Goal: Task Accomplishment & Management: Manage account settings

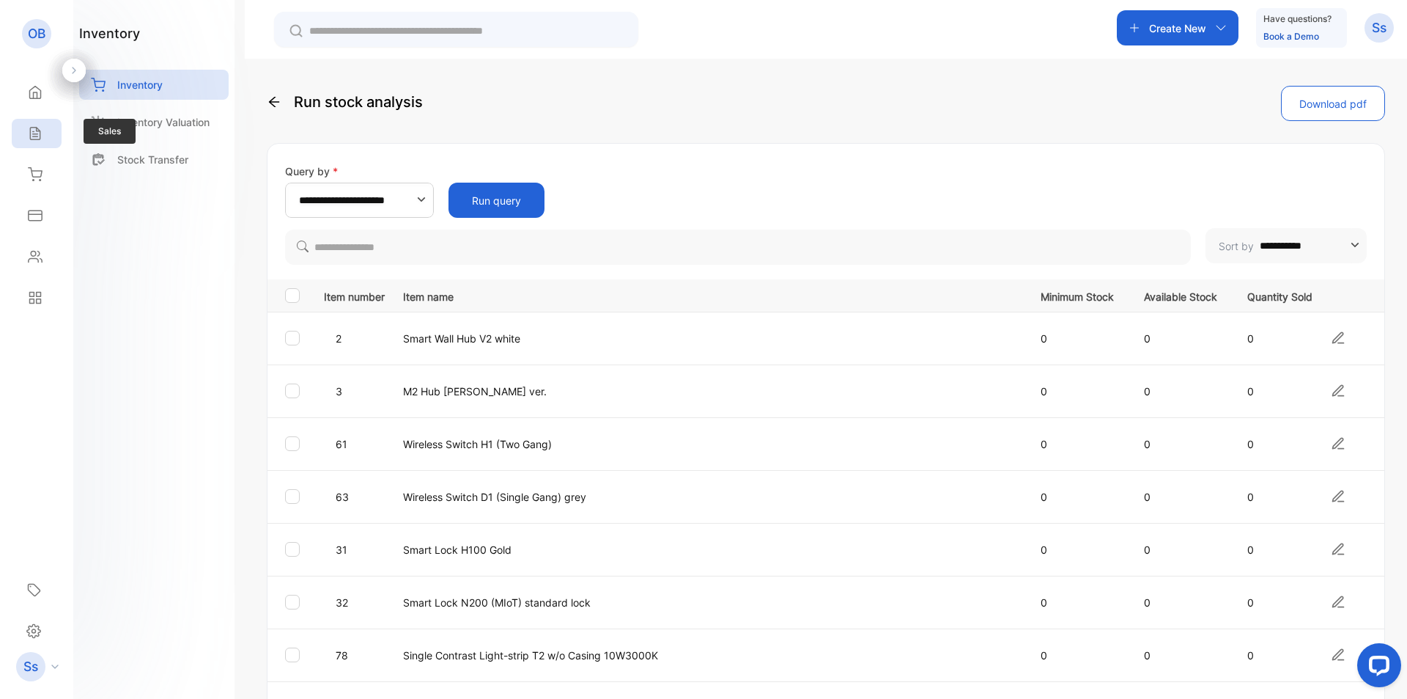
click at [23, 134] on div "Sales" at bounding box center [32, 133] width 19 height 15
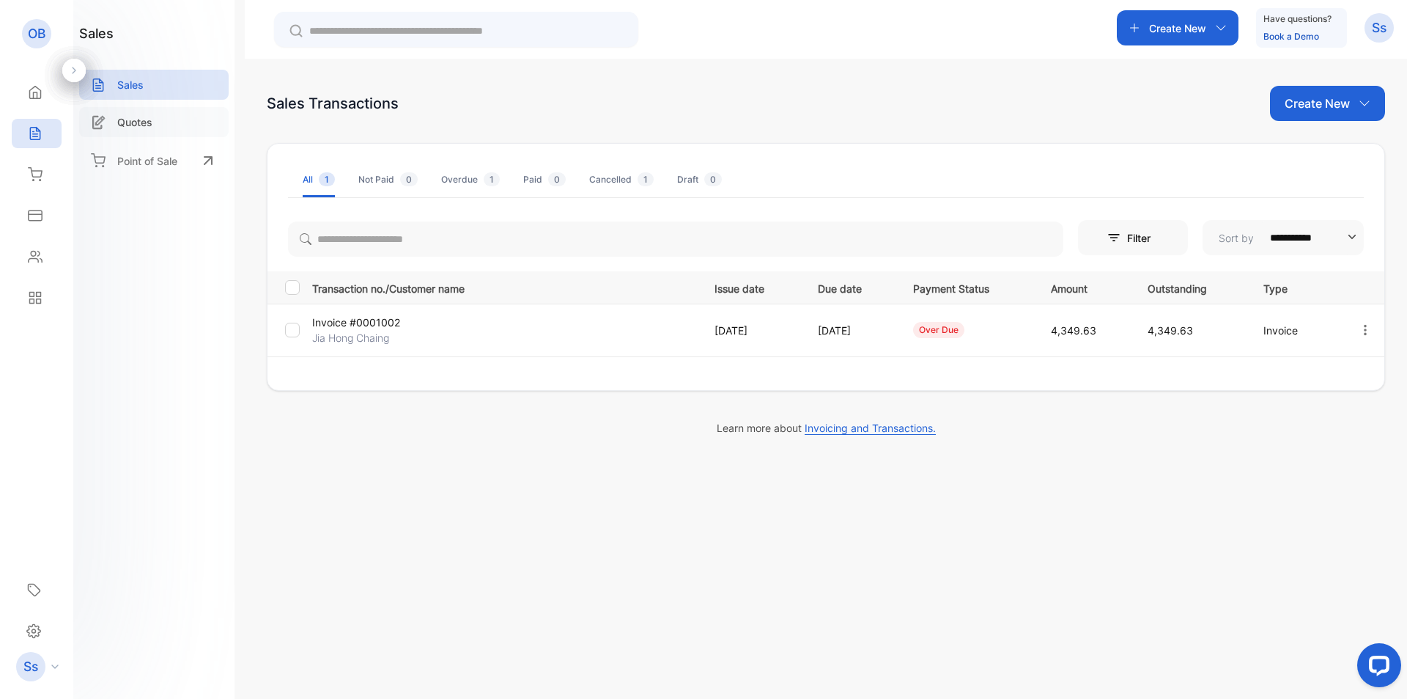
click at [151, 125] on div "**********" at bounding box center [703, 393] width 1407 height 787
click at [1303, 105] on p "Create New" at bounding box center [1317, 104] width 65 height 18
click at [1014, 146] on div "**********" at bounding box center [826, 280] width 1119 height 275
click at [1179, 32] on p "Create New" at bounding box center [1177, 28] width 57 height 15
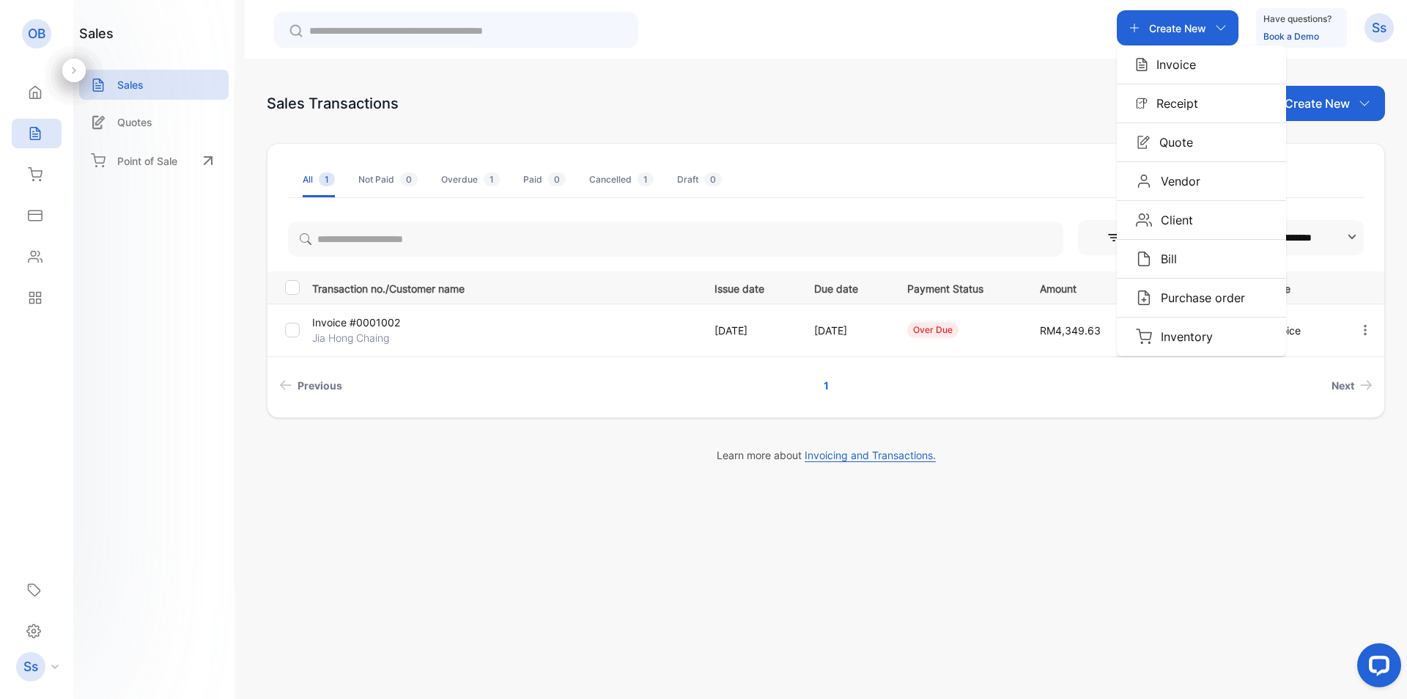
drag, startPoint x: 1176, startPoint y: 138, endPoint x: 1060, endPoint y: 197, distance: 130.1
click at [1176, 139] on p "Quote" at bounding box center [1172, 142] width 43 height 18
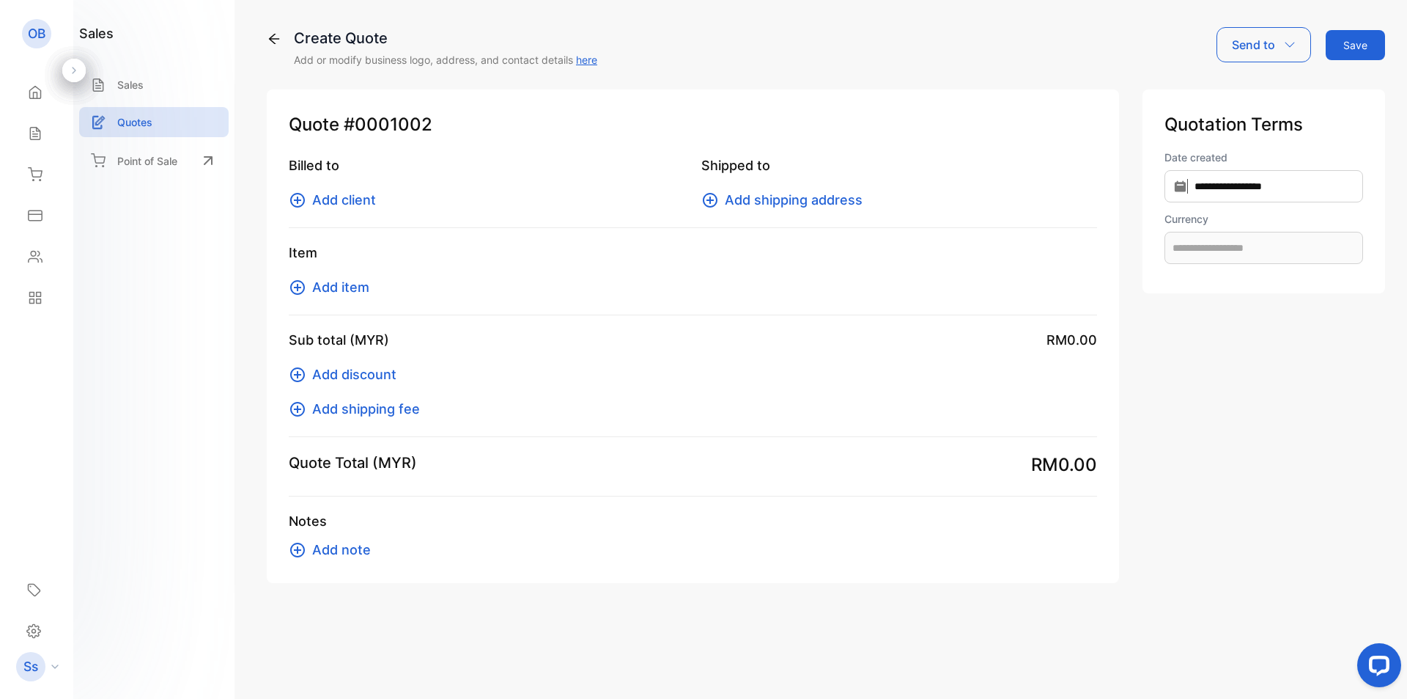
type input "**********"
click at [362, 194] on span "Add client" at bounding box center [344, 200] width 64 height 20
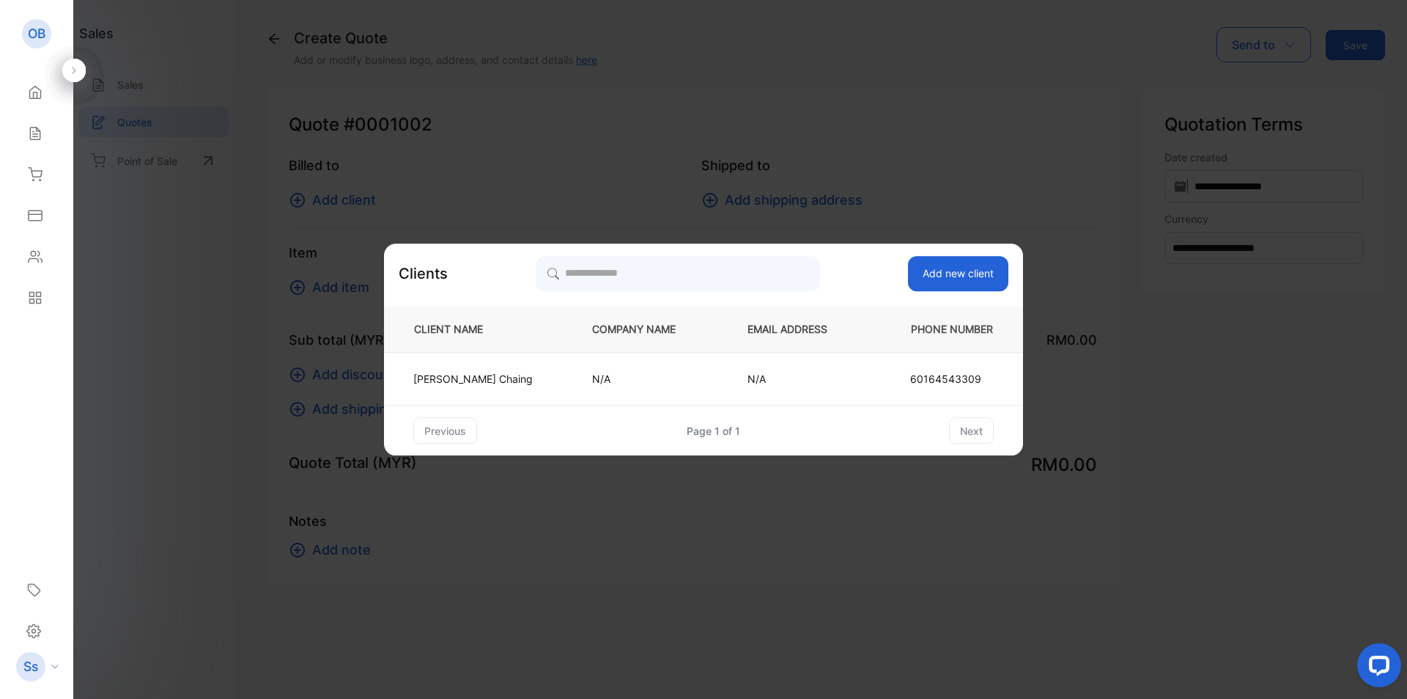
click at [924, 278] on button "Add new client" at bounding box center [958, 273] width 100 height 35
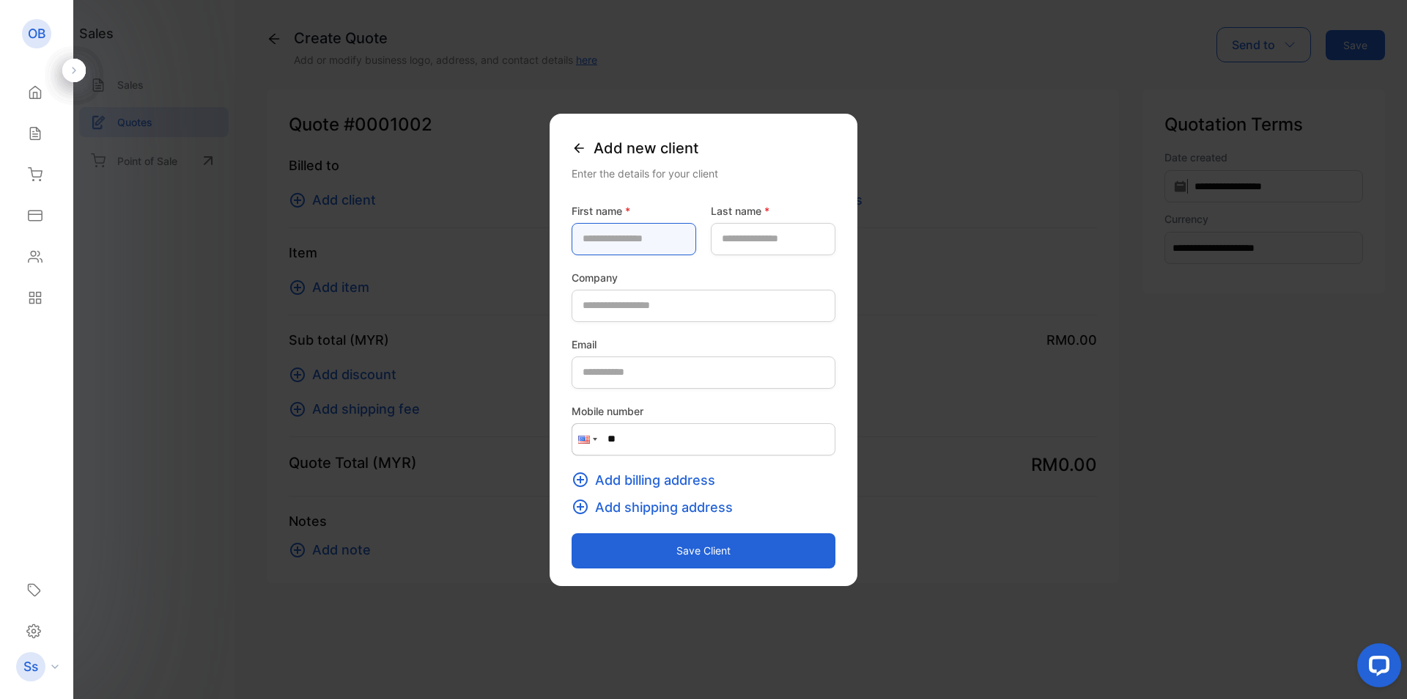
click at [613, 251] on name-inputfirstname "text" at bounding box center [634, 239] width 125 height 32
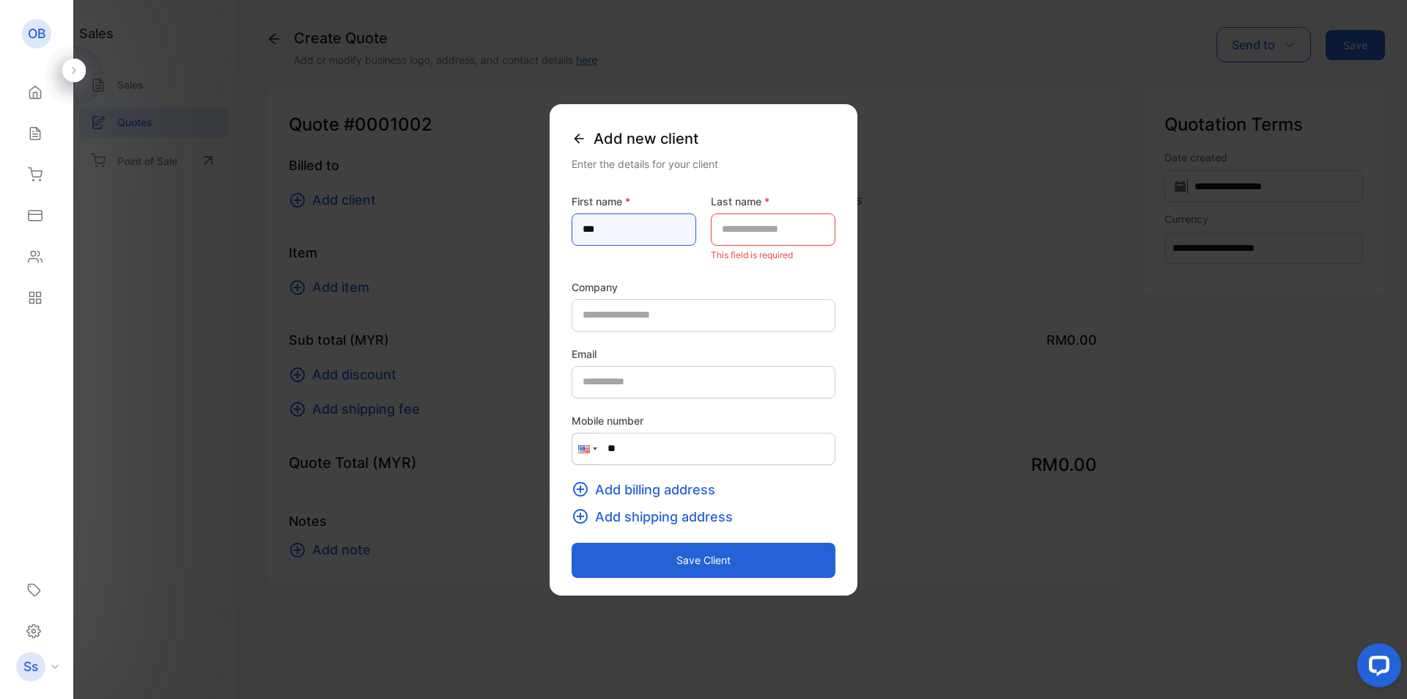
type name-inputfirstname "***"
click at [747, 231] on name-inputlastname "text" at bounding box center [773, 229] width 125 height 32
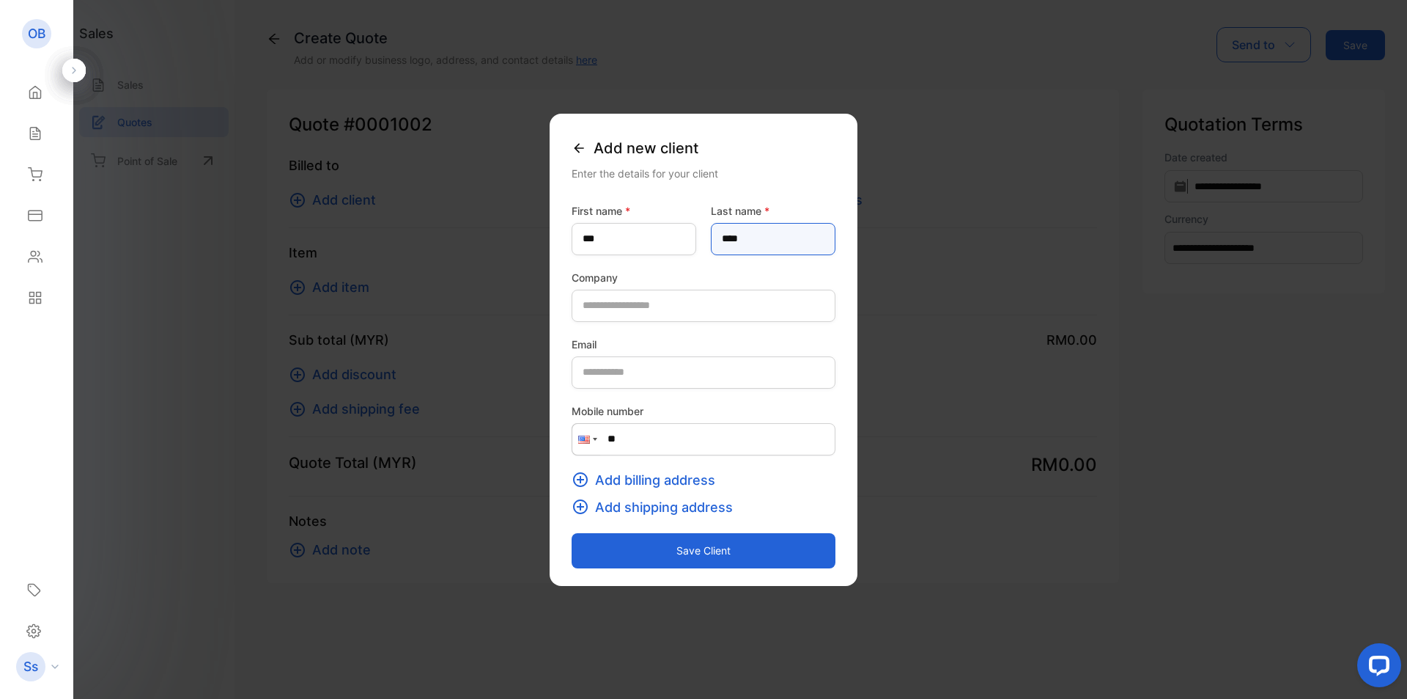
type name-inputlastname "****"
click at [665, 542] on button "Save client" at bounding box center [704, 550] width 264 height 35
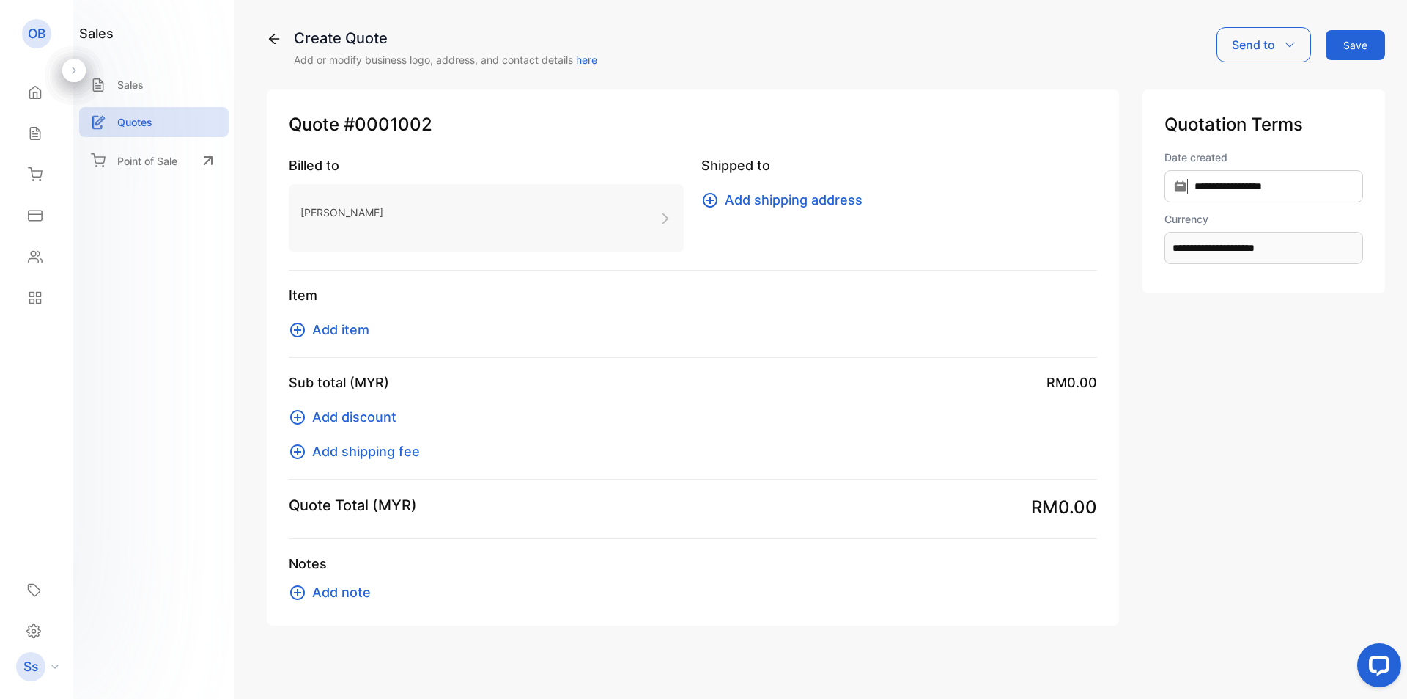
click at [347, 327] on span "Add item" at bounding box center [340, 330] width 57 height 20
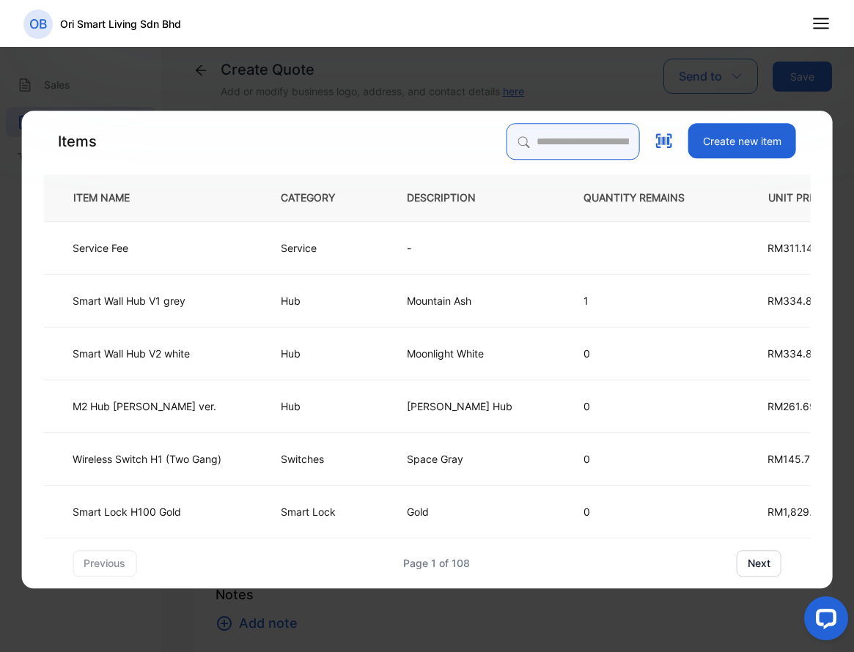
click at [555, 138] on input "search" at bounding box center [573, 141] width 133 height 37
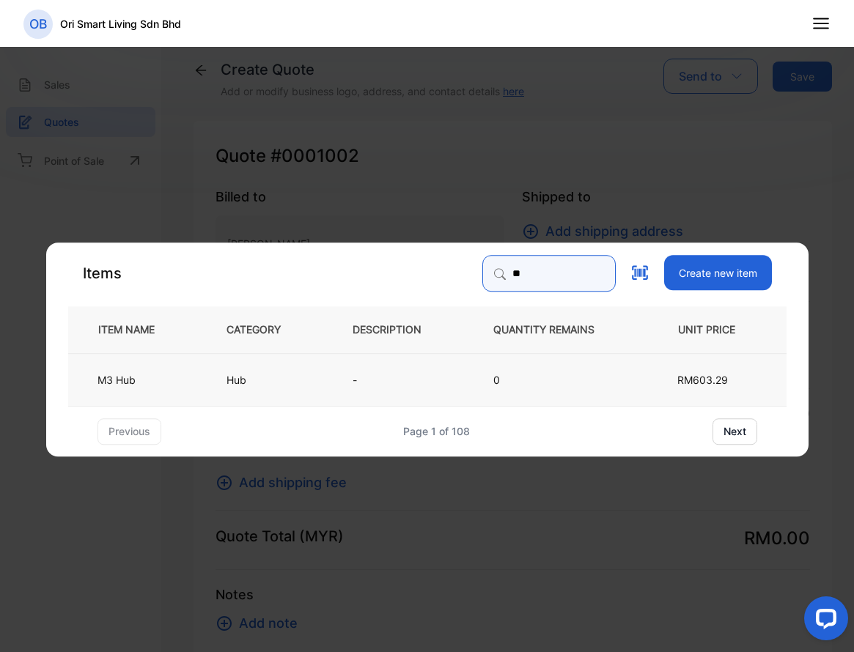
type input "**"
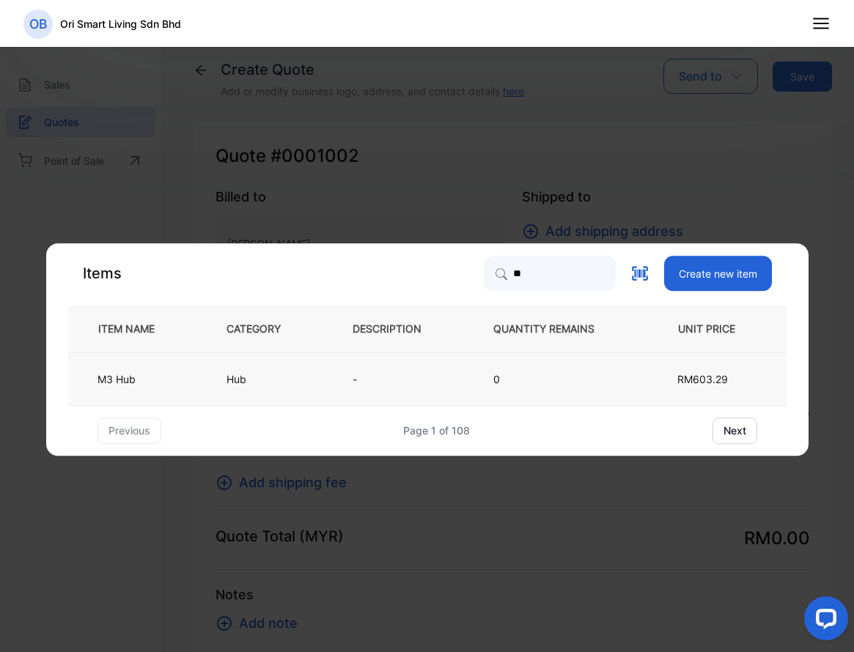
click at [526, 381] on p "0" at bounding box center [555, 379] width 125 height 15
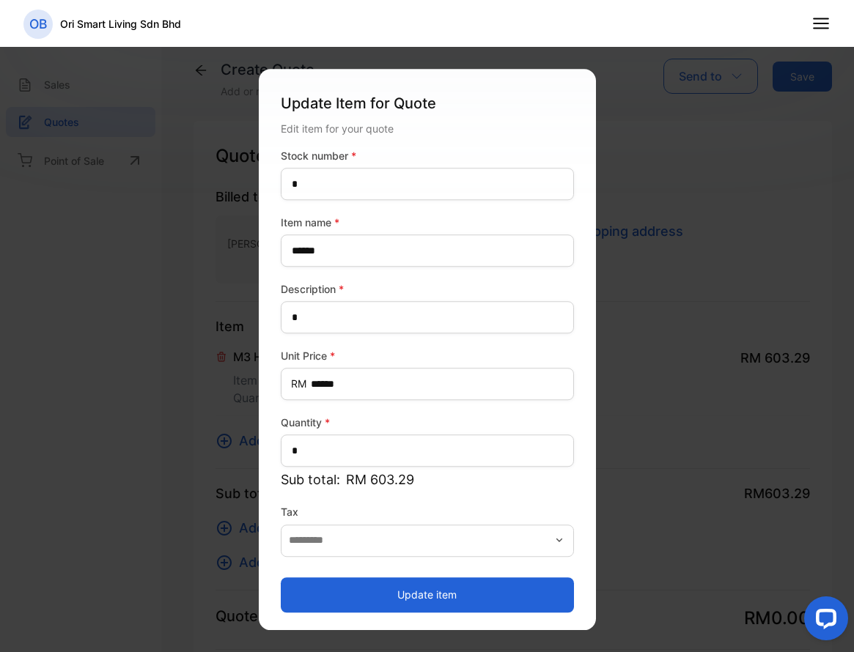
click at [377, 598] on button "Update item" at bounding box center [427, 595] width 293 height 35
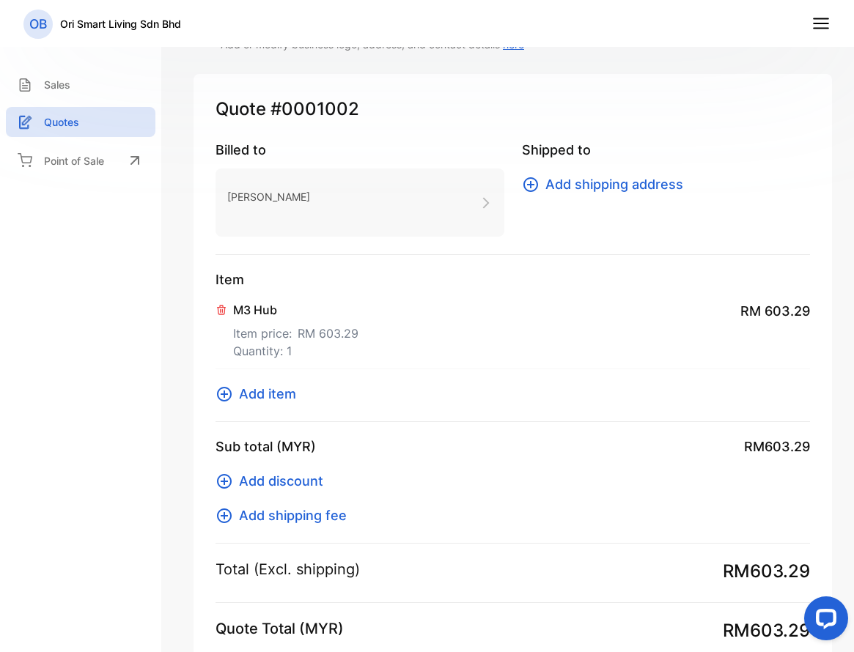
scroll to position [73, 0]
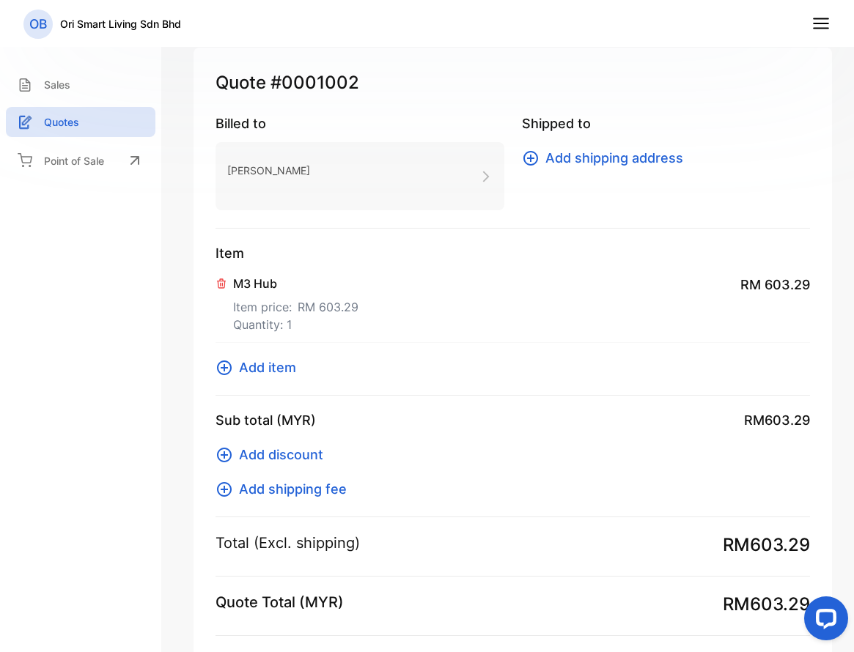
click at [279, 360] on span "Add item" at bounding box center [267, 368] width 57 height 20
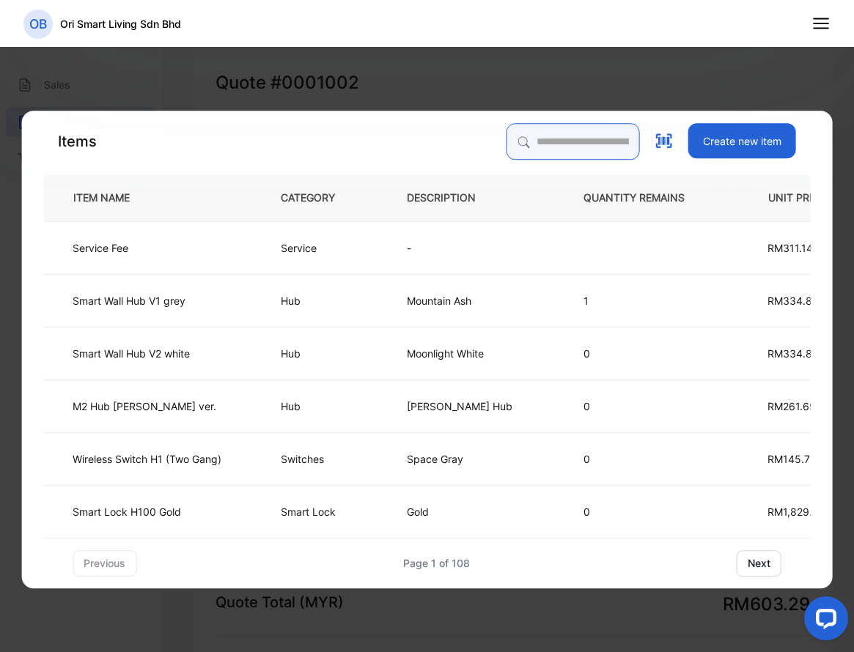
click at [520, 142] on input "search" at bounding box center [573, 141] width 133 height 37
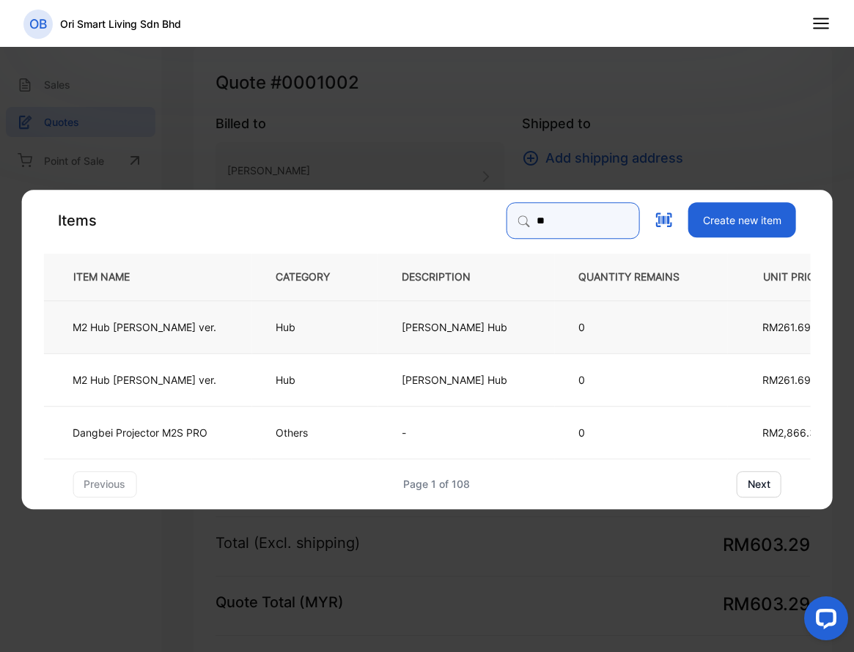
type input "**"
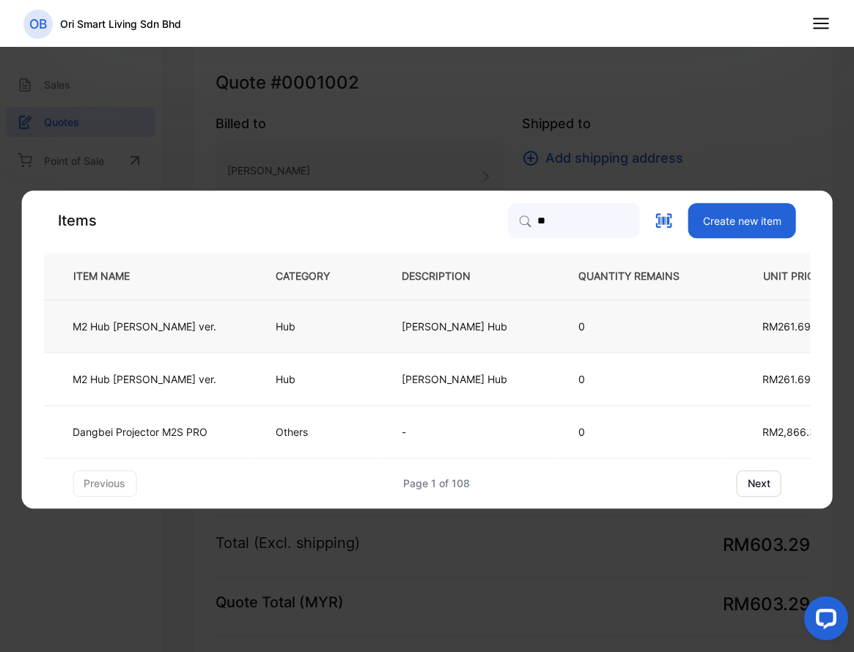
click at [324, 323] on td "Hub" at bounding box center [314, 326] width 126 height 53
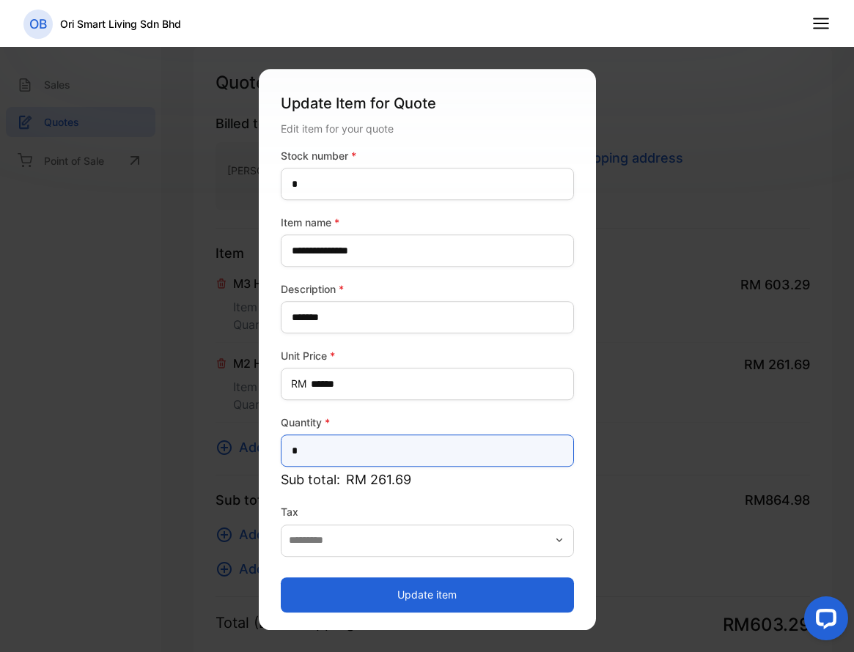
drag, startPoint x: 350, startPoint y: 443, endPoint x: 229, endPoint y: 443, distance: 120.9
type input "*"
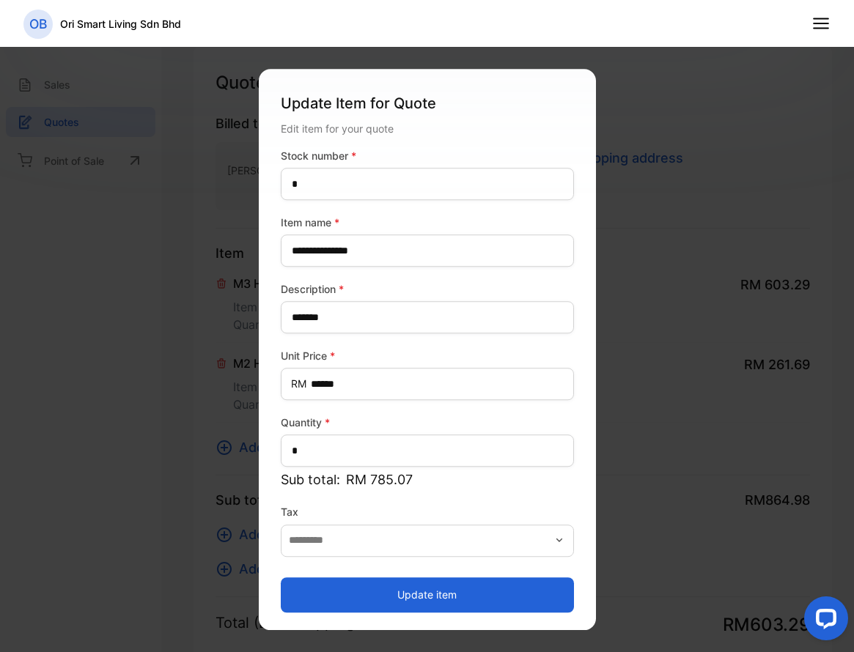
click at [408, 592] on button "Update item" at bounding box center [427, 595] width 293 height 35
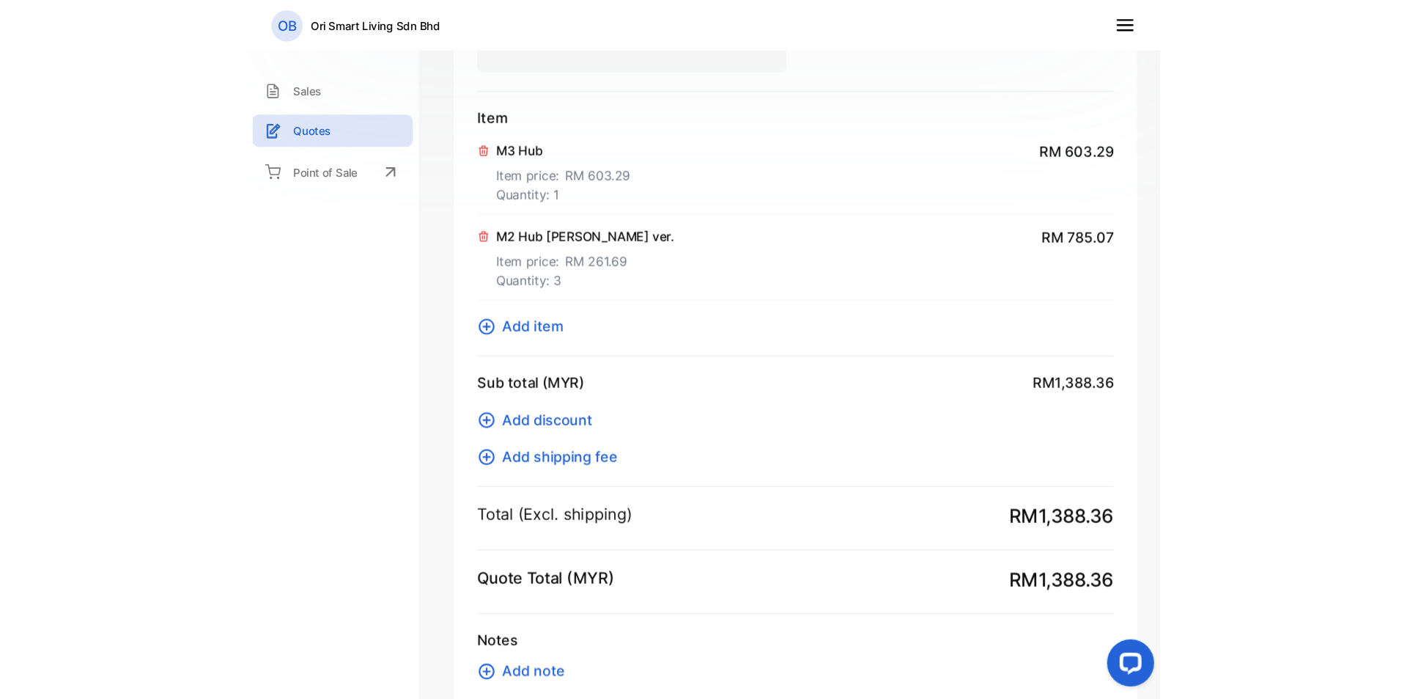
scroll to position [220, 0]
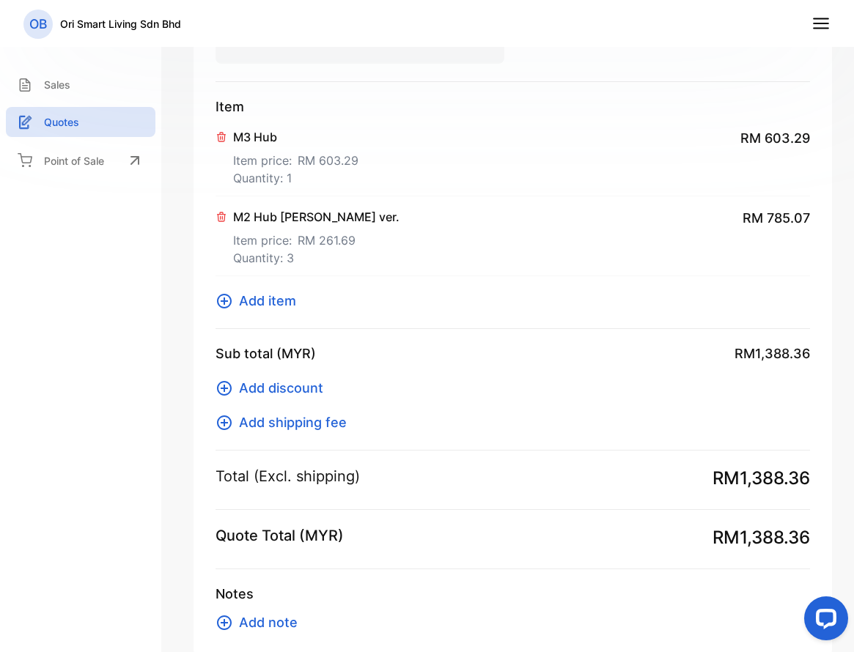
click at [273, 298] on span "Add item" at bounding box center [267, 301] width 57 height 20
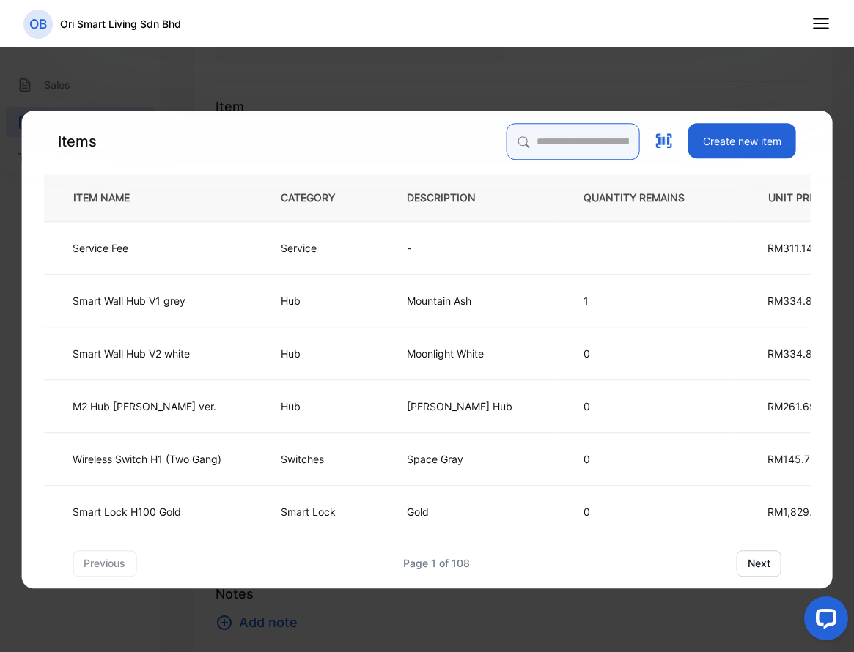
click at [535, 144] on input "search" at bounding box center [573, 141] width 133 height 37
type input "**"
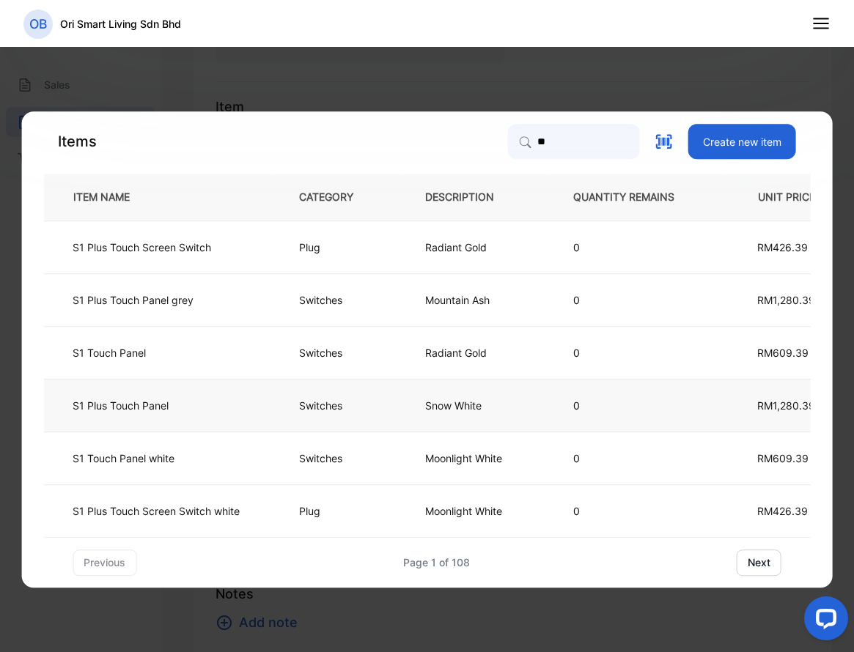
click at [259, 415] on td "S1 Plus Touch Panel" at bounding box center [159, 405] width 232 height 53
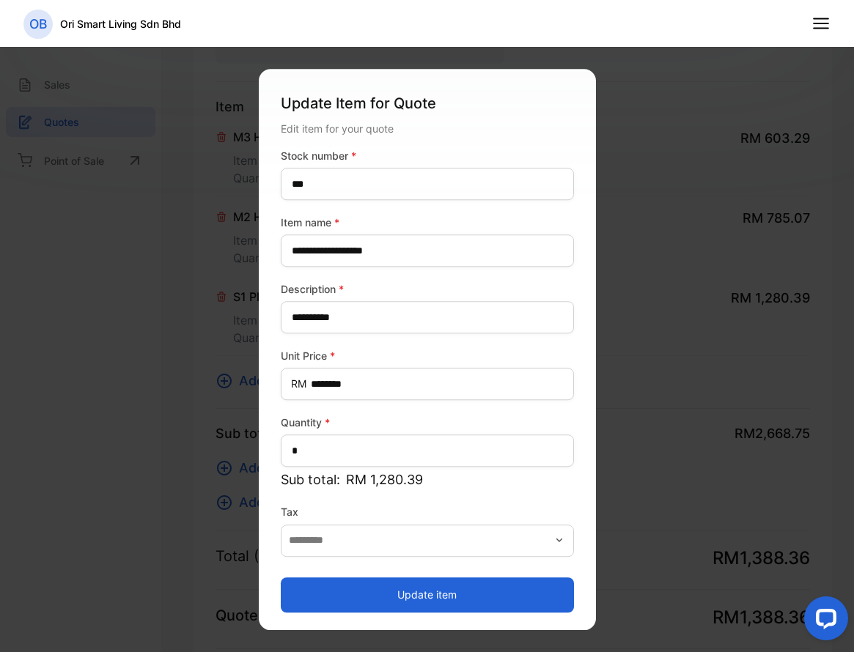
click at [403, 597] on button "Update item" at bounding box center [427, 595] width 293 height 35
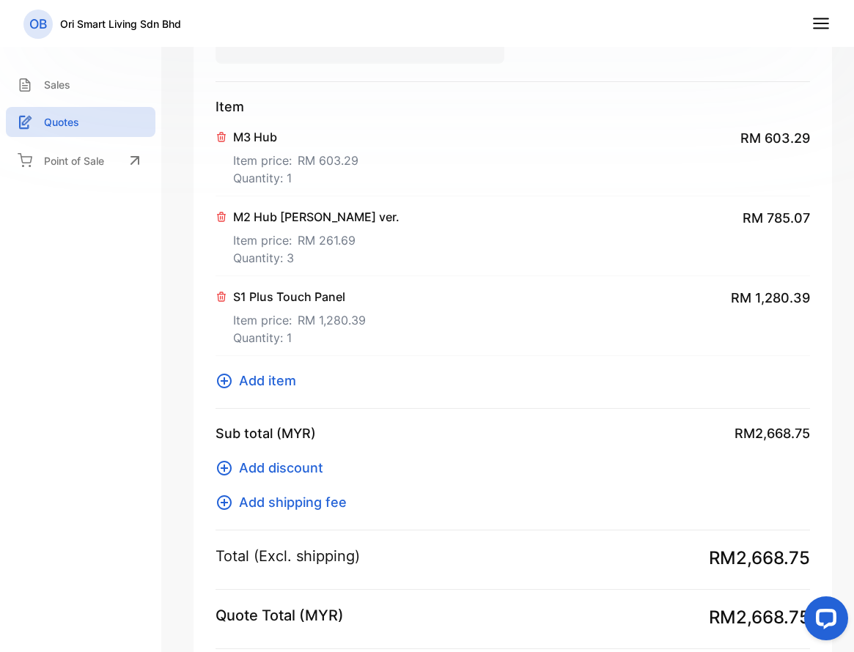
click at [282, 317] on p "Item price: RM 1,280.39" at bounding box center [299, 317] width 133 height 23
click at [268, 301] on p "S1 Plus Touch Panel" at bounding box center [299, 297] width 133 height 18
click at [221, 300] on icon at bounding box center [222, 297] width 12 height 12
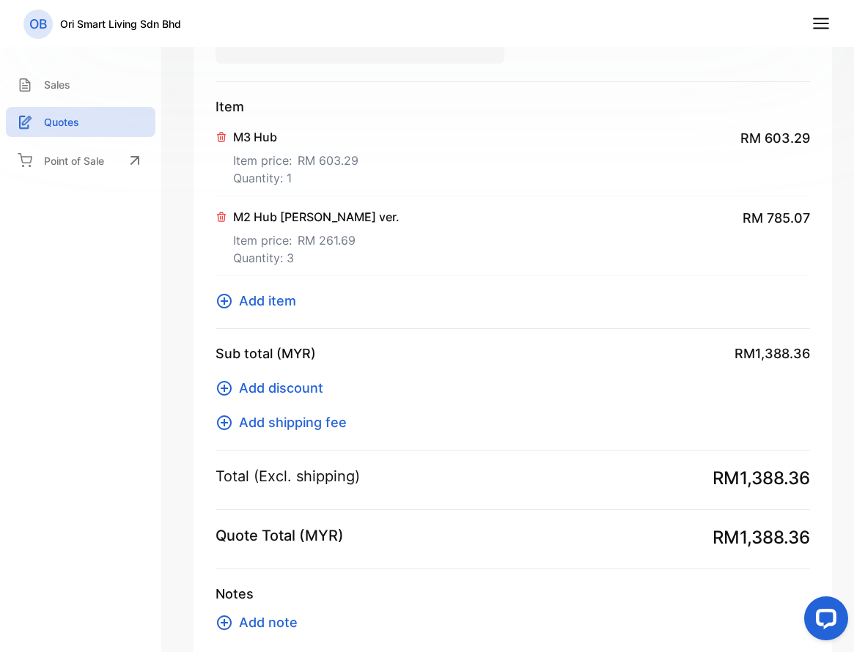
click at [248, 306] on span "Add item" at bounding box center [267, 301] width 57 height 20
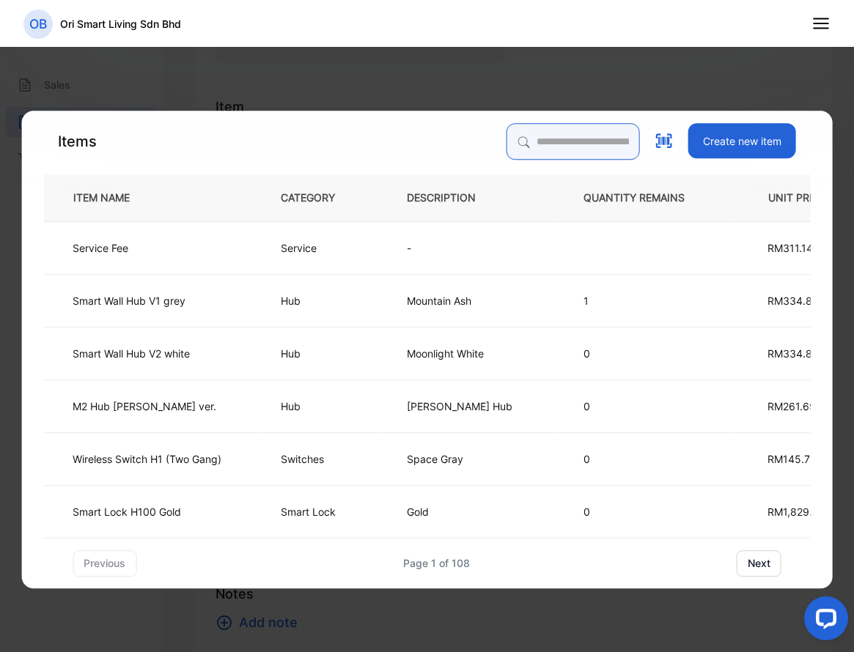
click at [531, 136] on input "search" at bounding box center [573, 141] width 133 height 37
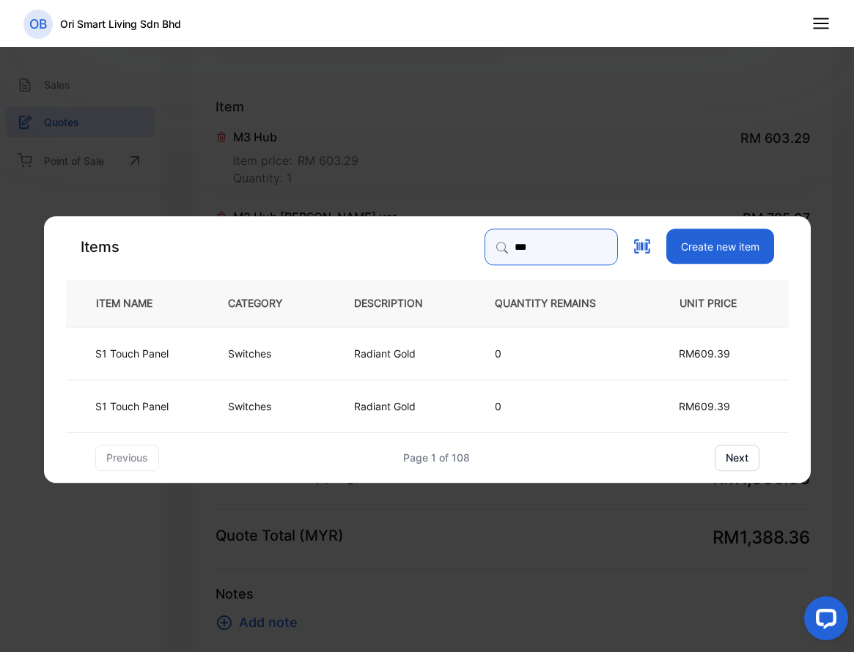
type input "***"
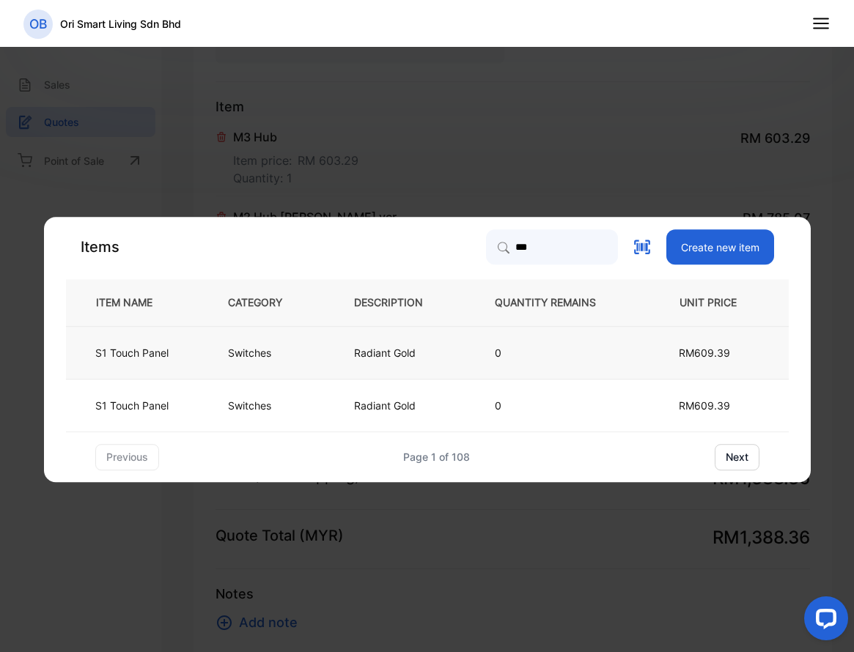
click at [456, 353] on td "Radiant Gold" at bounding box center [400, 352] width 141 height 53
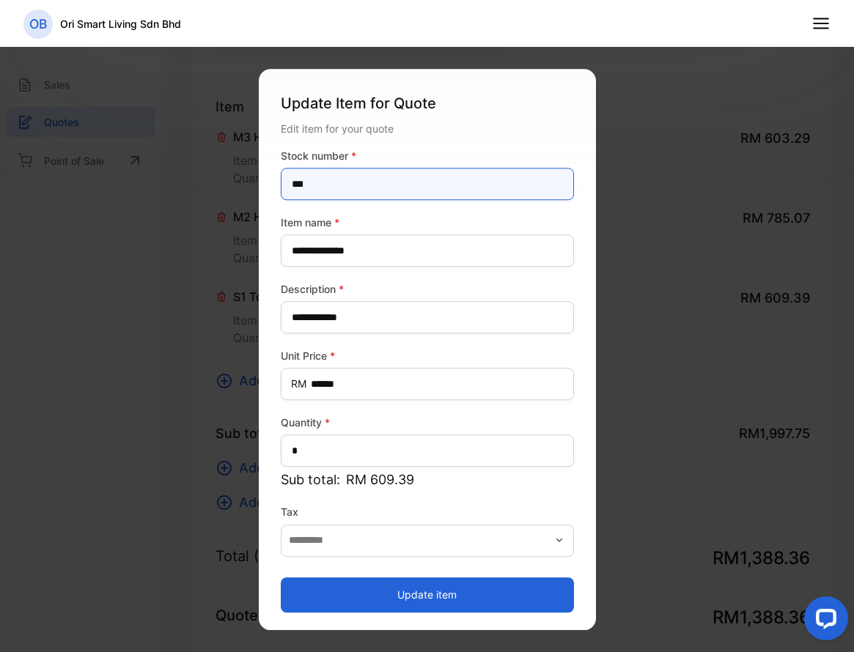
click at [342, 185] on number-inputstocknumber "***" at bounding box center [427, 184] width 293 height 32
type number-inputstocknumber "***"
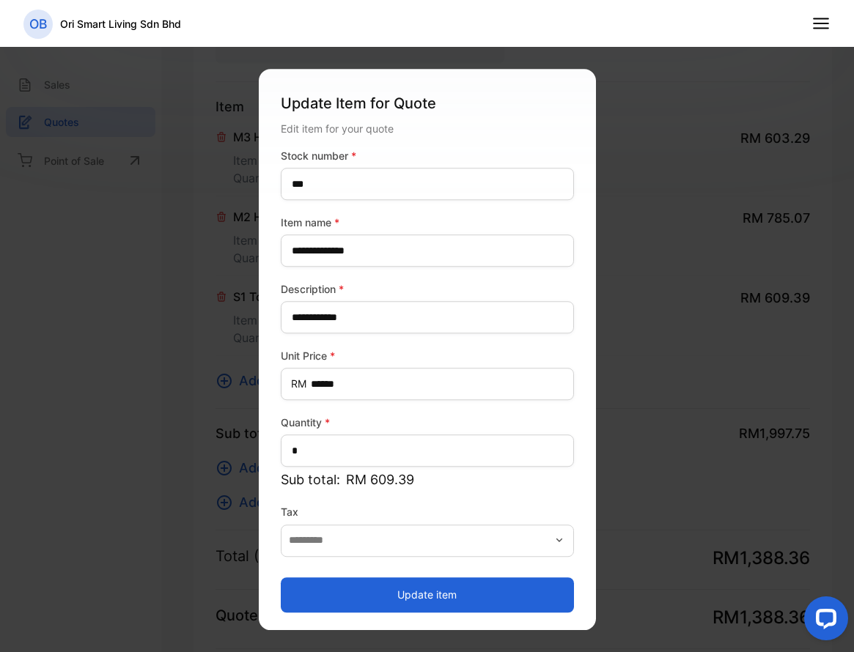
click at [408, 584] on button "Update item" at bounding box center [427, 595] width 293 height 35
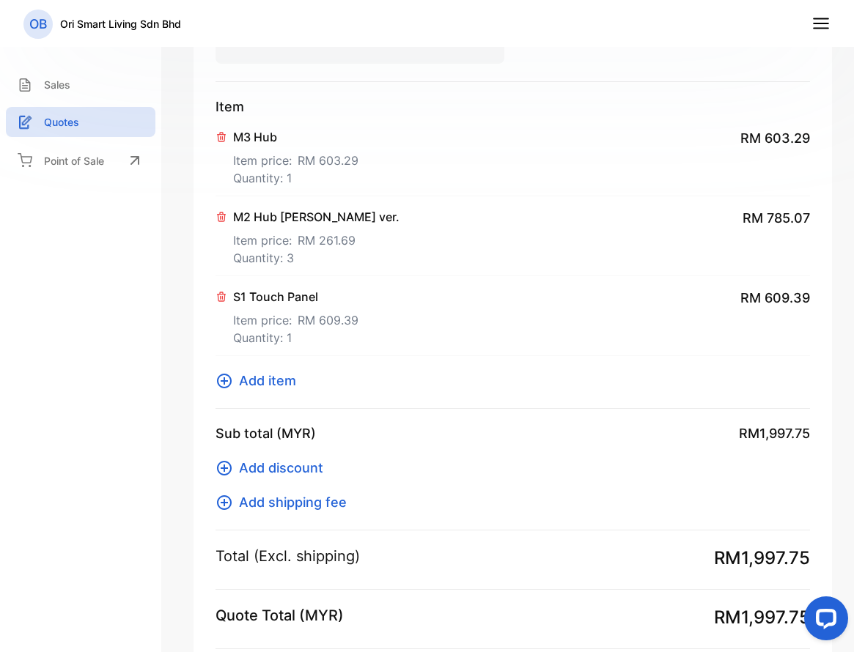
click at [269, 378] on span "Add item" at bounding box center [267, 381] width 57 height 20
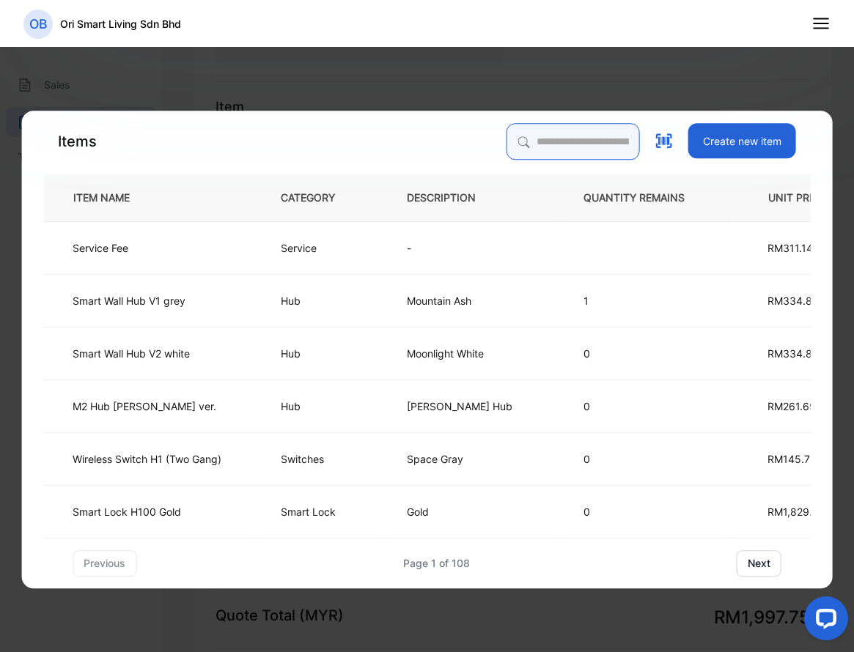
click at [556, 138] on input "search" at bounding box center [573, 141] width 133 height 37
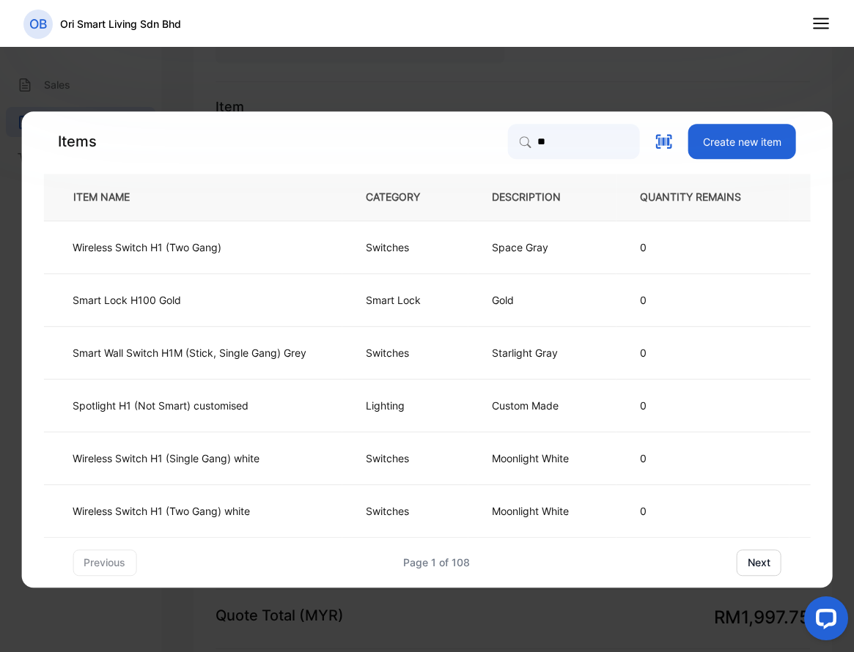
click at [759, 564] on button "next" at bounding box center [759, 563] width 45 height 26
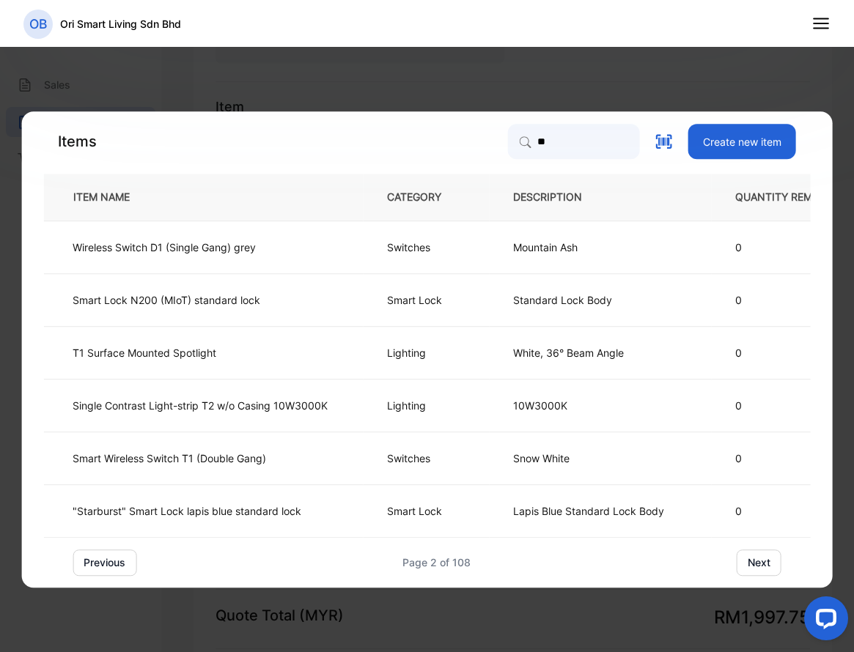
click at [759, 564] on button "next" at bounding box center [759, 563] width 45 height 26
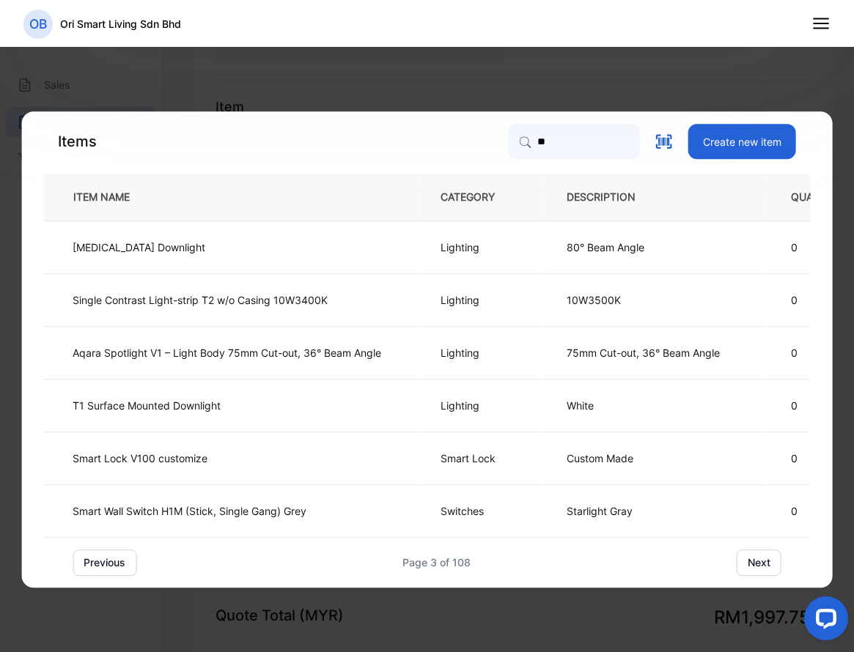
click at [759, 564] on button "next" at bounding box center [759, 563] width 45 height 26
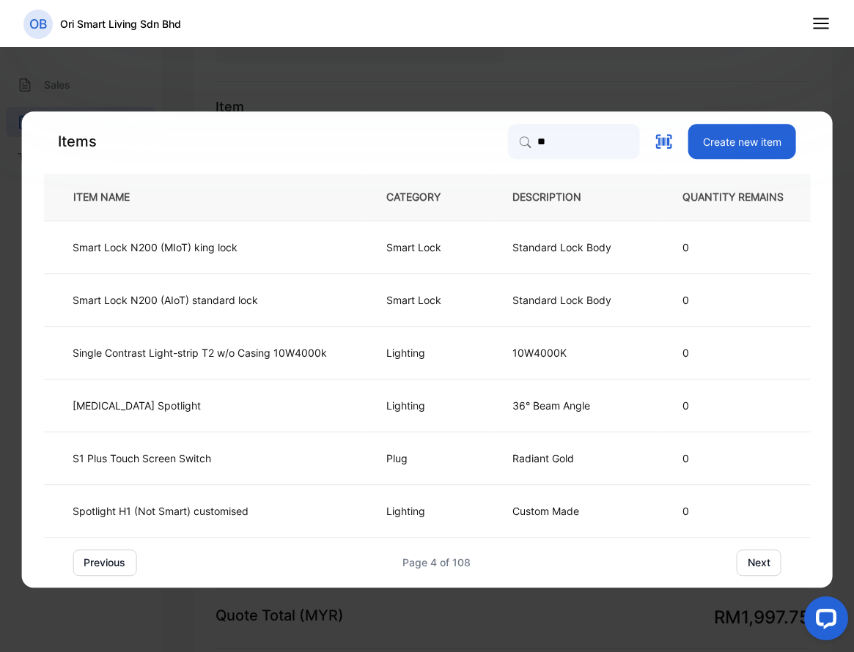
click at [759, 564] on button "next" at bounding box center [759, 563] width 45 height 26
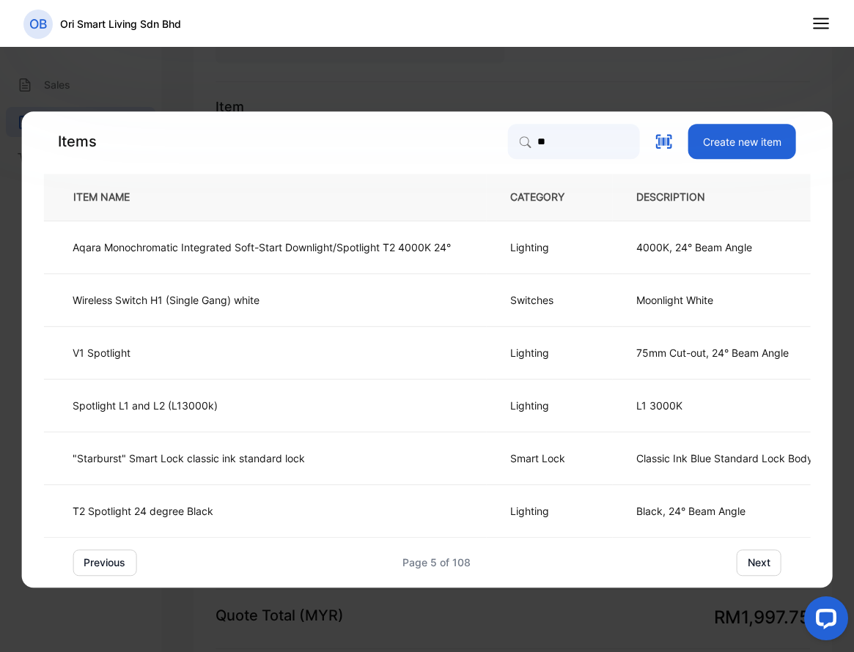
click at [759, 564] on button "next" at bounding box center [759, 563] width 45 height 26
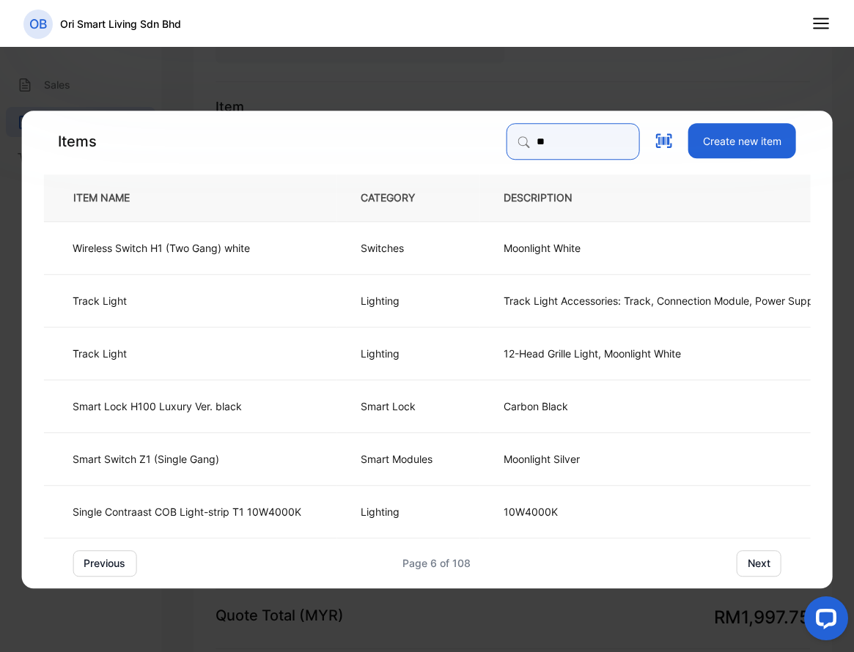
drag, startPoint x: 521, startPoint y: 144, endPoint x: 418, endPoint y: 144, distance: 103.4
click at [421, 144] on div "Items ** Create new item" at bounding box center [426, 141] width 767 height 37
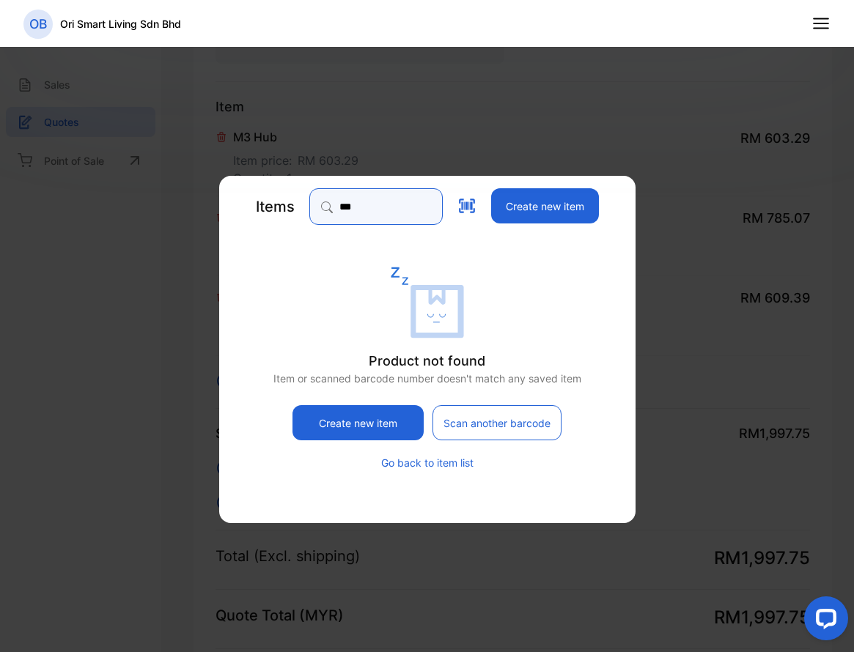
type input "***"
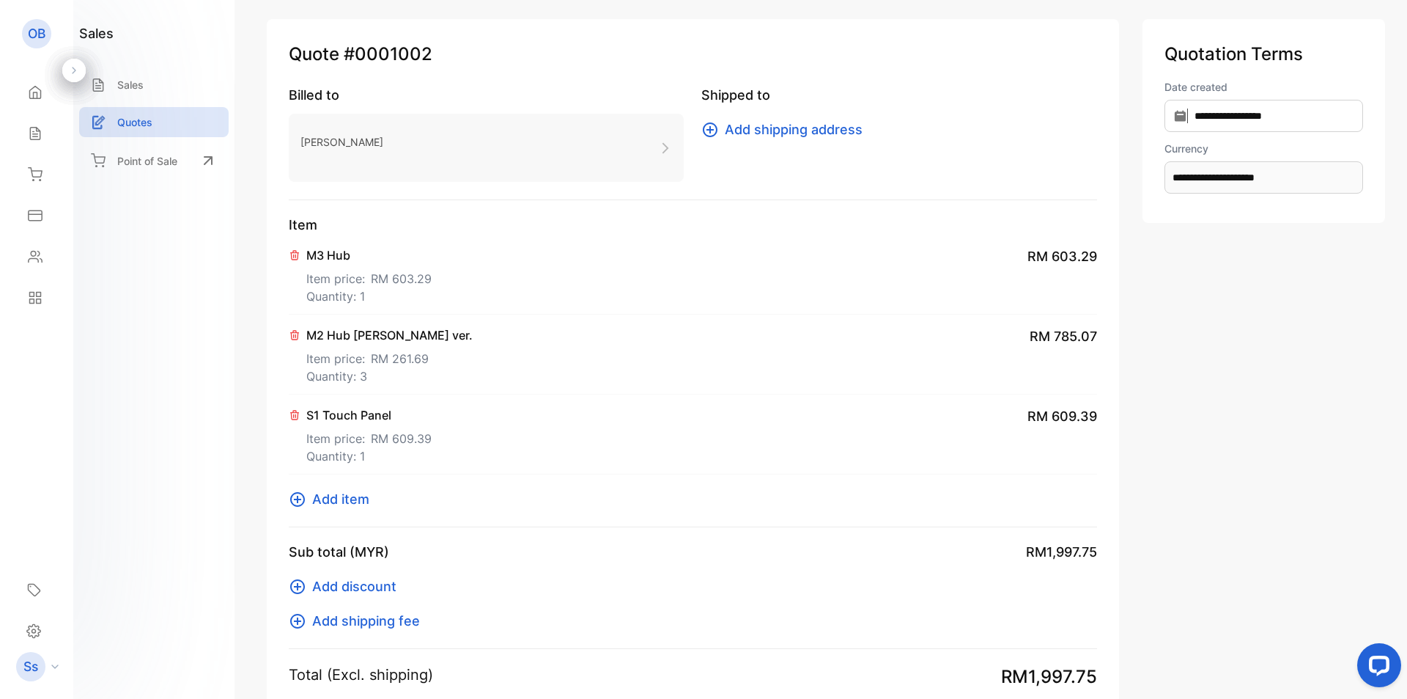
scroll to position [0, 0]
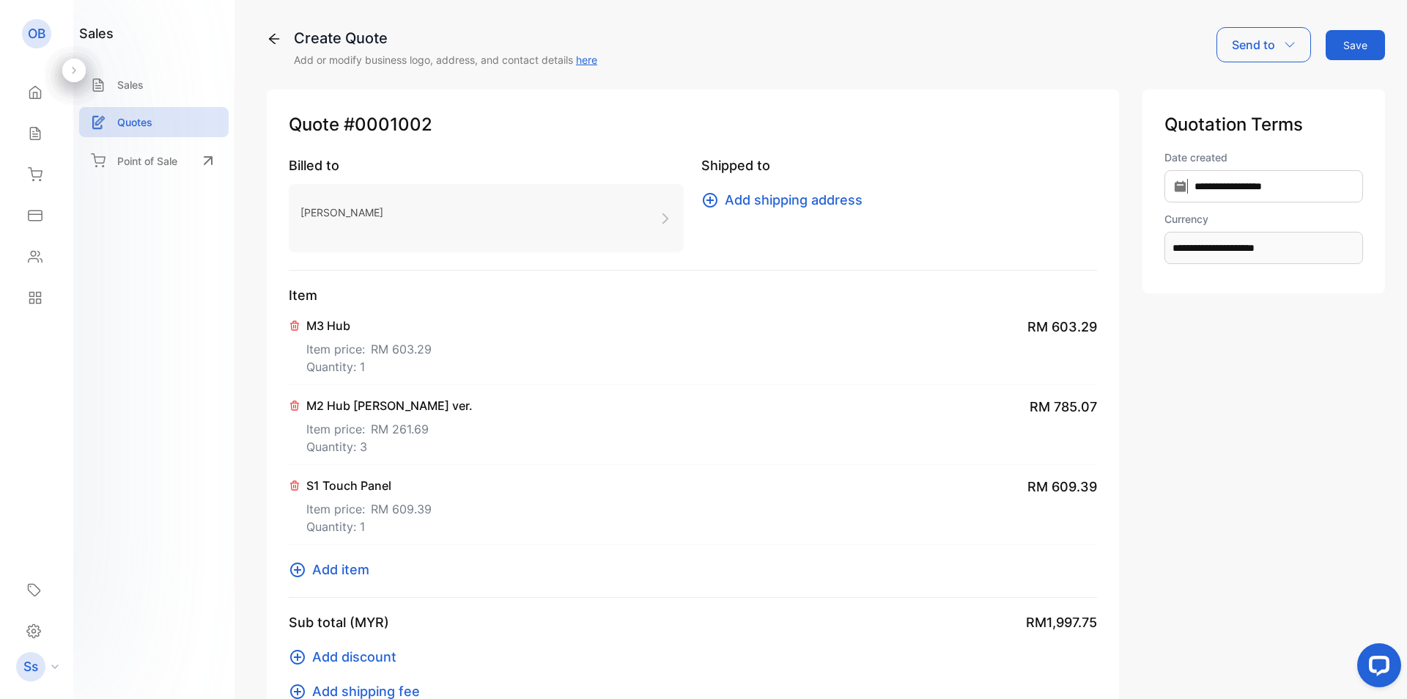
click at [1354, 42] on button "Save" at bounding box center [1355, 45] width 59 height 30
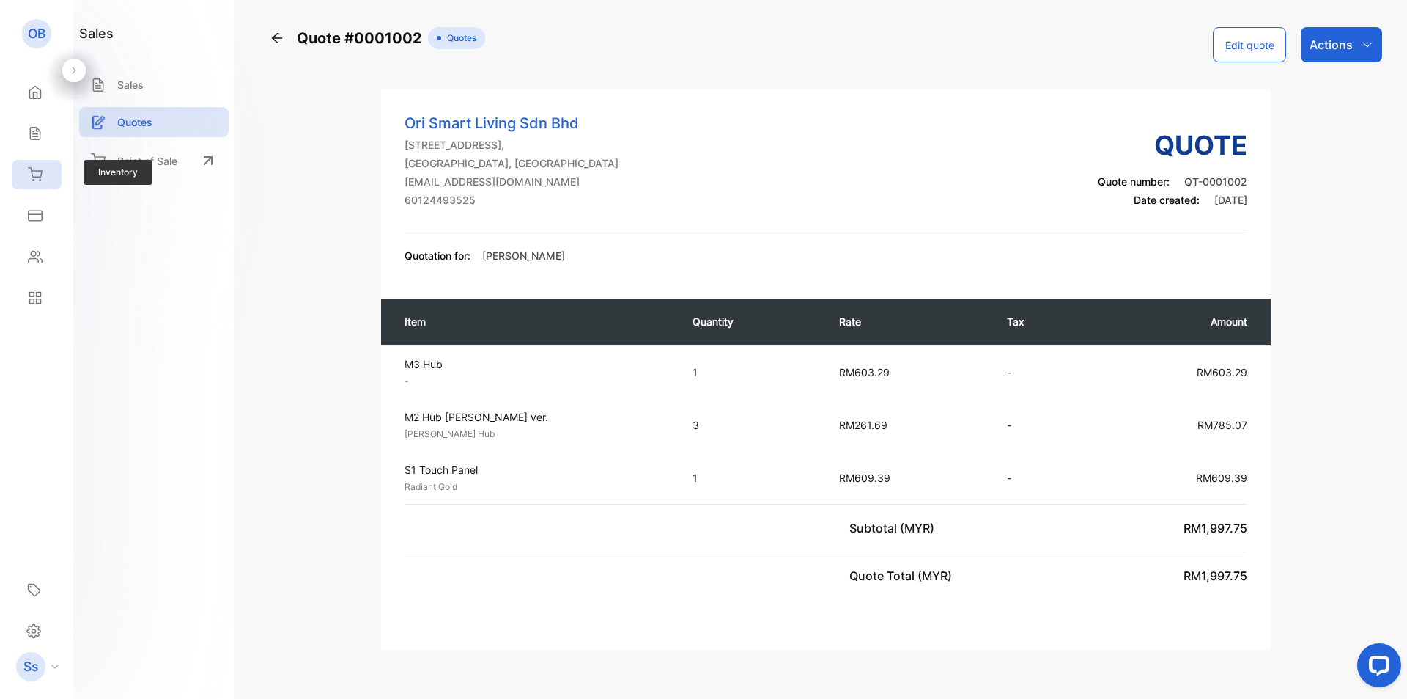
click at [37, 180] on icon at bounding box center [35, 174] width 15 height 15
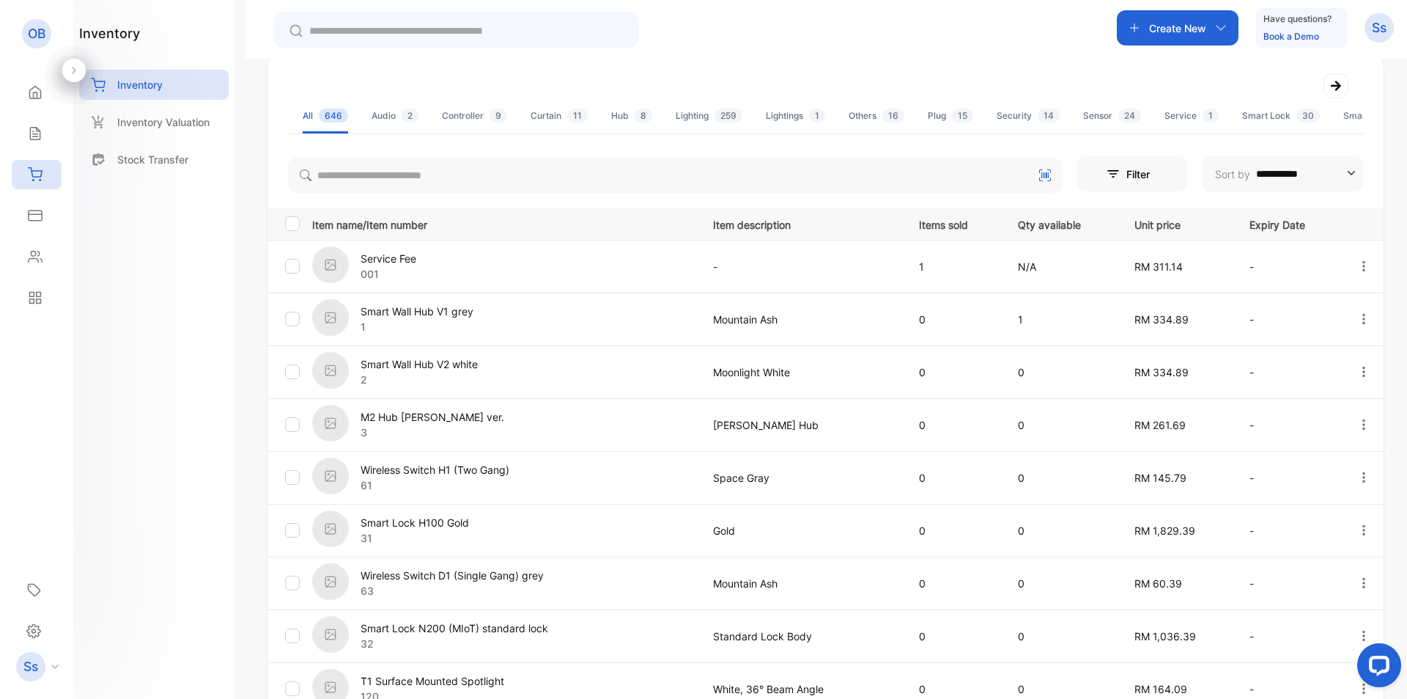
scroll to position [147, 0]
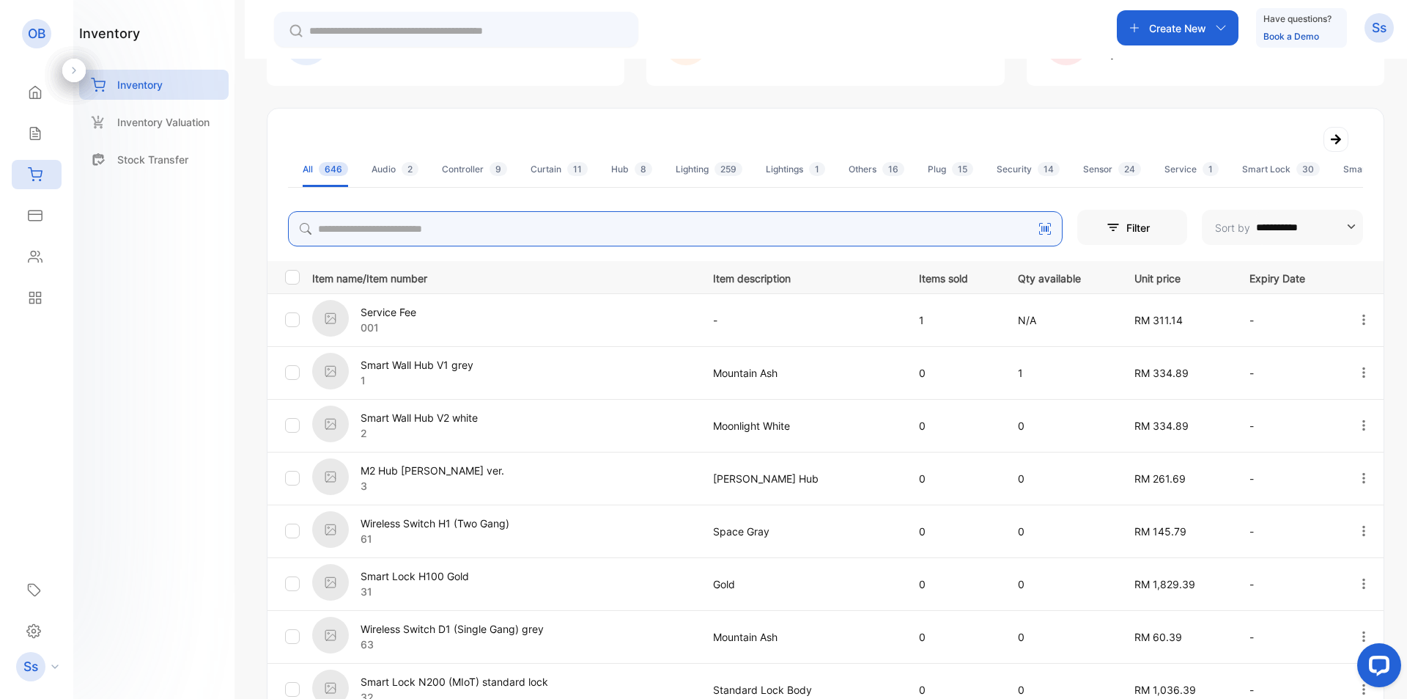
click at [663, 232] on input "search" at bounding box center [675, 228] width 775 height 35
type input "*"
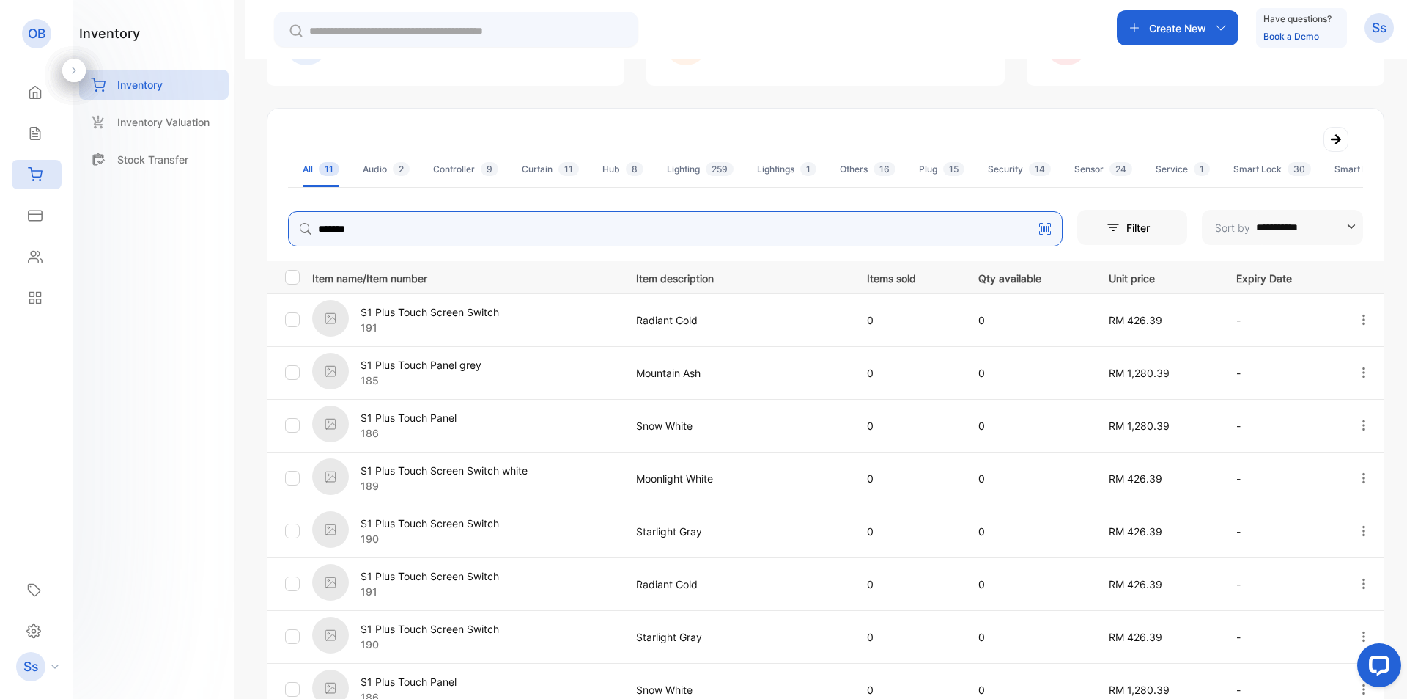
type input "*******"
click at [683, 371] on p "Mountain Ash" at bounding box center [736, 372] width 201 height 15
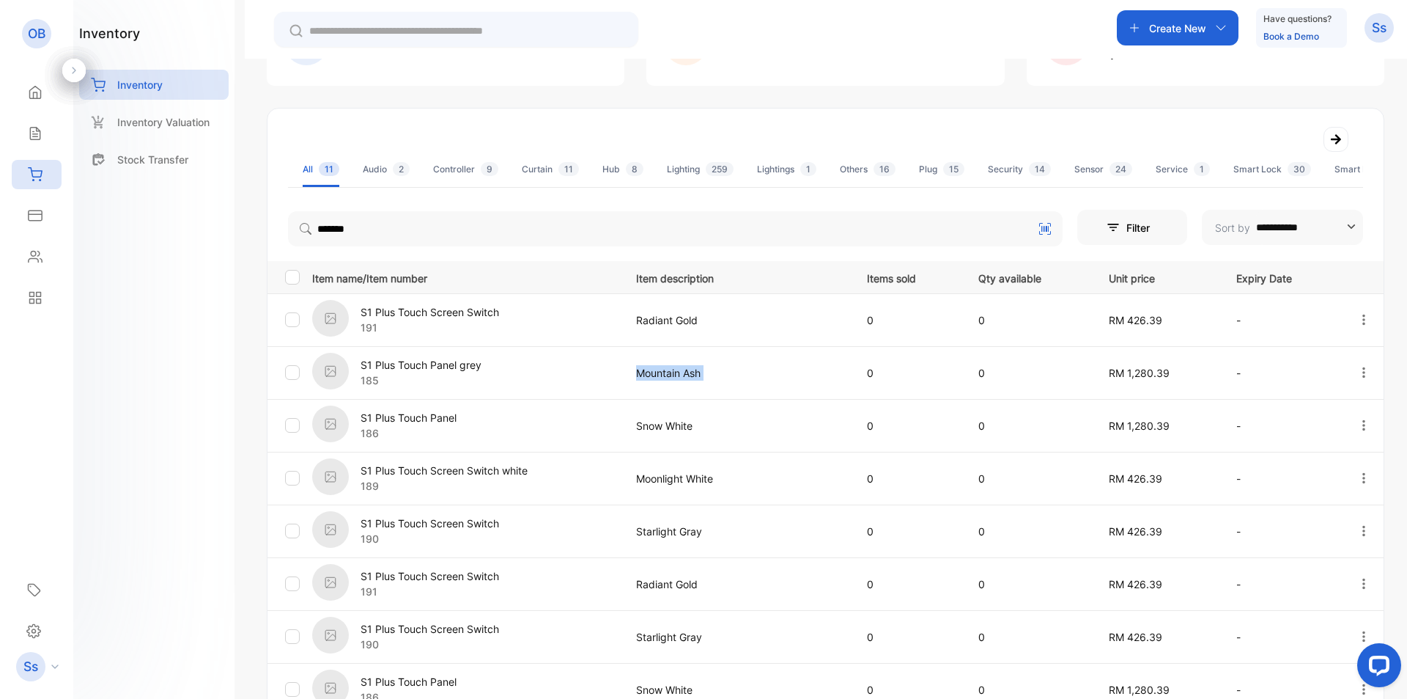
click at [683, 371] on p "Mountain Ash" at bounding box center [736, 372] width 201 height 15
drag, startPoint x: 712, startPoint y: 422, endPoint x: 479, endPoint y: 431, distance: 233.3
click at [479, 431] on tr "S1 Plus Touch Panel 186 Snow White 0 0 RM 1,280.39 -" at bounding box center [826, 425] width 1116 height 53
click at [40, 133] on icon at bounding box center [35, 134] width 10 height 12
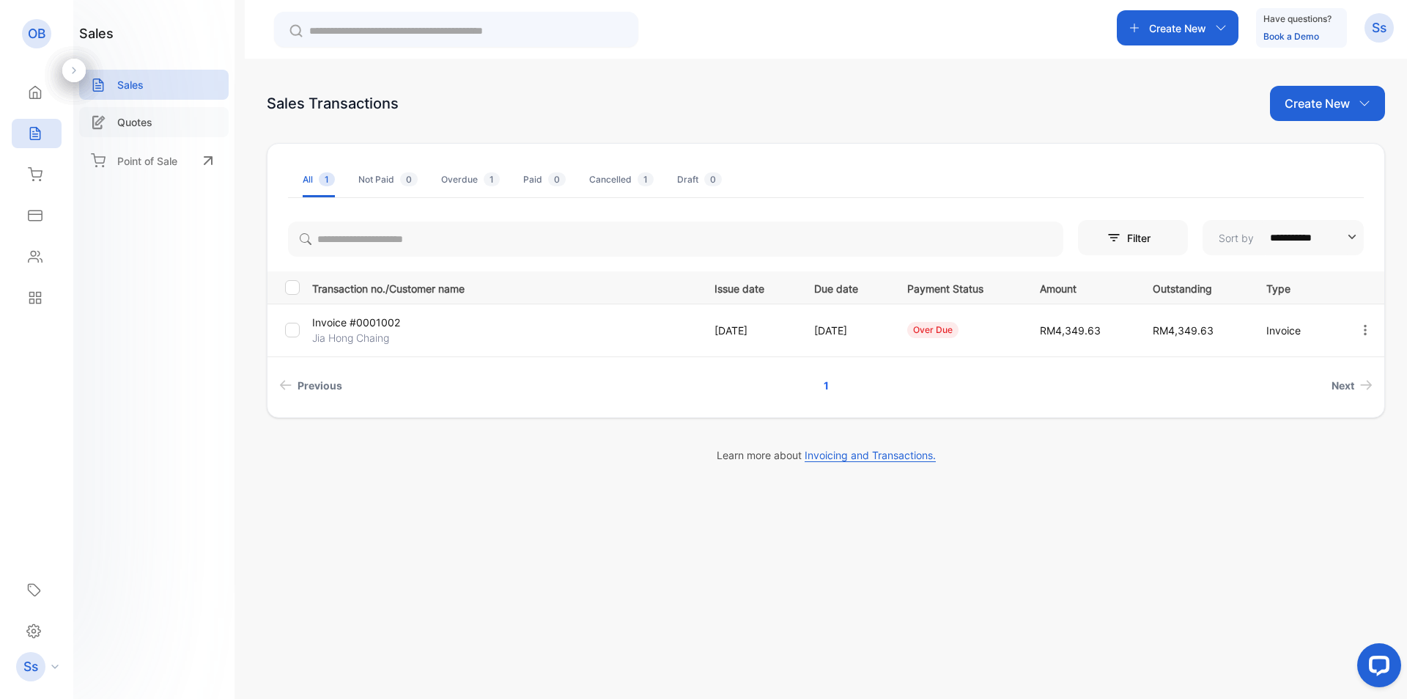
click at [166, 130] on div "Quotes" at bounding box center [154, 122] width 150 height 30
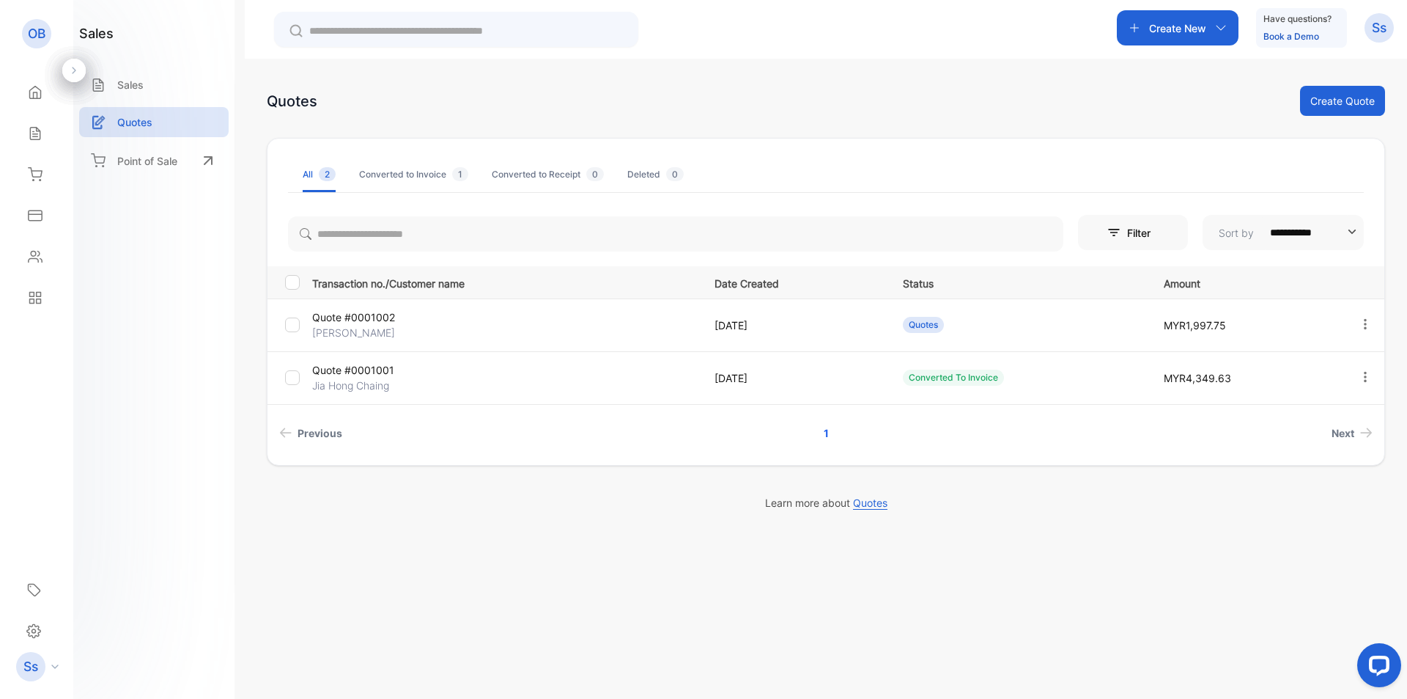
click at [364, 320] on p "Quote #0001002" at bounding box center [376, 316] width 128 height 15
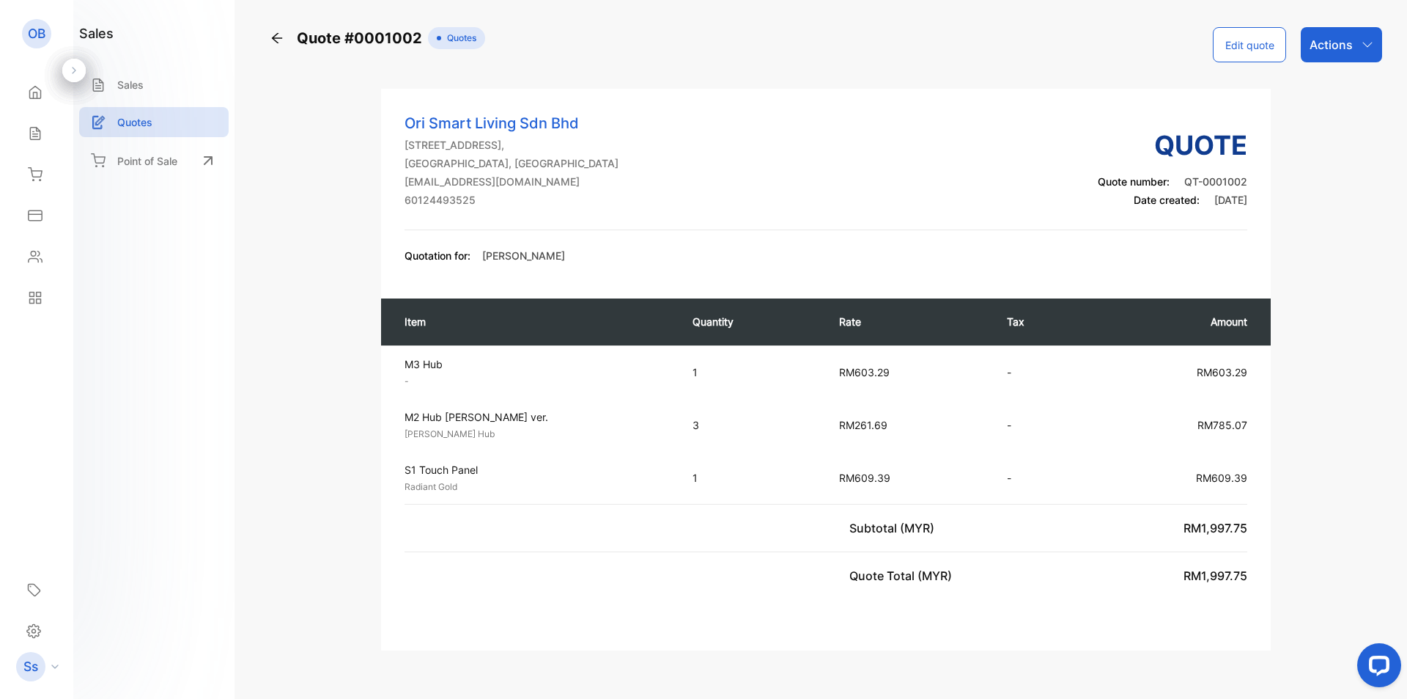
click at [1258, 45] on button "Edit quote" at bounding box center [1249, 44] width 73 height 35
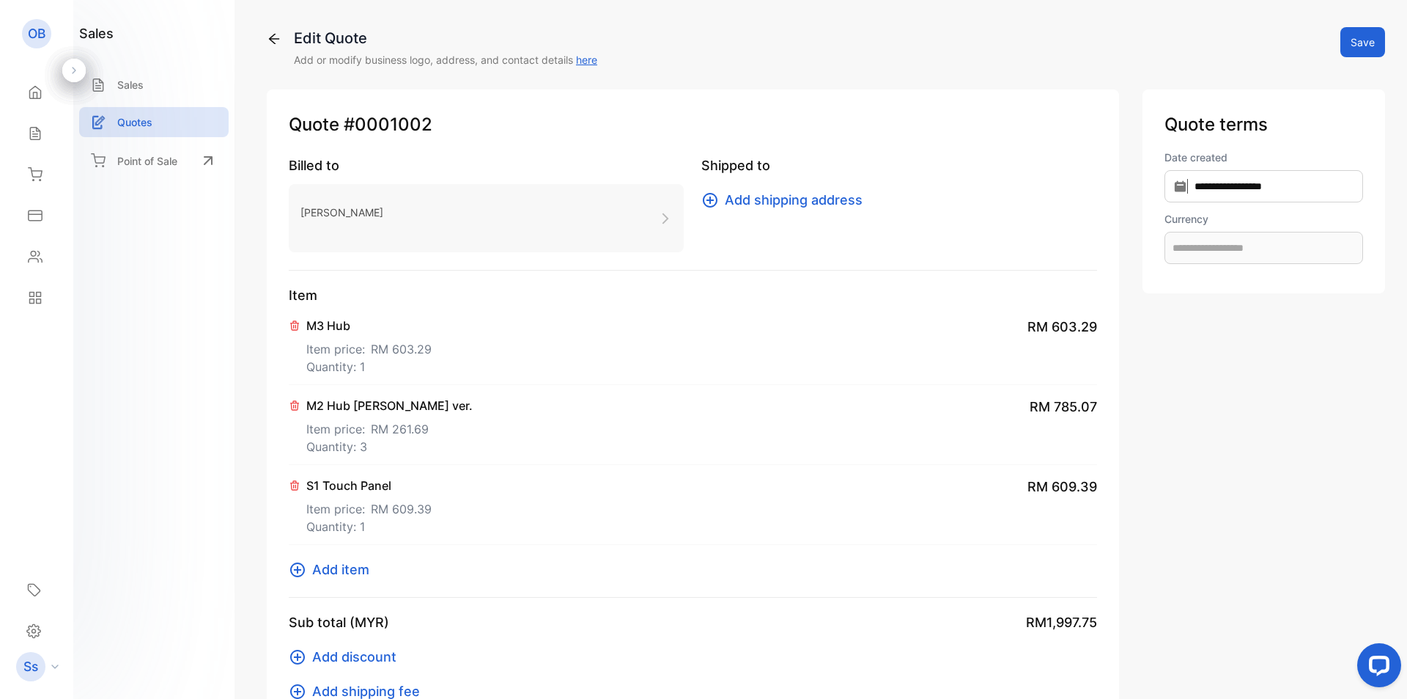
type input "**********"
click at [290, 484] on icon at bounding box center [295, 485] width 12 height 12
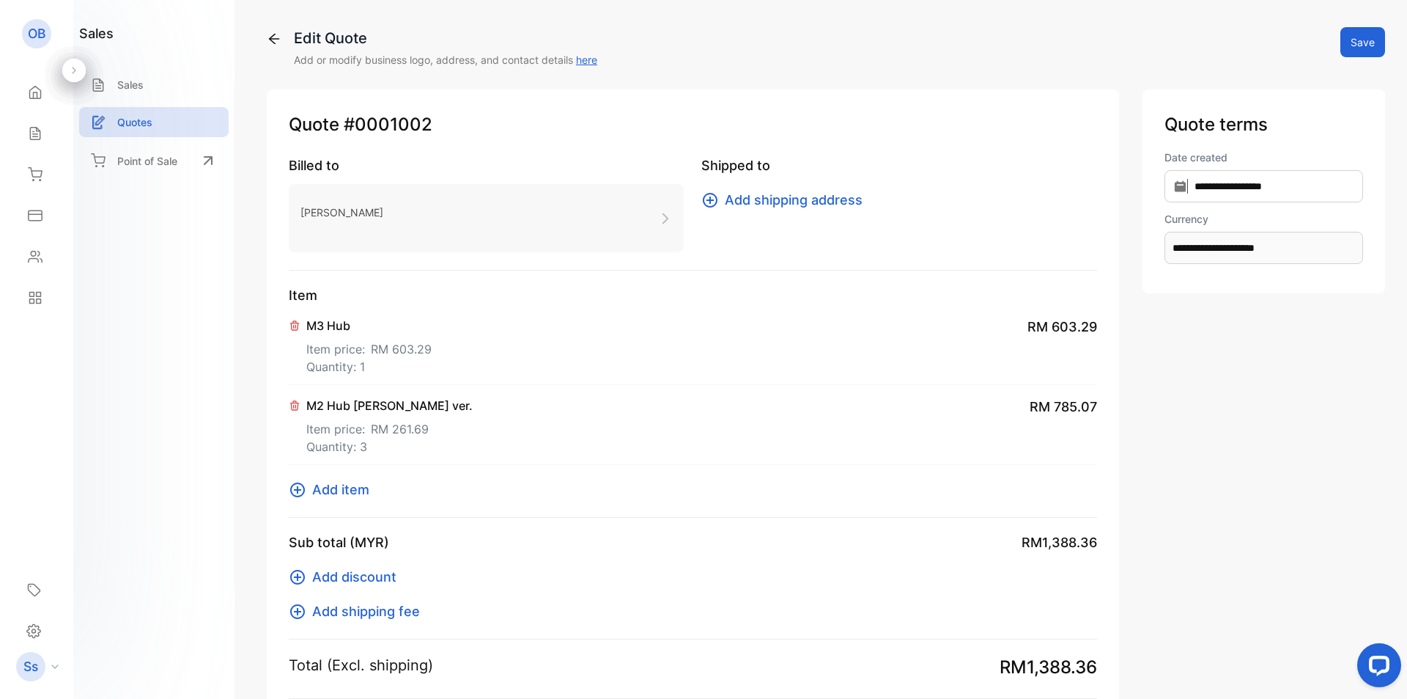
click at [324, 494] on span "Add item" at bounding box center [340, 489] width 57 height 20
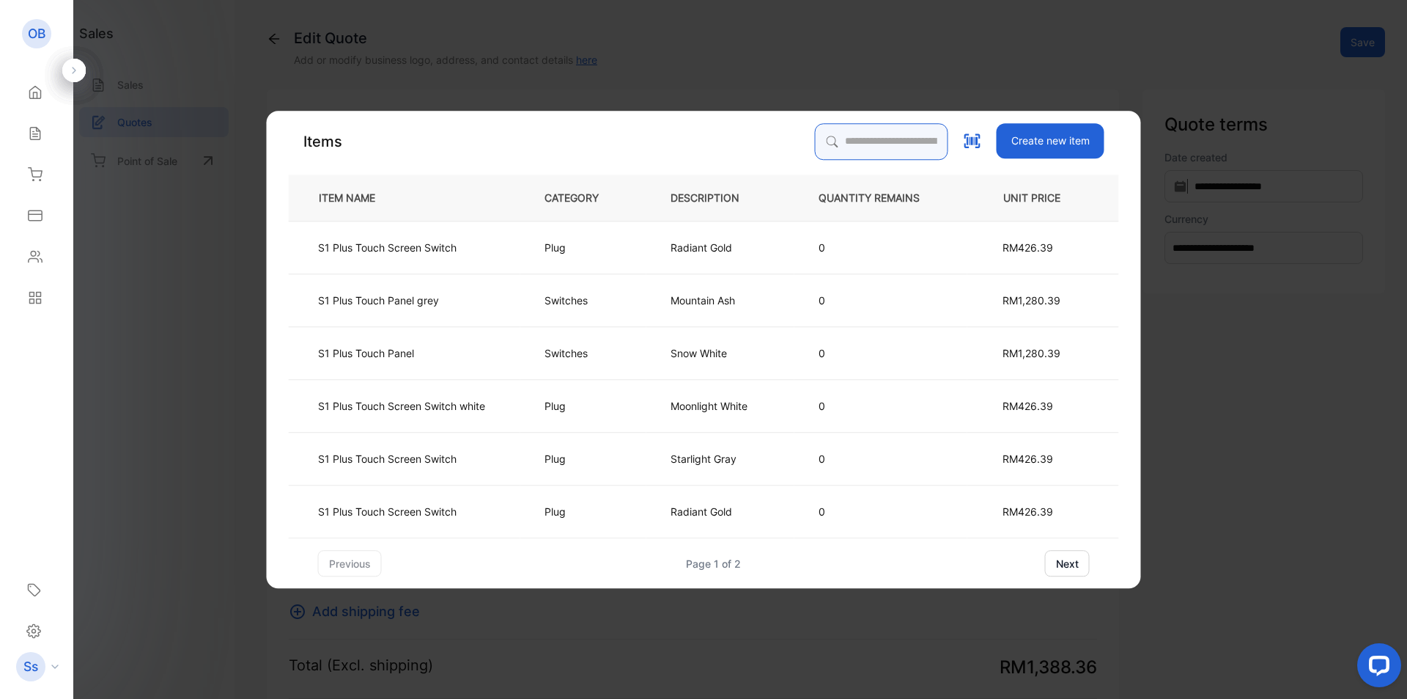
click at [844, 146] on input "search" at bounding box center [881, 141] width 133 height 37
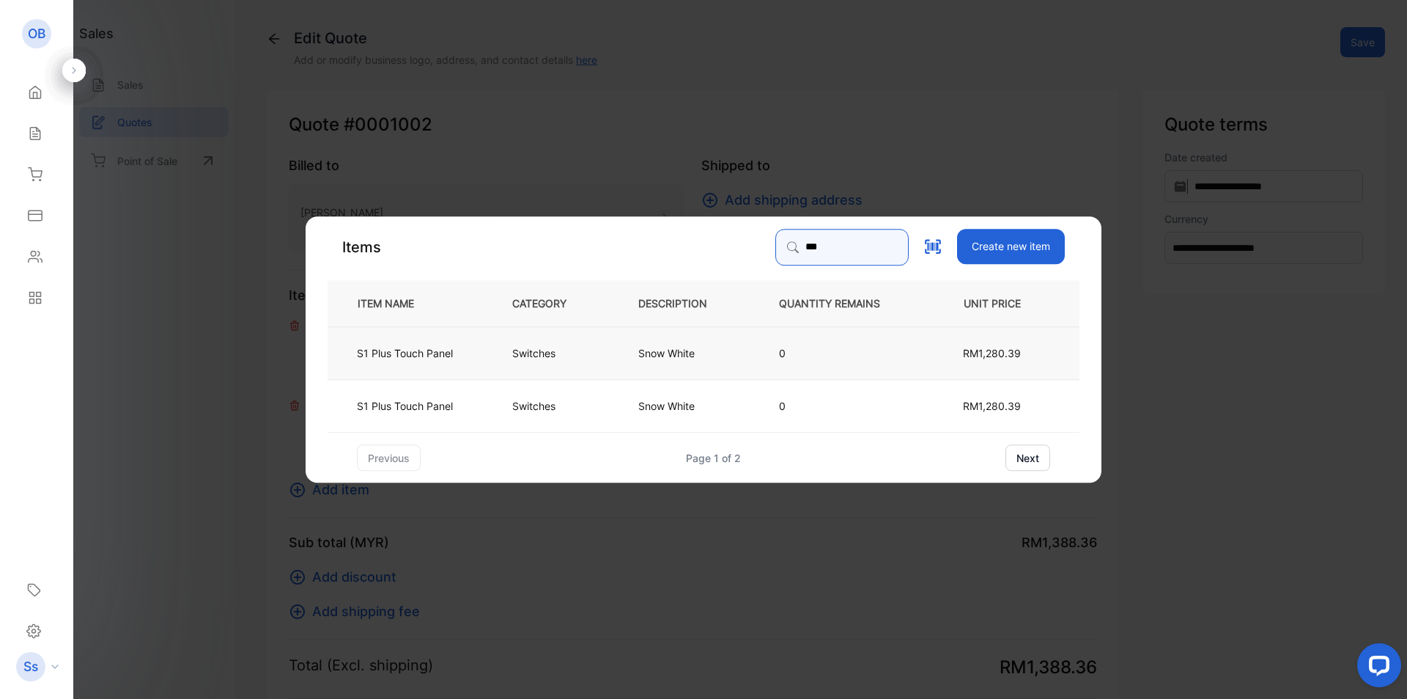
type input "***"
click at [715, 350] on td "Snow White" at bounding box center [684, 352] width 141 height 53
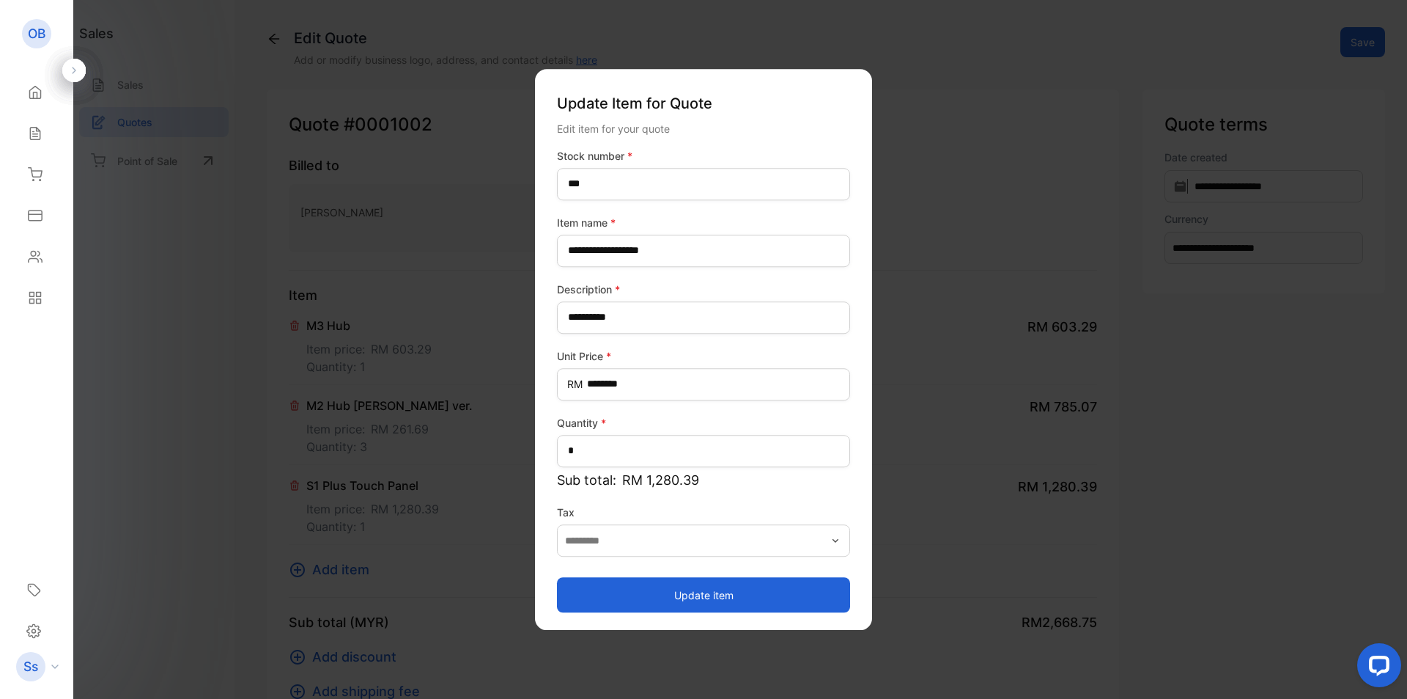
click at [754, 583] on button "Update item" at bounding box center [703, 594] width 293 height 35
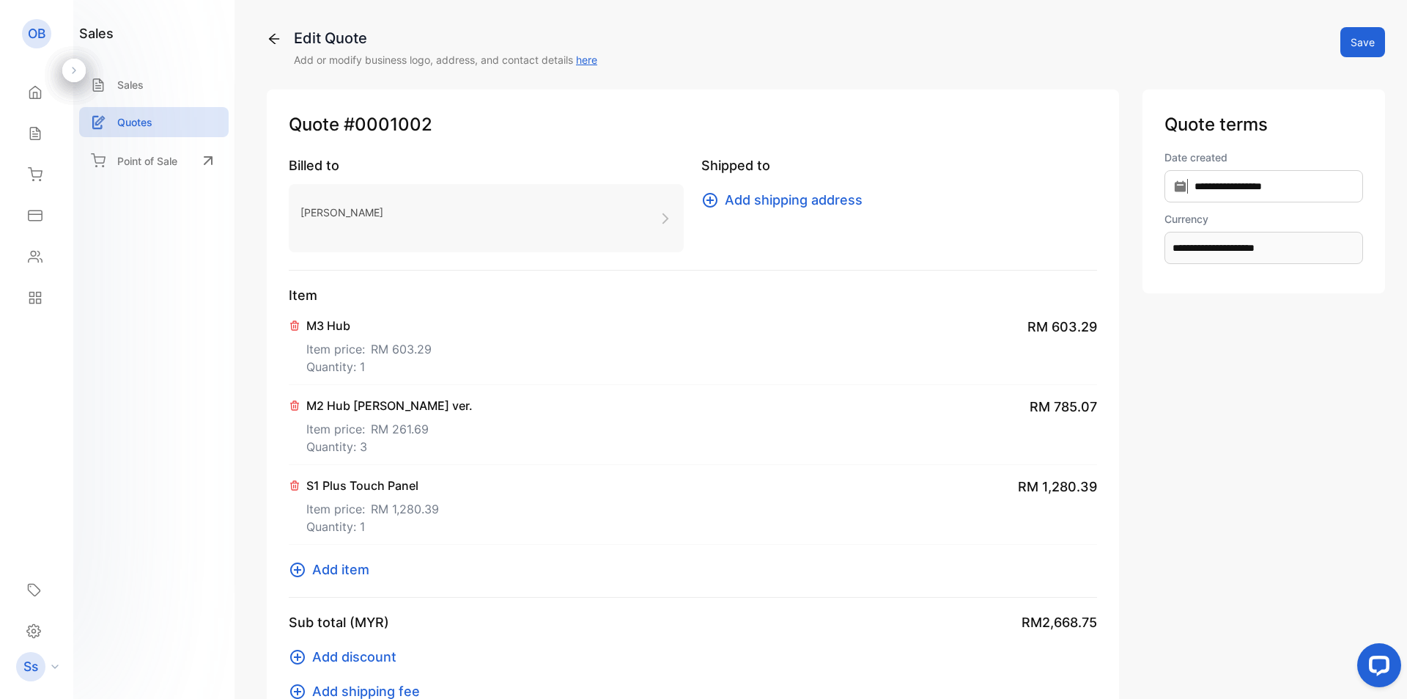
click at [339, 570] on span "Add item" at bounding box center [340, 569] width 57 height 20
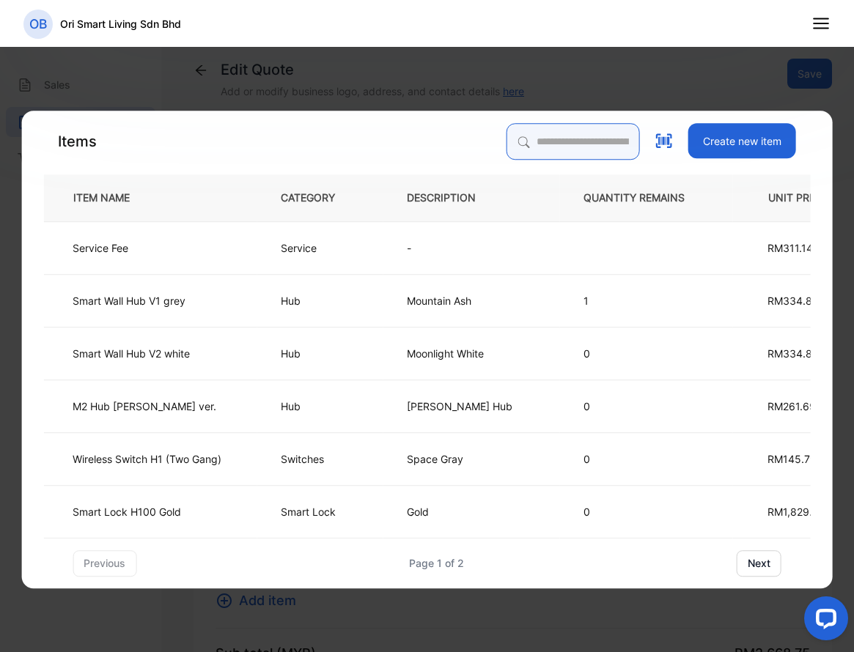
click at [561, 149] on input "search" at bounding box center [573, 141] width 133 height 37
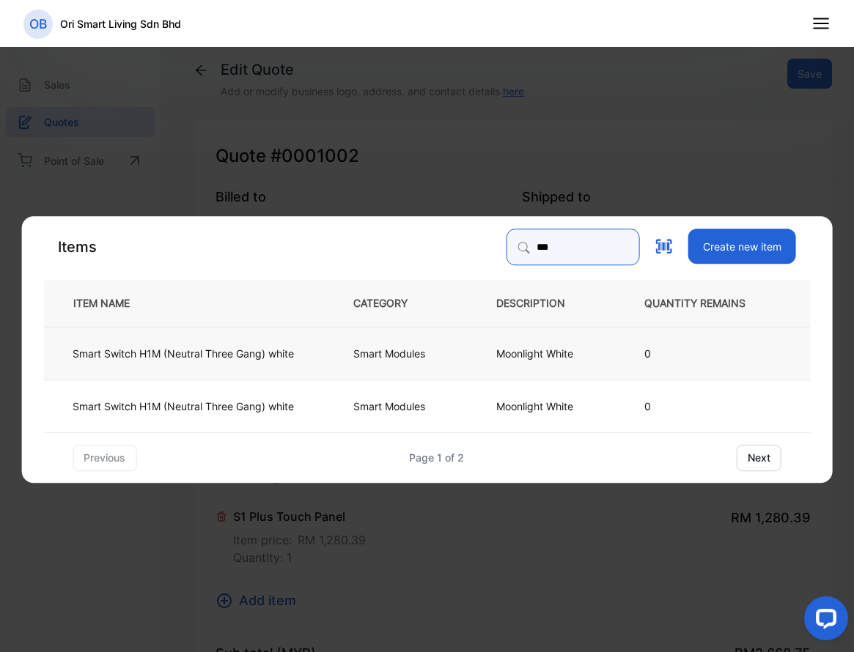
type input "***"
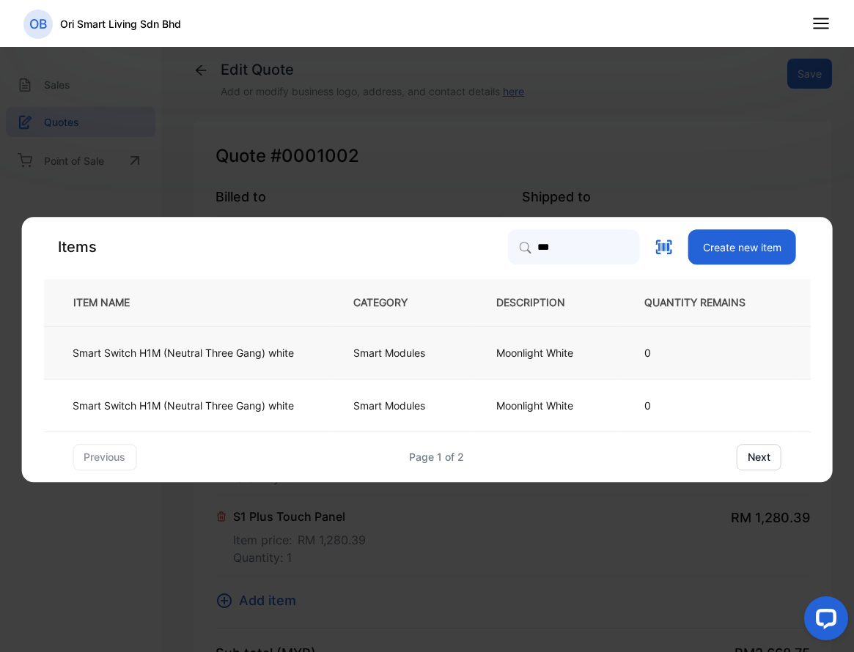
click at [376, 359] on p "Smart Modules" at bounding box center [389, 352] width 72 height 15
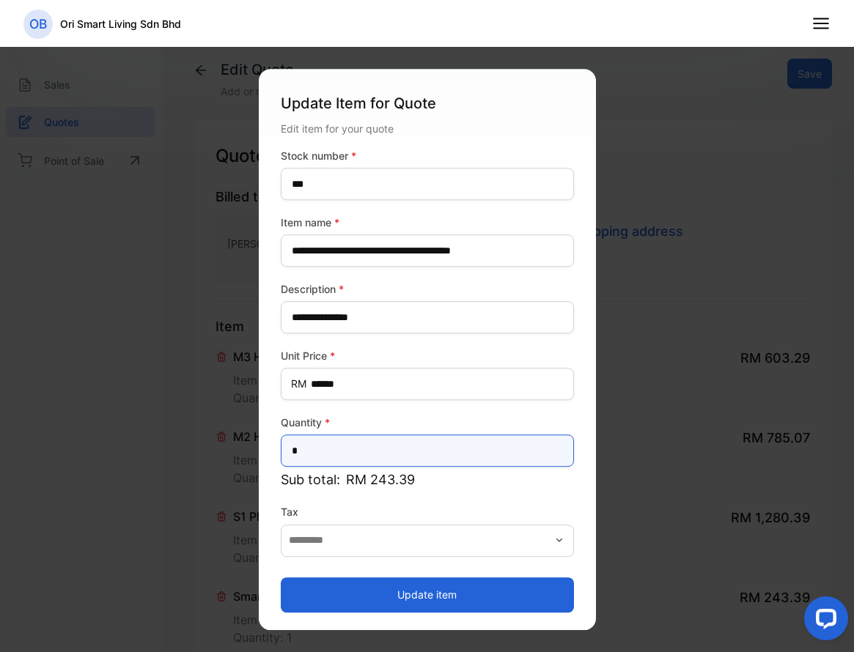
drag, startPoint x: 336, startPoint y: 443, endPoint x: 253, endPoint y: 444, distance: 83.6
type input "*"
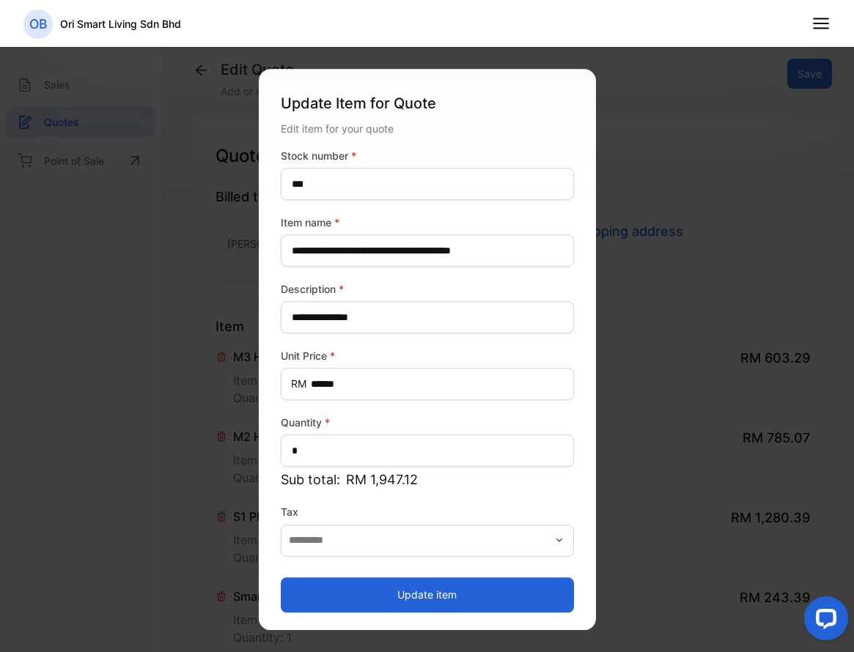
click at [413, 589] on button "Update item" at bounding box center [427, 595] width 293 height 35
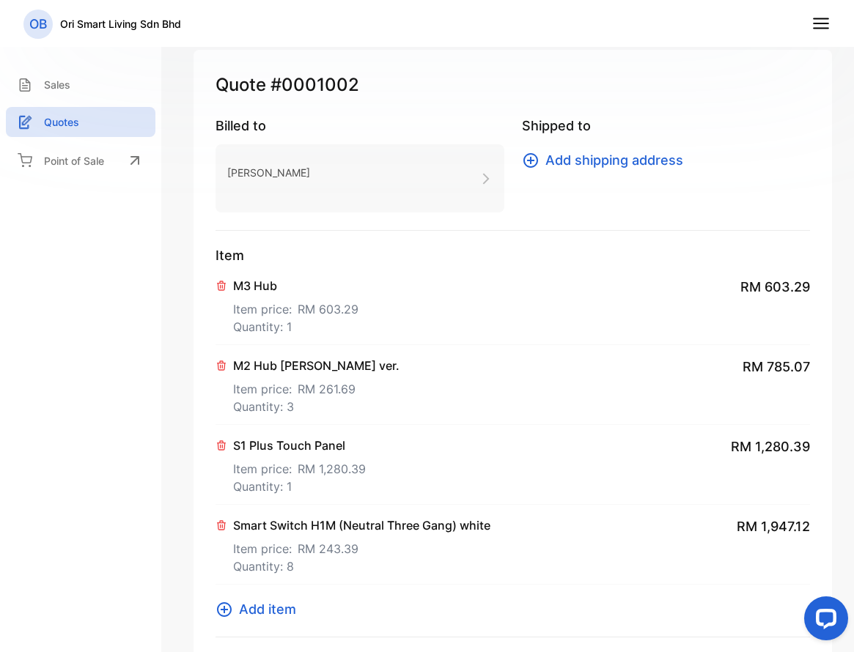
scroll to position [293, 0]
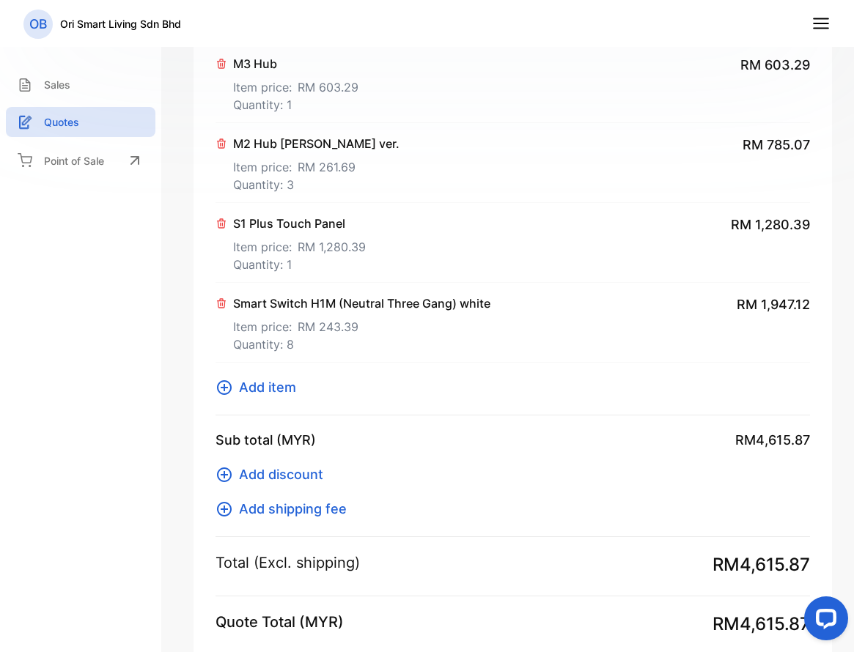
click at [269, 392] on span "Add item" at bounding box center [267, 388] width 57 height 20
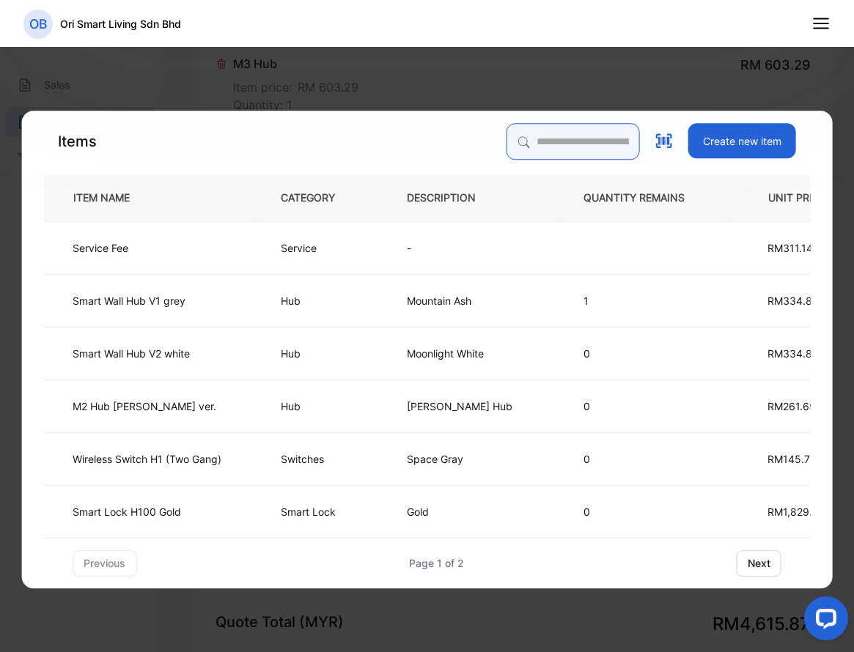
click at [529, 146] on input "search" at bounding box center [573, 141] width 133 height 37
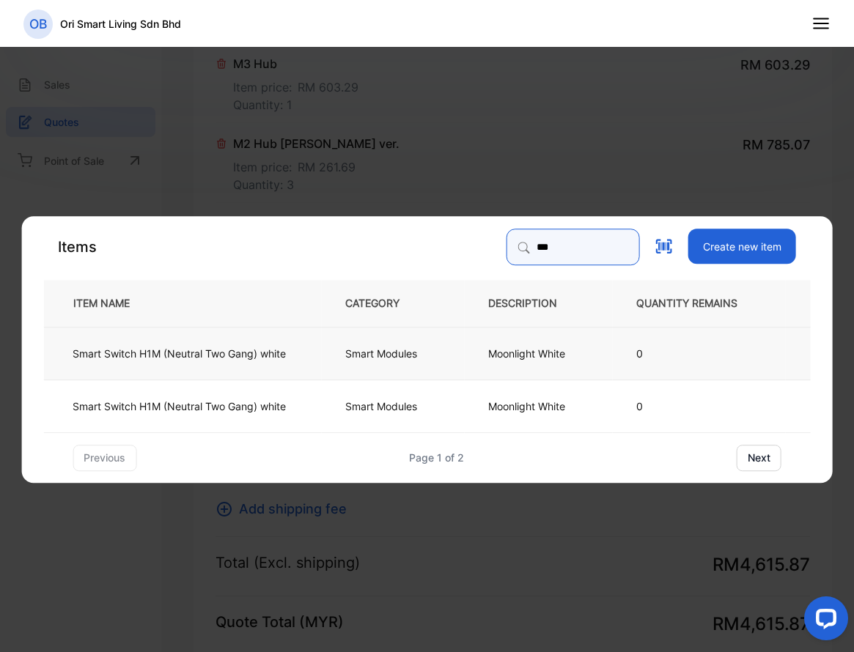
type input "***"
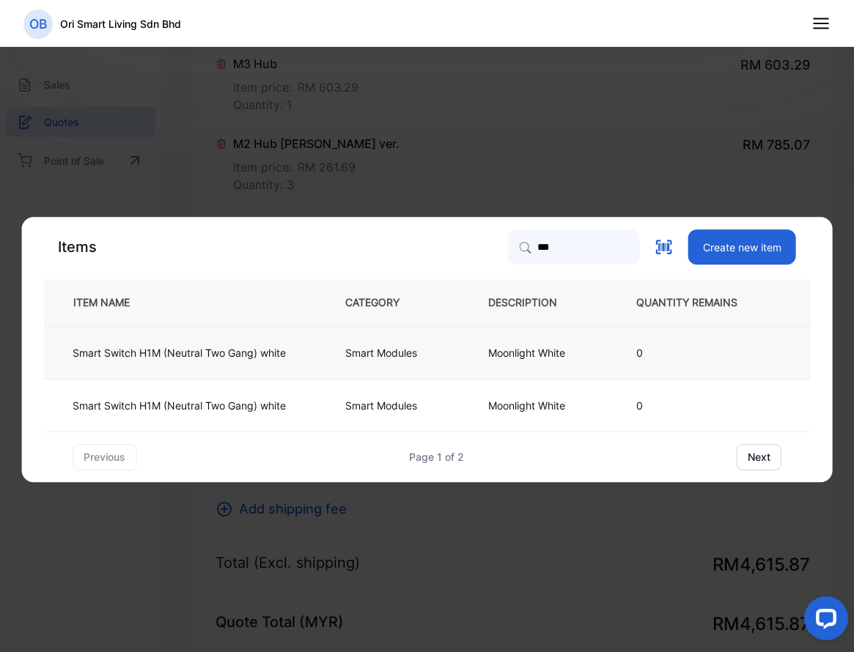
click at [319, 364] on td "Smart Switch H1M (Neutral Two Gang) white" at bounding box center [182, 352] width 278 height 53
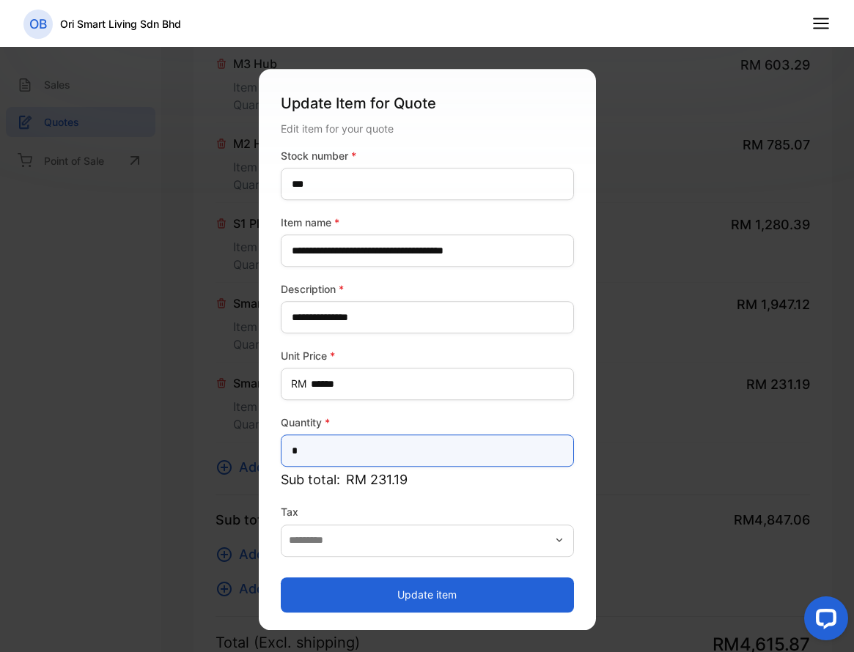
drag, startPoint x: 323, startPoint y: 442, endPoint x: 262, endPoint y: 441, distance: 60.8
click at [262, 441] on div "**********" at bounding box center [427, 349] width 337 height 561
type input "**"
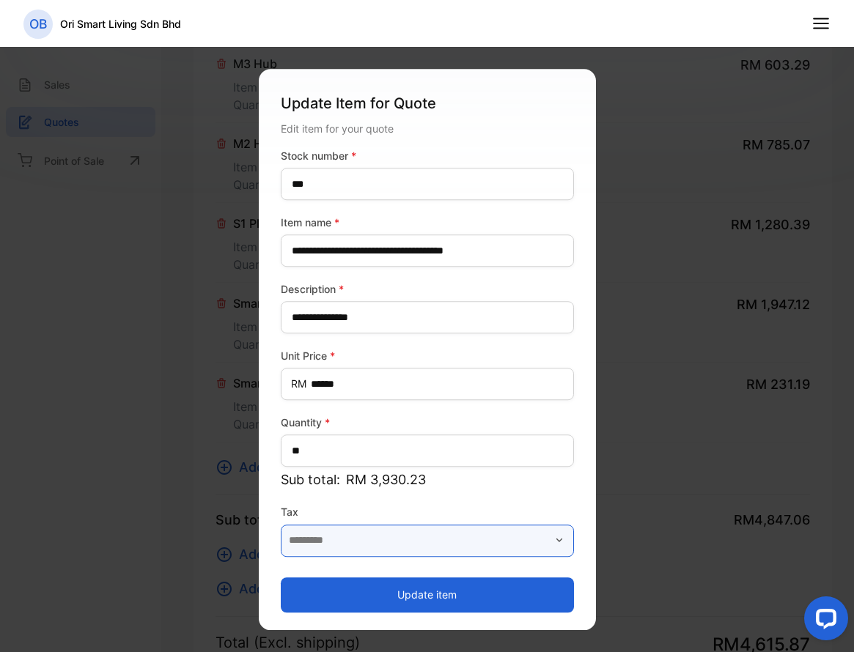
click at [369, 544] on input "text" at bounding box center [427, 541] width 293 height 32
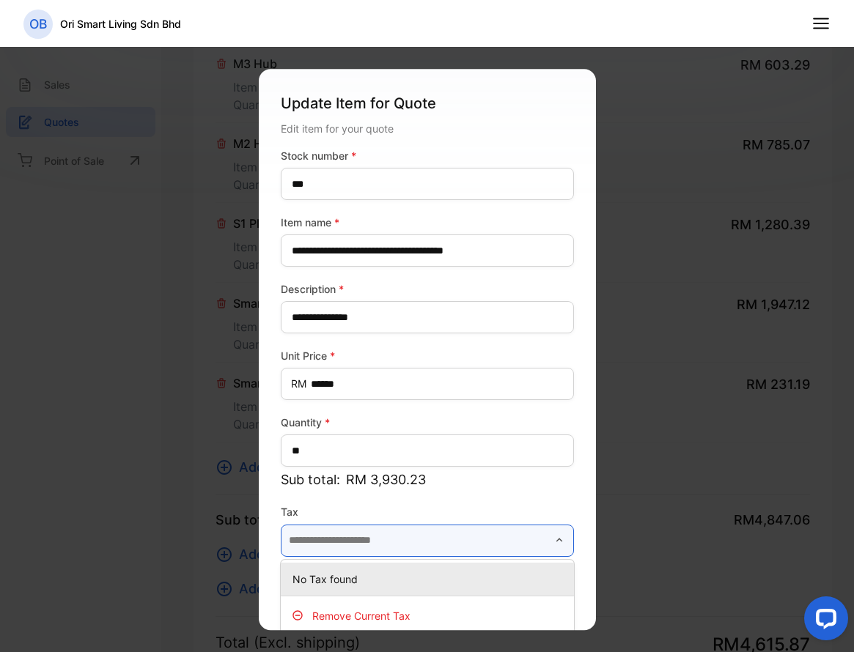
click at [369, 544] on input "text" at bounding box center [427, 541] width 293 height 32
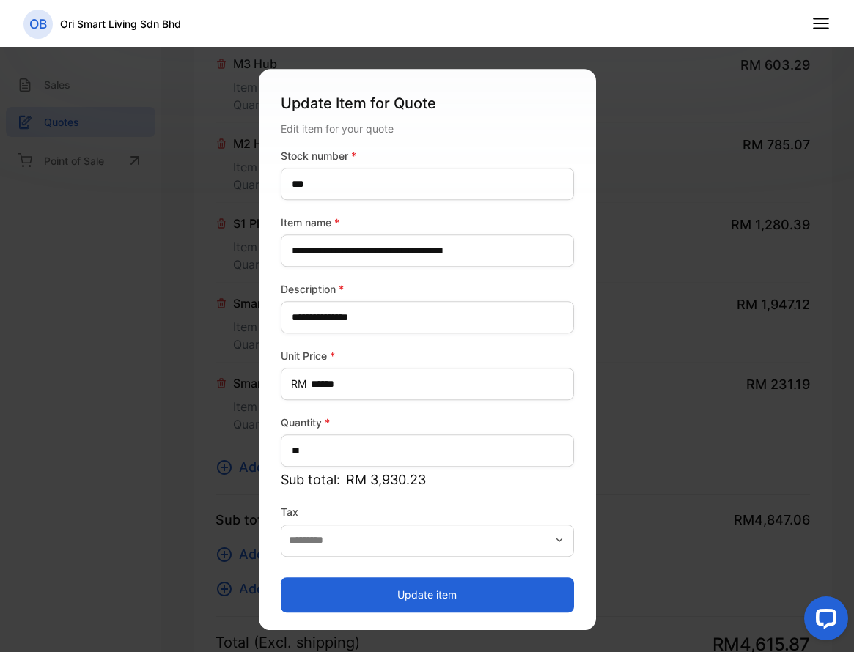
click at [399, 505] on label "Tax" at bounding box center [427, 511] width 293 height 15
click at [372, 593] on button "Update item" at bounding box center [427, 595] width 293 height 35
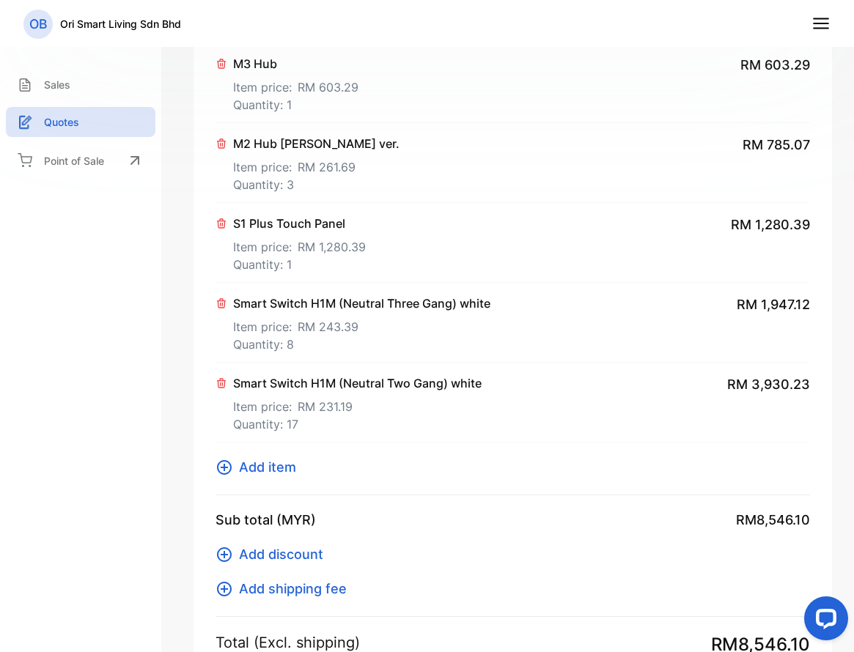
click at [280, 463] on span "Add item" at bounding box center [267, 467] width 57 height 20
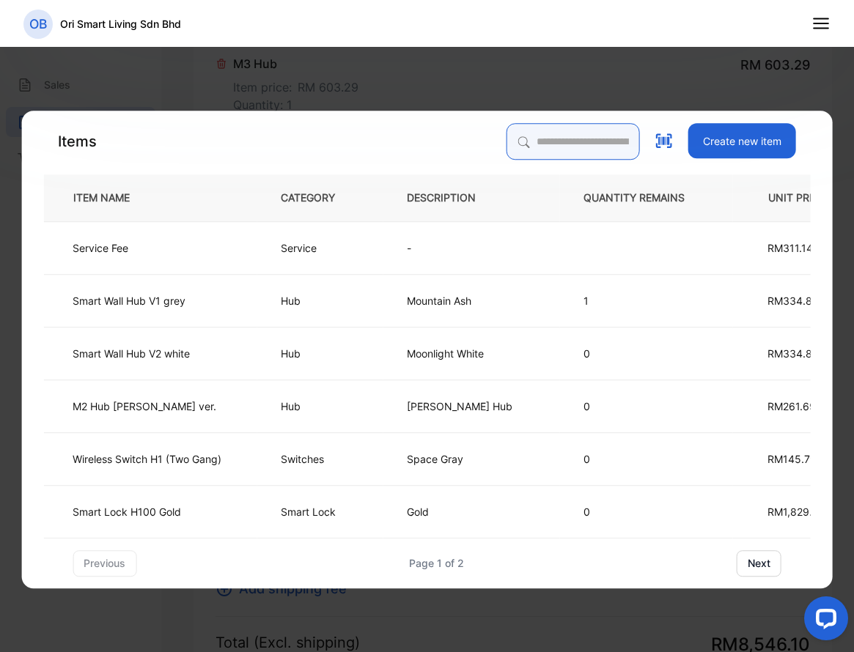
click at [507, 152] on input "search" at bounding box center [573, 141] width 133 height 37
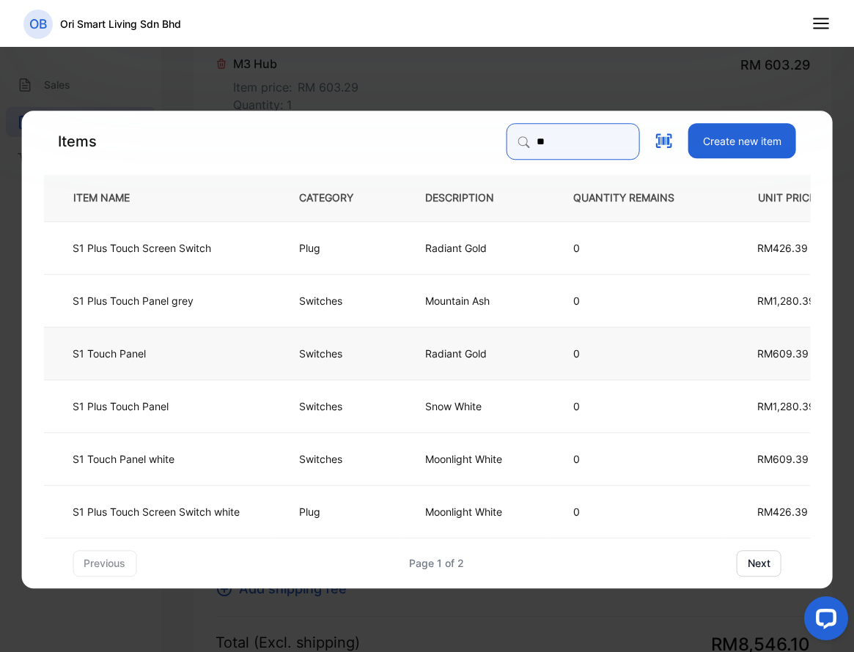
type input "**"
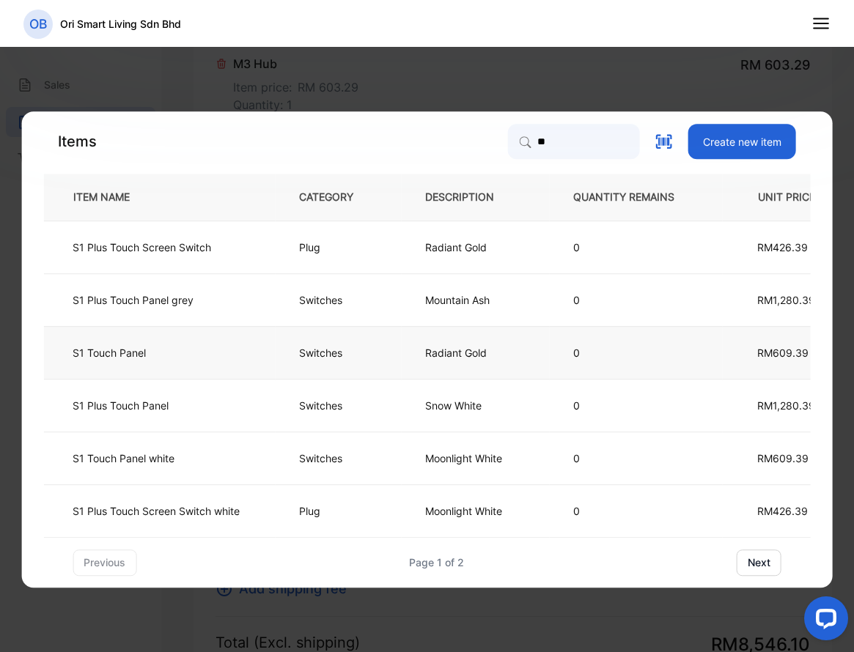
click at [201, 342] on td "S1 Touch Panel" at bounding box center [159, 352] width 232 height 53
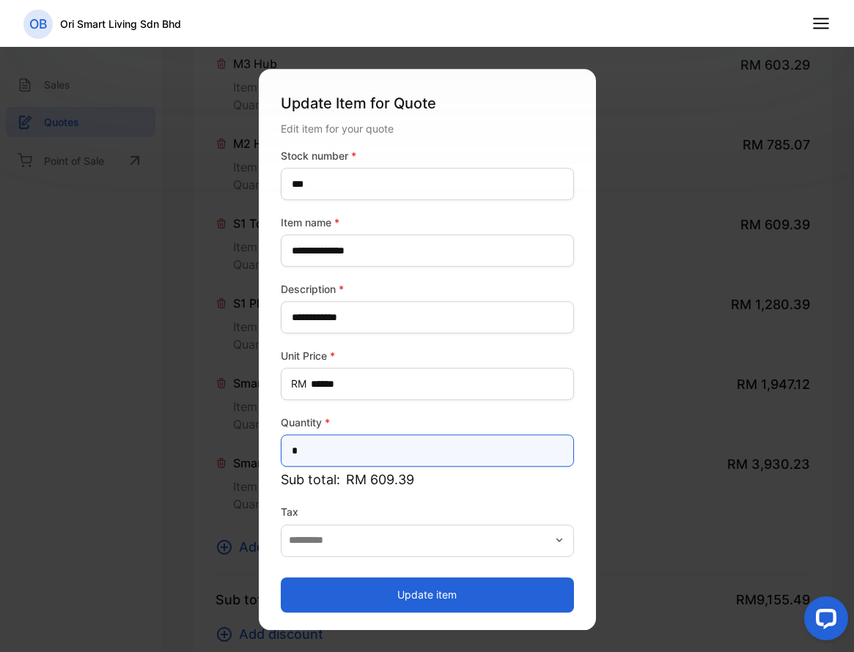
drag, startPoint x: 372, startPoint y: 452, endPoint x: 246, endPoint y: 452, distance: 126.8
type input "*"
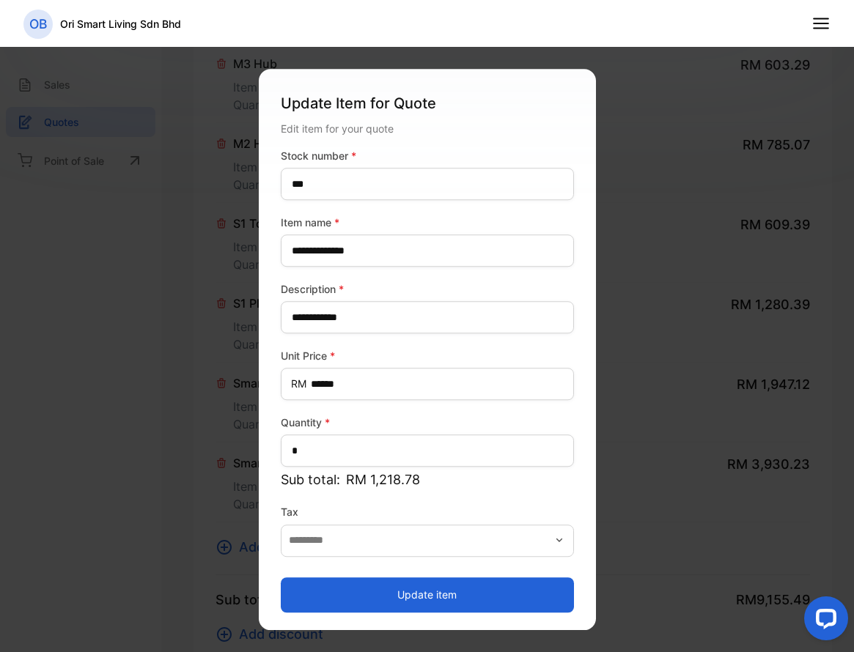
click at [372, 582] on button "Update item" at bounding box center [427, 595] width 293 height 35
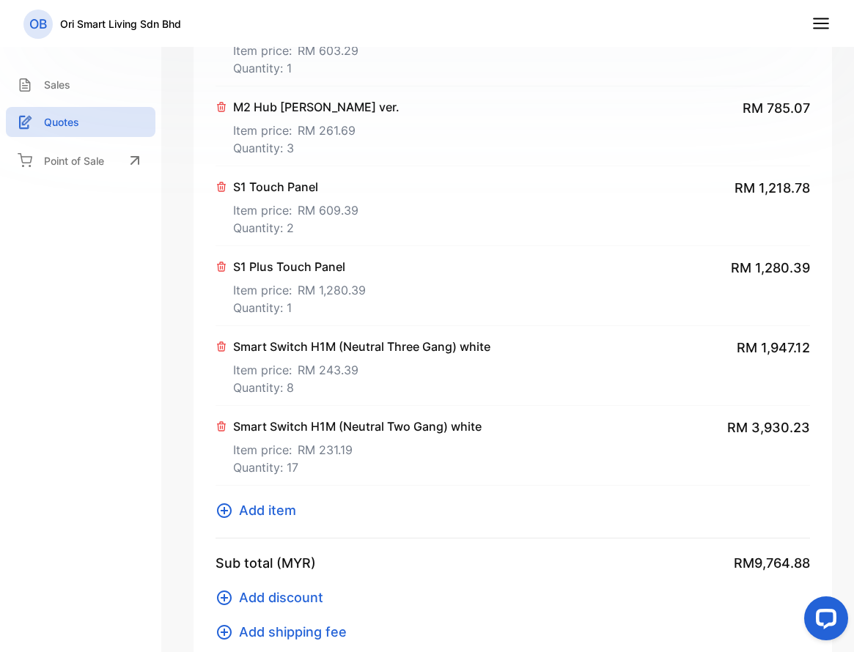
scroll to position [367, 0]
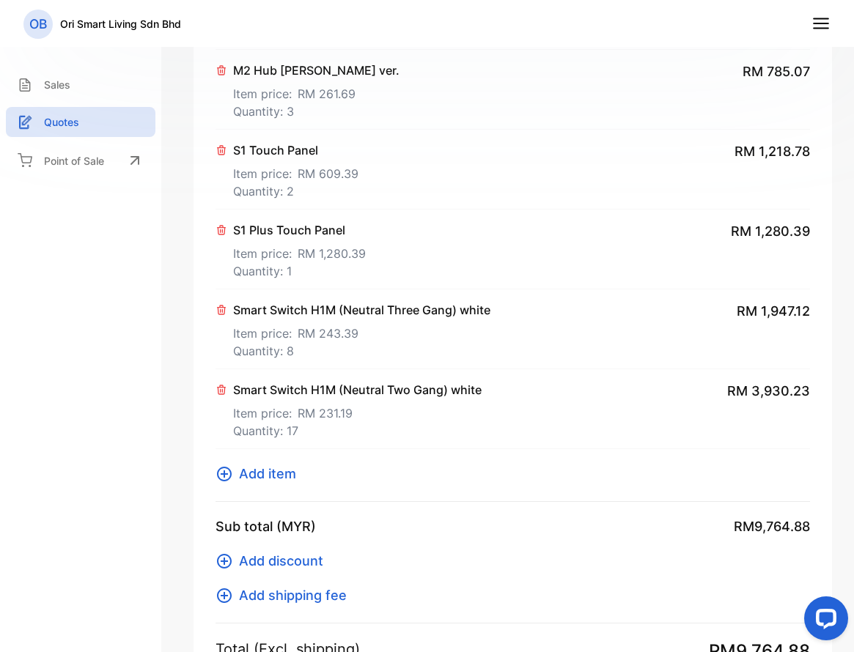
click at [308, 160] on p "Item price: RM 609.39" at bounding box center [295, 170] width 125 height 23
click at [247, 472] on span "Add item" at bounding box center [267, 474] width 57 height 20
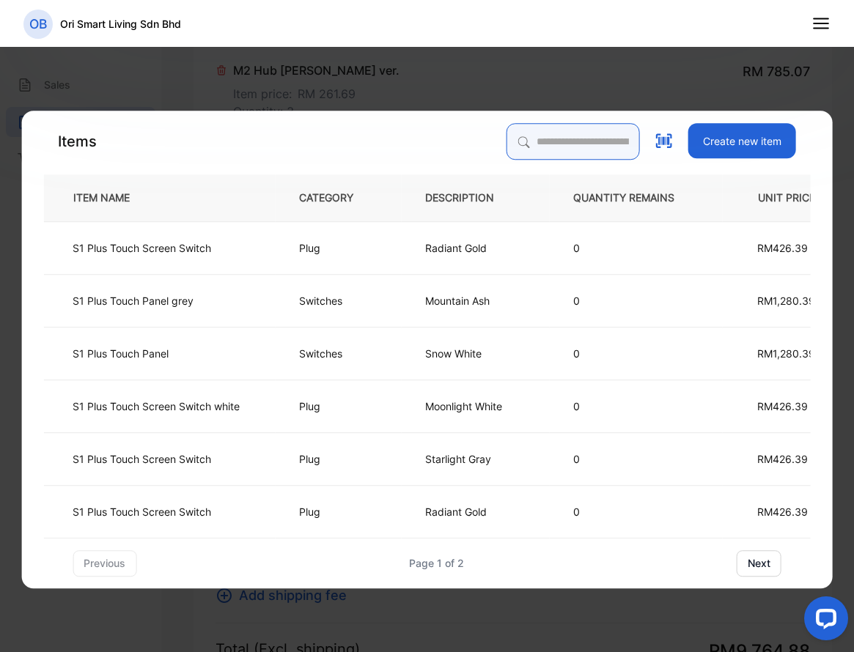
click at [552, 147] on input "search" at bounding box center [573, 141] width 133 height 37
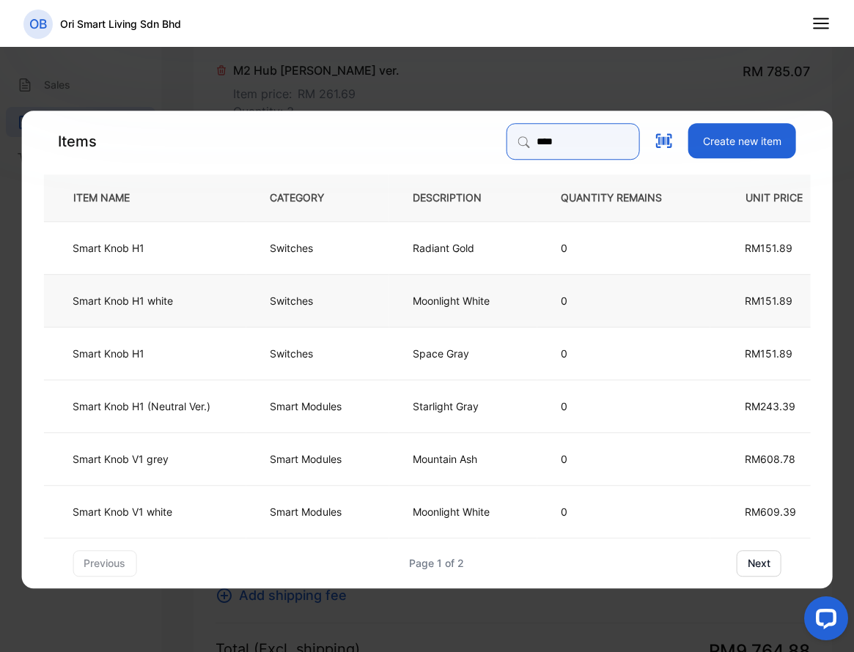
type input "****"
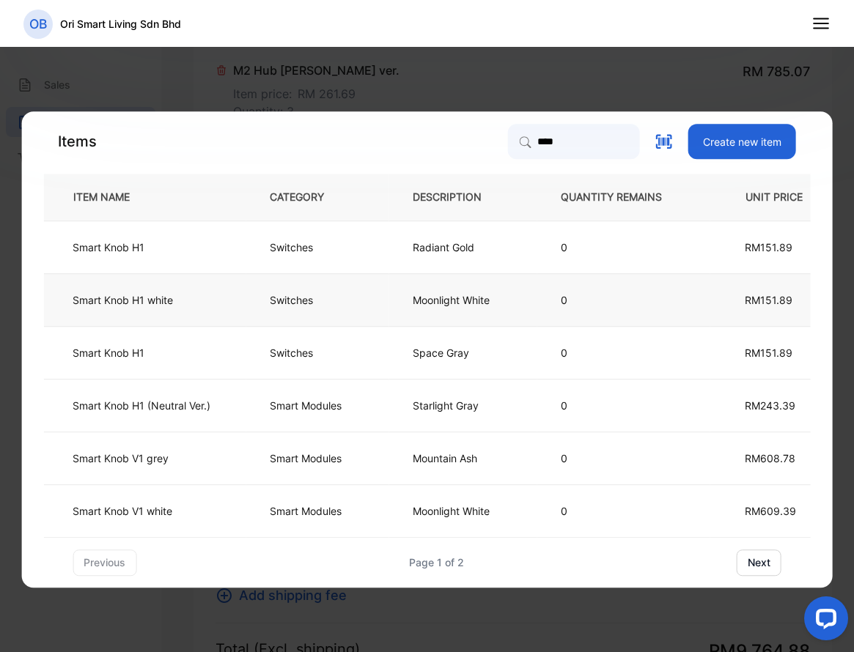
click at [342, 303] on td "Switches" at bounding box center [317, 299] width 143 height 53
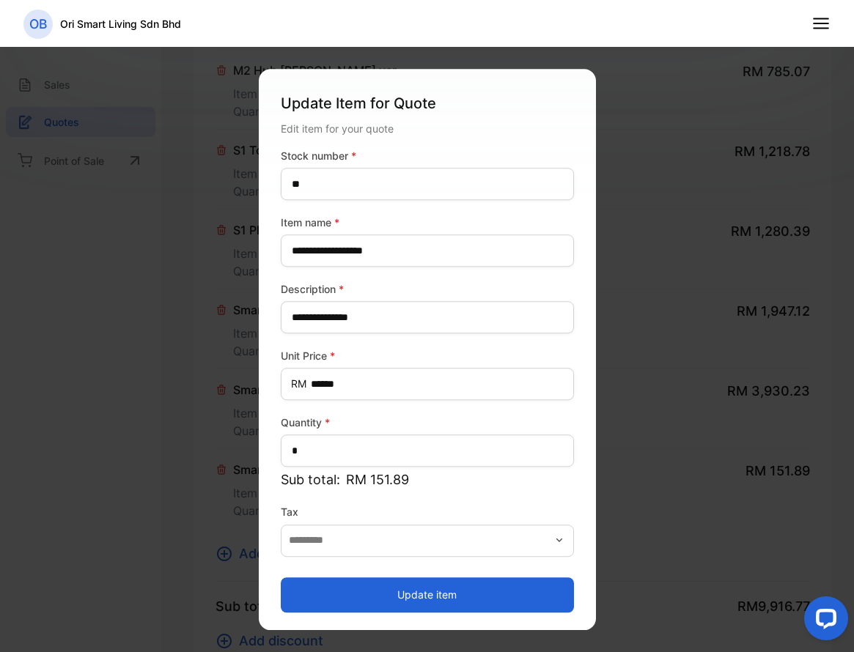
click at [402, 592] on button "Update item" at bounding box center [427, 595] width 293 height 35
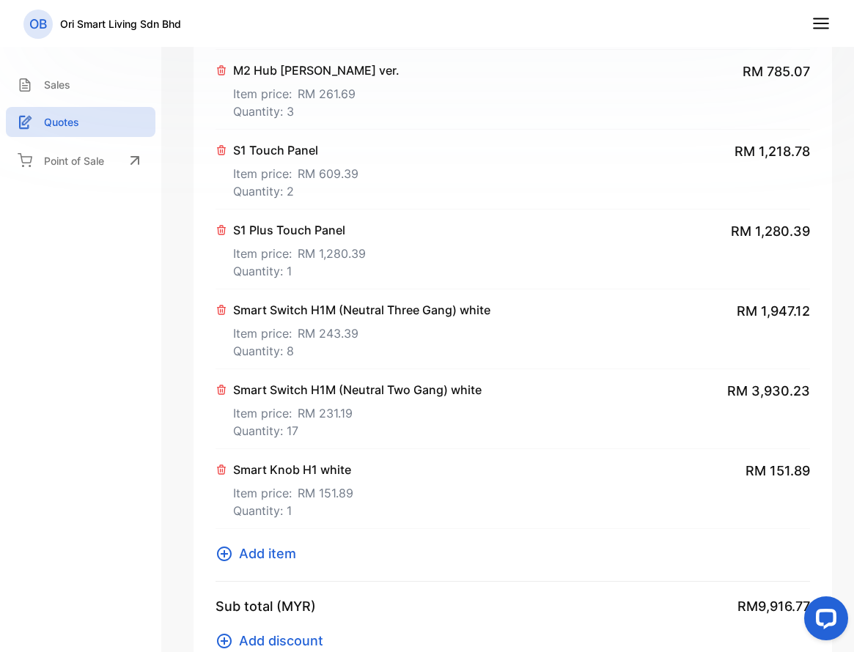
click at [265, 549] on span "Add item" at bounding box center [267, 554] width 57 height 20
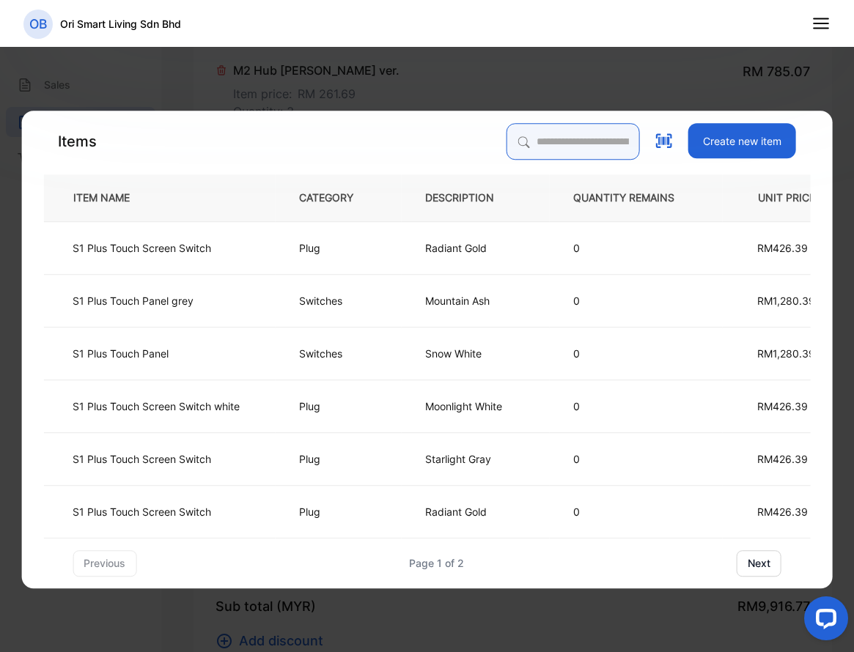
click at [535, 144] on input "search" at bounding box center [573, 141] width 133 height 37
type input "*"
drag, startPoint x: 573, startPoint y: 144, endPoint x: 435, endPoint y: 146, distance: 137.8
click at [435, 146] on div "Items * Create new item" at bounding box center [426, 141] width 767 height 37
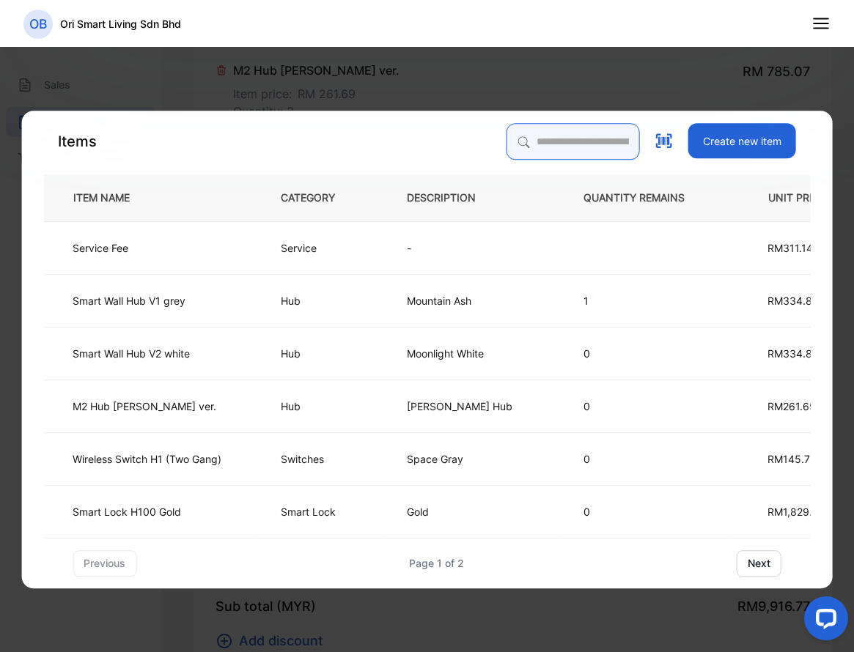
paste input "**********"
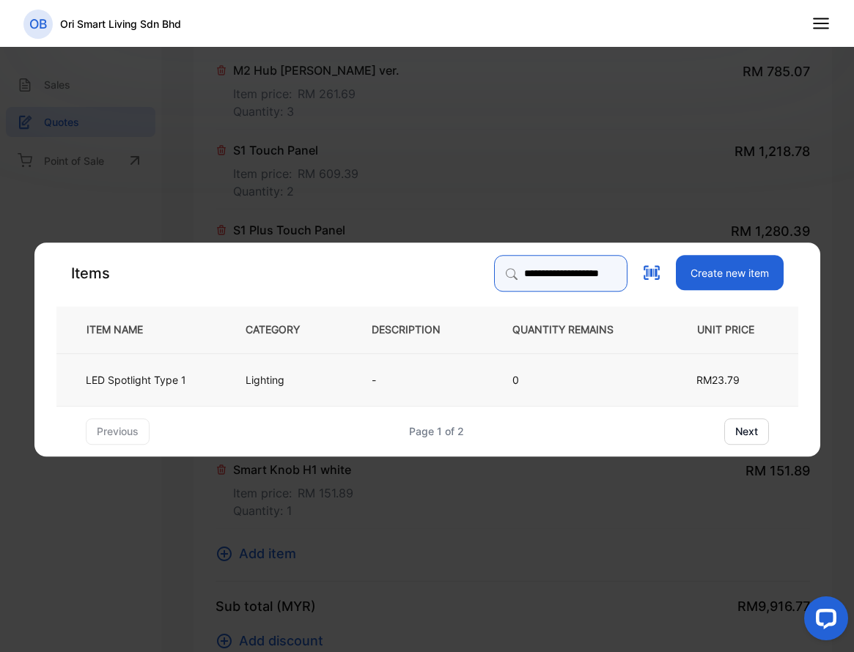
type input "**********"
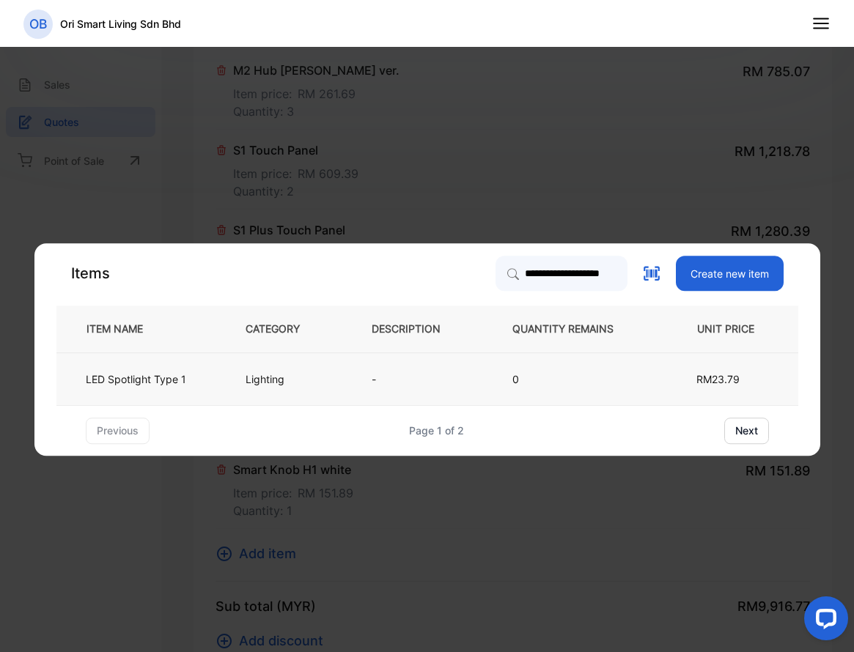
click at [342, 394] on td "Lighting" at bounding box center [284, 379] width 126 height 53
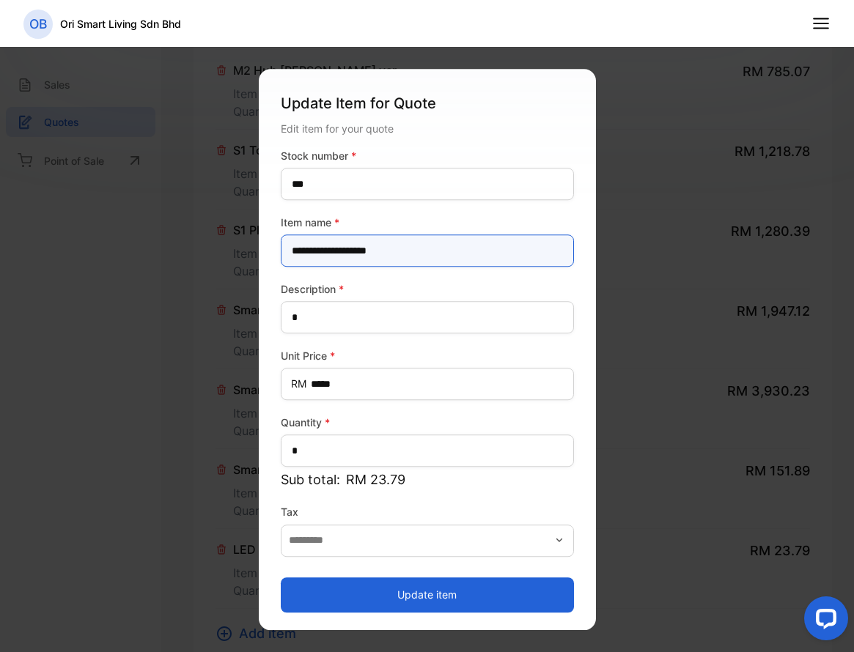
drag, startPoint x: 416, startPoint y: 250, endPoint x: 196, endPoint y: 251, distance: 219.2
type name-inputItem_Name "**********"
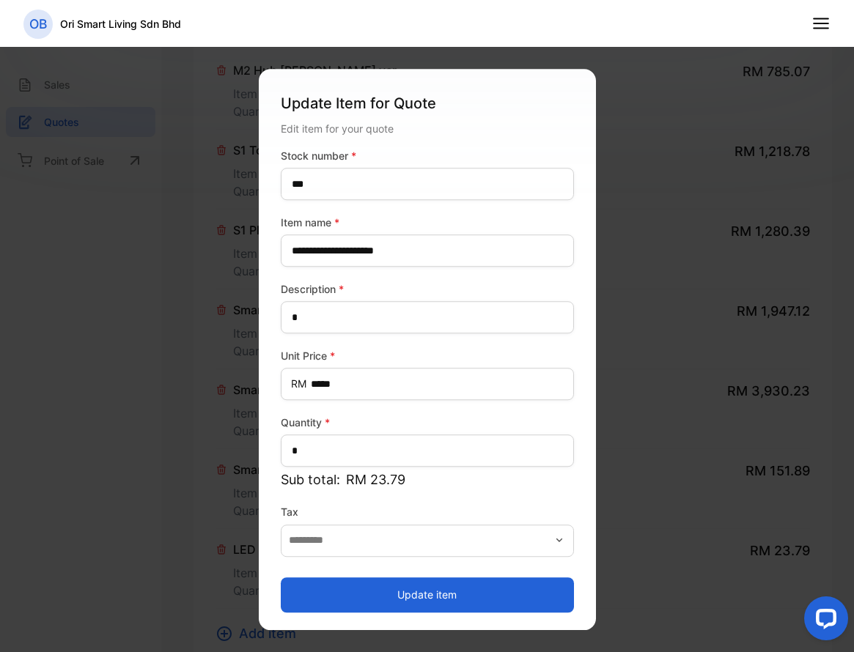
click at [397, 586] on button "Update item" at bounding box center [427, 595] width 293 height 35
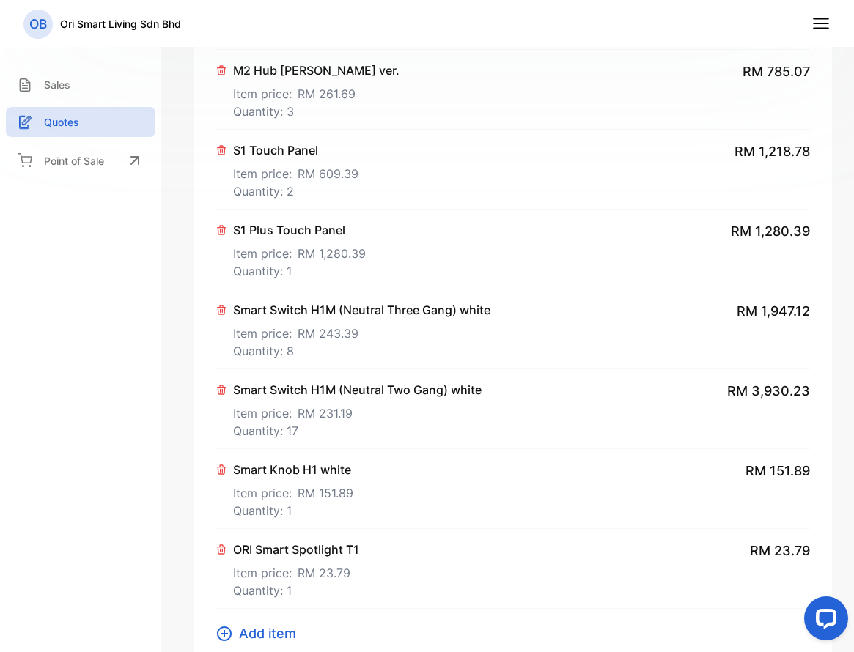
scroll to position [513, 0]
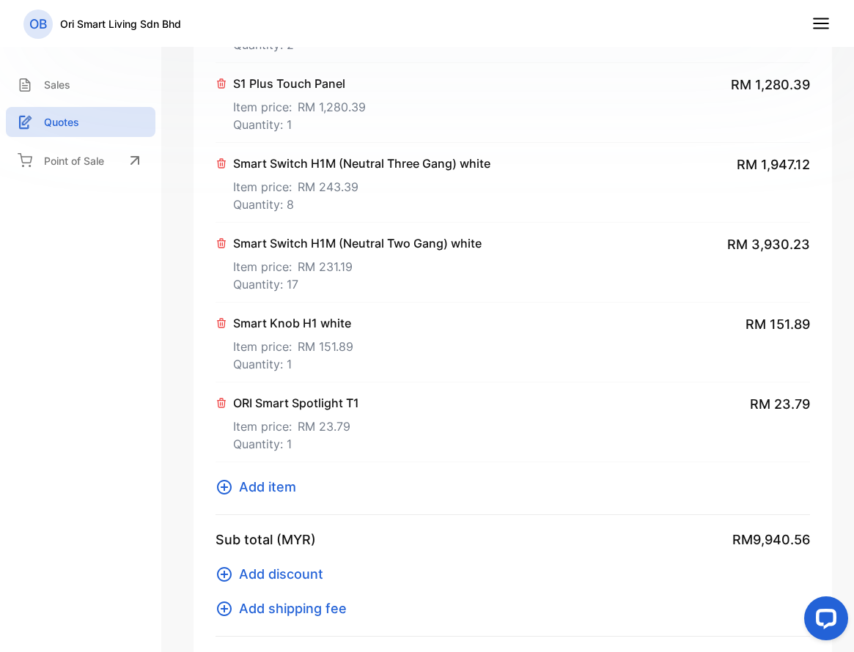
click at [287, 414] on p "Item price: RM 23.79" at bounding box center [296, 423] width 126 height 23
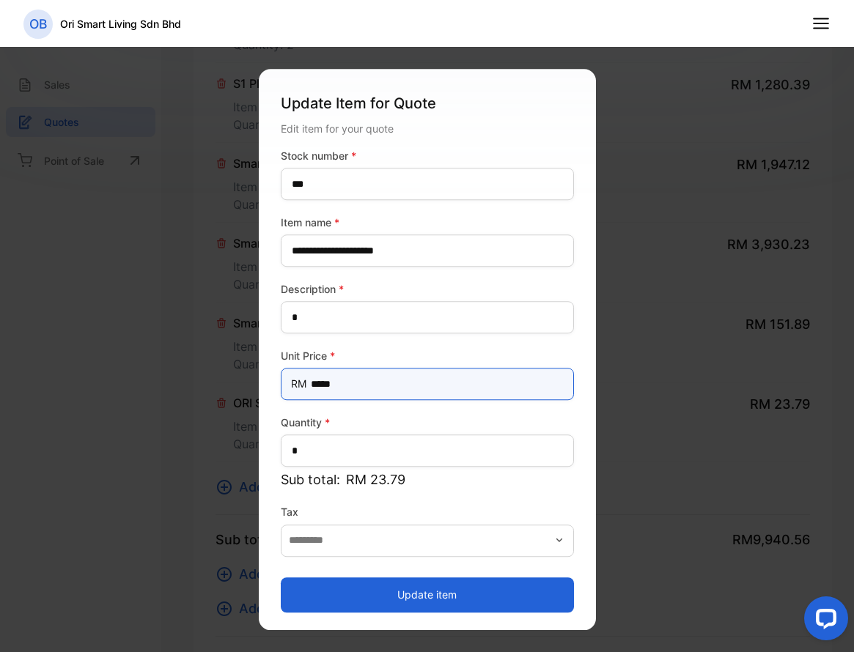
drag, startPoint x: 343, startPoint y: 385, endPoint x: 282, endPoint y: 384, distance: 60.8
click at [282, 384] on Price-inputprice "*****" at bounding box center [427, 384] width 293 height 32
type Price-inputprice "**"
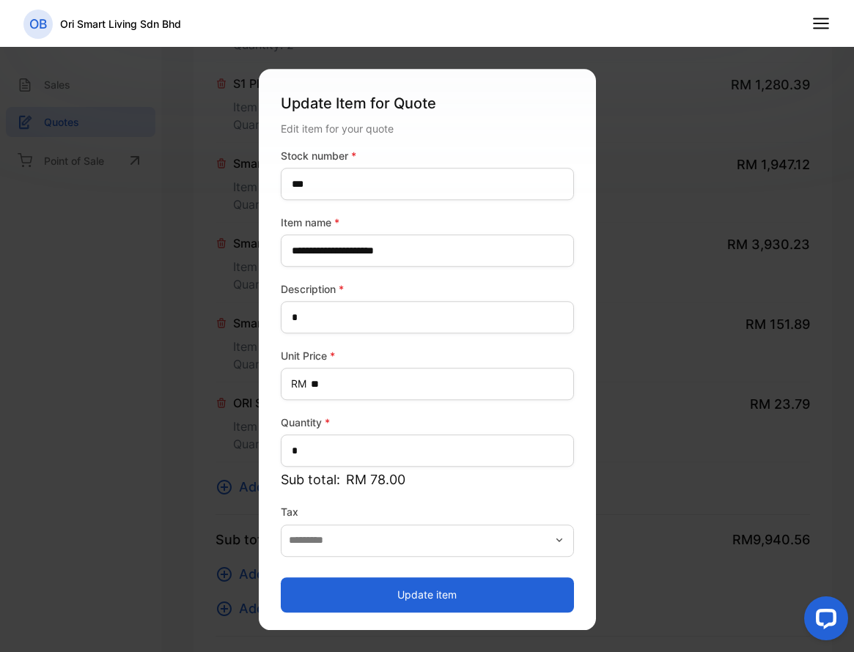
click at [399, 588] on button "Update item" at bounding box center [427, 595] width 293 height 35
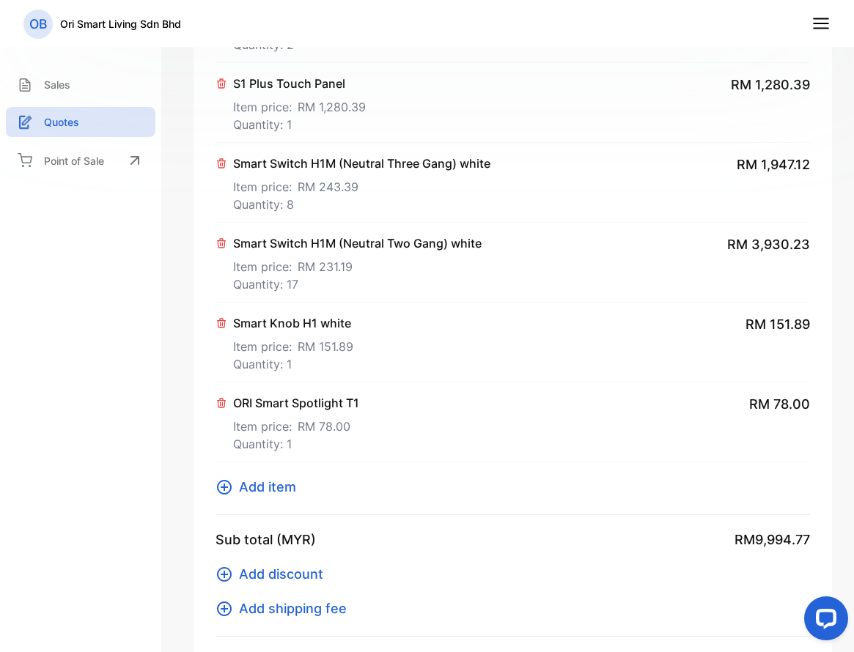
click at [279, 485] on span "Add item" at bounding box center [267, 487] width 57 height 20
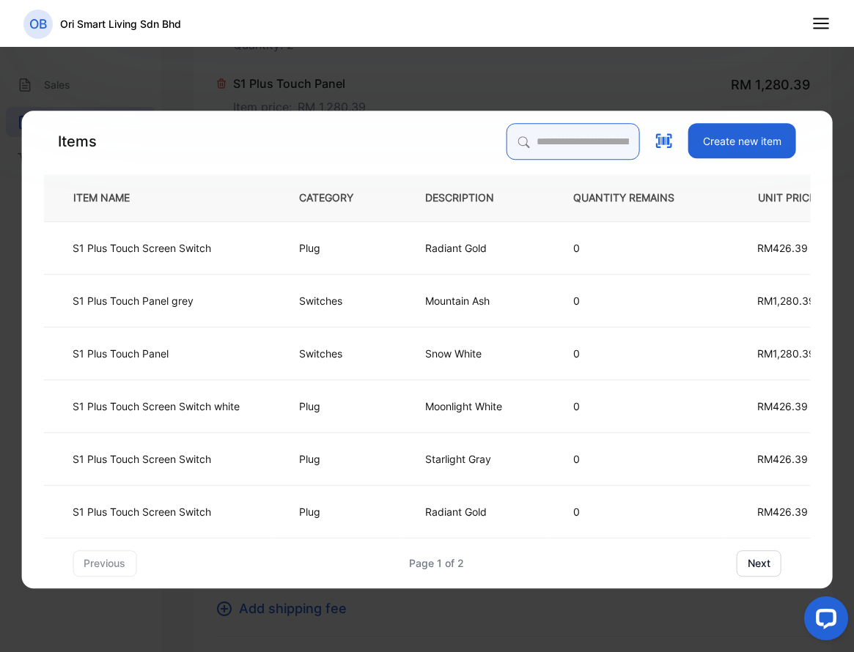
click at [520, 147] on input "search" at bounding box center [573, 141] width 133 height 37
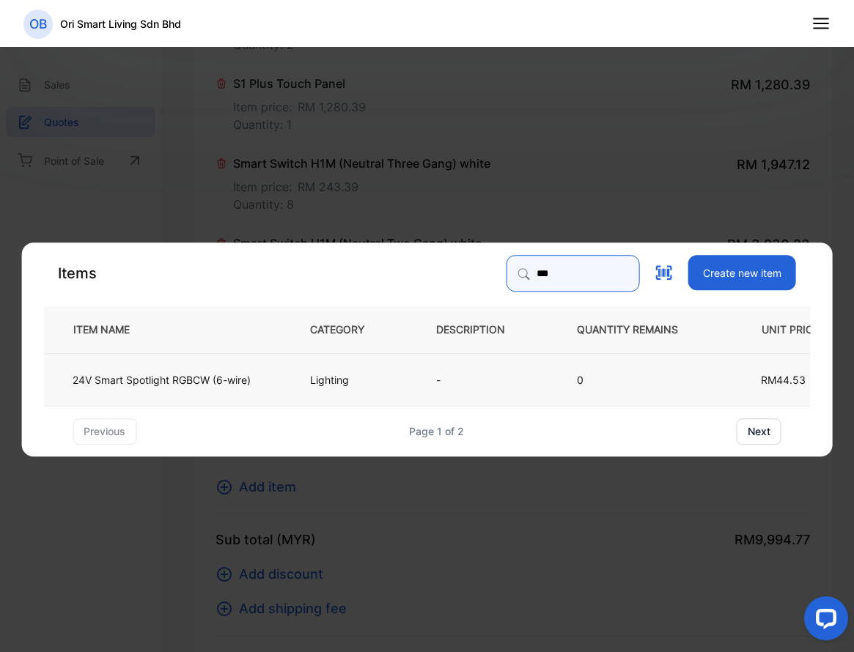
type input "***"
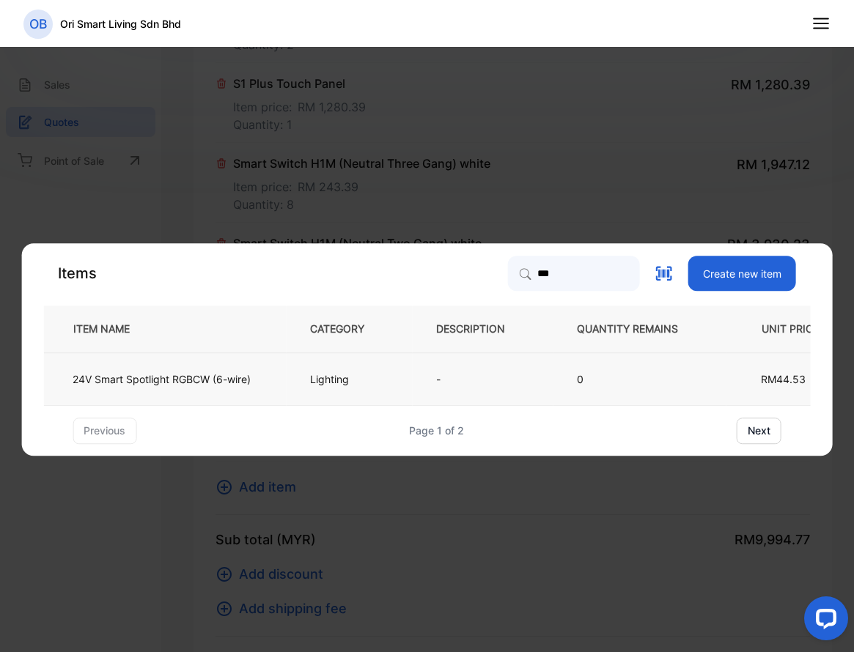
click at [325, 375] on p "Lighting" at bounding box center [329, 379] width 39 height 15
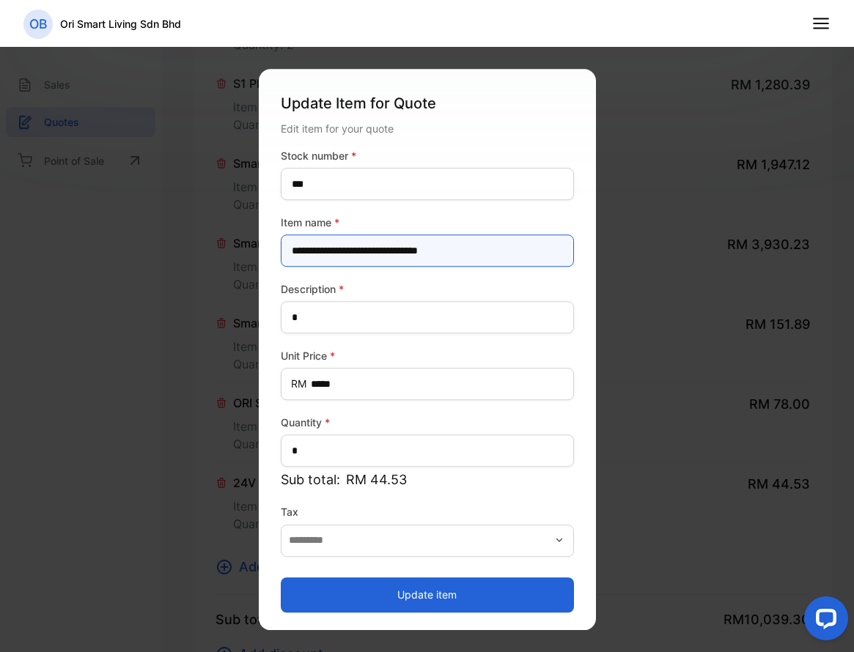
drag, startPoint x: 498, startPoint y: 249, endPoint x: 254, endPoint y: 248, distance: 244.1
type name-inputItem_Name "**********"
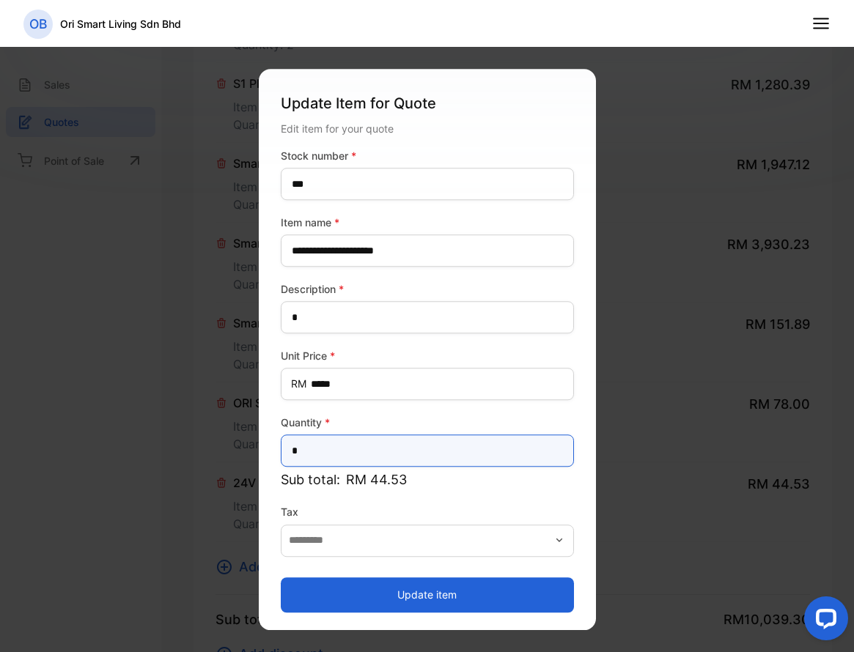
drag, startPoint x: 331, startPoint y: 449, endPoint x: 226, endPoint y: 449, distance: 104.8
type input "**"
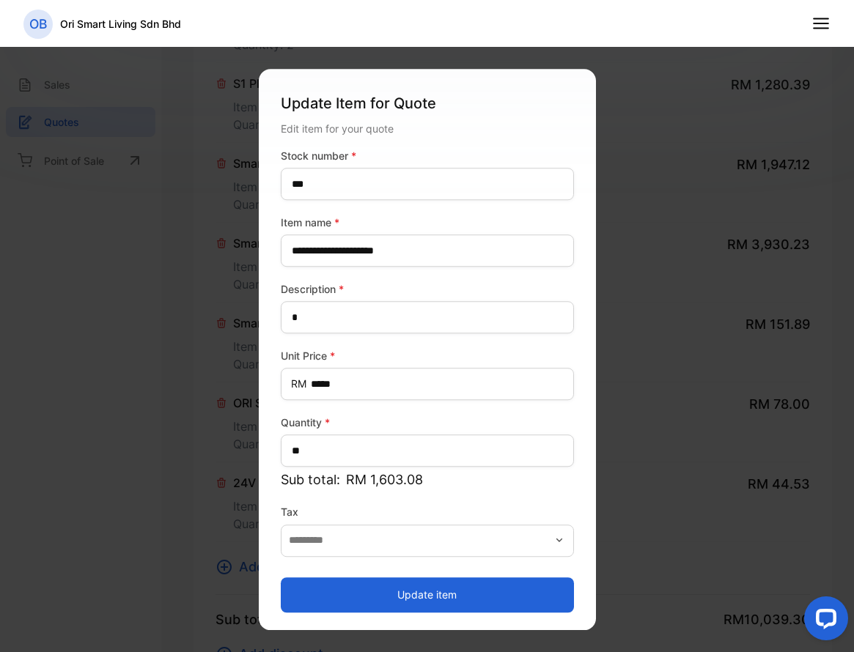
click at [376, 586] on button "Update item" at bounding box center [427, 595] width 293 height 35
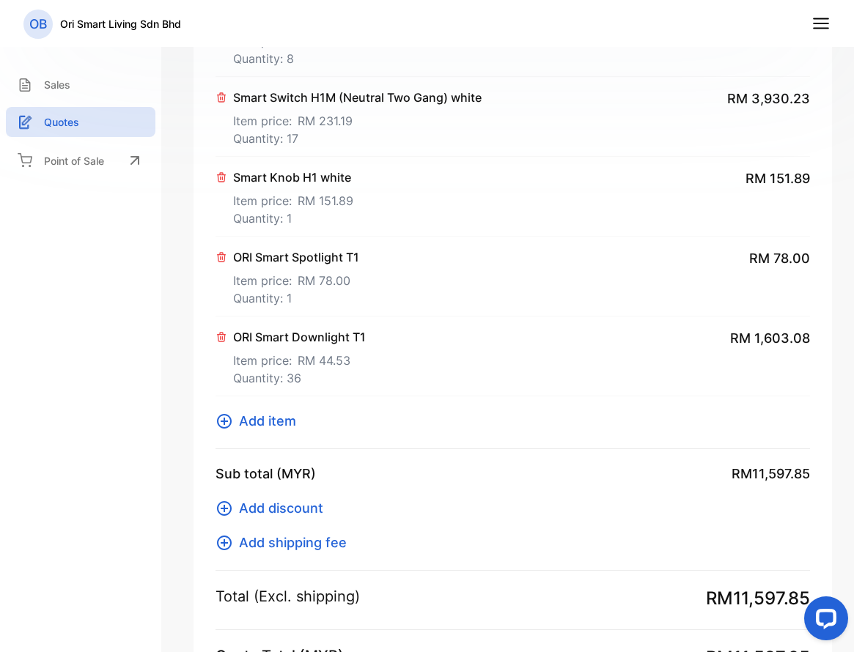
scroll to position [660, 0]
click at [273, 414] on span "Add item" at bounding box center [267, 420] width 57 height 20
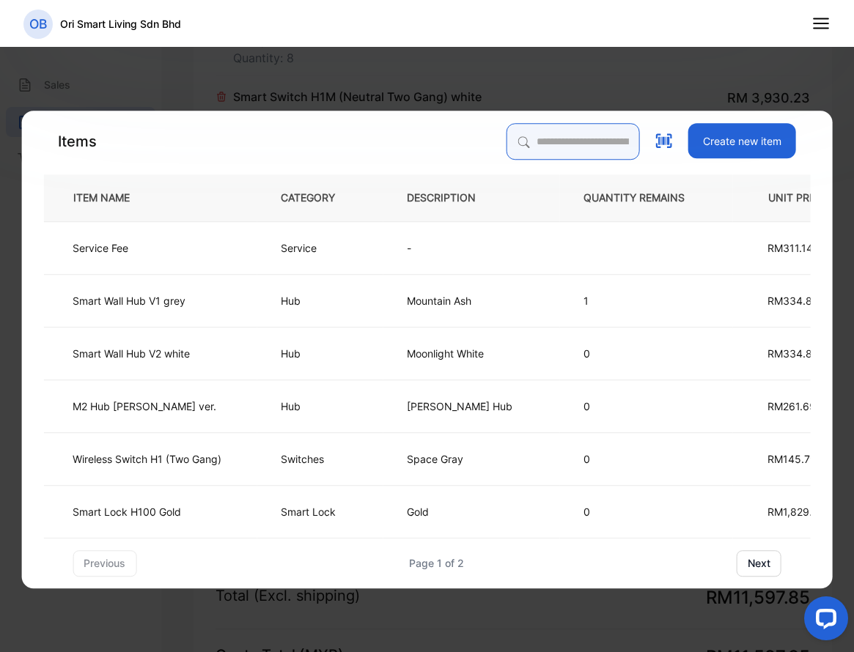
click at [507, 139] on input "search" at bounding box center [573, 141] width 133 height 37
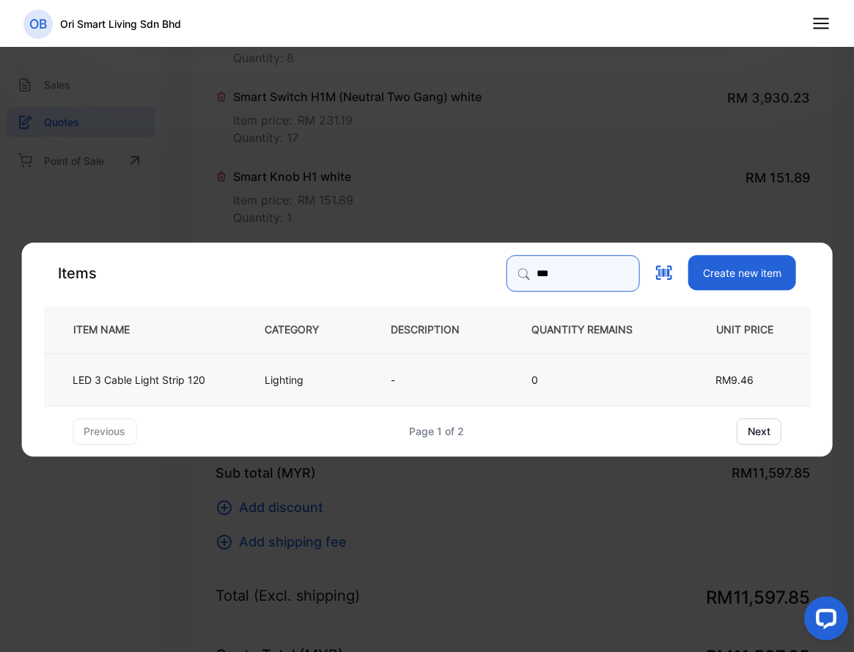
type input "***"
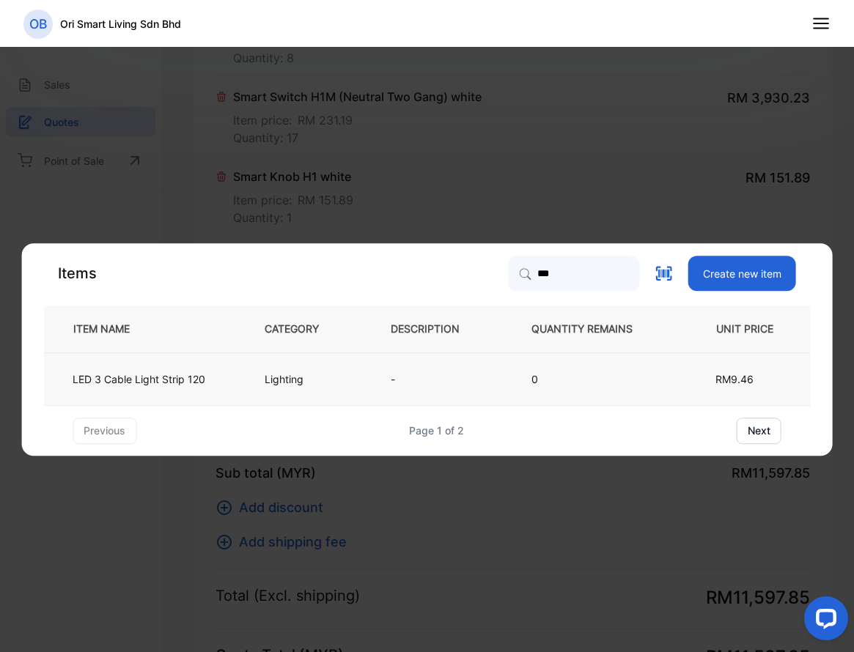
click at [339, 374] on td "Lighting" at bounding box center [303, 379] width 126 height 53
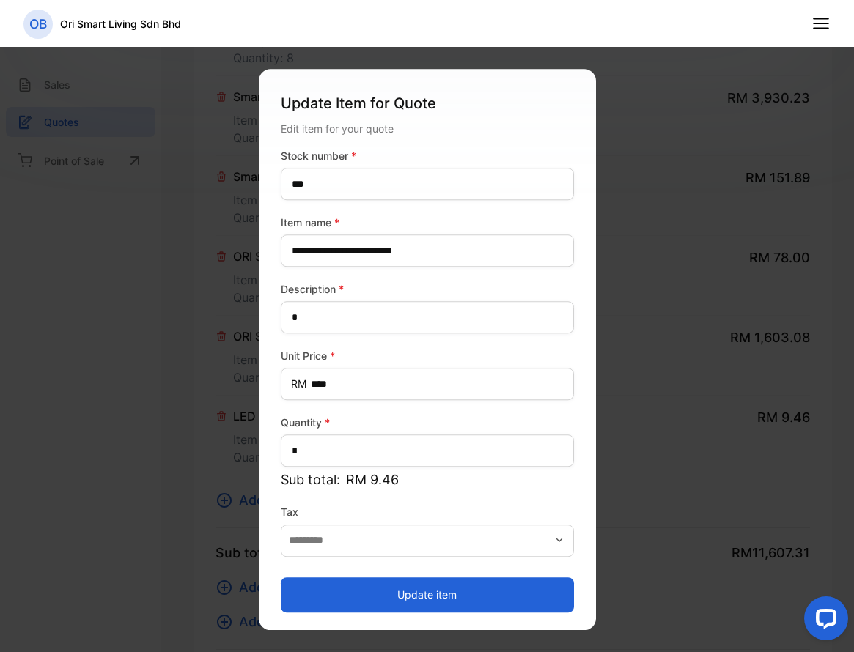
click at [400, 589] on button "Update item" at bounding box center [427, 595] width 293 height 35
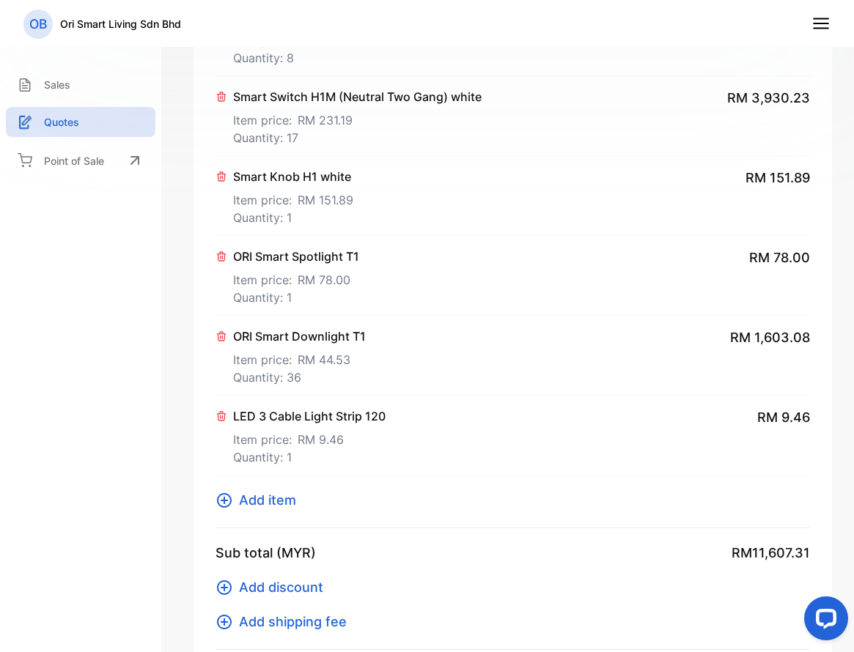
click at [270, 496] on span "Add item" at bounding box center [267, 500] width 57 height 20
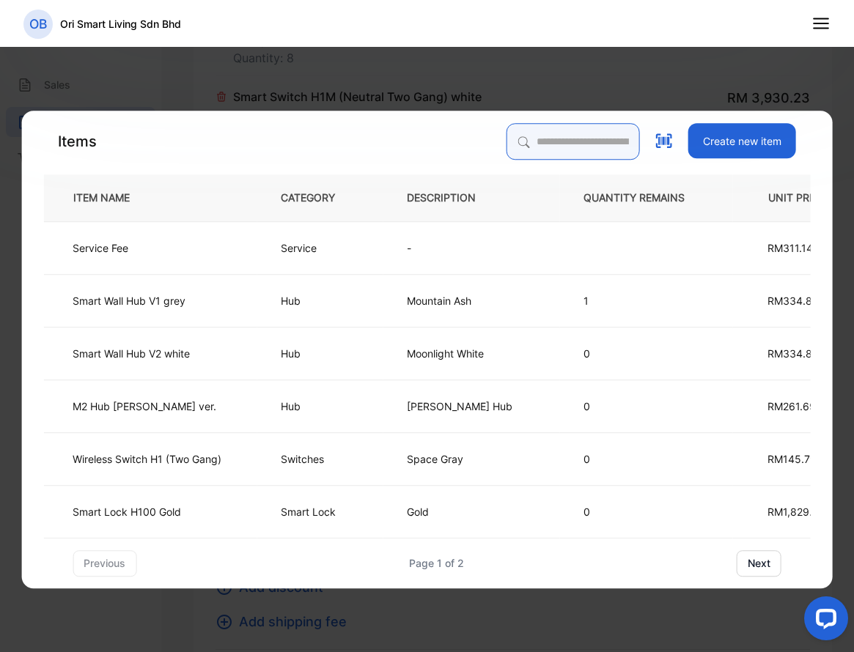
click at [542, 144] on input "search" at bounding box center [573, 141] width 133 height 37
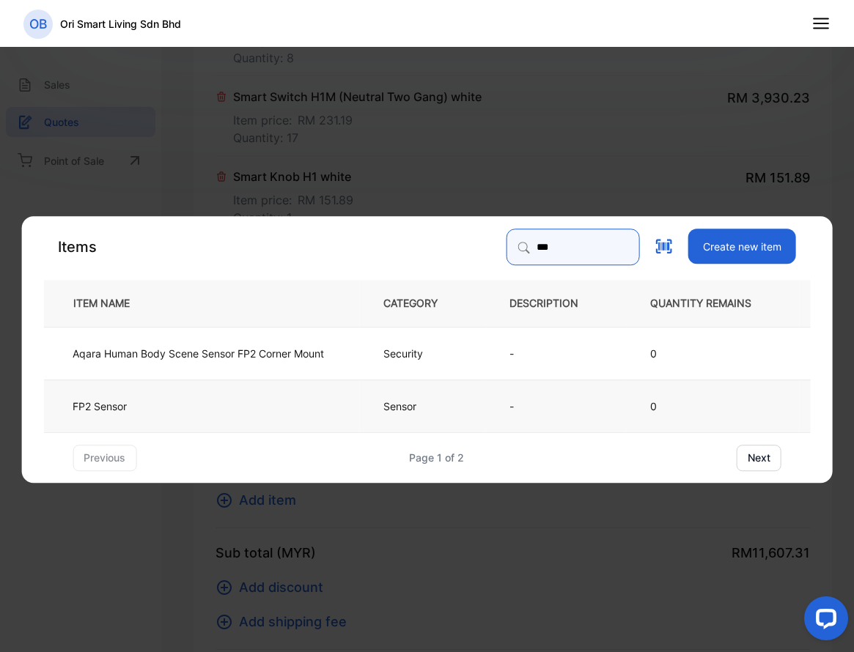
type input "***"
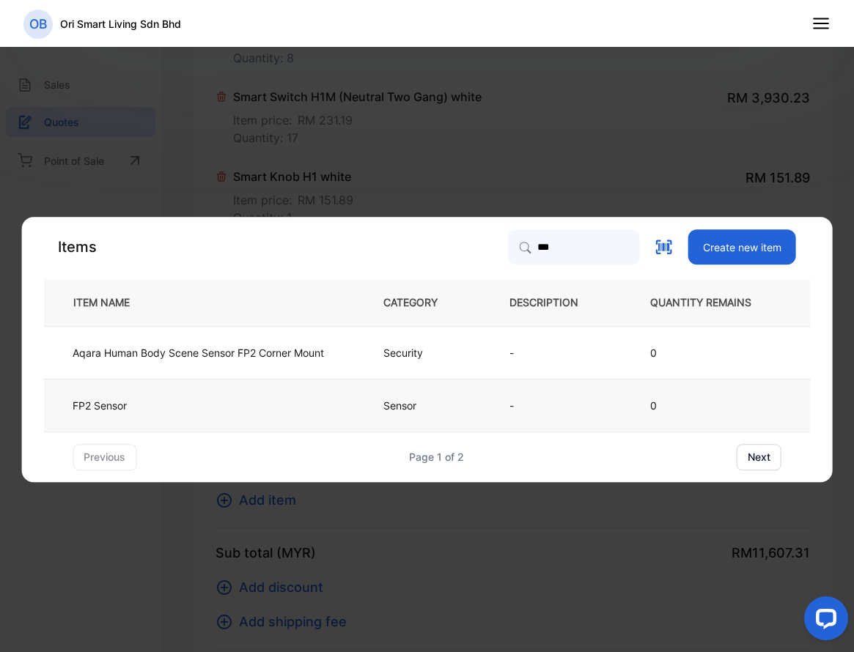
click at [415, 408] on p "Sensor" at bounding box center [400, 405] width 34 height 15
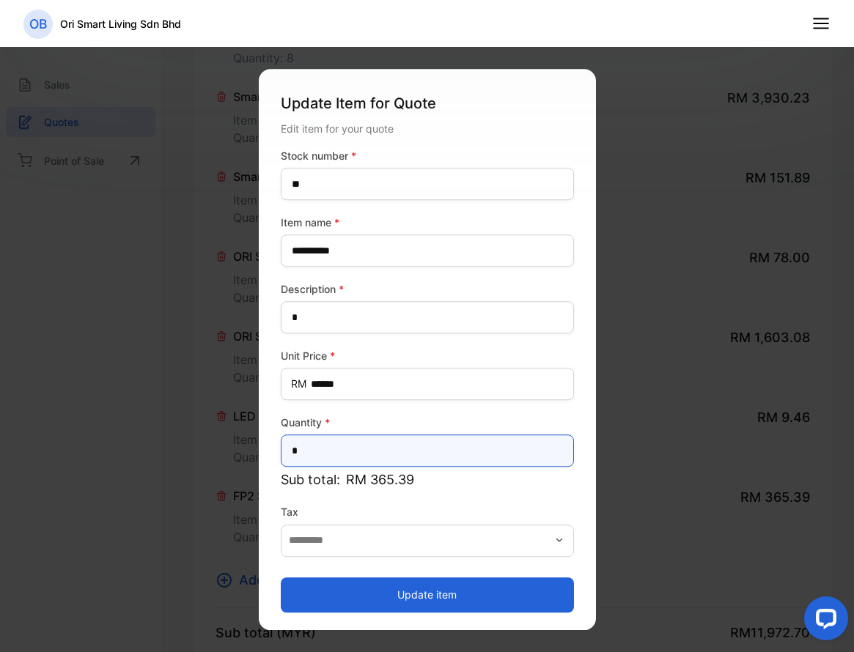
drag, startPoint x: 373, startPoint y: 454, endPoint x: 255, endPoint y: 483, distance: 121.6
type input "*"
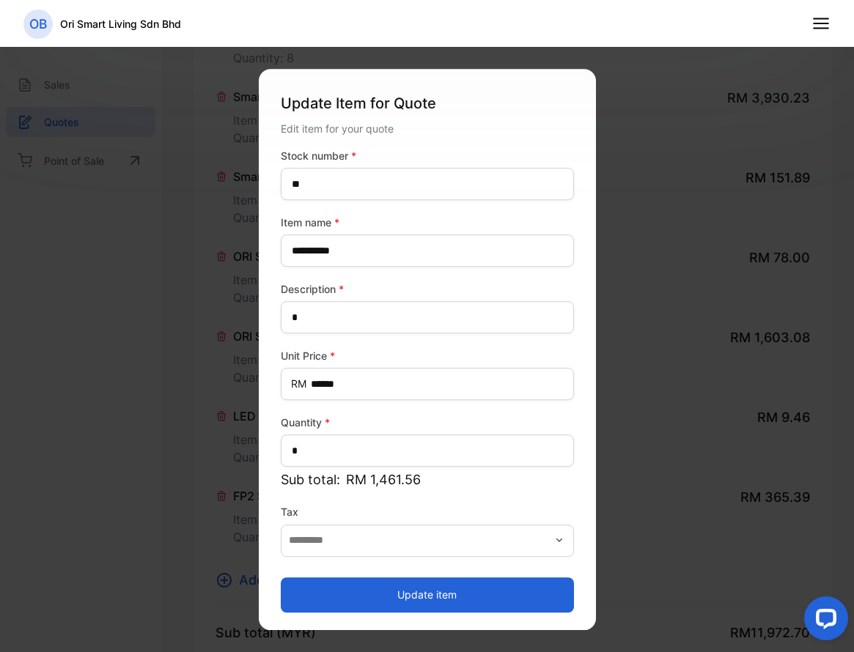
click at [370, 588] on button "Update item" at bounding box center [427, 595] width 293 height 35
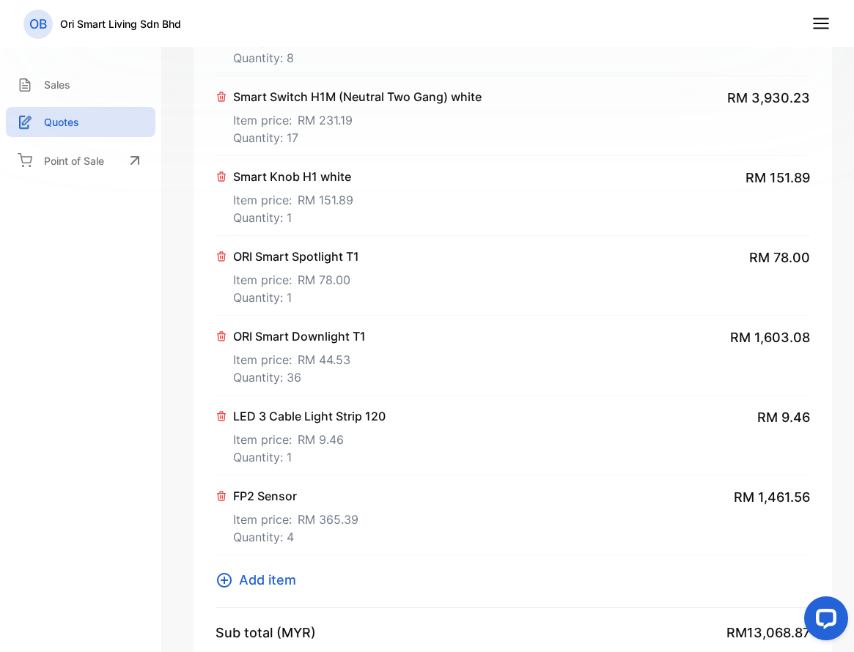
click at [286, 578] on span "Add item" at bounding box center [267, 580] width 57 height 20
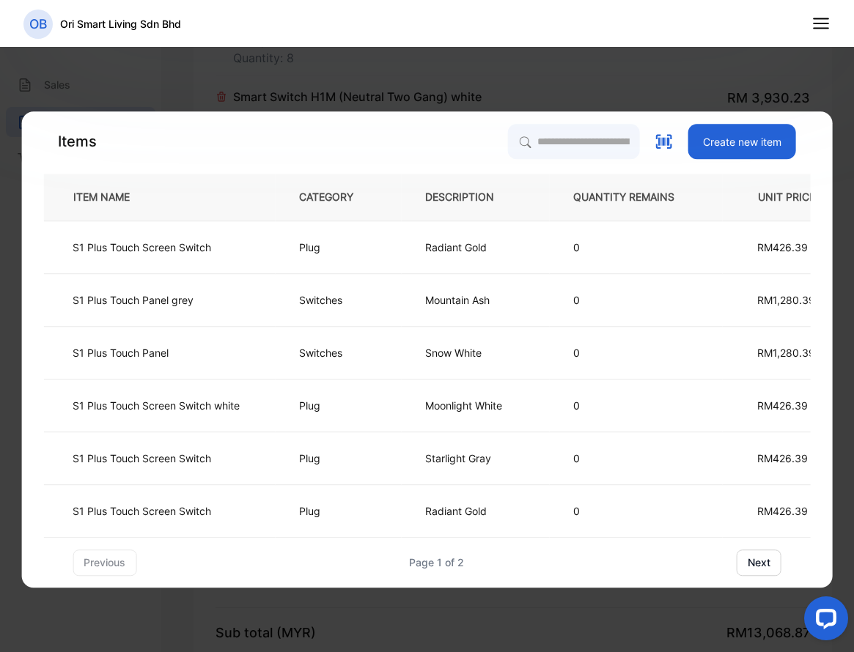
click at [522, 163] on div "Items Create new item ITEM NAME CATEGORY DESCRIPTION QUANTITY REMAINS UNIT PRIC…" at bounding box center [426, 350] width 767 height 452
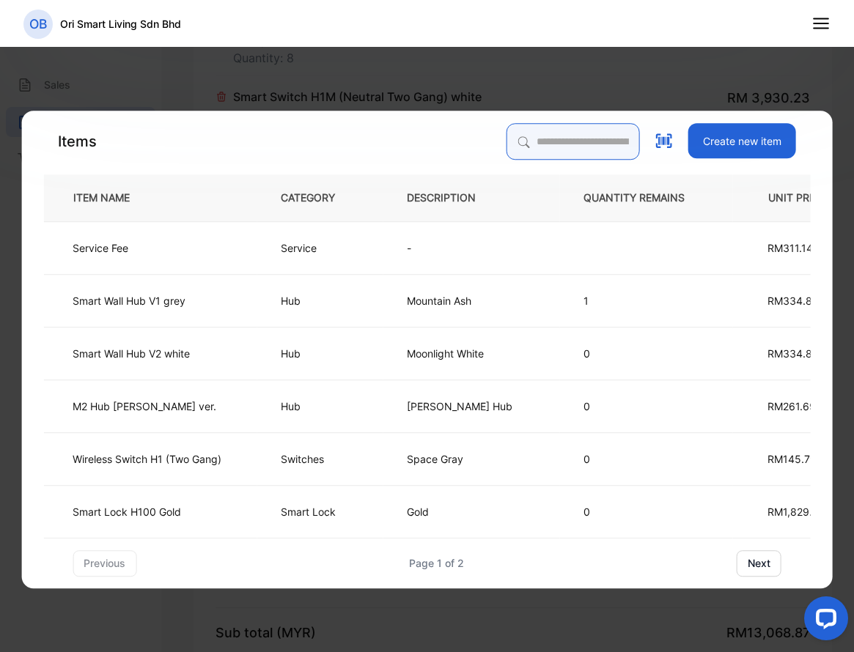
click at [532, 139] on input "search" at bounding box center [573, 141] width 133 height 37
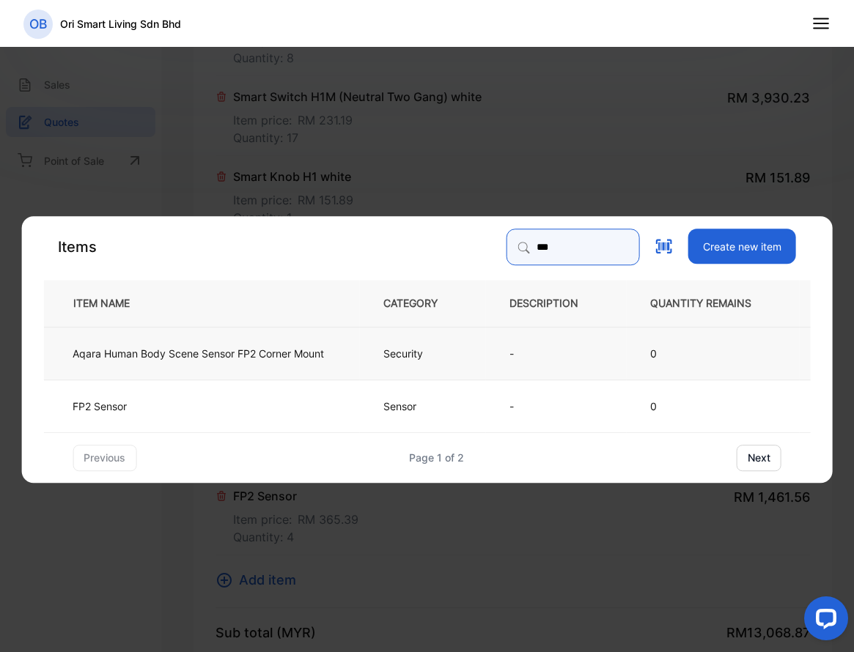
type input "***"
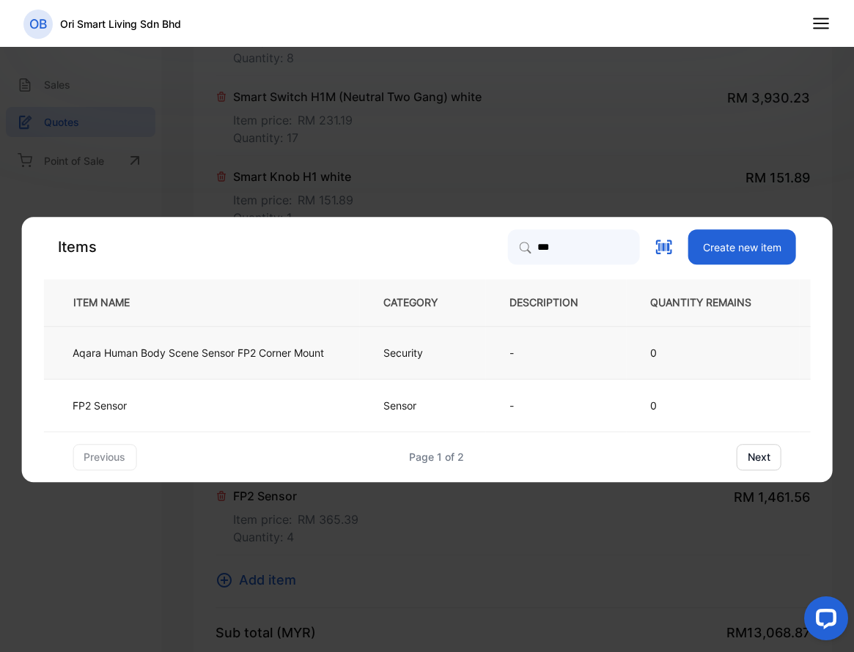
click at [445, 352] on td "Security" at bounding box center [422, 352] width 126 height 53
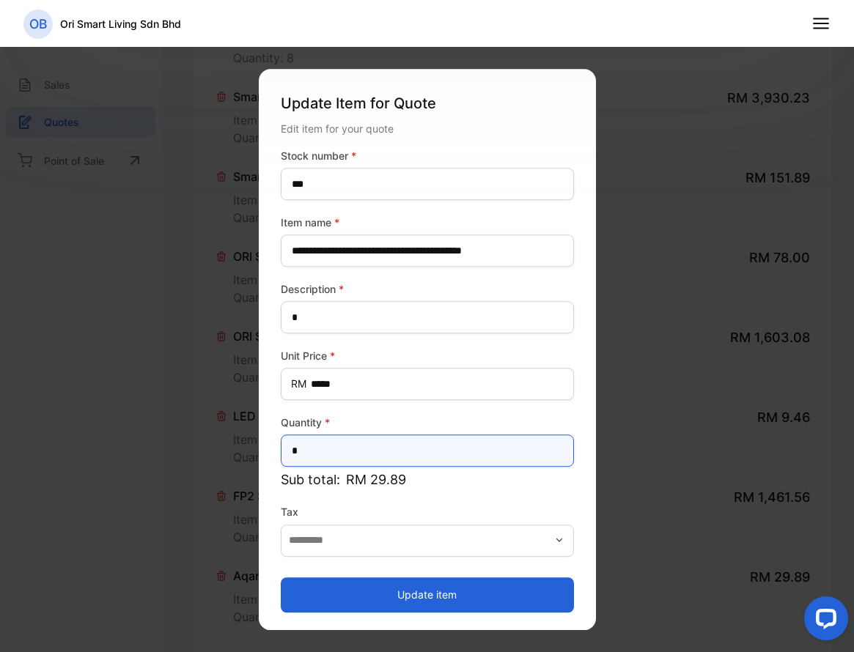
drag, startPoint x: 347, startPoint y: 452, endPoint x: 228, endPoint y: 457, distance: 119.6
type input "*"
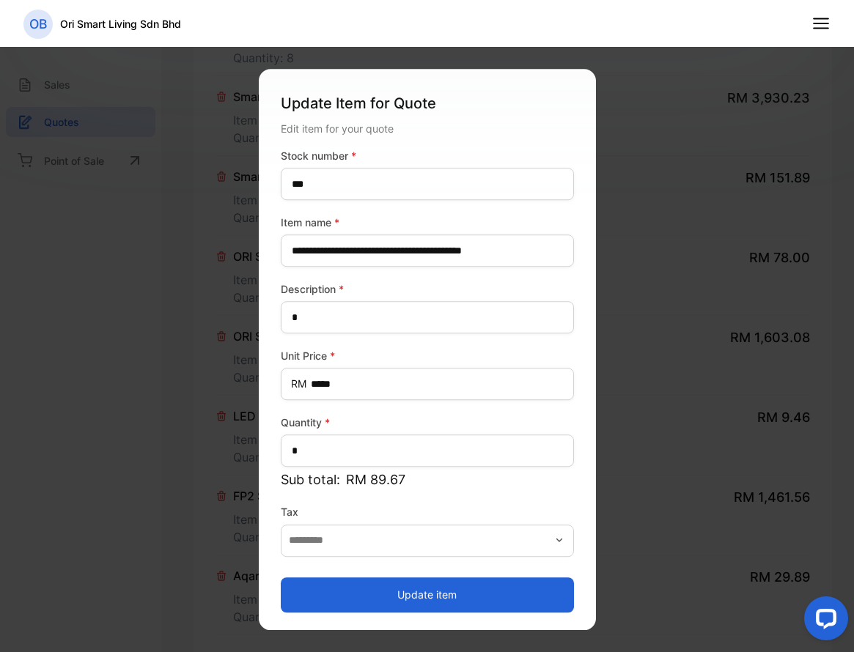
click at [341, 586] on button "Update item" at bounding box center [427, 595] width 293 height 35
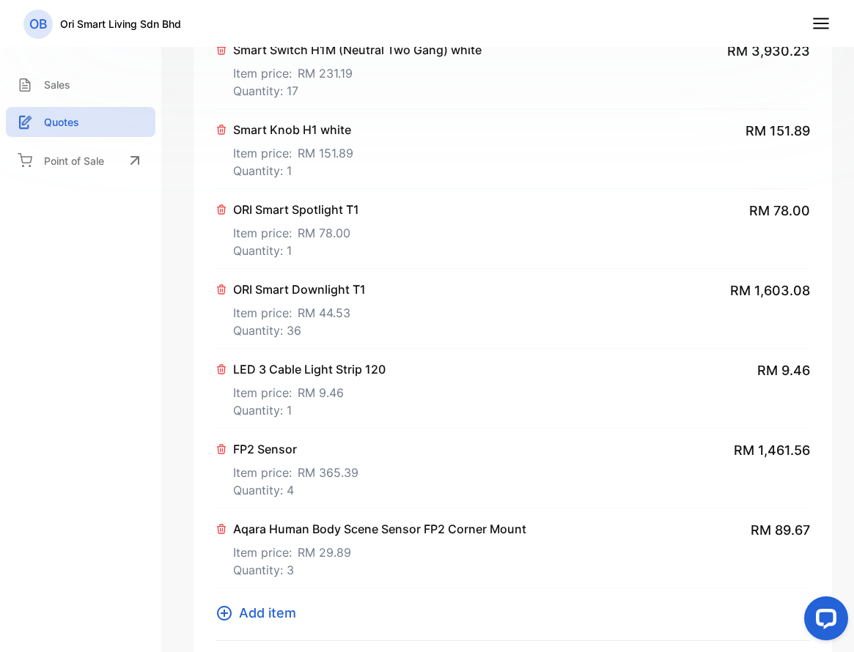
scroll to position [806, 0]
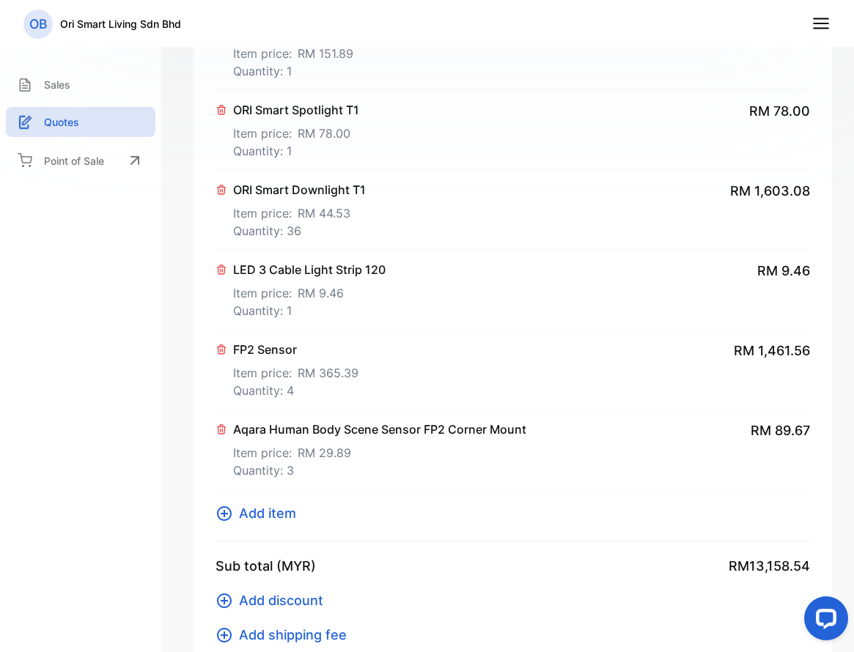
click at [275, 511] on span "Add item" at bounding box center [267, 514] width 57 height 20
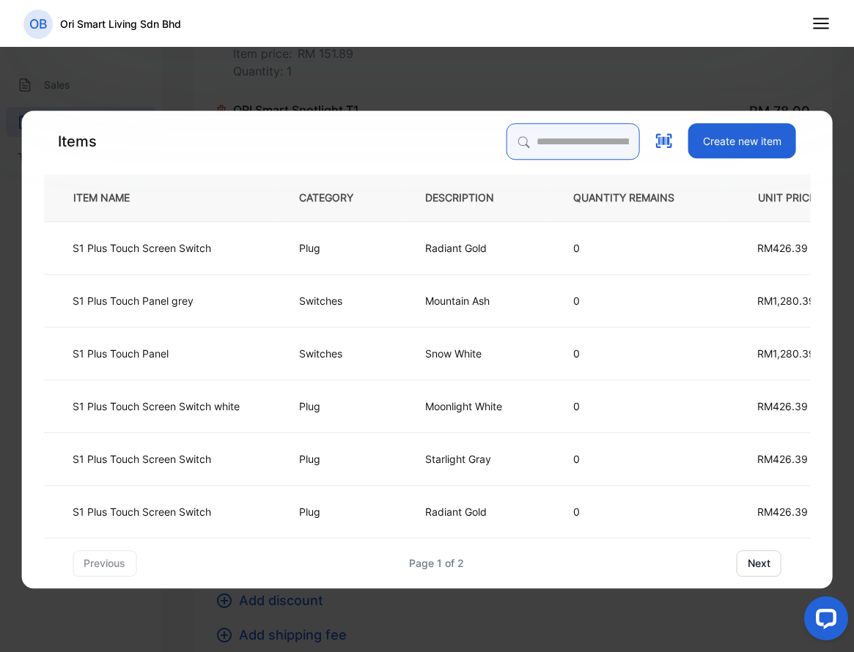
click at [558, 141] on input "search" at bounding box center [573, 141] width 133 height 37
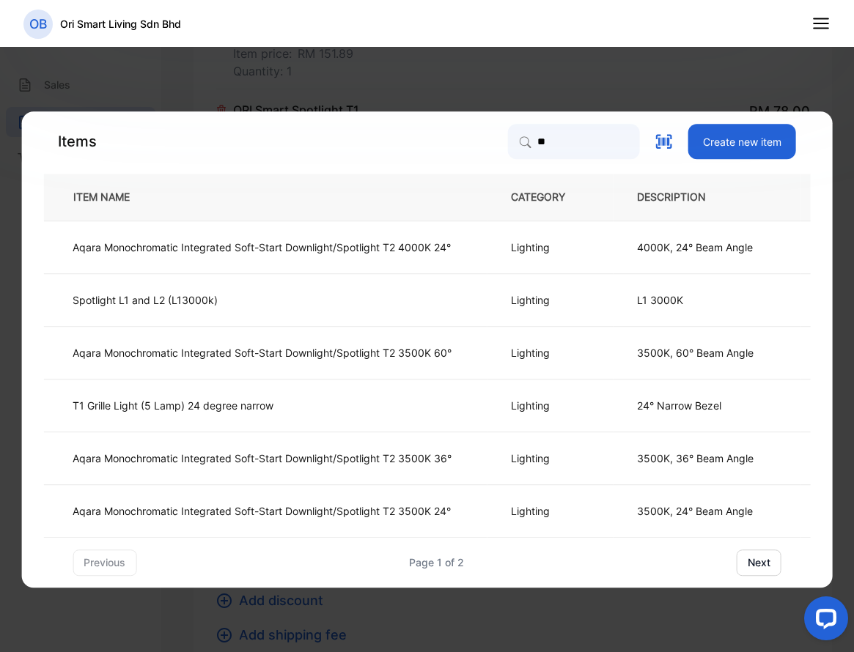
click at [764, 560] on button "next" at bounding box center [759, 563] width 45 height 26
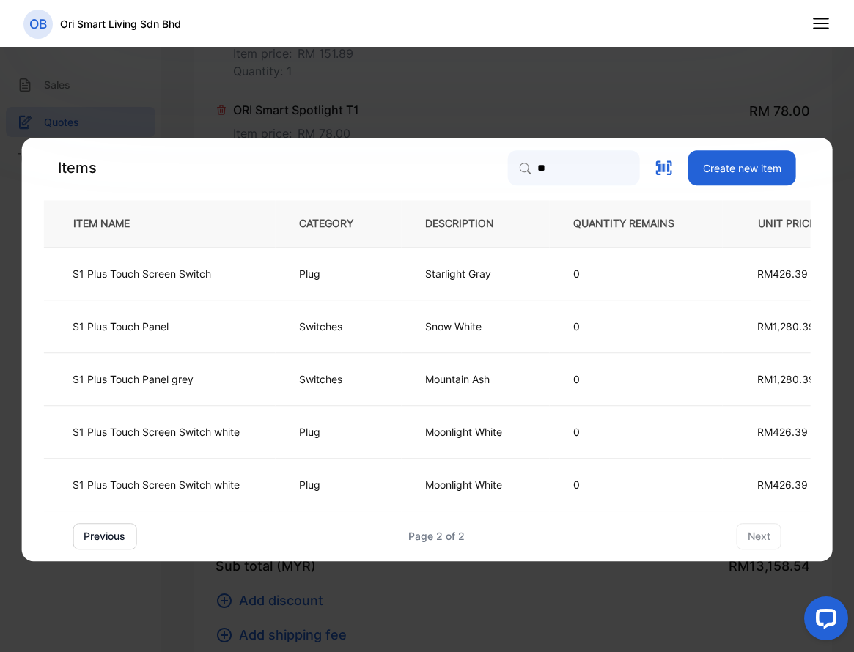
click at [110, 535] on button "previous" at bounding box center [105, 536] width 64 height 26
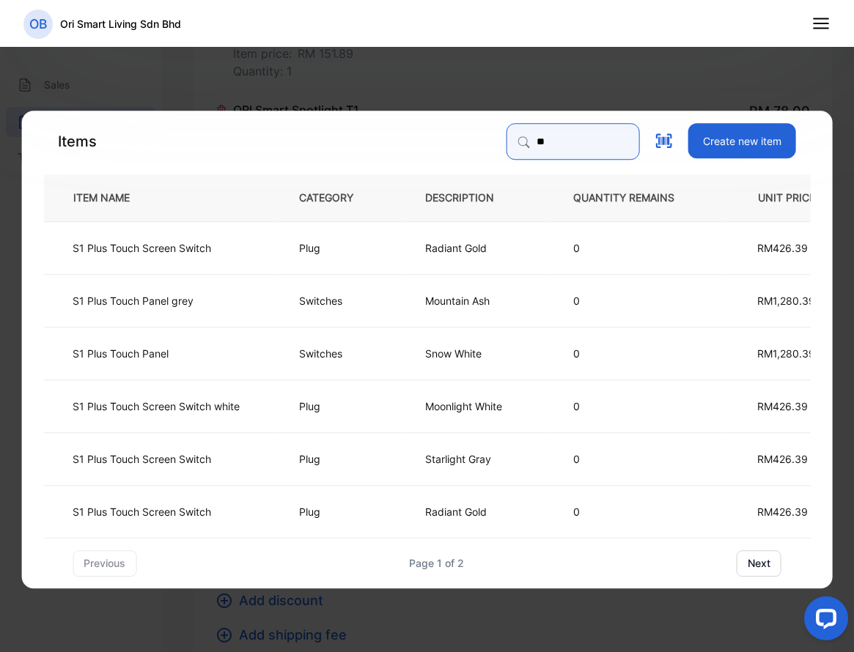
drag, startPoint x: 542, startPoint y: 143, endPoint x: 394, endPoint y: 139, distance: 148.9
click at [394, 139] on div "Items ** Create new item" at bounding box center [426, 141] width 767 height 37
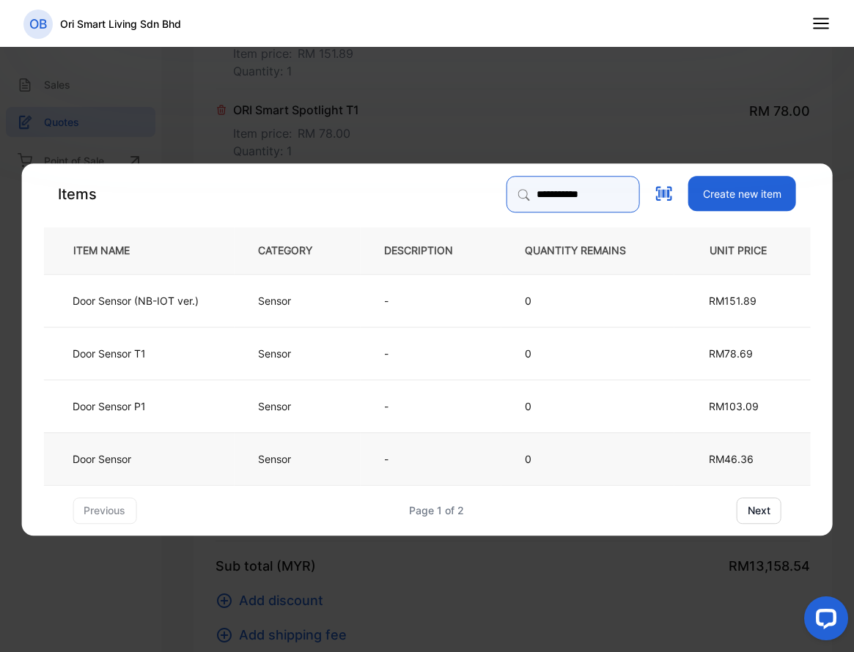
type input "**********"
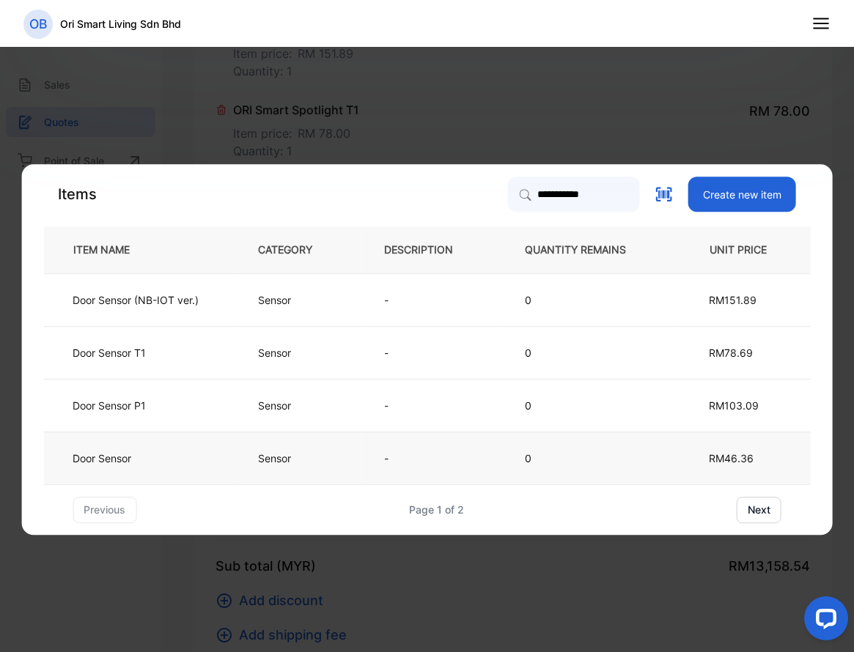
click at [337, 446] on td "Sensor" at bounding box center [297, 458] width 126 height 53
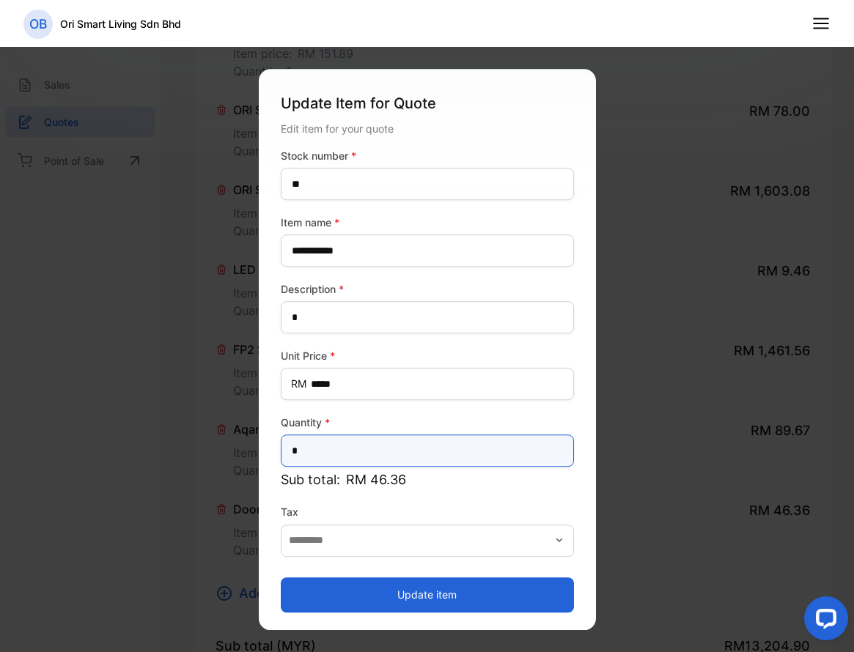
drag, startPoint x: 323, startPoint y: 450, endPoint x: 130, endPoint y: 441, distance: 192.3
type input "*"
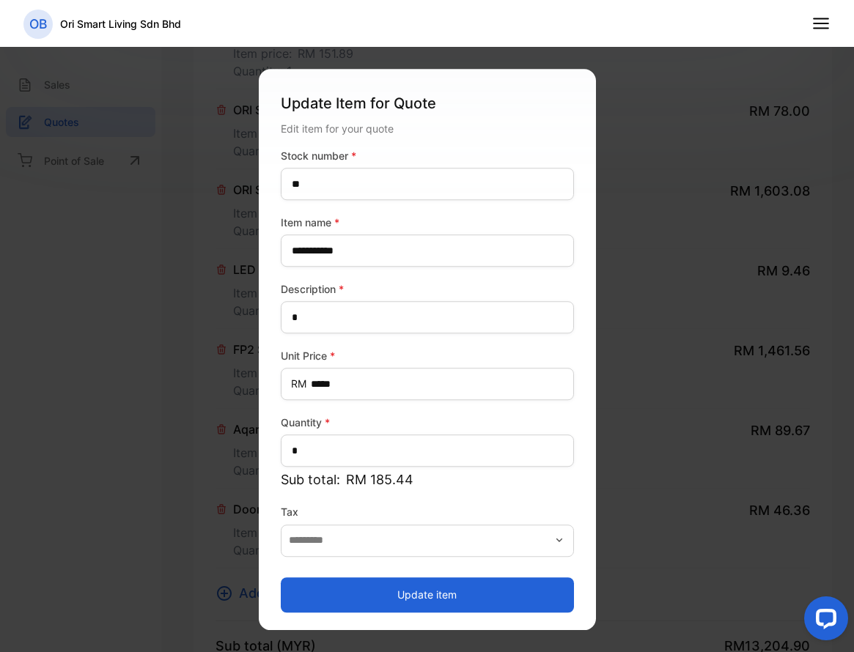
click at [393, 593] on button "Update item" at bounding box center [427, 595] width 293 height 35
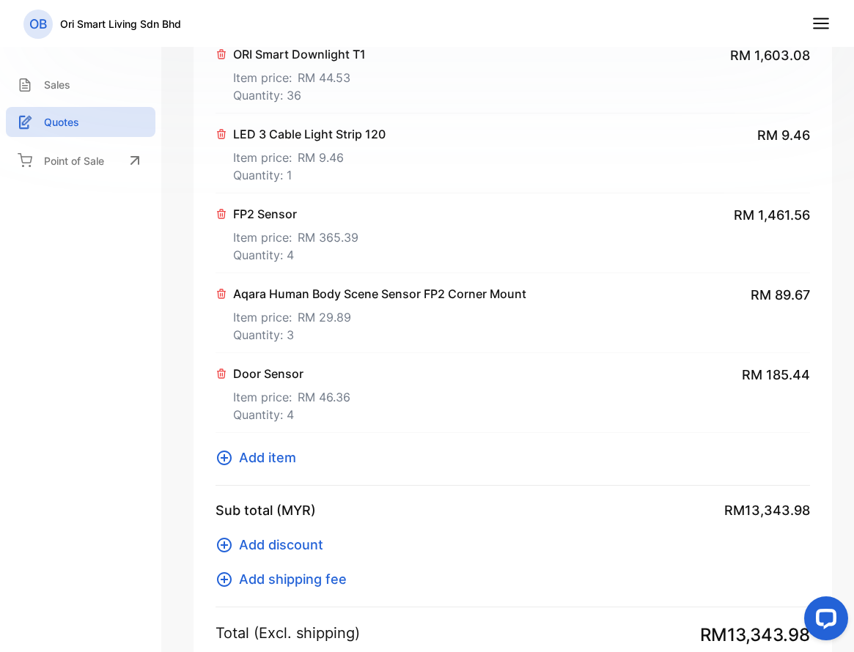
scroll to position [953, 0]
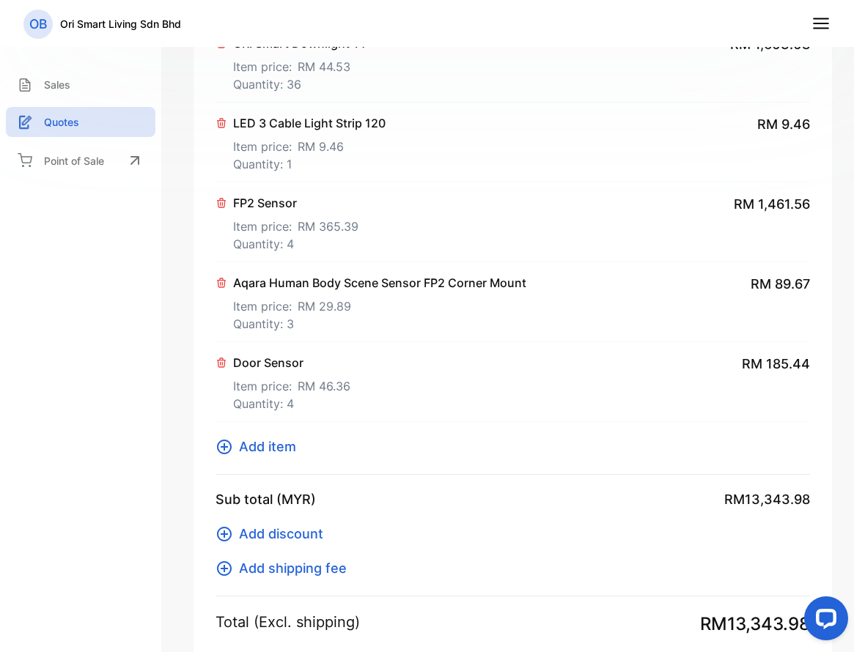
click at [244, 439] on span "Add item" at bounding box center [267, 447] width 57 height 20
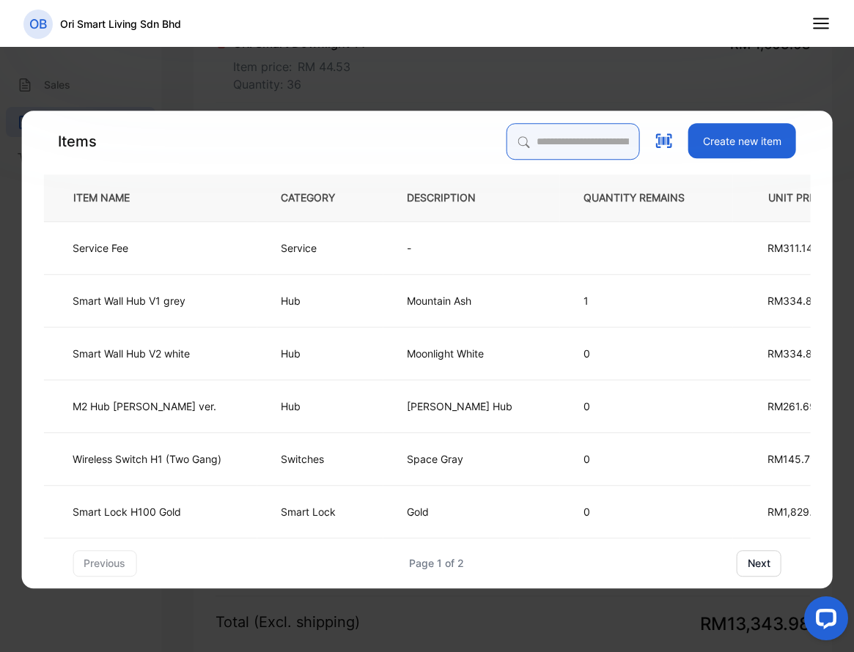
click at [507, 136] on input "search" at bounding box center [573, 141] width 133 height 37
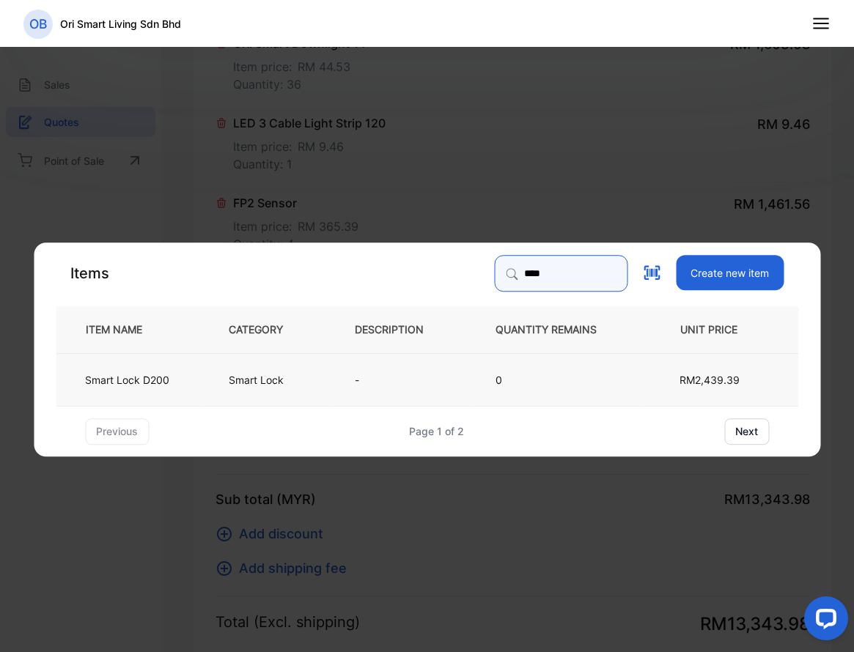
type input "****"
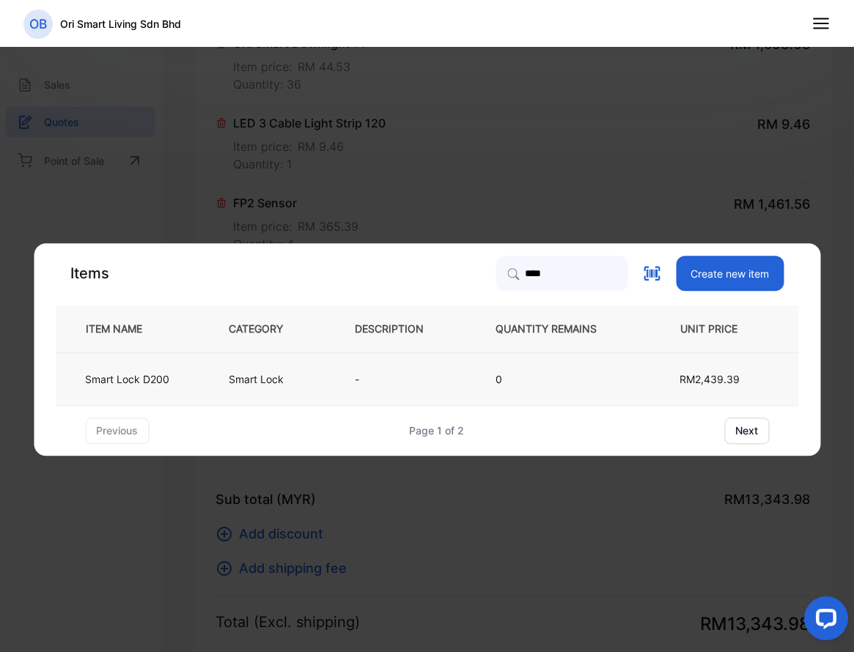
click at [328, 382] on td "Smart Lock" at bounding box center [268, 379] width 126 height 53
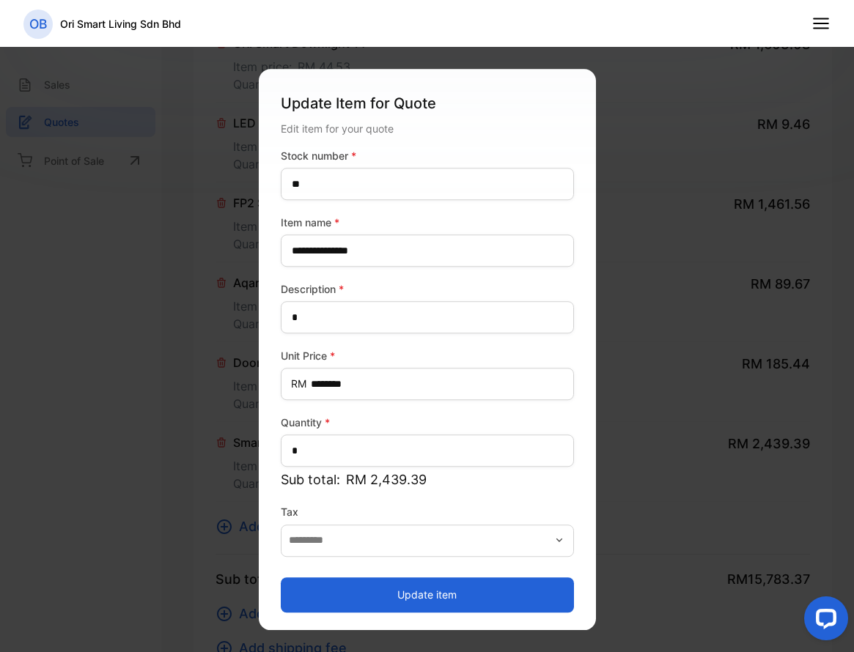
click at [401, 597] on button "Update item" at bounding box center [427, 595] width 293 height 35
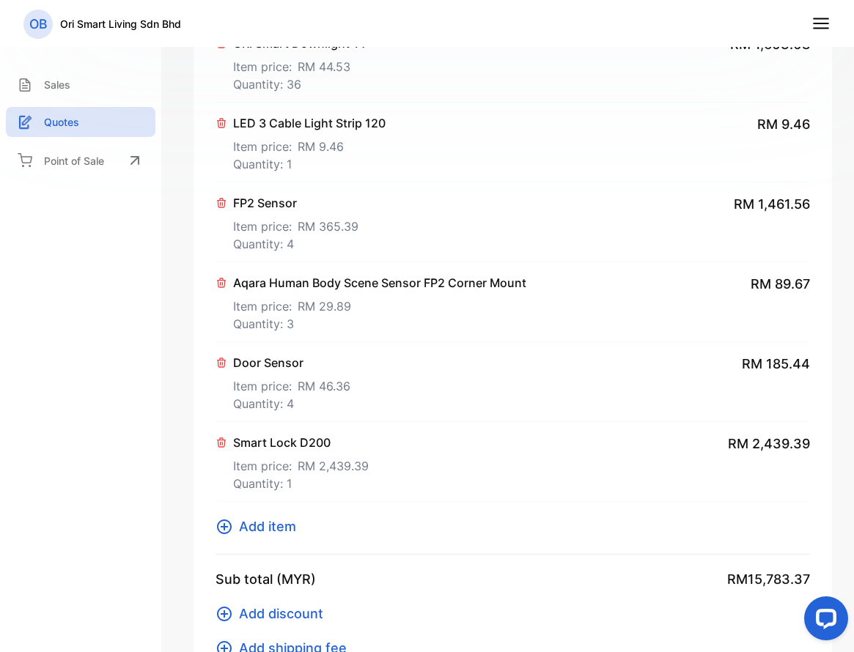
scroll to position [1100, 0]
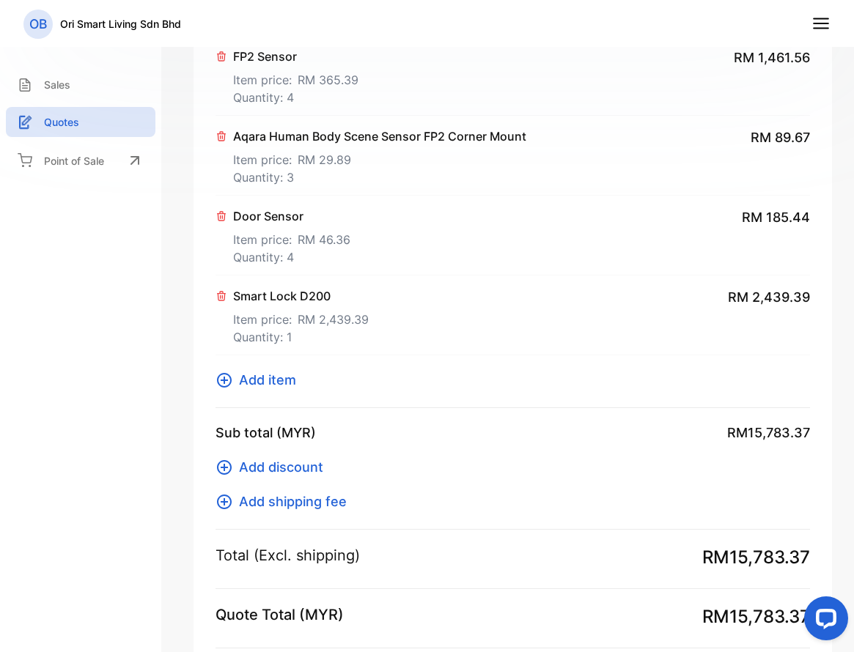
click at [290, 385] on span "Add item" at bounding box center [267, 380] width 57 height 20
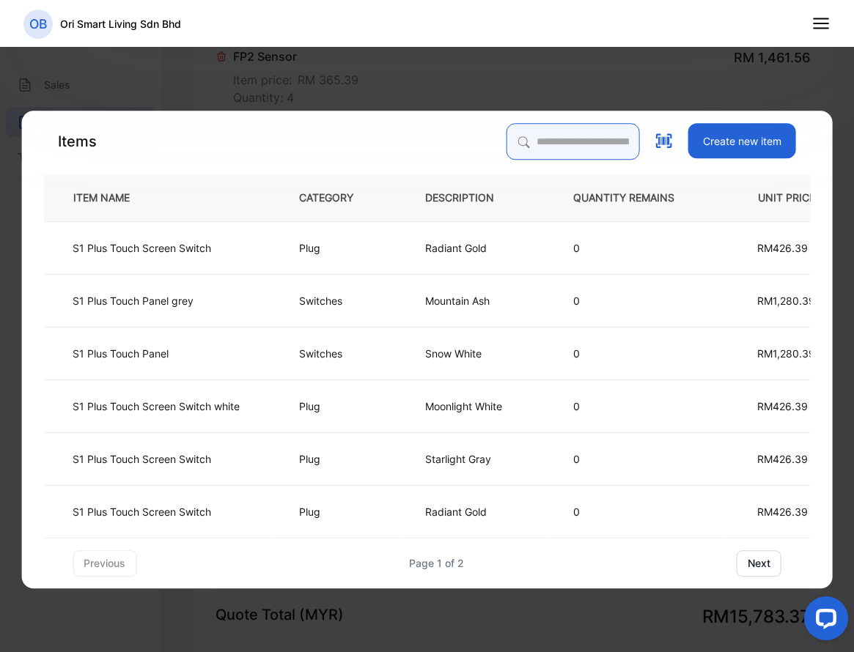
click at [563, 138] on input "search" at bounding box center [573, 141] width 133 height 37
type input "****"
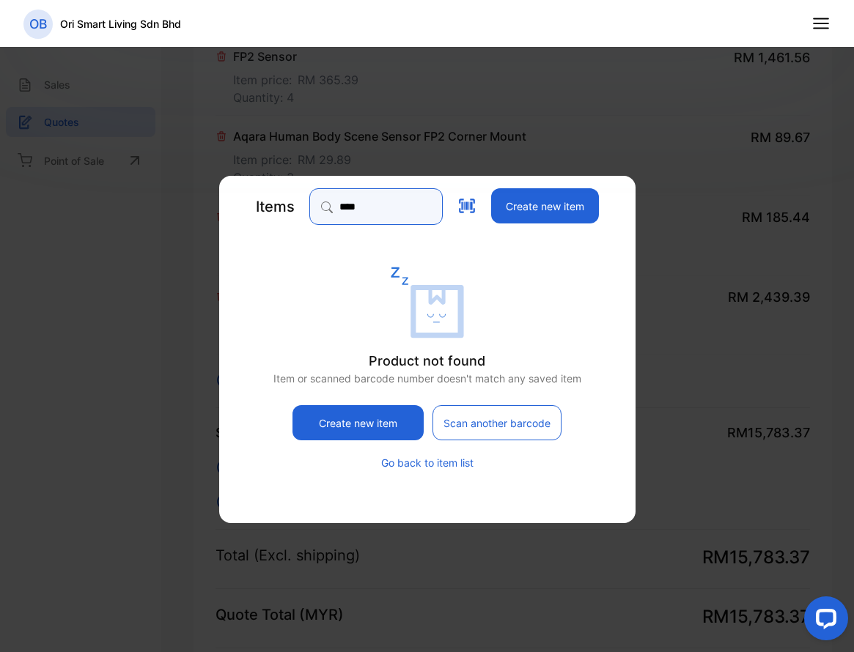
drag, startPoint x: 386, startPoint y: 211, endPoint x: 256, endPoint y: 216, distance: 129.8
click at [256, 216] on div "Items **** Create new item" at bounding box center [427, 206] width 372 height 37
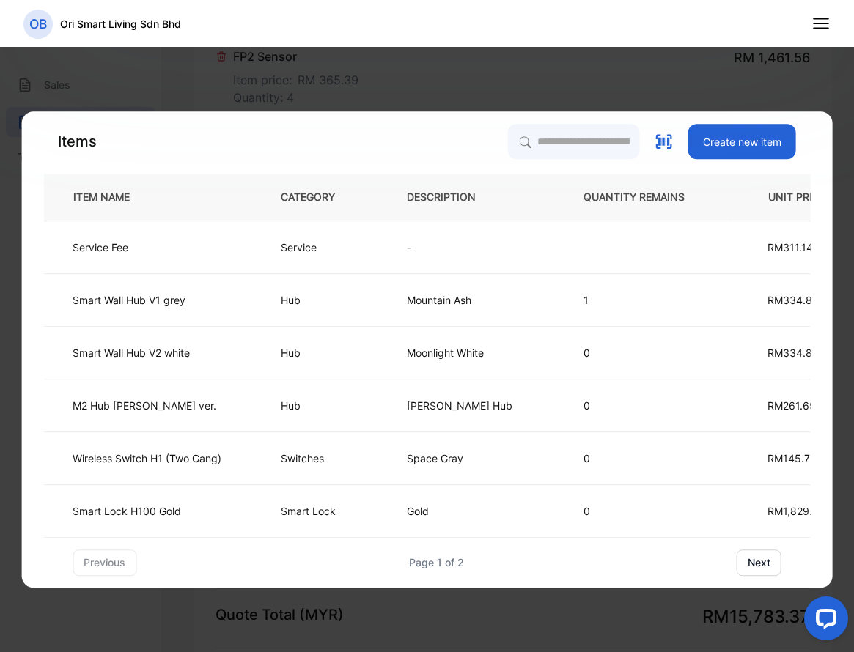
click at [559, 211] on th "QUANTITY REMAINS" at bounding box center [645, 197] width 173 height 47
click at [724, 153] on button "Create new item" at bounding box center [742, 141] width 108 height 35
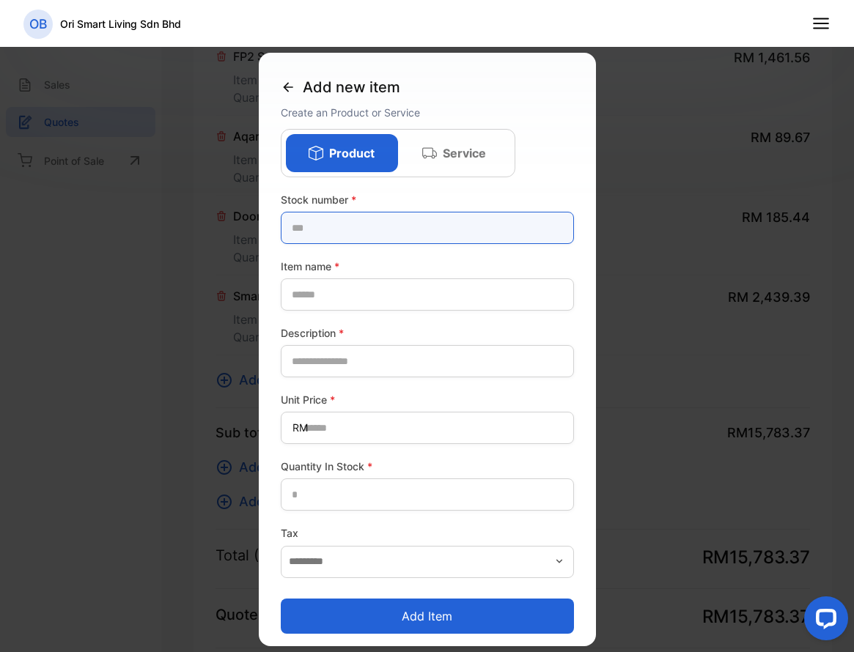
click at [414, 224] on number-inputstocknumber "text" at bounding box center [427, 228] width 293 height 32
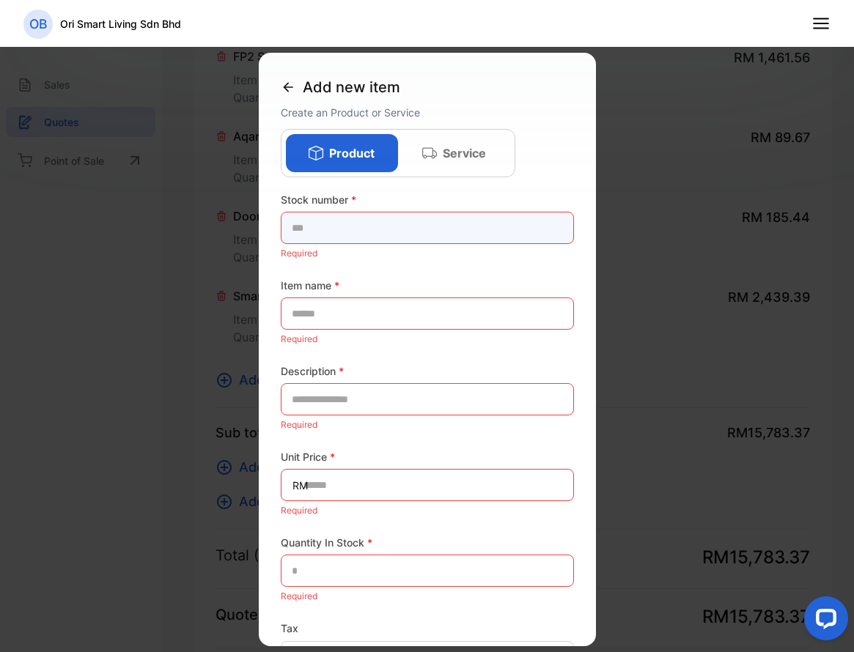
click at [384, 225] on number-inputstocknumber "text" at bounding box center [427, 228] width 293 height 32
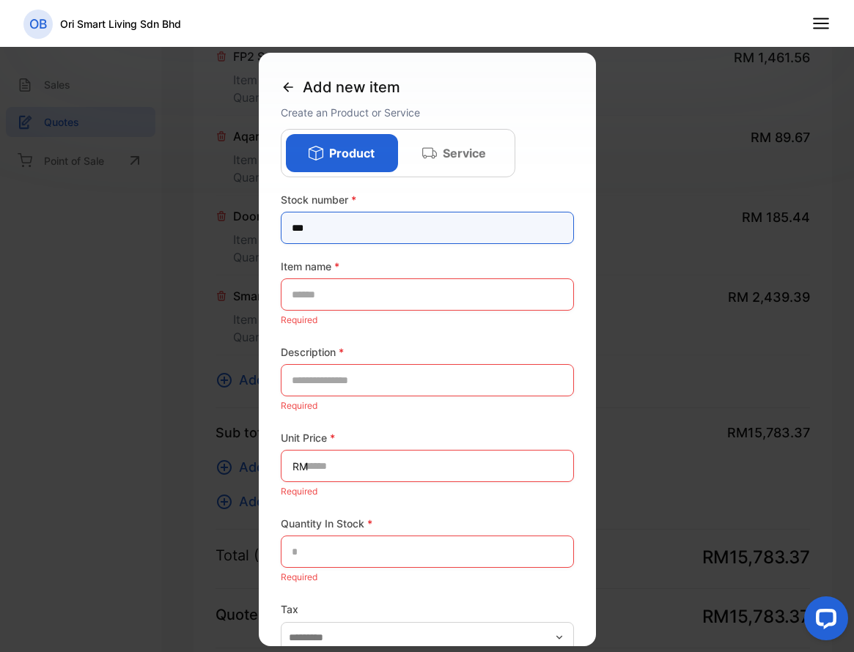
type number-inputstocknumber "***"
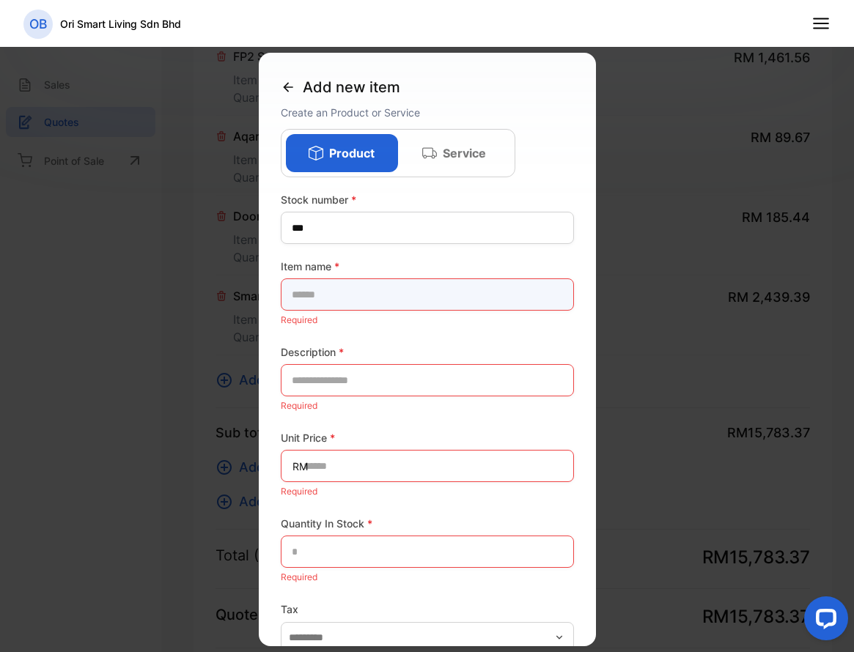
click at [354, 297] on name-inputproductname "text" at bounding box center [427, 295] width 293 height 32
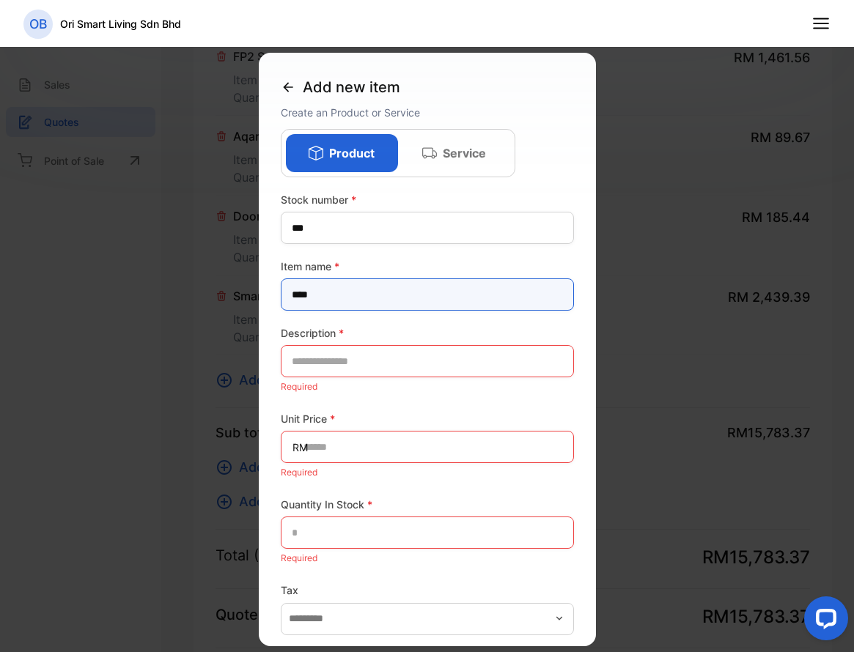
click at [287, 293] on name-inputproductname "****" at bounding box center [427, 295] width 293 height 32
type name-inputproductname "**********"
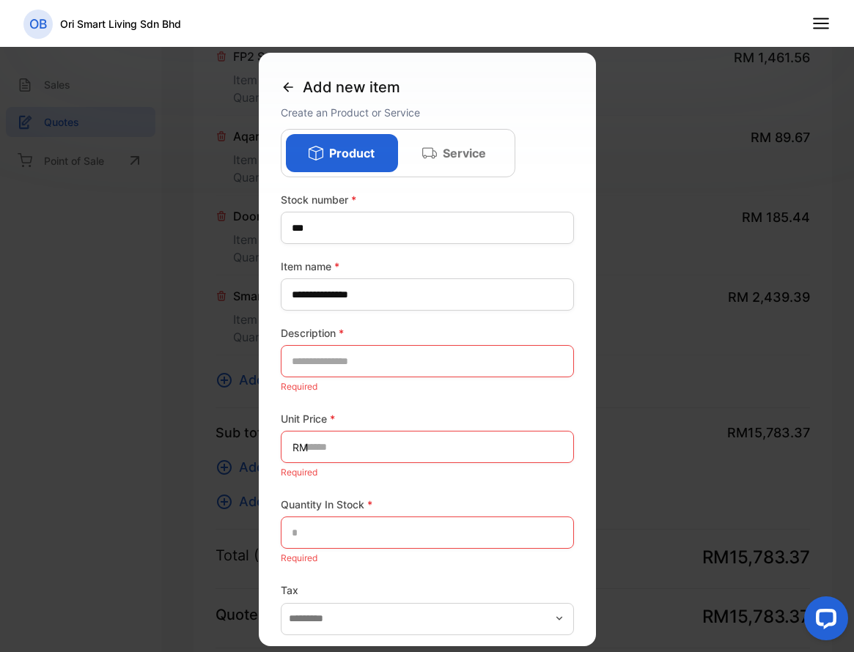
click at [353, 343] on div "Description * Required" at bounding box center [427, 360] width 293 height 71
click at [351, 357] on input "text" at bounding box center [427, 361] width 293 height 32
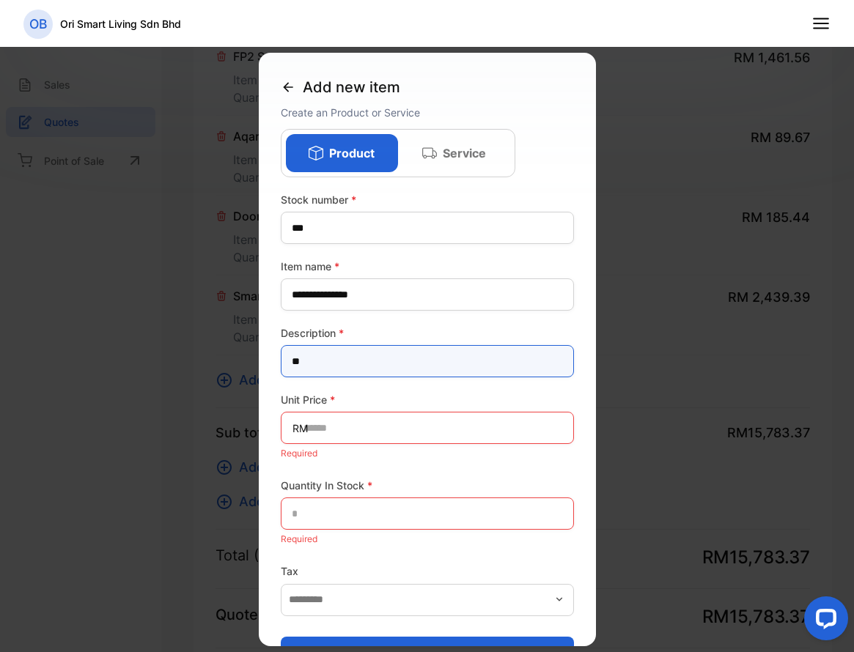
type input "*"
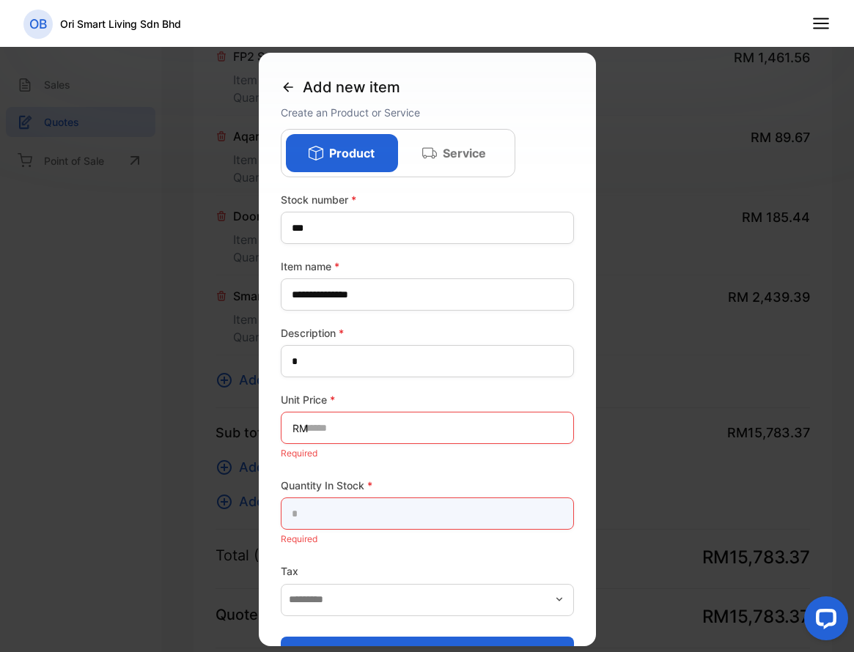
click at [318, 511] on Stock-inputQuantityInStock "text" at bounding box center [427, 514] width 293 height 32
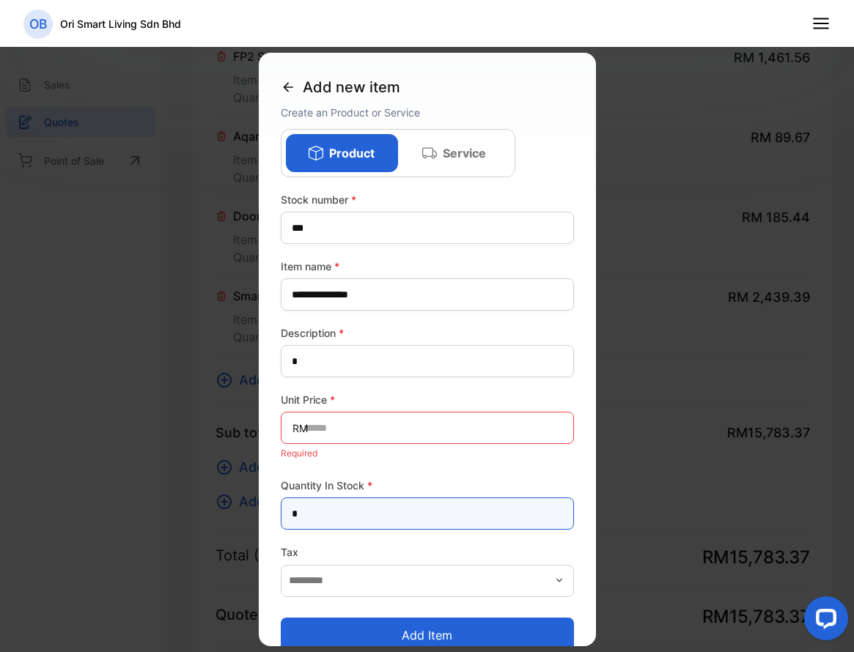
type Stock-inputQuantityInStock "*"
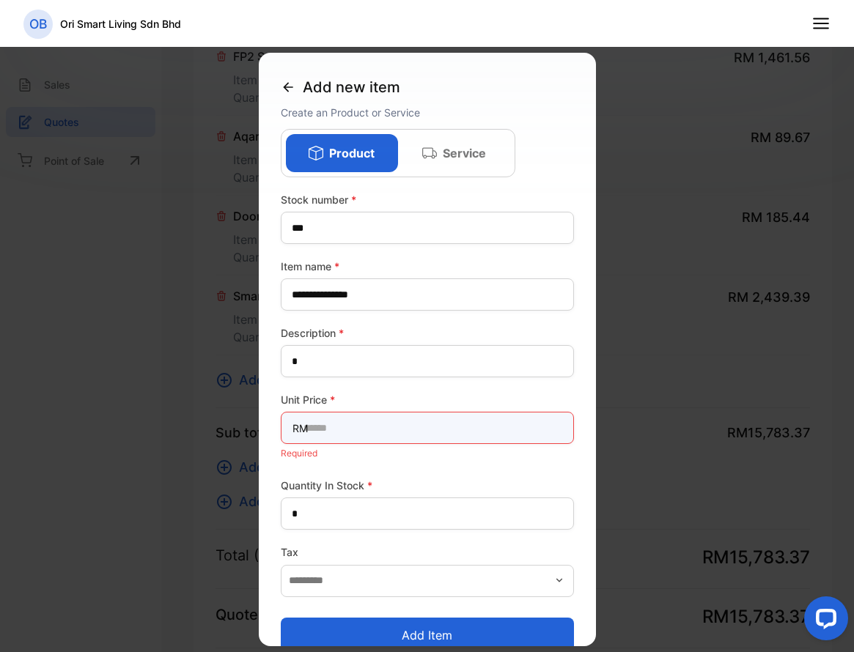
click at [350, 428] on Price-inputunitprice "text" at bounding box center [427, 428] width 293 height 32
click at [365, 419] on Price-inputunitprice "text" at bounding box center [427, 428] width 293 height 32
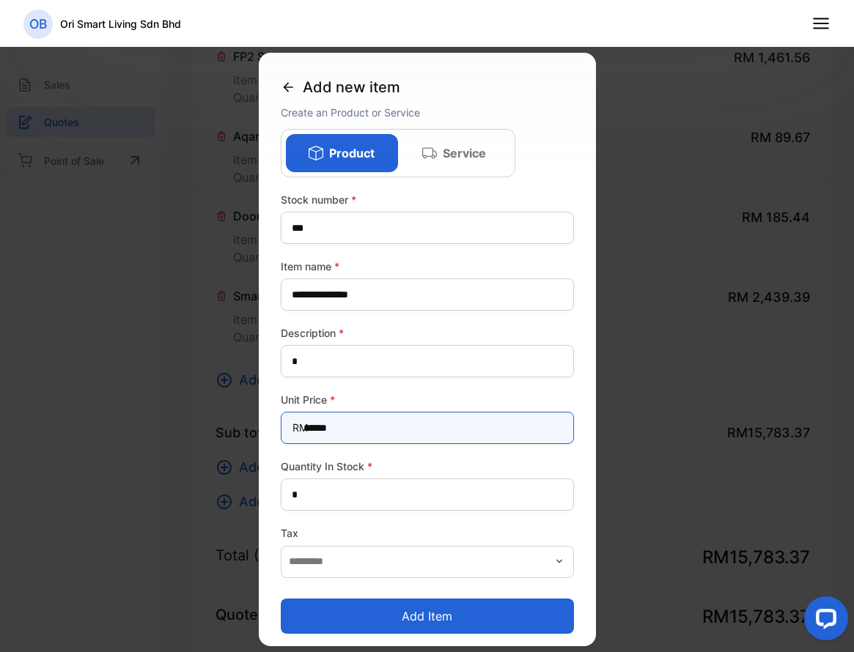
type Price-inputunitprice "******"
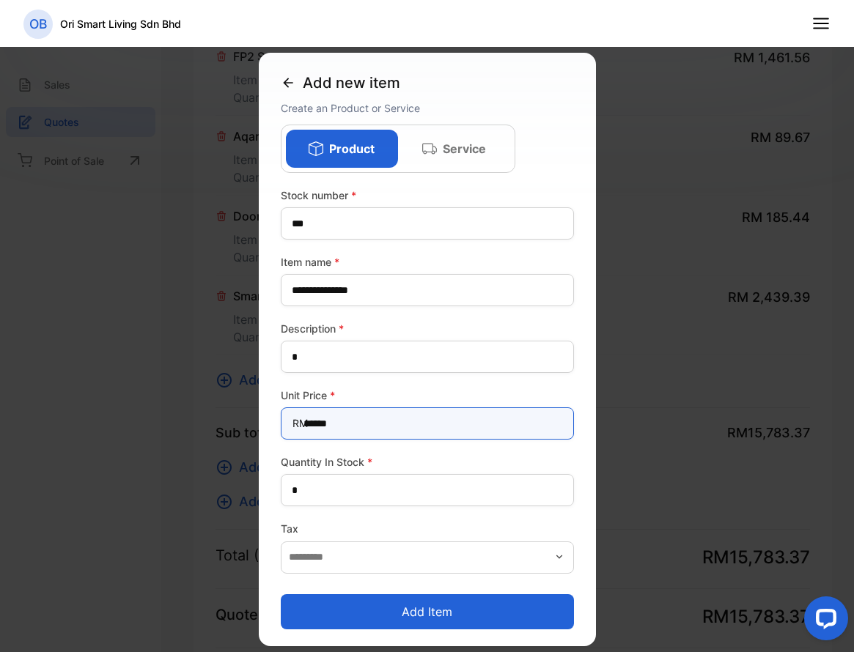
scroll to position [5, 0]
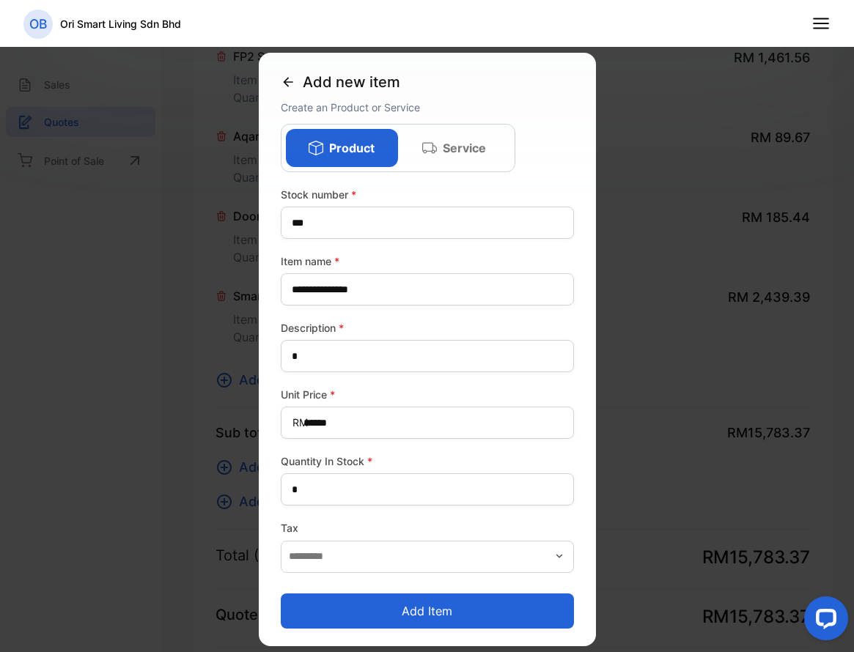
click at [416, 616] on button "Add item" at bounding box center [427, 611] width 293 height 35
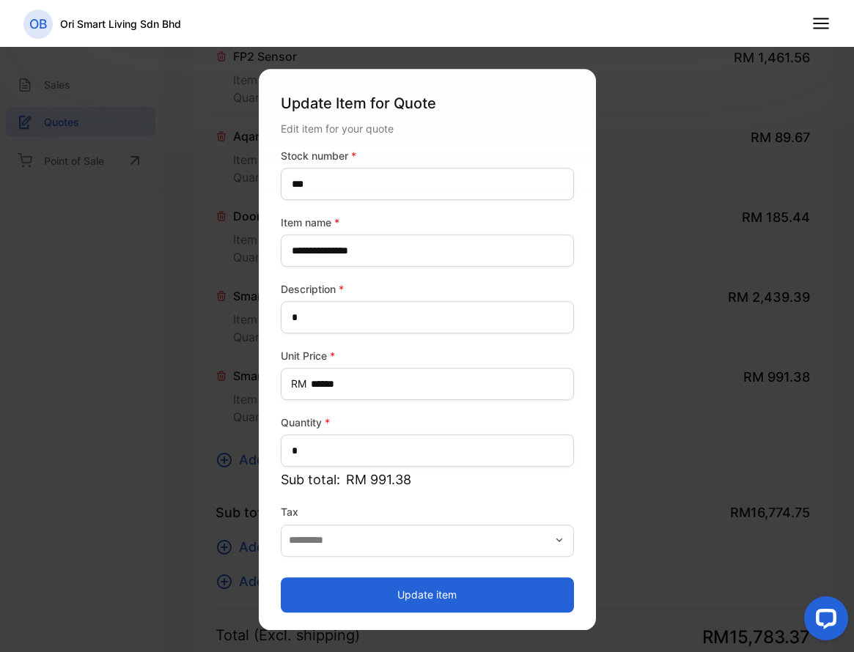
click at [382, 592] on button "Update item" at bounding box center [427, 595] width 293 height 35
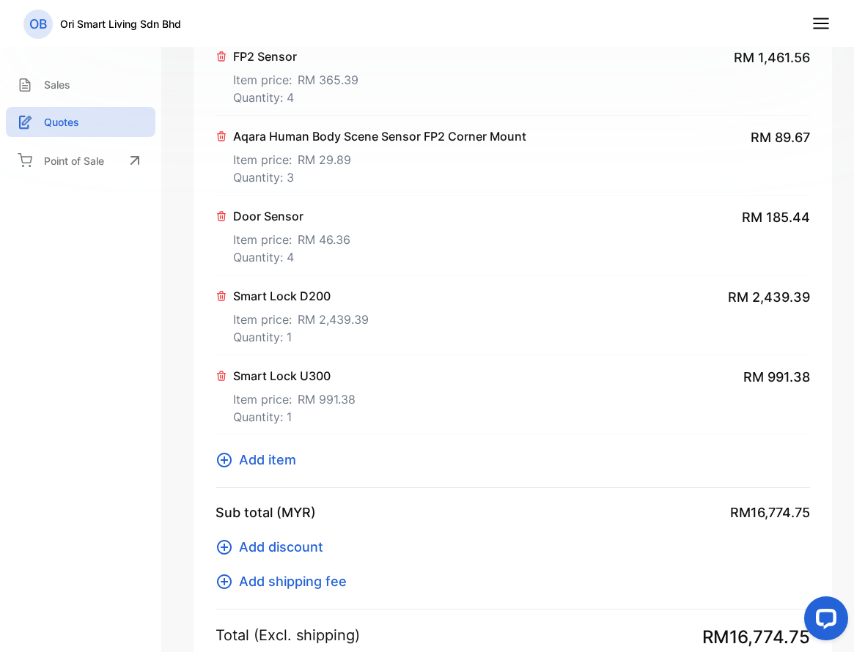
click at [273, 463] on span "Add item" at bounding box center [267, 460] width 57 height 20
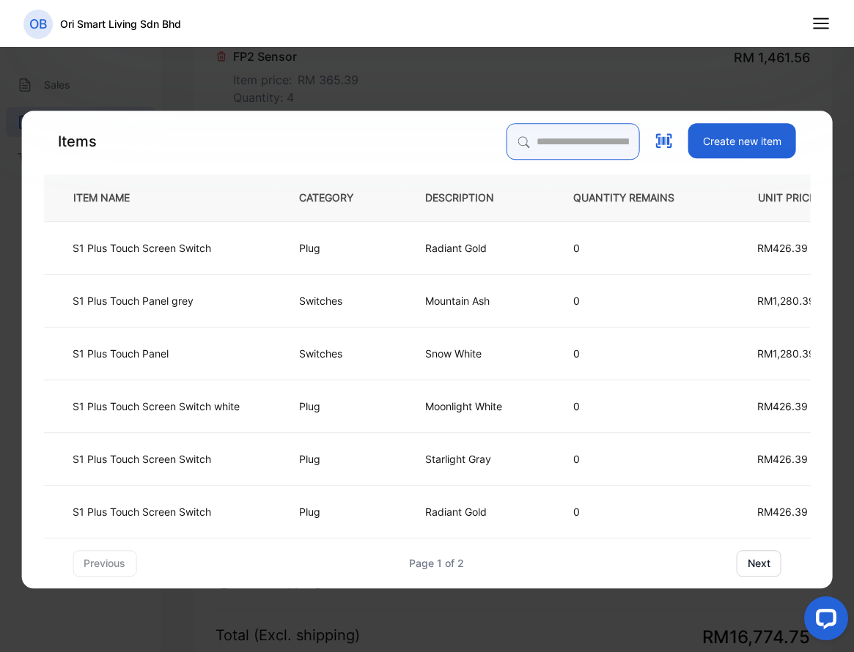
click at [578, 148] on input "search" at bounding box center [573, 141] width 133 height 37
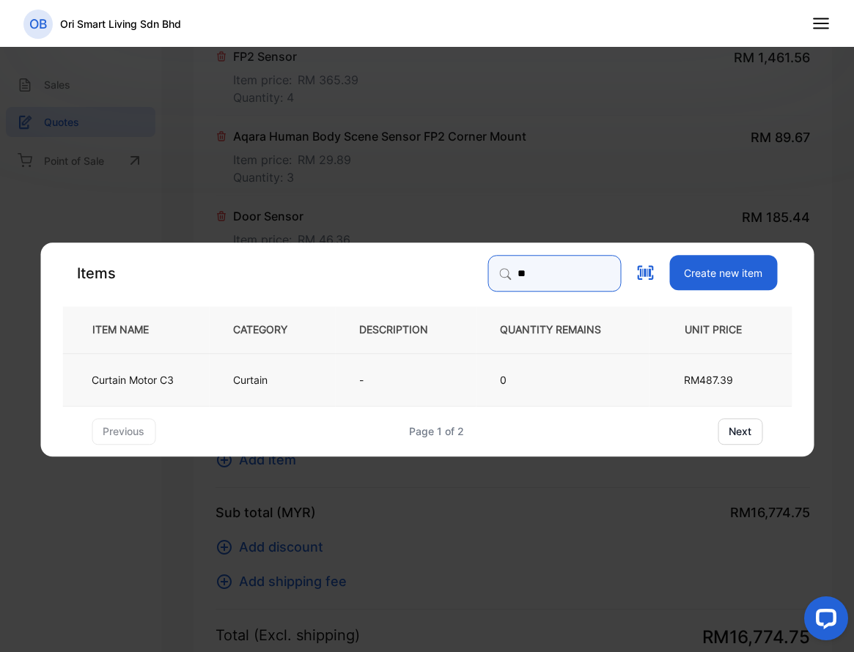
type input "**"
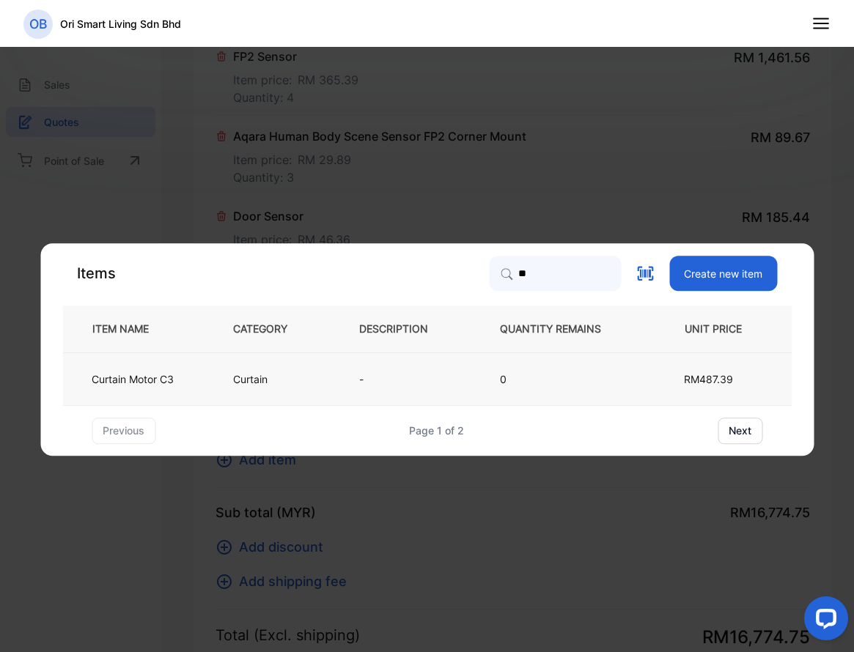
click at [358, 377] on td "-" at bounding box center [405, 379] width 141 height 53
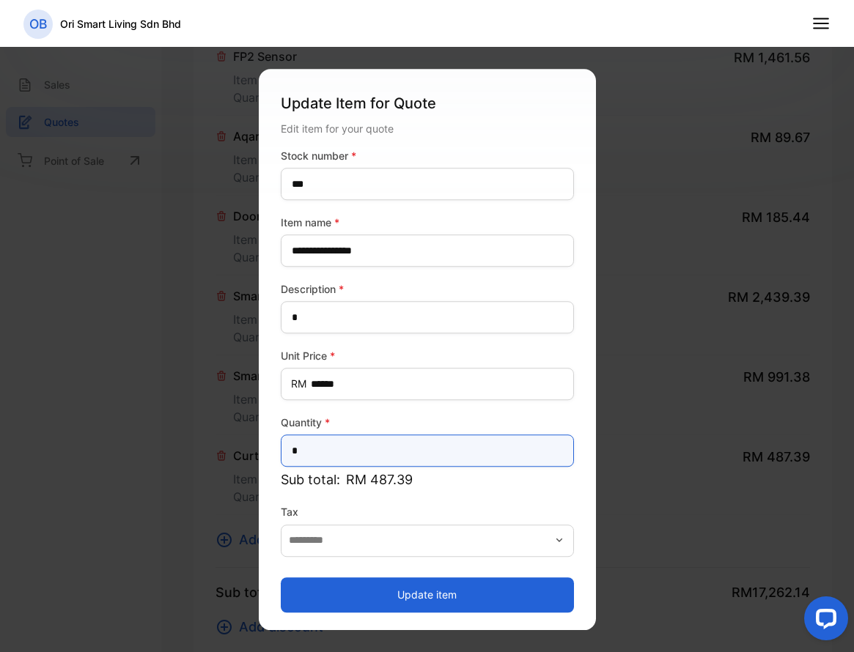
drag, startPoint x: 344, startPoint y: 437, endPoint x: 207, endPoint y: 442, distance: 137.2
type input "*"
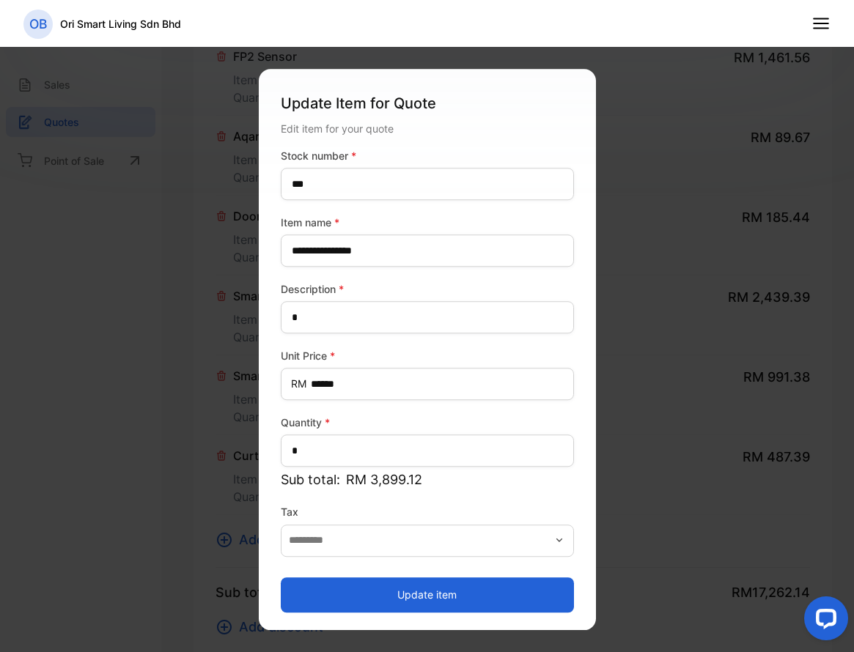
click at [470, 588] on button "Update item" at bounding box center [427, 595] width 293 height 35
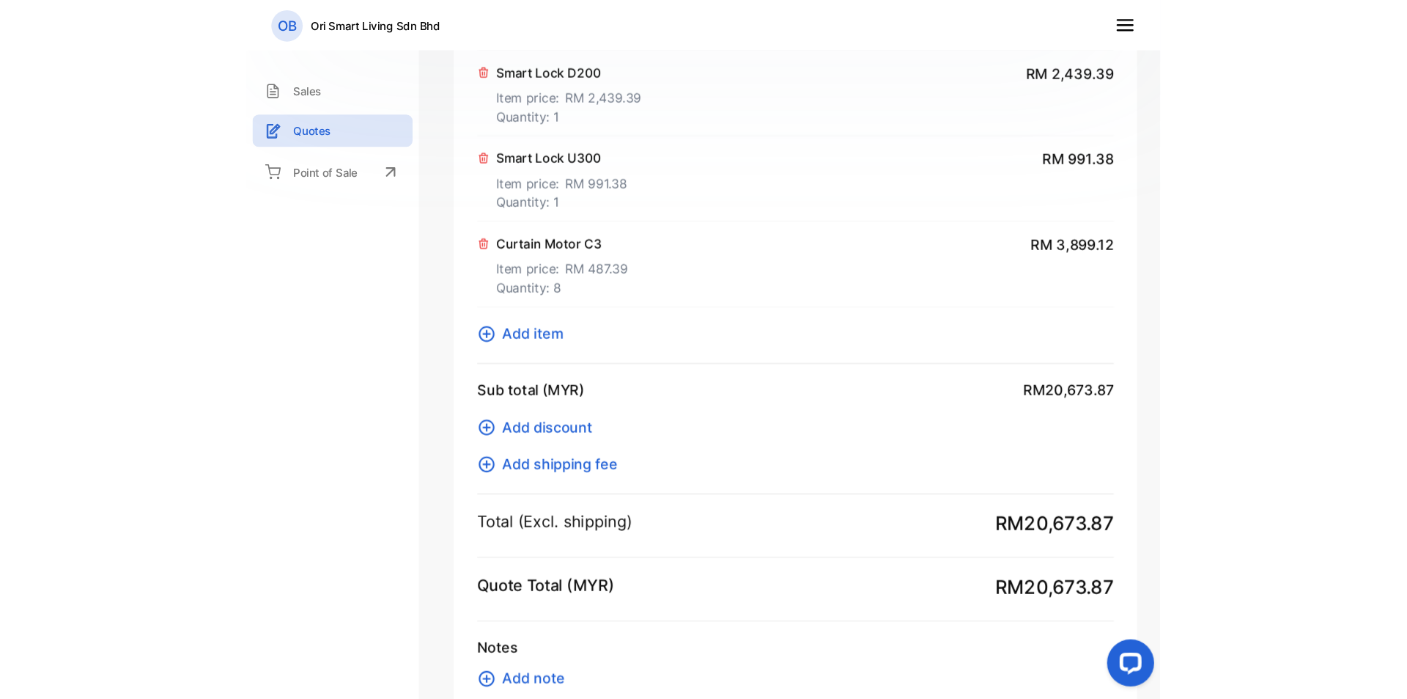
scroll to position [1319, 0]
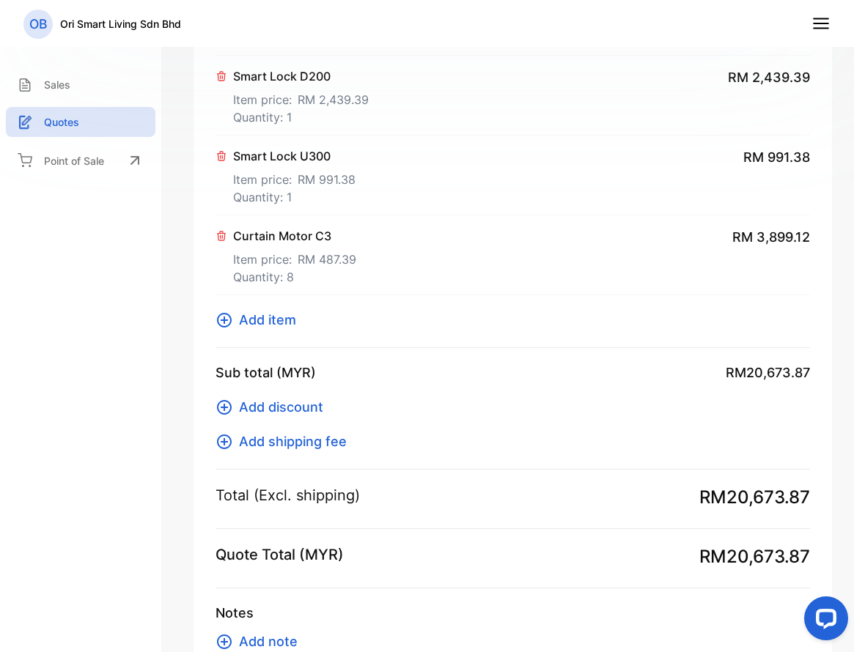
click at [259, 320] on span "Add item" at bounding box center [267, 320] width 57 height 20
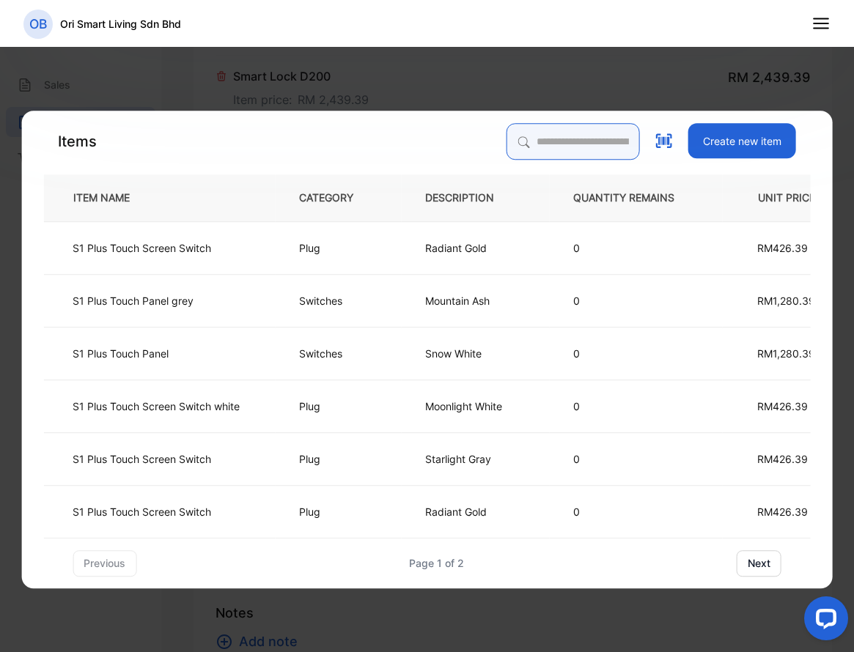
click at [542, 137] on input "search" at bounding box center [573, 141] width 133 height 37
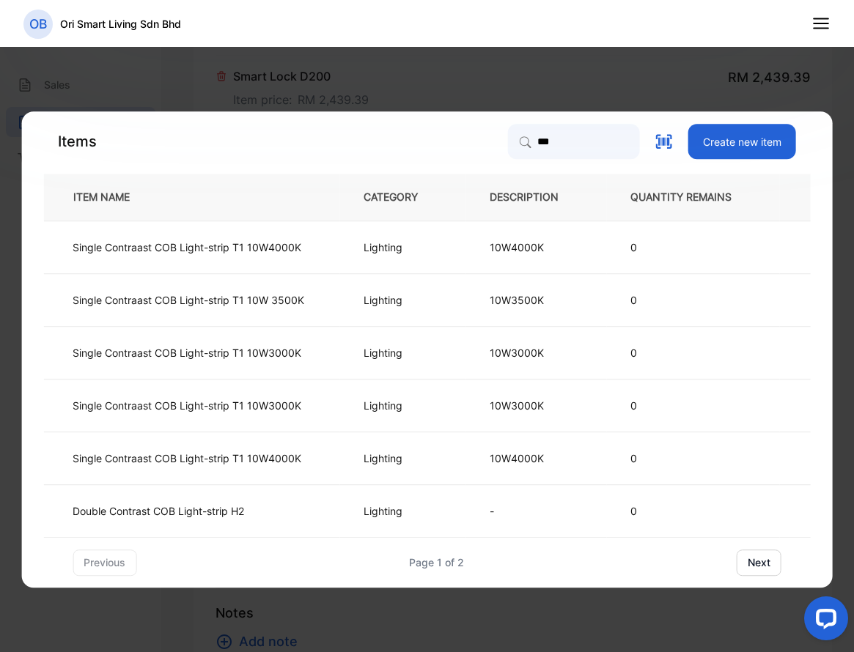
click at [751, 564] on button "next" at bounding box center [759, 563] width 45 height 26
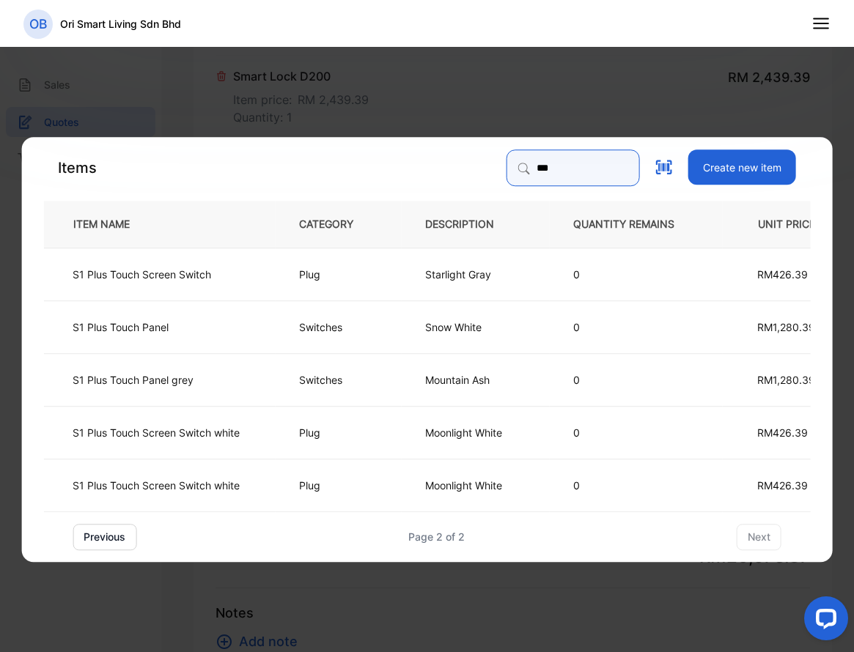
drag, startPoint x: 534, startPoint y: 173, endPoint x: 430, endPoint y: 170, distance: 104.1
click at [430, 170] on div "Items *** Create new item" at bounding box center [426, 168] width 767 height 37
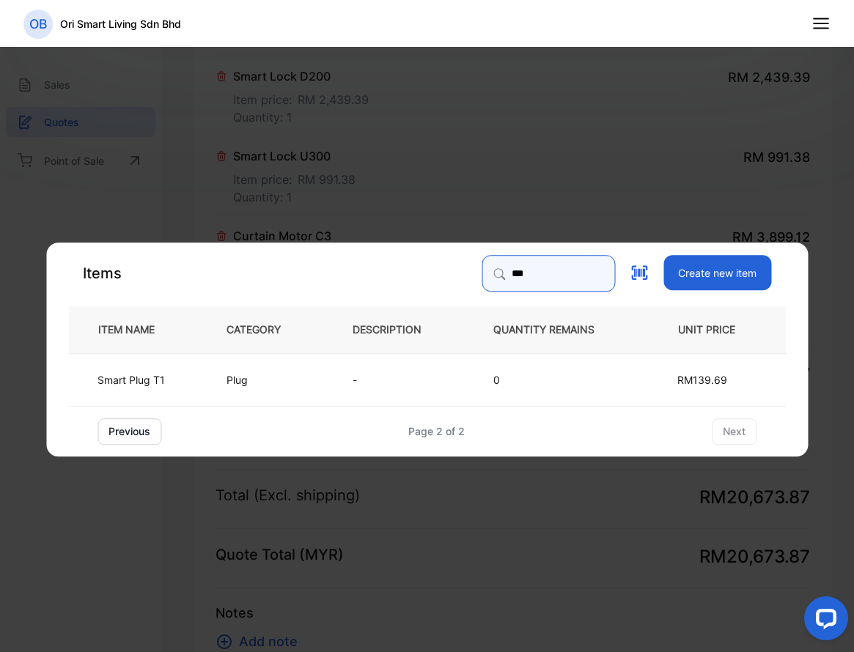
drag, startPoint x: 507, startPoint y: 274, endPoint x: 355, endPoint y: 259, distance: 153.2
click at [358, 261] on div "Items *** Create new item" at bounding box center [427, 273] width 718 height 37
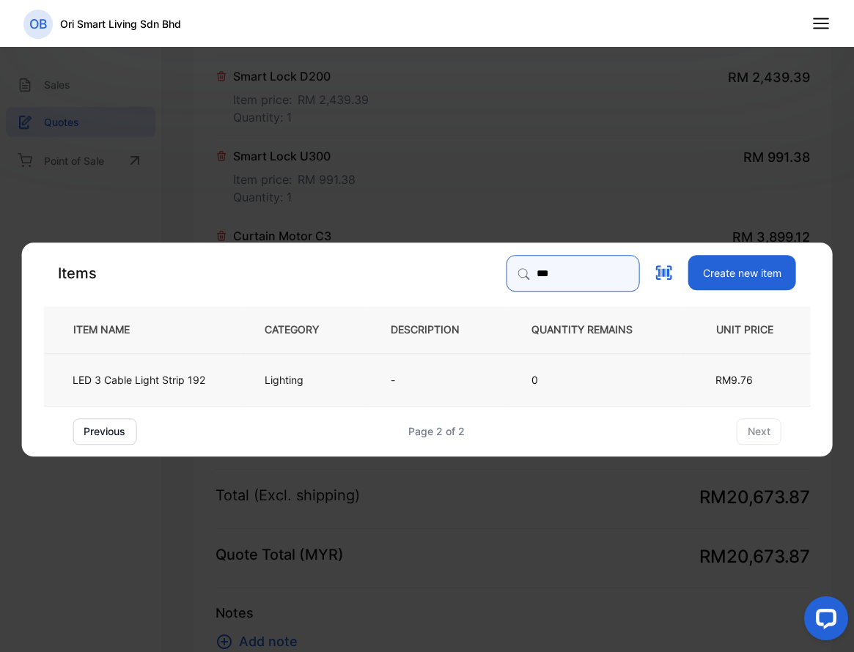
type input "***"
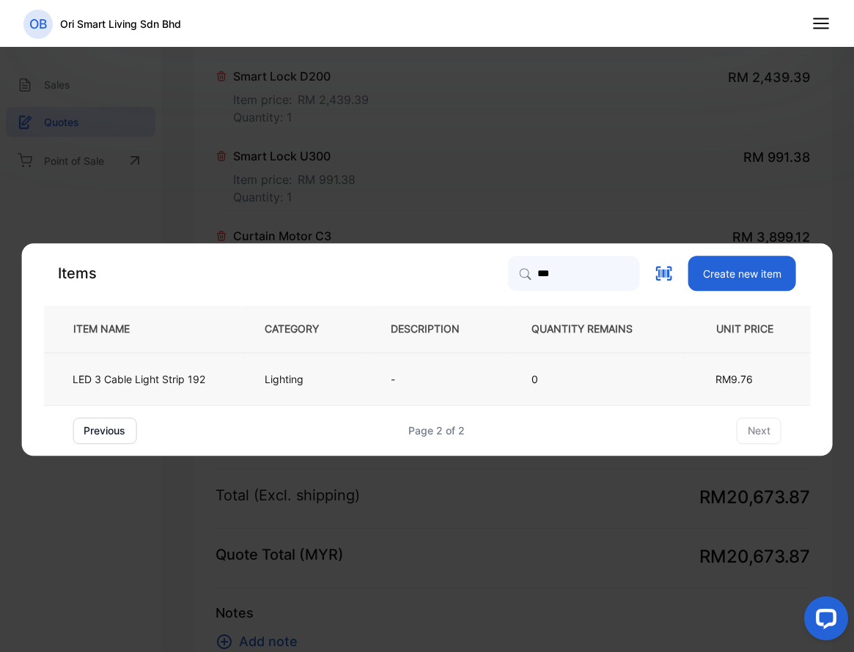
click at [379, 370] on td "-" at bounding box center [437, 379] width 141 height 53
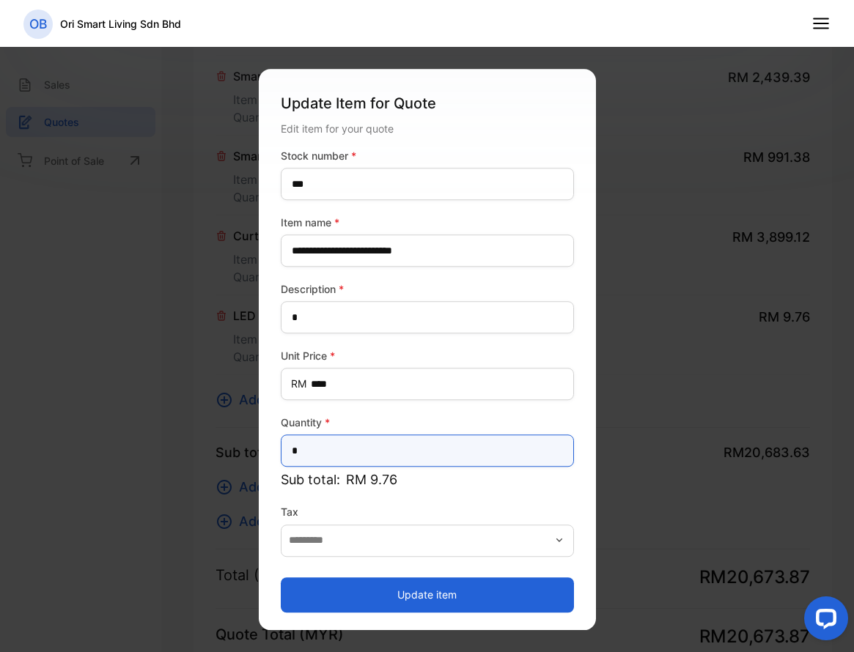
drag, startPoint x: 332, startPoint y: 459, endPoint x: 232, endPoint y: 449, distance: 100.2
type input "**"
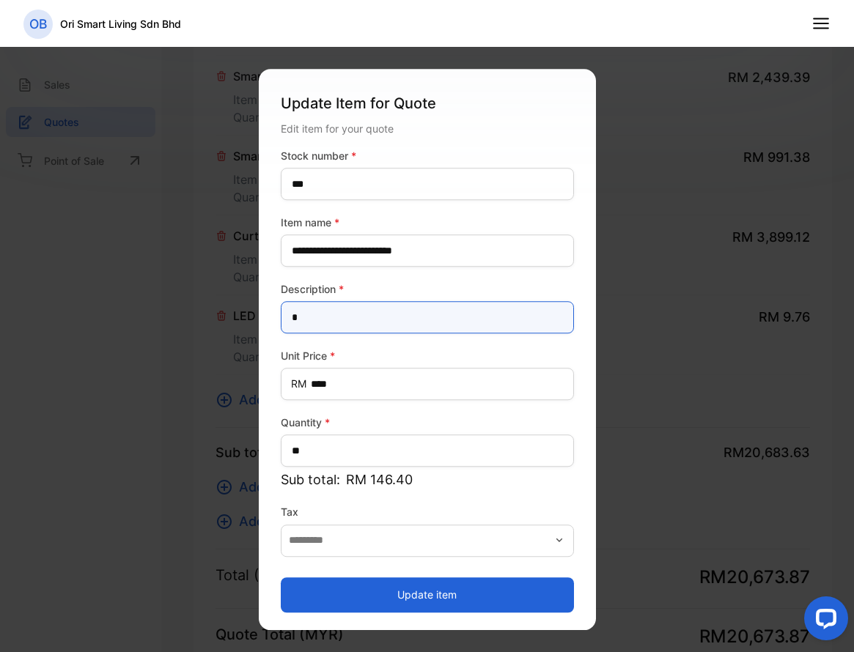
drag, startPoint x: 328, startPoint y: 320, endPoint x: 229, endPoint y: 318, distance: 99.0
type input "*"
type input "**********"
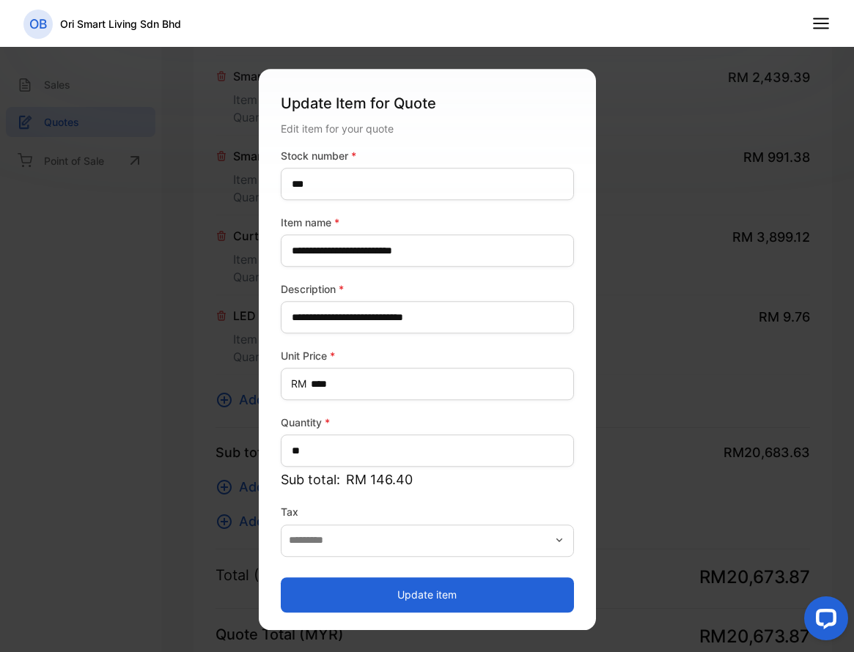
click at [429, 587] on button "Update item" at bounding box center [427, 595] width 293 height 35
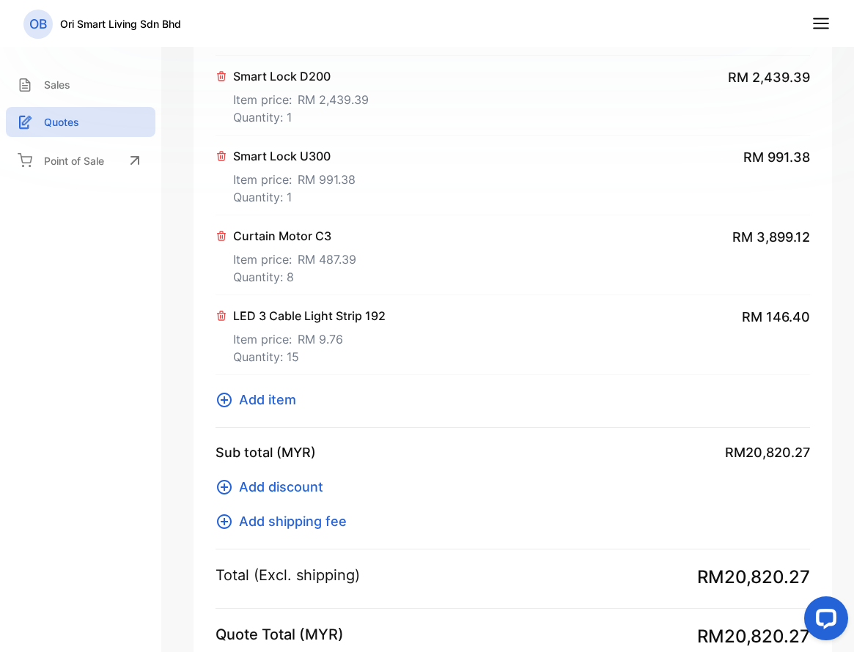
click at [281, 402] on span "Add item" at bounding box center [267, 400] width 57 height 20
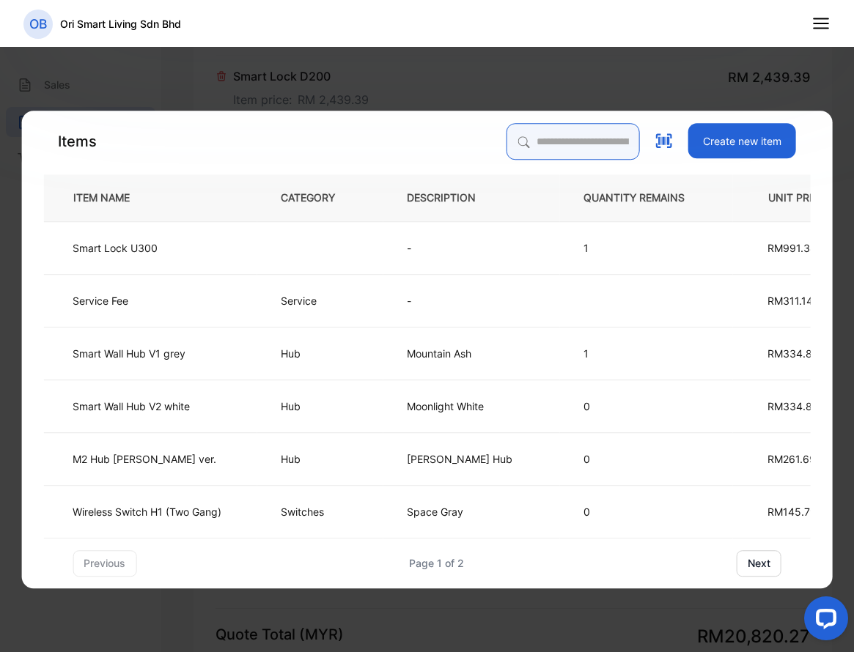
click at [544, 152] on input "search" at bounding box center [573, 141] width 133 height 37
type input "***"
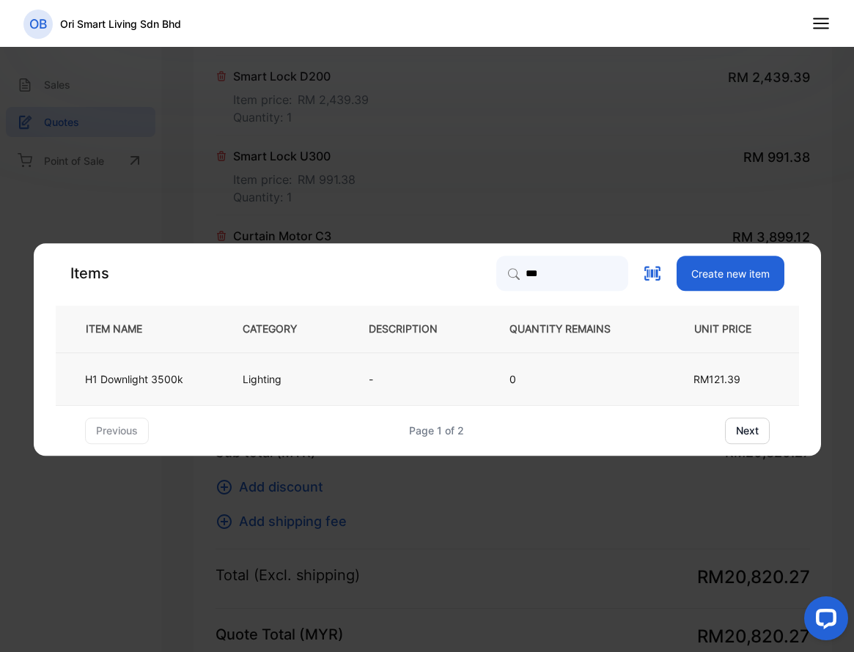
click at [616, 375] on p "0" at bounding box center [571, 379] width 125 height 15
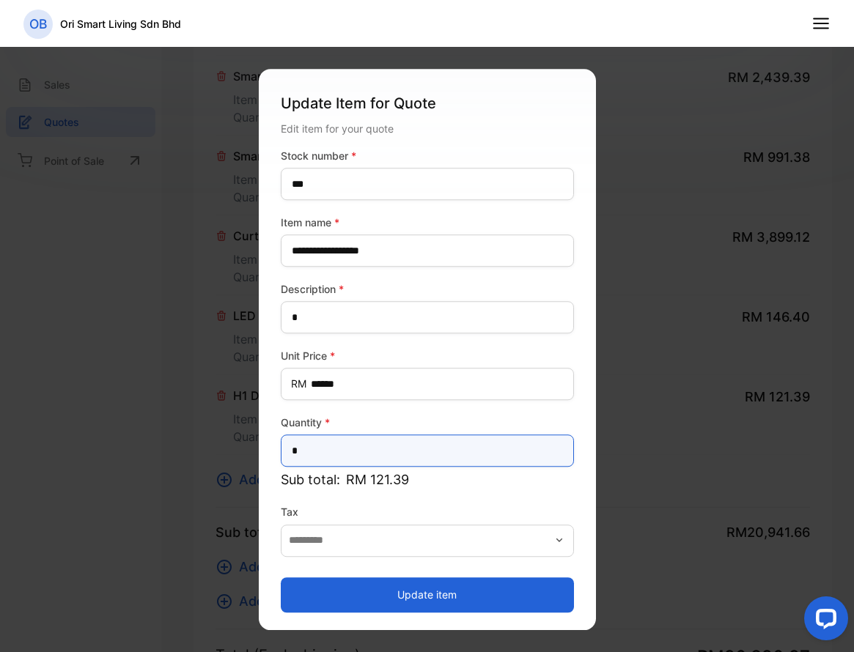
drag, startPoint x: 321, startPoint y: 454, endPoint x: 261, endPoint y: 456, distance: 60.1
click at [282, 454] on input "*" at bounding box center [427, 451] width 293 height 32
type input "*"
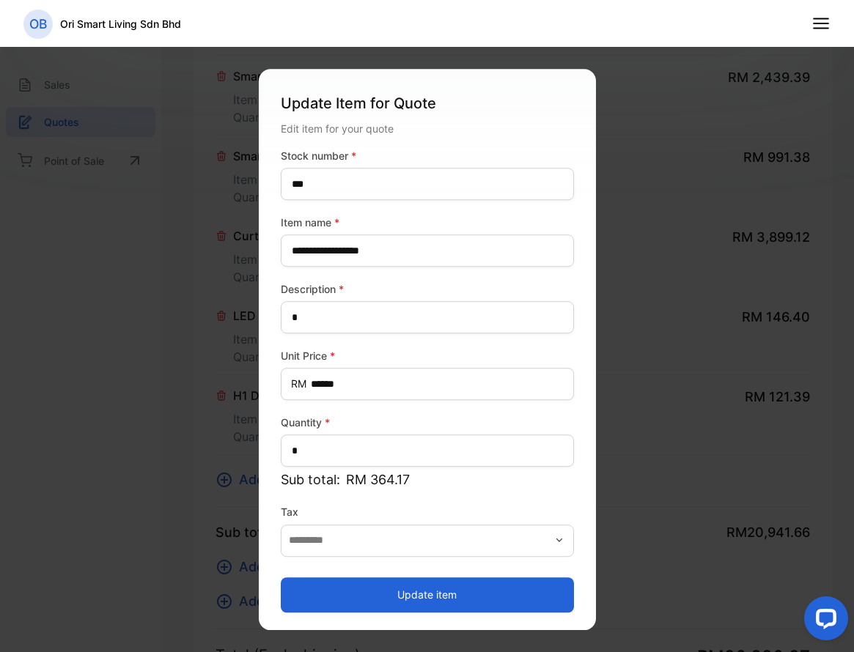
click at [369, 583] on button "Update item" at bounding box center [427, 595] width 293 height 35
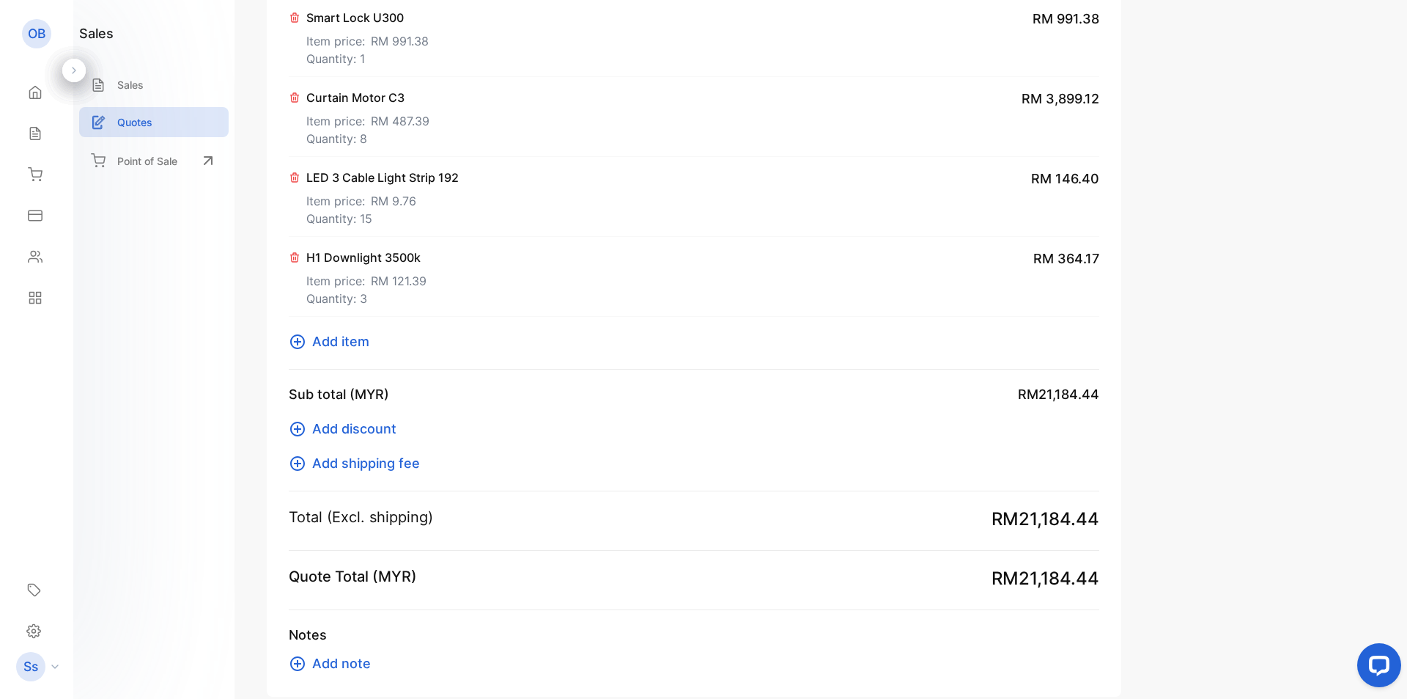
scroll to position [1506, 0]
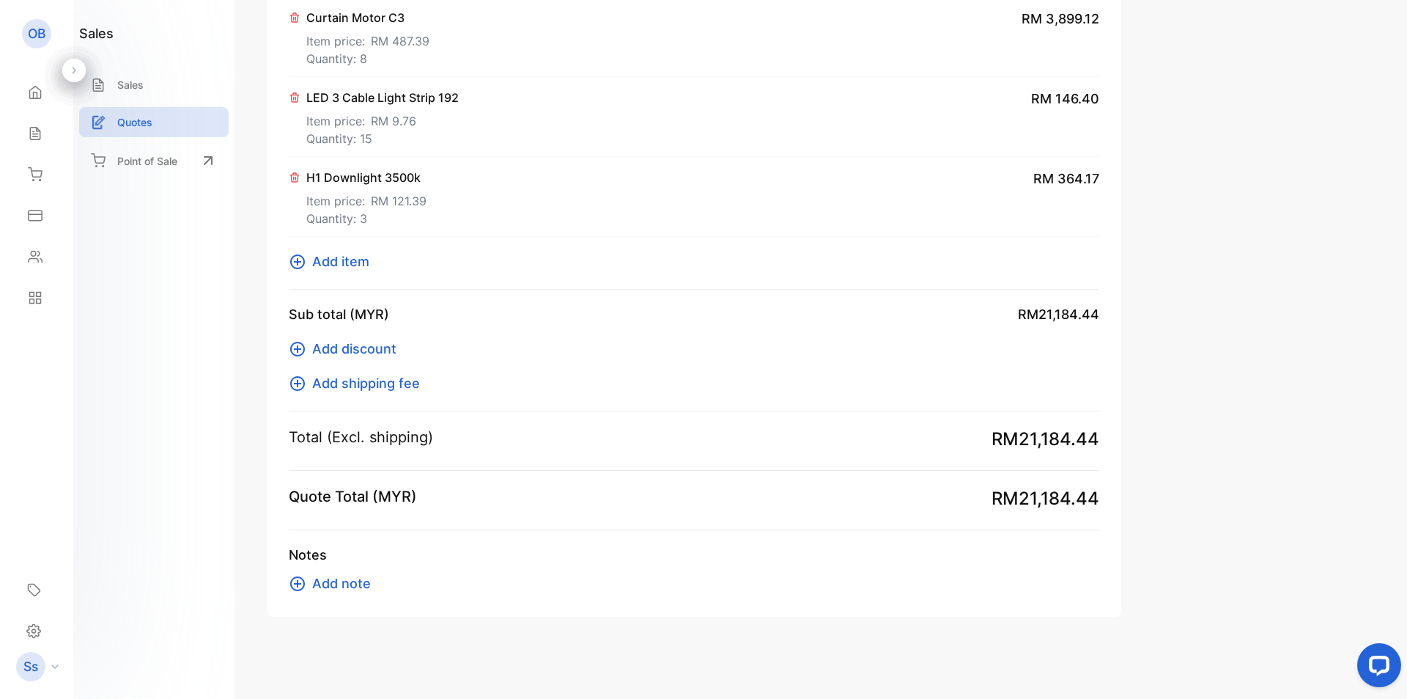
click at [641, 213] on div "H1 Downlight 3500k Item price: RM 121.39 Quantity: 3 RM 364.17" at bounding box center [694, 197] width 811 height 80
click at [334, 265] on span "Add item" at bounding box center [340, 261] width 57 height 20
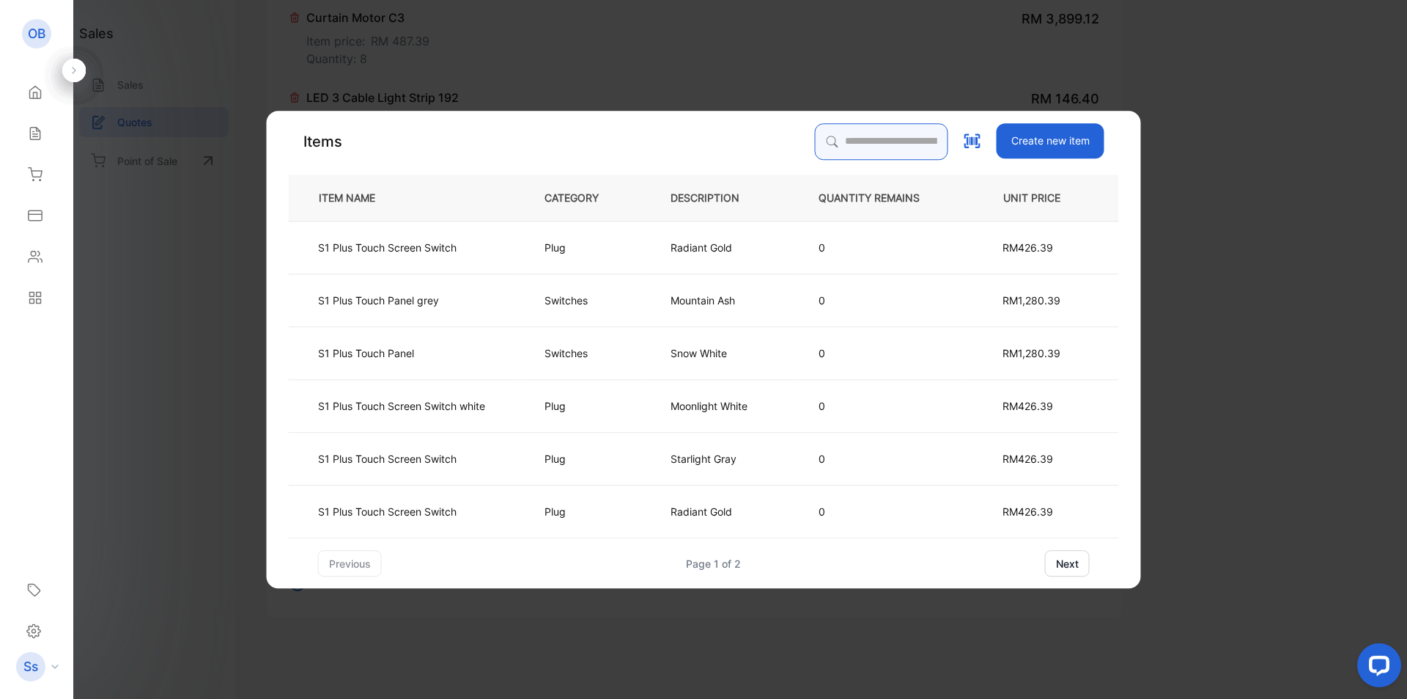
click at [815, 141] on input "search" at bounding box center [881, 141] width 133 height 37
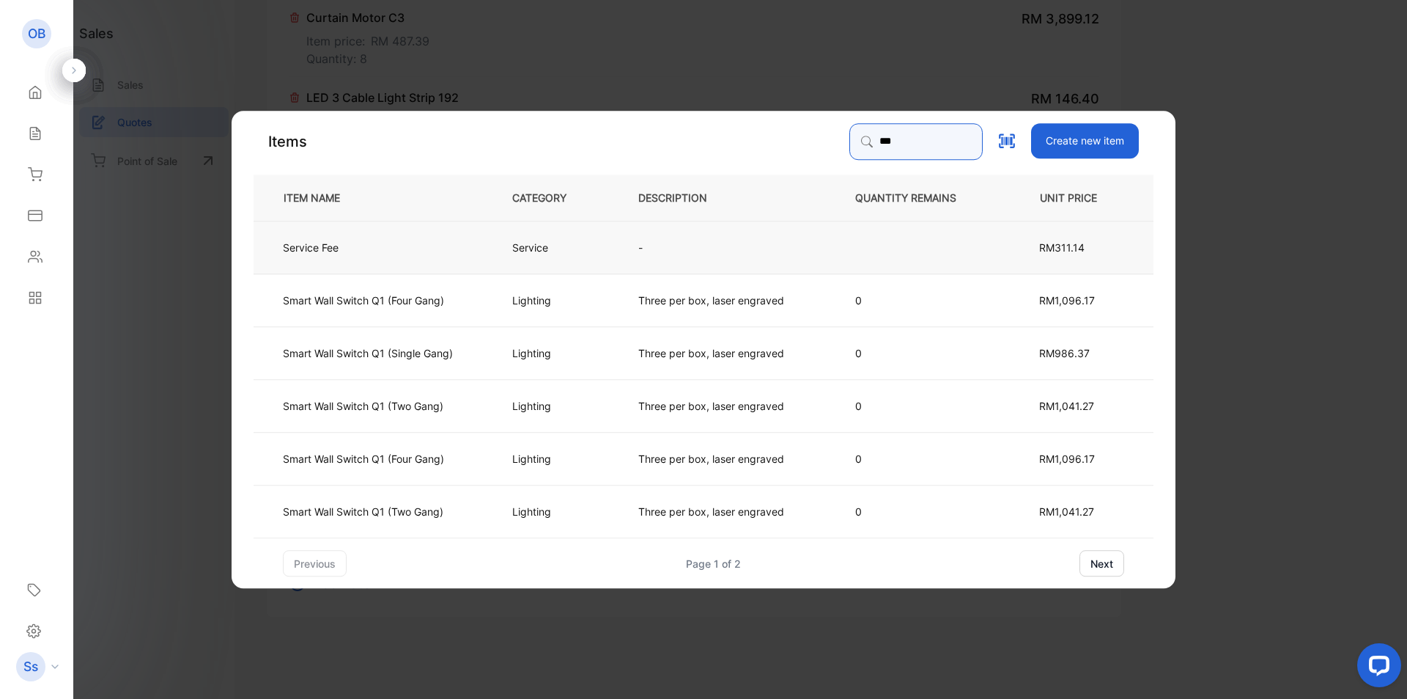
type input "***"
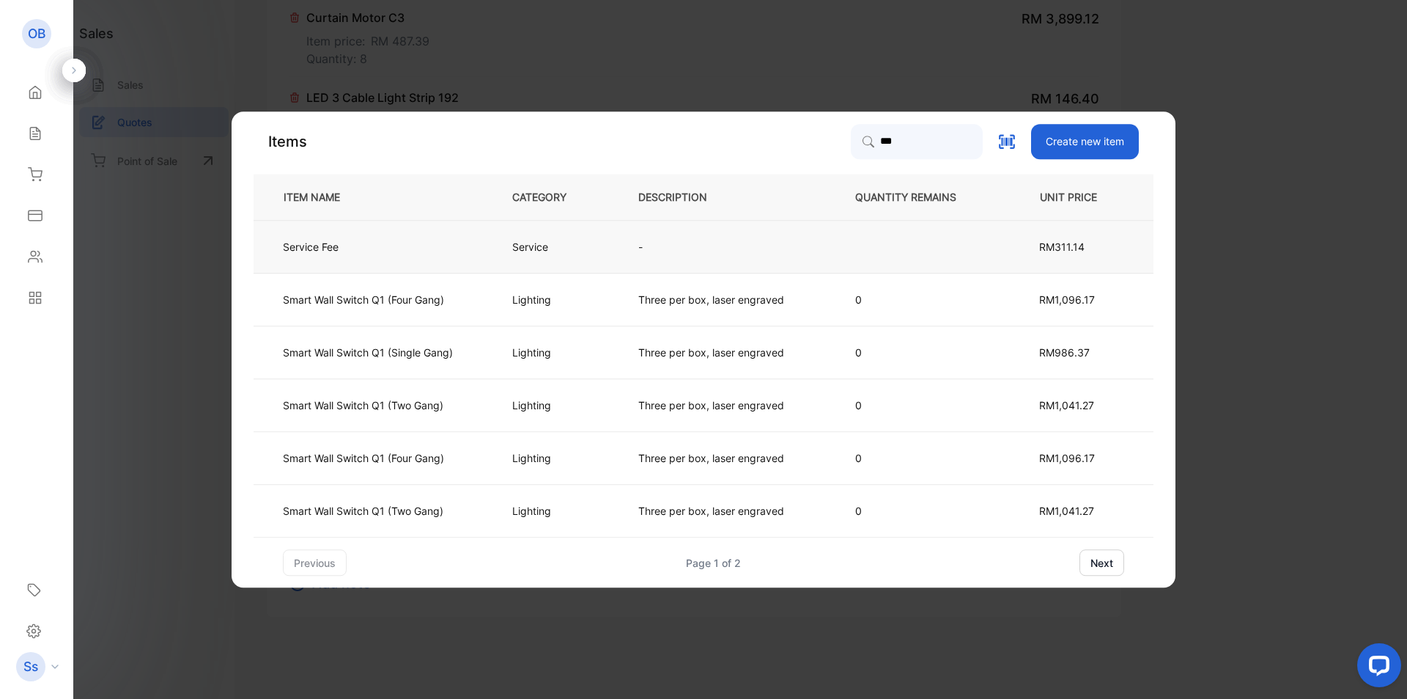
click at [545, 244] on p "Service" at bounding box center [530, 246] width 36 height 15
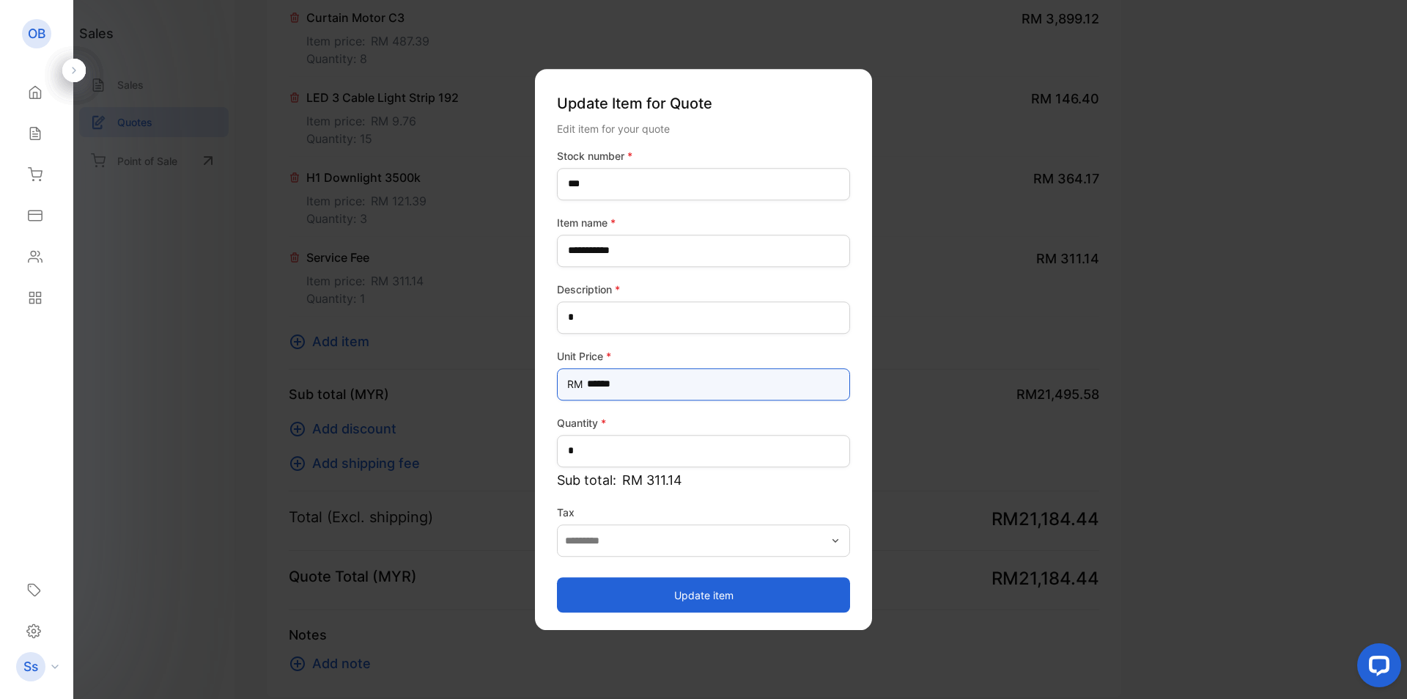
drag, startPoint x: 599, startPoint y: 384, endPoint x: 493, endPoint y: 385, distance: 105.6
click at [502, 696] on div "**********" at bounding box center [694, 696] width 855 height 0
type Price-inputprice "********"
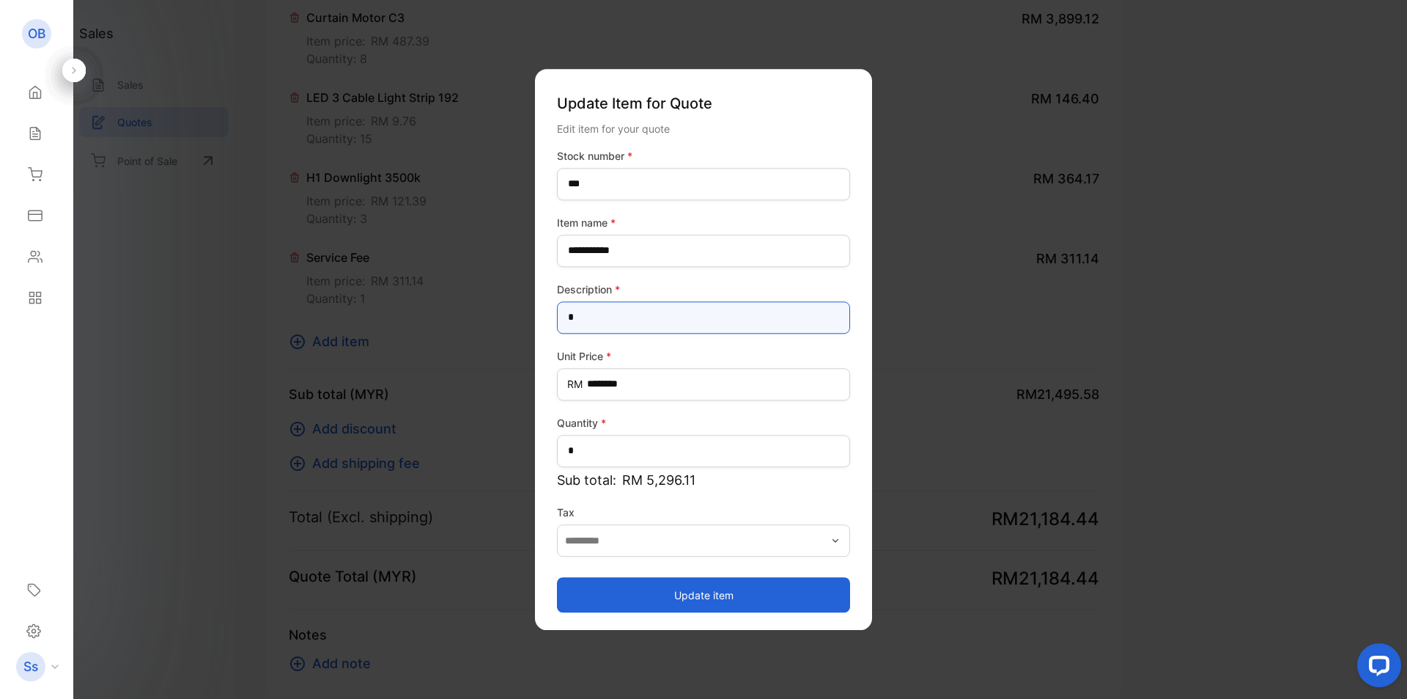
drag, startPoint x: 590, startPoint y: 320, endPoint x: 513, endPoint y: 312, distance: 77.5
click at [515, 696] on div "**********" at bounding box center [694, 696] width 855 height 0
type input "**********"
click at [694, 591] on button "Update item" at bounding box center [703, 594] width 293 height 35
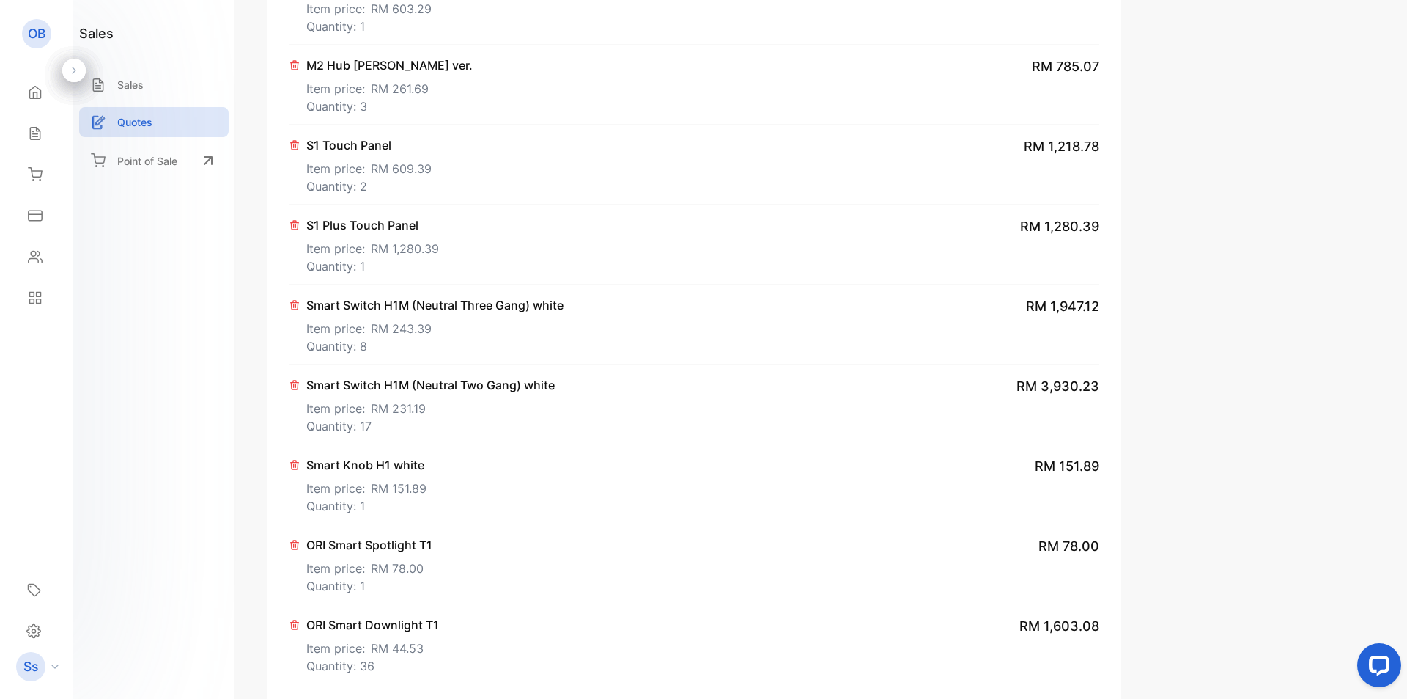
scroll to position [0, 0]
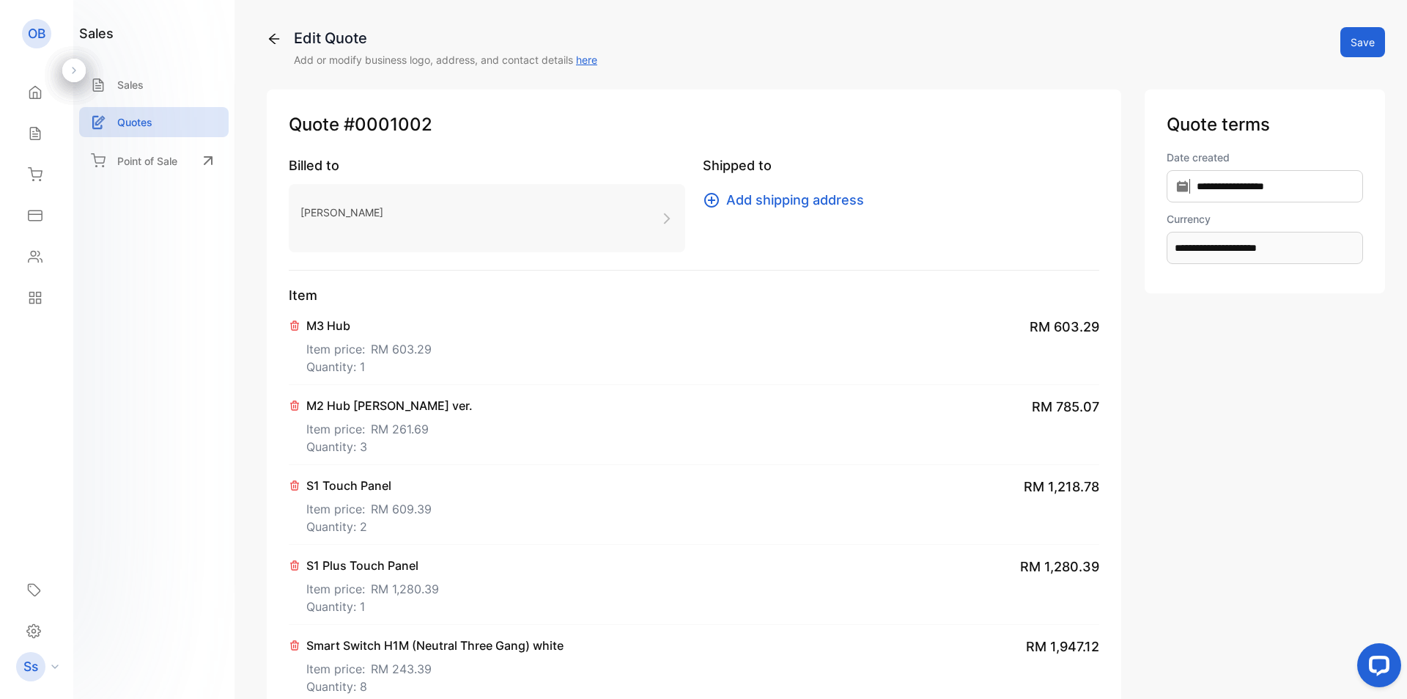
click at [1363, 45] on button "Save" at bounding box center [1363, 42] width 45 height 30
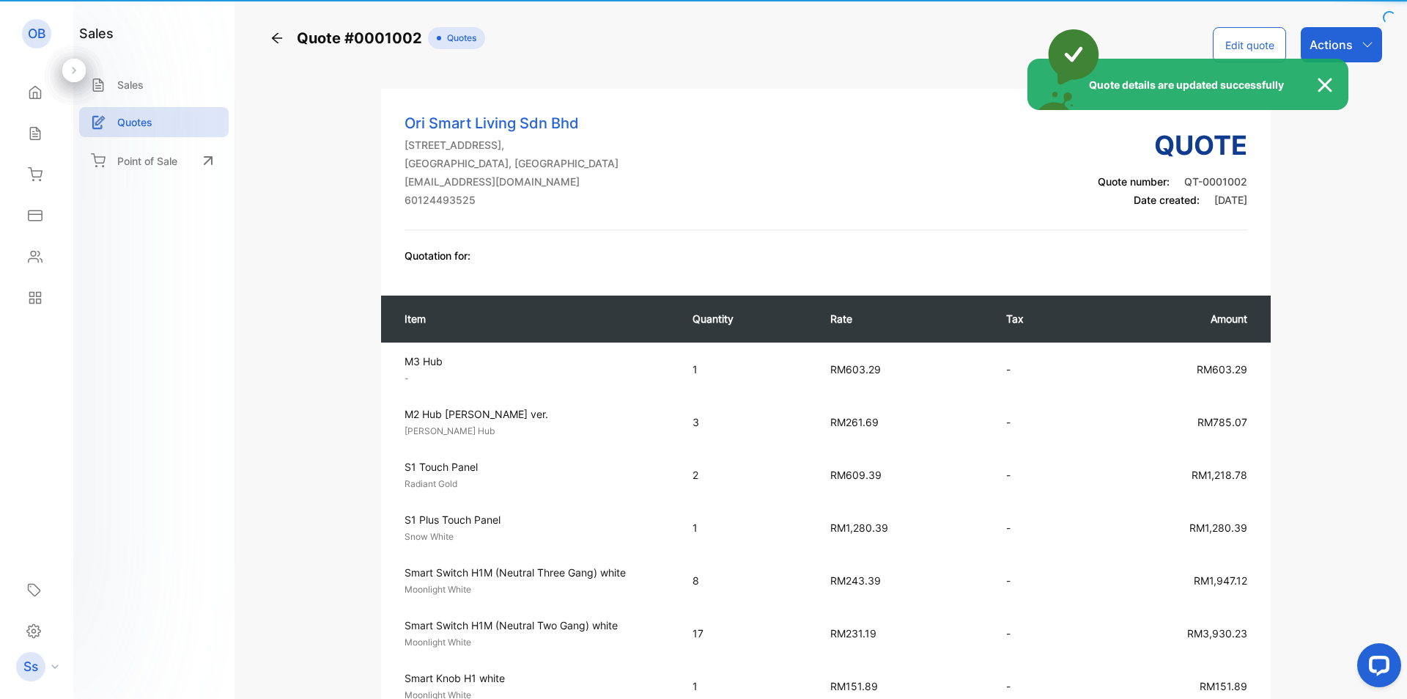
drag, startPoint x: 1314, startPoint y: 86, endPoint x: 1333, endPoint y: 70, distance: 25.0
click at [1315, 85] on div "Quote details are updated successfully" at bounding box center [1188, 84] width 321 height 51
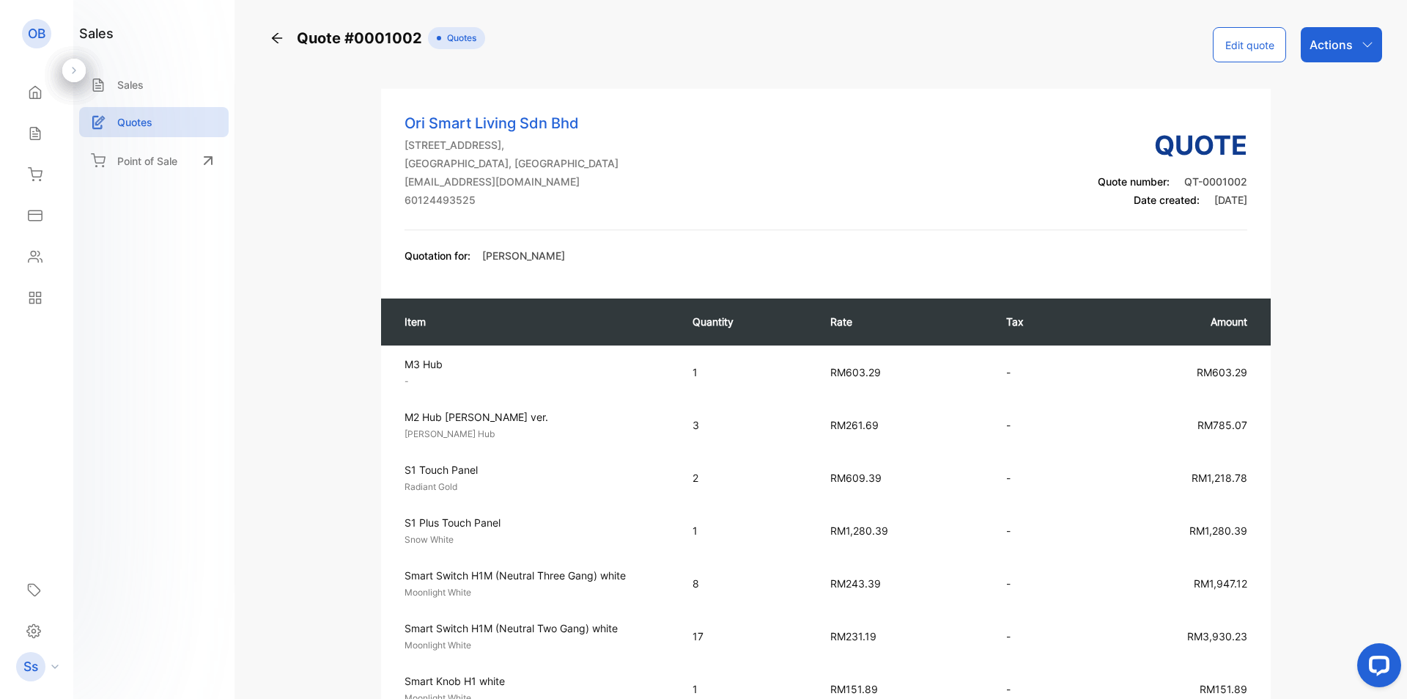
click at [1353, 46] on div "Actions" at bounding box center [1341, 44] width 81 height 35
click at [1307, 326] on div "Download PDF" at bounding box center [1311, 323] width 139 height 29
click at [1250, 37] on button "Edit quote" at bounding box center [1249, 44] width 73 height 35
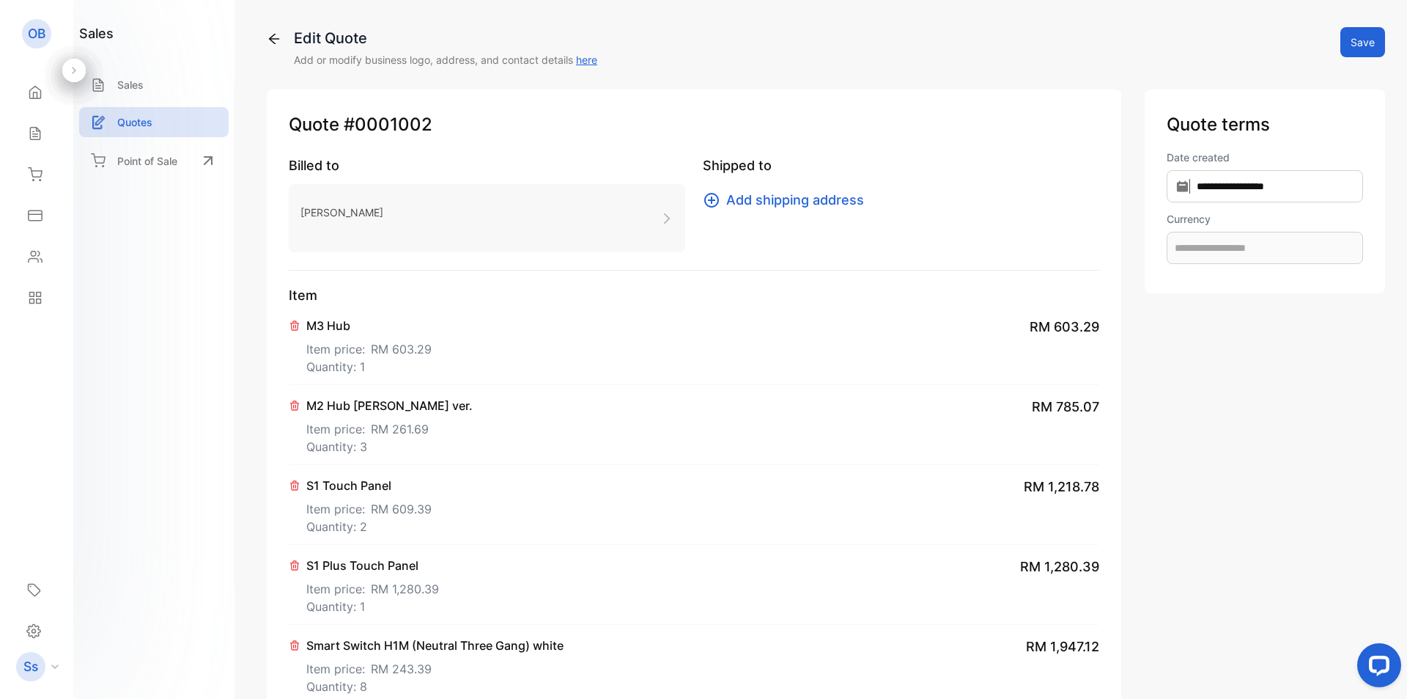
type input "**********"
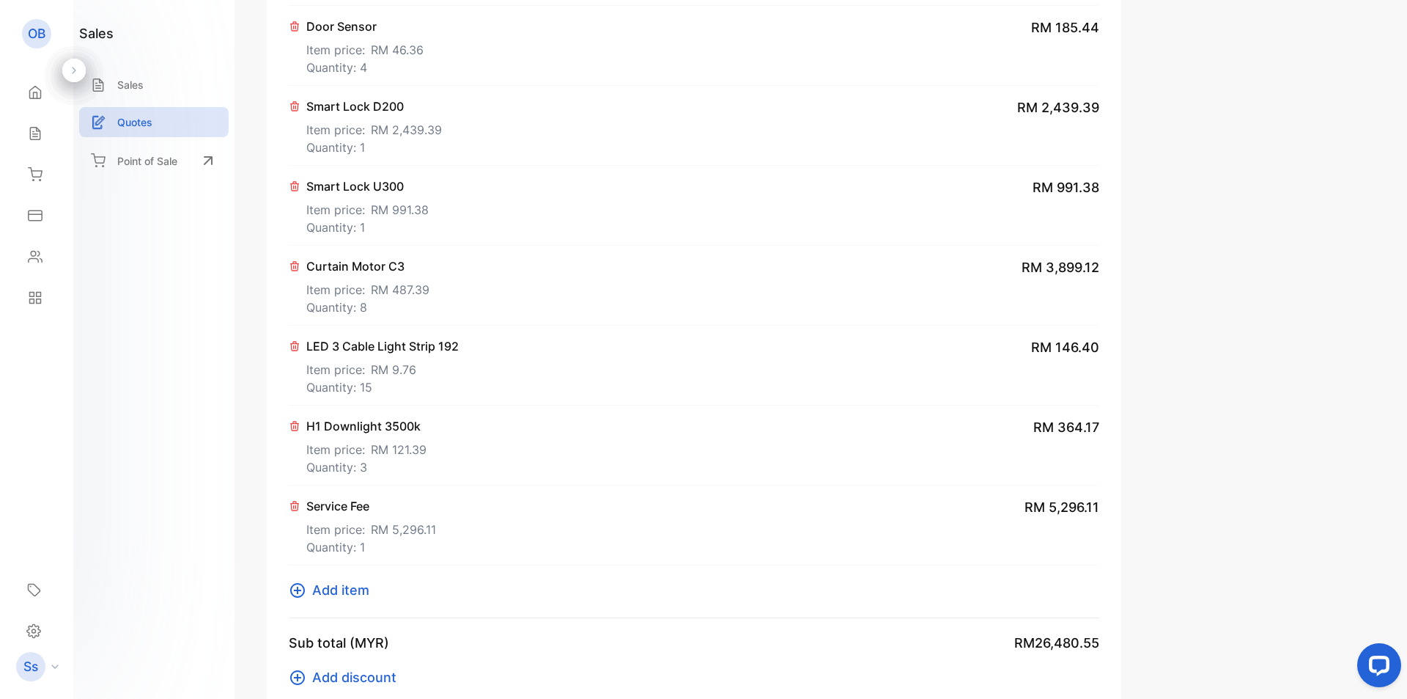
scroll to position [1586, 0]
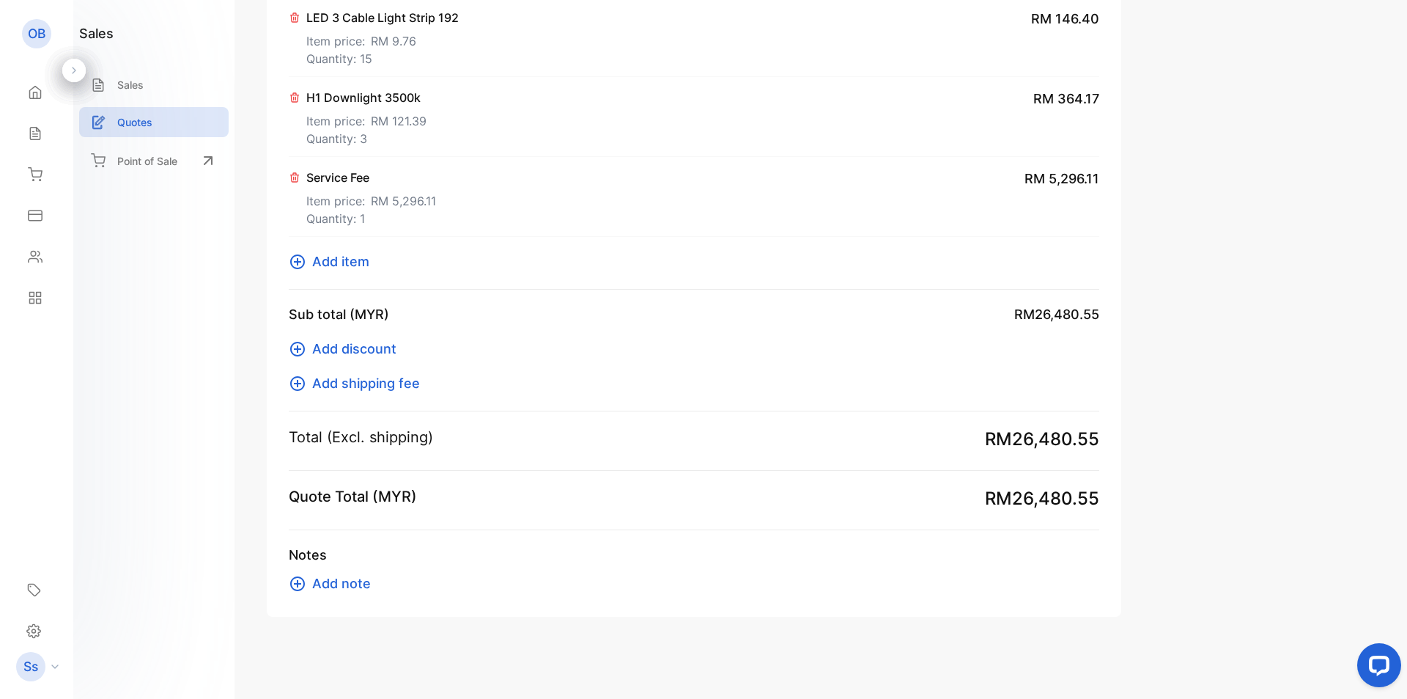
click at [353, 265] on span "Add item" at bounding box center [340, 261] width 57 height 20
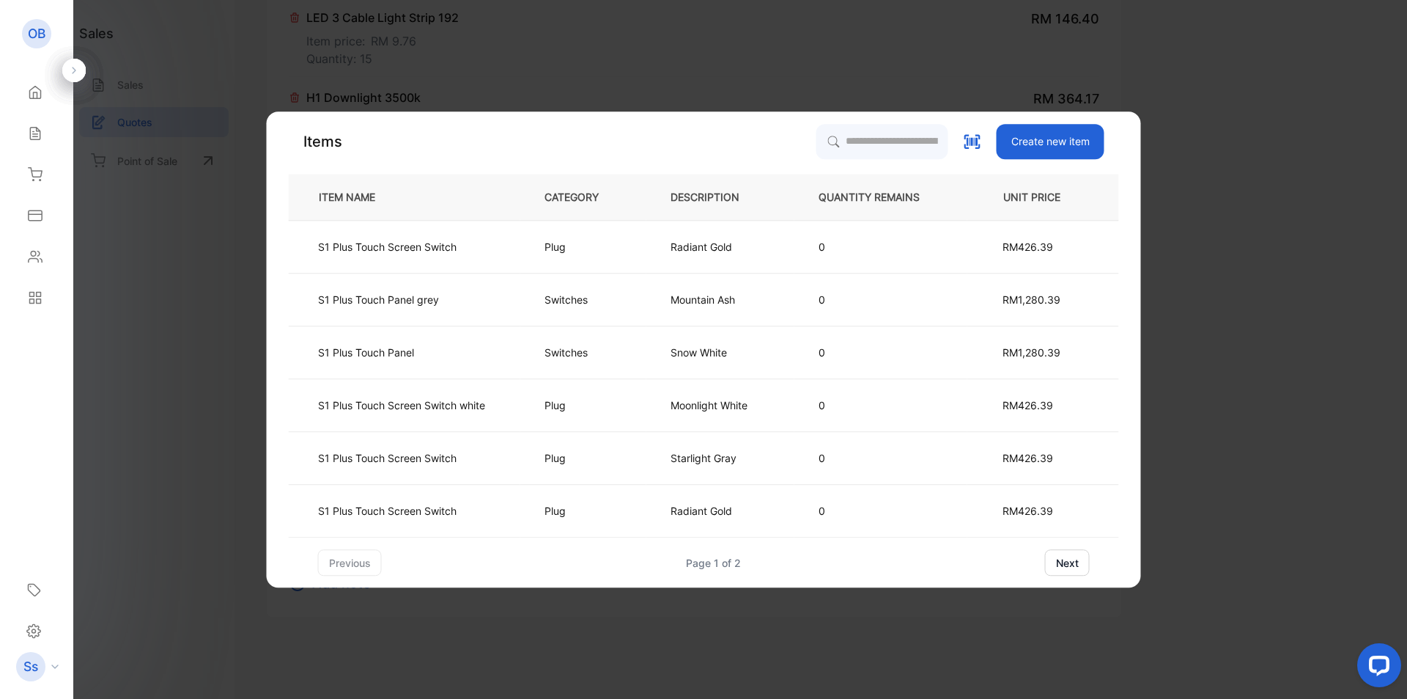
click at [1056, 144] on button "Create new item" at bounding box center [1051, 141] width 108 height 35
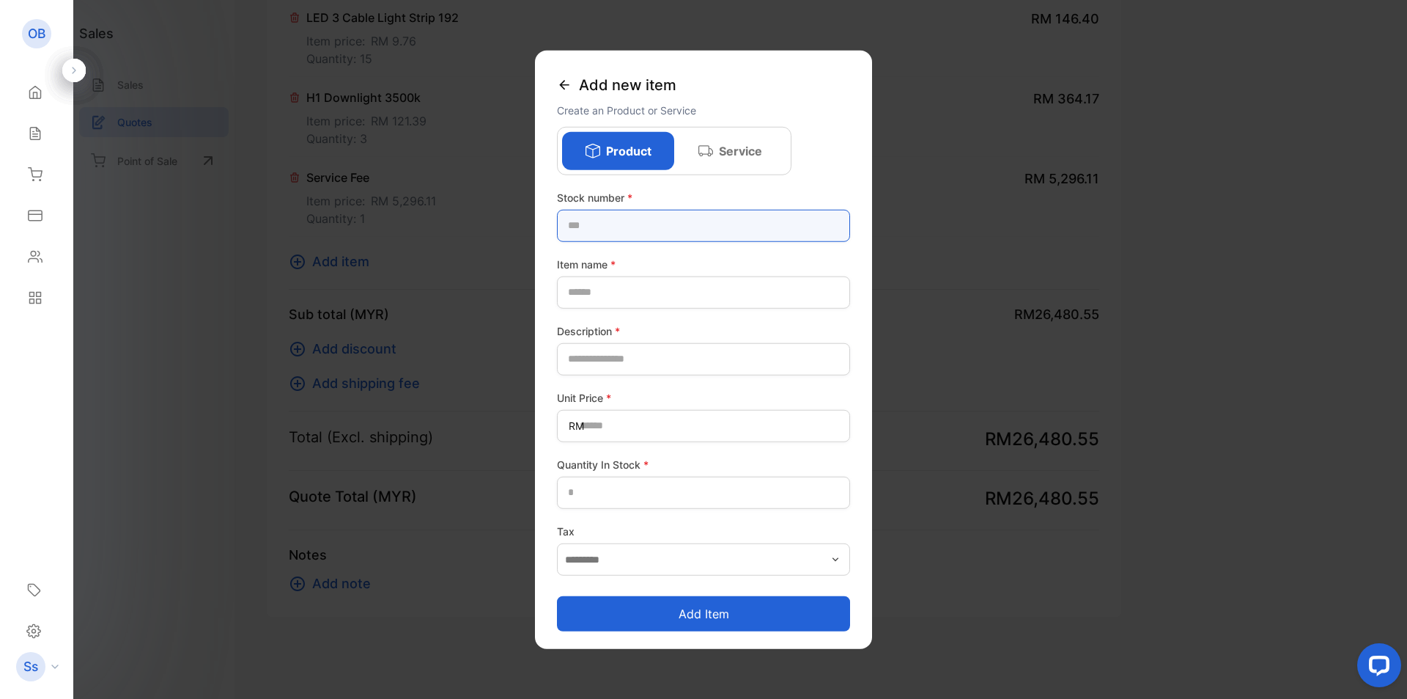
click at [682, 232] on number-inputstocknumber "text" at bounding box center [703, 225] width 293 height 32
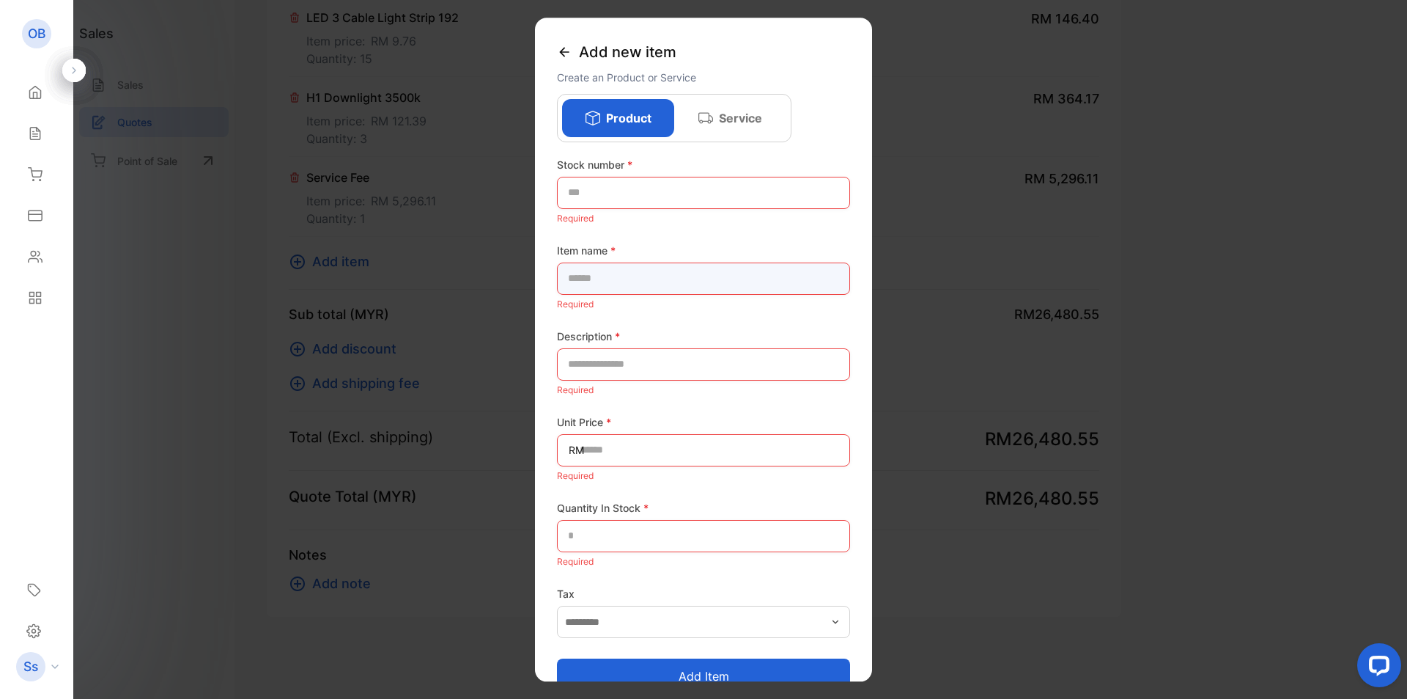
drag, startPoint x: 594, startPoint y: 290, endPoint x: 608, endPoint y: 296, distance: 15.4
click at [595, 290] on name-inputproductname "text" at bounding box center [703, 278] width 293 height 32
type name-inputproductname "*"
click at [562, 47] on icon at bounding box center [564, 52] width 15 height 15
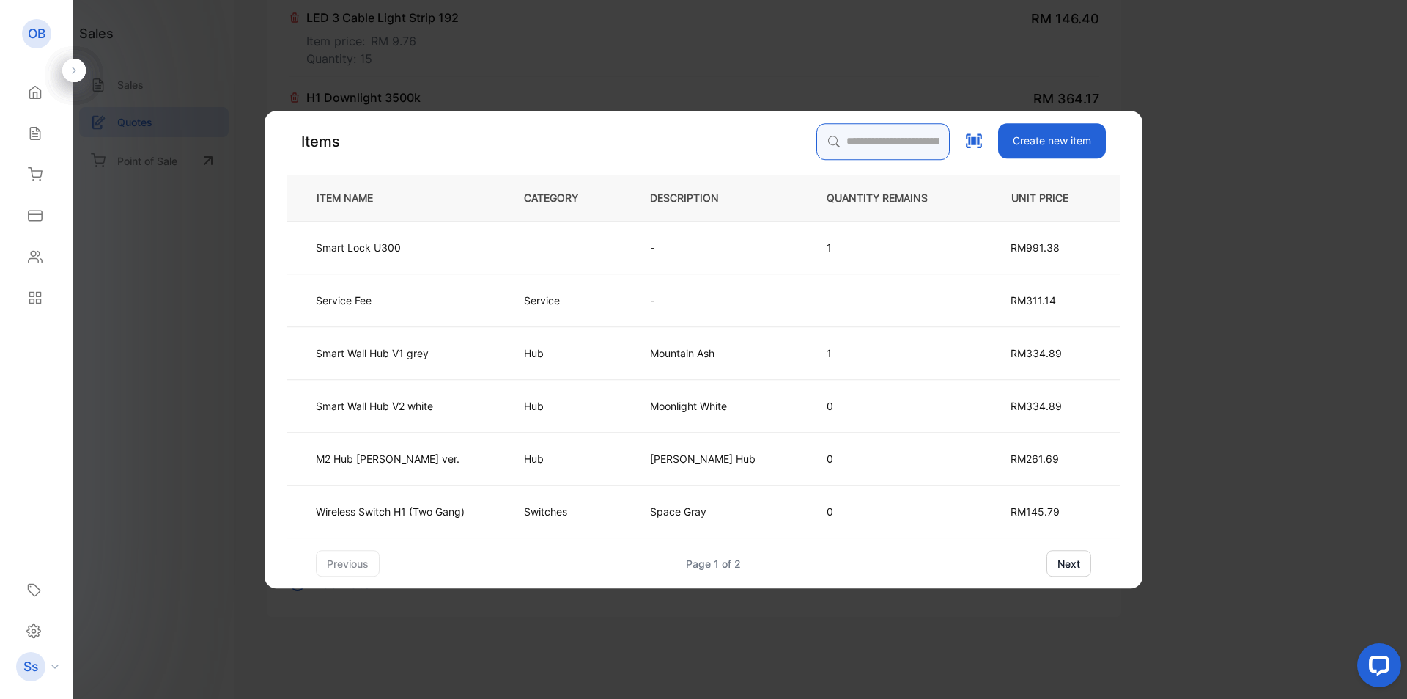
click at [821, 150] on input "search" at bounding box center [883, 141] width 133 height 37
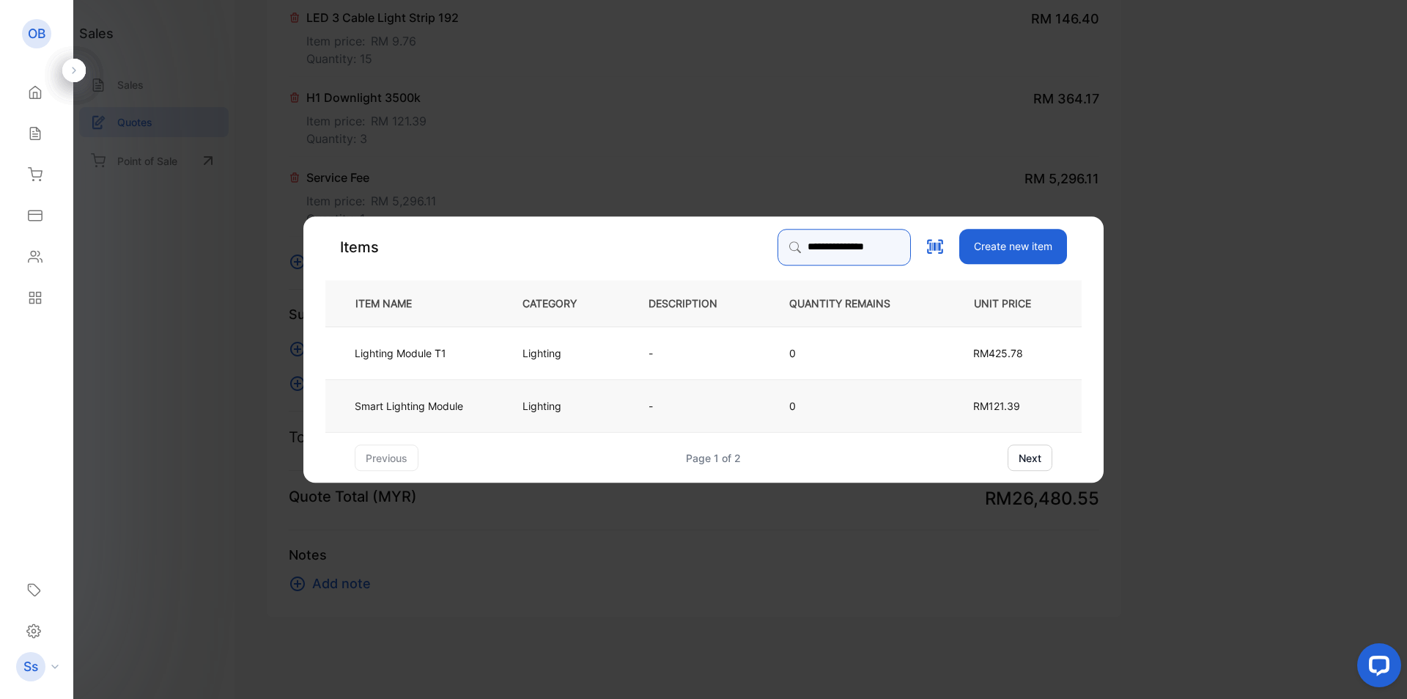
type input "**********"
click at [694, 399] on td "-" at bounding box center [695, 405] width 141 height 53
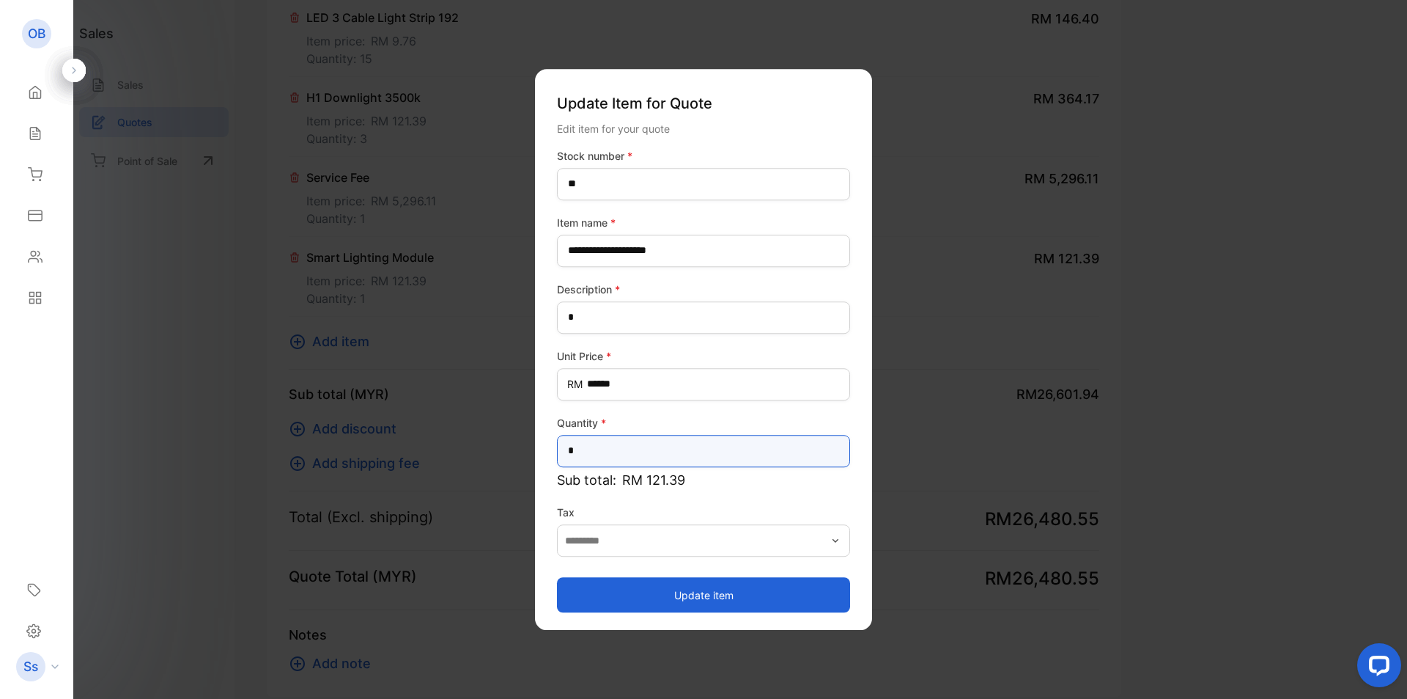
drag, startPoint x: 637, startPoint y: 441, endPoint x: 515, endPoint y: 406, distance: 127.4
click at [520, 696] on div "**********" at bounding box center [694, 696] width 855 height 0
click at [619, 447] on input "*" at bounding box center [703, 451] width 293 height 32
drag, startPoint x: 619, startPoint y: 447, endPoint x: 539, endPoint y: 443, distance: 80.0
click at [539, 443] on div "**********" at bounding box center [703, 349] width 337 height 561
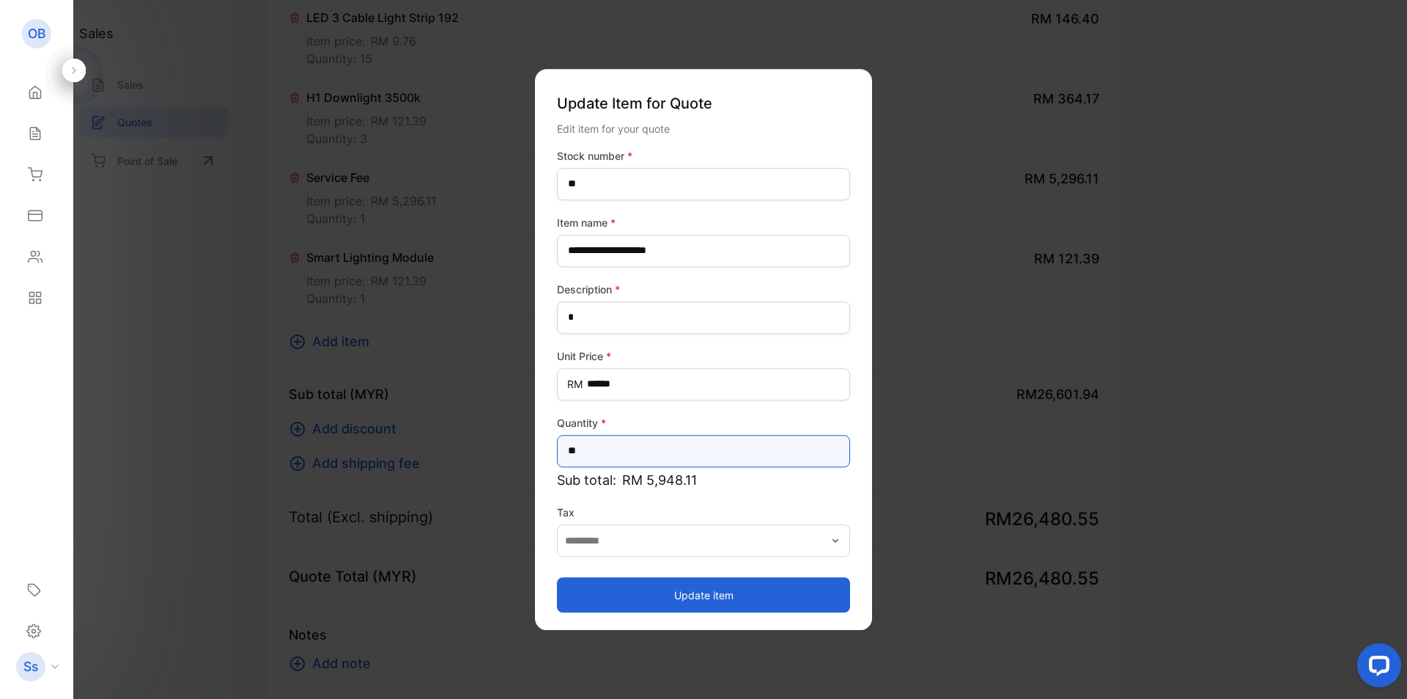
type input "**"
click at [734, 600] on button "Update item" at bounding box center [703, 594] width 293 height 35
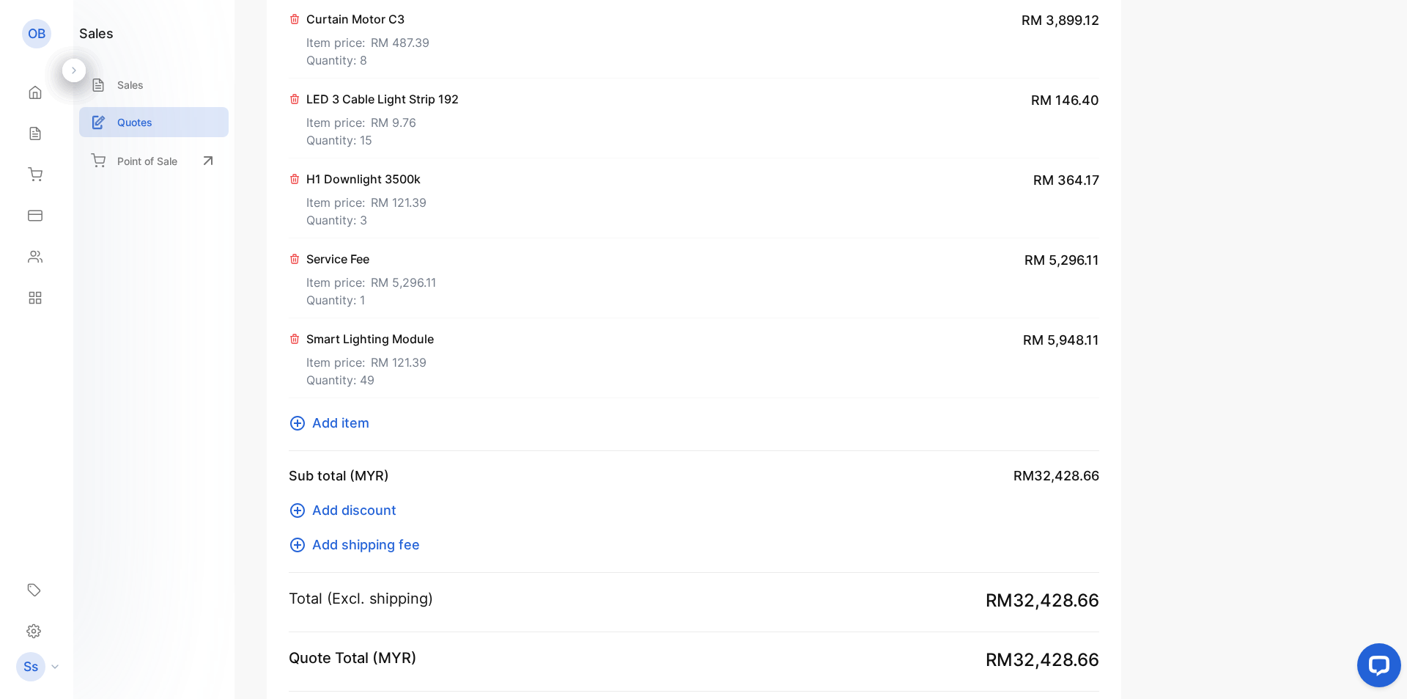
scroll to position [1446, 0]
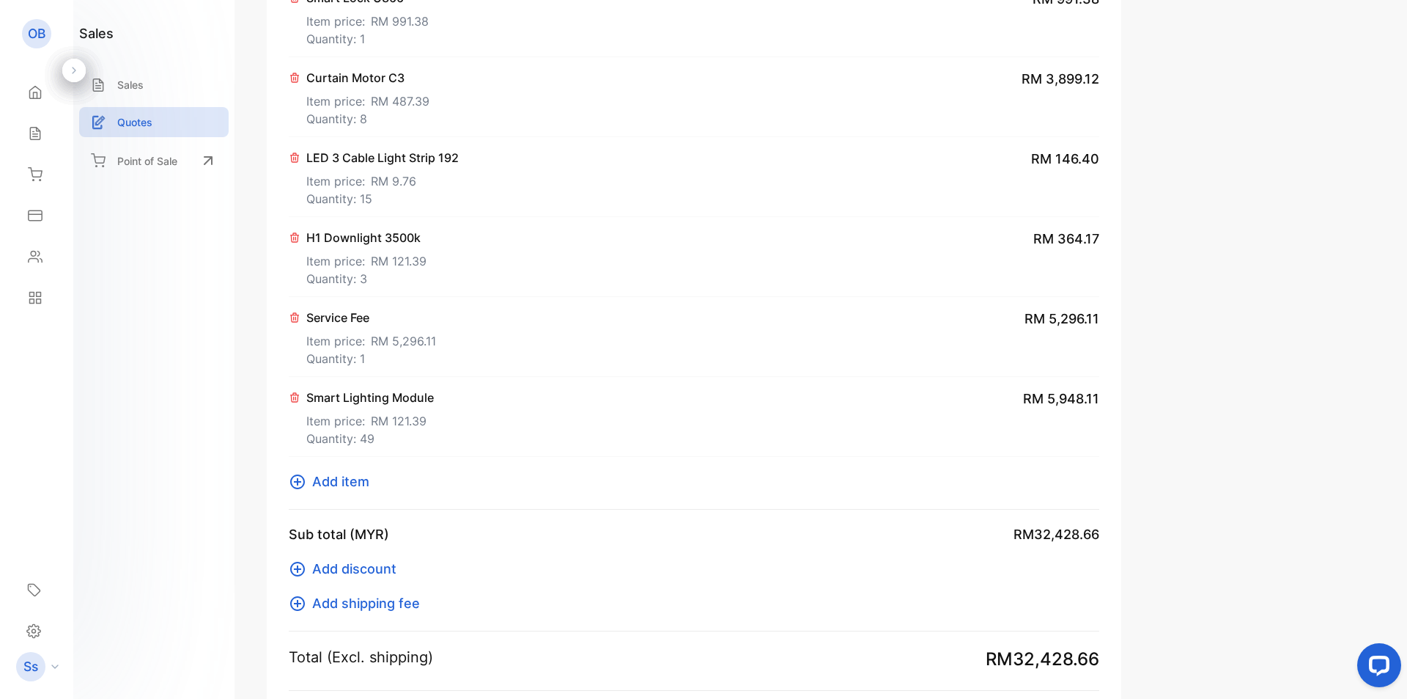
click at [297, 317] on icon at bounding box center [295, 318] width 12 height 12
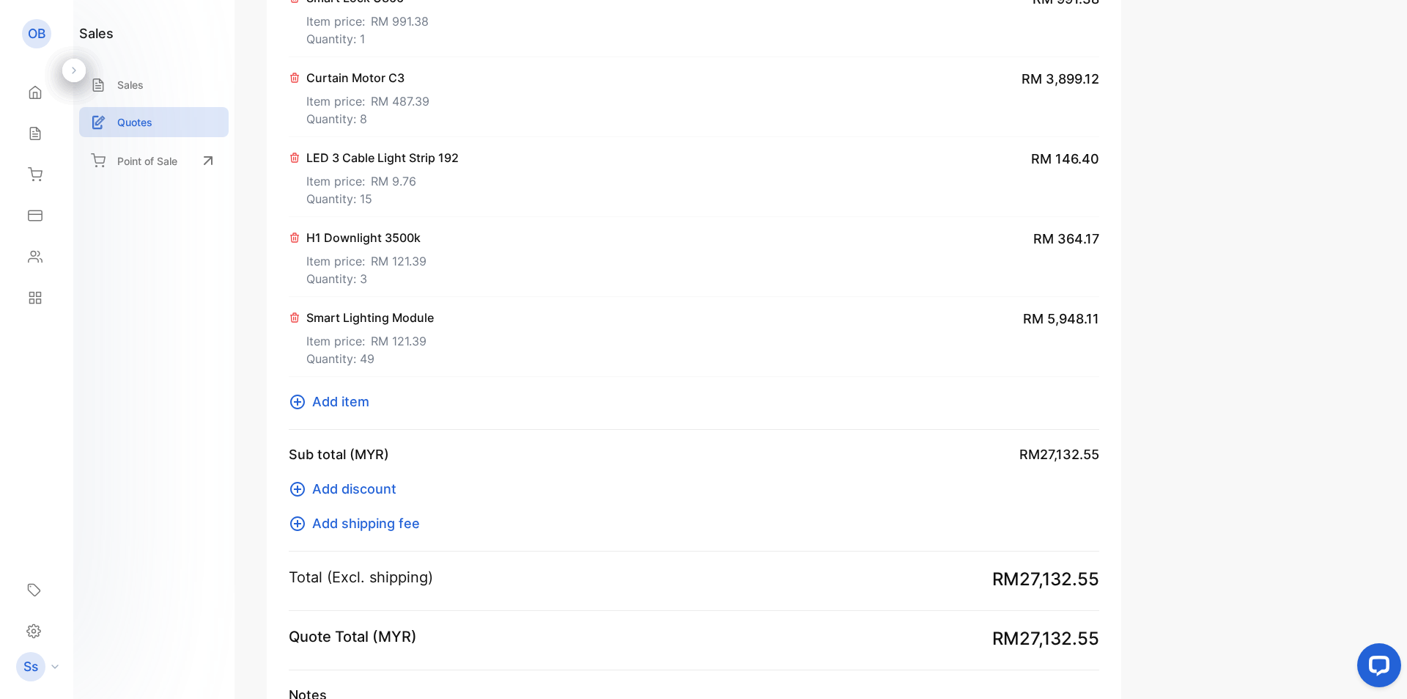
click at [353, 399] on span "Add item" at bounding box center [340, 401] width 57 height 20
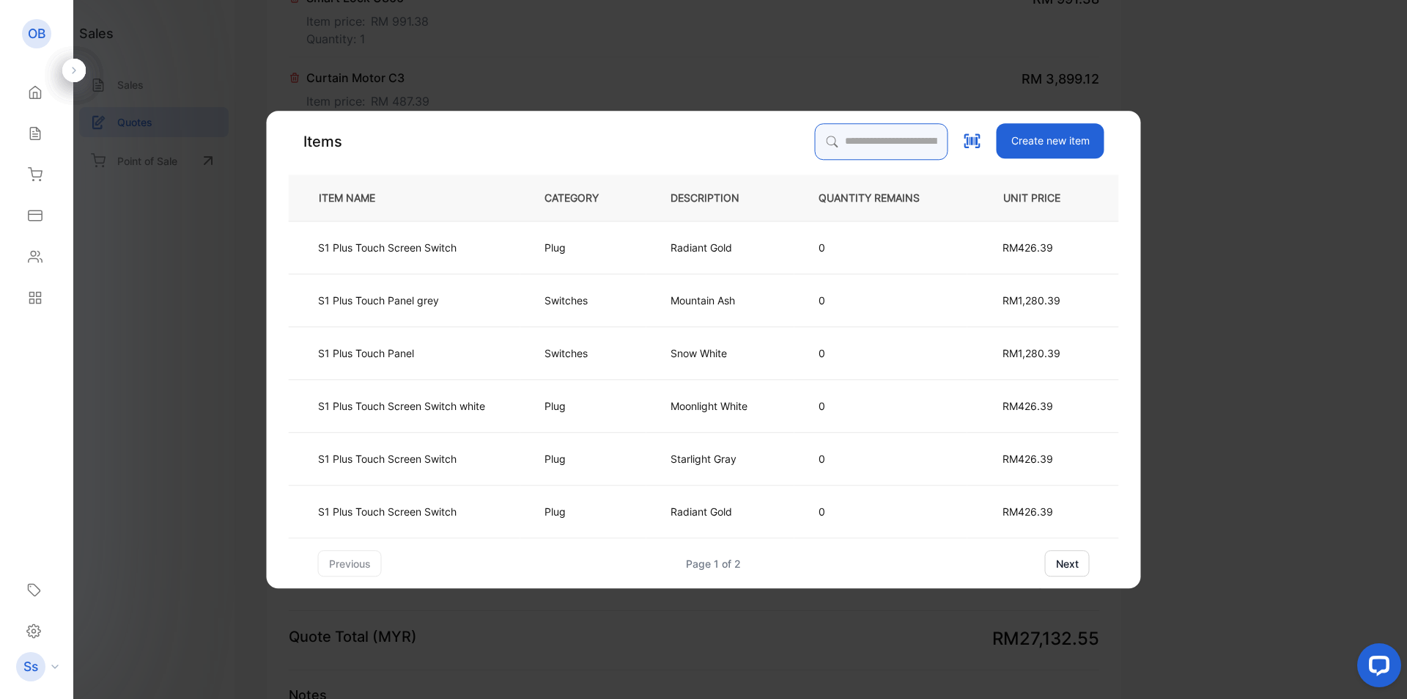
click at [839, 138] on input "search" at bounding box center [881, 141] width 133 height 37
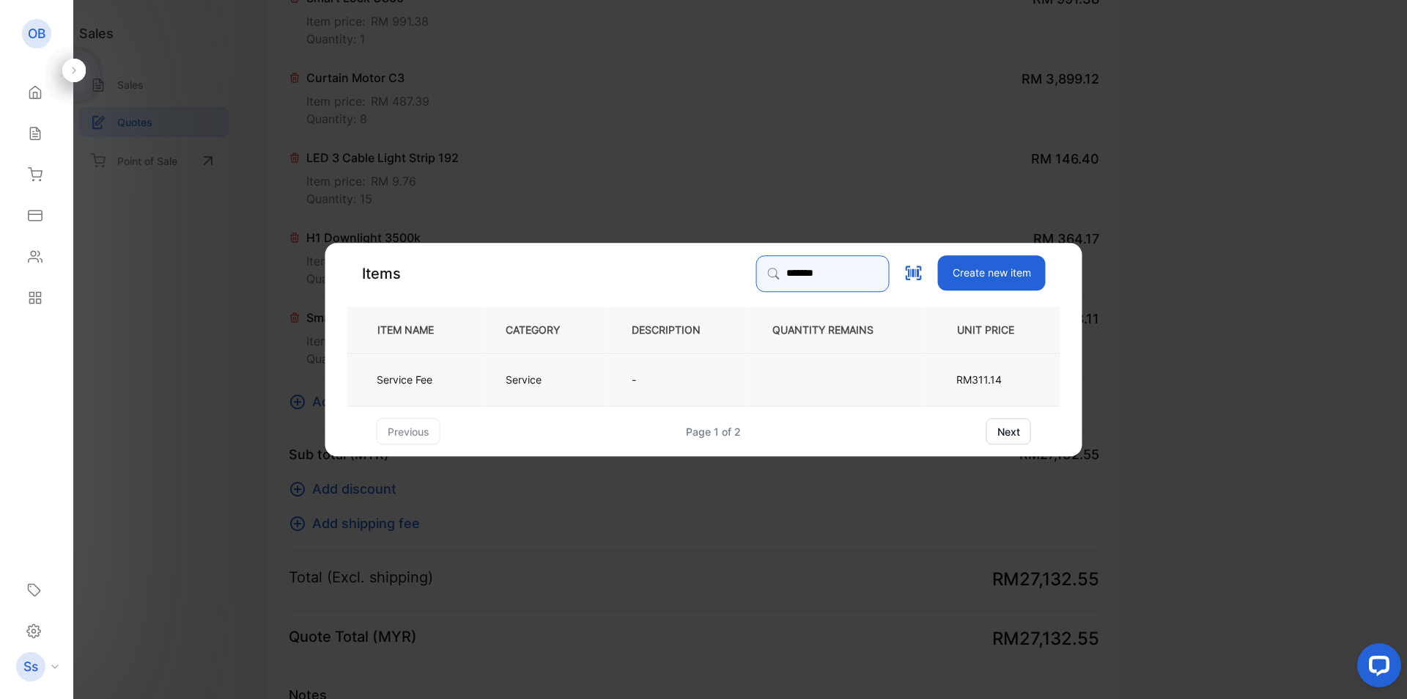
type input "*******"
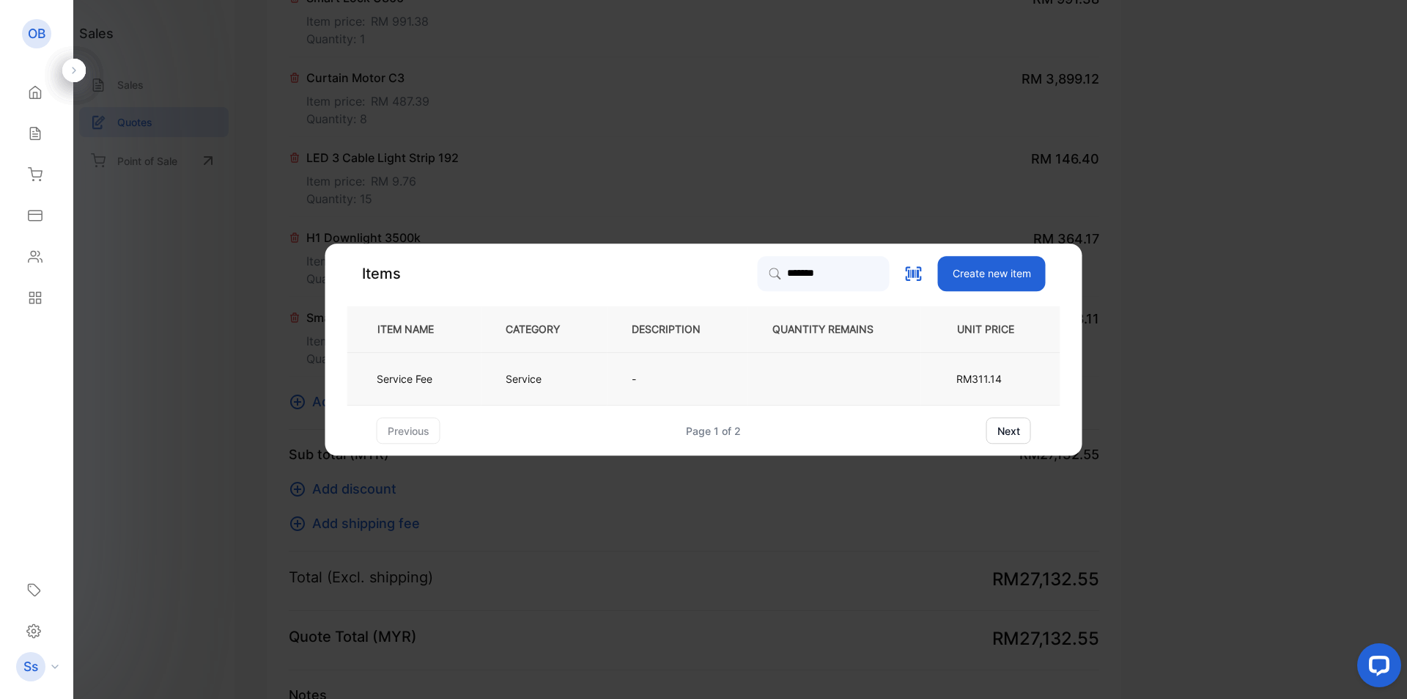
click at [603, 374] on td "Service" at bounding box center [545, 379] width 126 height 53
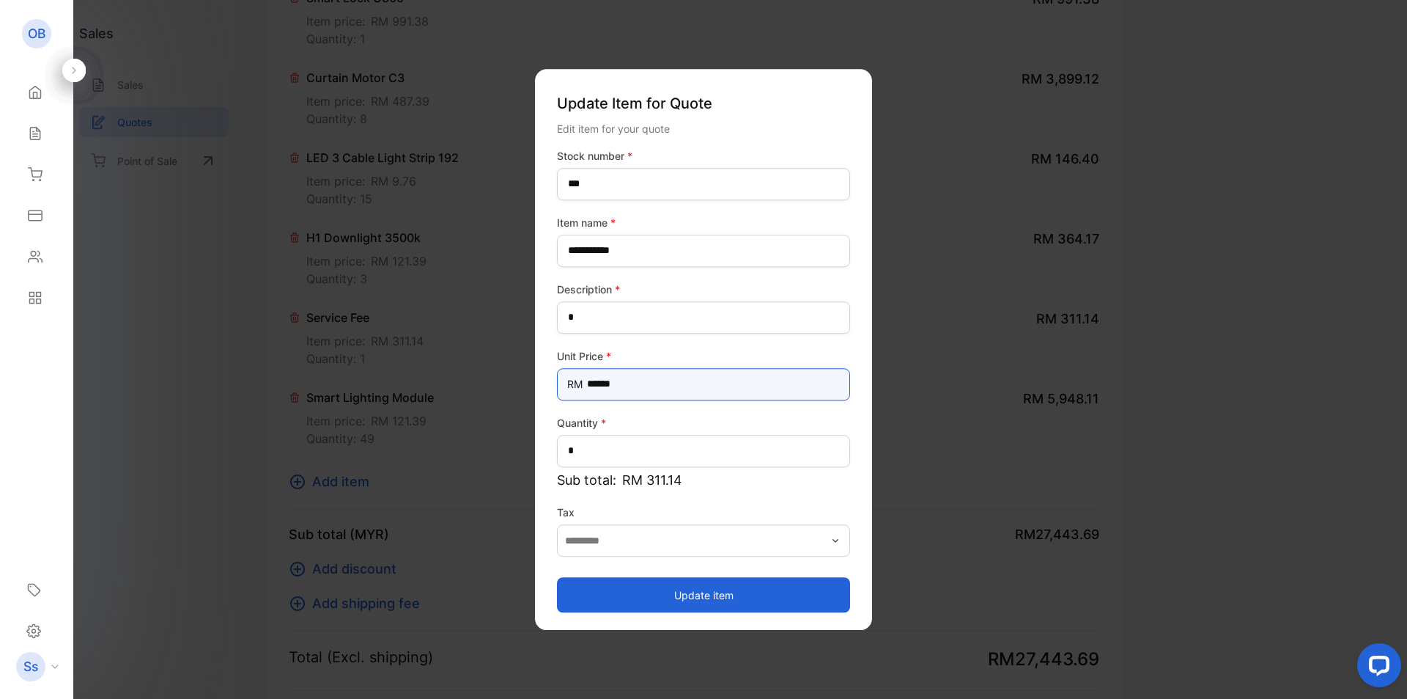
drag, startPoint x: 676, startPoint y: 382, endPoint x: 544, endPoint y: 388, distance: 132.1
click at [544, 388] on div "**********" at bounding box center [703, 349] width 337 height 561
type Price-inputprice "*"
click at [680, 604] on button "Update item" at bounding box center [703, 594] width 293 height 35
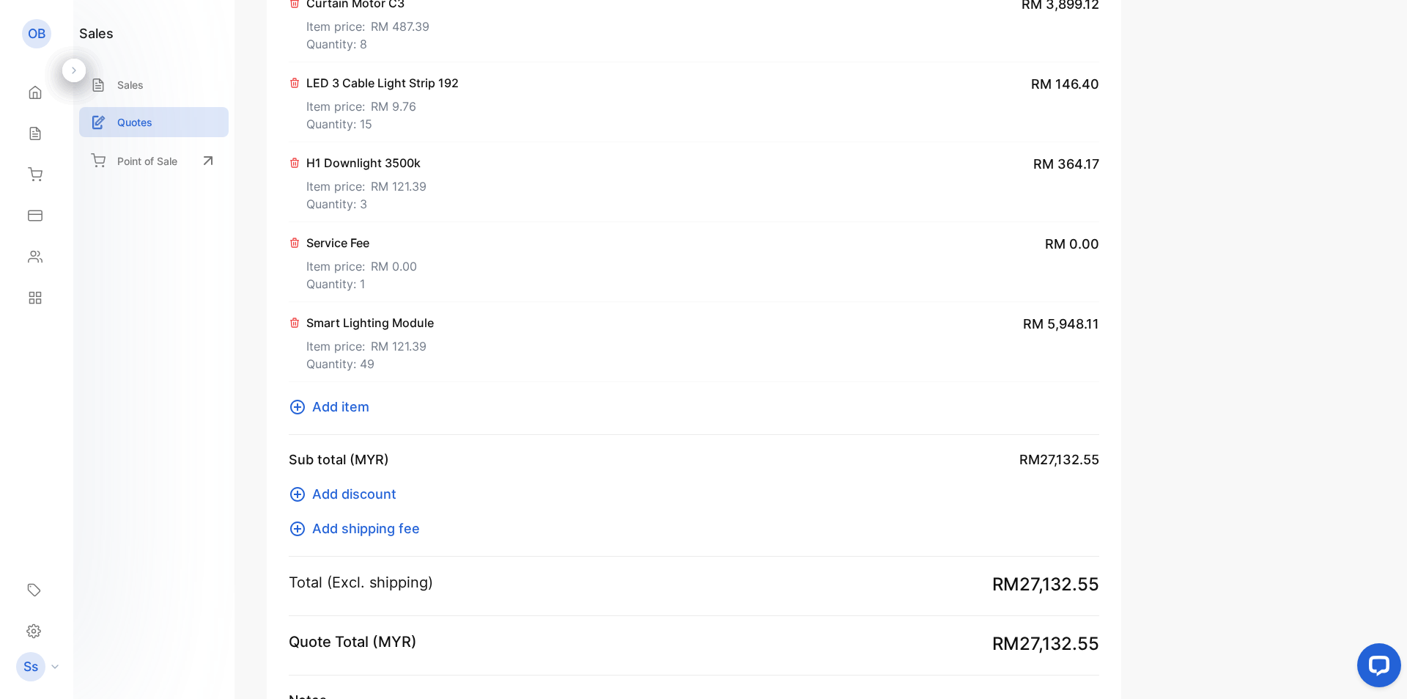
scroll to position [1520, 0]
click at [353, 253] on p "Item price: RM 0.00" at bounding box center [361, 264] width 111 height 23
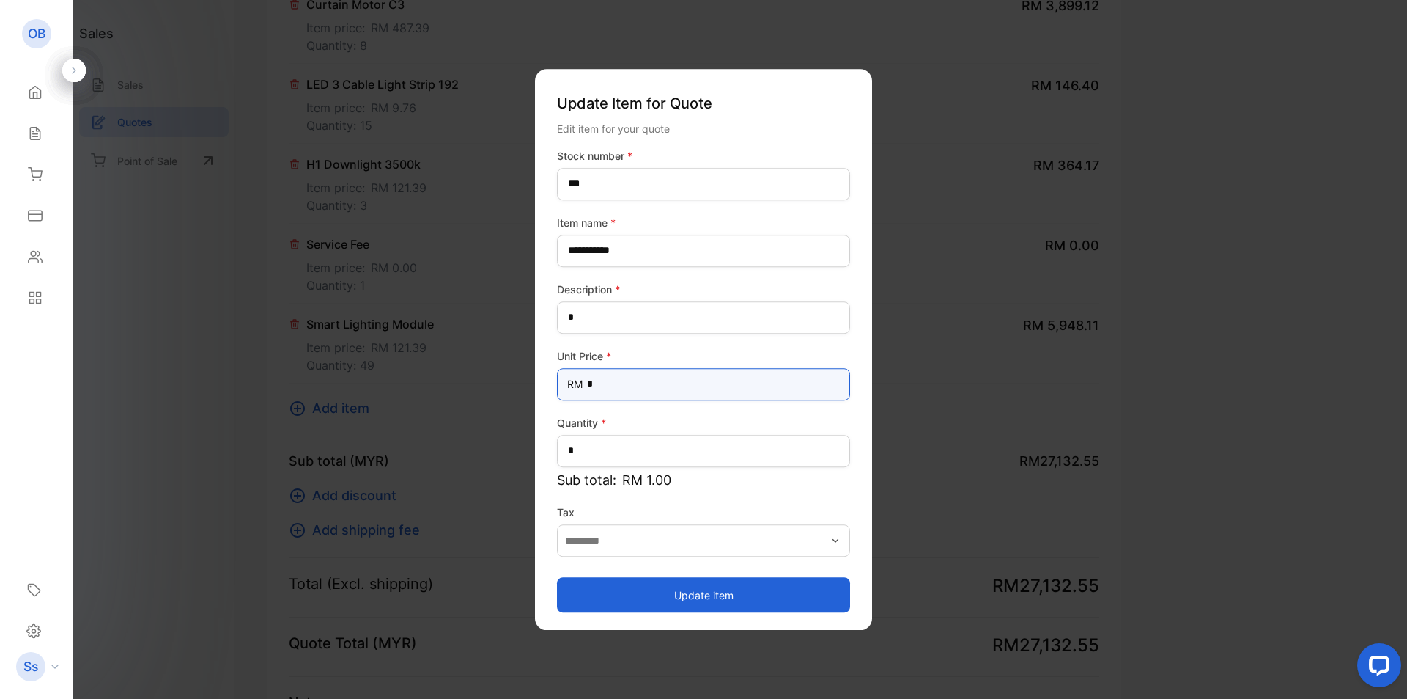
drag, startPoint x: 545, startPoint y: 378, endPoint x: 520, endPoint y: 378, distance: 25.7
type Price-inputprice "********"
click at [653, 597] on button "Update item" at bounding box center [703, 594] width 293 height 35
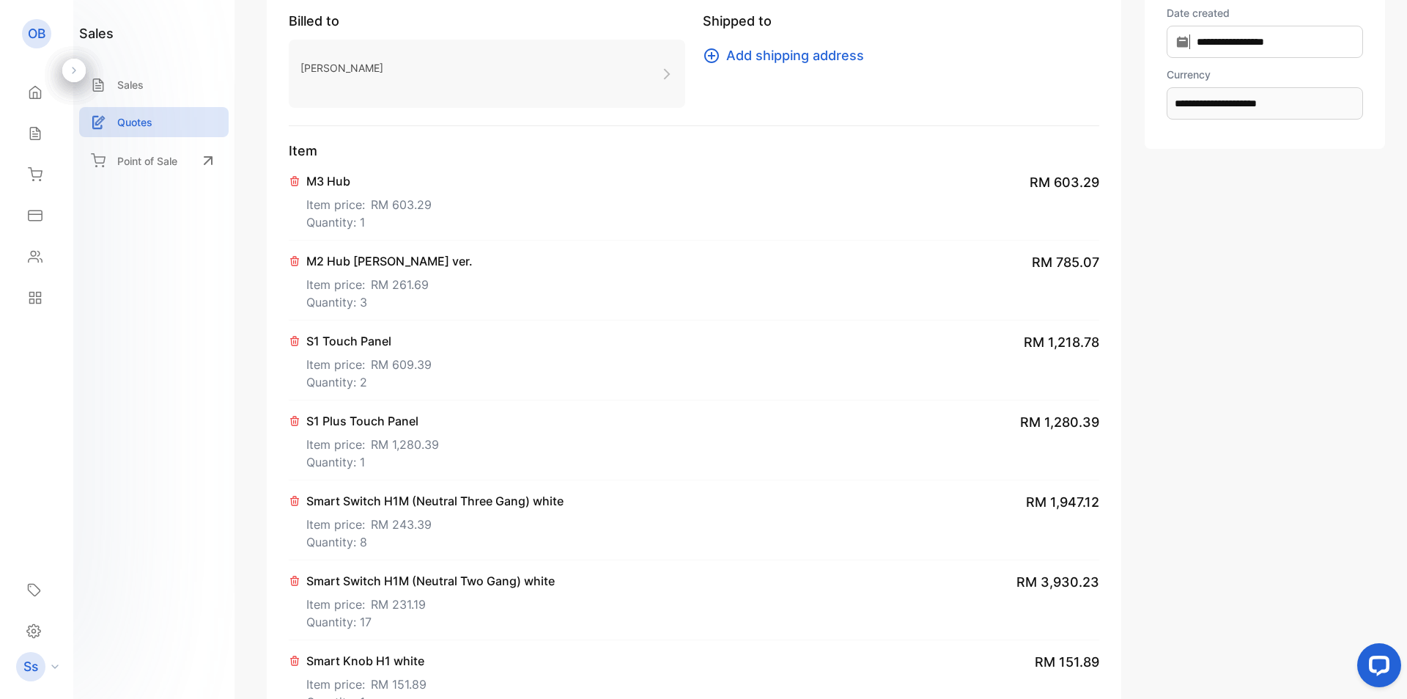
scroll to position [0, 0]
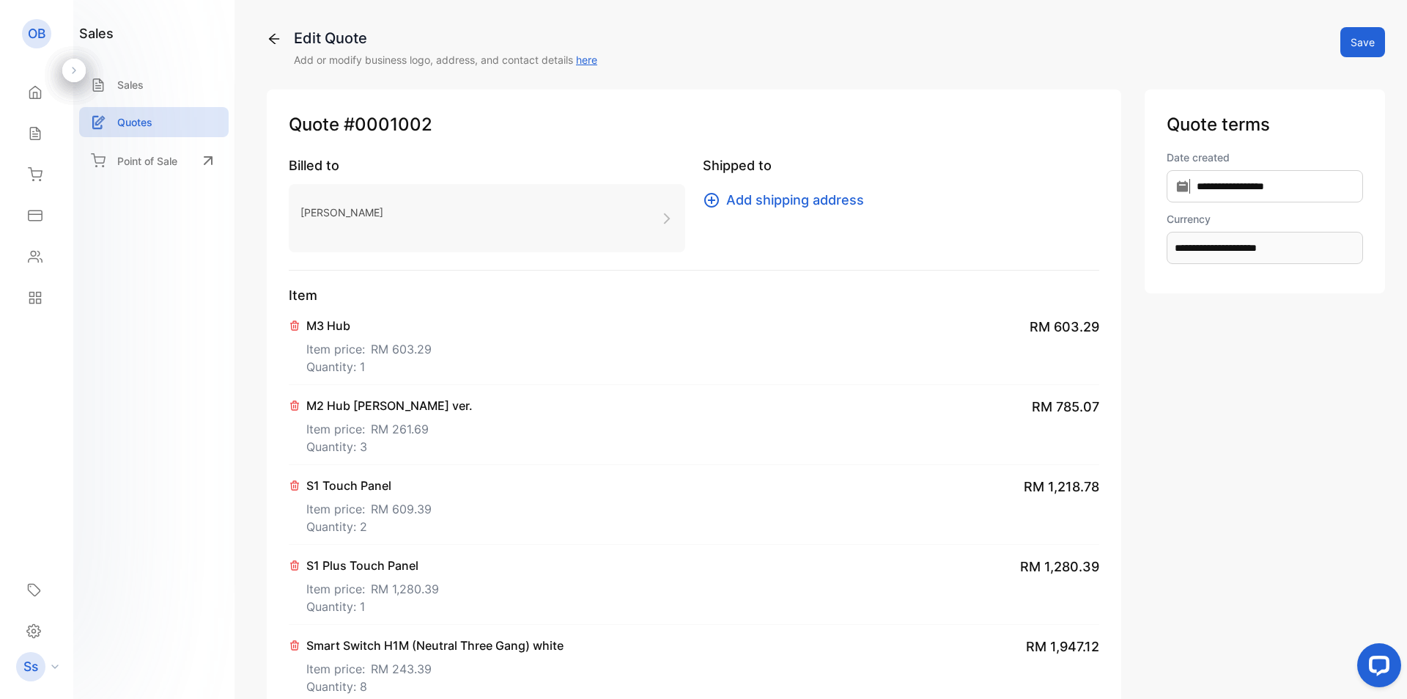
click at [1350, 35] on button "Save" at bounding box center [1363, 42] width 45 height 30
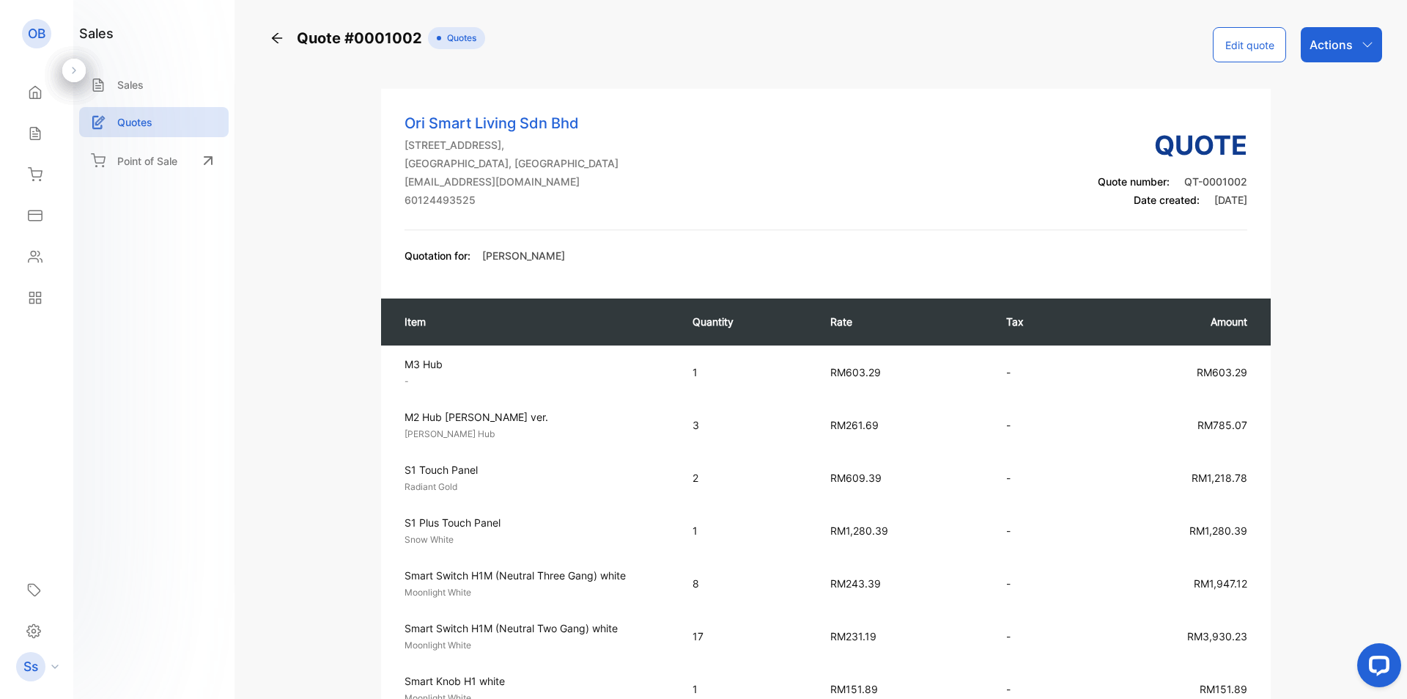
click at [221, 275] on div "sales Sales Quotes Point of Sale" at bounding box center [153, 349] width 161 height 699
click at [1336, 43] on p "Actions" at bounding box center [1331, 45] width 43 height 18
click at [1311, 320] on div "Download PDF" at bounding box center [1311, 323] width 139 height 29
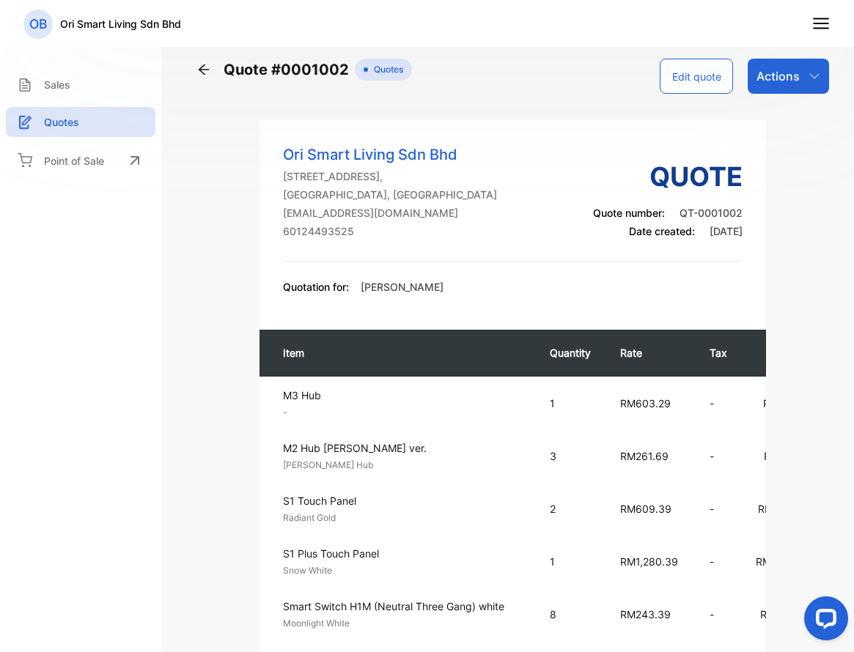
click at [365, 44] on nav "OB Ori Smart Living Sdn Bhd" at bounding box center [427, 23] width 854 height 47
click at [385, 276] on div "Ori Smart Living Sdn Bhd 1J, medan tembaga, island park, 11700, Kuala Lumpur, W…" at bounding box center [512, 221] width 506 height 154
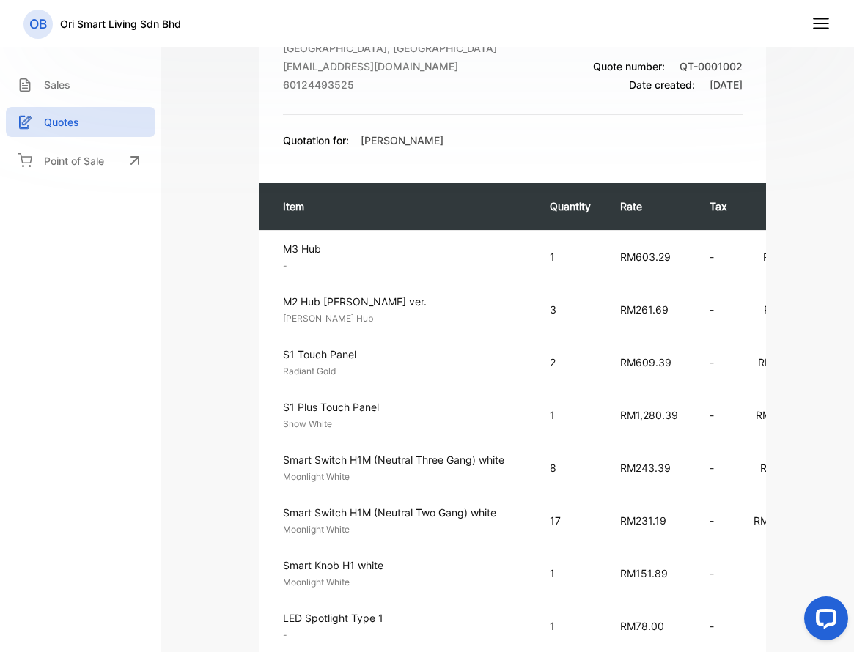
scroll to position [293, 0]
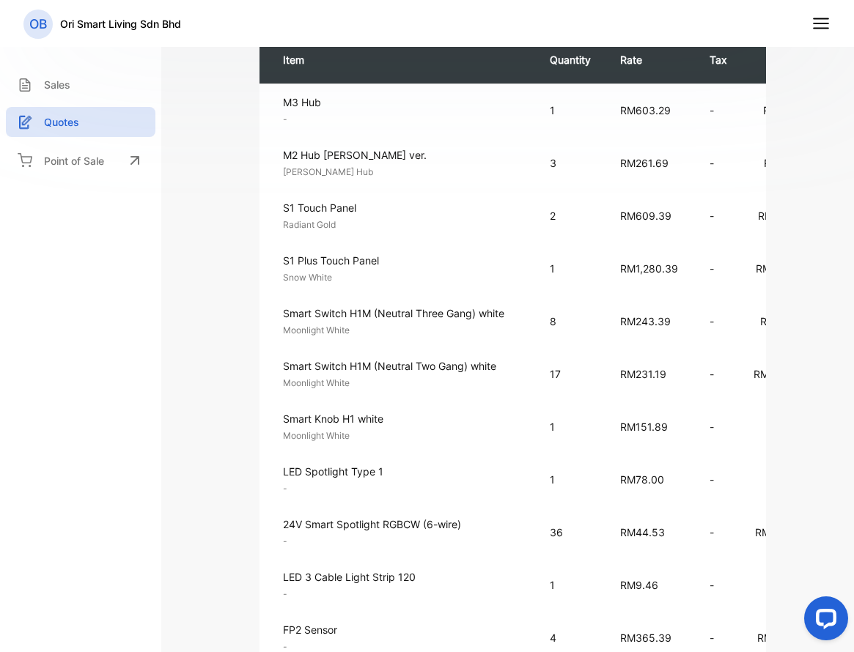
drag, startPoint x: 205, startPoint y: 323, endPoint x: 237, endPoint y: 323, distance: 33.0
click at [205, 323] on div "Quote #0001002 Quotes Edit quote Actions Ori Smart Living Sdn Bhd 1J, medan tem…" at bounding box center [513, 595] width 638 height 1661
drag, startPoint x: 281, startPoint y: 314, endPoint x: 511, endPoint y: 311, distance: 230.2
click at [511, 311] on td "Smart Switch H1M (Neutral Three Gang) white Moonlight White Unit price: RM243.39" at bounding box center [397, 321] width 276 height 53
copy p "Smart Switch H1M (Neutral Three Gang) white"
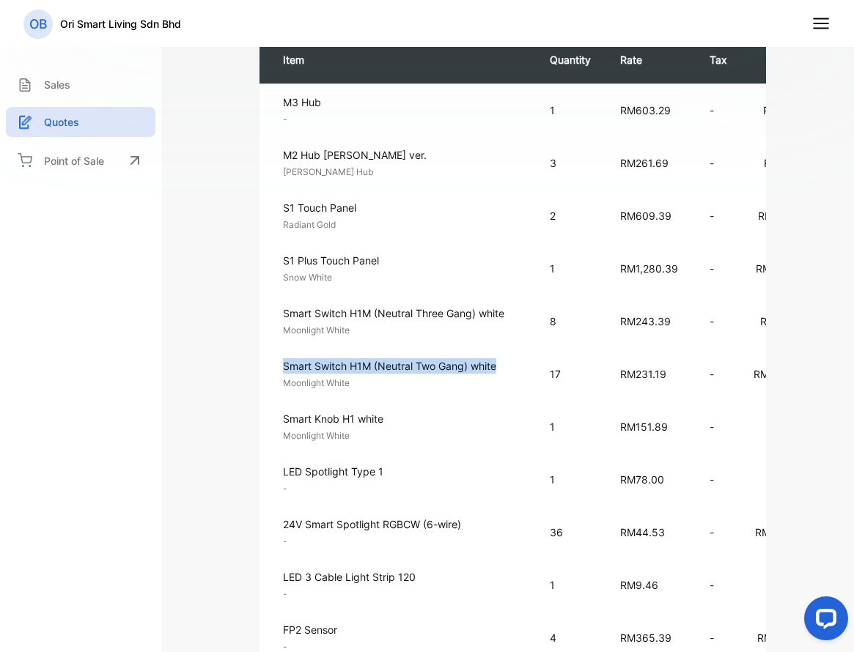
drag, startPoint x: 276, startPoint y: 367, endPoint x: 515, endPoint y: 367, distance: 239.7
click at [515, 367] on td "Smart Switch H1M (Neutral Two Gang) white Moonlight White Unit price: RM231.19" at bounding box center [397, 373] width 276 height 53
copy p "Smart Switch H1M (Neutral Two Gang) white"
drag, startPoint x: 276, startPoint y: 424, endPoint x: 395, endPoint y: 423, distance: 119.5
click at [392, 427] on td "Smart Knob H1 white Moonlight White Unit price: RM151.89" at bounding box center [397, 426] width 276 height 53
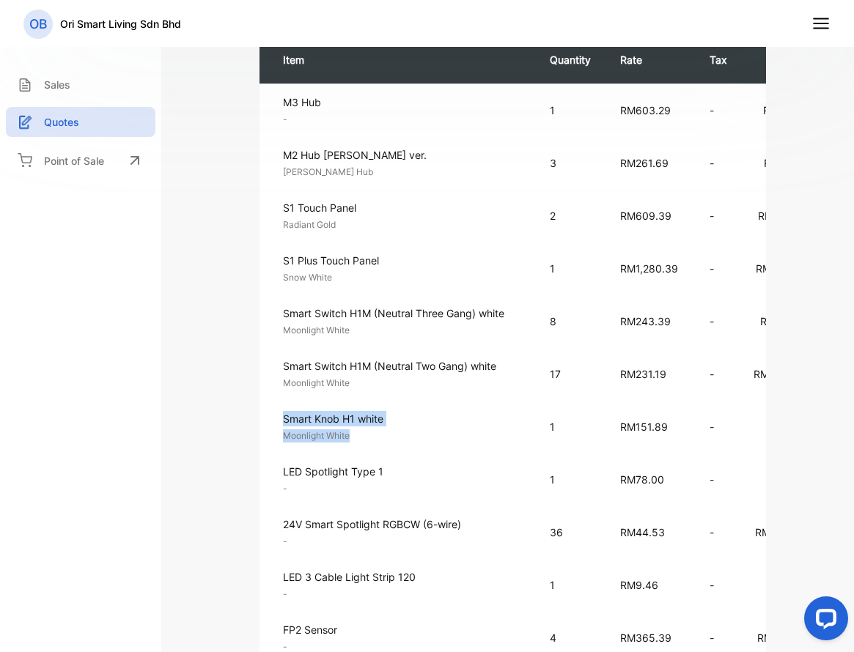
click at [395, 420] on p "Smart Knob H1 white" at bounding box center [408, 418] width 251 height 15
drag, startPoint x: 402, startPoint y: 421, endPoint x: 268, endPoint y: 416, distance: 133.5
click at [267, 416] on td "Smart Knob H1 white Moonlight White Unit price: RM151.89" at bounding box center [397, 426] width 276 height 53
copy p "Smart Knob H1 white"
drag, startPoint x: 274, startPoint y: 472, endPoint x: 391, endPoint y: 471, distance: 116.6
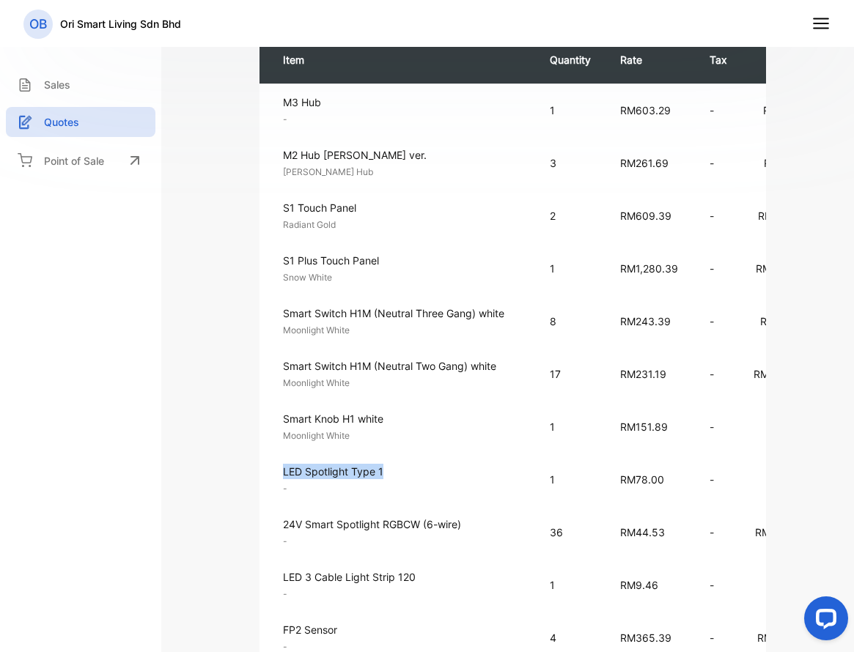
click at [391, 471] on td "LED Spotlight Type 1 - Unit price: RM78.00" at bounding box center [397, 479] width 276 height 53
copy p "LED Spotlight Type 1"
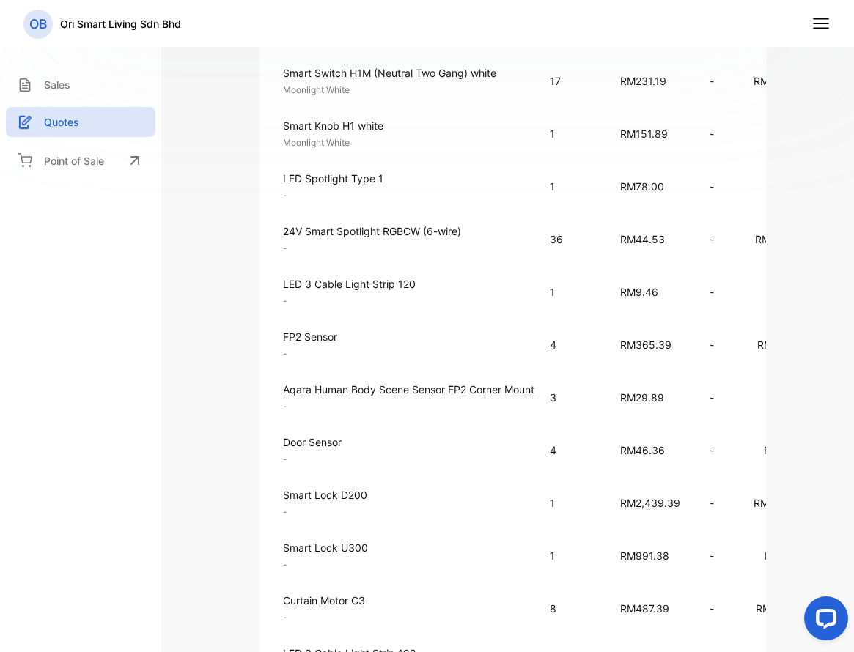
click at [274, 332] on td "FP2 Sensor - Unit price: RM365.39" at bounding box center [397, 344] width 276 height 53
drag, startPoint x: 283, startPoint y: 225, endPoint x: 470, endPoint y: 227, distance: 186.9
click at [470, 227] on p "24V Smart Spotlight RGBCW (6-wire)" at bounding box center [408, 231] width 251 height 15
copy p "24V Smart Spotlight RGBCW (6-wire)"
drag, startPoint x: 277, startPoint y: 281, endPoint x: 442, endPoint y: 286, distance: 165.0
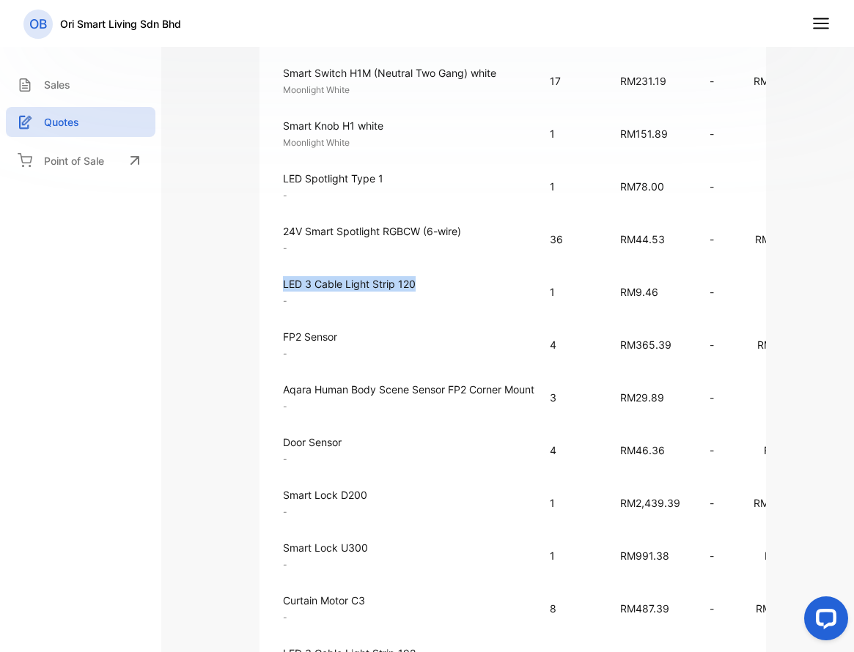
click at [442, 286] on td "LED 3 Cable Light Strip 120 - Unit price: RM9.46" at bounding box center [397, 291] width 276 height 53
copy p "LED 3 Cable Light Strip 120"
drag, startPoint x: 282, startPoint y: 337, endPoint x: 311, endPoint y: 341, distance: 28.8
click at [284, 337] on p "FP2 Sensor" at bounding box center [408, 336] width 251 height 15
drag, startPoint x: 311, startPoint y: 341, endPoint x: 335, endPoint y: 341, distance: 24.2
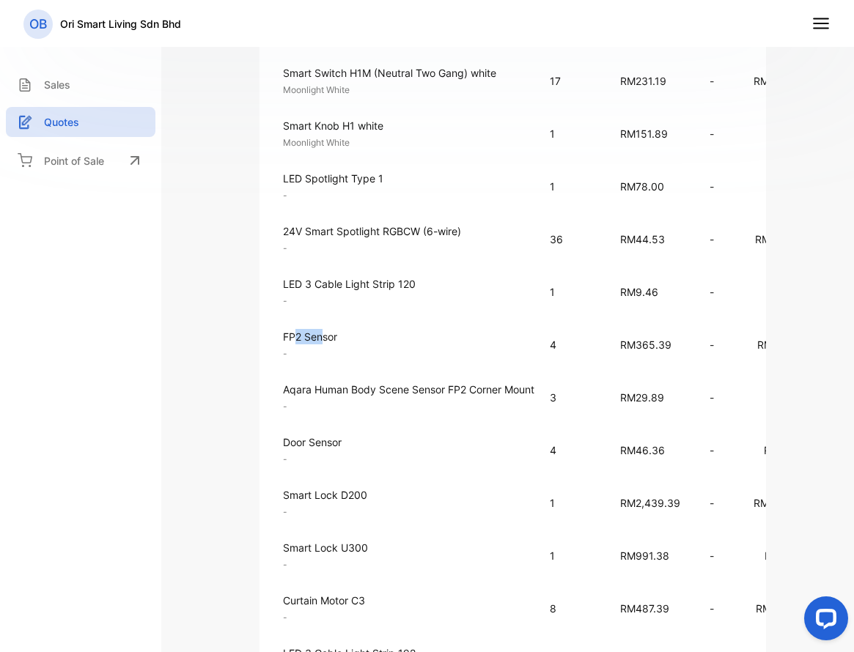
click at [336, 339] on p "FP2 Sensor" at bounding box center [408, 336] width 251 height 15
click at [371, 339] on p "FP2 Sensor" at bounding box center [408, 336] width 251 height 15
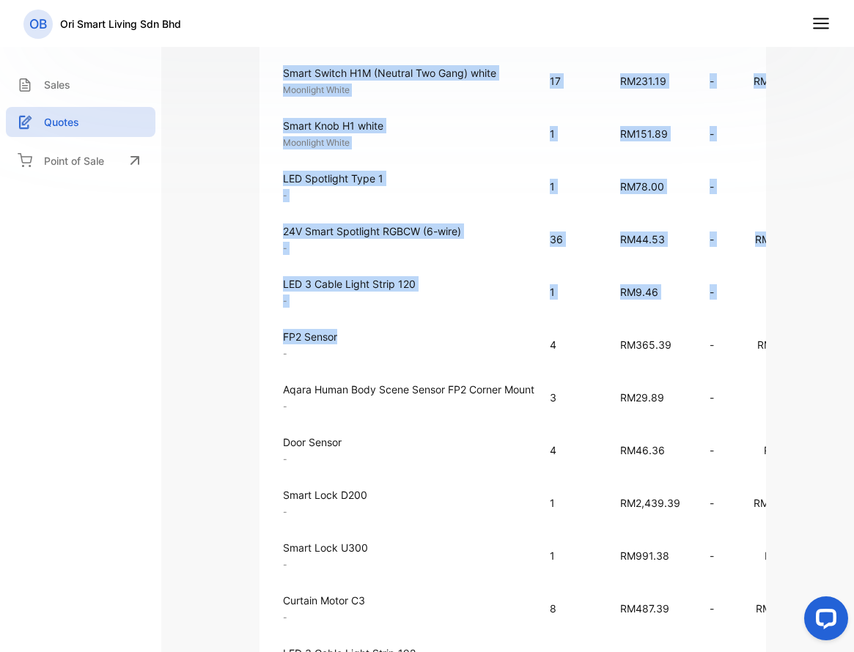
drag, startPoint x: 369, startPoint y: 339, endPoint x: 253, endPoint y: 334, distance: 116.6
click at [253, 334] on div "Quote #0001002 Quotes Edit quote Actions Ori Smart Living Sdn Bhd 1J, medan tem…" at bounding box center [513, 302] width 638 height 1661
copy table "Item Quantity Rate Tax Amount M3 Hub - Unit price: RM603.29 1 RM603.29 - RM603.…"
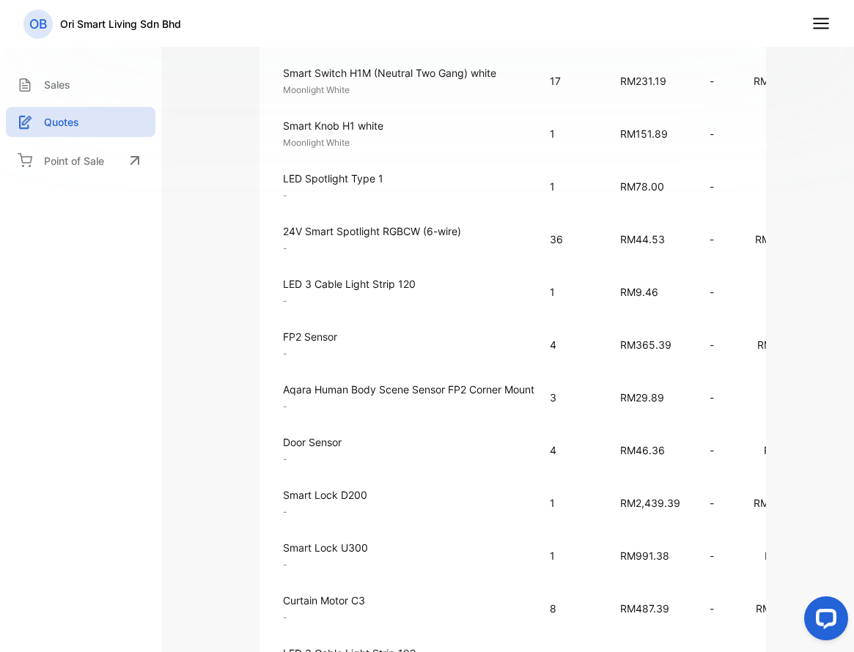
drag, startPoint x: 572, startPoint y: 350, endPoint x: 561, endPoint y: 350, distance: 11.0
click at [570, 350] on p "4" at bounding box center [570, 344] width 41 height 15
drag, startPoint x: 368, startPoint y: 334, endPoint x: 276, endPoint y: 334, distance: 92.4
click at [276, 334] on td "FP2 Sensor - Unit price: RM365.39" at bounding box center [397, 344] width 276 height 53
copy p "FP2 Sensor"
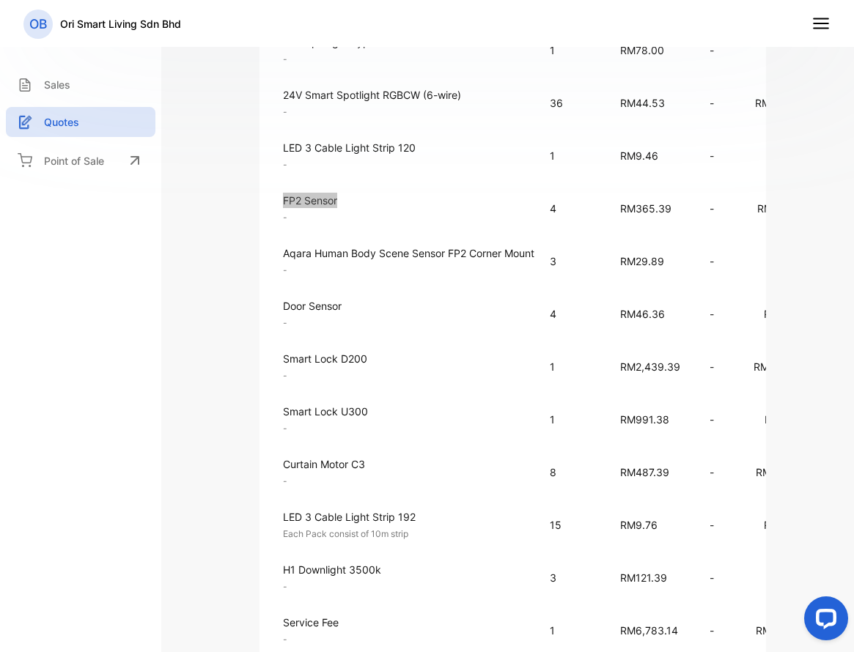
scroll to position [733, 0]
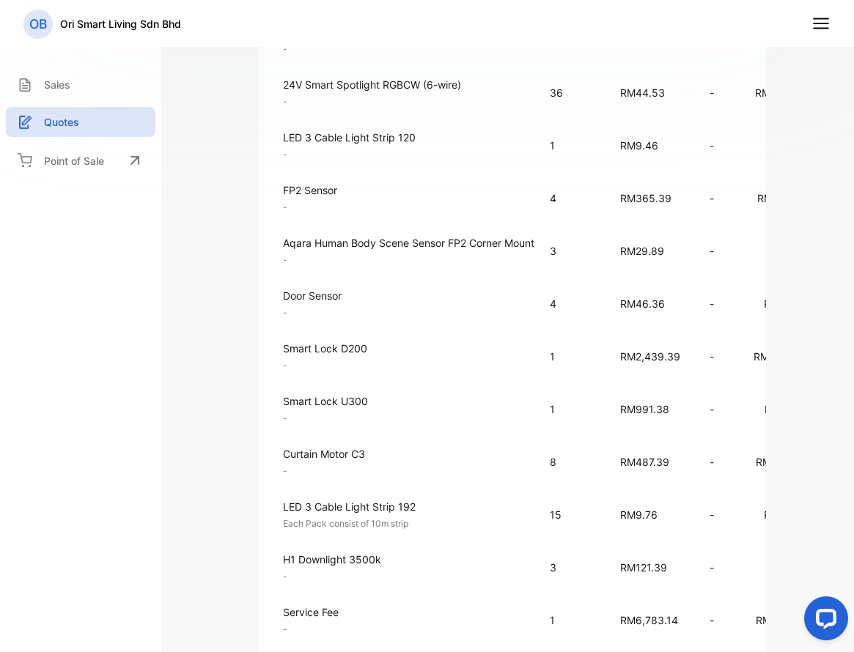
click at [316, 252] on div "Aqara Human Body Scene Sensor FP2 Corner Mount - Unit price: RM29.89" at bounding box center [408, 251] width 251 height 32
click at [316, 248] on p "Aqara Human Body Scene Sensor FP2 Corner Mount" at bounding box center [408, 242] width 251 height 15
click at [317, 246] on p "Aqara Human Body Scene Sensor FP2 Corner Mount" at bounding box center [408, 242] width 251 height 15
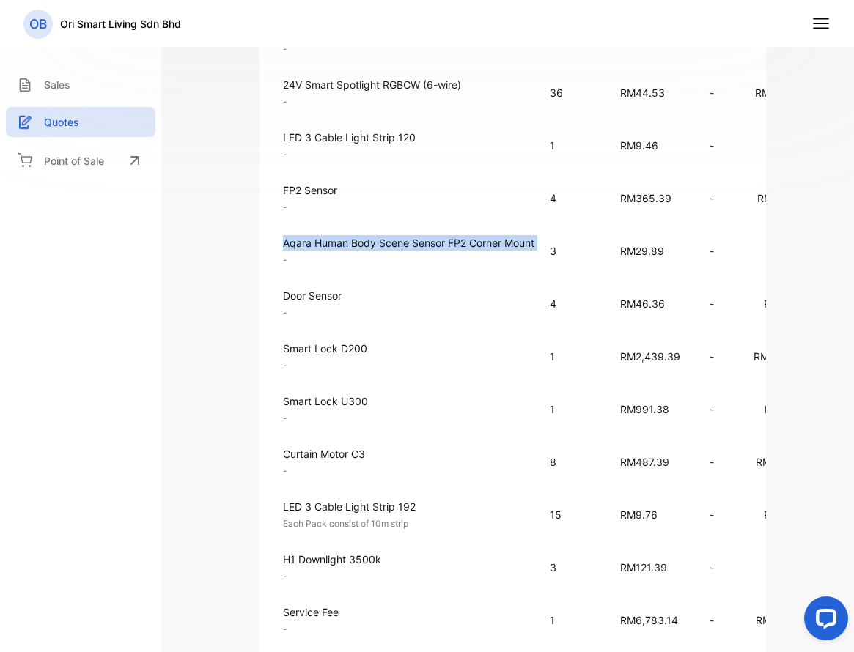
copy p "Aqara Human Body Scene Sensor FP2 Corner Mount"
click at [303, 297] on p "Door Sensor" at bounding box center [408, 295] width 251 height 15
copy p "Door Sensor"
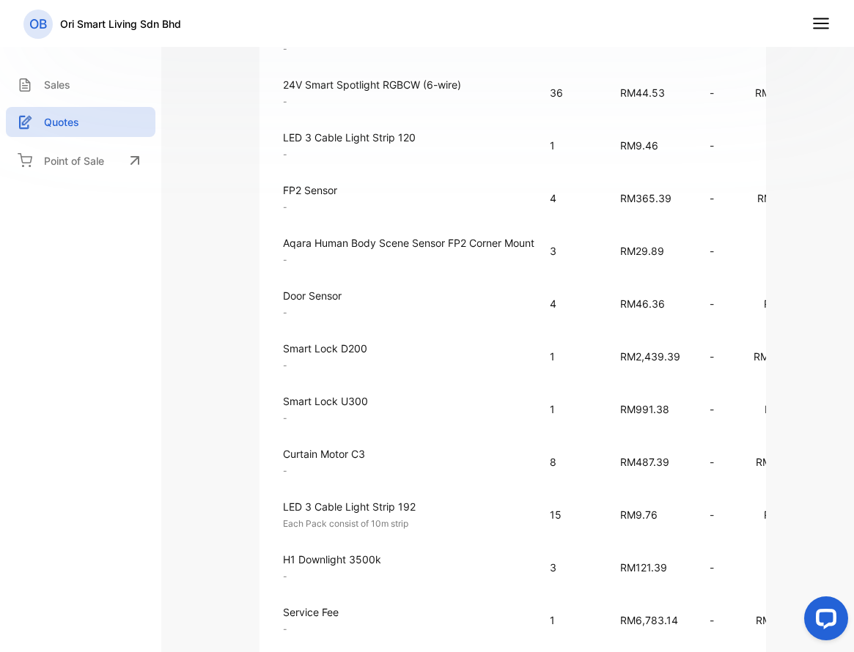
click at [350, 350] on p "Smart Lock D200" at bounding box center [408, 348] width 251 height 15
click at [350, 349] on p "Smart Lock D200" at bounding box center [408, 348] width 251 height 15
click at [339, 402] on p "Smart Lock U300" at bounding box center [408, 401] width 251 height 15
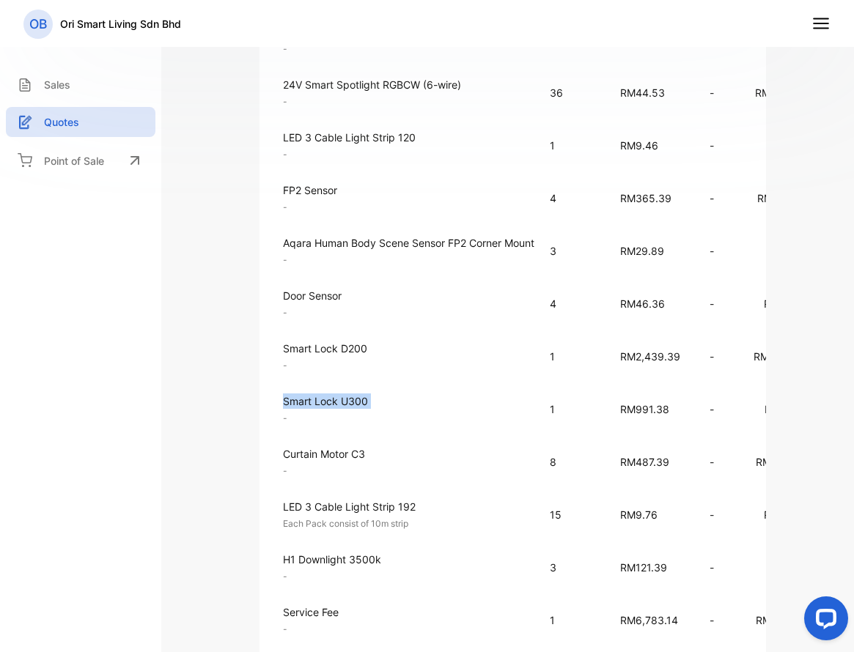
click at [339, 402] on p "Smart Lock U300" at bounding box center [408, 401] width 251 height 15
click at [310, 458] on p "Curtain Motor C3" at bounding box center [408, 453] width 251 height 15
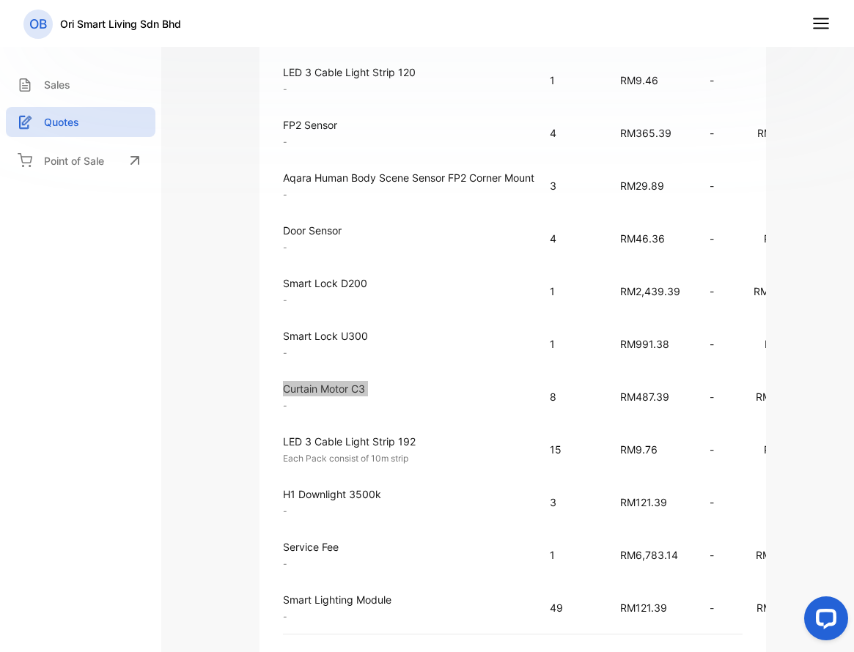
scroll to position [880, 0]
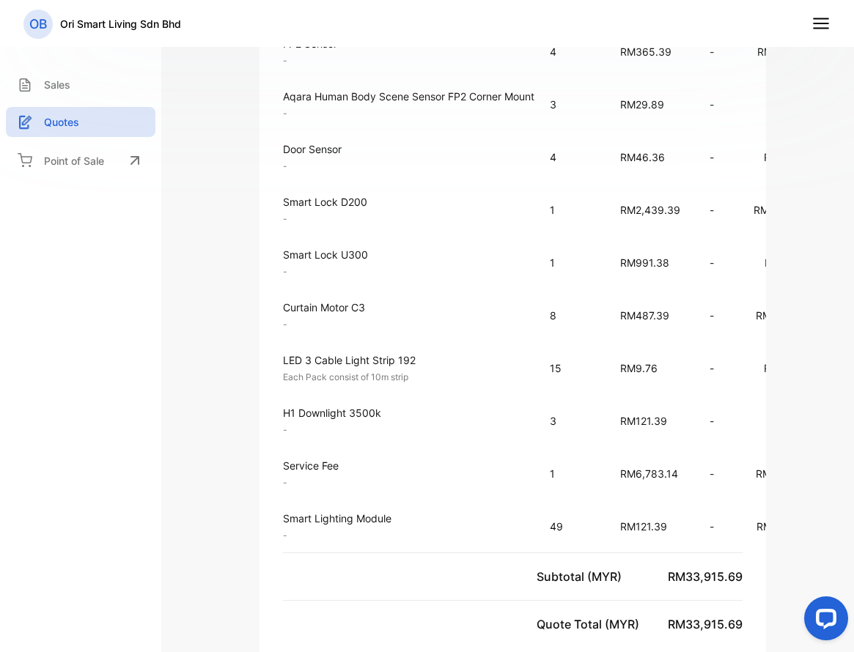
click at [313, 357] on p "LED 3 Cable Light Strip 192" at bounding box center [408, 360] width 251 height 15
click at [351, 409] on p "H1 Downlight 3500k" at bounding box center [408, 412] width 251 height 15
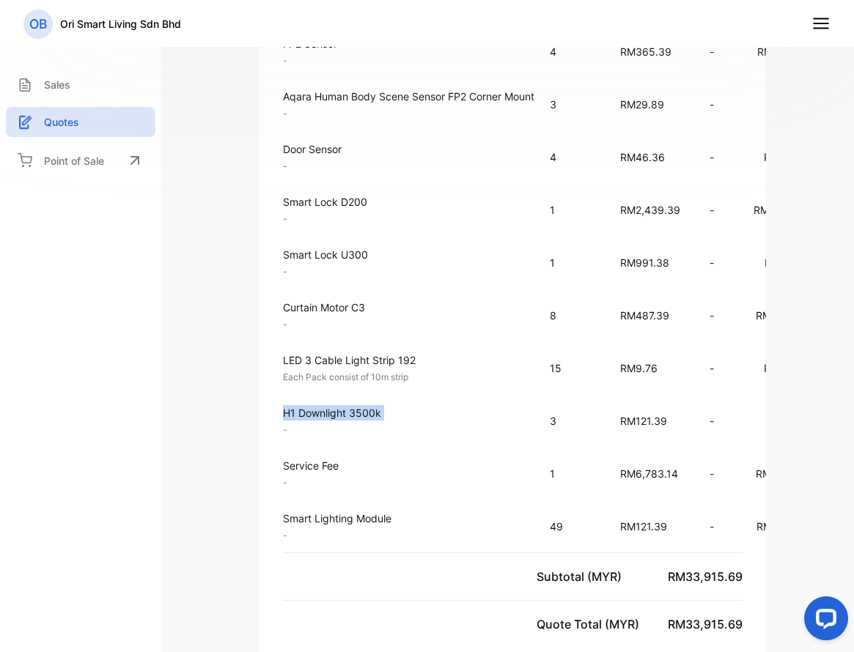
click at [351, 409] on p "H1 Downlight 3500k" at bounding box center [408, 412] width 251 height 15
click at [380, 518] on p "Smart Lighting Module" at bounding box center [408, 518] width 251 height 15
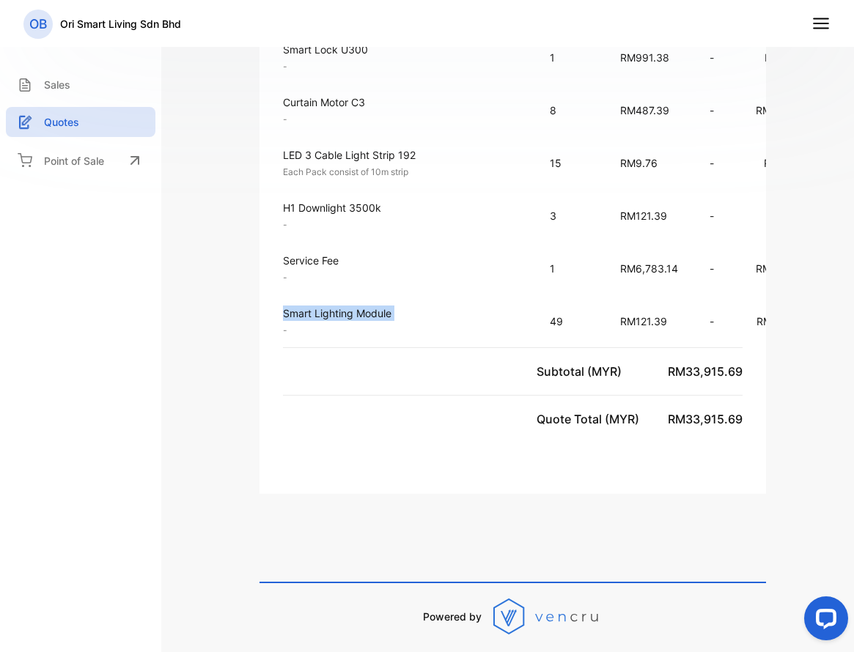
scroll to position [1100, 0]
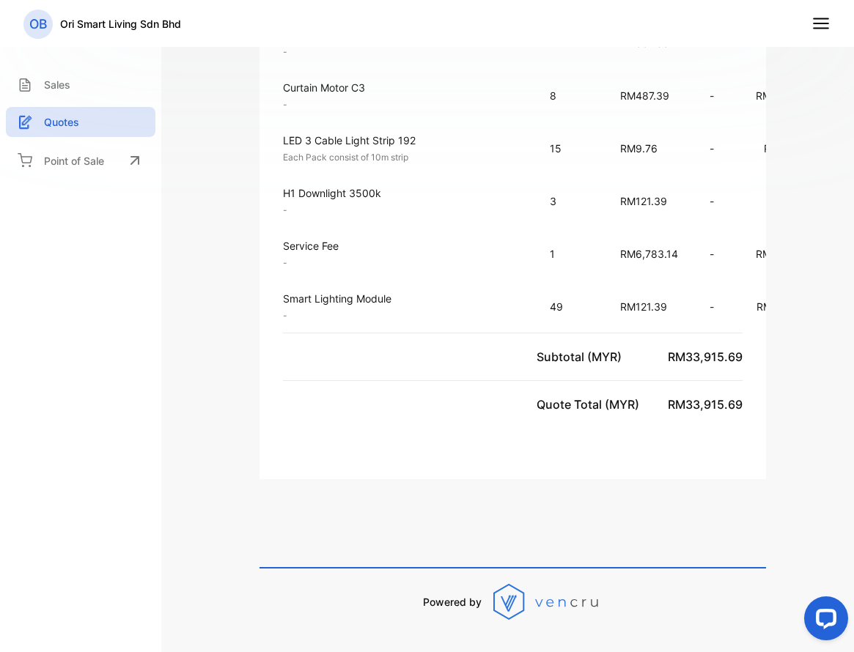
click at [270, 245] on td "Service Fee - Unit price: RM6,783.14" at bounding box center [397, 253] width 276 height 53
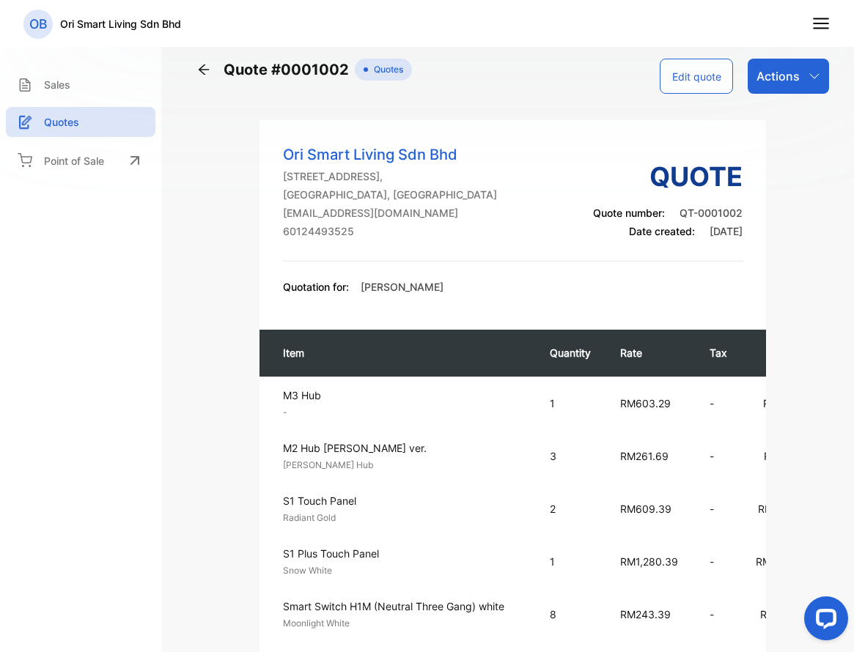
scroll to position [147, 0]
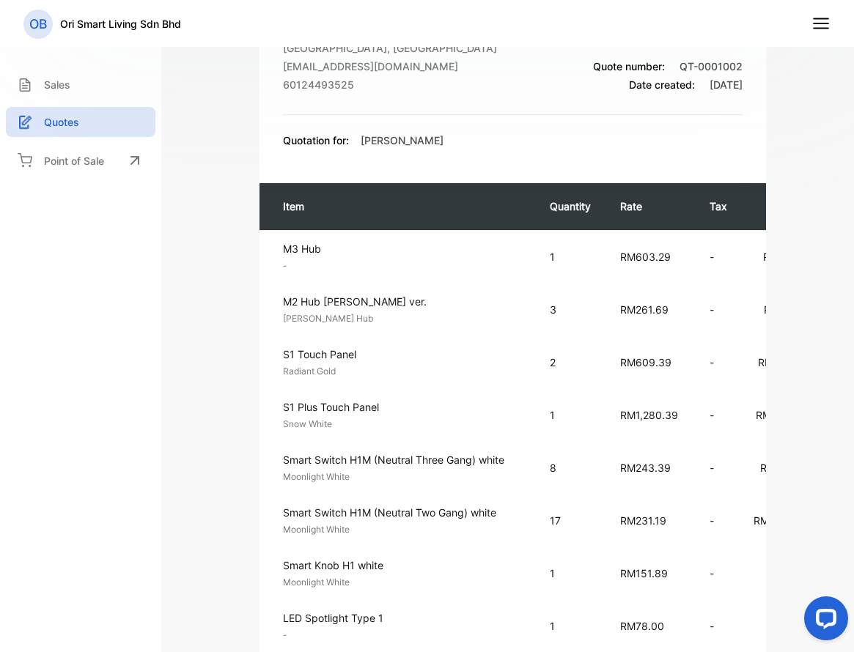
click at [334, 317] on p "[PERSON_NAME] Hub" at bounding box center [408, 318] width 251 height 13
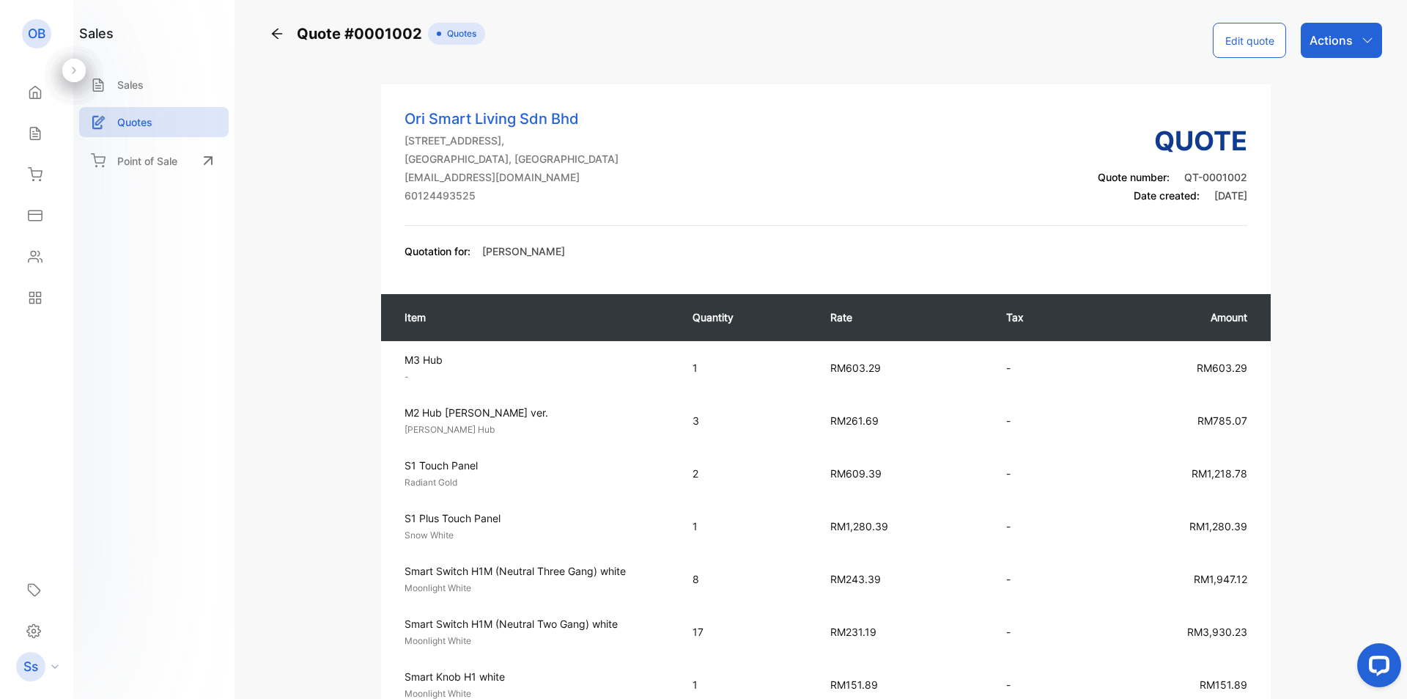
scroll to position [0, 0]
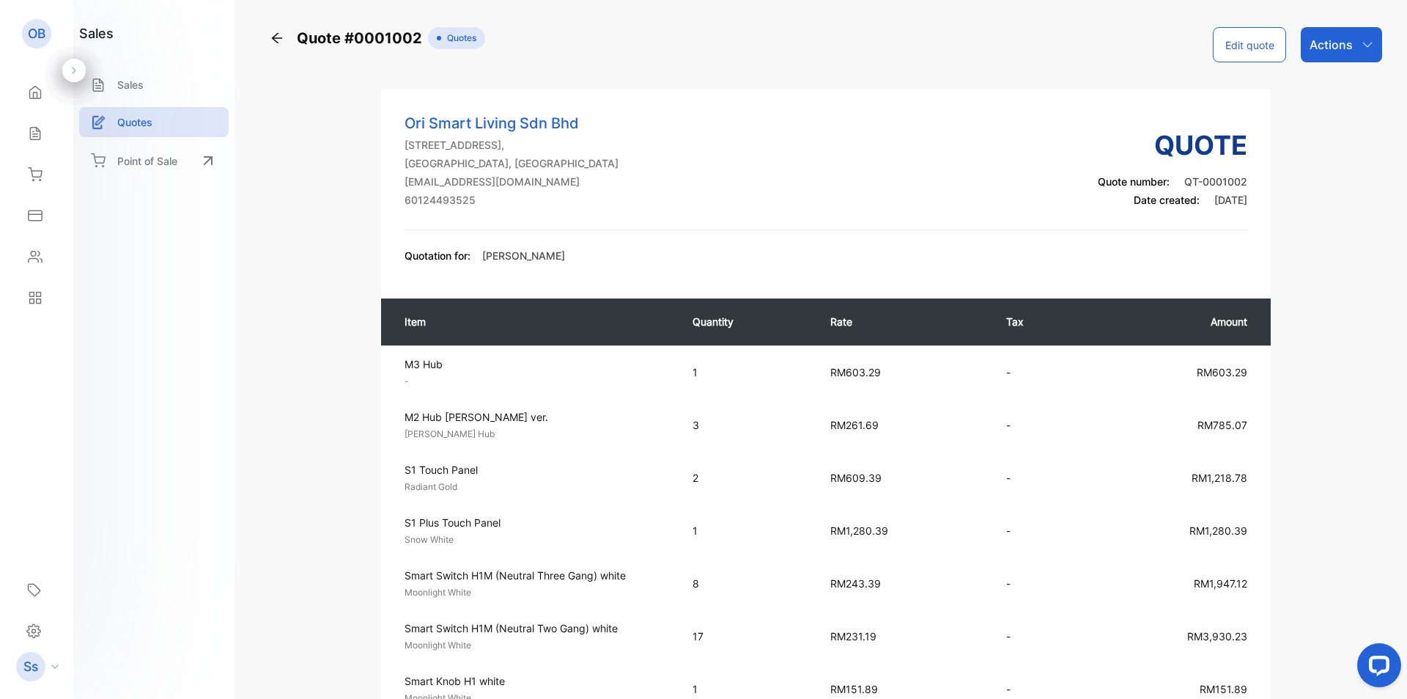
click at [1267, 41] on button "Edit quote" at bounding box center [1249, 44] width 73 height 35
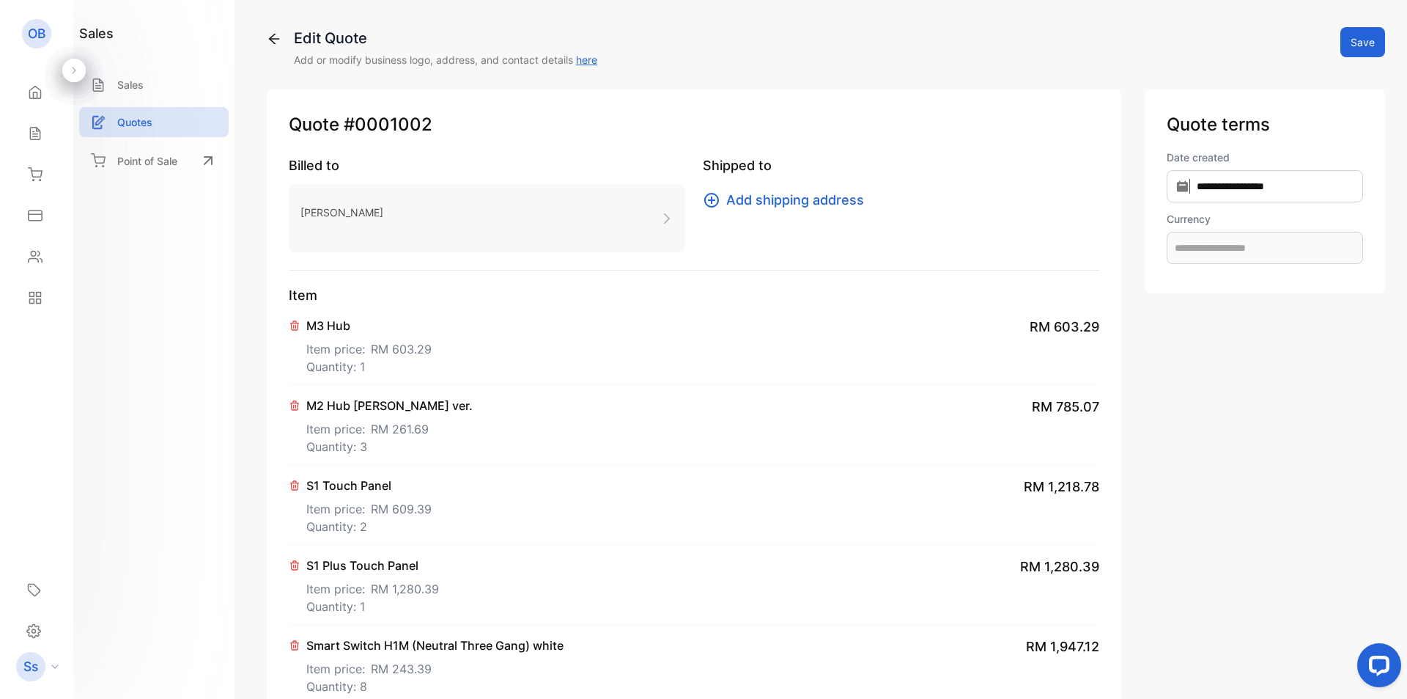
type input "**********"
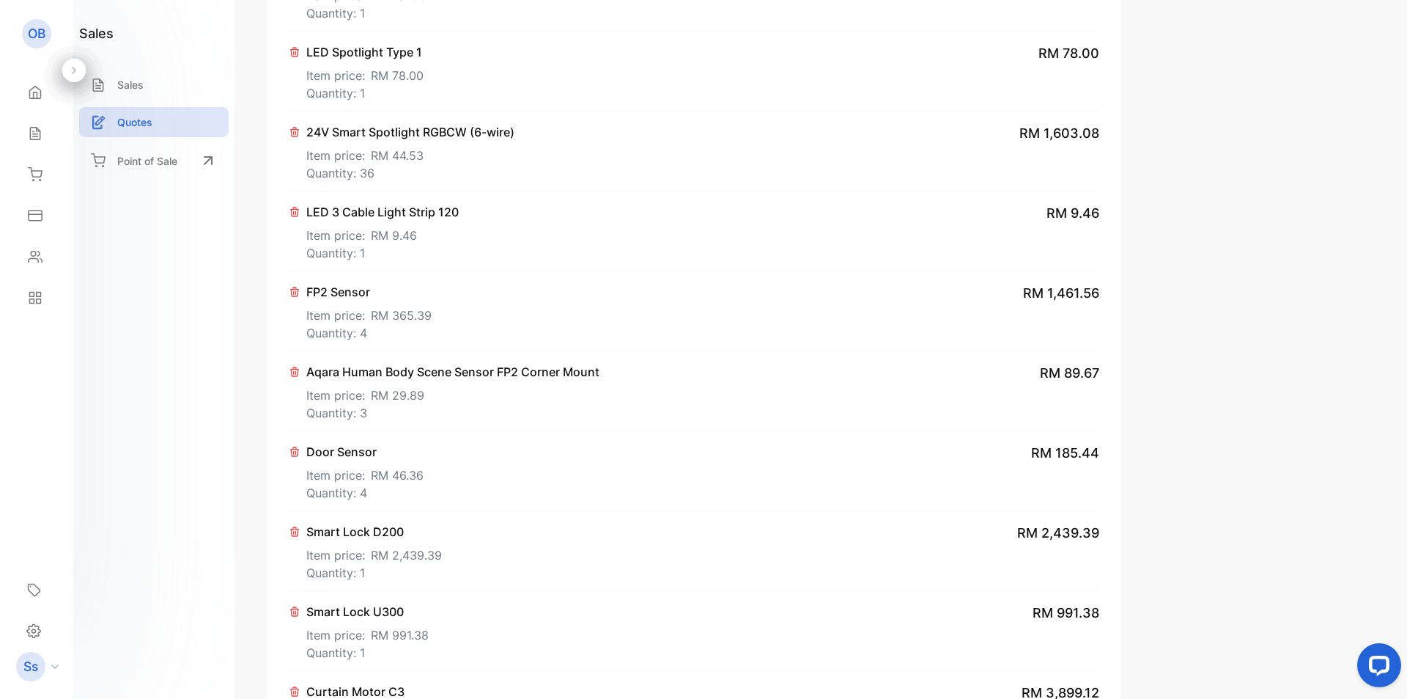
scroll to position [660, 0]
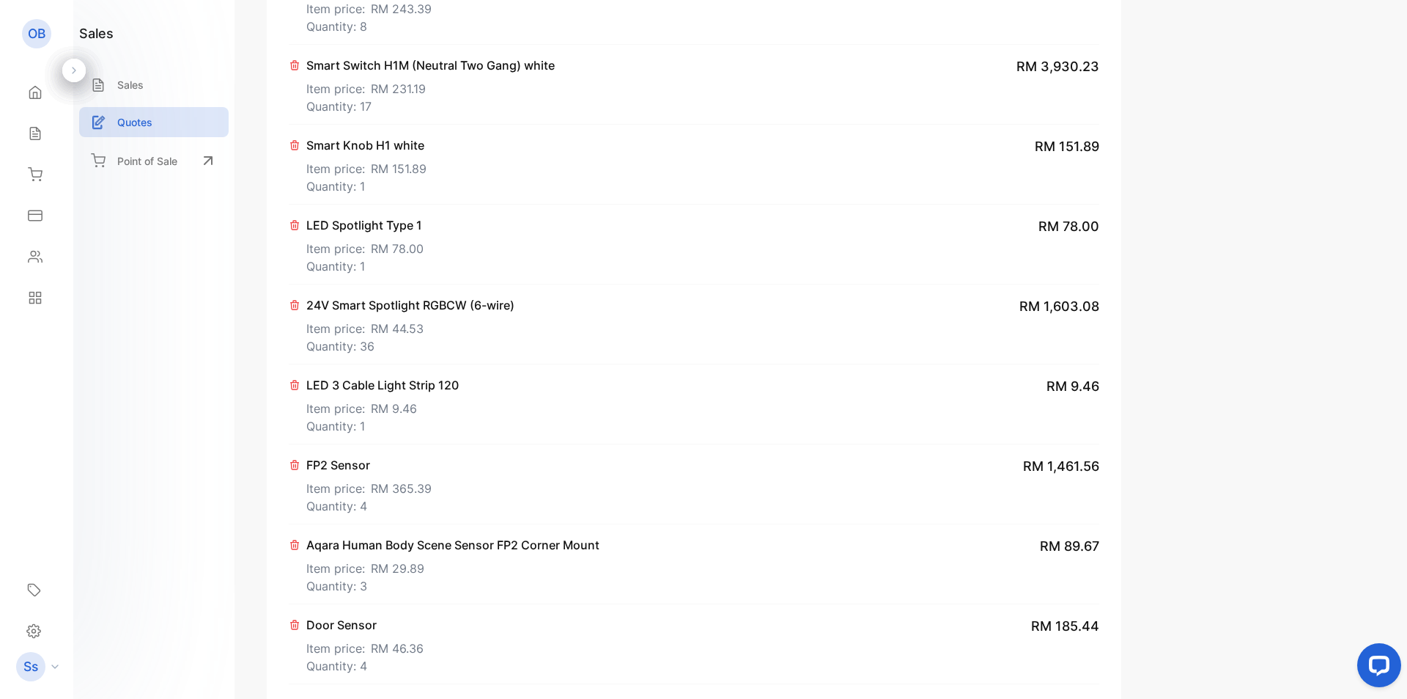
click at [468, 299] on p "24V Smart Spotlight RGBCW (6-wire)" at bounding box center [410, 305] width 208 height 18
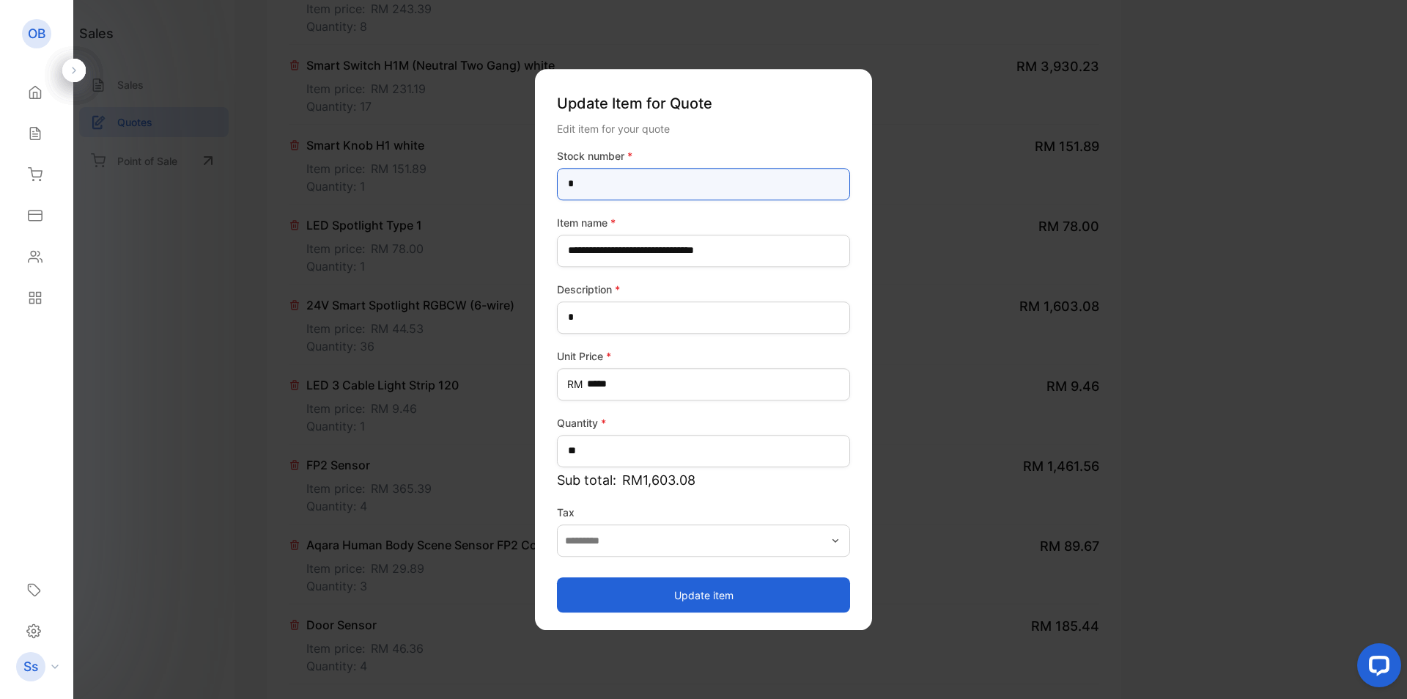
drag, startPoint x: 639, startPoint y: 185, endPoint x: 520, endPoint y: 185, distance: 118.7
type number-inputstocknumber "***"
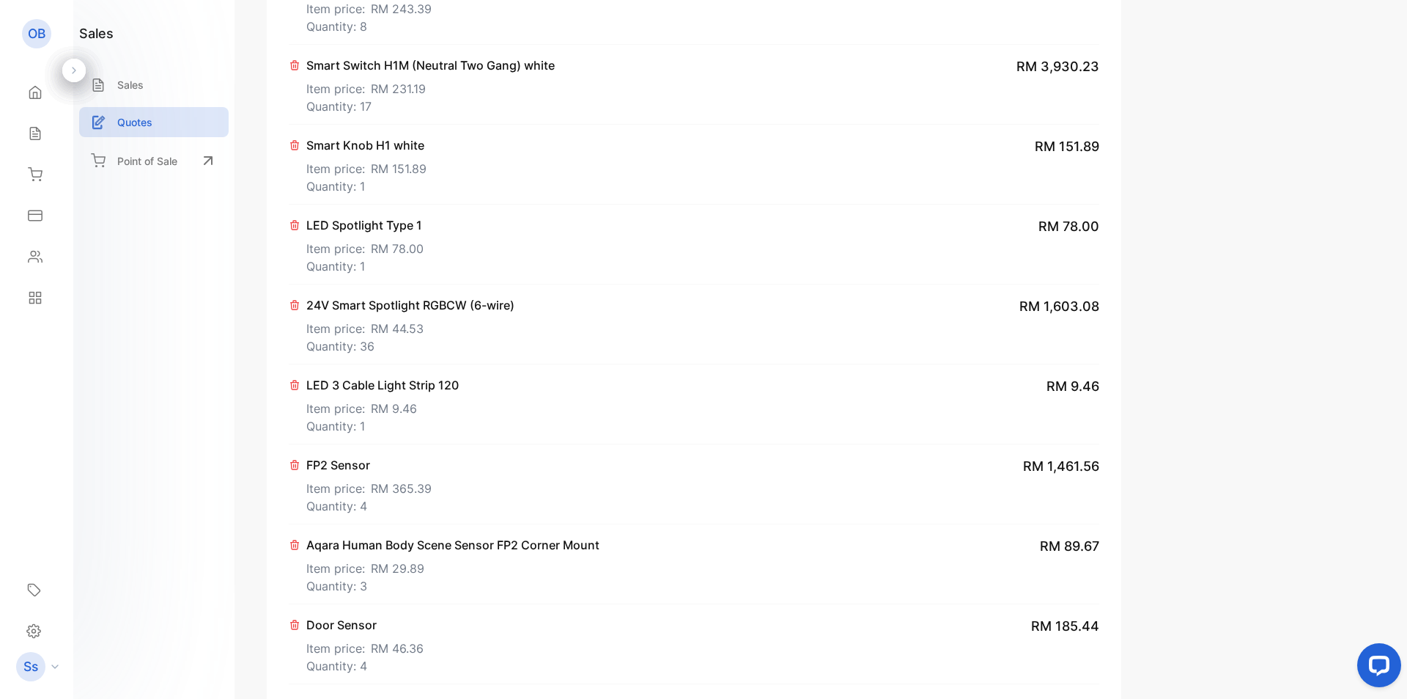
click at [292, 301] on icon at bounding box center [295, 305] width 12 height 12
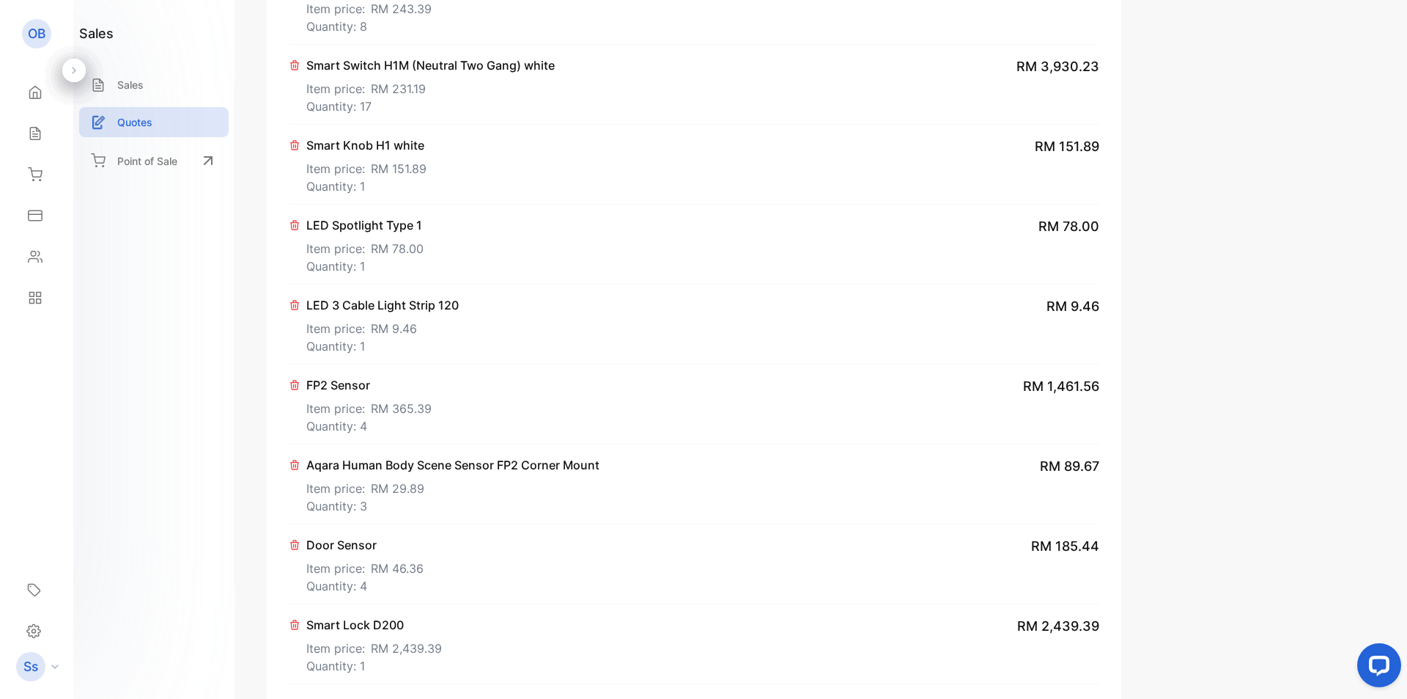
click at [1242, 354] on div "**********" at bounding box center [1265, 486] width 240 height 2113
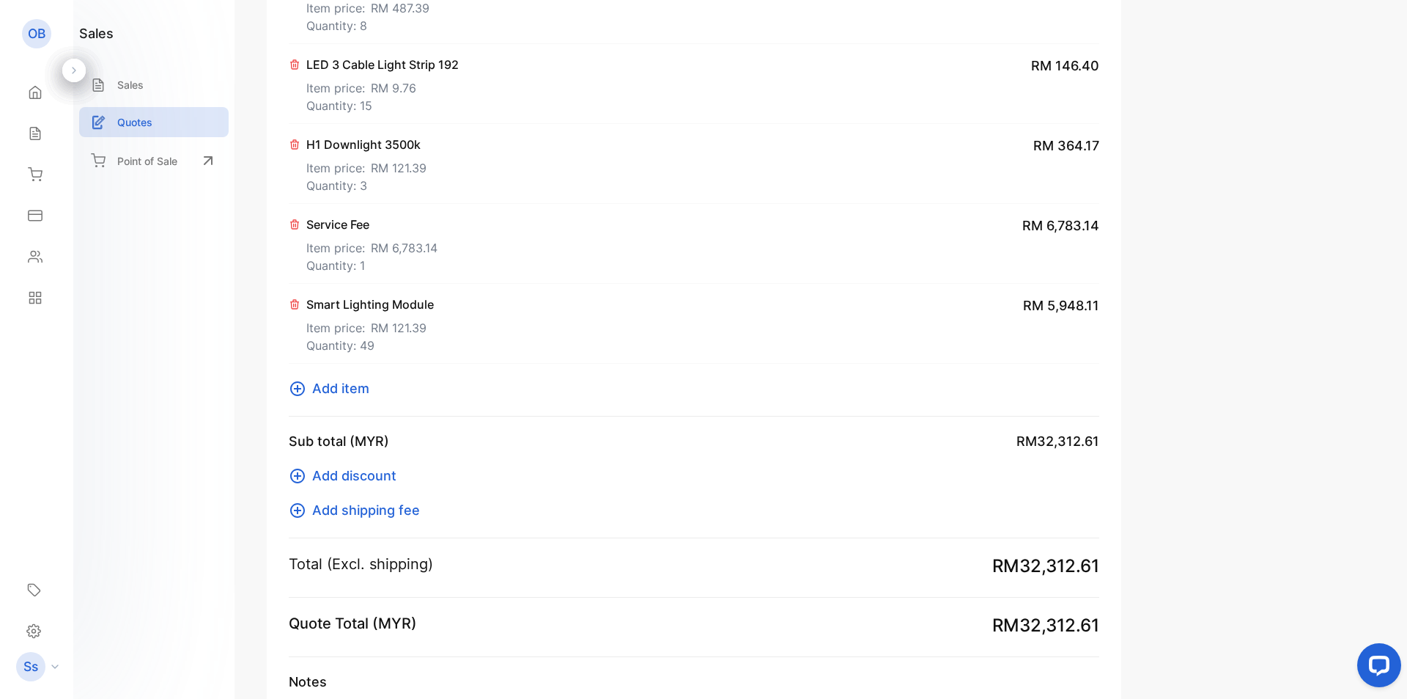
scroll to position [1466, 0]
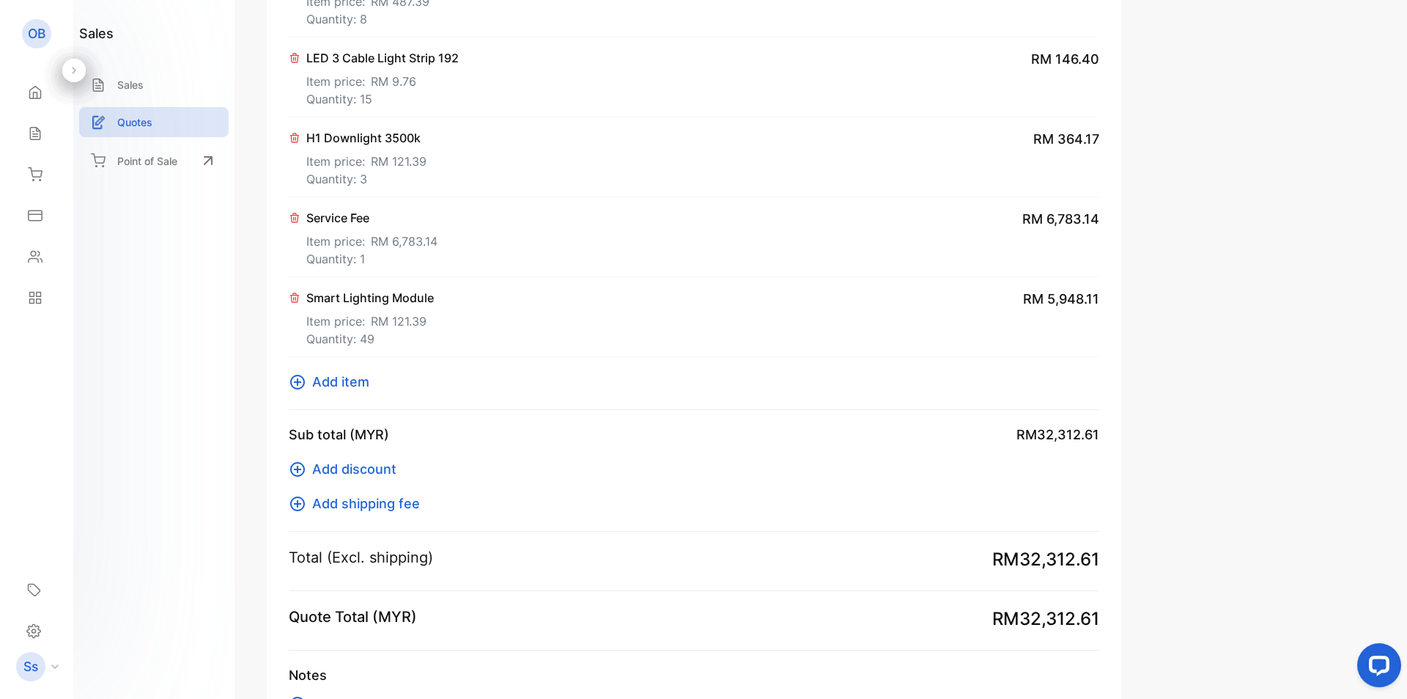
click at [320, 380] on span "Add item" at bounding box center [340, 382] width 57 height 20
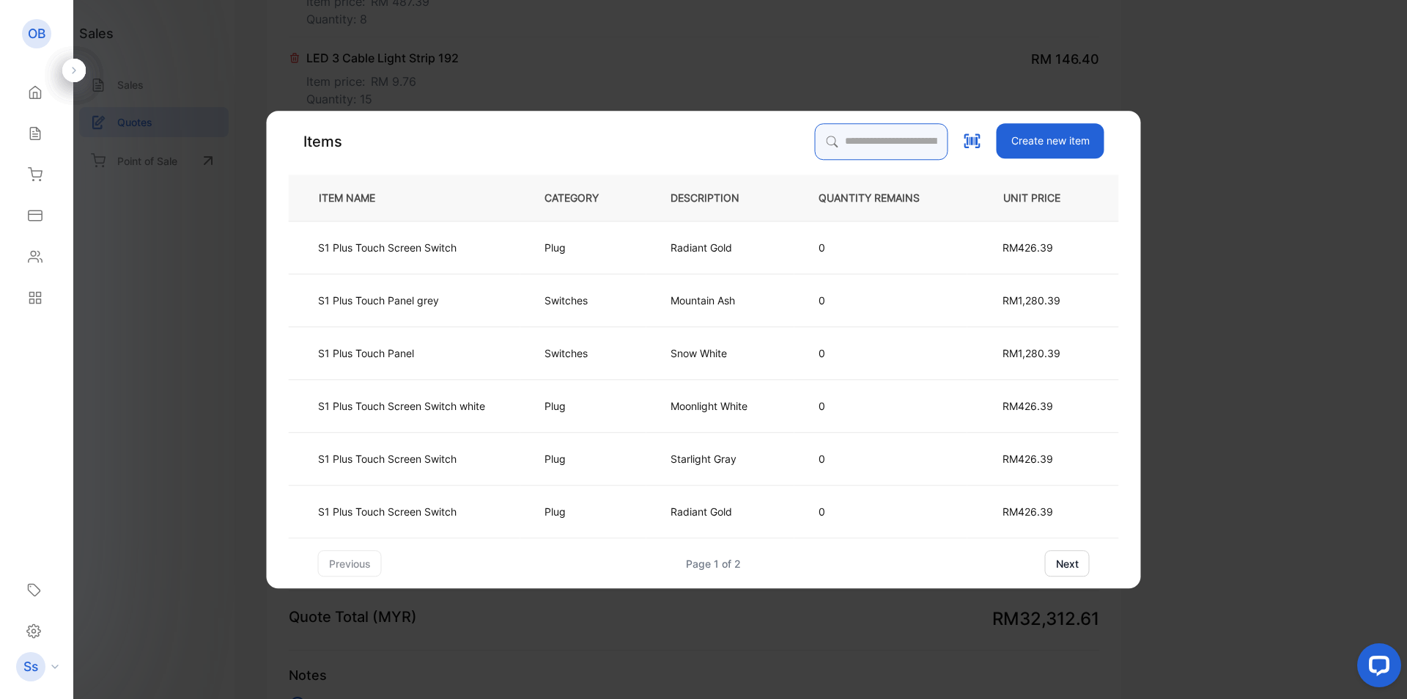
click at [895, 143] on input "search" at bounding box center [881, 141] width 133 height 37
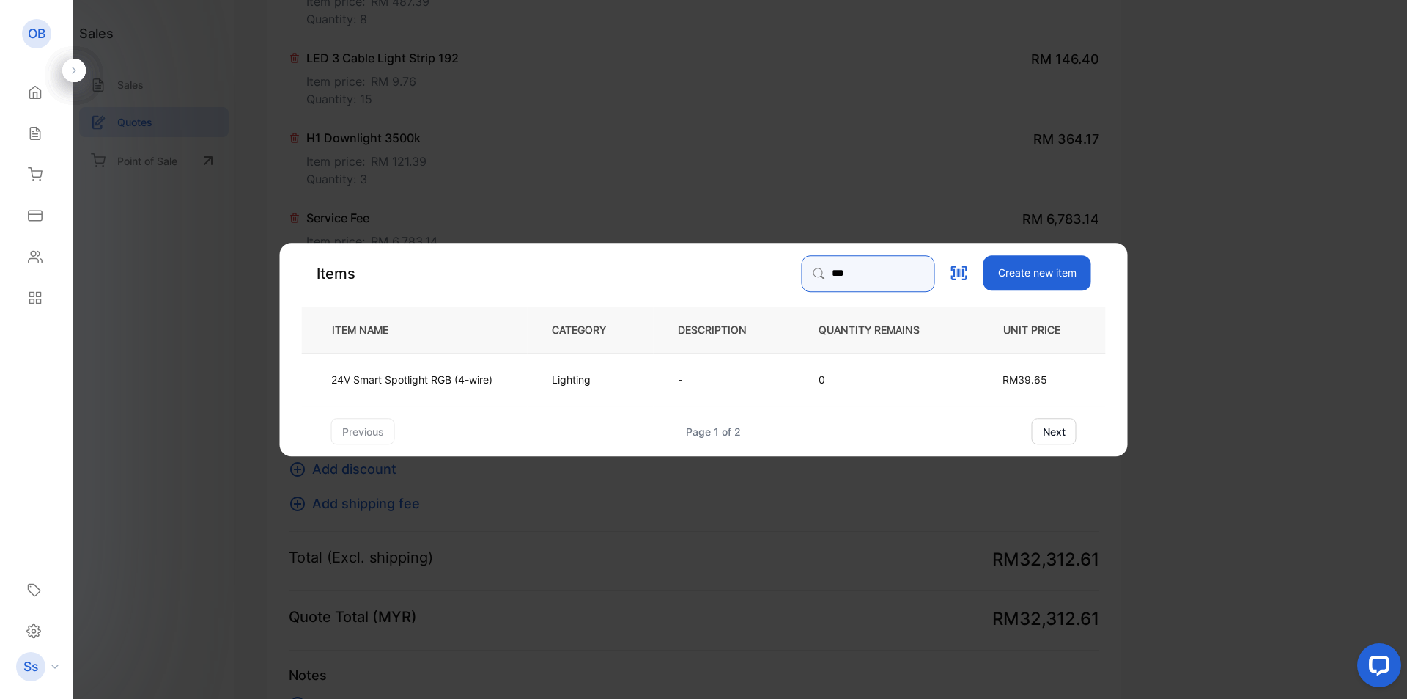
drag, startPoint x: 819, startPoint y: 274, endPoint x: 663, endPoint y: 260, distance: 156.0
click at [664, 260] on div "Items *** Create new item" at bounding box center [704, 273] width 804 height 37
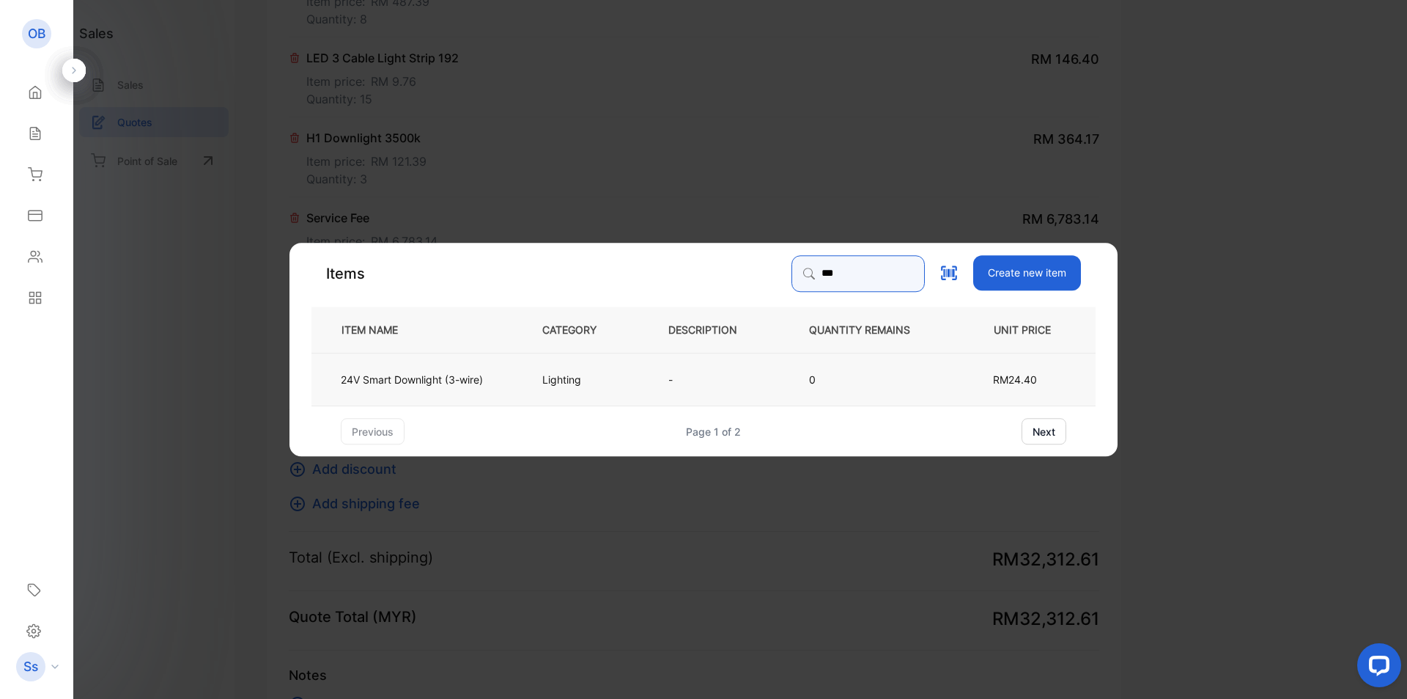
type input "***"
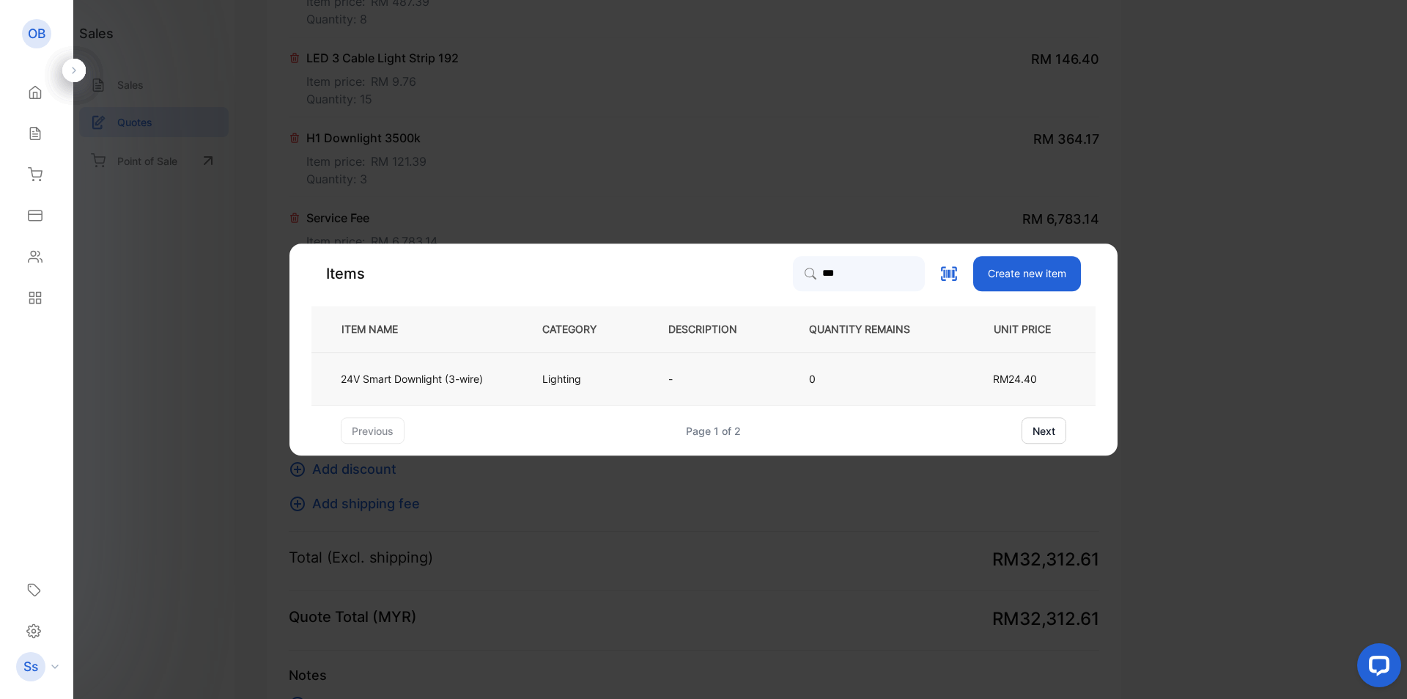
click at [542, 383] on td "Lighting" at bounding box center [581, 379] width 126 height 53
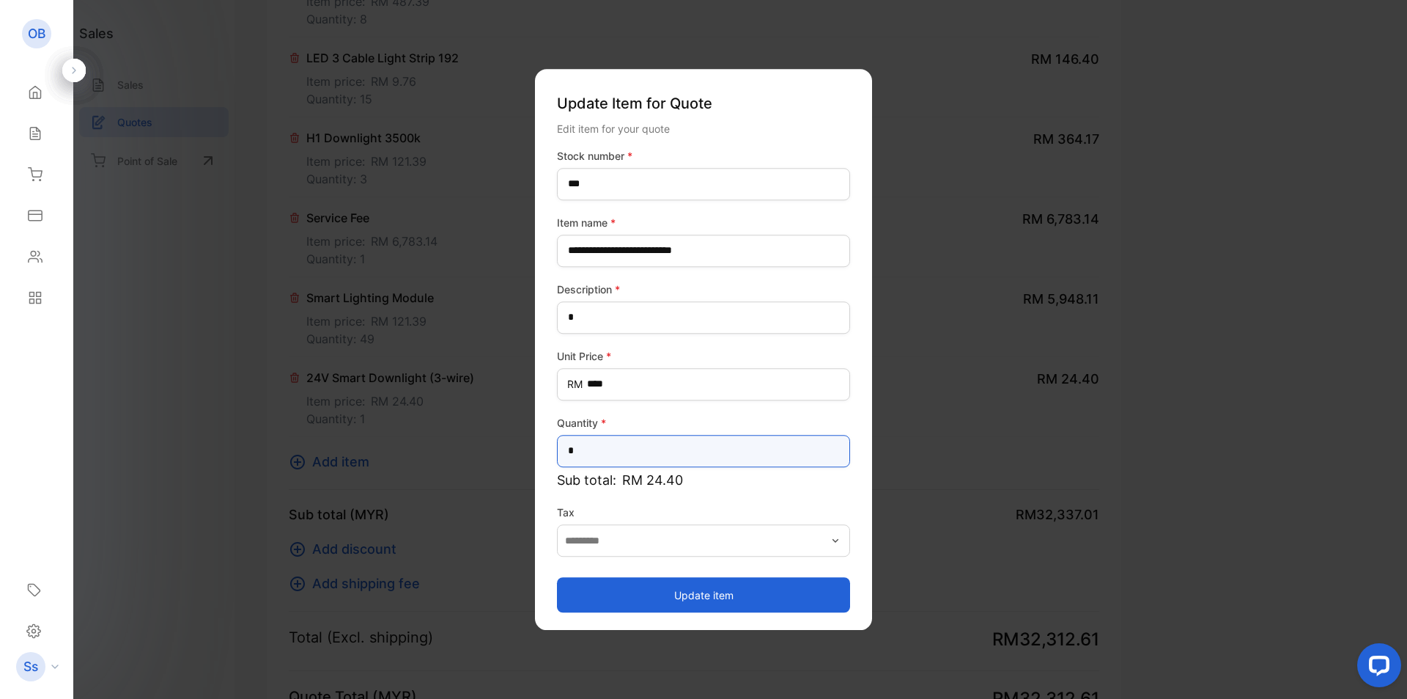
drag, startPoint x: 611, startPoint y: 453, endPoint x: 505, endPoint y: 449, distance: 105.6
type input "**"
click at [729, 601] on button "Update item" at bounding box center [703, 594] width 293 height 35
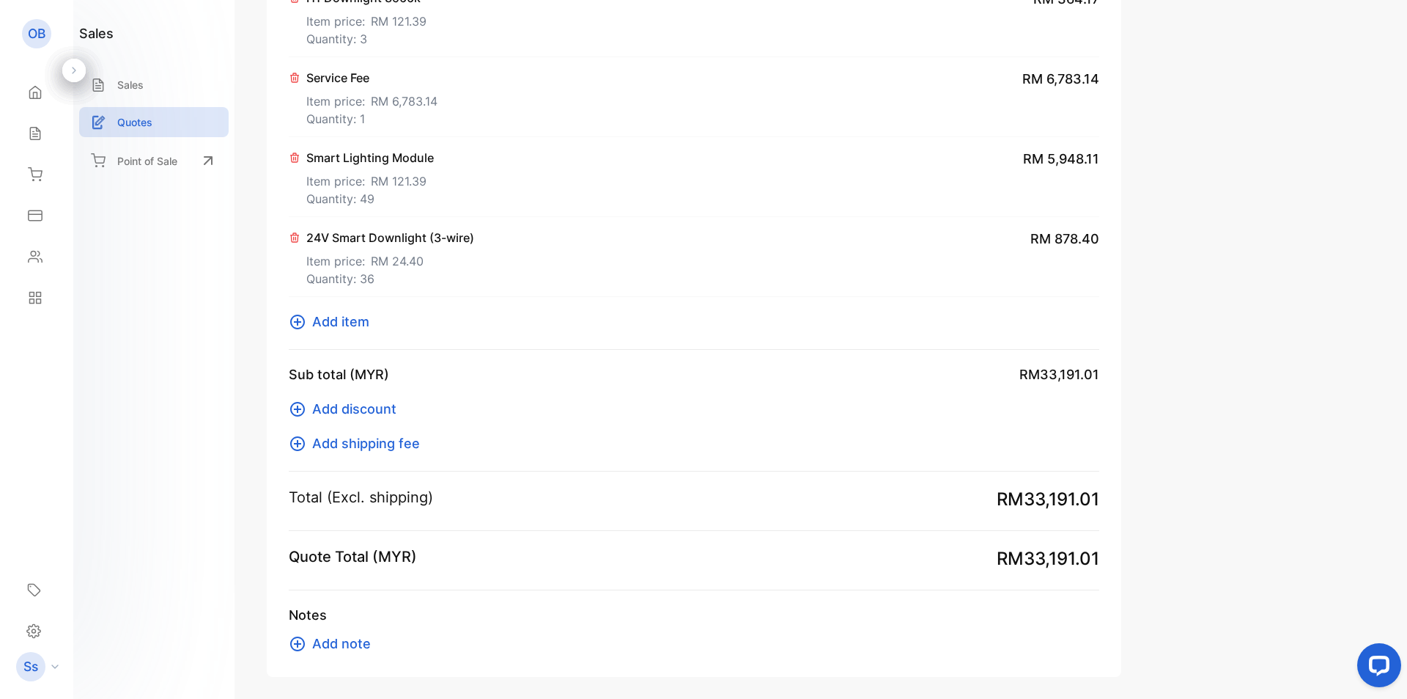
scroll to position [1613, 0]
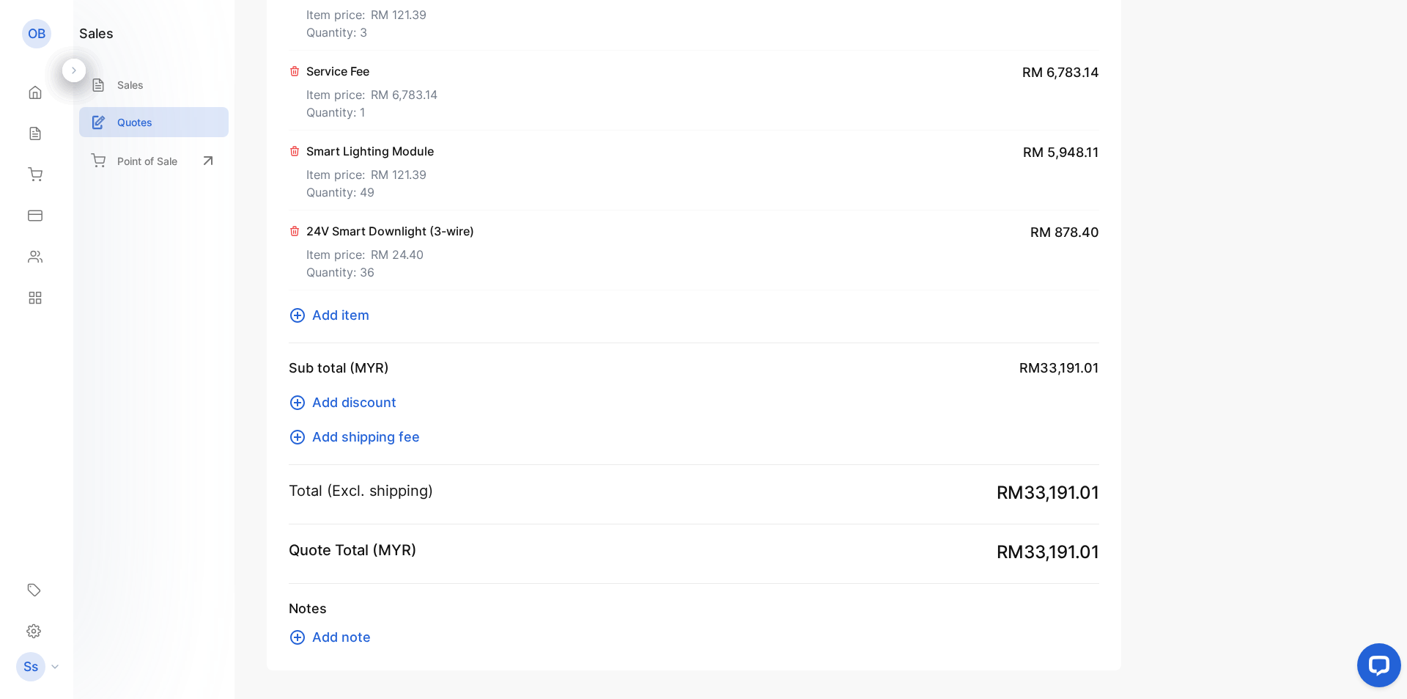
click at [292, 71] on icon at bounding box center [295, 71] width 12 height 12
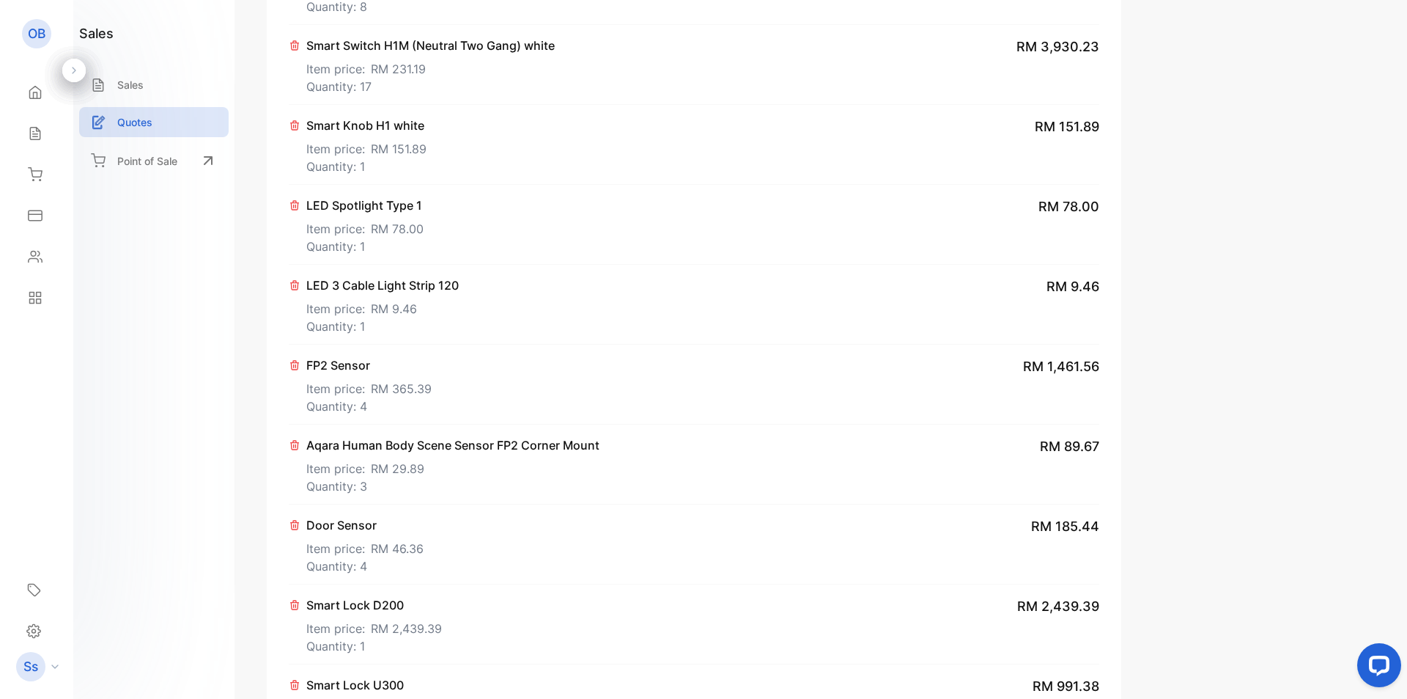
scroll to position [660, 0]
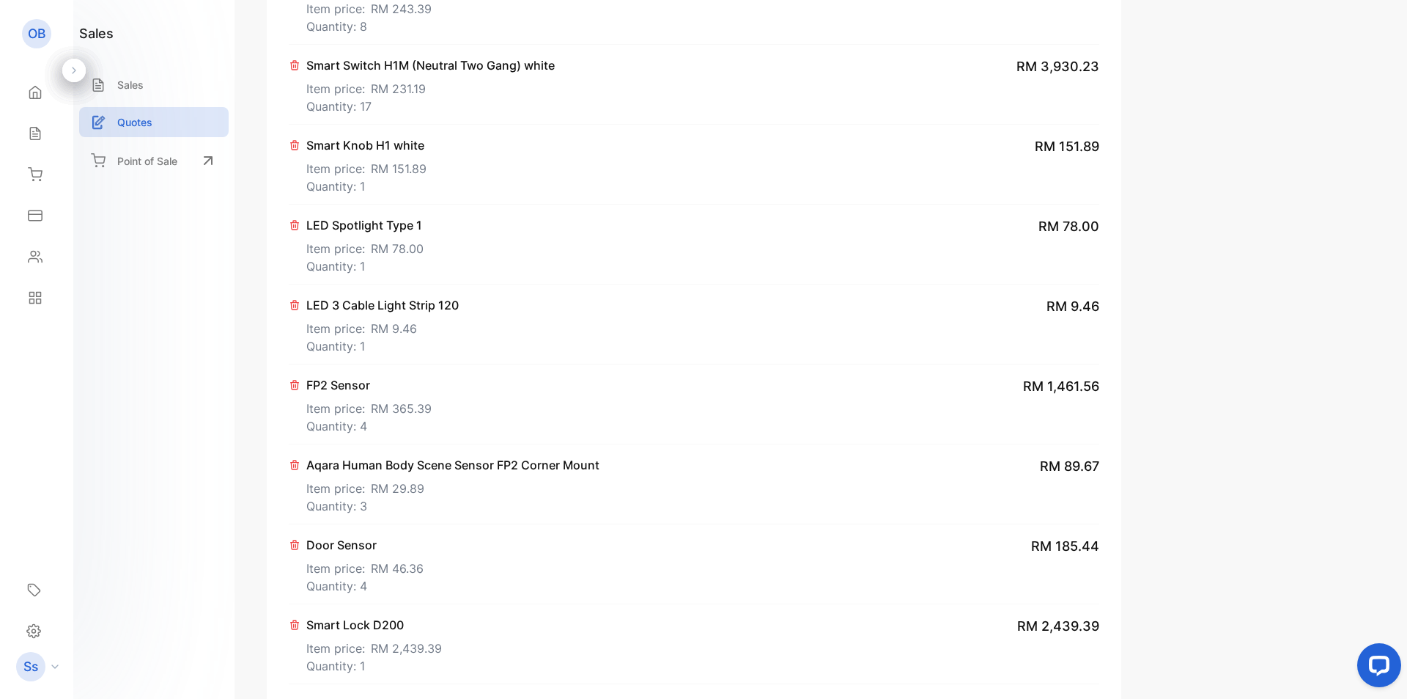
click at [381, 229] on p "LED Spotlight Type 1" at bounding box center [364, 225] width 117 height 18
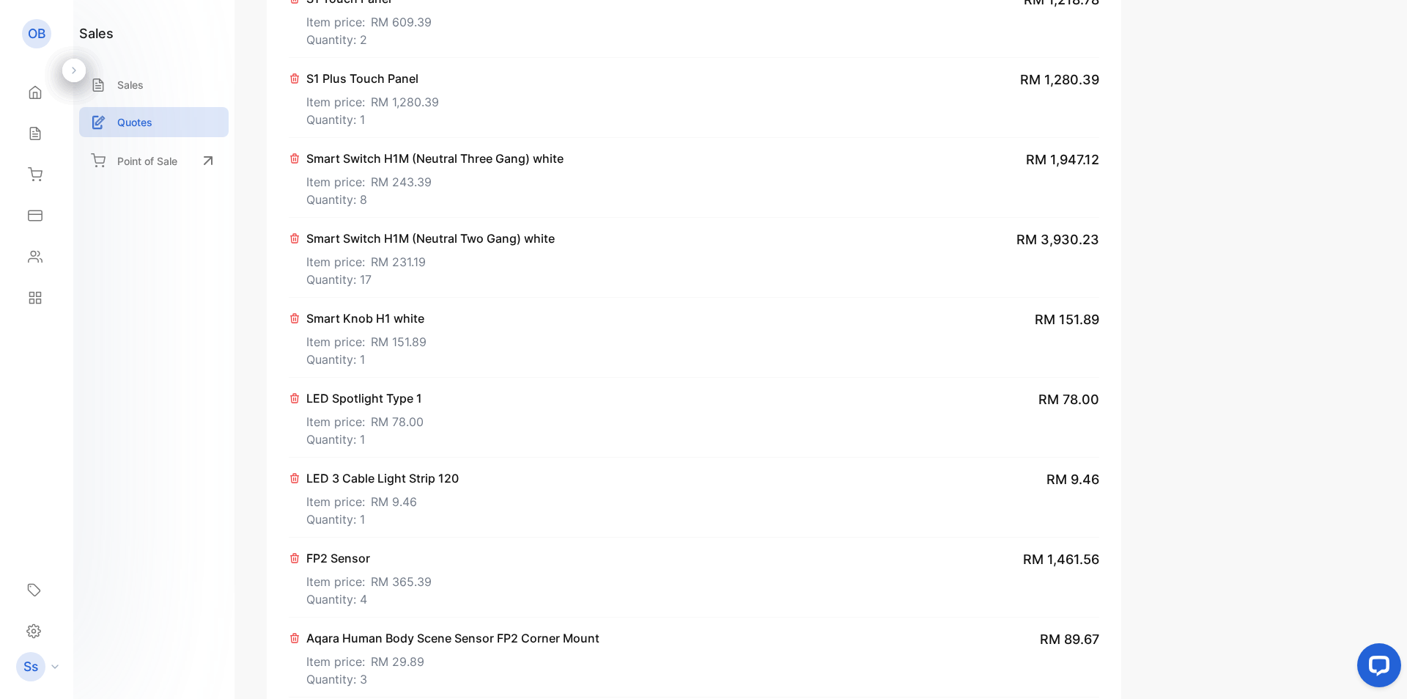
scroll to position [513, 0]
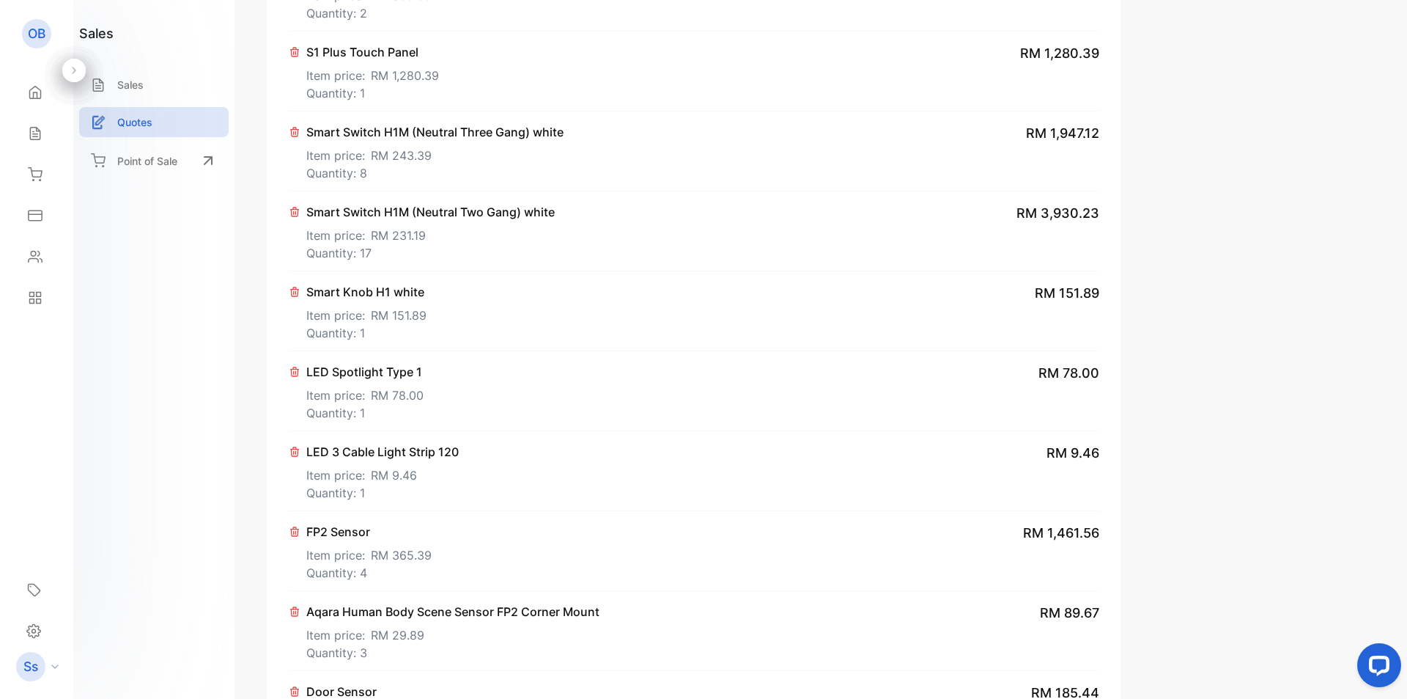
click at [368, 369] on p "LED Spotlight Type 1" at bounding box center [364, 372] width 117 height 18
click at [295, 371] on icon at bounding box center [295, 371] width 8 height 9
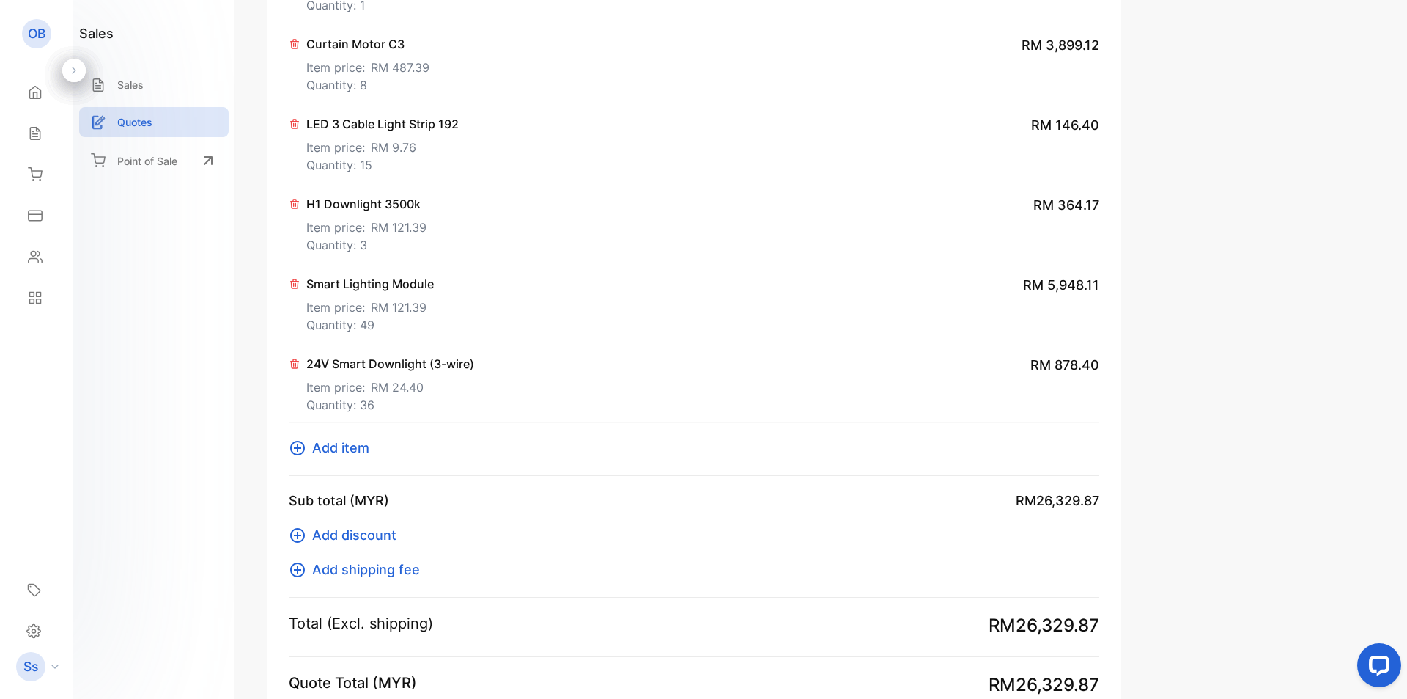
scroll to position [1506, 0]
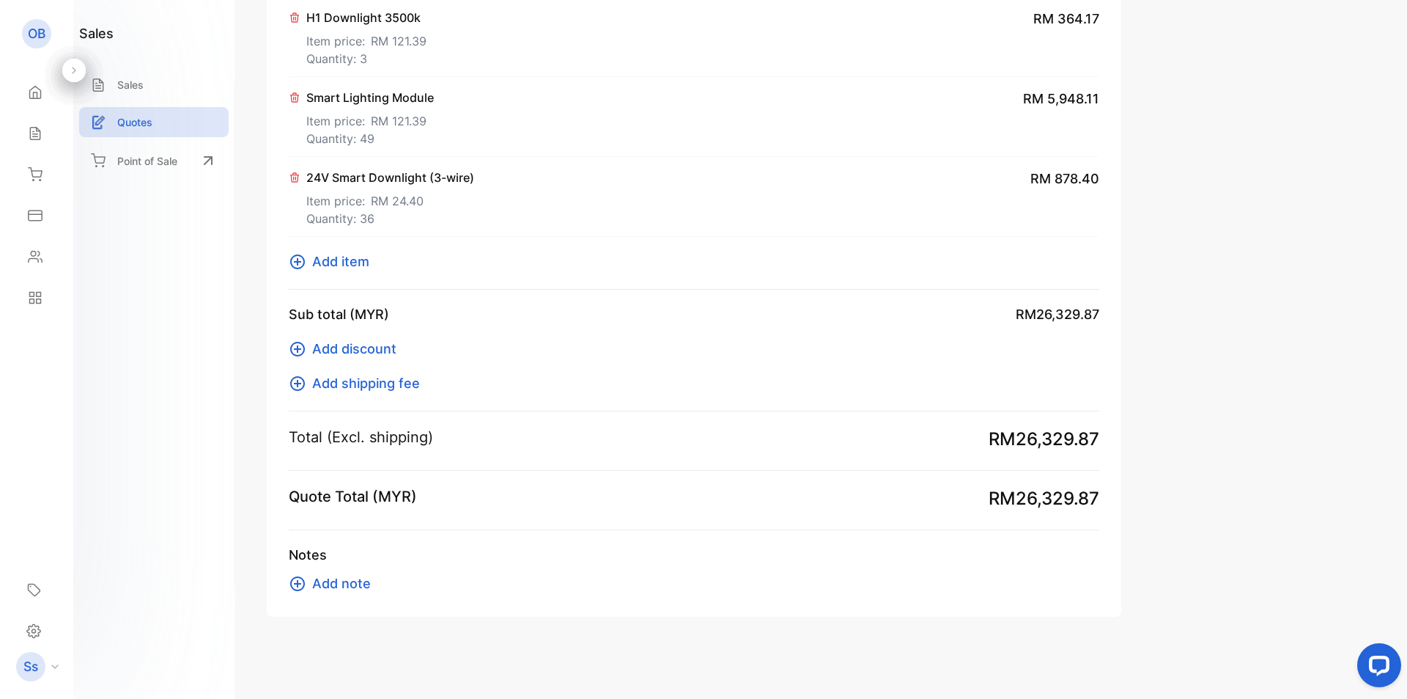
click at [368, 260] on span "Add item" at bounding box center [340, 261] width 57 height 20
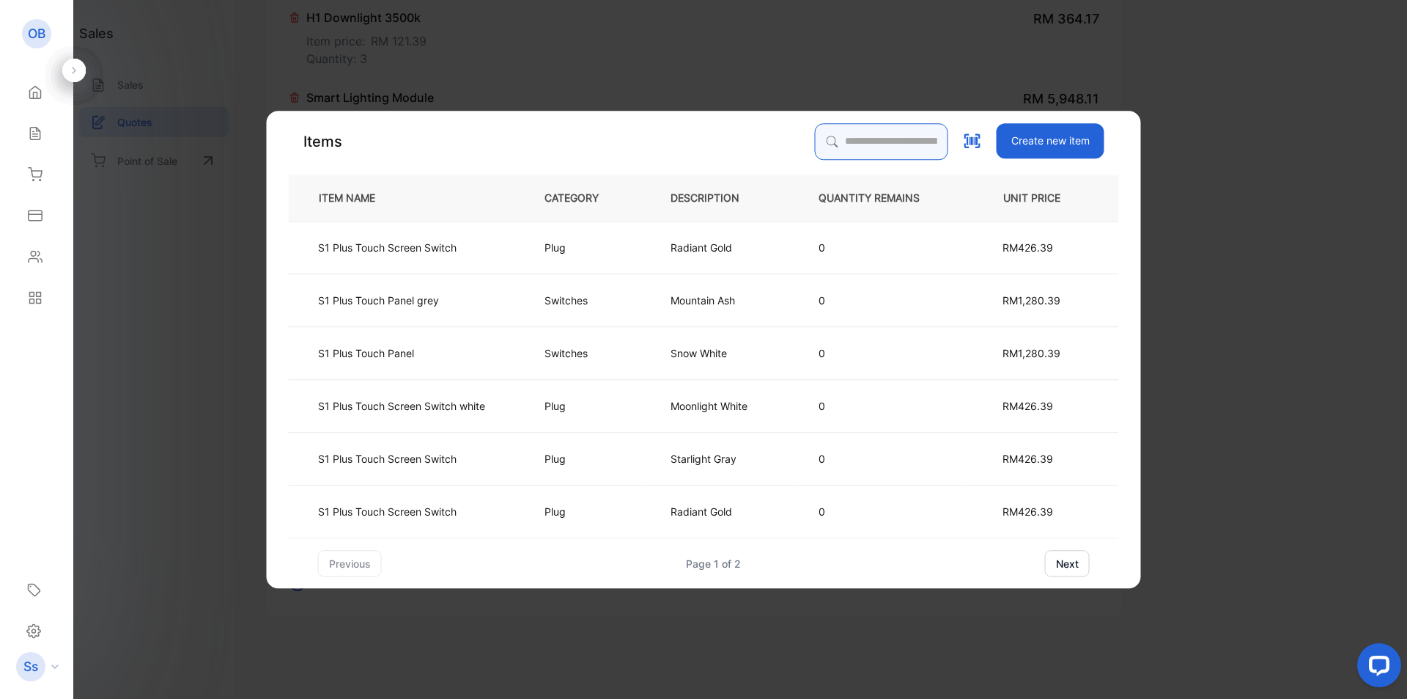
click at [853, 131] on input "search" at bounding box center [881, 141] width 133 height 37
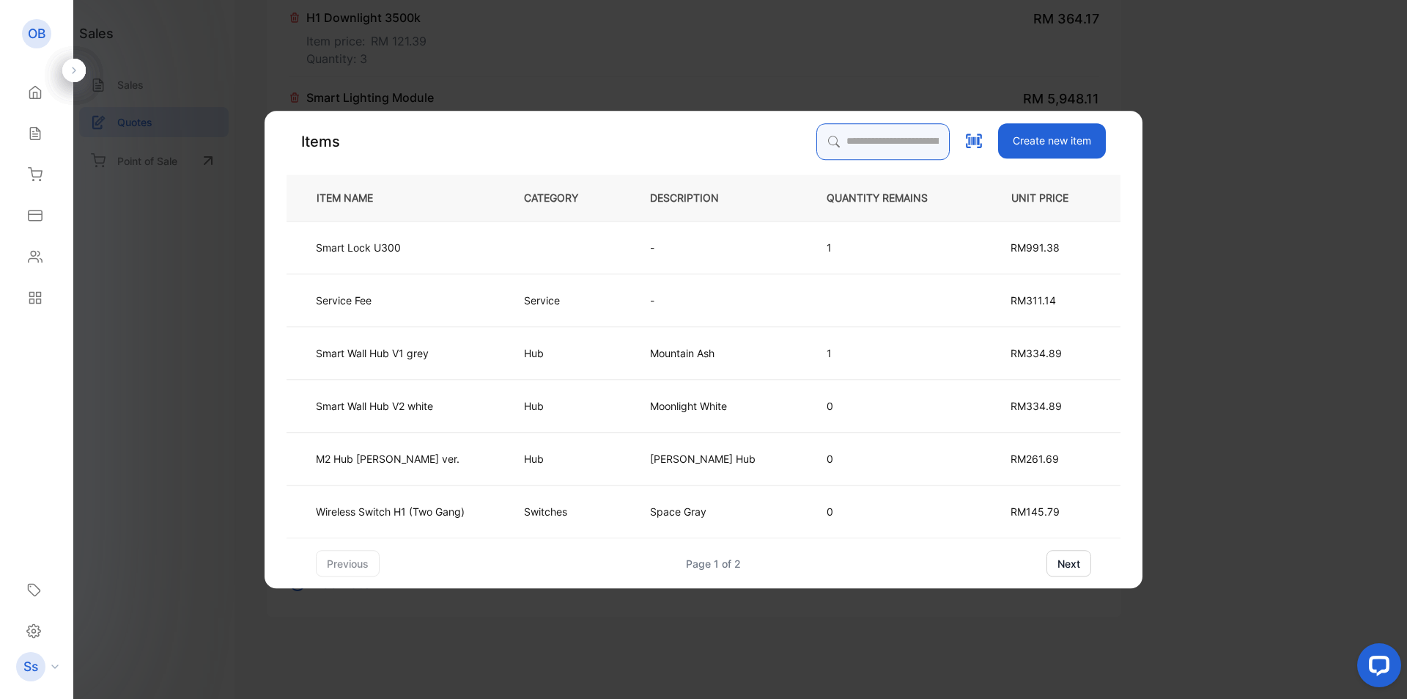
type input "**********"
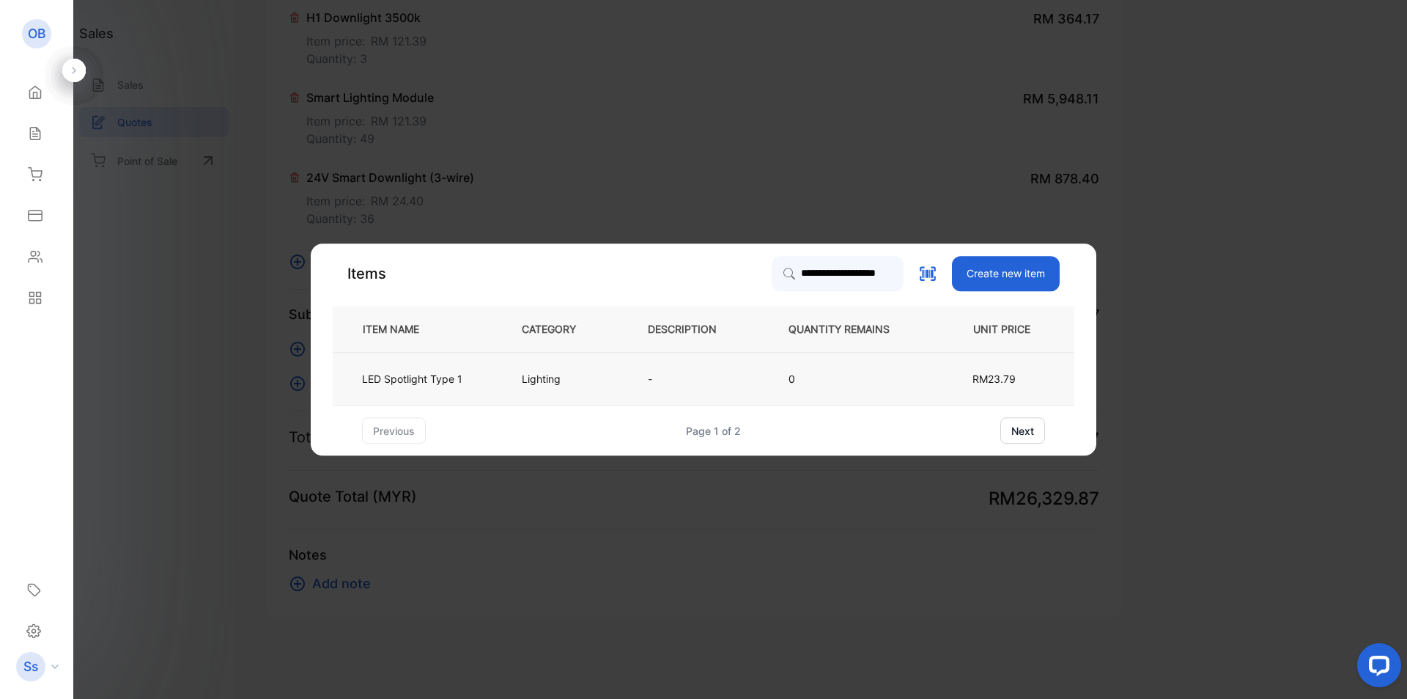
click at [522, 374] on p "Lighting" at bounding box center [541, 378] width 39 height 15
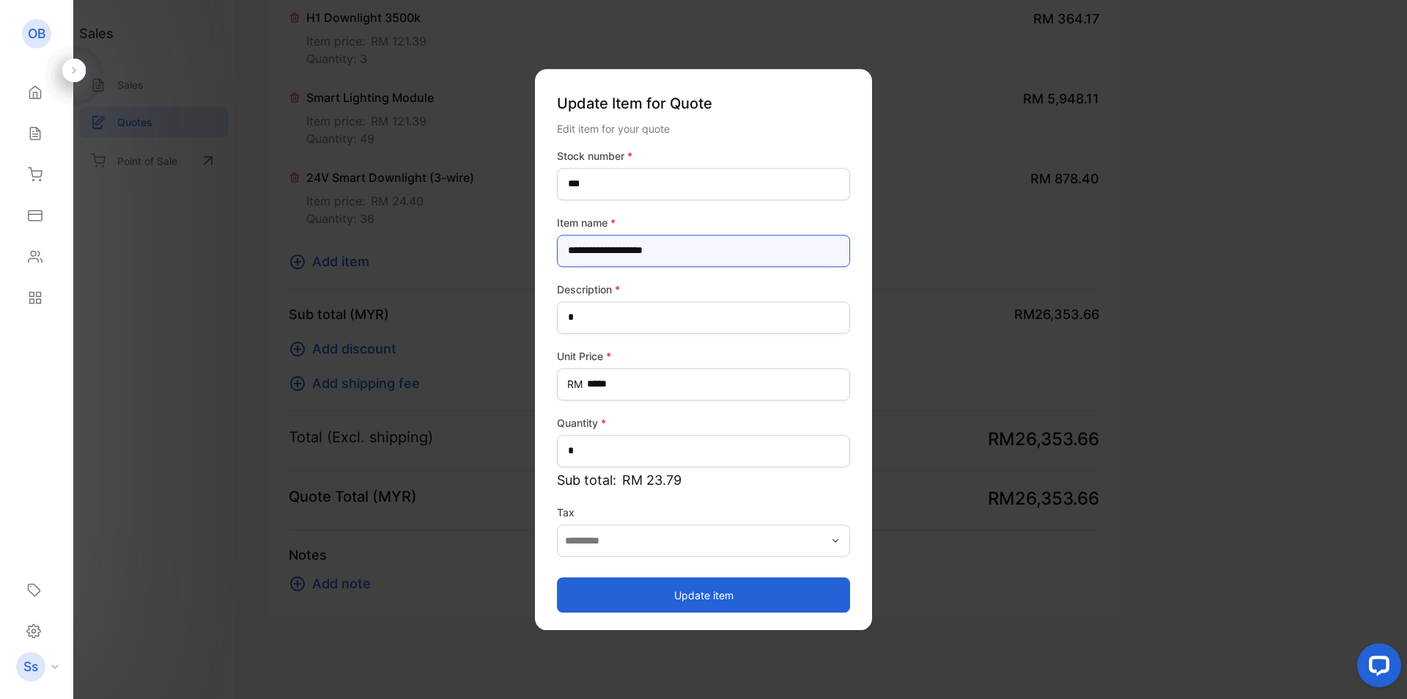
drag, startPoint x: 699, startPoint y: 243, endPoint x: 419, endPoint y: 243, distance: 279.3
click at [419, 616] on div "**********" at bounding box center [694, 616] width 855 height 0
type name-inputItem_Name "**********"
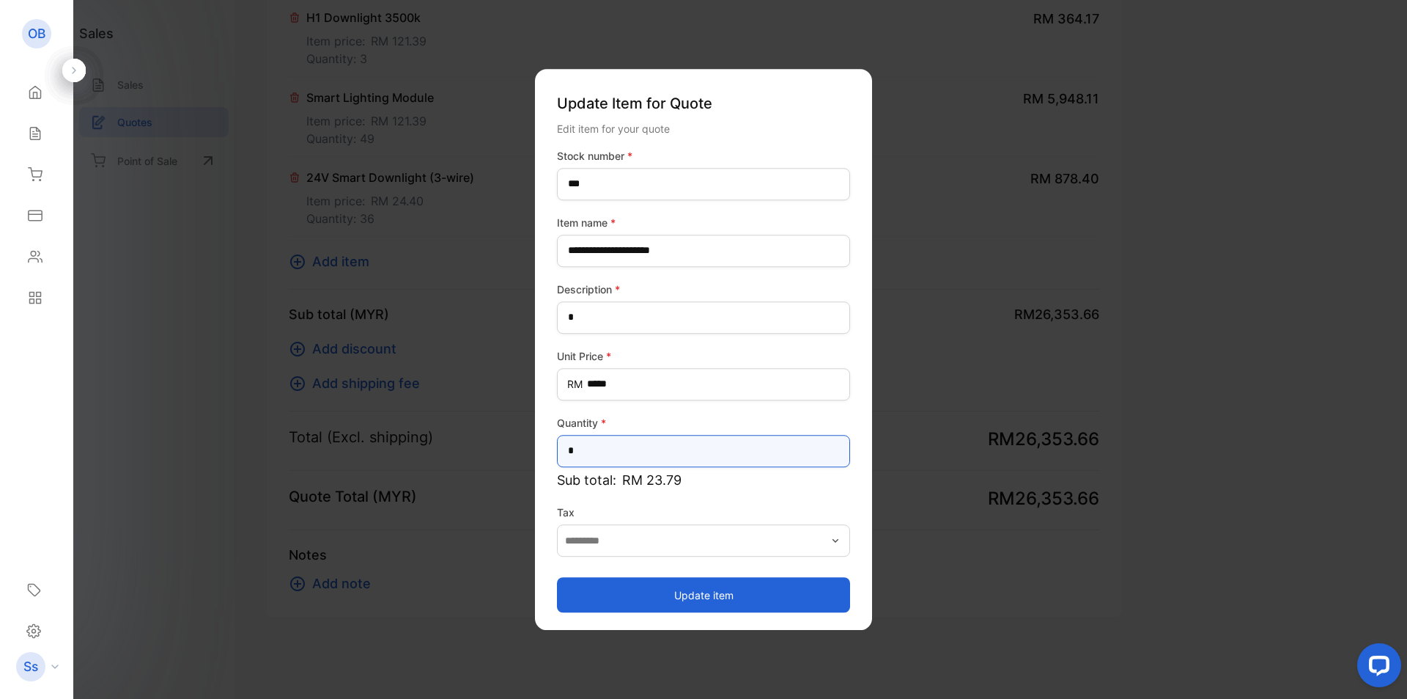
drag, startPoint x: 612, startPoint y: 446, endPoint x: 531, endPoint y: 438, distance: 81.0
click at [540, 439] on div "**********" at bounding box center [703, 349] width 337 height 561
click at [593, 445] on input "*" at bounding box center [703, 451] width 293 height 32
drag, startPoint x: 616, startPoint y: 449, endPoint x: 523, endPoint y: 449, distance: 92.4
click at [523, 616] on div "**********" at bounding box center [694, 616] width 855 height 0
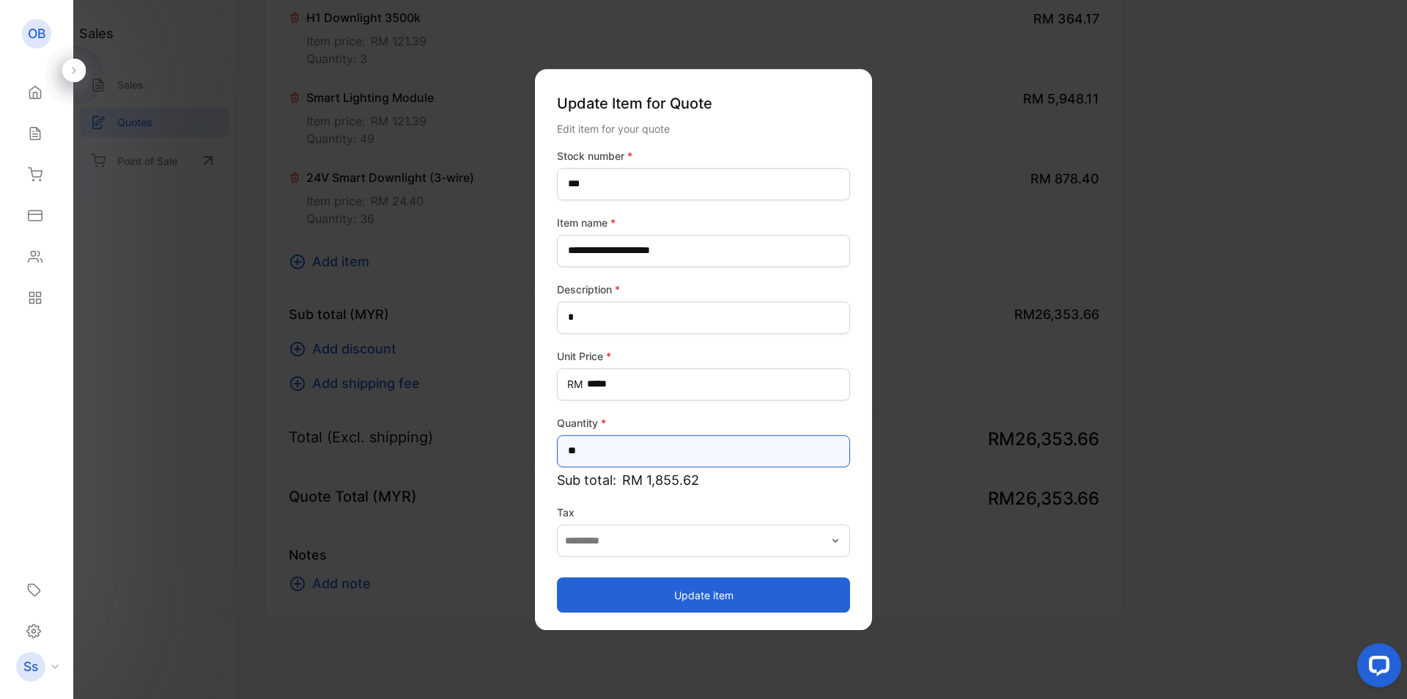
type input "**"
click at [686, 589] on button "Update item" at bounding box center [703, 594] width 293 height 35
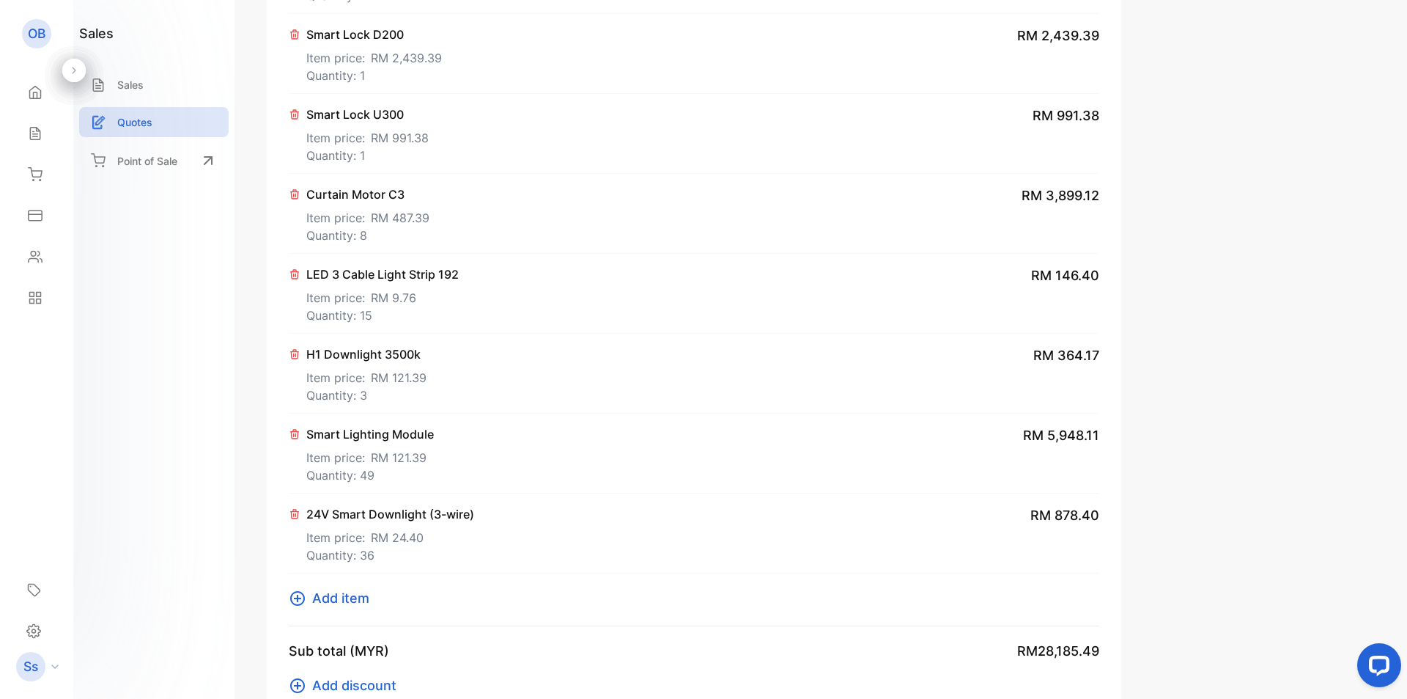
scroll to position [1220, 0]
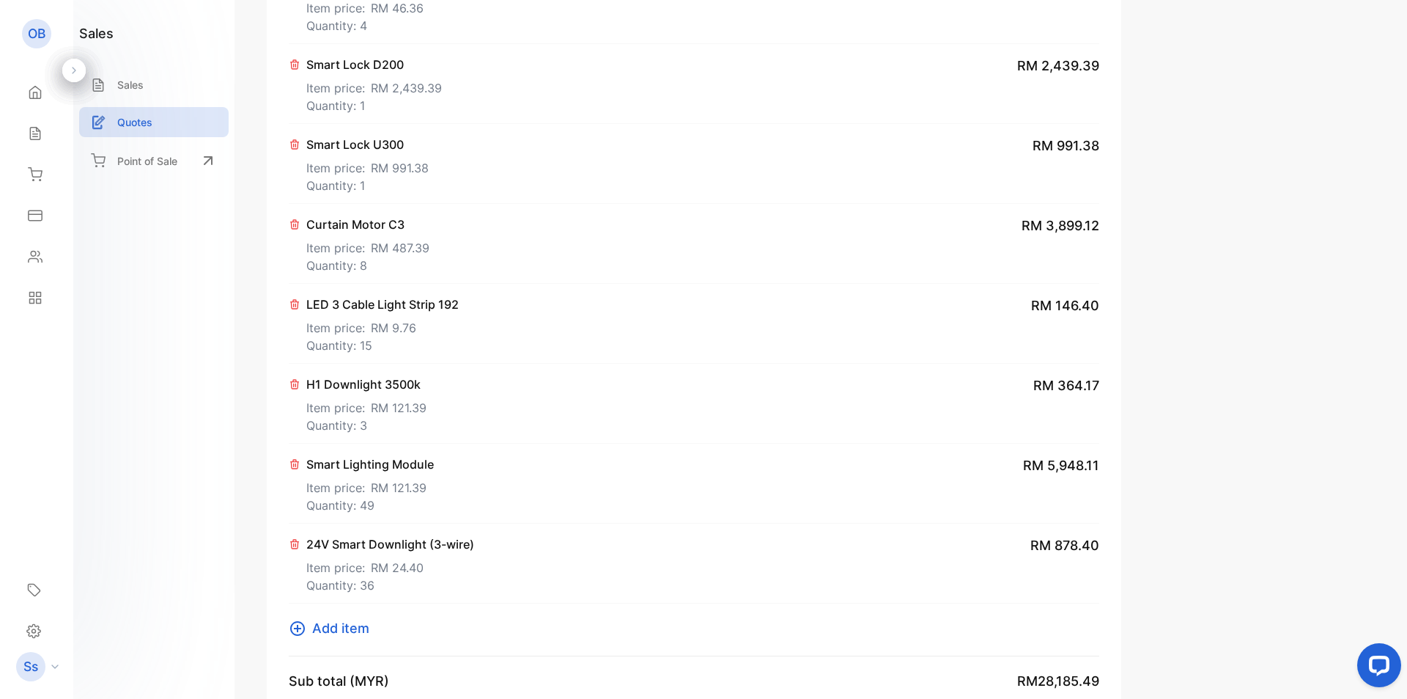
click at [296, 383] on icon at bounding box center [295, 384] width 12 height 12
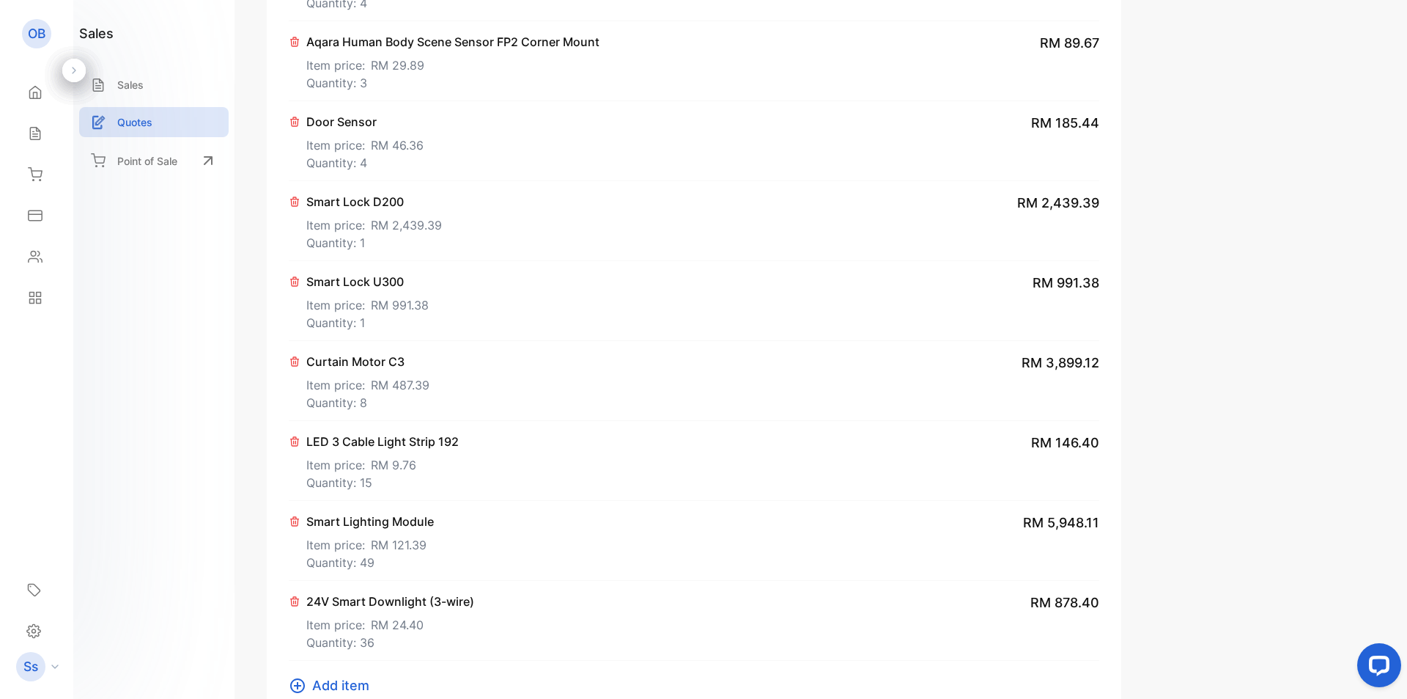
scroll to position [1146, 0]
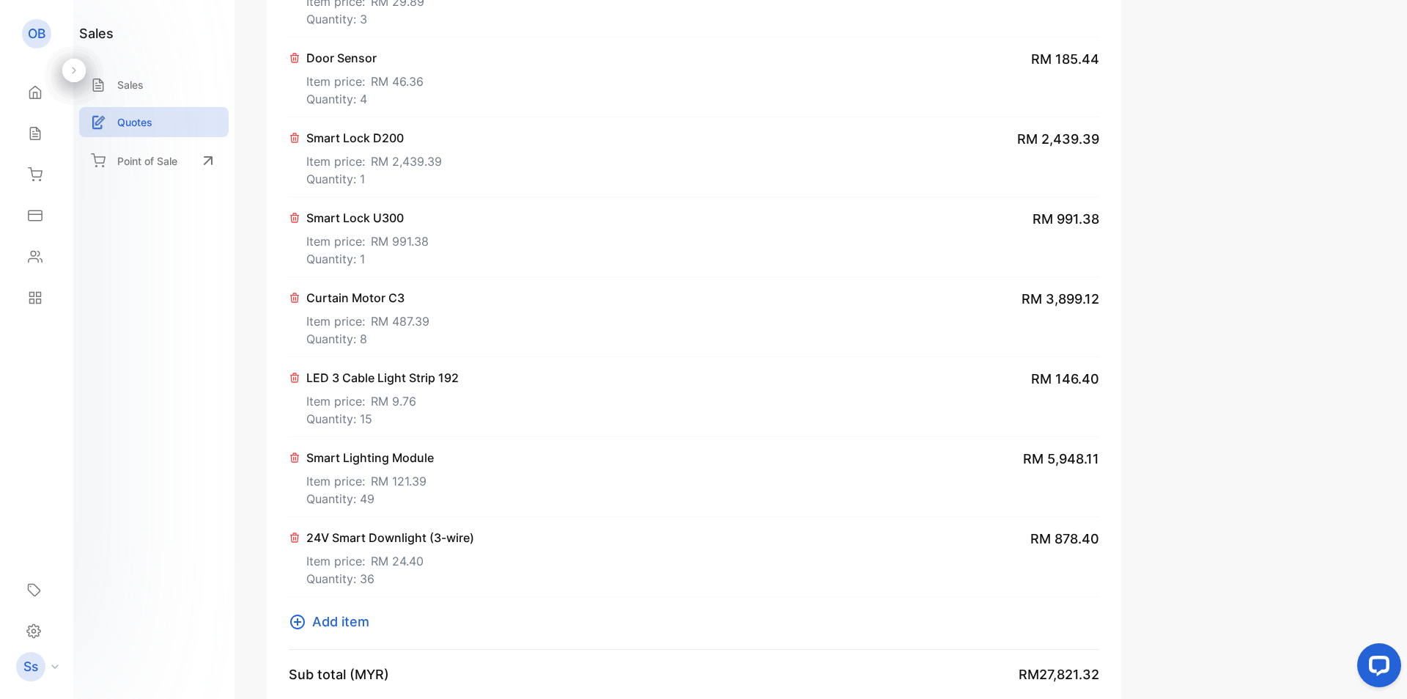
click at [203, 320] on div "sales Sales Quotes Point of Sale" at bounding box center [153, 349] width 161 height 699
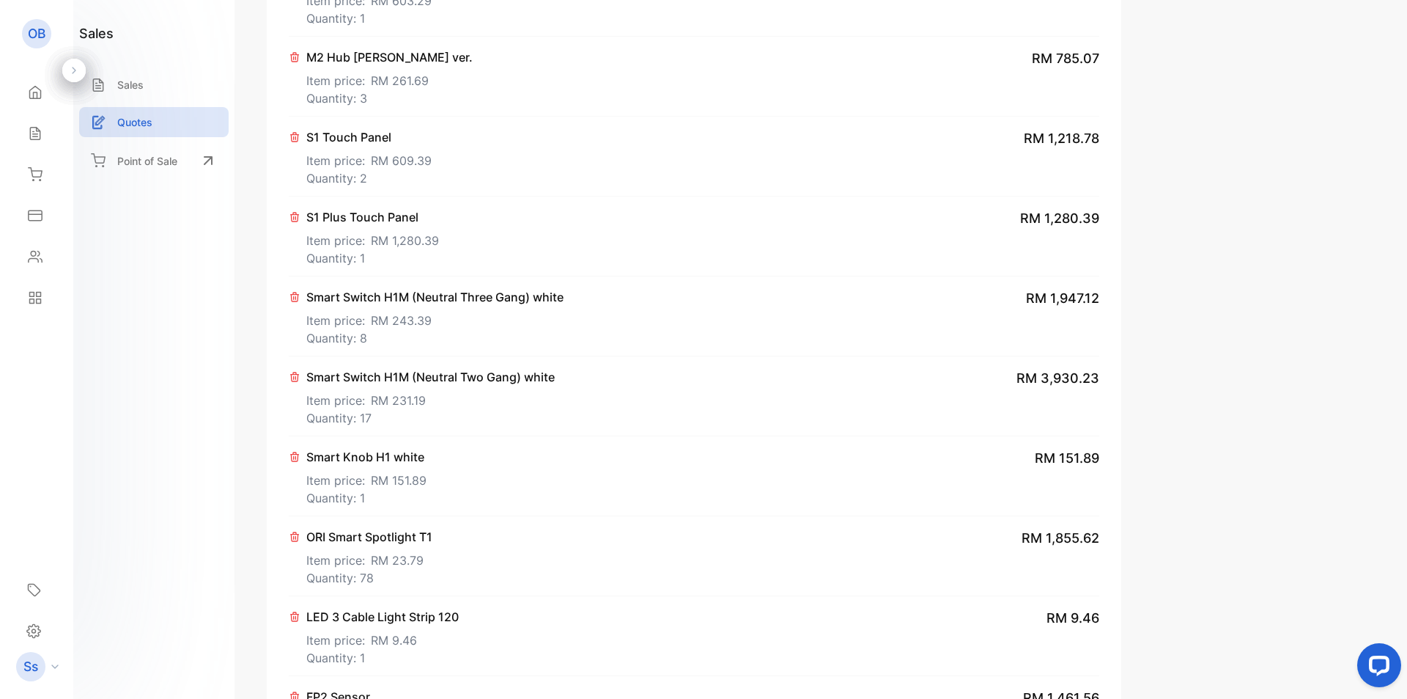
scroll to position [340, 0]
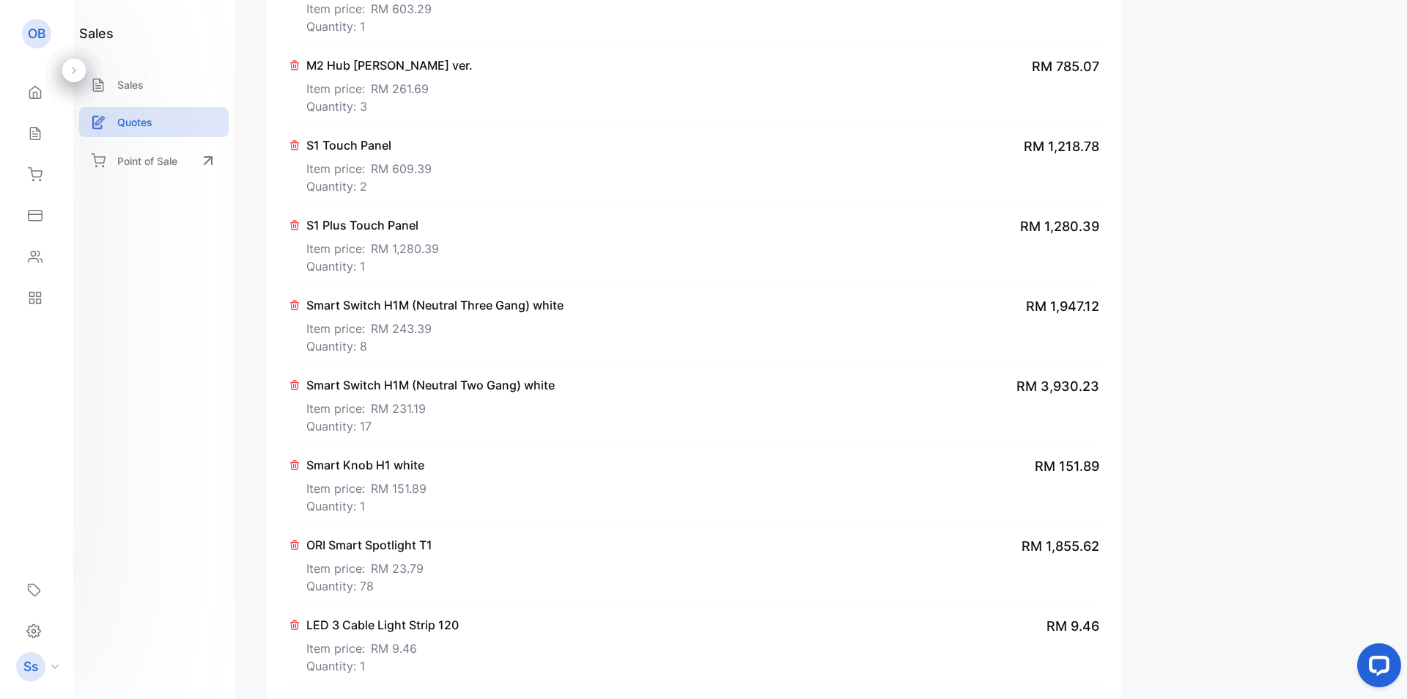
click at [292, 306] on icon at bounding box center [295, 305] width 12 height 12
click at [295, 309] on icon at bounding box center [295, 305] width 12 height 12
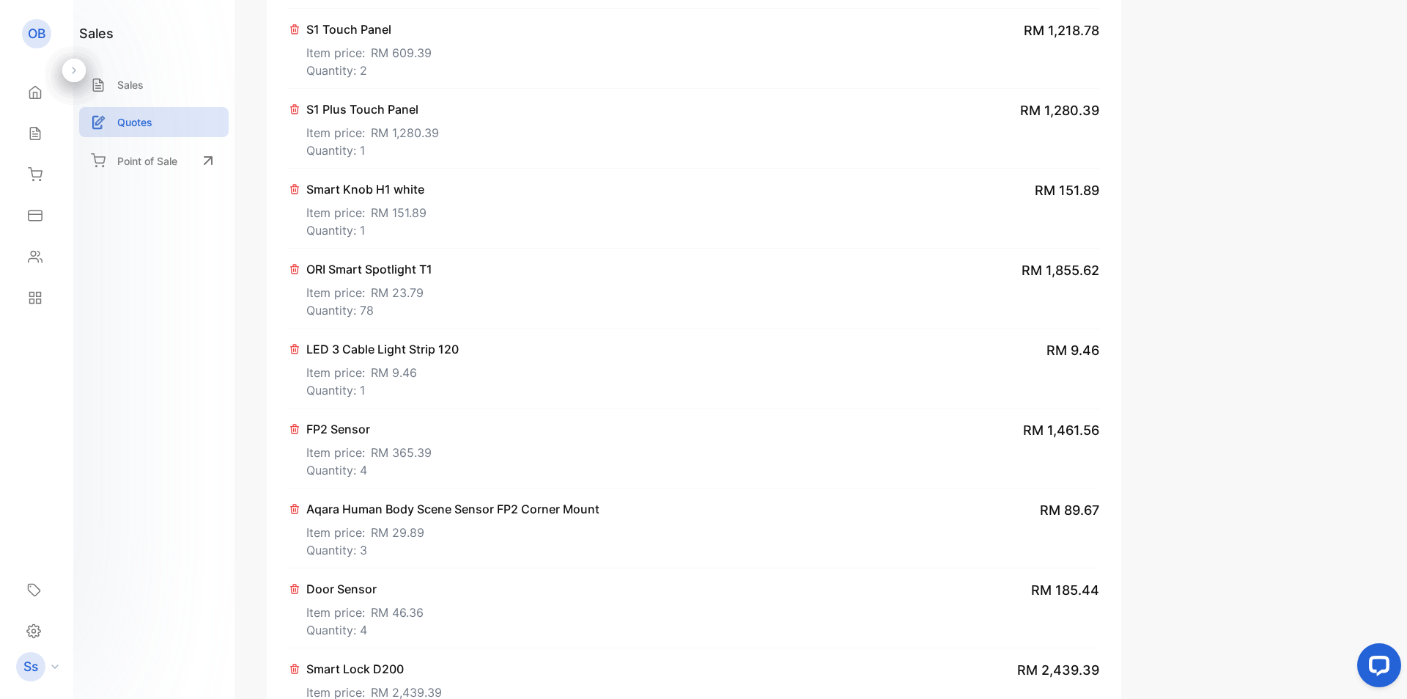
scroll to position [560, 0]
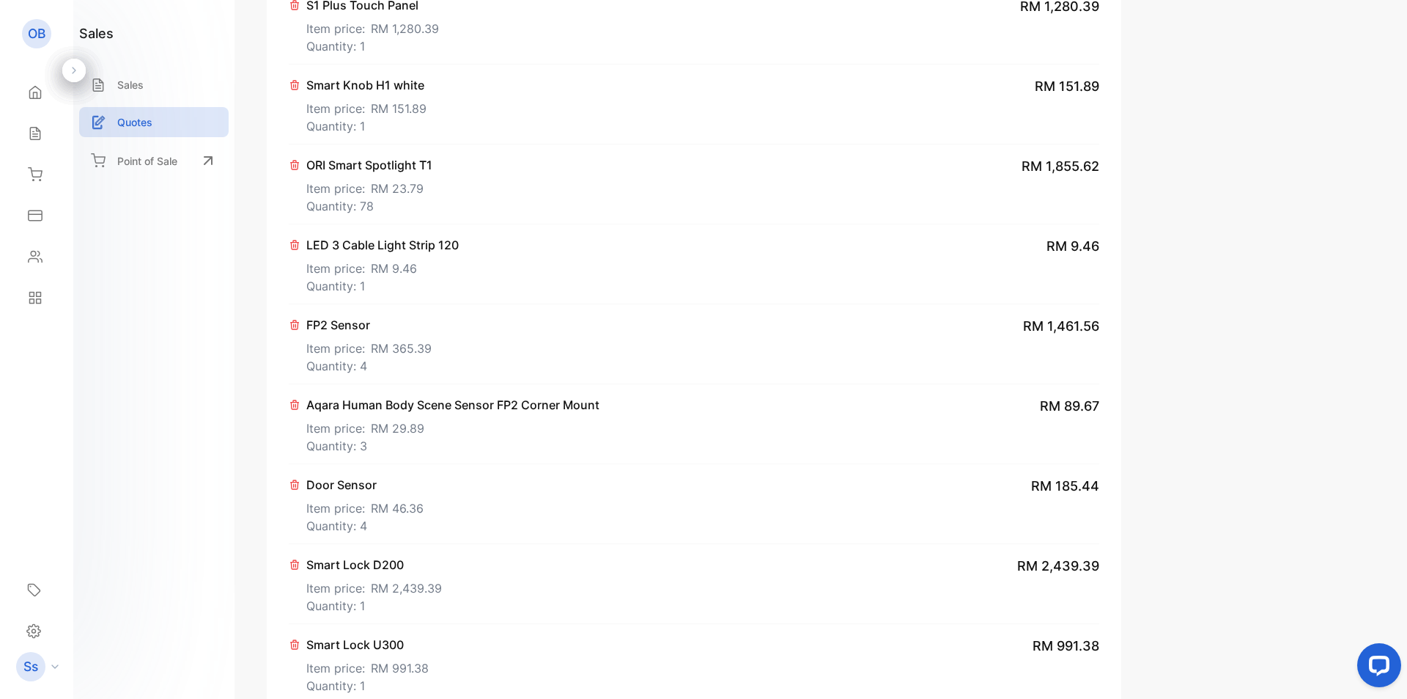
click at [166, 324] on div "sales Sales Quotes Point of Sale" at bounding box center [153, 349] width 161 height 699
click at [248, 388] on div "Edit Quote Add or modify business logo, address, and contact details here Save …" at bounding box center [826, 349] width 1163 height 699
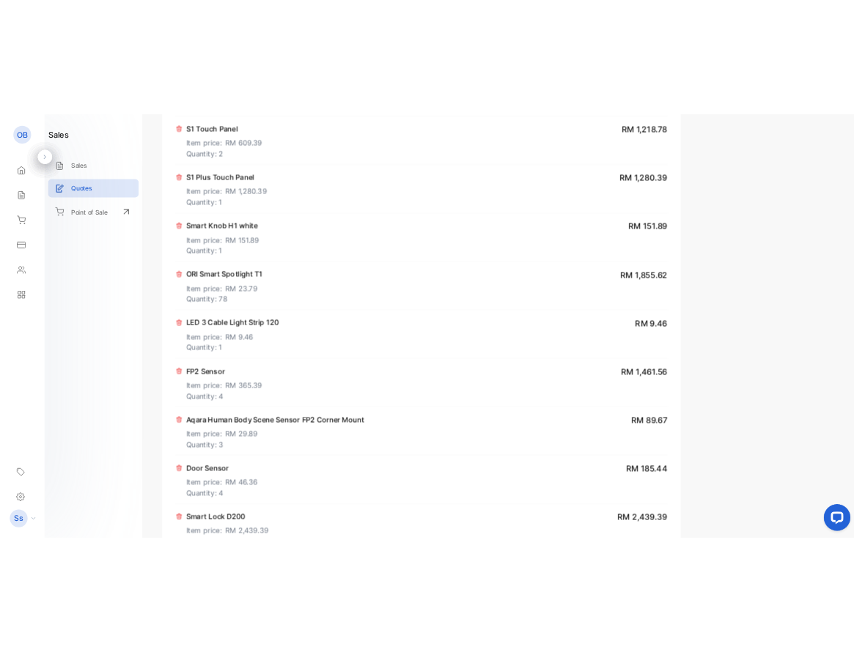
scroll to position [487, 0]
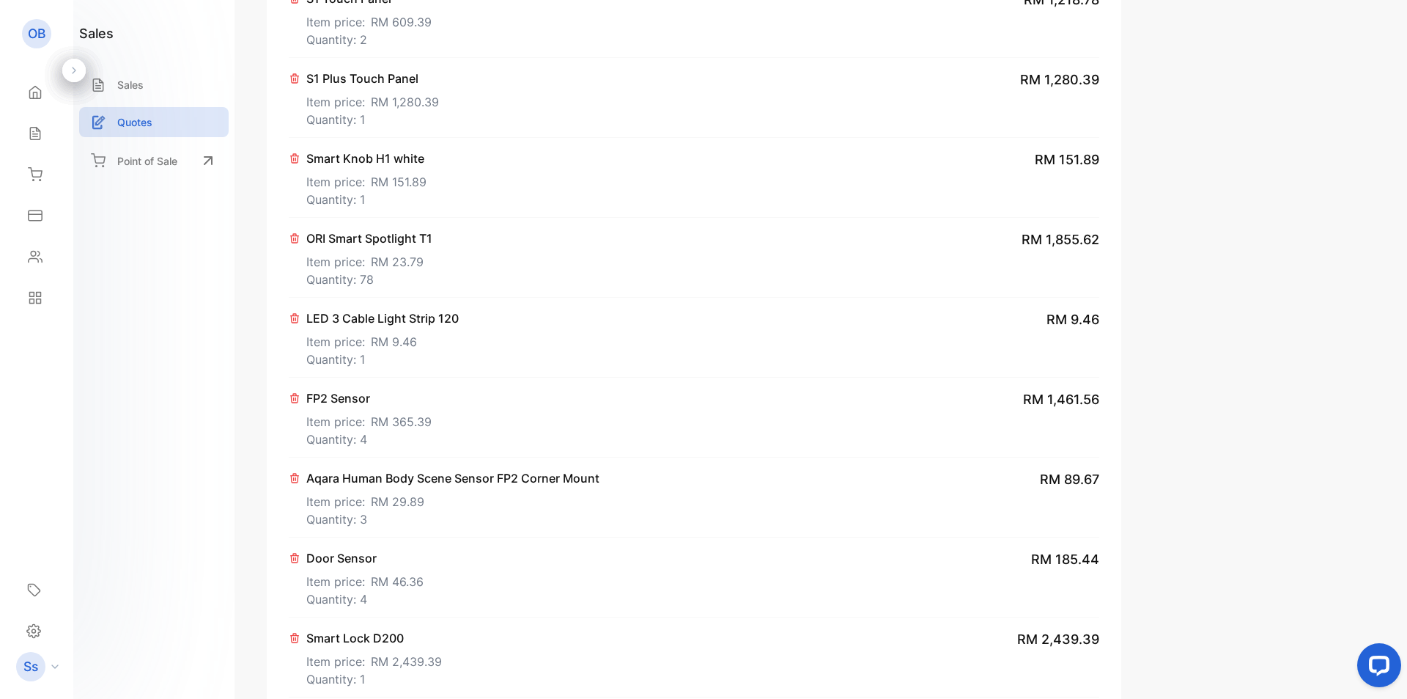
drag, startPoint x: 1204, startPoint y: 85, endPoint x: 1042, endPoint y: 23, distance: 174.0
click at [1204, 86] on div "**********" at bounding box center [1265, 540] width 240 height 1874
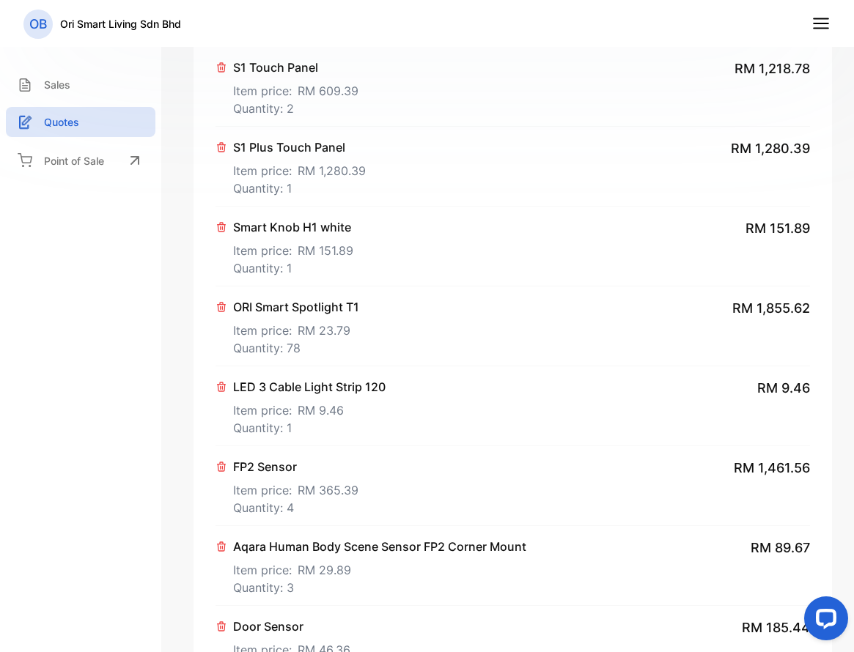
scroll to position [413, 0]
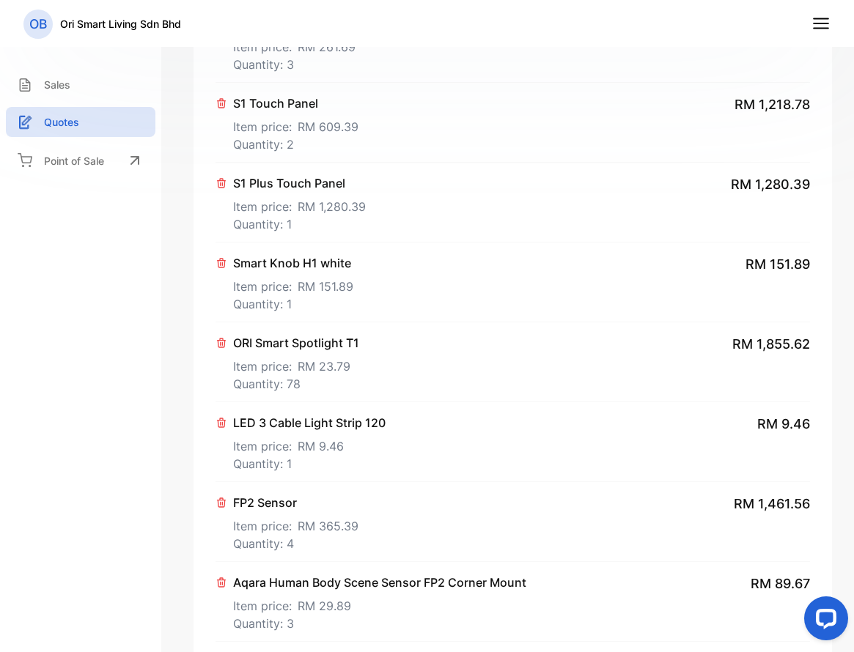
click at [223, 268] on icon at bounding box center [222, 263] width 8 height 9
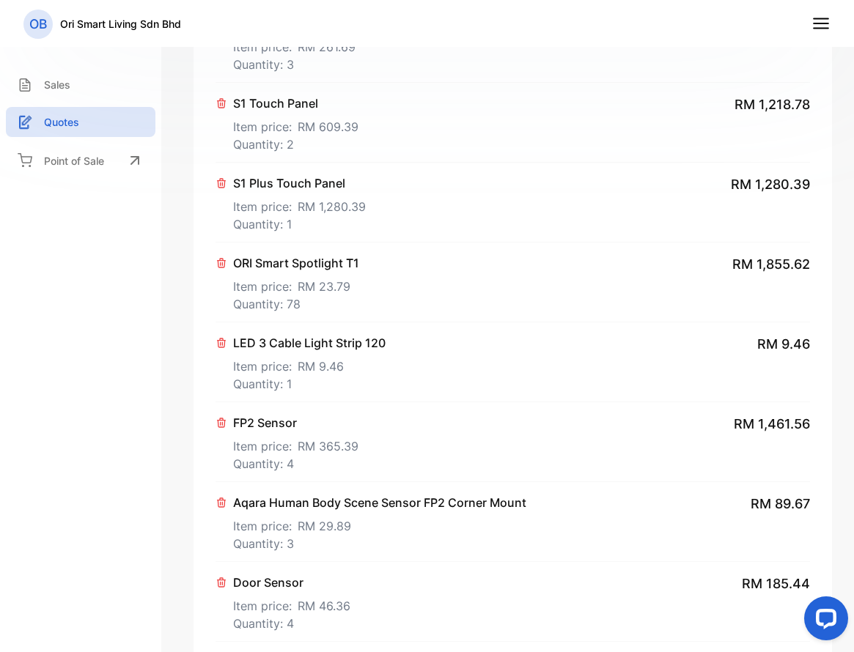
click at [223, 268] on icon at bounding box center [222, 263] width 8 height 9
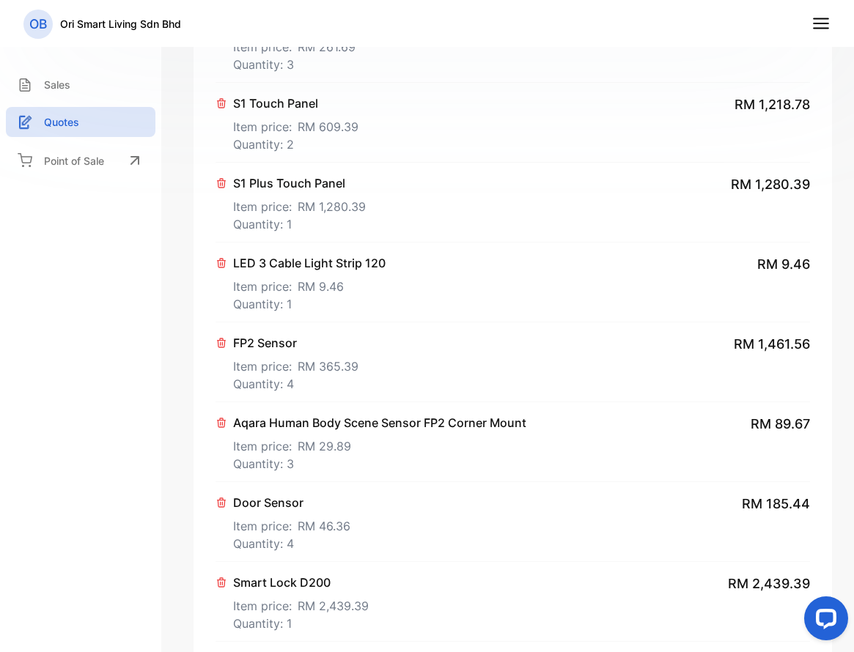
click at [223, 268] on icon at bounding box center [222, 263] width 8 height 9
click at [223, 339] on icon at bounding box center [222, 343] width 8 height 9
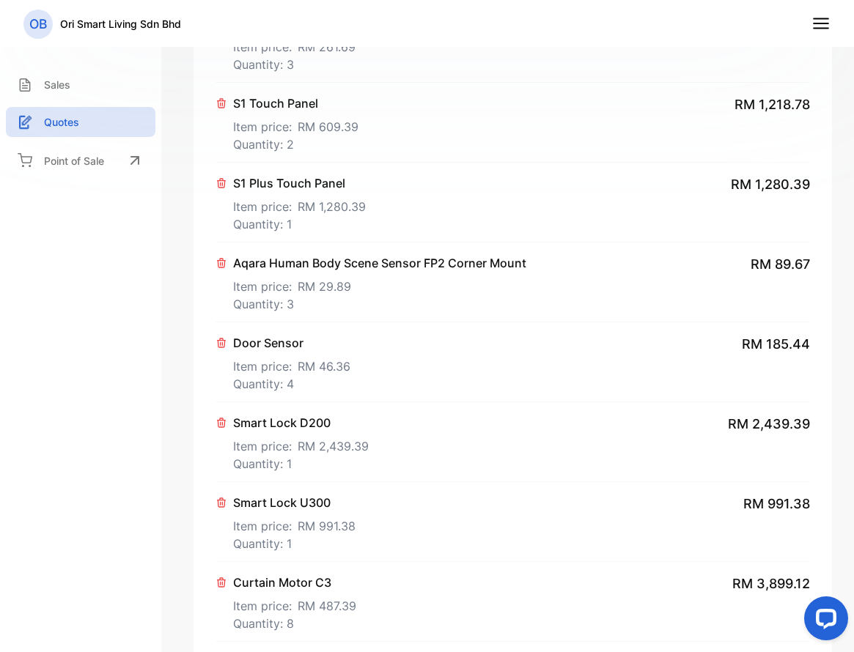
click at [223, 268] on icon at bounding box center [222, 263] width 8 height 9
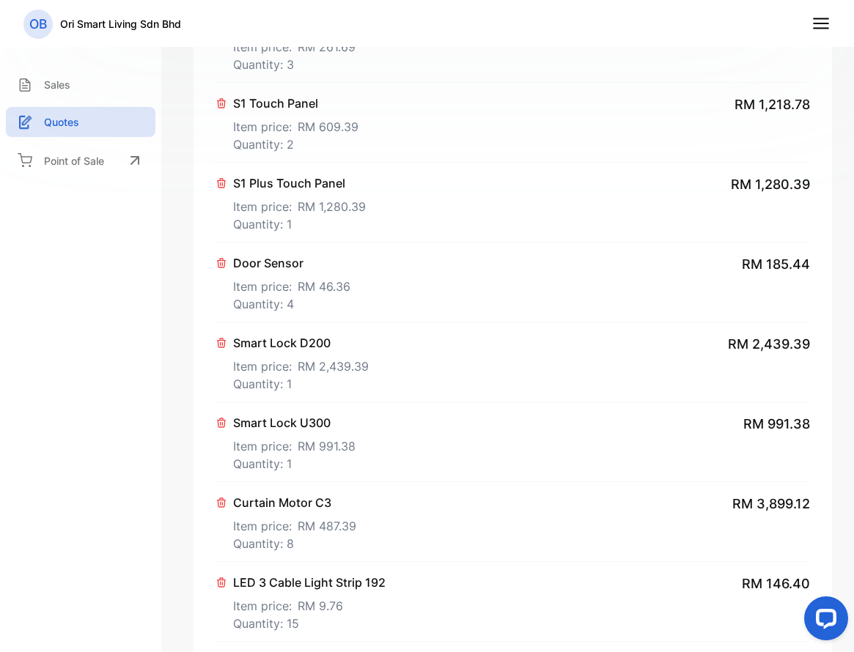
click at [223, 268] on icon at bounding box center [222, 263] width 8 height 9
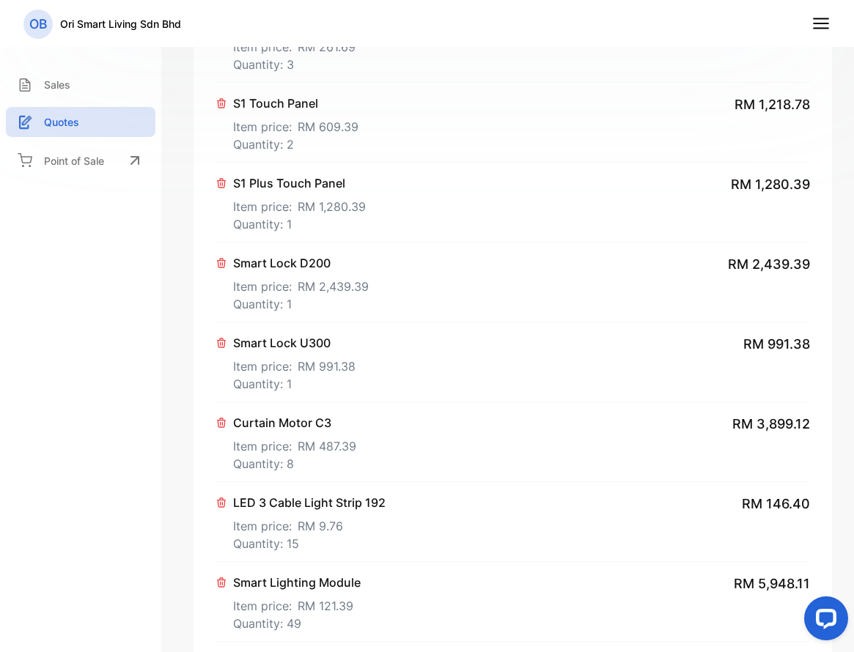
click at [223, 268] on icon at bounding box center [222, 263] width 8 height 9
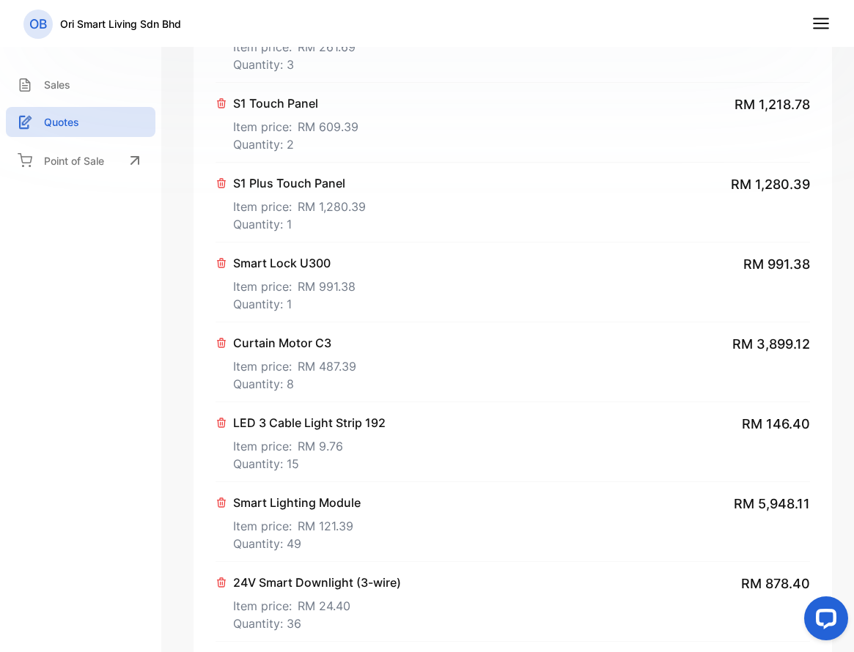
click at [223, 268] on icon at bounding box center [222, 263] width 8 height 9
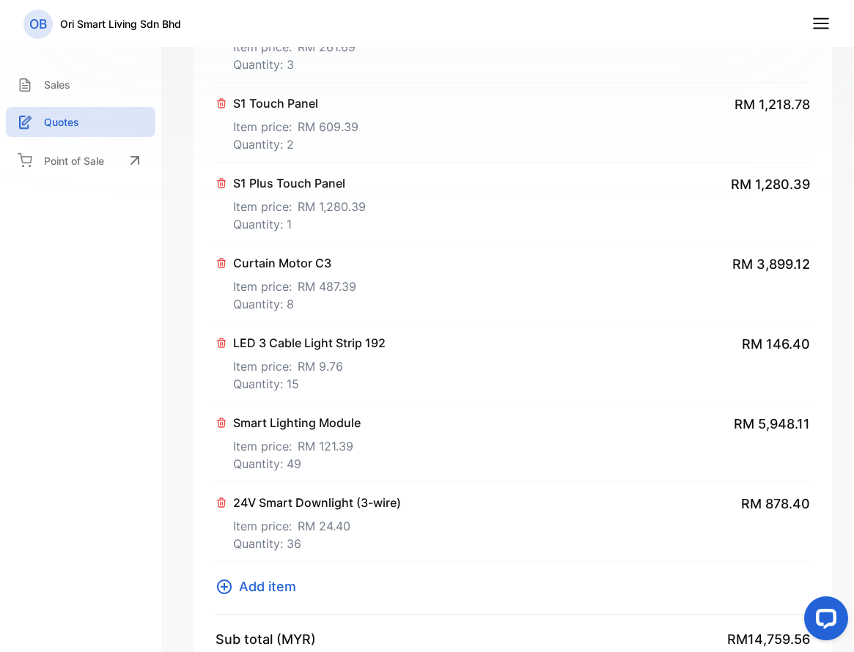
click at [223, 268] on icon at bounding box center [222, 263] width 8 height 9
click at [223, 339] on icon at bounding box center [222, 343] width 8 height 9
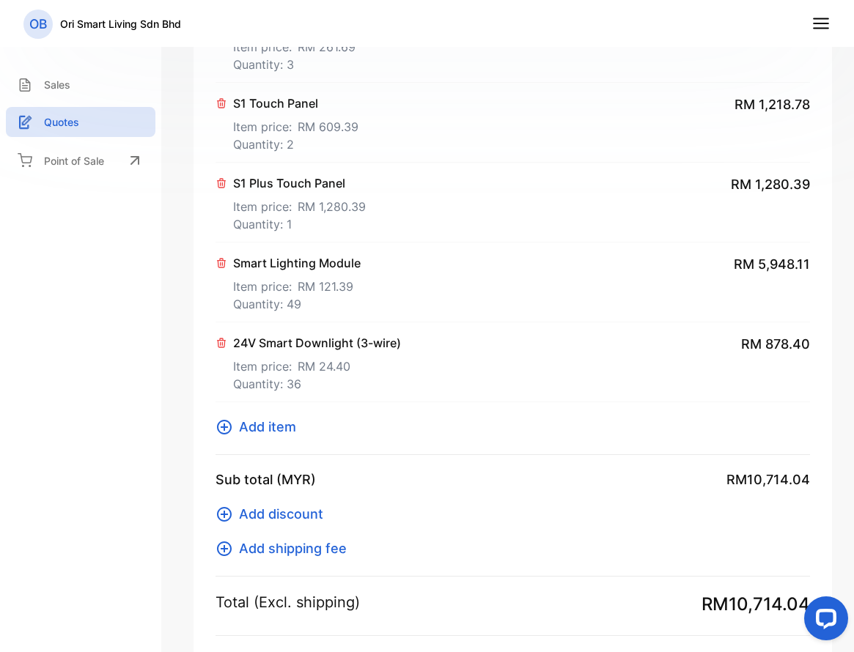
click at [223, 268] on icon at bounding box center [222, 263] width 8 height 9
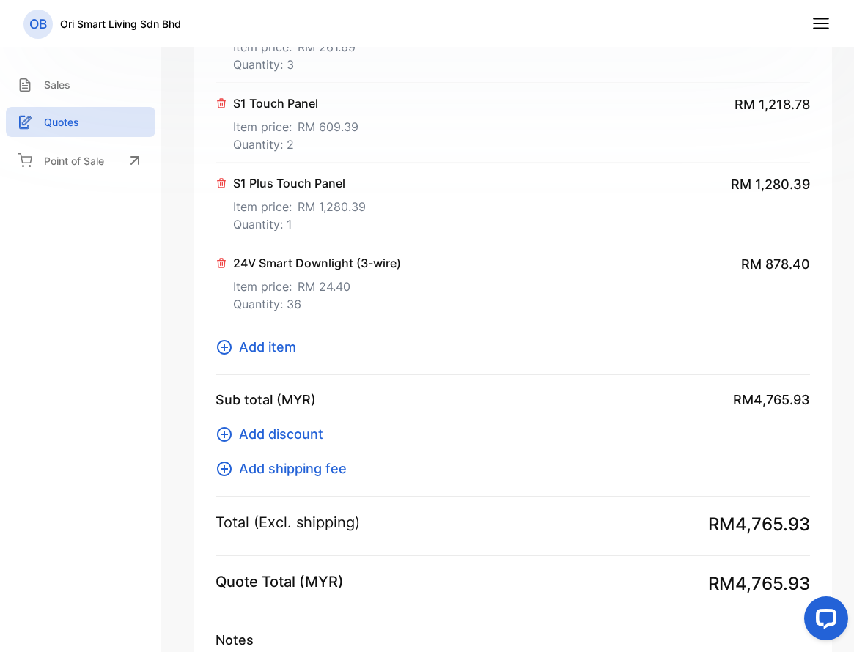
click at [223, 268] on icon at bounding box center [222, 263] width 8 height 9
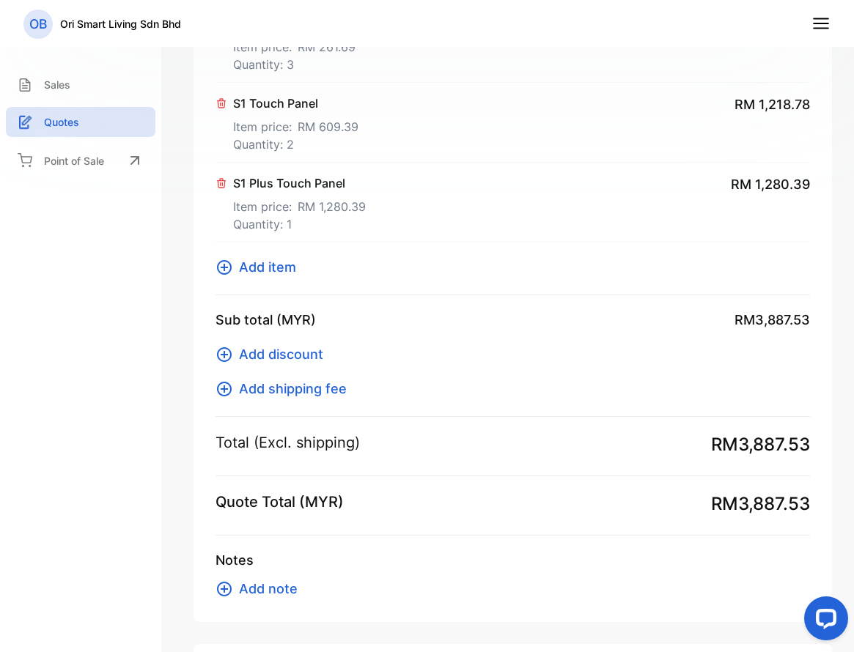
click at [223, 268] on icon at bounding box center [224, 267] width 15 height 15
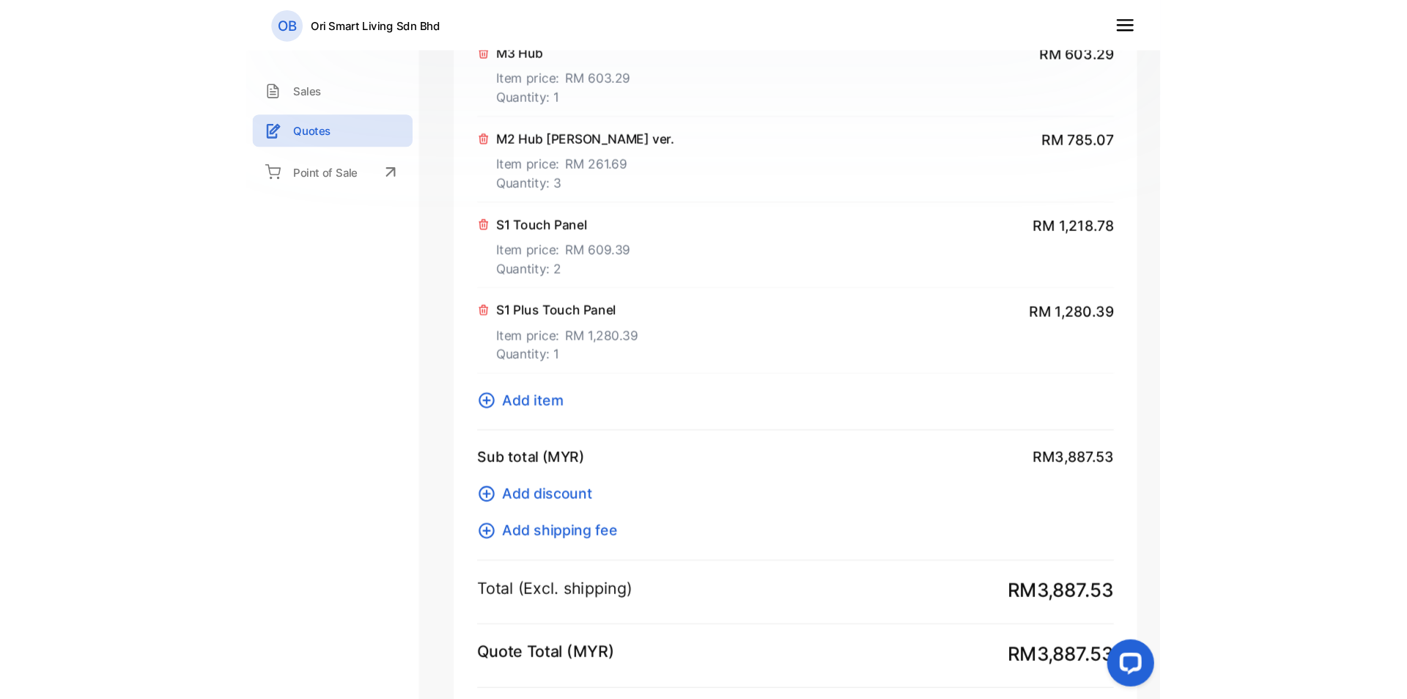
scroll to position [340, 0]
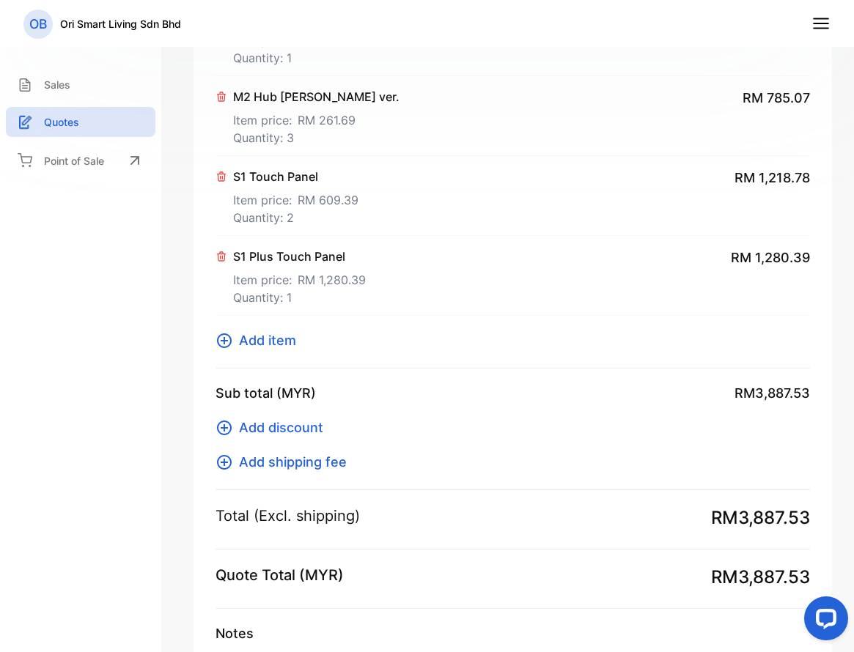
click at [244, 331] on span "Add item" at bounding box center [267, 341] width 57 height 20
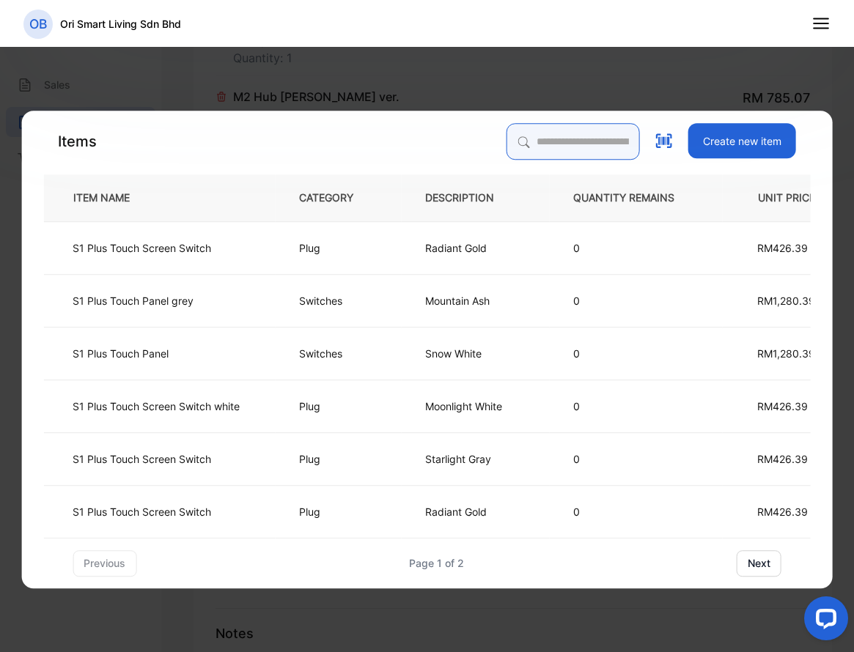
click at [509, 150] on input "search" at bounding box center [573, 141] width 133 height 37
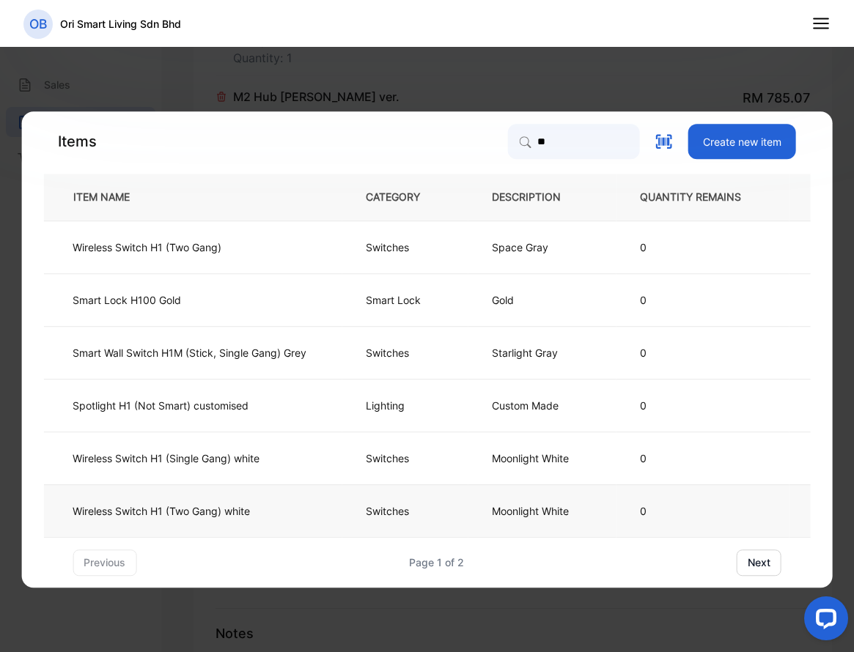
drag, startPoint x: 764, startPoint y: 560, endPoint x: 607, endPoint y: 521, distance: 161.6
click at [764, 561] on button "next" at bounding box center [759, 563] width 45 height 26
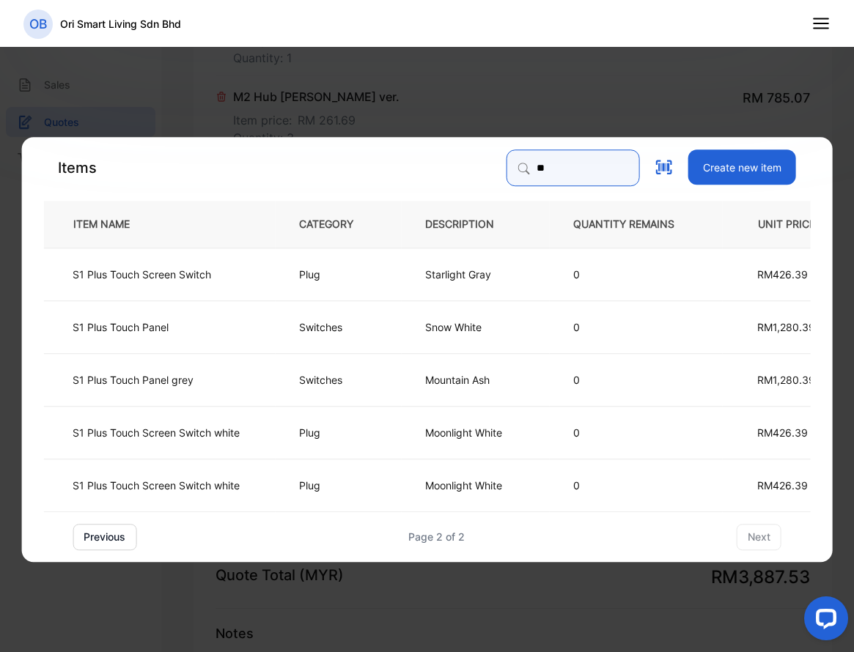
drag, startPoint x: 553, startPoint y: 162, endPoint x: 454, endPoint y: 161, distance: 99.0
click at [454, 161] on div "Items ** Create new item" at bounding box center [426, 168] width 767 height 37
type input "***"
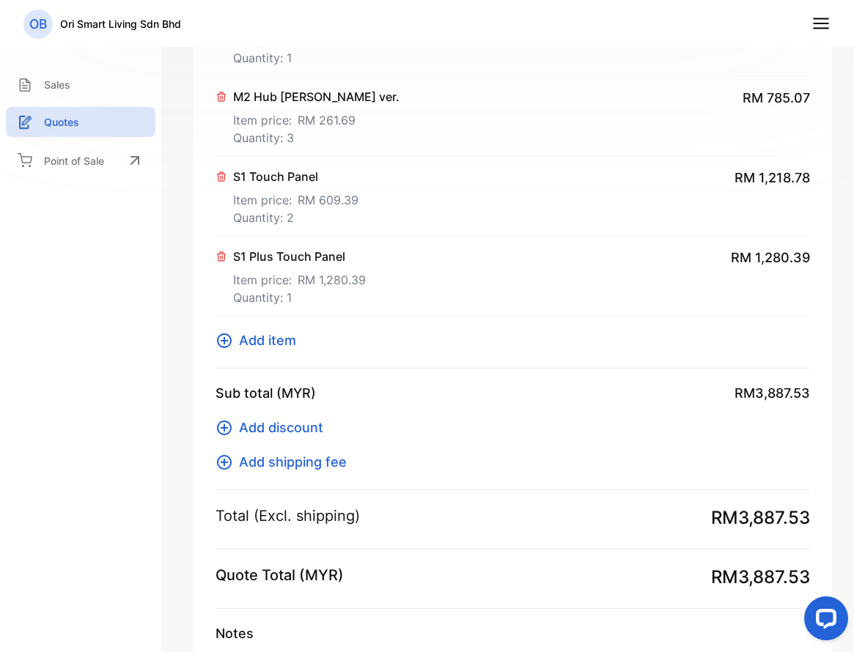
drag, startPoint x: 431, startPoint y: 117, endPoint x: 431, endPoint y: 129, distance: 11.7
click at [273, 326] on div "Item M3 Hub Item price: RM 603.29 Quantity: 1 RM 603.29 M2 Hub POE ver. Item pr…" at bounding box center [513, 173] width 594 height 392
click at [267, 336] on span "Add item" at bounding box center [267, 341] width 57 height 20
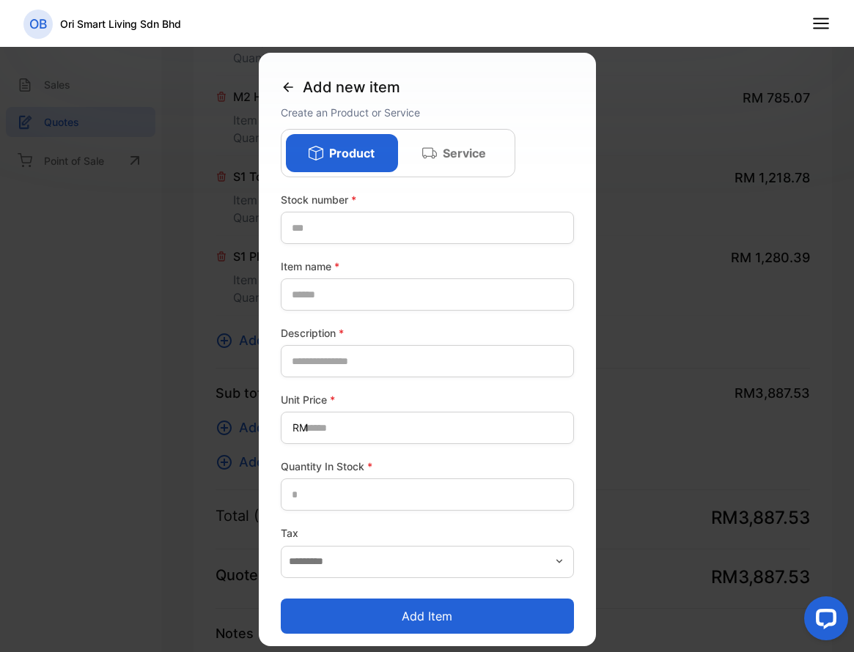
click at [289, 86] on icon at bounding box center [288, 87] width 15 height 15
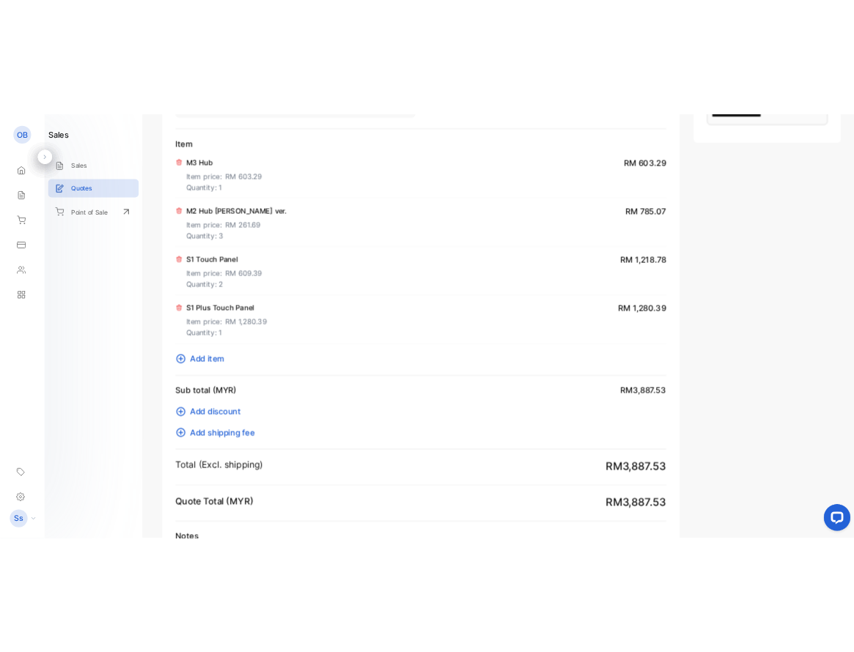
scroll to position [388, 0]
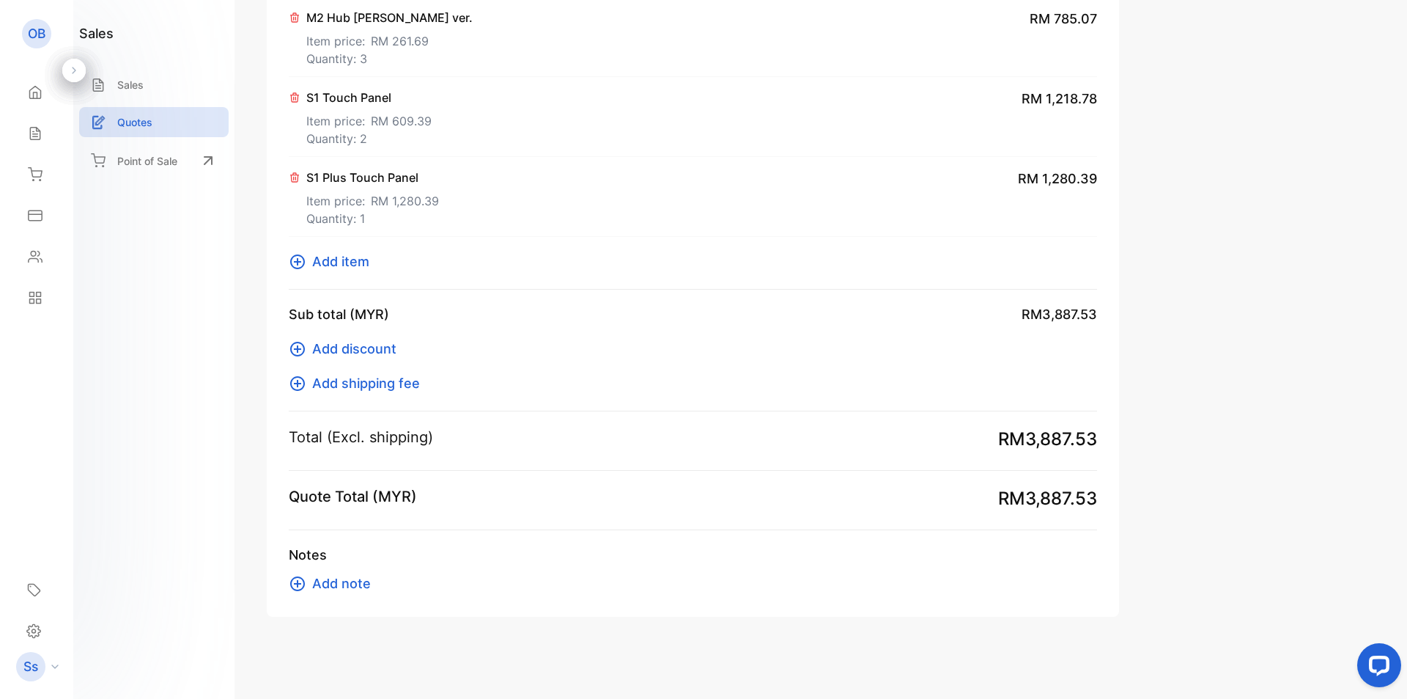
click at [345, 270] on span "Add item" at bounding box center [340, 261] width 57 height 20
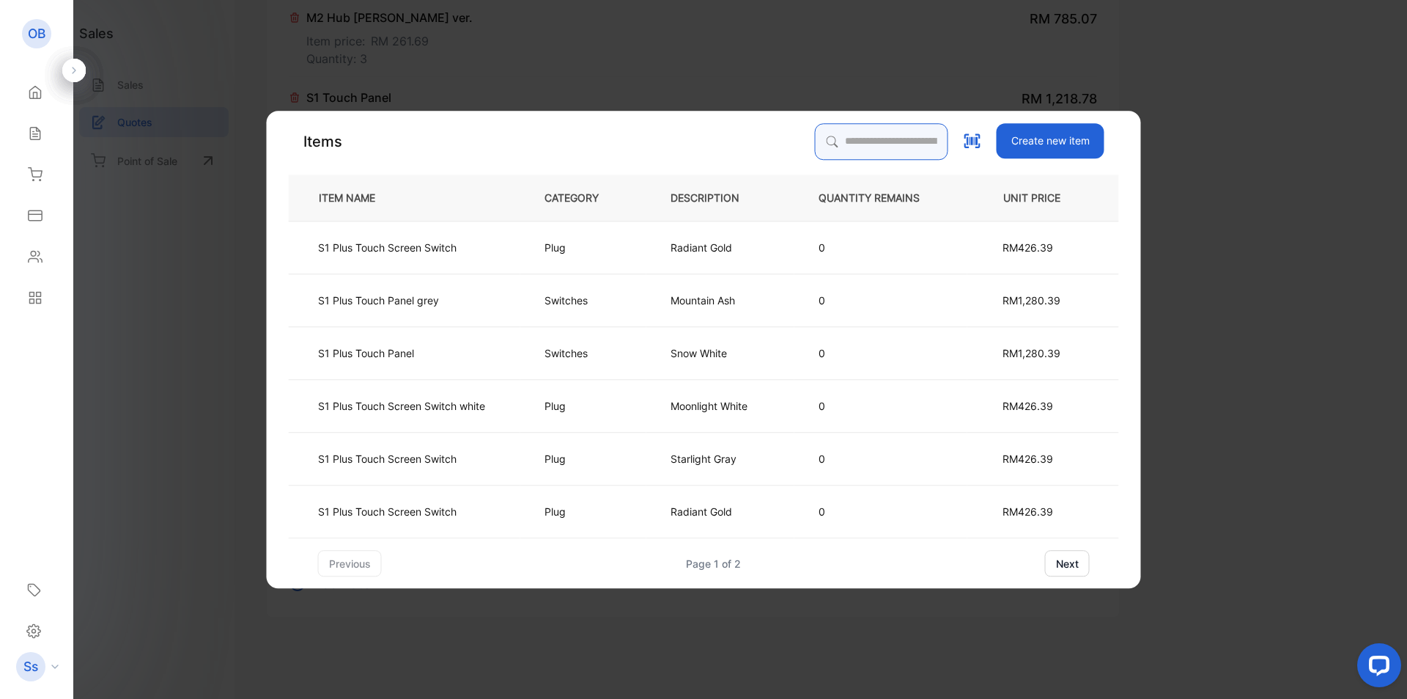
click at [864, 144] on input "search" at bounding box center [881, 141] width 133 height 37
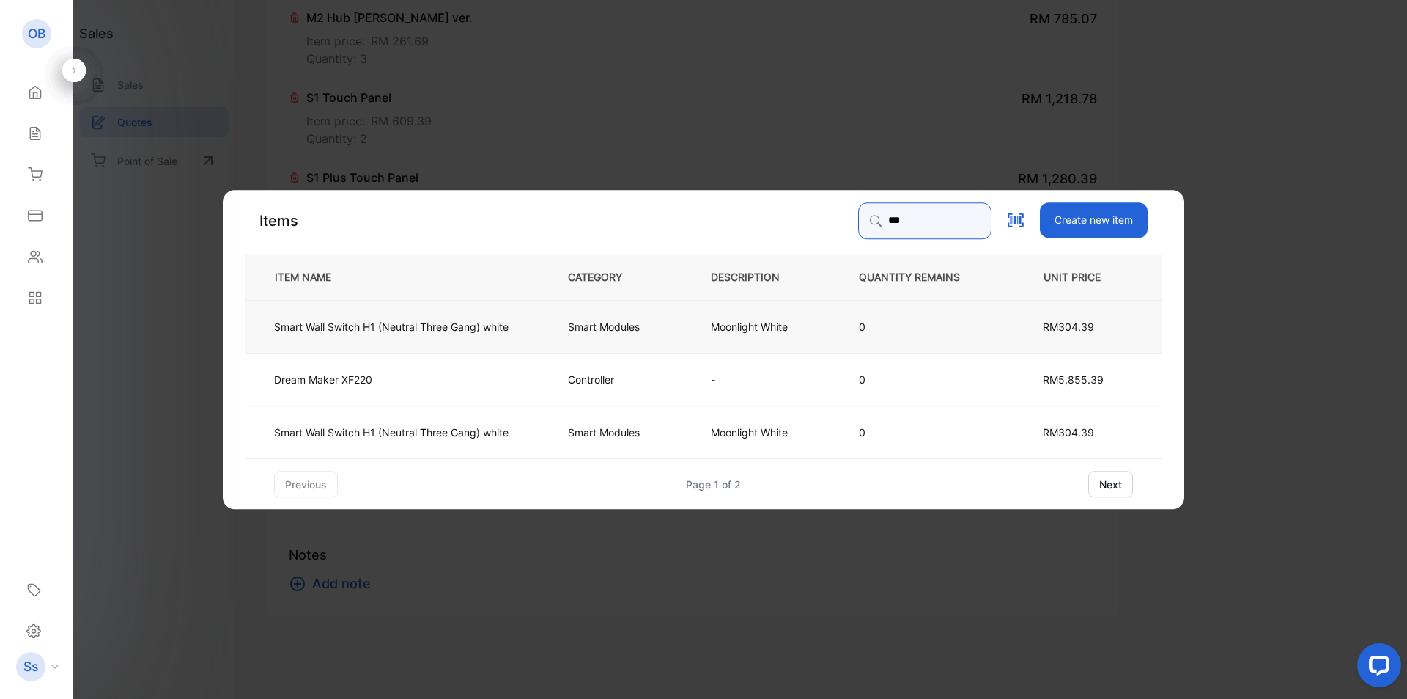
type input "***"
click at [627, 330] on p "Smart Modules" at bounding box center [604, 325] width 72 height 15
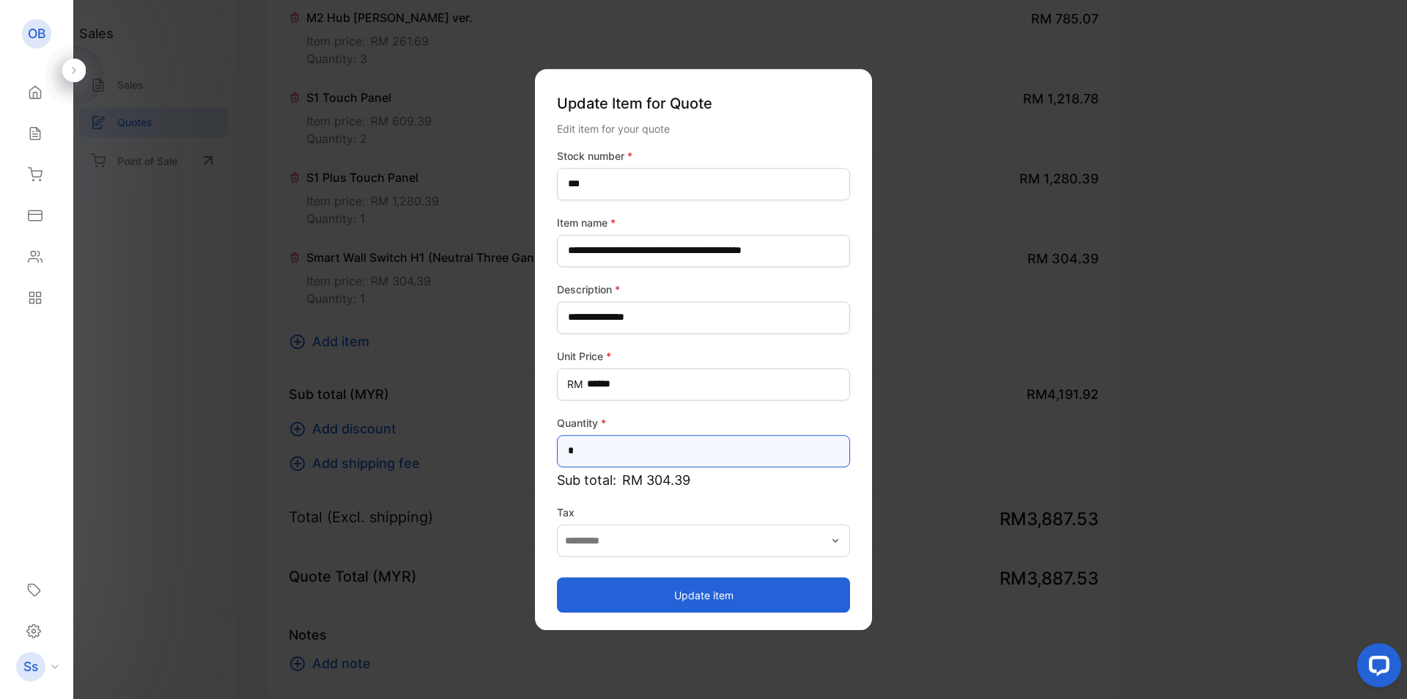
drag, startPoint x: 622, startPoint y: 452, endPoint x: 351, endPoint y: 433, distance: 271.2
click at [452, 696] on div "**********" at bounding box center [694, 696] width 854 height 0
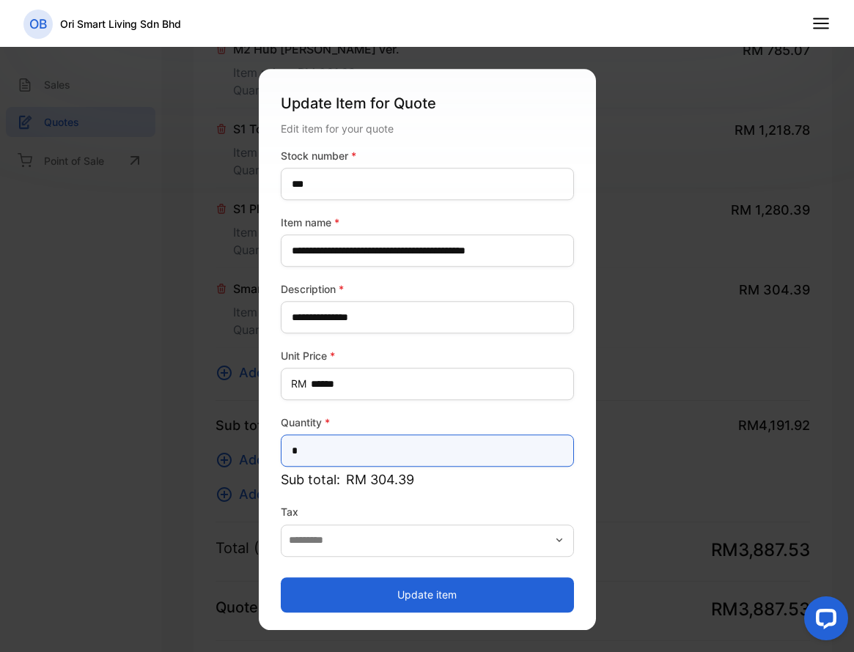
drag, startPoint x: 338, startPoint y: 445, endPoint x: 239, endPoint y: 443, distance: 99.0
type input "*"
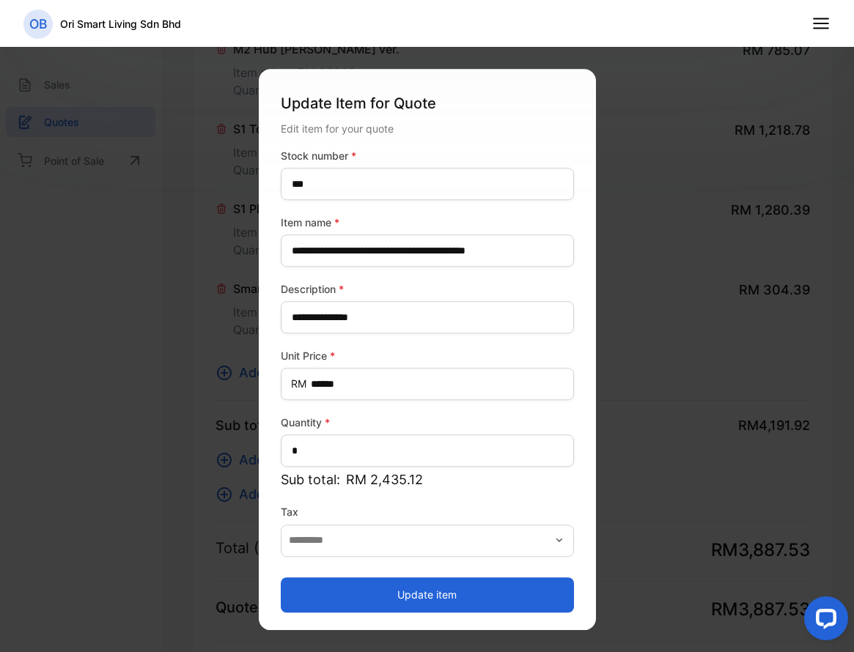
click at [388, 592] on button "Update item" at bounding box center [427, 595] width 293 height 35
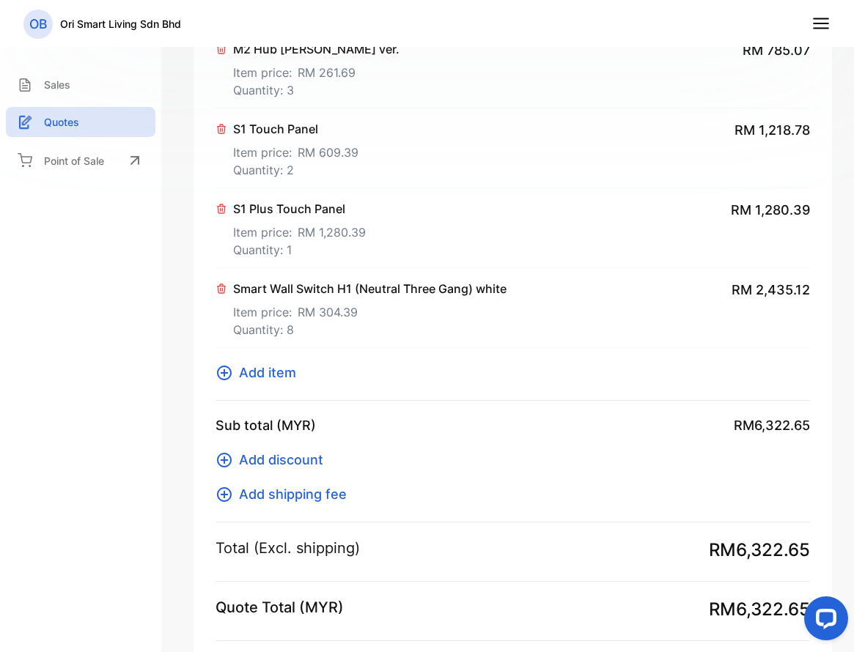
click at [269, 376] on span "Add item" at bounding box center [267, 373] width 57 height 20
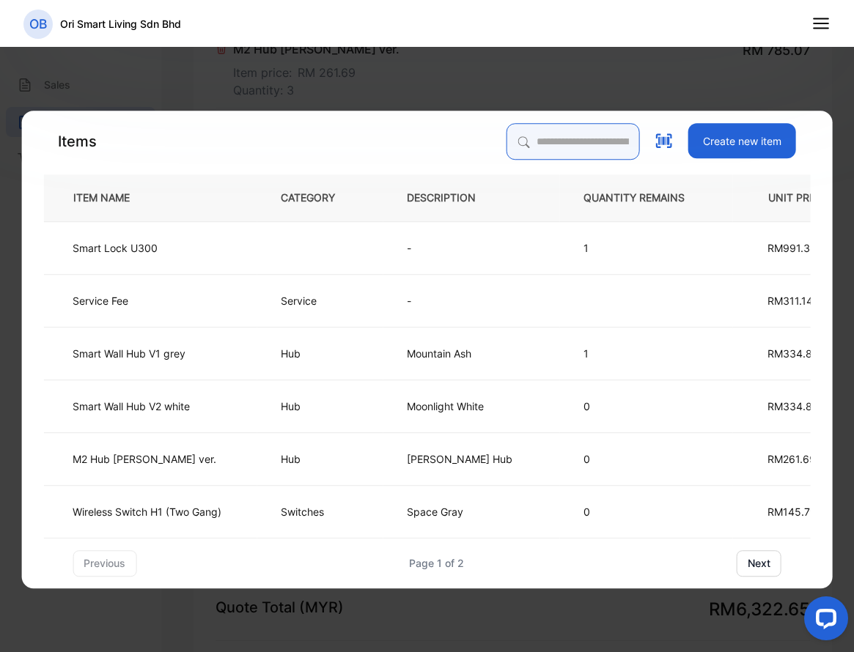
click at [512, 137] on input "search" at bounding box center [573, 141] width 133 height 37
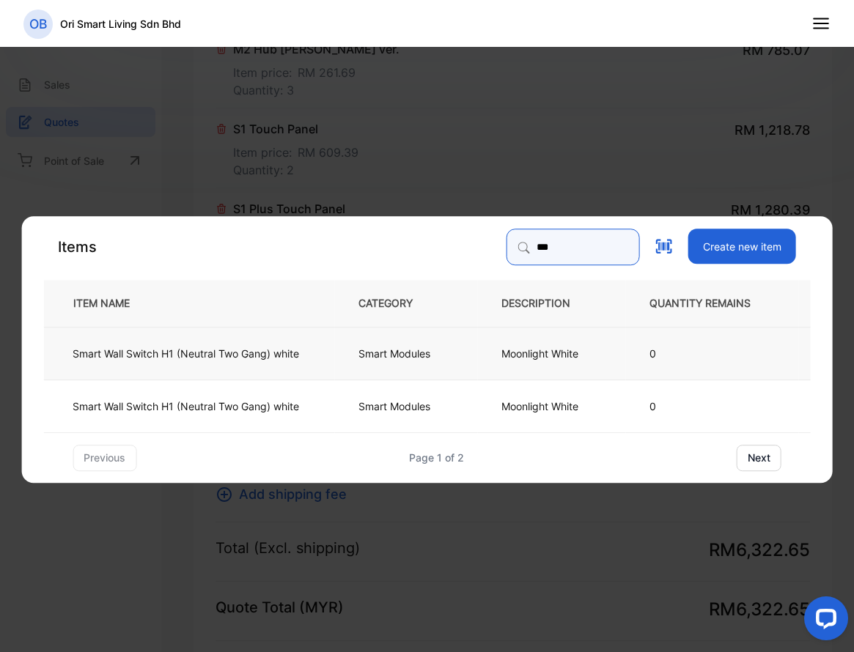
type input "***"
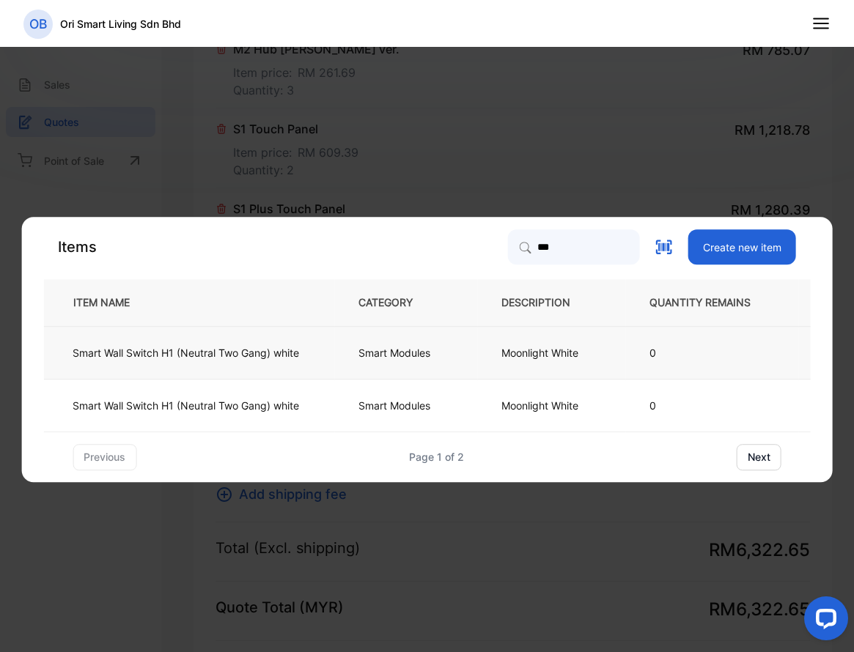
click at [334, 356] on td "Smart Wall Switch H1 (Neutral Two Gang) white" at bounding box center [188, 352] width 291 height 53
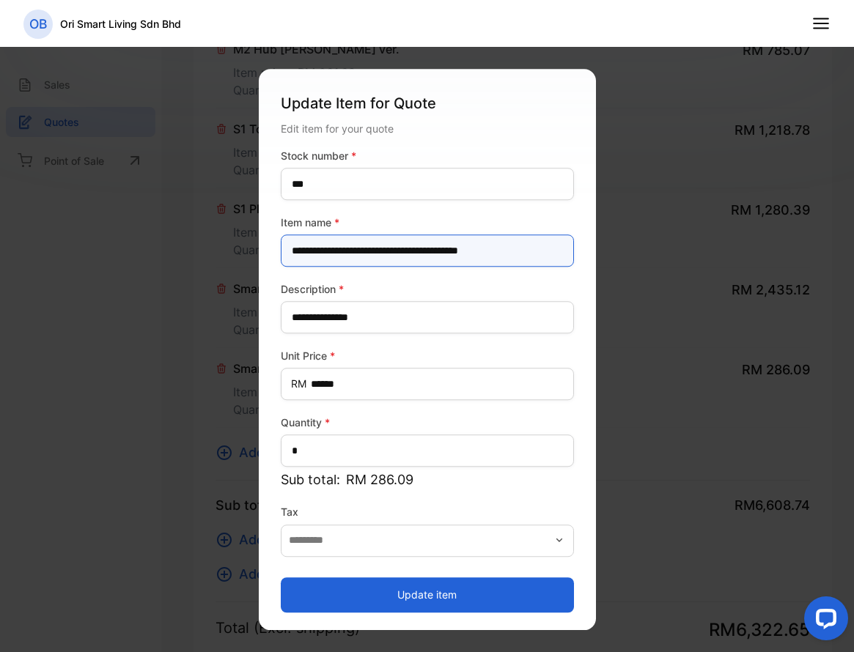
drag, startPoint x: 534, startPoint y: 251, endPoint x: 493, endPoint y: 248, distance: 41.9
click at [493, 248] on name-inputItem_Name "**********" at bounding box center [427, 251] width 293 height 32
type name-inputItem_Name "**********"
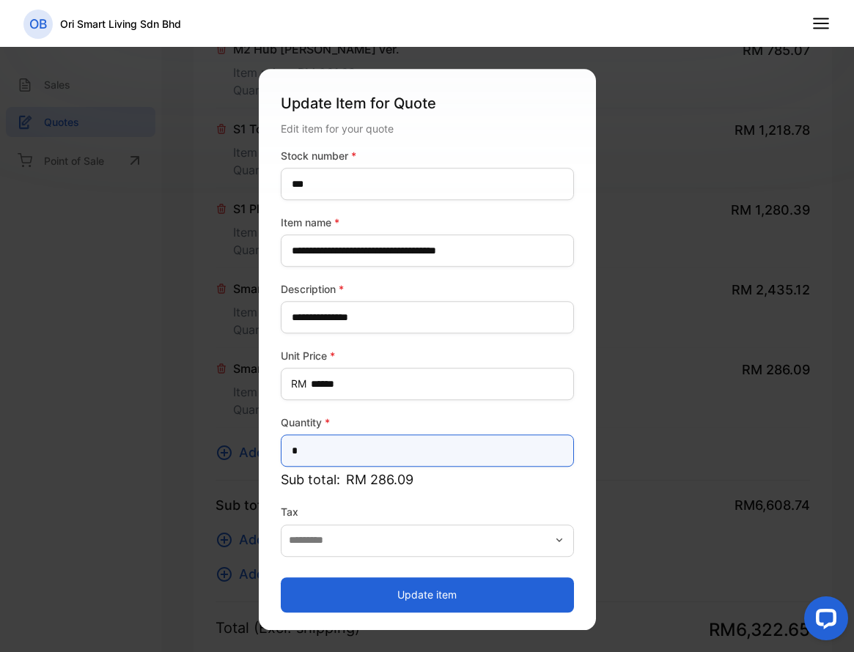
drag, startPoint x: 323, startPoint y: 448, endPoint x: 256, endPoint y: 441, distance: 67.1
click at [262, 449] on div "**********" at bounding box center [427, 349] width 337 height 561
type input "**"
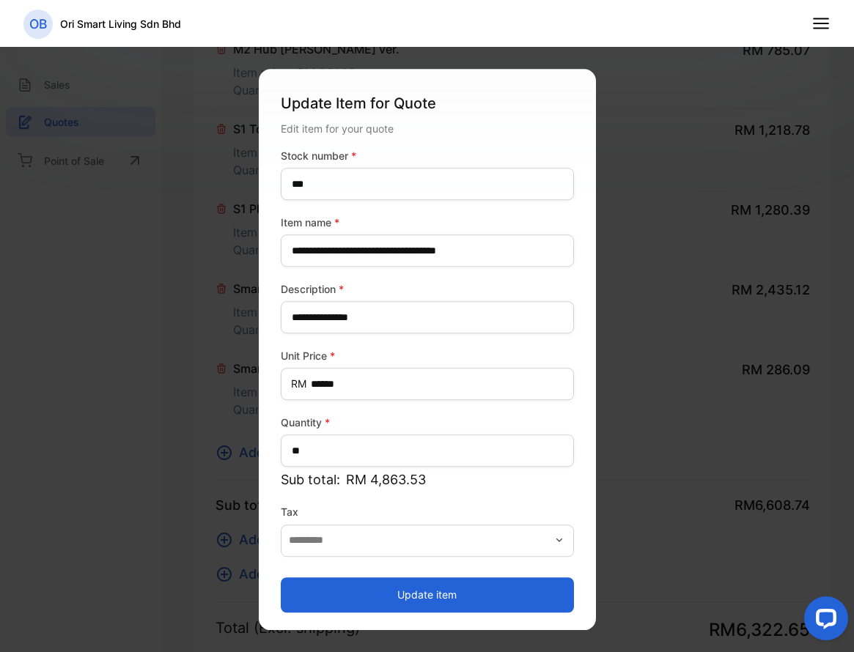
click at [341, 599] on button "Update item" at bounding box center [427, 595] width 293 height 35
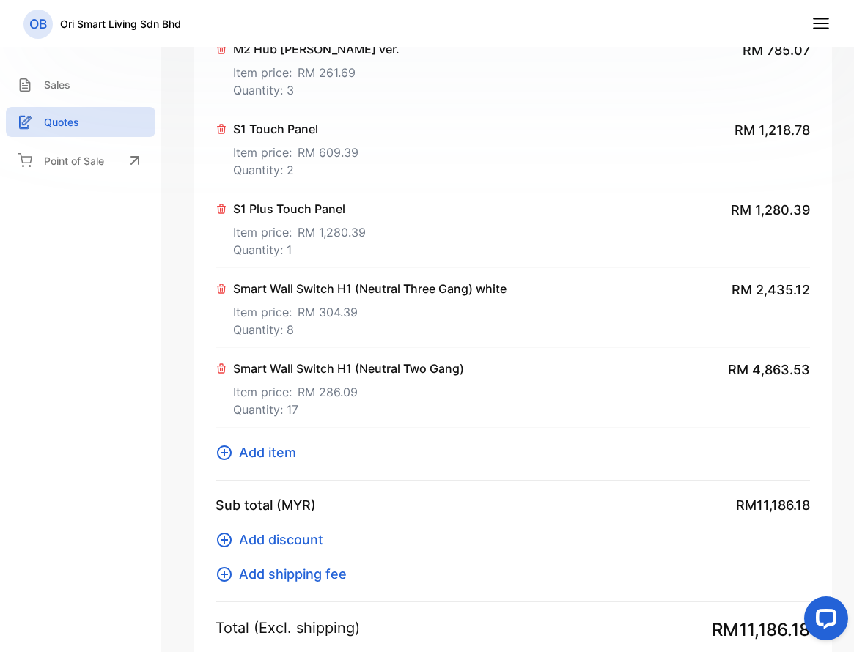
scroll to position [314, 0]
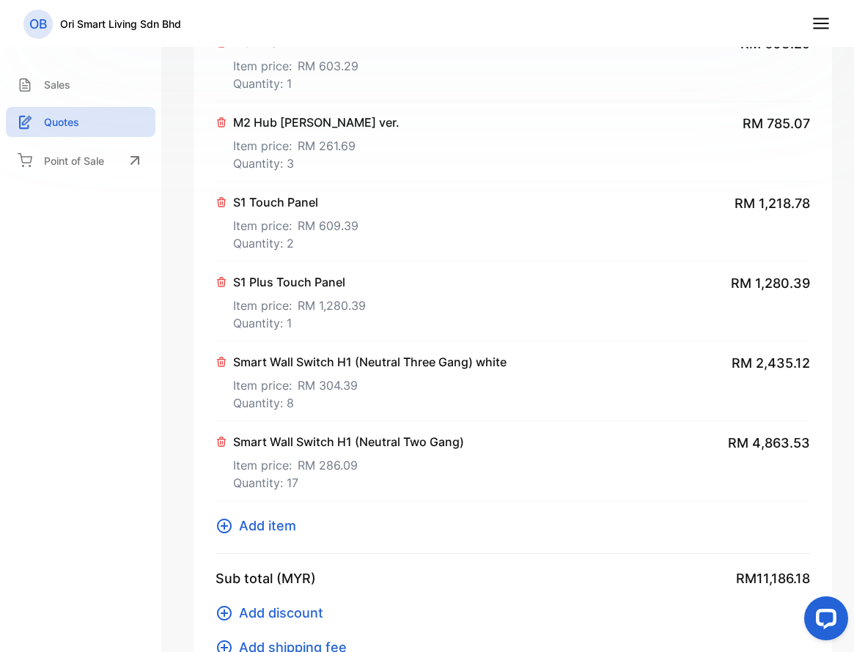
click at [378, 363] on p "Smart Wall Switch H1 (Neutral Three Gang) white" at bounding box center [369, 362] width 273 height 18
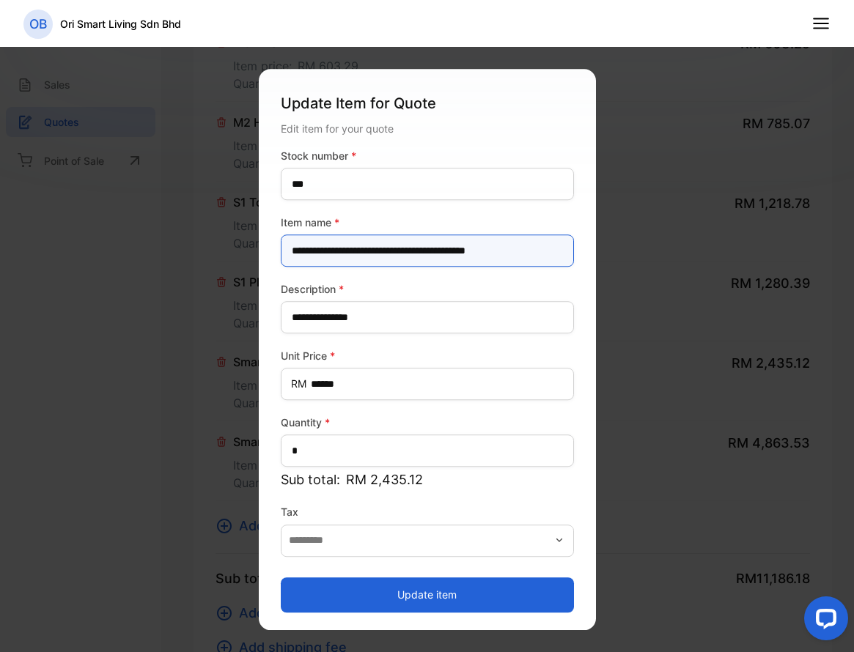
drag, startPoint x: 539, startPoint y: 251, endPoint x: 499, endPoint y: 253, distance: 39.6
click at [499, 253] on name-inputItem_Name "**********" at bounding box center [427, 251] width 293 height 32
type name-inputItem_Name "**********"
click at [388, 597] on button "Update item" at bounding box center [427, 595] width 293 height 35
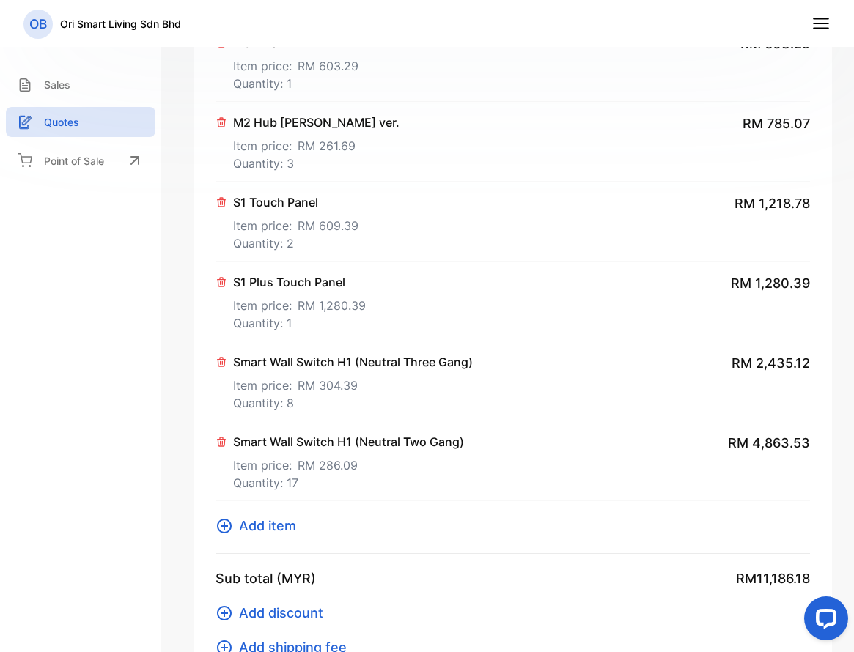
click at [254, 525] on span "Add item" at bounding box center [267, 526] width 57 height 20
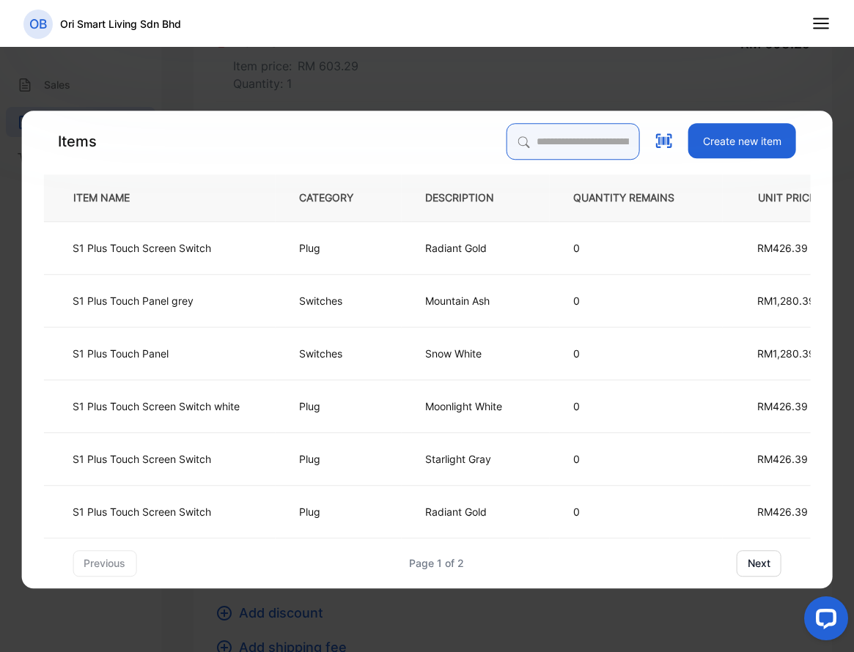
click at [507, 140] on input "search" at bounding box center [573, 141] width 133 height 37
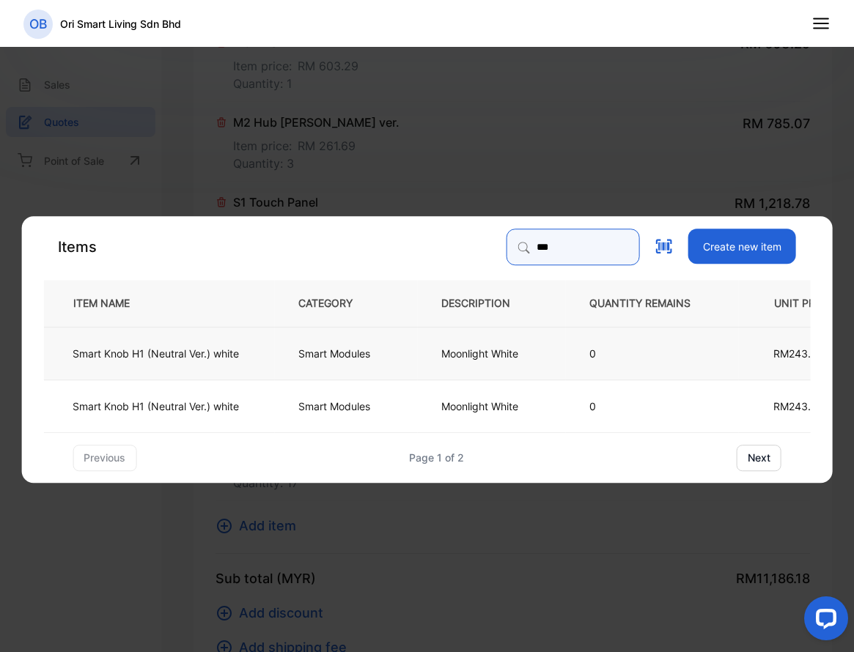
type input "***"
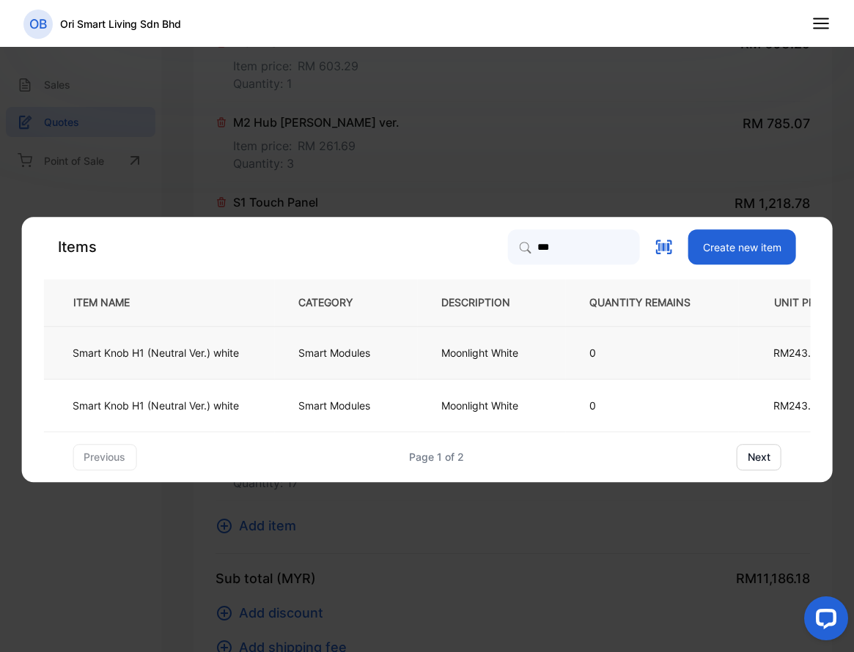
click at [410, 350] on td "Smart Modules" at bounding box center [345, 352] width 143 height 53
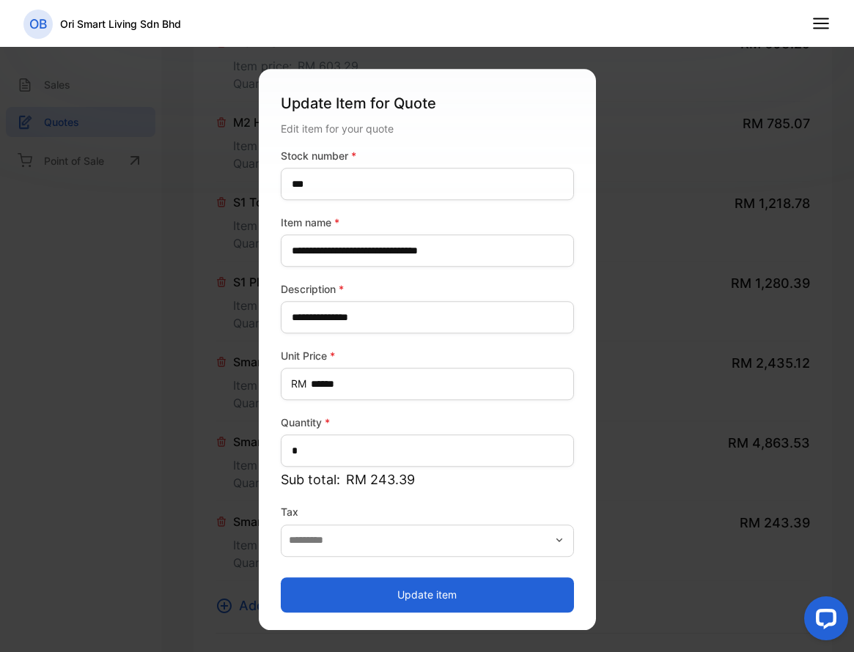
click at [391, 582] on button "Update item" at bounding box center [427, 595] width 293 height 35
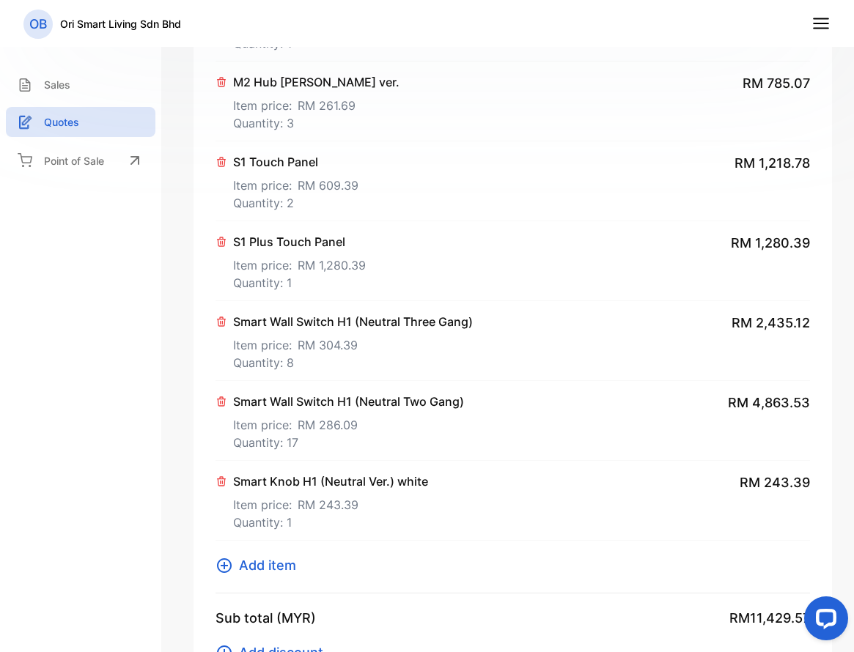
scroll to position [388, 0]
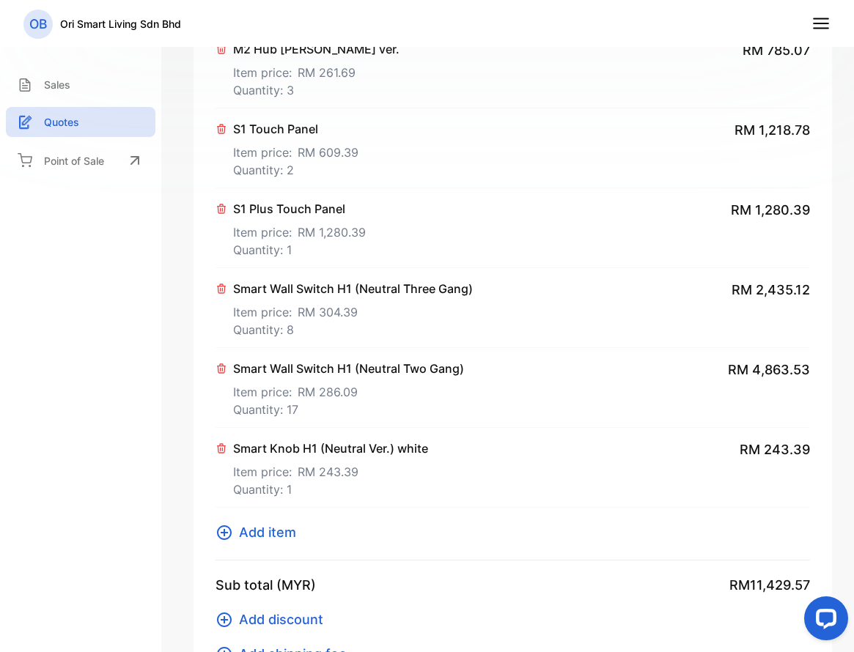
click at [264, 540] on span "Add item" at bounding box center [267, 533] width 57 height 20
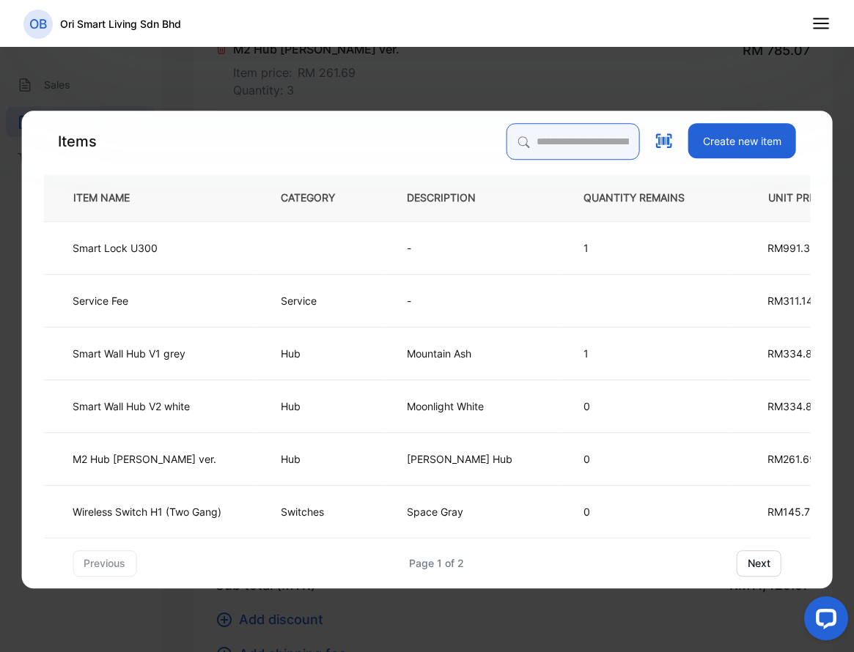
click at [551, 156] on input "search" at bounding box center [573, 141] width 133 height 37
type input "**********"
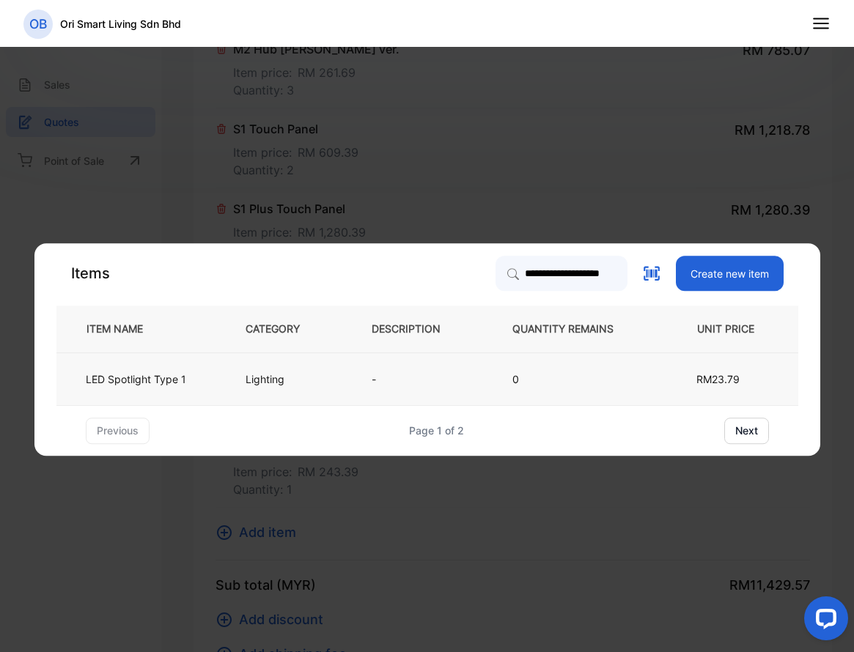
click at [272, 376] on p "Lighting" at bounding box center [265, 379] width 39 height 15
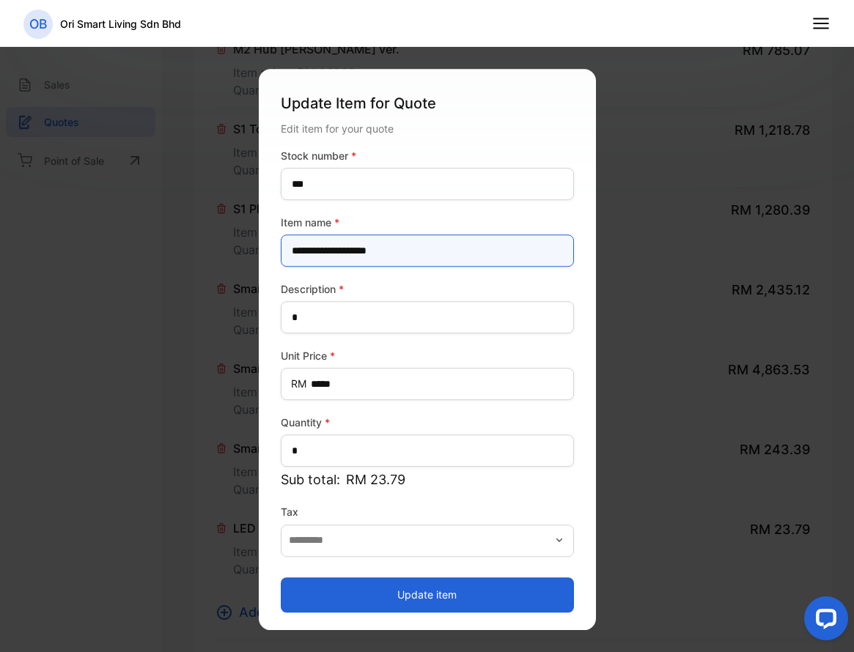
click at [386, 244] on name-inputItem_Name "**********" at bounding box center [427, 251] width 293 height 32
type name-inputItem_Name "**********"
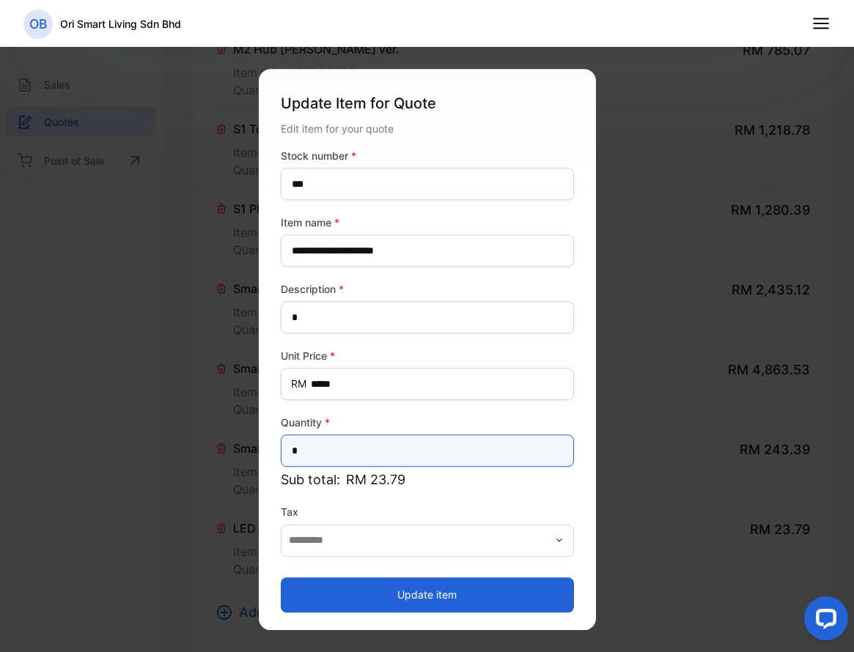
drag, startPoint x: 341, startPoint y: 452, endPoint x: 265, endPoint y: 456, distance: 75.6
click at [265, 456] on div "**********" at bounding box center [427, 349] width 337 height 561
type input "**"
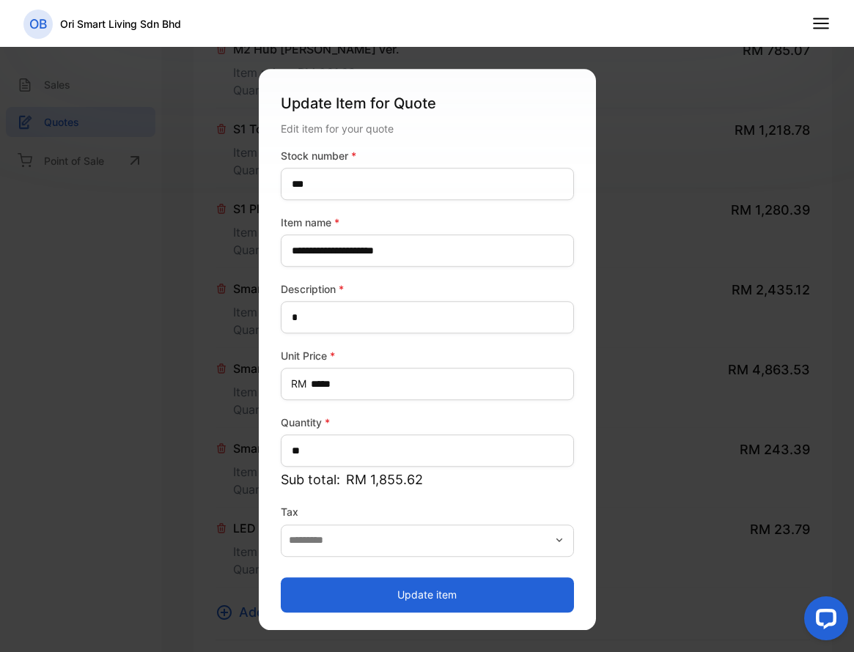
click at [371, 585] on button "Update item" at bounding box center [427, 595] width 293 height 35
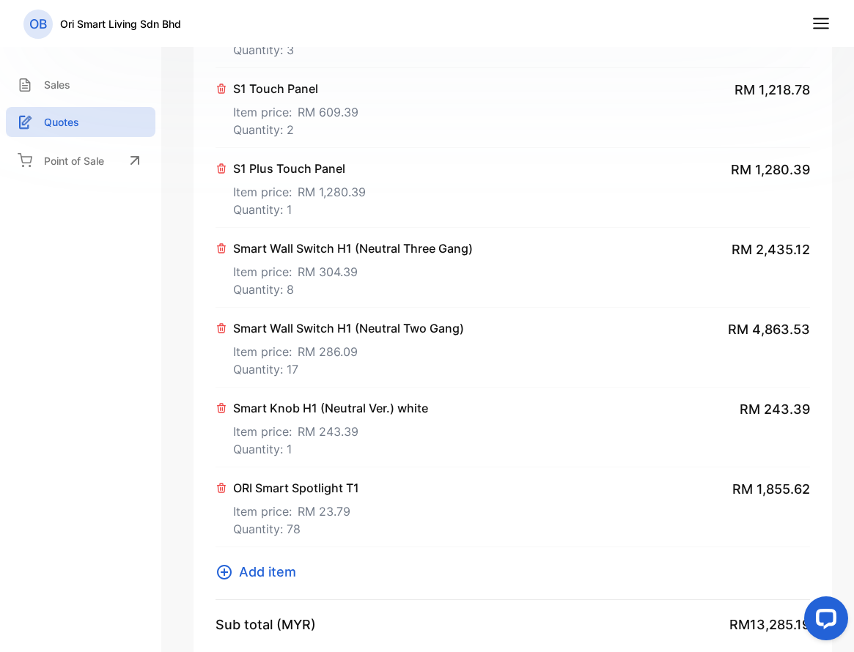
scroll to position [461, 0]
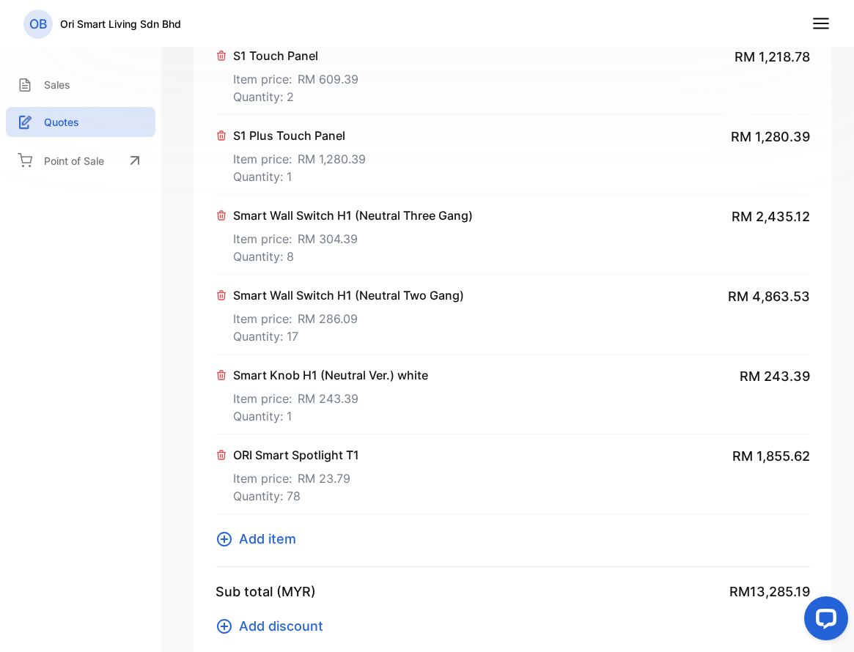
click at [258, 537] on span "Add item" at bounding box center [267, 539] width 57 height 20
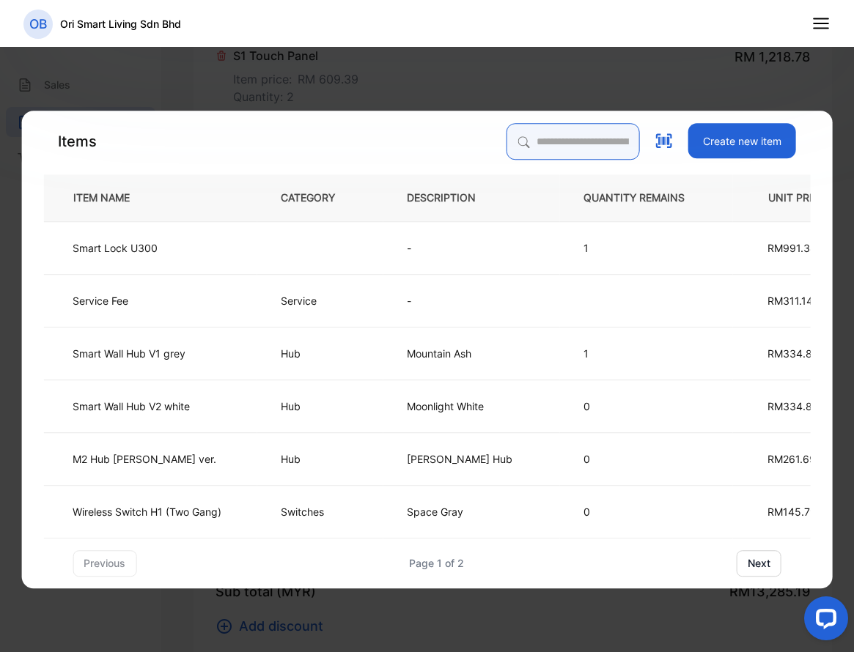
click at [511, 155] on input "search" at bounding box center [573, 141] width 133 height 37
click at [608, 147] on input "search" at bounding box center [573, 141] width 133 height 37
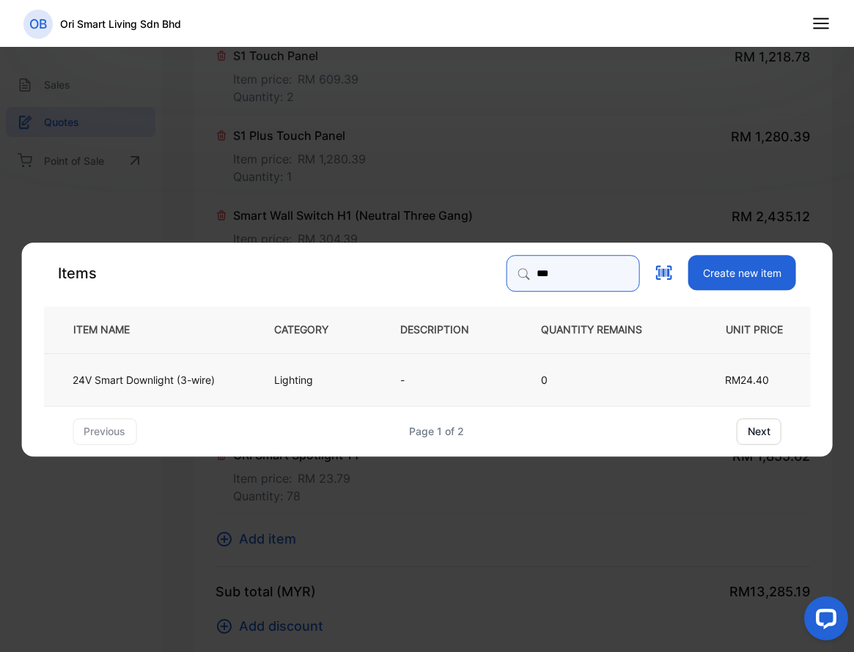
type input "***"
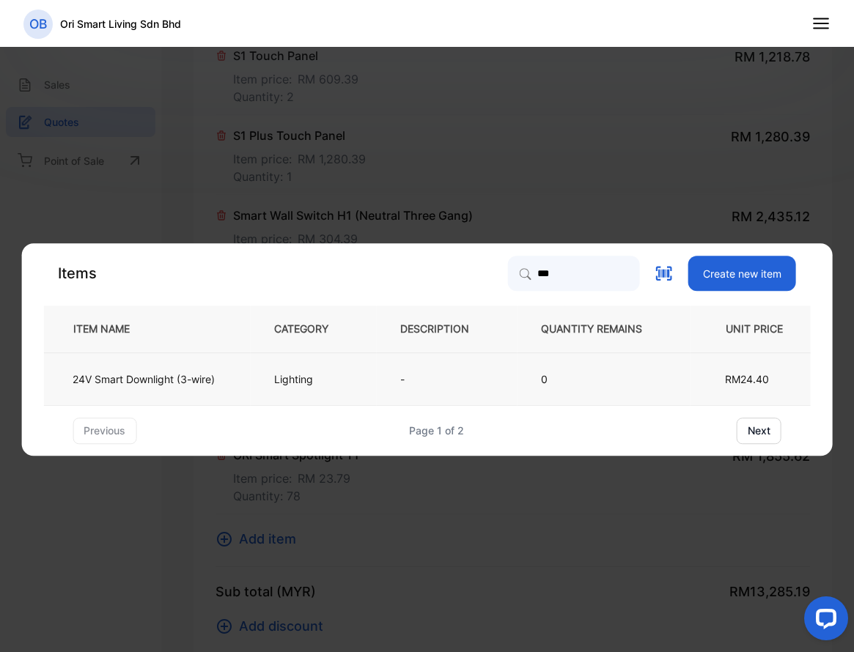
click at [370, 364] on td "Lighting" at bounding box center [313, 379] width 126 height 53
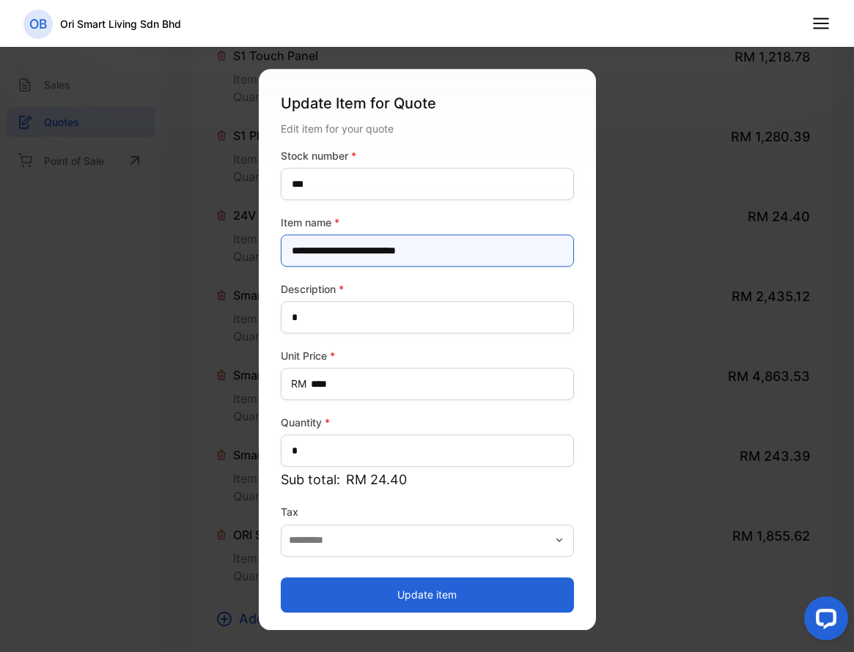
click at [421, 245] on name-inputItem_Name "**********" at bounding box center [427, 251] width 293 height 32
type name-inputItem_Name "**********"
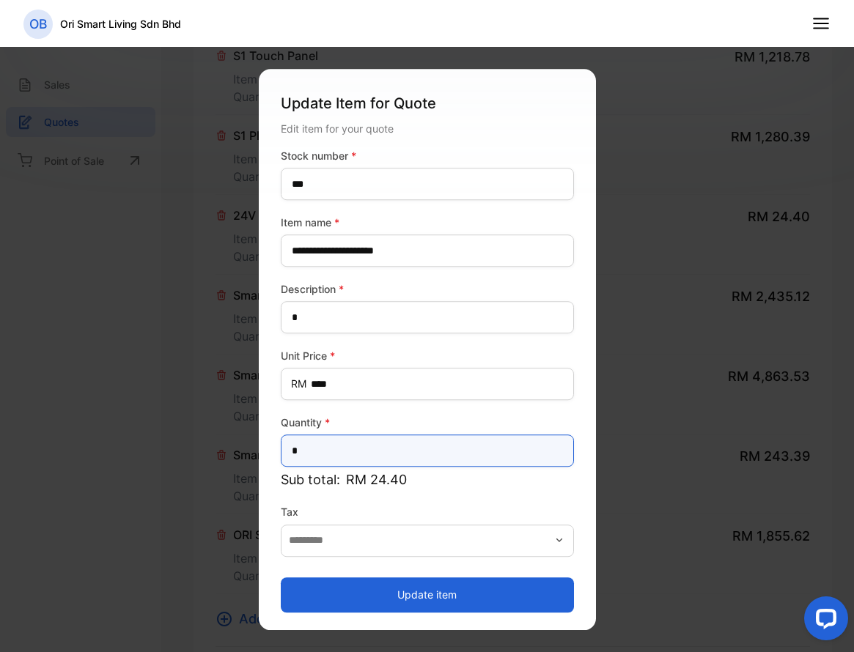
drag, startPoint x: 346, startPoint y: 449, endPoint x: 242, endPoint y: 433, distance: 105.3
type input "**"
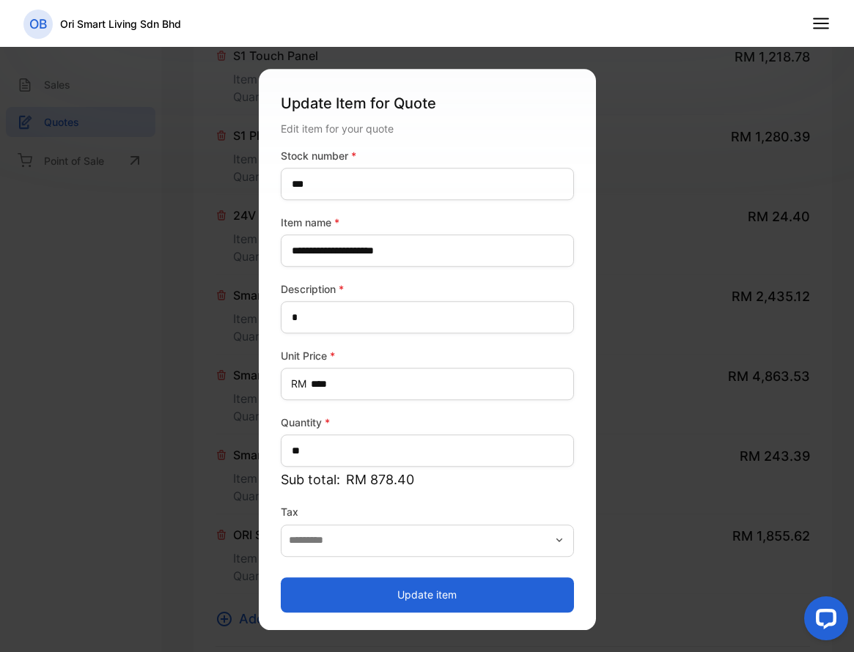
click at [344, 589] on button "Update item" at bounding box center [427, 595] width 293 height 35
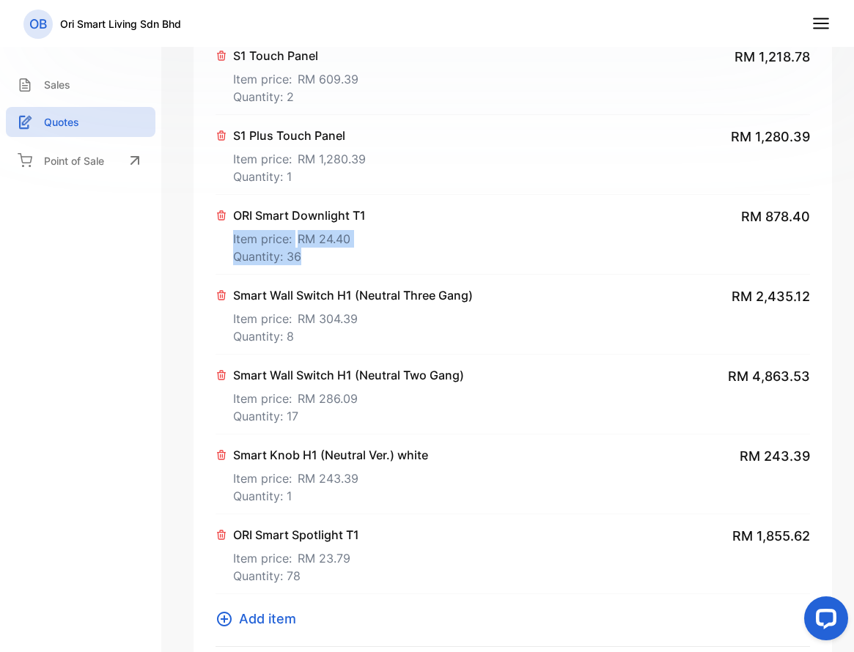
drag, startPoint x: 383, startPoint y: 217, endPoint x: 383, endPoint y: 263, distance: 46.2
click at [383, 263] on div "ORI Smart Downlight T1 Item price: RM 24.40 Quantity: 36 RM 878.40" at bounding box center [513, 235] width 594 height 80
click at [273, 616] on span "Add item" at bounding box center [267, 619] width 57 height 20
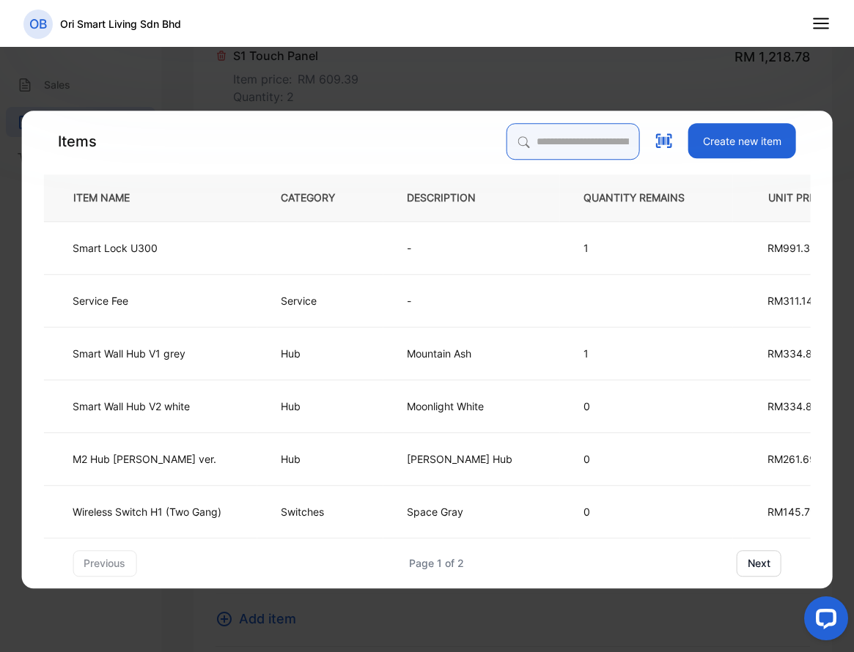
click at [581, 147] on input "search" at bounding box center [573, 141] width 133 height 37
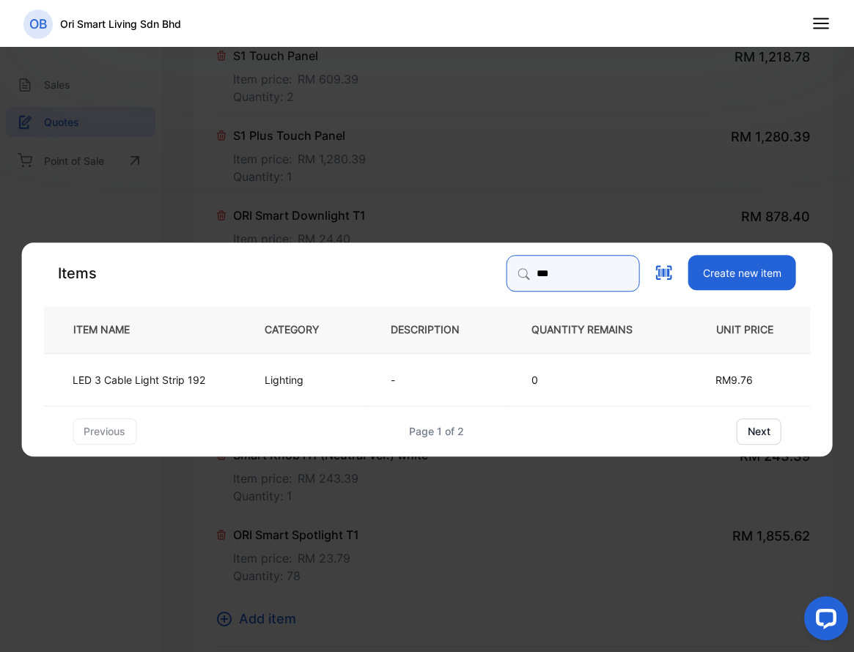
type input "***"
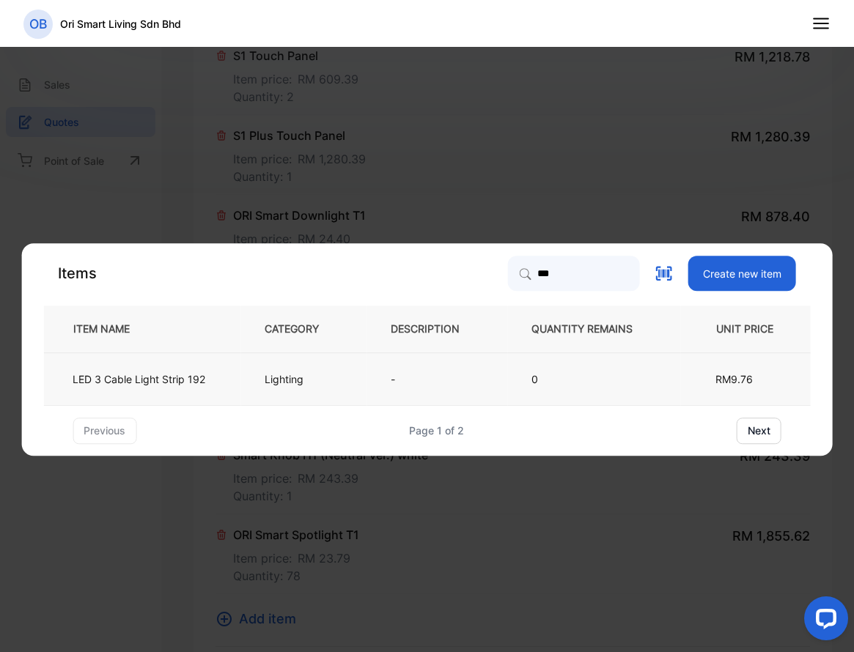
click at [463, 369] on td "-" at bounding box center [437, 379] width 141 height 53
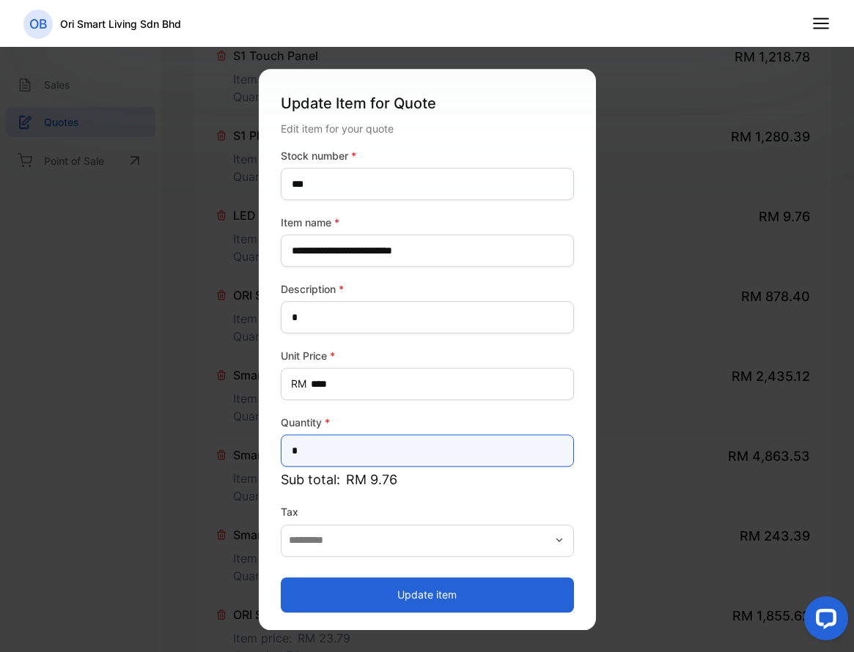
drag, startPoint x: 237, startPoint y: 432, endPoint x: 145, endPoint y: 437, distance: 92.5
type input "**"
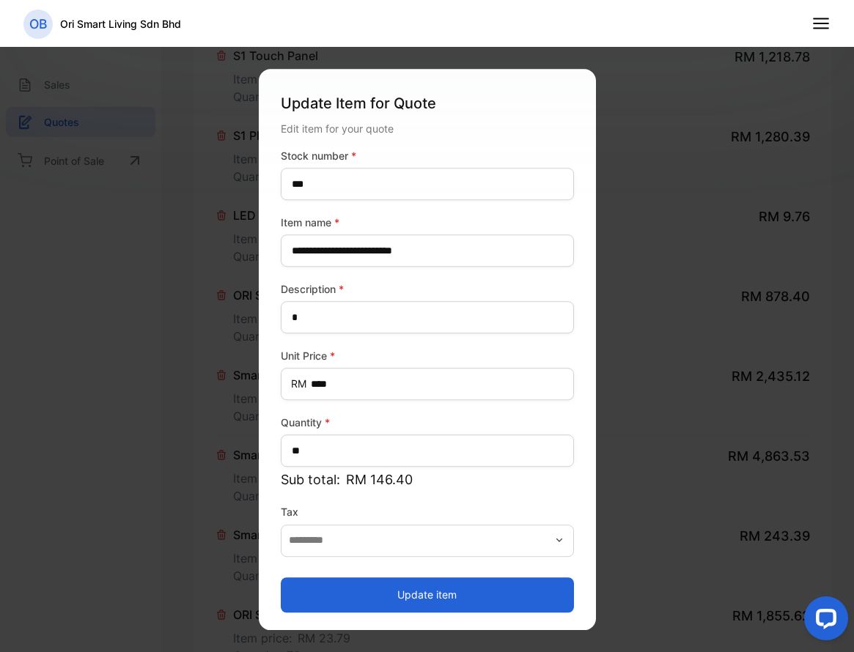
click at [319, 592] on button "Update item" at bounding box center [427, 595] width 293 height 35
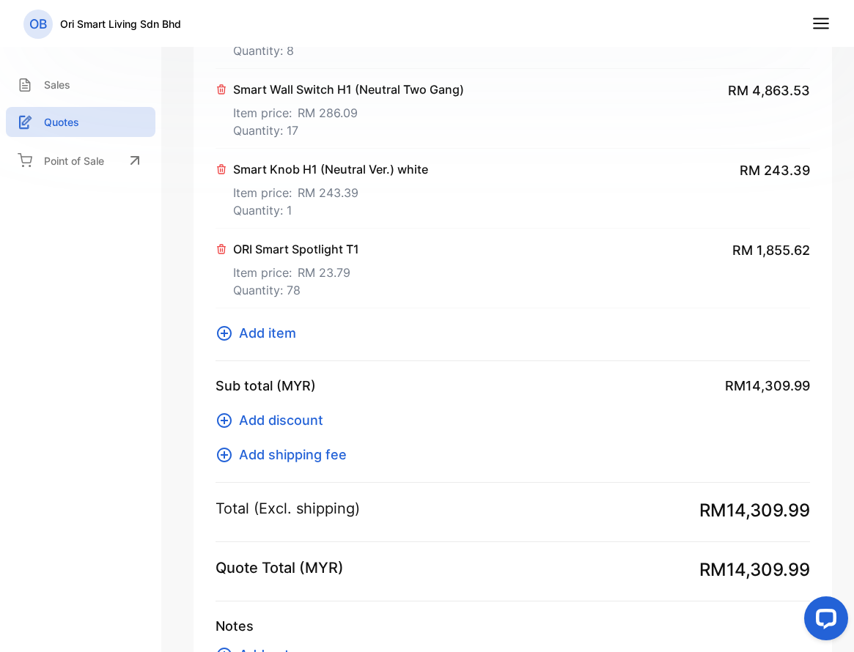
scroll to position [828, 0]
click at [254, 337] on span "Add item" at bounding box center [267, 333] width 57 height 20
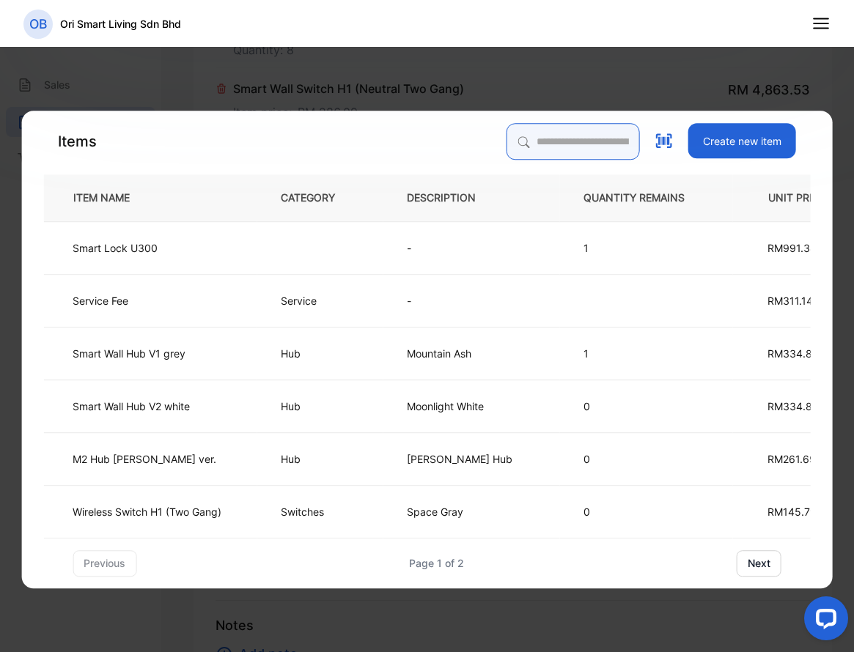
click at [530, 141] on input "search" at bounding box center [573, 141] width 133 height 37
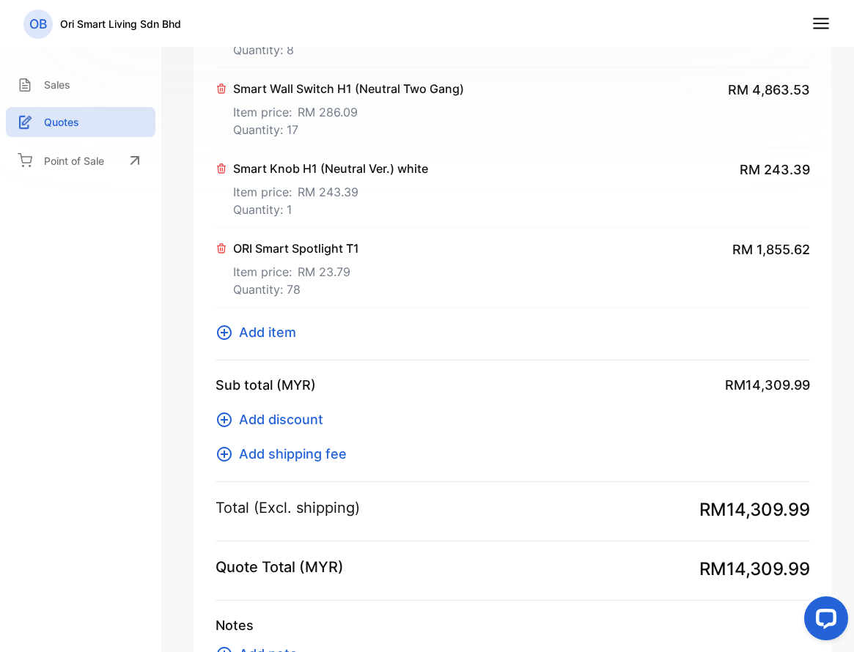
click at [262, 328] on span "Add item" at bounding box center [267, 333] width 57 height 20
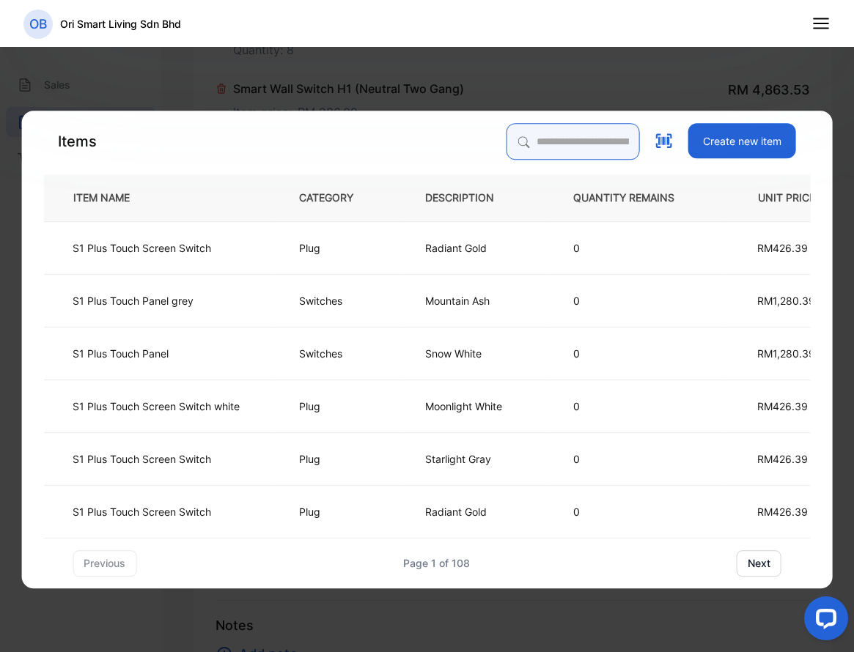
click at [518, 143] on input "search" at bounding box center [573, 141] width 133 height 37
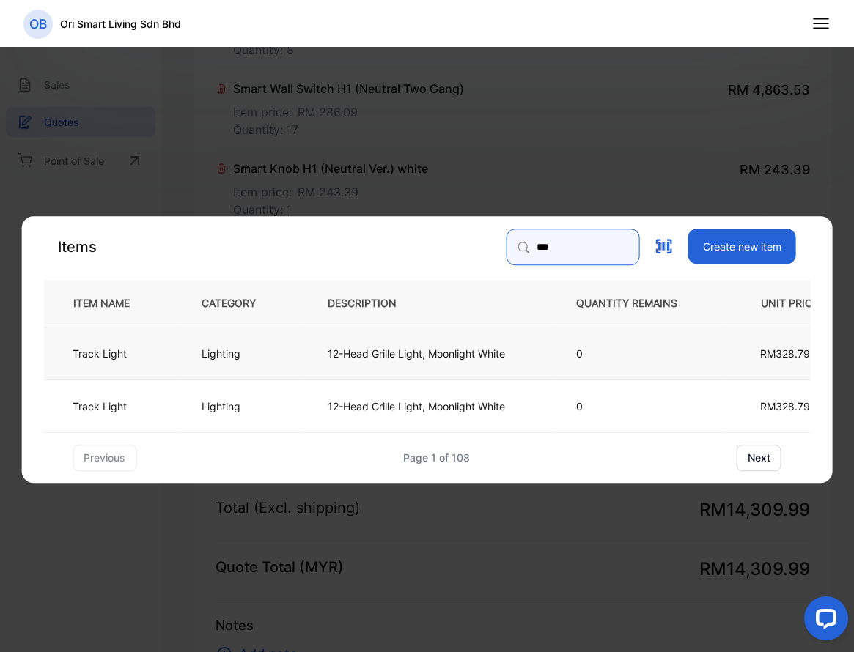
type input "***"
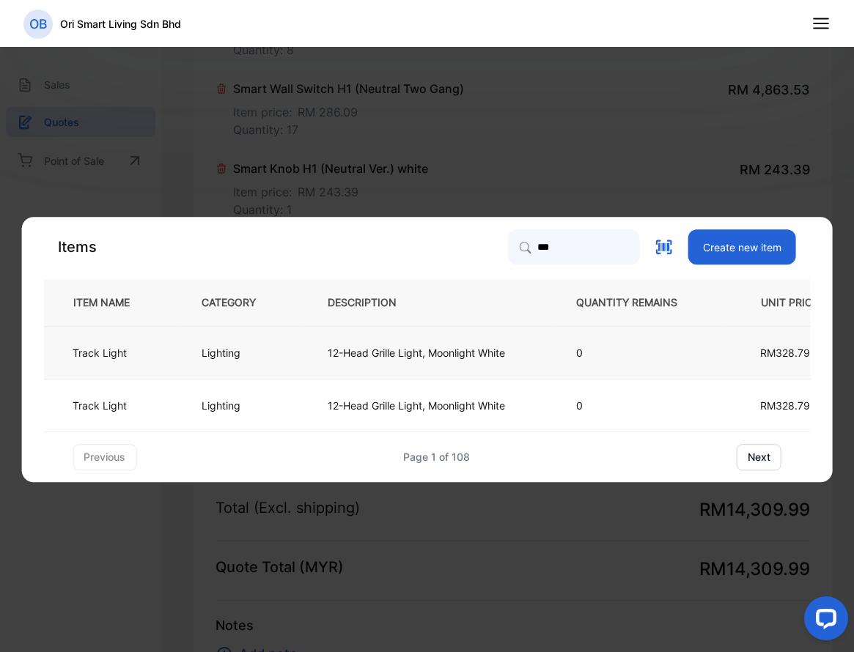
click at [429, 360] on p "12-Head Grille Light, Moonlight White" at bounding box center [416, 352] width 177 height 15
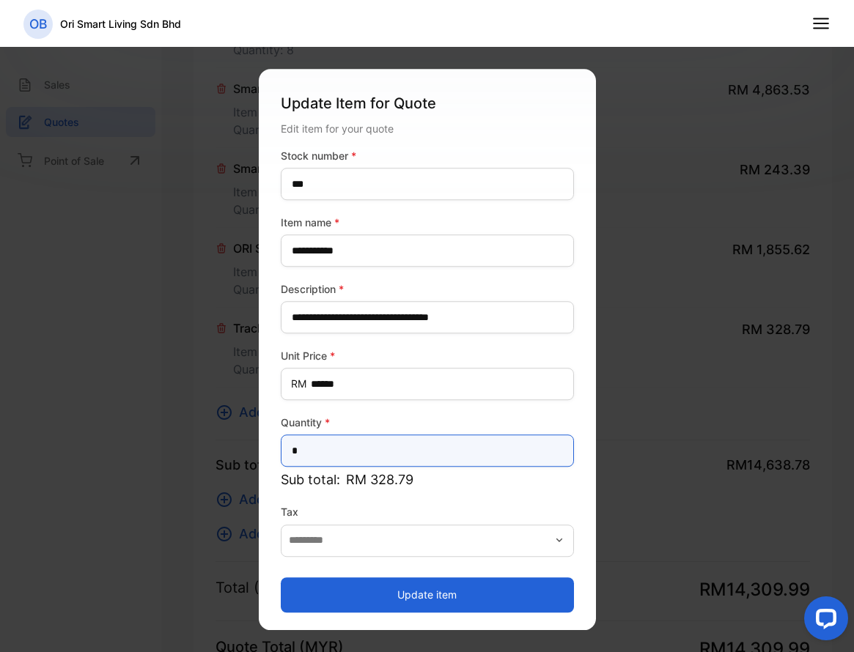
click at [281, 452] on input "*" at bounding box center [427, 451] width 293 height 32
type input "*"
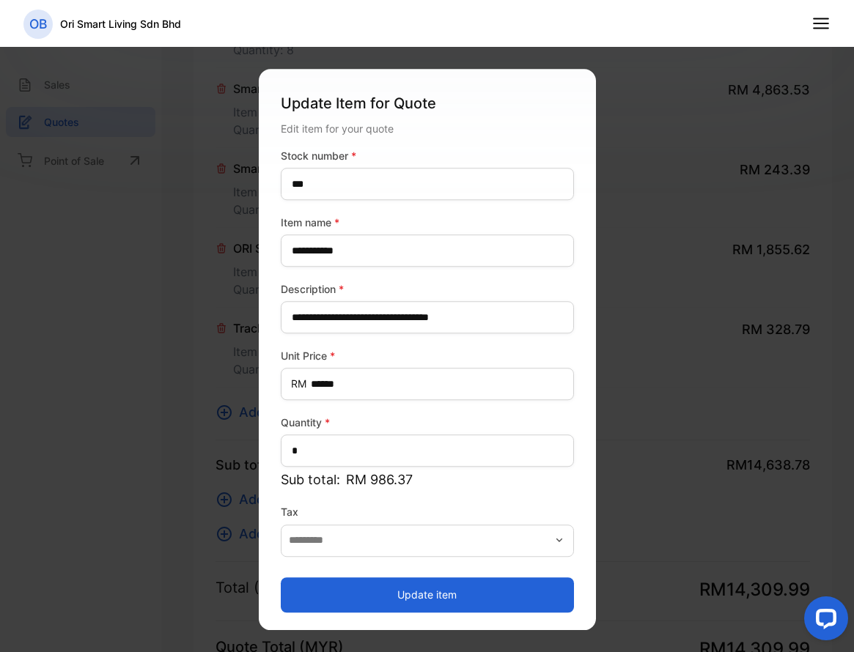
click at [408, 597] on button "Update item" at bounding box center [427, 595] width 293 height 35
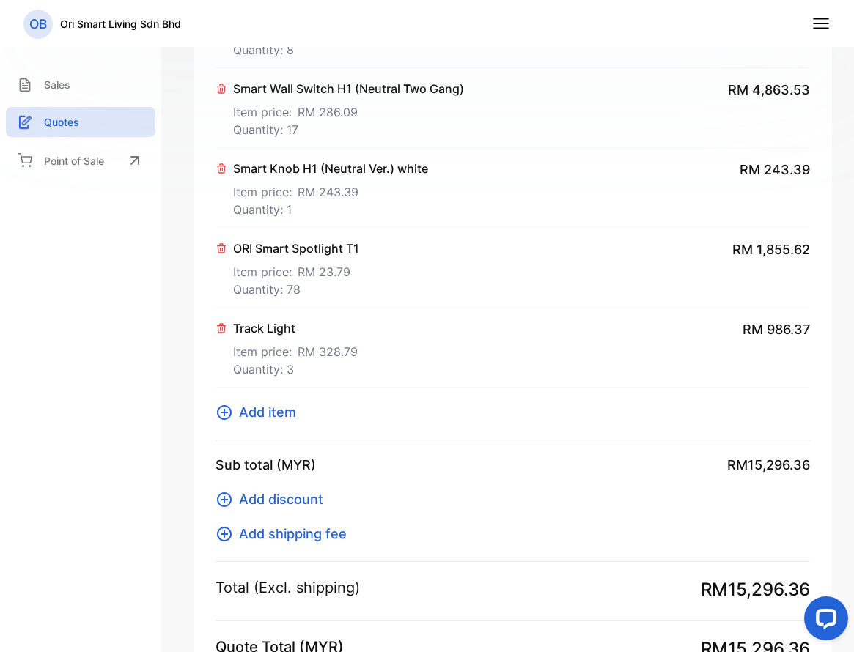
click at [265, 406] on span "Add item" at bounding box center [267, 412] width 57 height 20
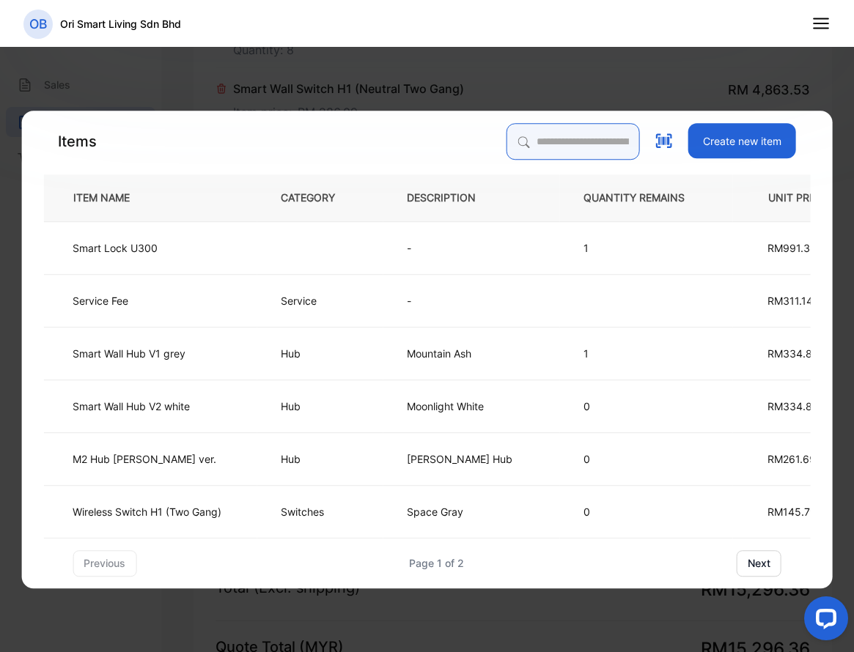
click at [535, 141] on input "search" at bounding box center [573, 141] width 133 height 37
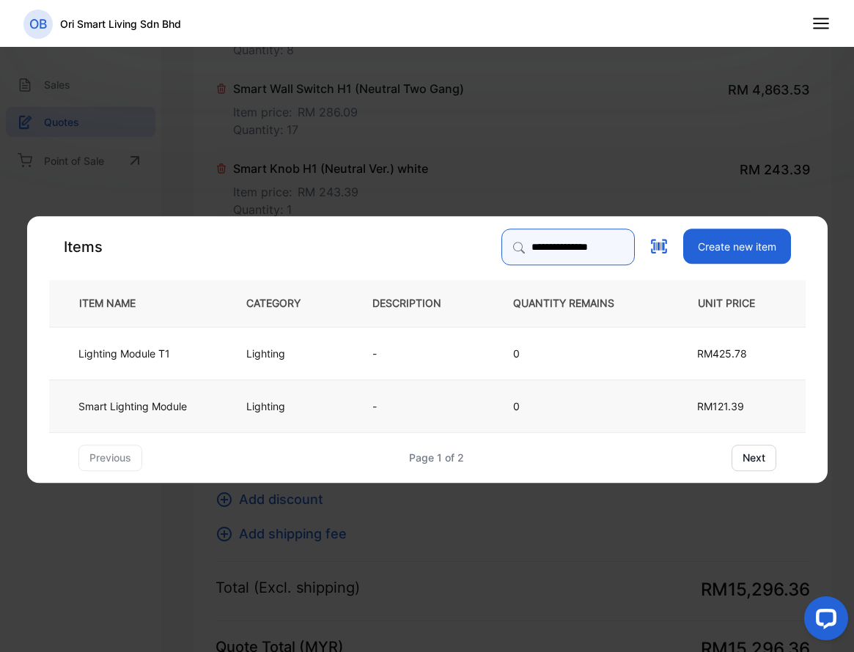
type input "**********"
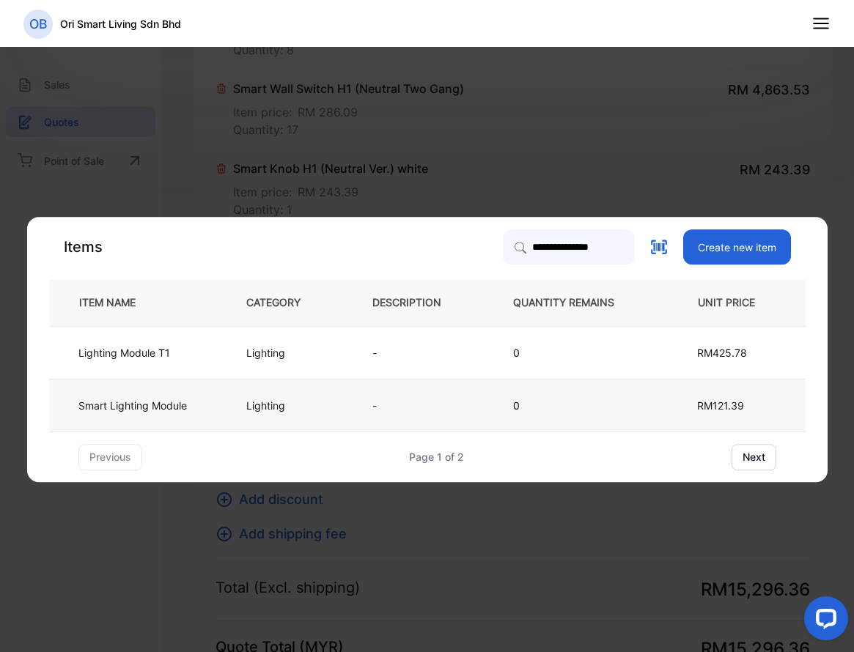
click at [308, 408] on td "Lighting" at bounding box center [285, 405] width 126 height 53
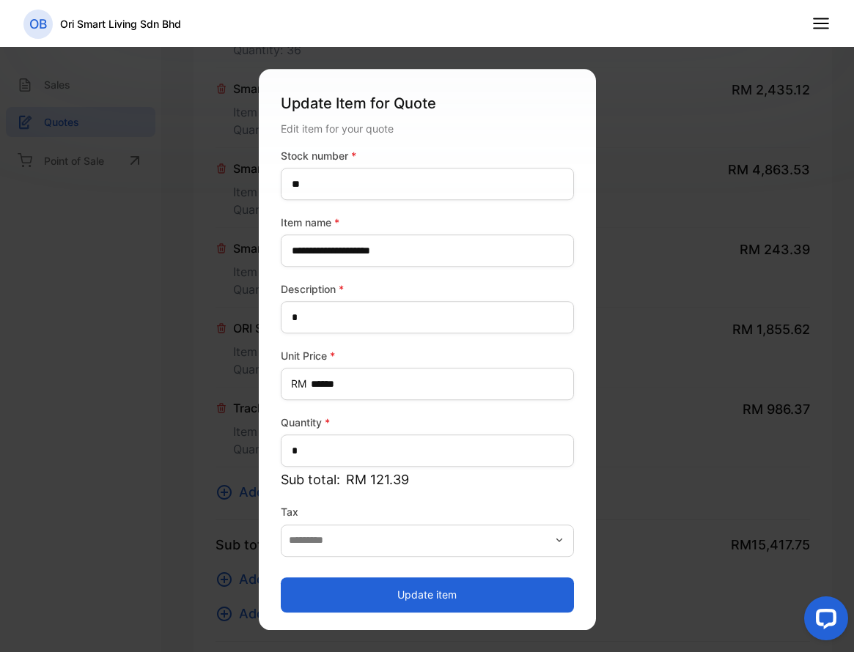
scroll to position [907, 0]
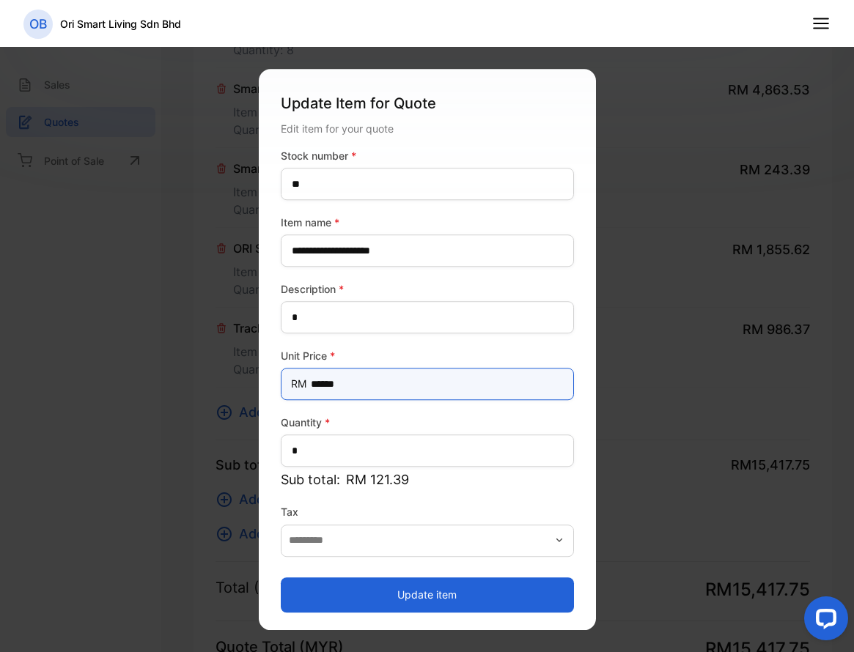
drag, startPoint x: 372, startPoint y: 385, endPoint x: 248, endPoint y: 387, distance: 123.9
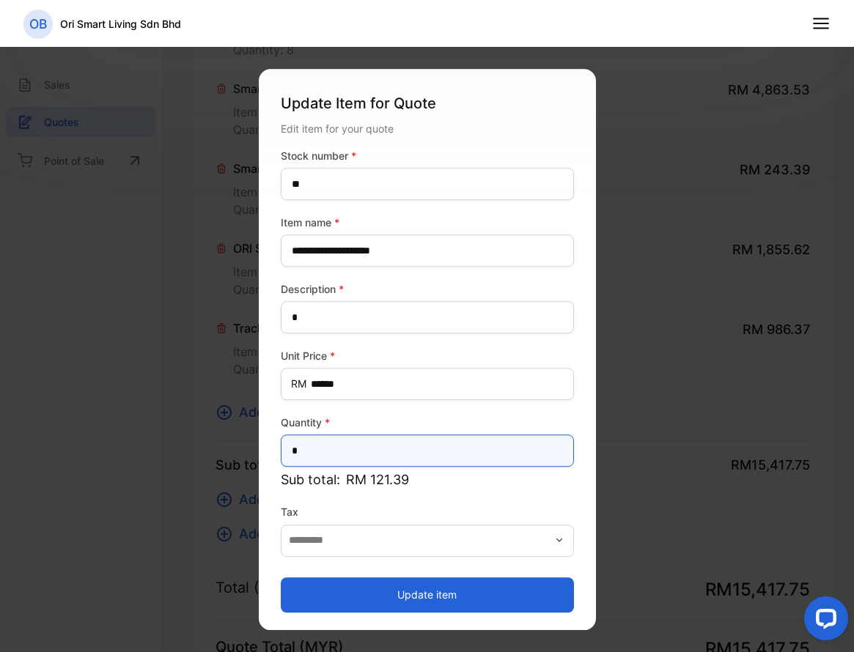
click at [356, 452] on input "*" at bounding box center [427, 451] width 293 height 32
click at [350, 448] on input "*" at bounding box center [427, 451] width 293 height 32
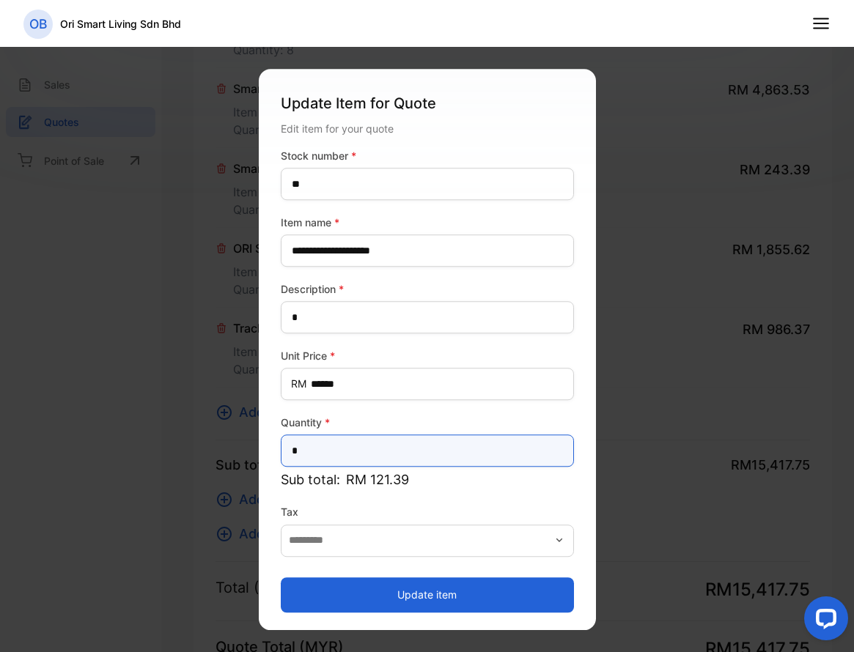
click at [350, 448] on input "*" at bounding box center [427, 451] width 293 height 32
type input "**"
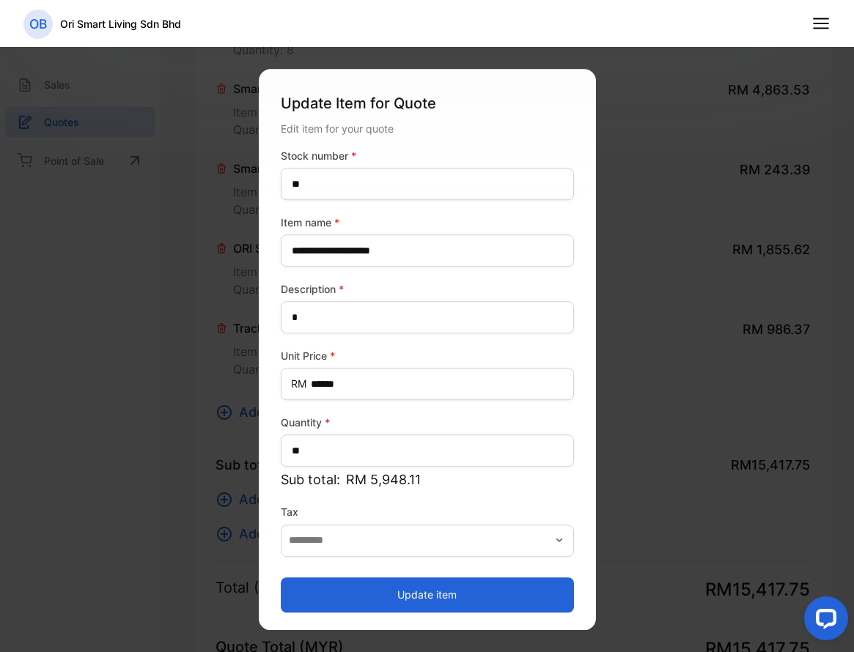
click at [376, 600] on button "Update item" at bounding box center [427, 595] width 293 height 35
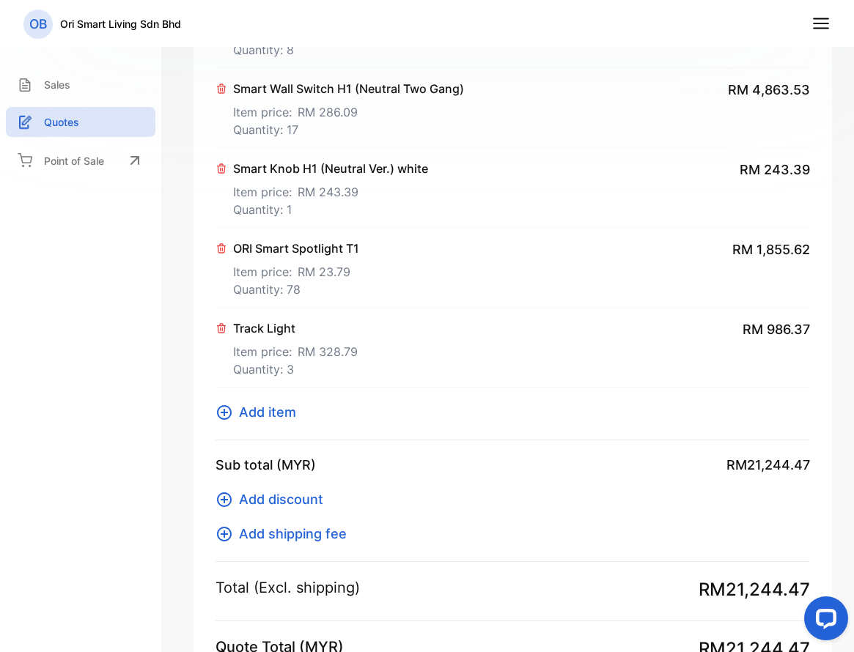
click at [287, 412] on span "Add item" at bounding box center [267, 412] width 57 height 20
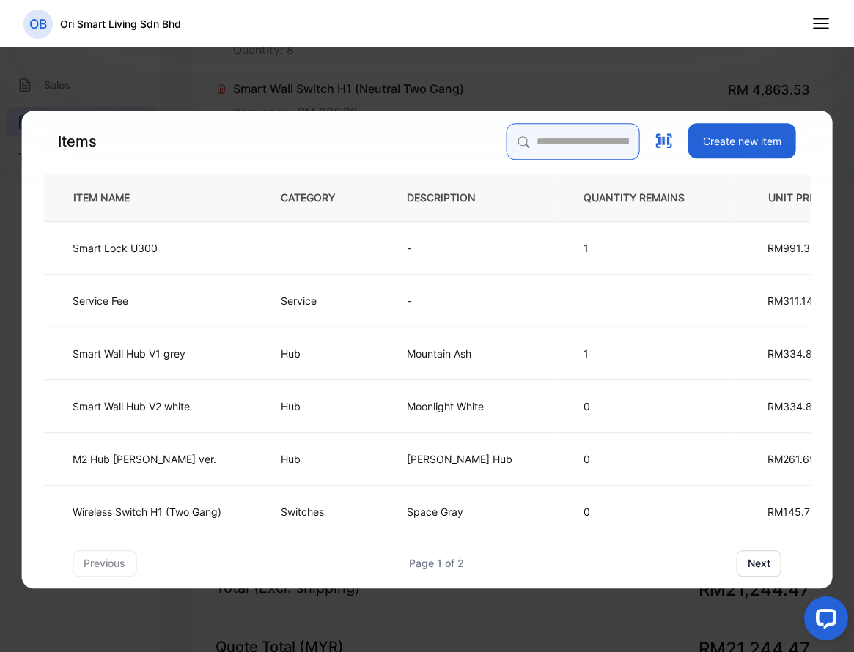
click at [594, 136] on input "search" at bounding box center [573, 141] width 133 height 37
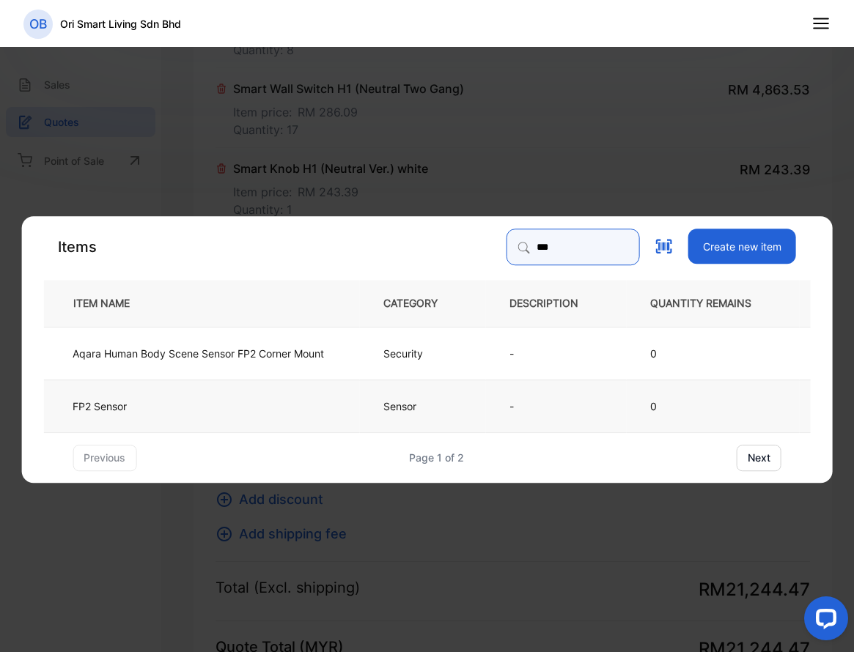
type input "***"
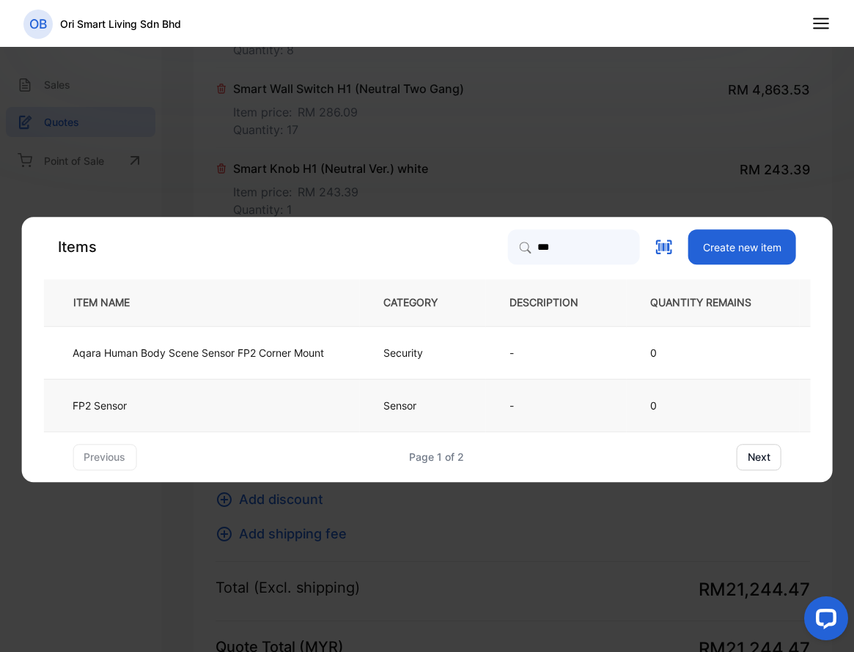
click at [309, 406] on td "FP2 Sensor" at bounding box center [201, 405] width 316 height 53
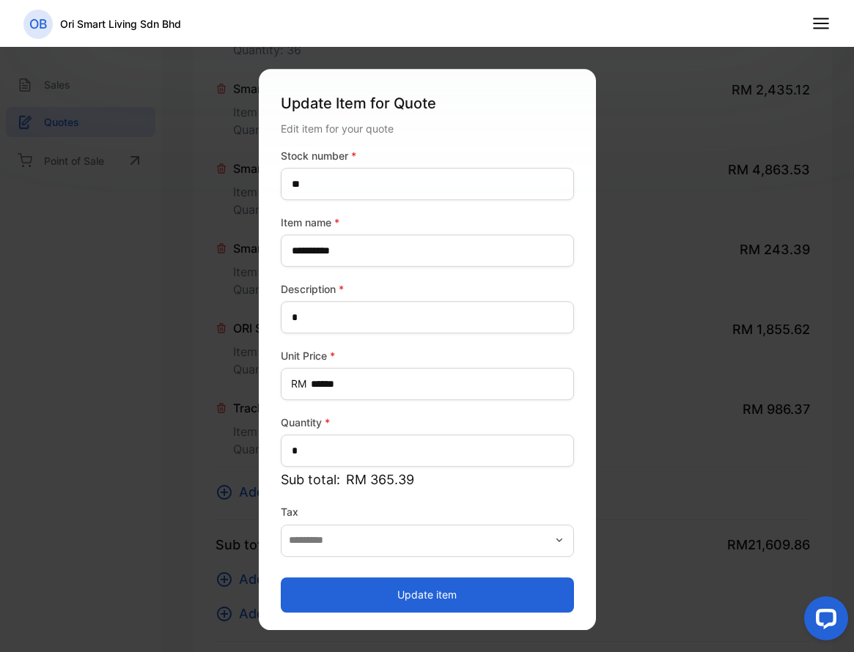
scroll to position [987, 0]
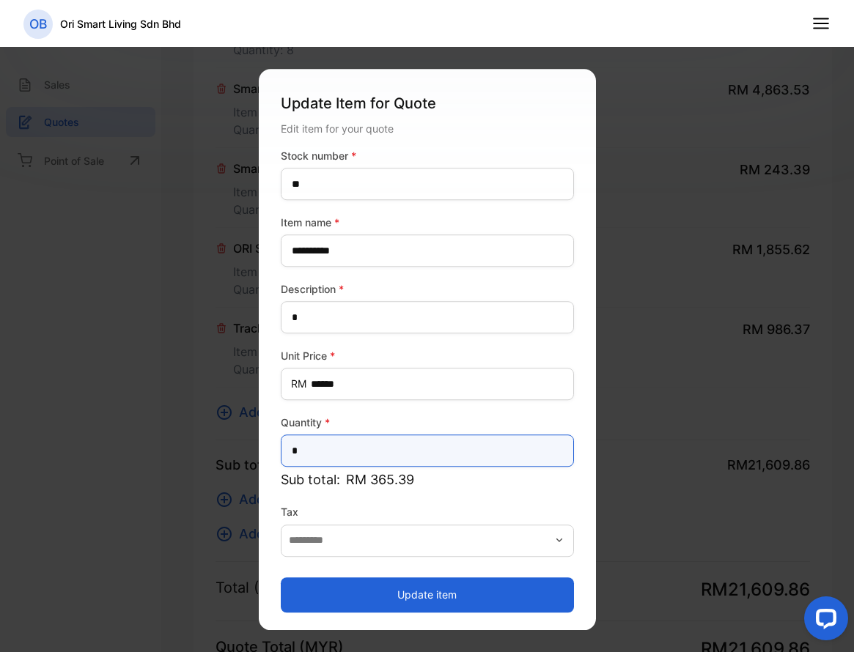
drag, startPoint x: 358, startPoint y: 441, endPoint x: 252, endPoint y: 462, distance: 107.7
click at [286, 447] on input "*" at bounding box center [427, 451] width 293 height 32
type input "*"
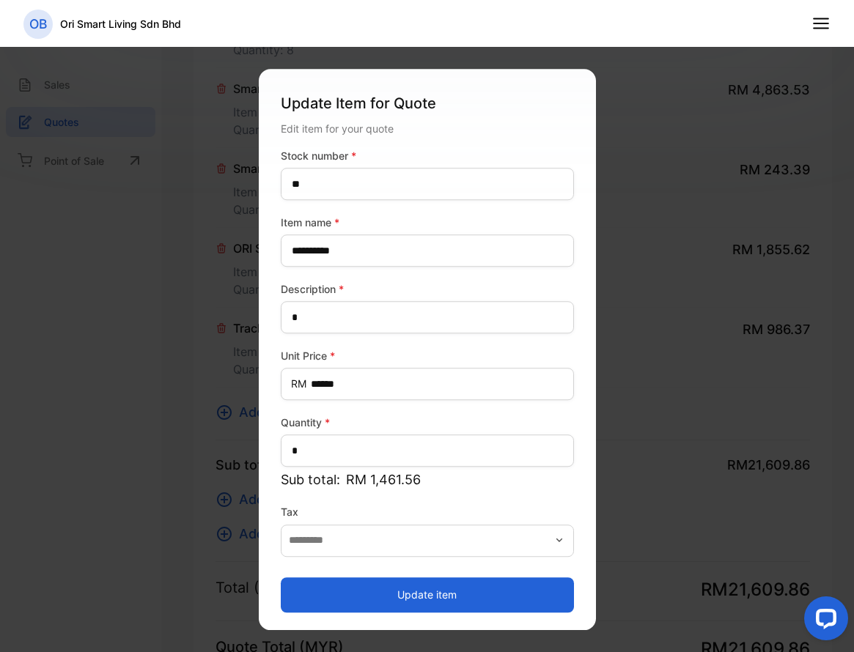
click at [362, 581] on button "Update item" at bounding box center [427, 595] width 293 height 35
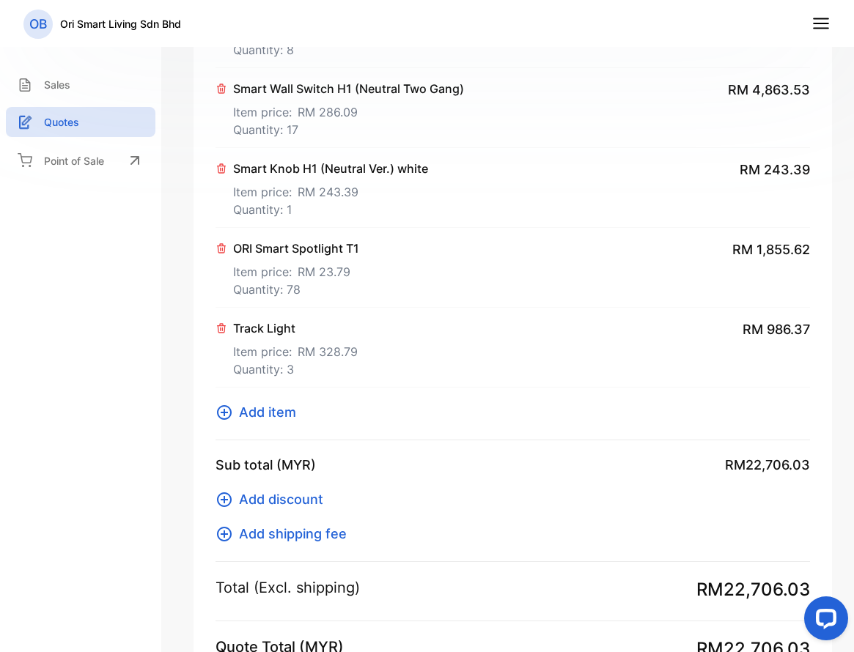
click at [282, 406] on span "Add item" at bounding box center [267, 412] width 57 height 20
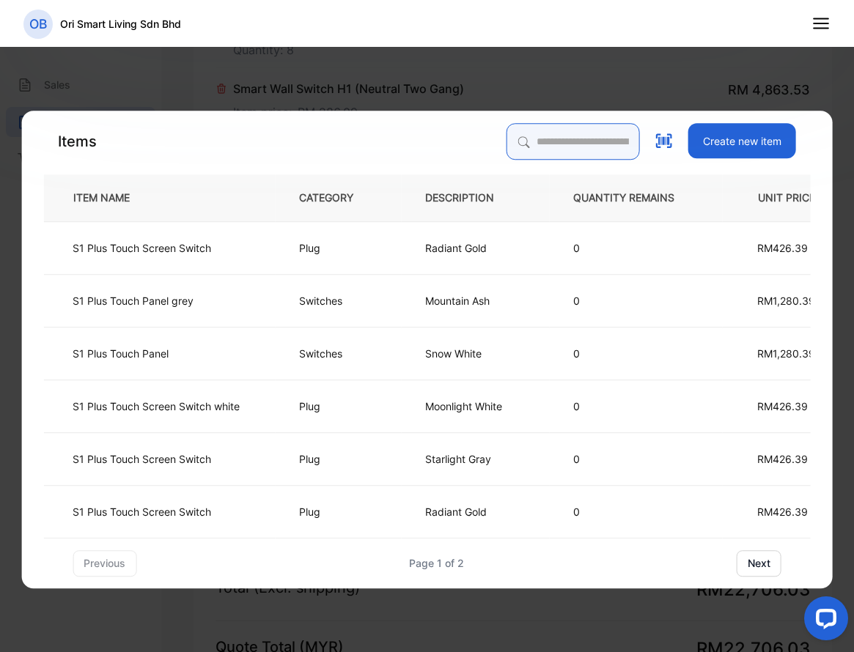
click at [559, 138] on input "search" at bounding box center [573, 141] width 133 height 37
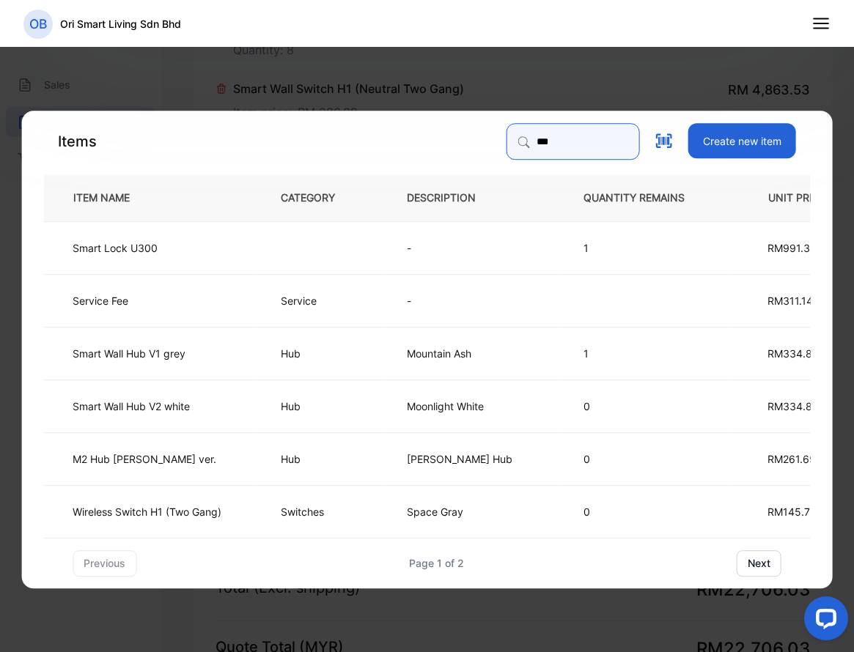
type input "***"
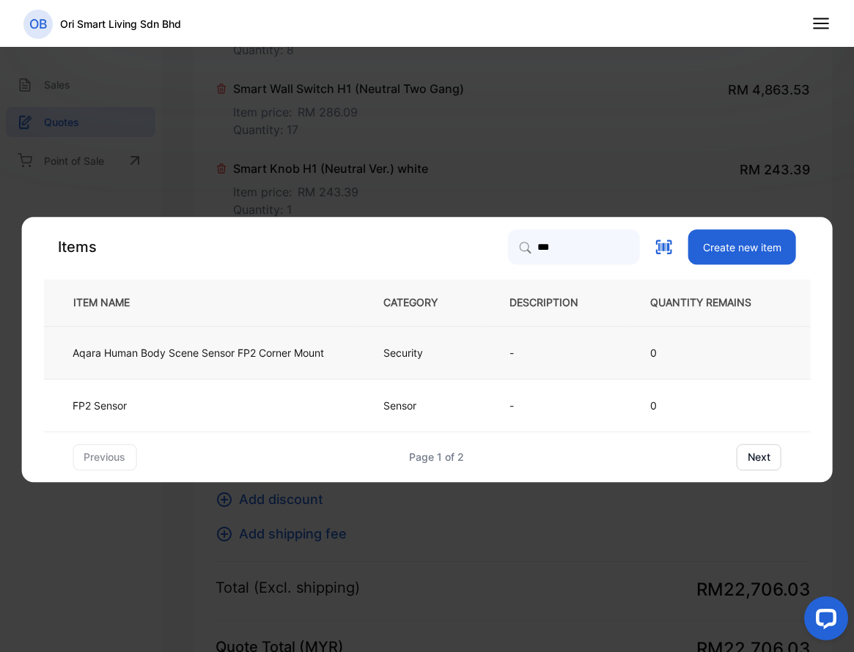
click at [347, 353] on td "Aqara Human Body Scene Sensor FP2 Corner Mount" at bounding box center [201, 352] width 316 height 53
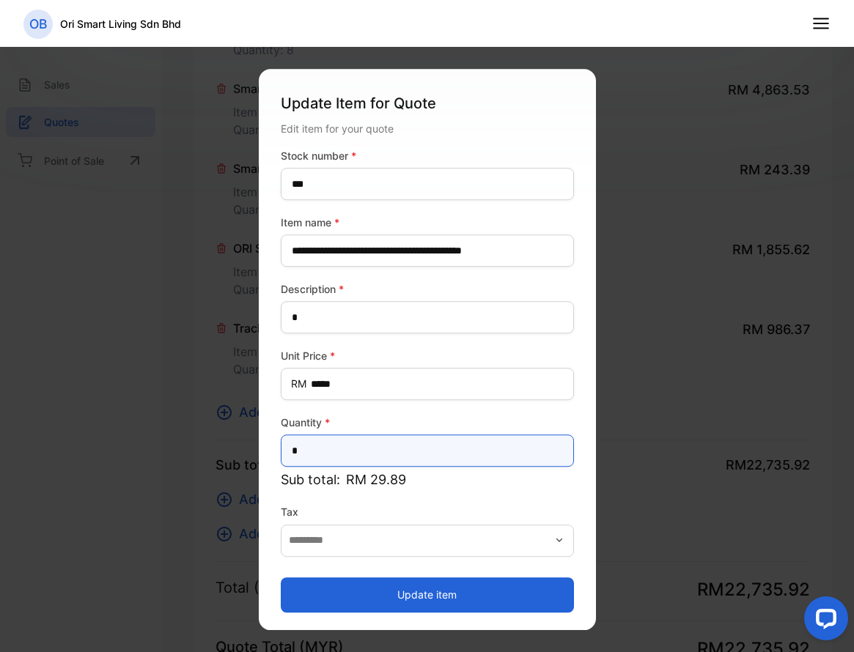
drag, startPoint x: 372, startPoint y: 454, endPoint x: 270, endPoint y: 460, distance: 102.0
click at [292, 450] on input "*" at bounding box center [427, 451] width 293 height 32
type input "*"
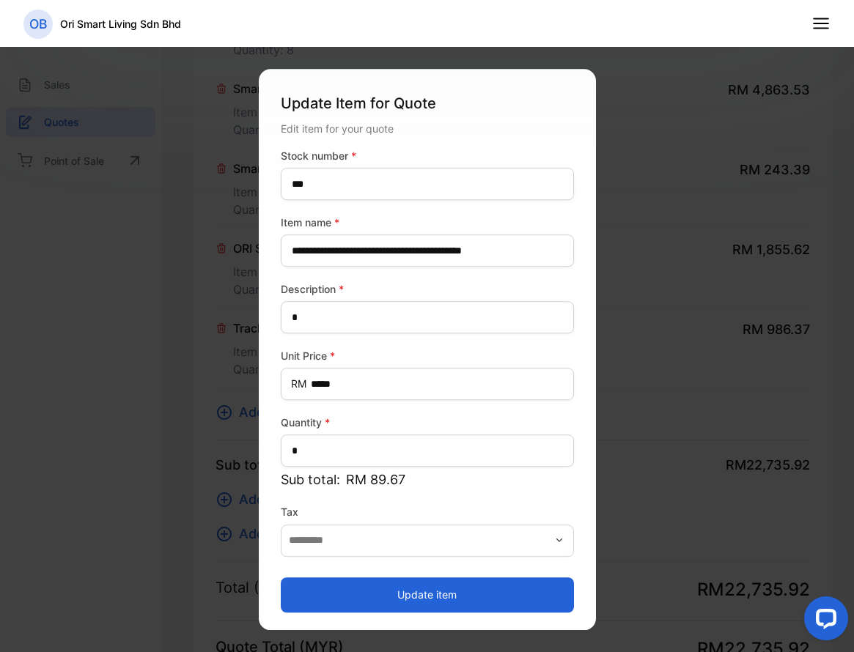
click at [369, 592] on button "Update item" at bounding box center [427, 595] width 293 height 35
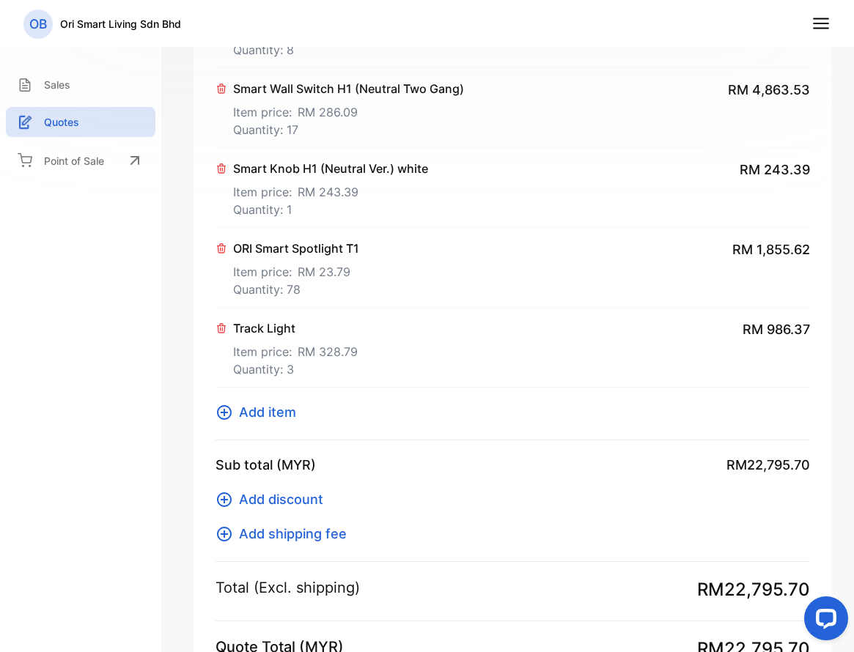
click at [278, 412] on span "Add item" at bounding box center [267, 412] width 57 height 20
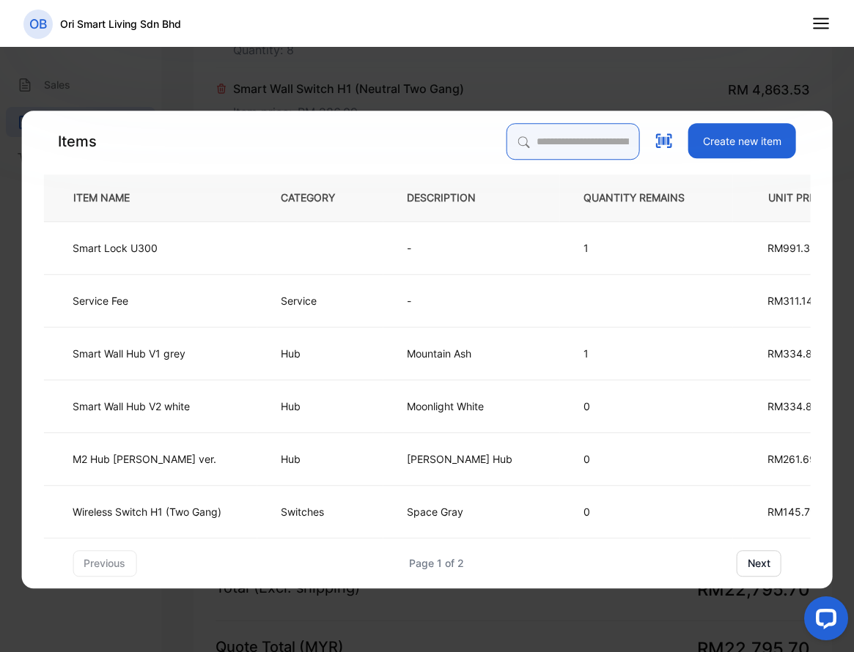
click at [588, 140] on input "search" at bounding box center [573, 141] width 133 height 37
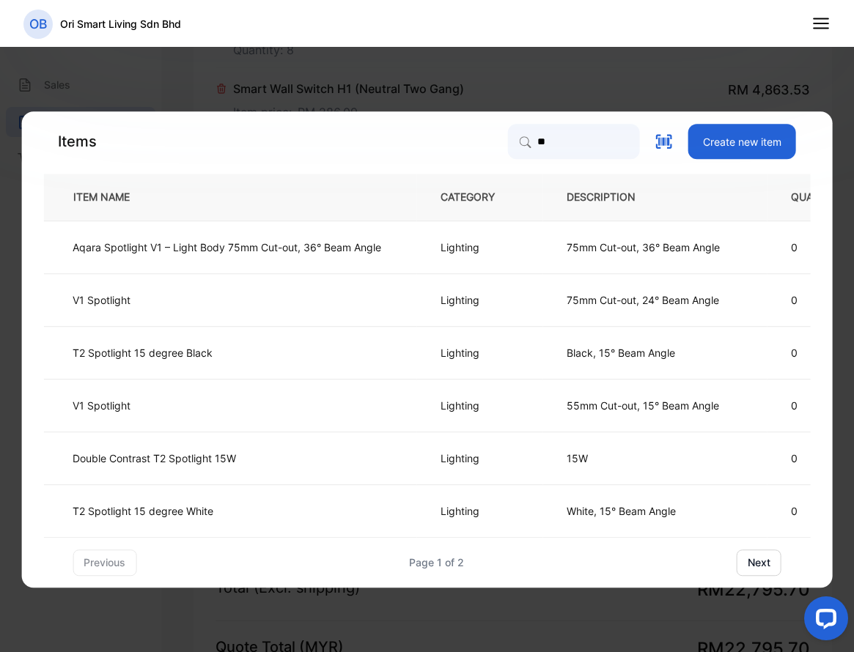
click at [686, 563] on div "previous Page 1 of 2 next" at bounding box center [427, 563] width 709 height 26
click at [754, 569] on button "next" at bounding box center [759, 563] width 45 height 26
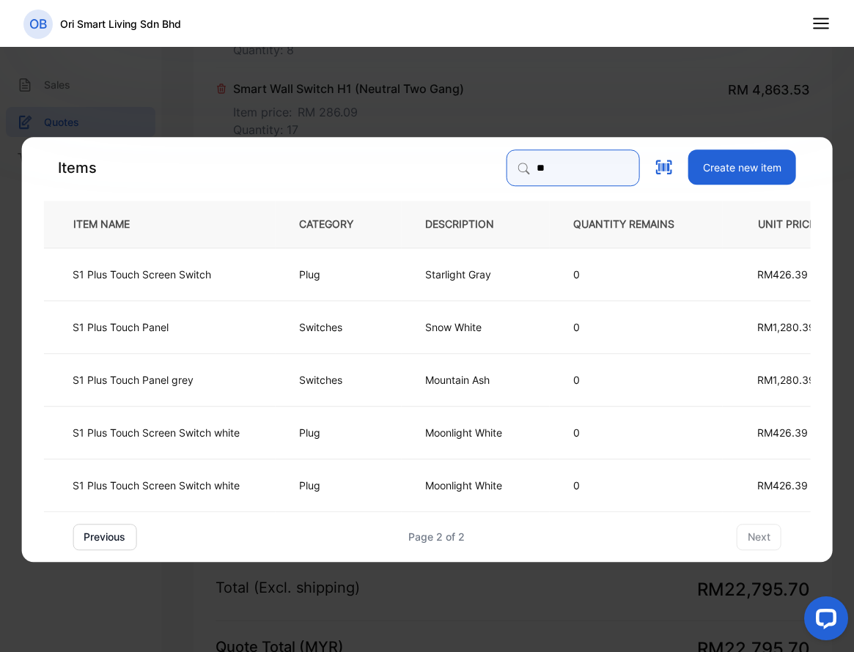
drag, startPoint x: 554, startPoint y: 172, endPoint x: 384, endPoint y: 180, distance: 170.3
click at [390, 180] on div "Items ** Create new item" at bounding box center [426, 168] width 767 height 37
paste input "**********"
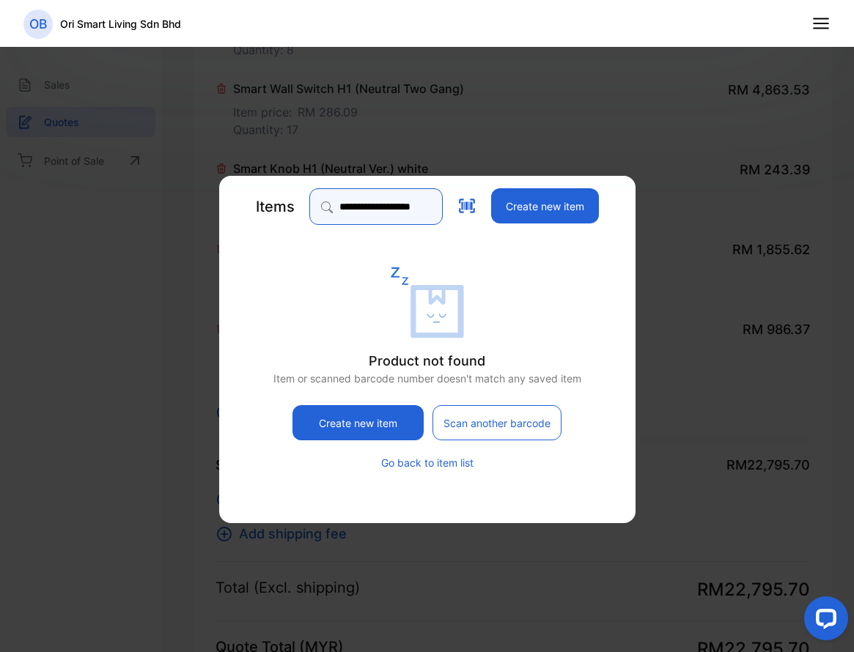
click at [399, 205] on input "**********" at bounding box center [375, 206] width 133 height 37
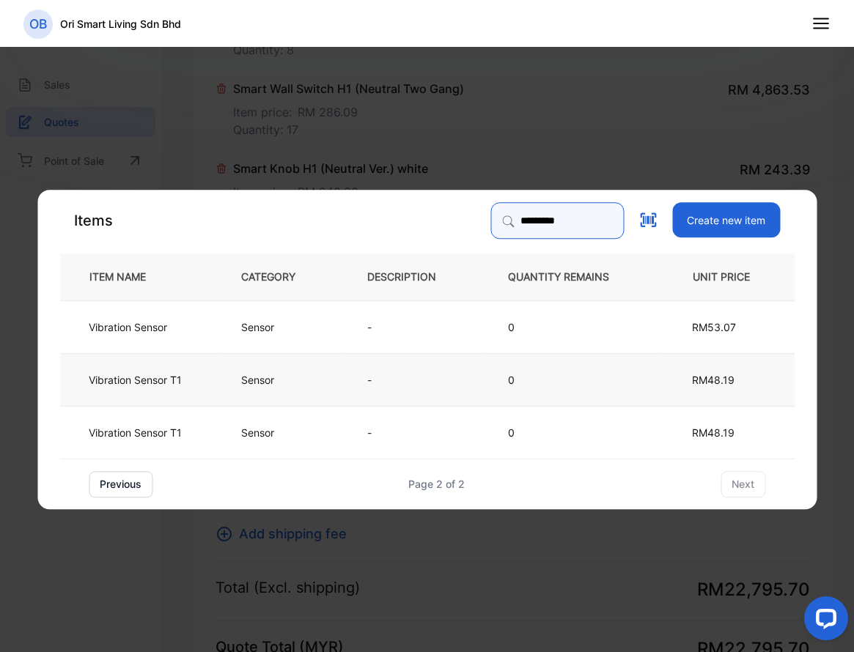
type input "*********"
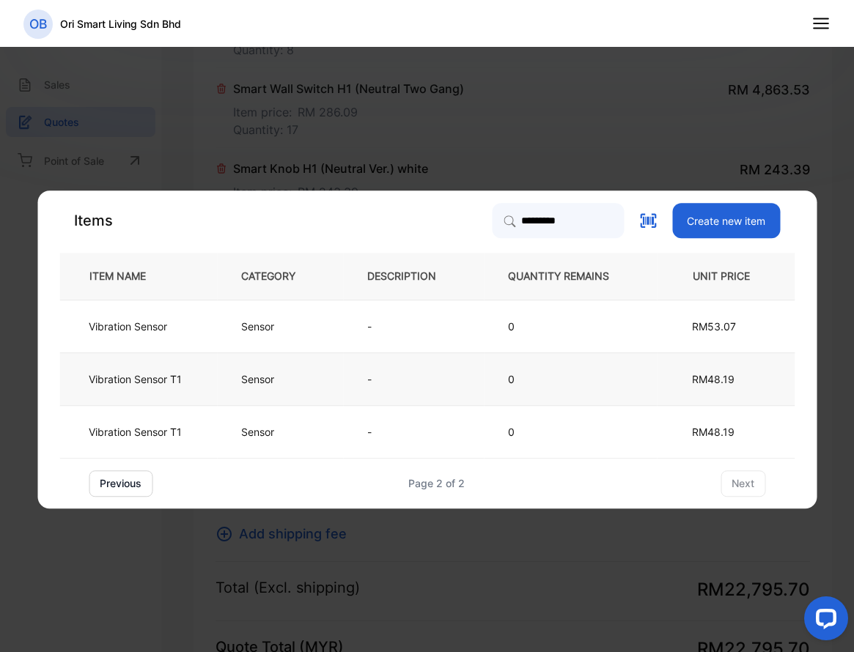
click at [319, 379] on td "Sensor" at bounding box center [280, 379] width 126 height 53
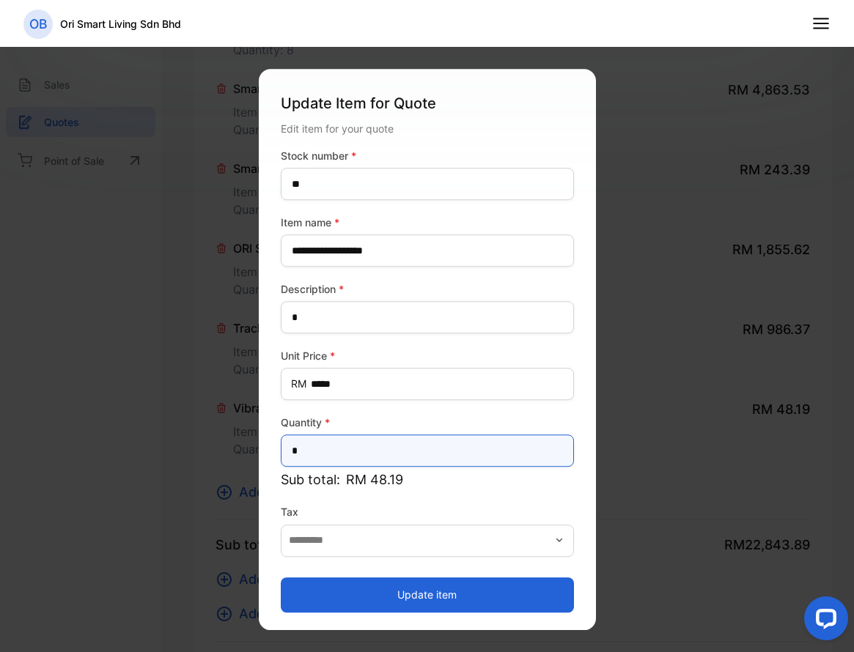
drag, startPoint x: 339, startPoint y: 451, endPoint x: 283, endPoint y: 450, distance: 55.7
click at [288, 453] on input "*" at bounding box center [427, 451] width 293 height 32
type input "*"
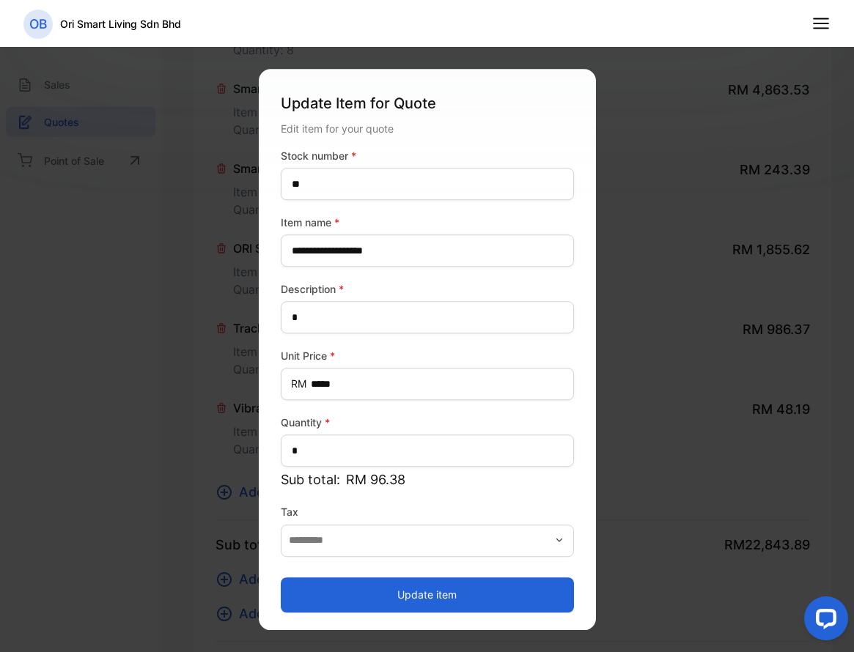
click at [372, 593] on button "Update item" at bounding box center [427, 595] width 293 height 35
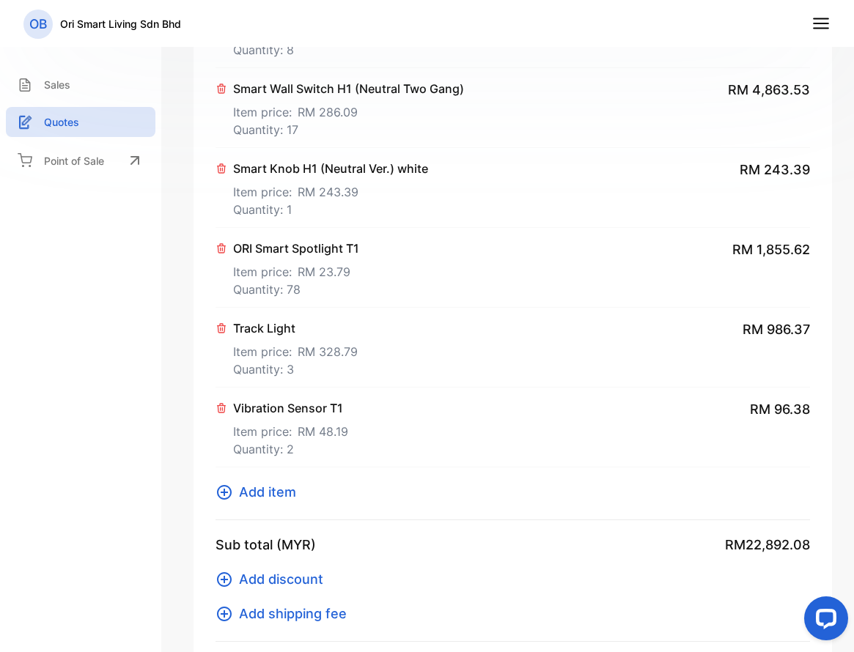
click at [280, 493] on span "Add item" at bounding box center [267, 492] width 57 height 20
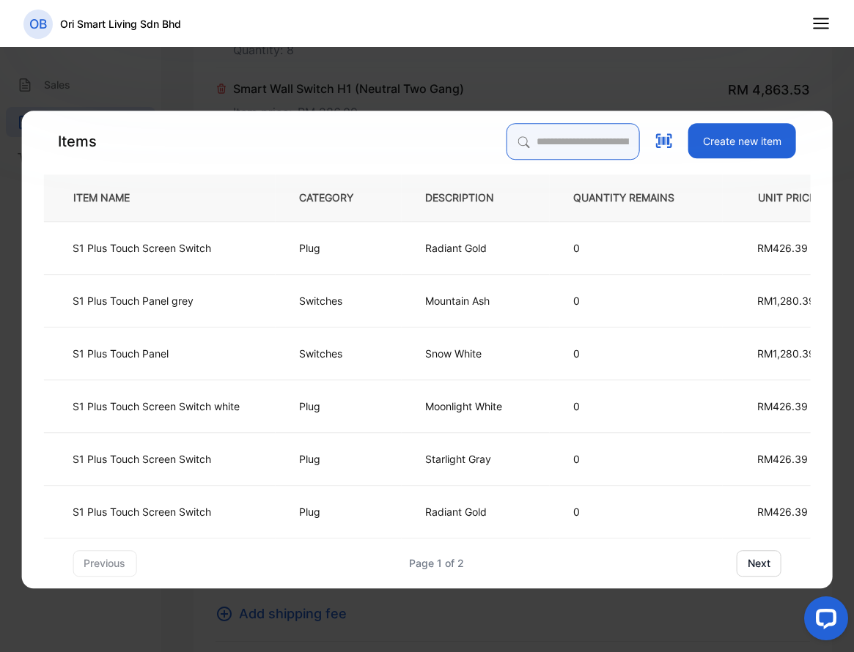
click at [580, 141] on input "search" at bounding box center [573, 141] width 133 height 37
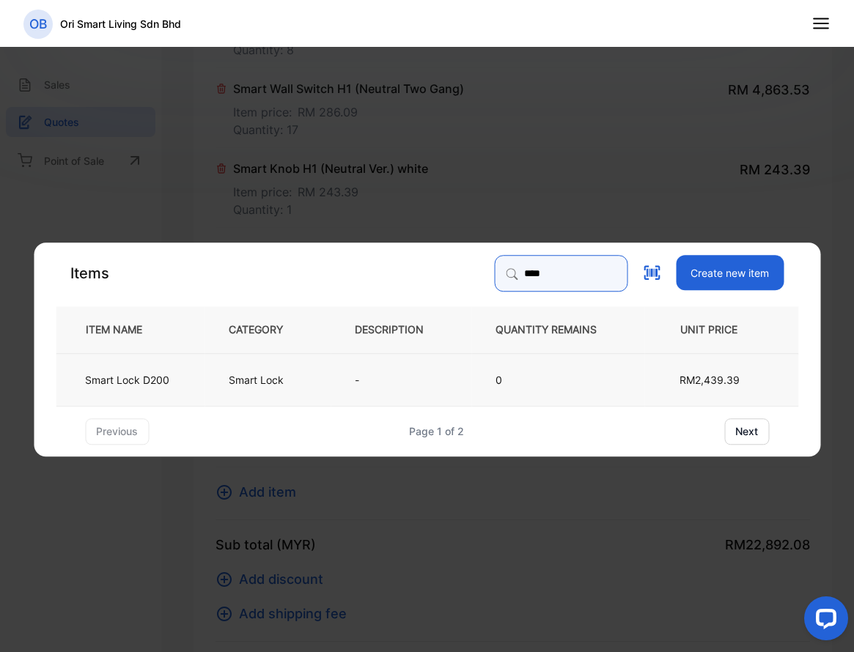
type input "****"
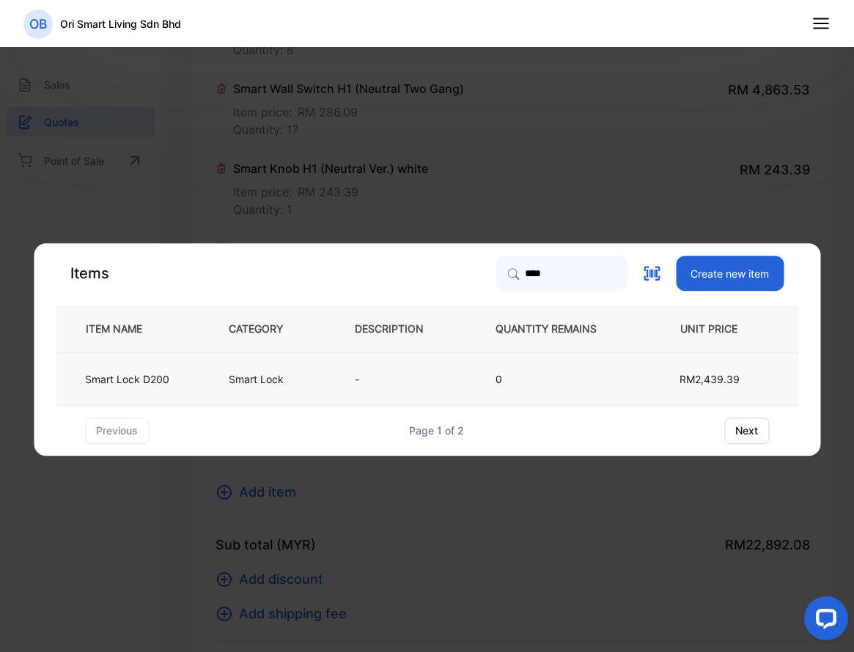
click at [303, 379] on td "Smart Lock" at bounding box center [268, 379] width 126 height 53
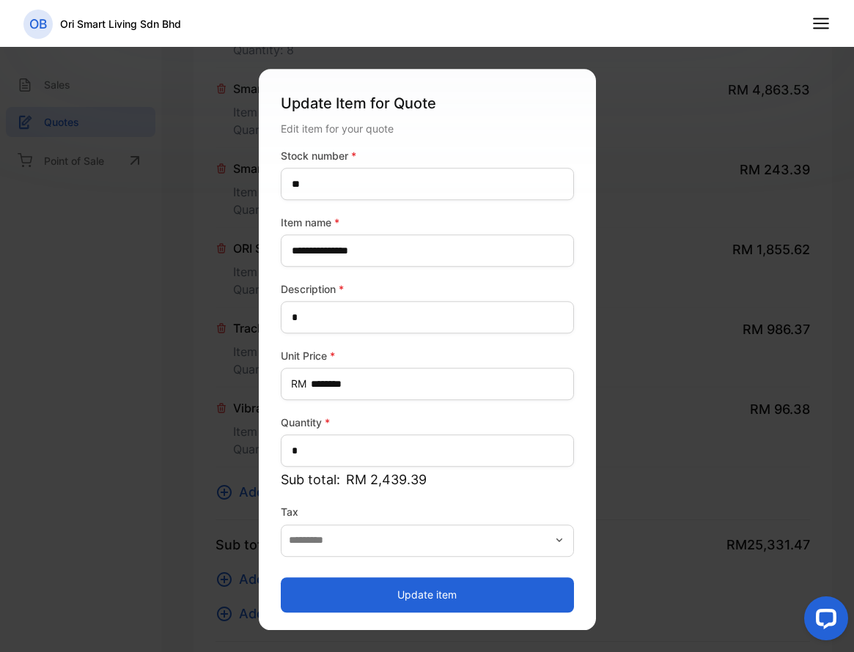
click at [373, 590] on button "Update item" at bounding box center [427, 595] width 293 height 35
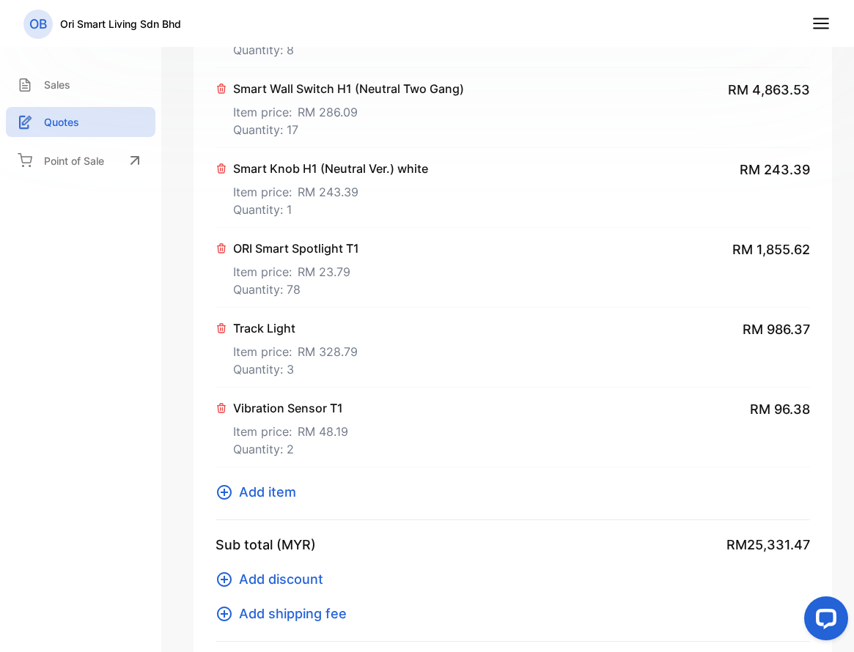
click at [273, 491] on span "Add item" at bounding box center [267, 492] width 57 height 20
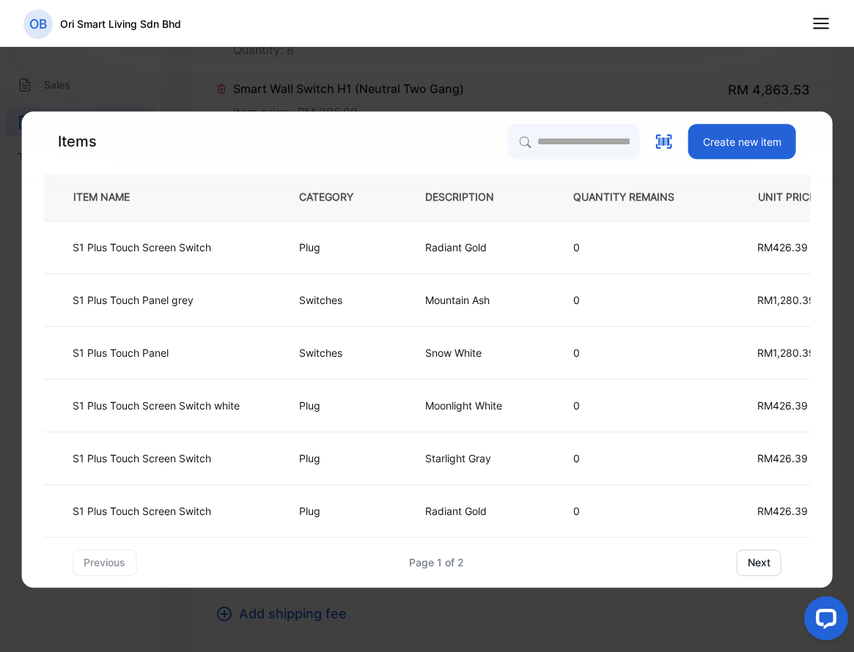
click at [730, 147] on button "Create new item" at bounding box center [742, 141] width 108 height 35
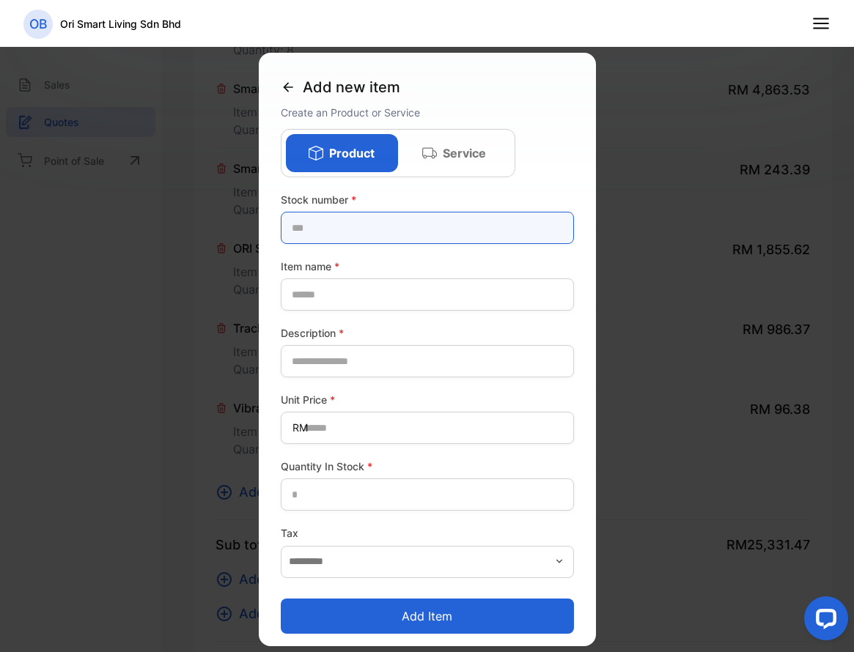
click at [367, 227] on number-inputstocknumber "text" at bounding box center [427, 228] width 293 height 32
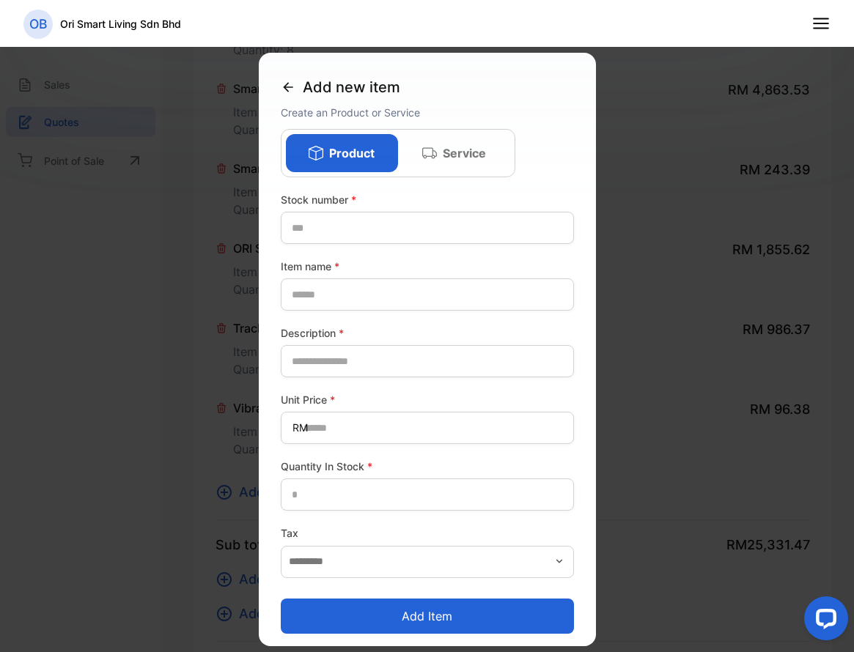
click at [290, 98] on div "Add new item" at bounding box center [427, 87] width 293 height 34
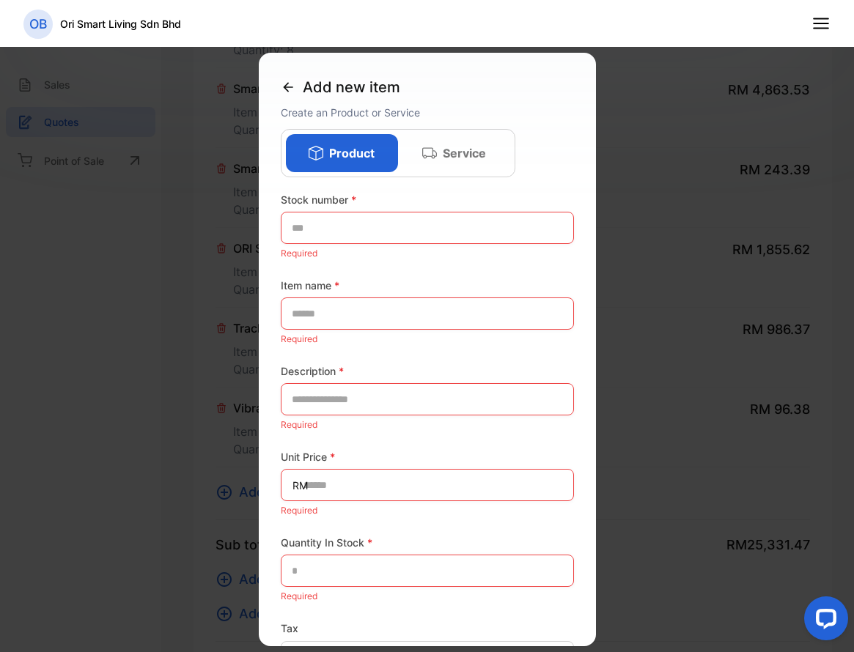
click at [130, 273] on div at bounding box center [427, 326] width 854 height 652
click at [285, 101] on div "Add new item" at bounding box center [427, 87] width 293 height 34
click at [286, 98] on div "Add new item" at bounding box center [427, 87] width 293 height 34
click at [663, 172] on div at bounding box center [427, 326] width 854 height 652
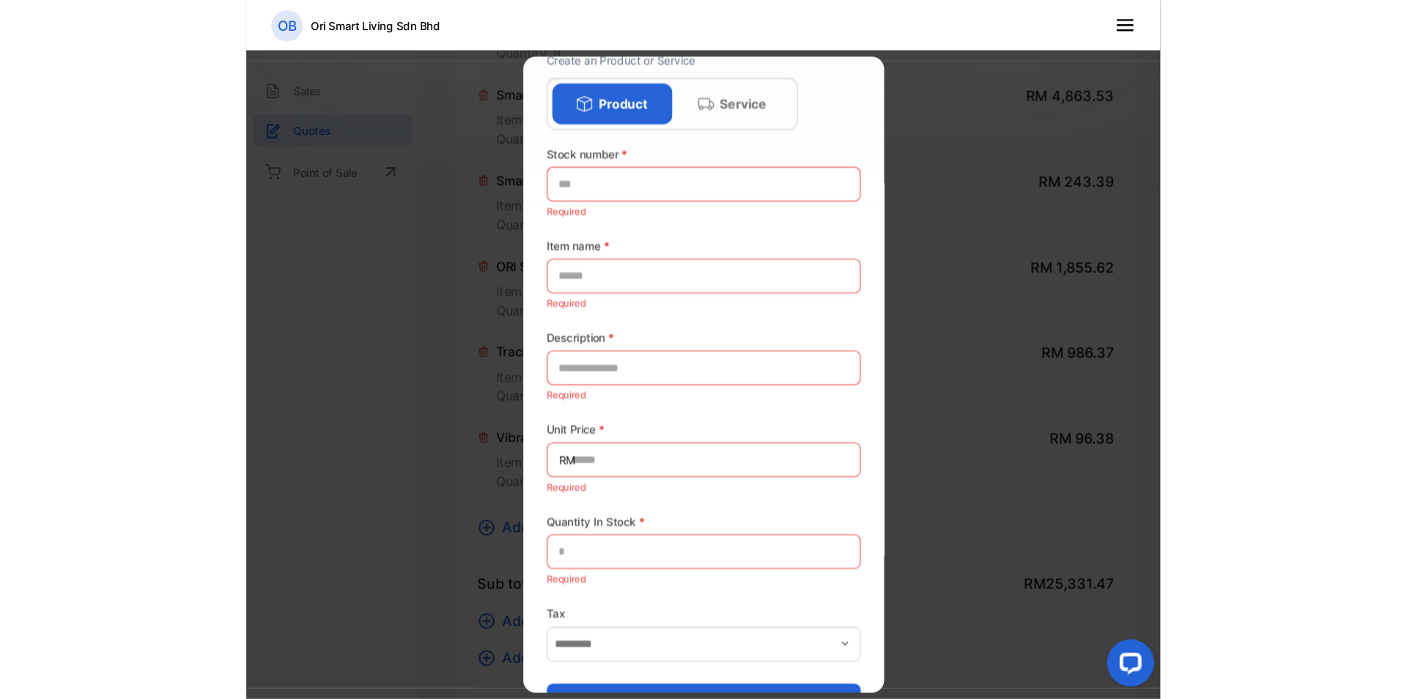
scroll to position [100, 0]
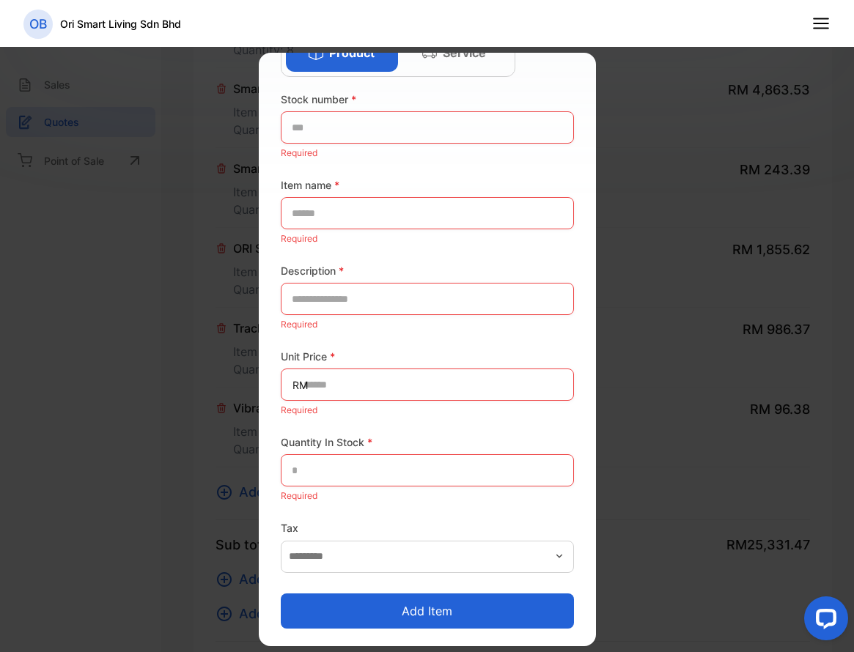
click at [753, 367] on div at bounding box center [427, 326] width 854 height 652
click at [753, 364] on div at bounding box center [427, 326] width 854 height 652
click at [122, 165] on div at bounding box center [427, 326] width 854 height 652
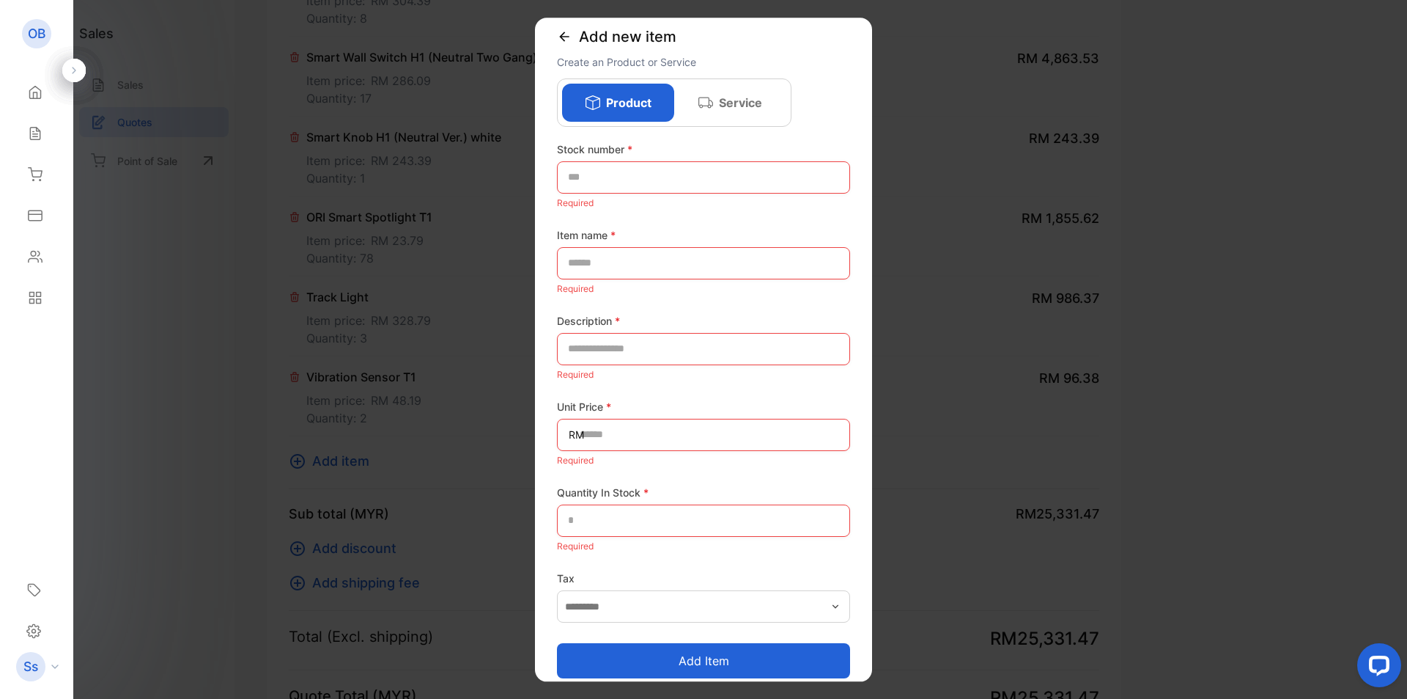
scroll to position [0, 0]
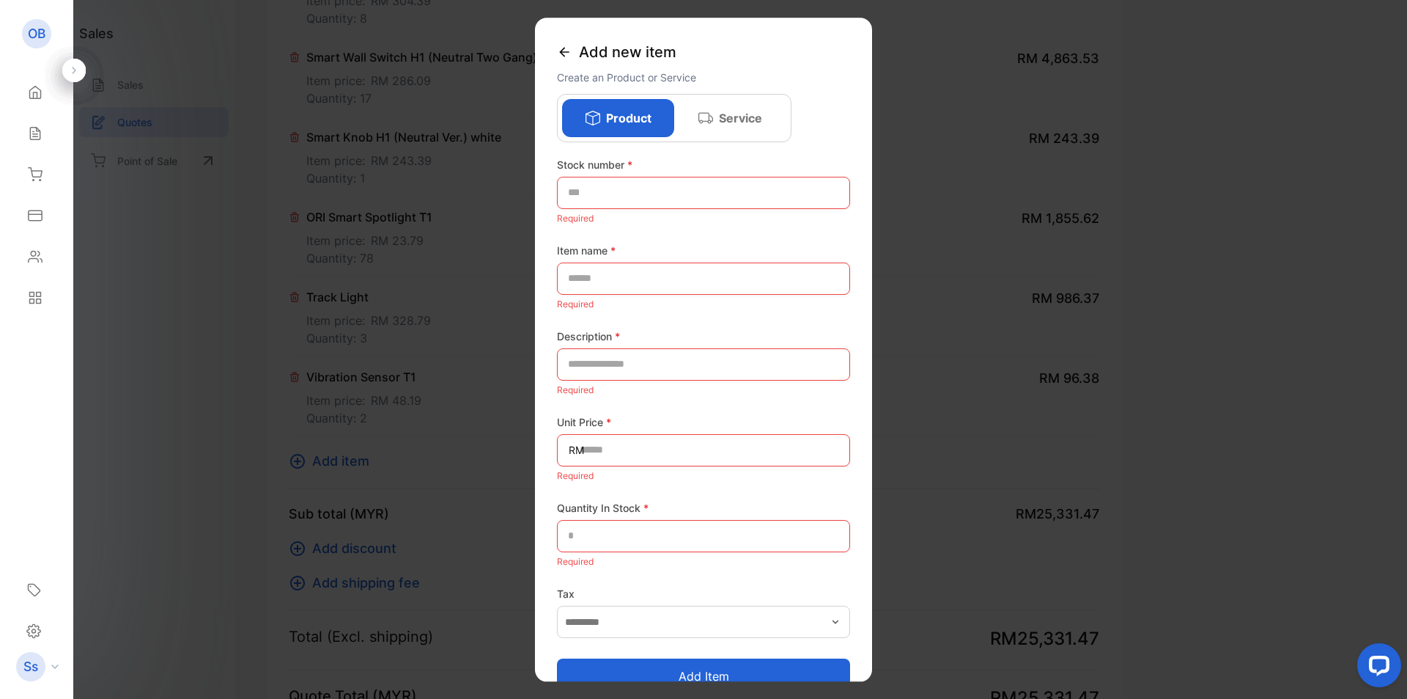
click at [570, 56] on icon at bounding box center [564, 52] width 15 height 15
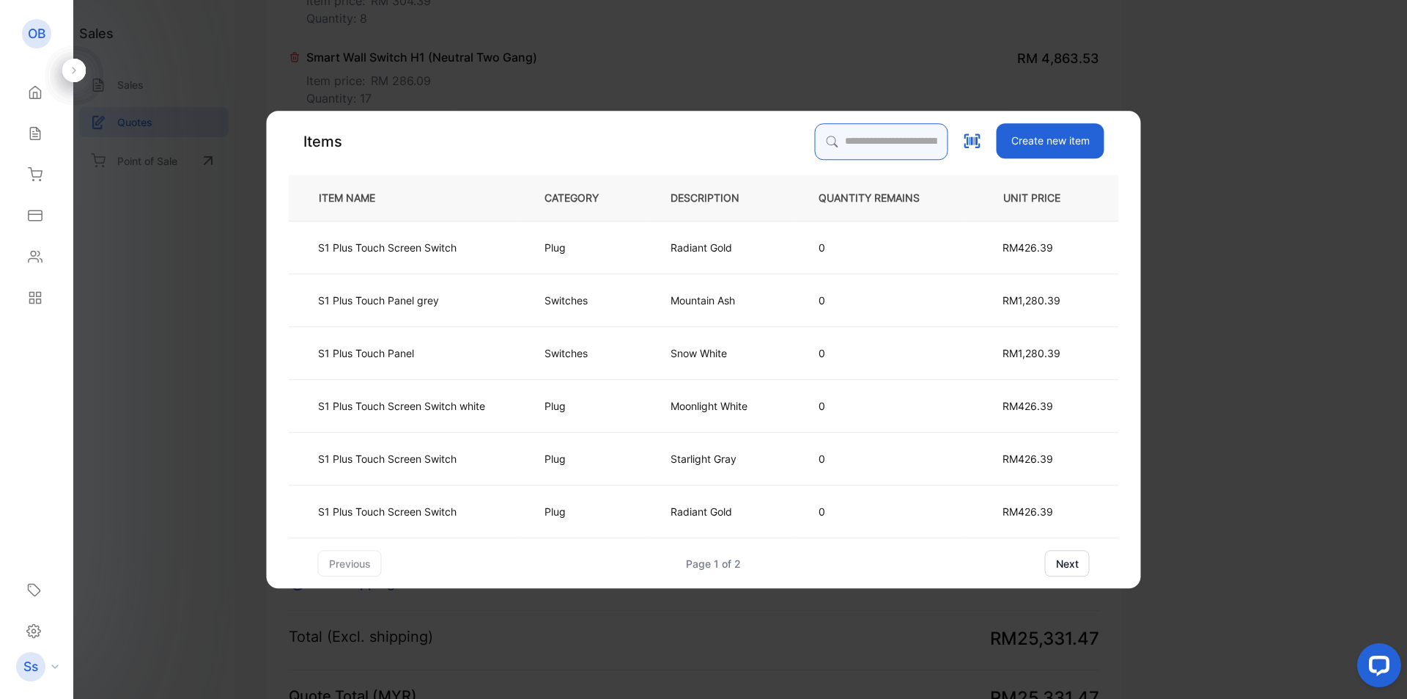
click at [823, 153] on input "search" at bounding box center [881, 141] width 133 height 37
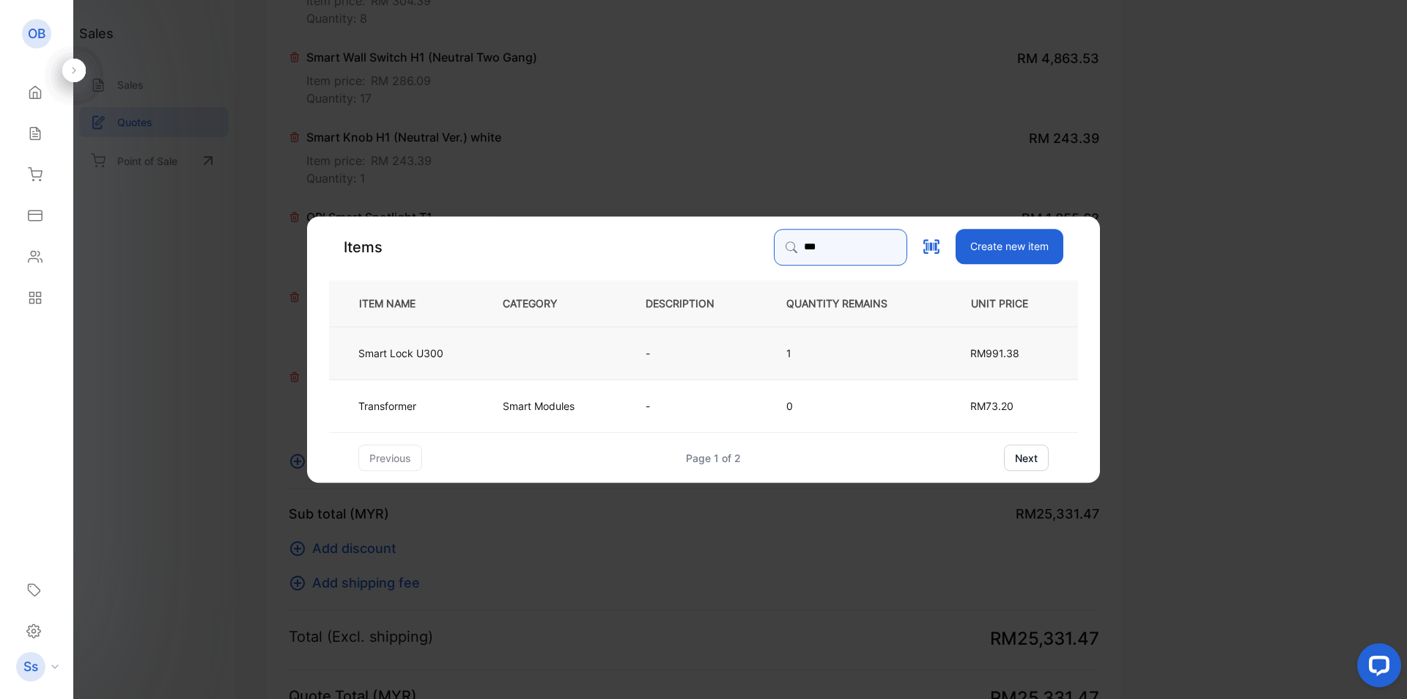
type input "***"
click at [605, 356] on td at bounding box center [550, 352] width 143 height 53
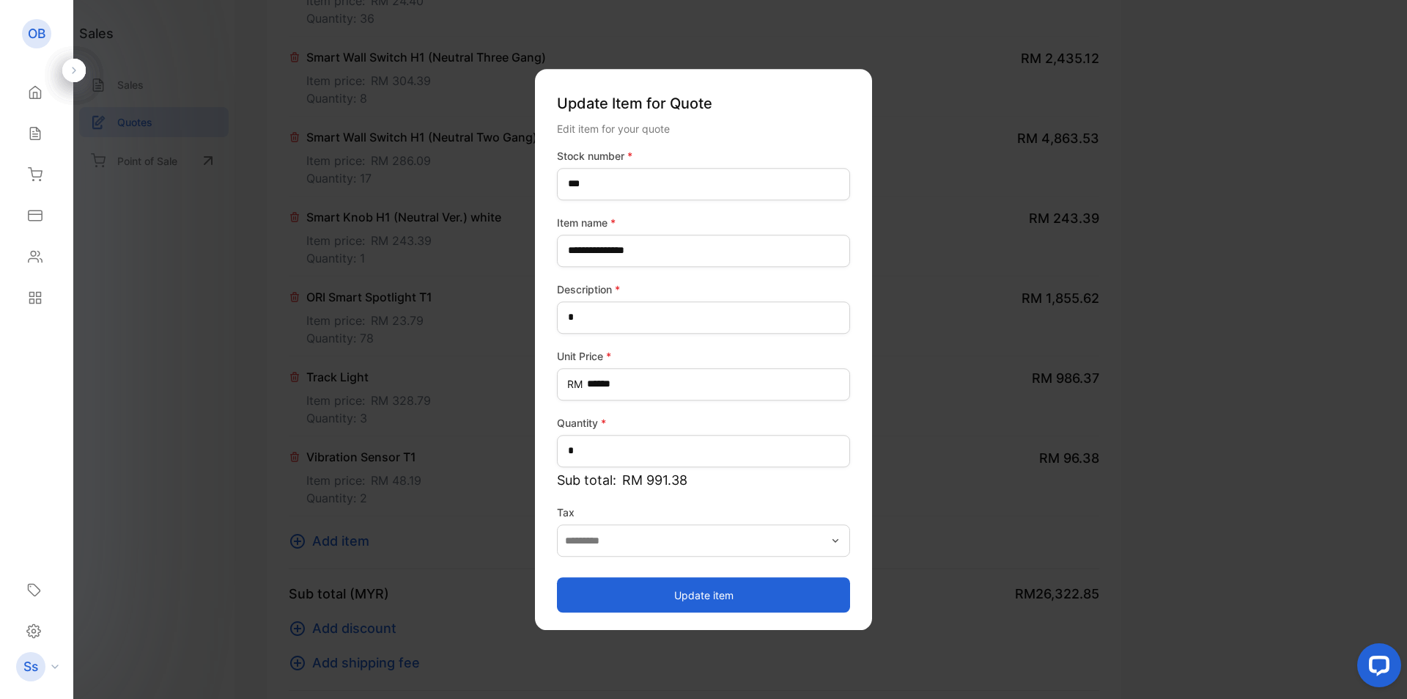
scroll to position [1227, 0]
click at [677, 594] on button "Update item" at bounding box center [703, 594] width 293 height 35
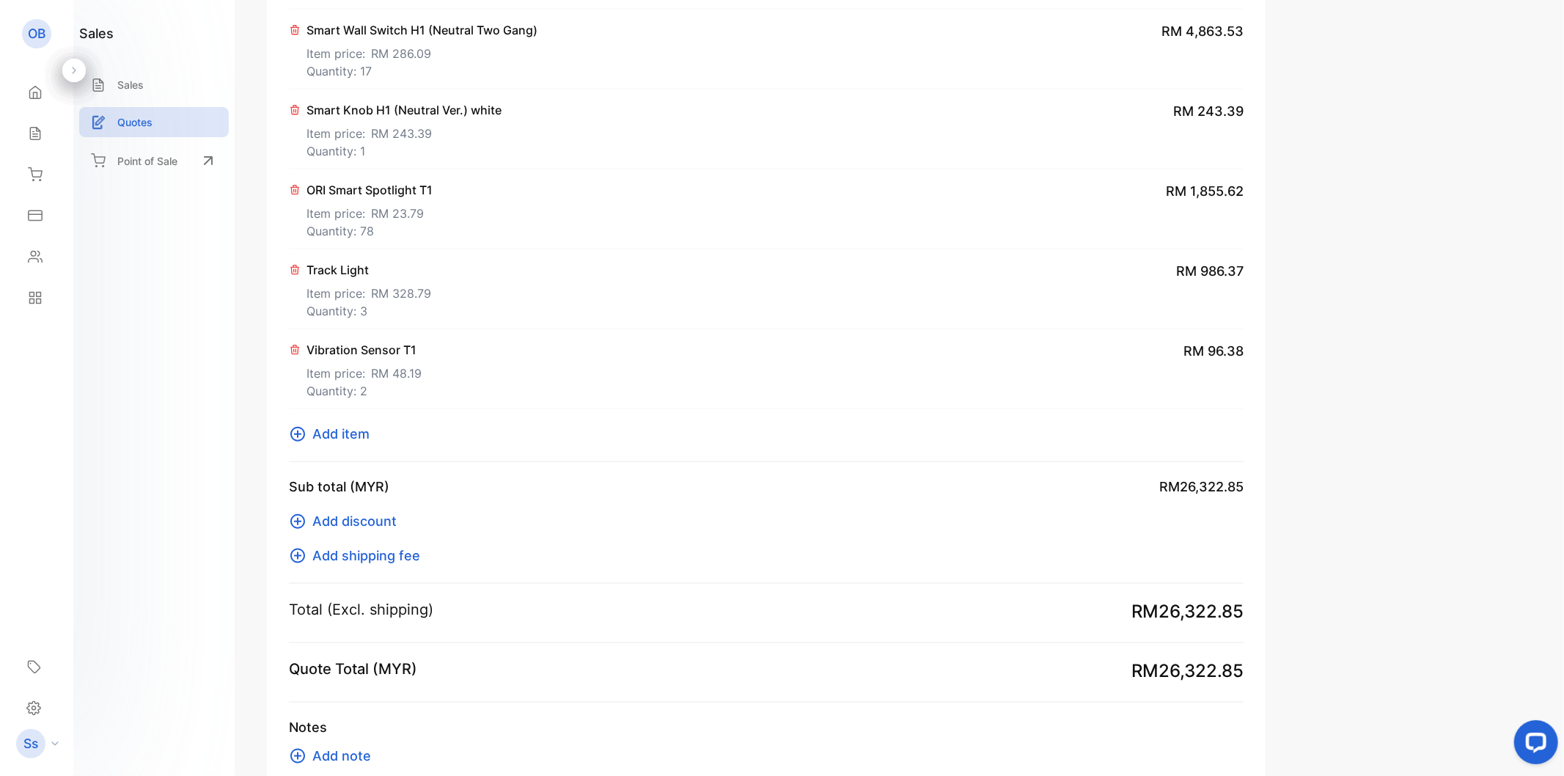
scroll to position [1254, 0]
click at [510, 154] on div "Smart Knob H1 (Neutral Ver.) white Item price: RM 243.39 Quantity: 1 RM 243.39" at bounding box center [766, 129] width 954 height 80
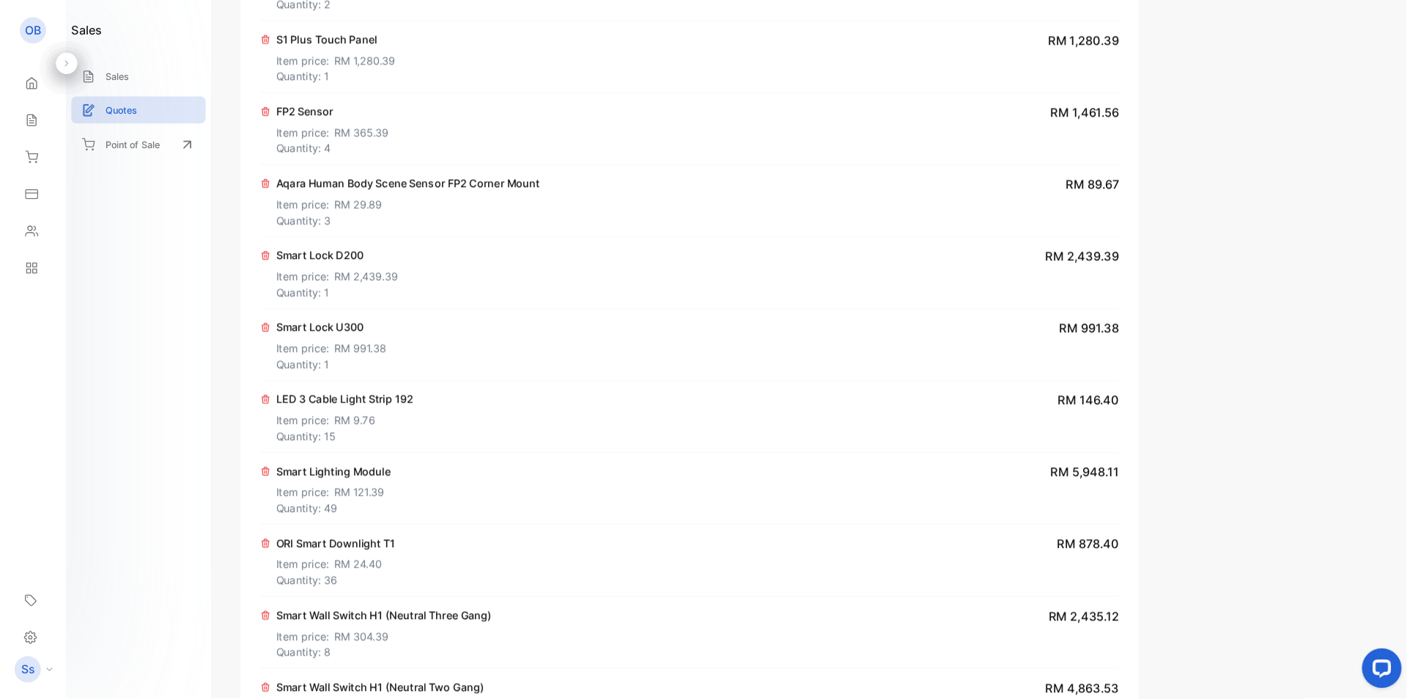
scroll to position [521, 0]
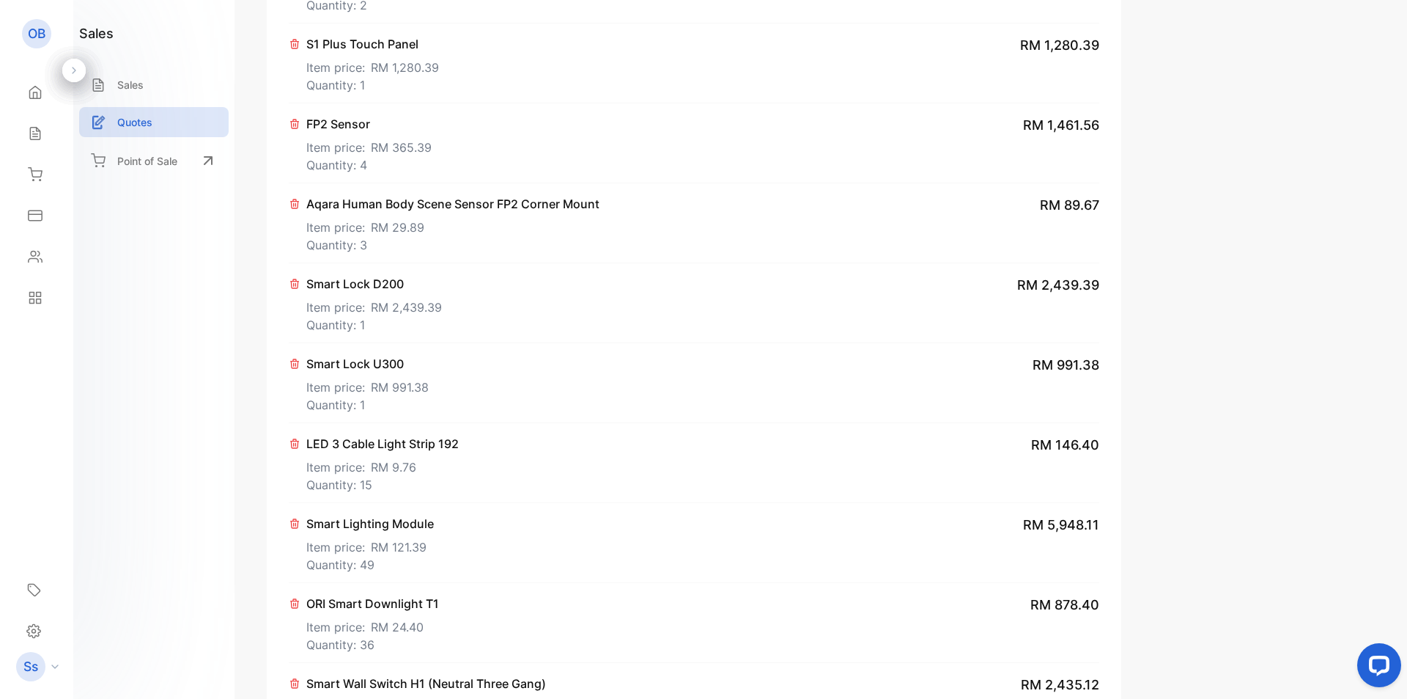
click at [191, 322] on div "sales Sales Quotes Point of Sale" at bounding box center [153, 349] width 161 height 699
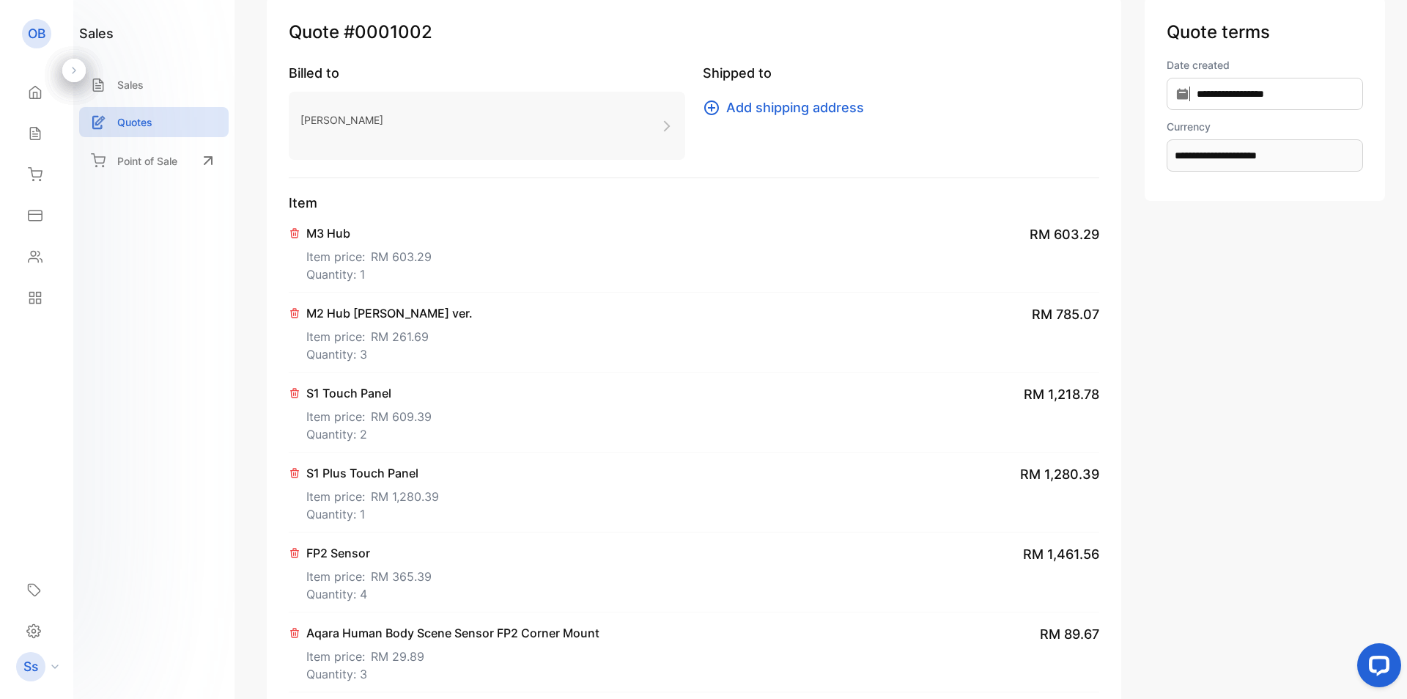
scroll to position [0, 0]
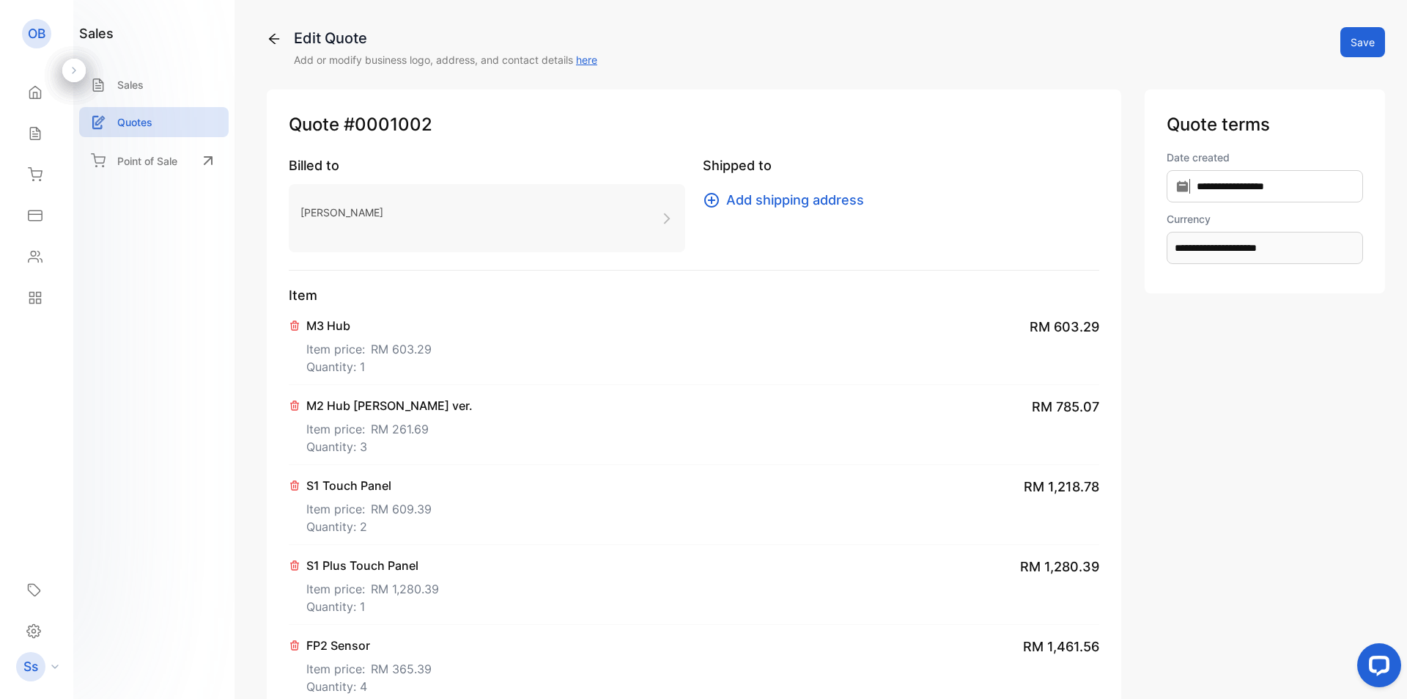
click at [1358, 43] on button "Save" at bounding box center [1363, 42] width 45 height 30
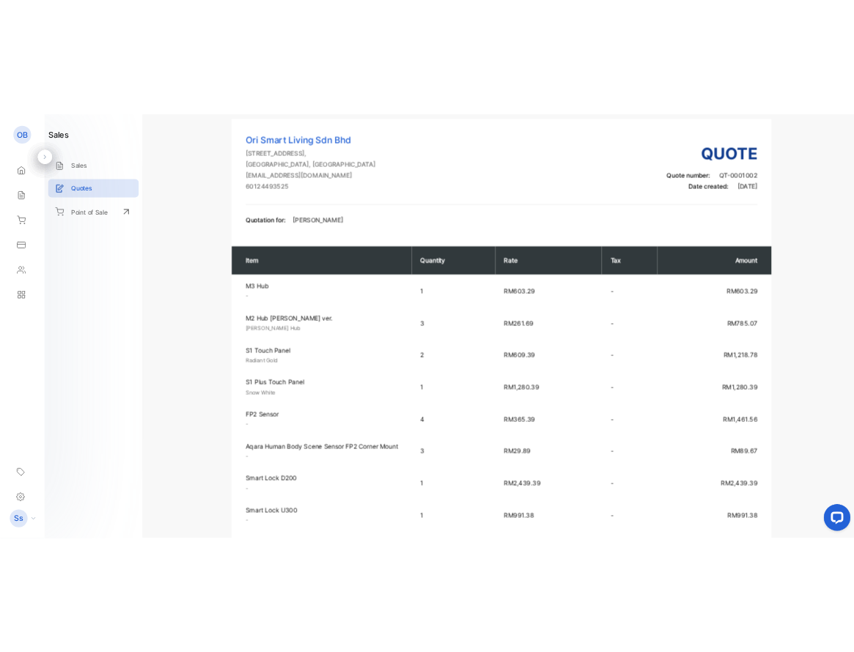
scroll to position [220, 0]
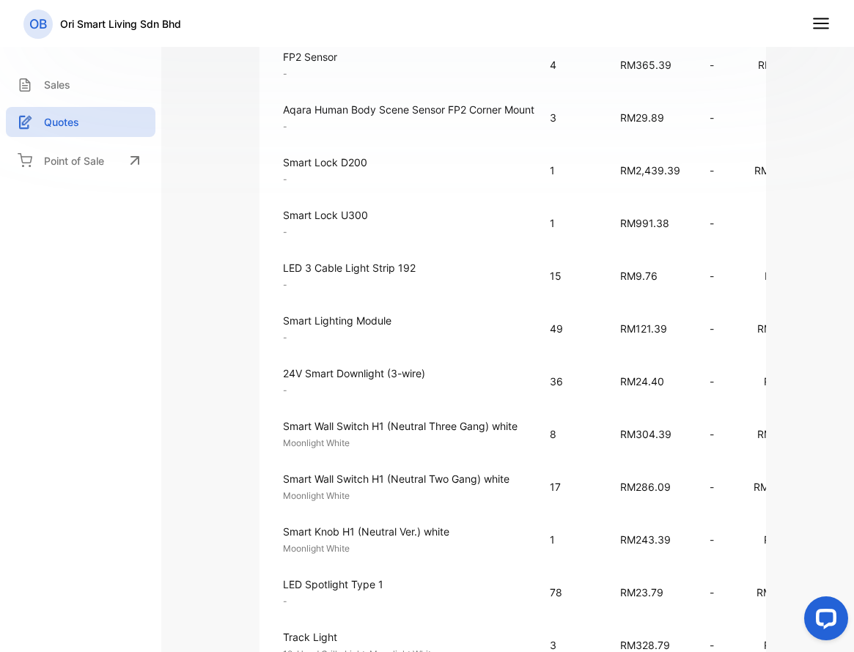
scroll to position [586, 0]
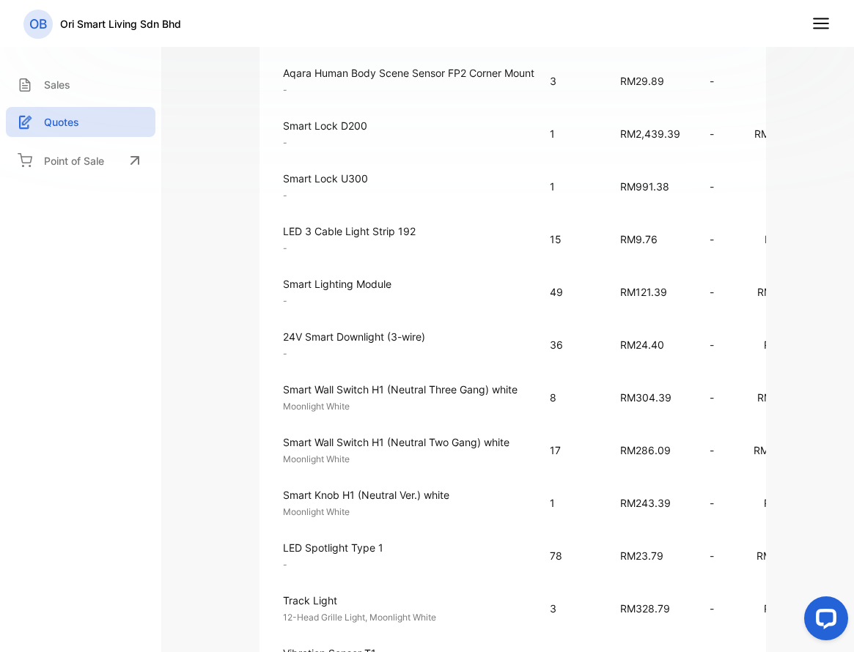
click at [342, 282] on p "Smart Lighting Module" at bounding box center [408, 283] width 251 height 15
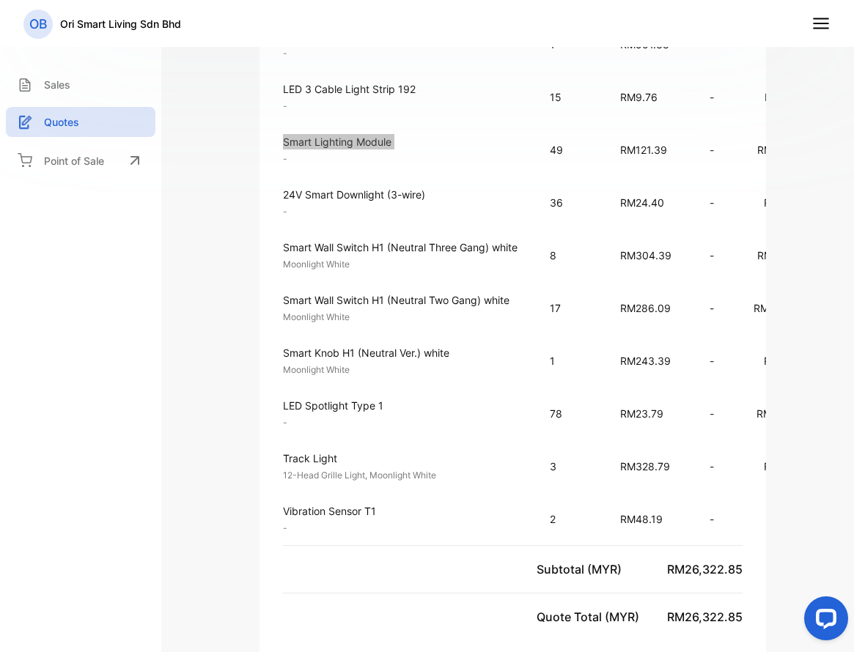
scroll to position [733, 0]
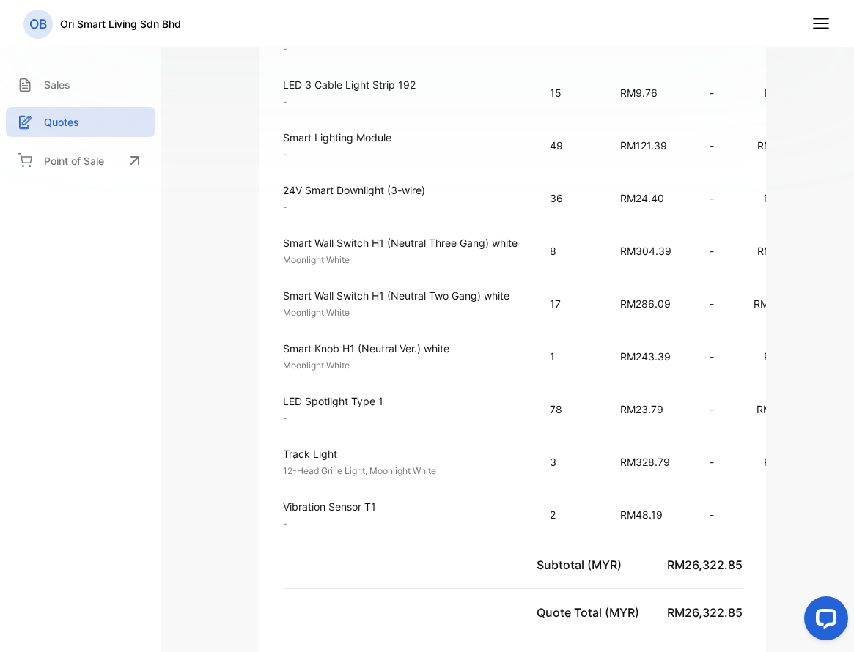
click at [308, 452] on p "Track Light" at bounding box center [408, 453] width 251 height 15
drag, startPoint x: 308, startPoint y: 452, endPoint x: 322, endPoint y: 465, distance: 18.7
click at [322, 465] on div "Track Light 12-Head Grille Light, Moonlight White Unit price: RM328.79" at bounding box center [408, 462] width 251 height 32
click at [361, 462] on div "Track Light 12-Head Grille Light, Moonlight White Unit price: RM328.79" at bounding box center [408, 462] width 251 height 32
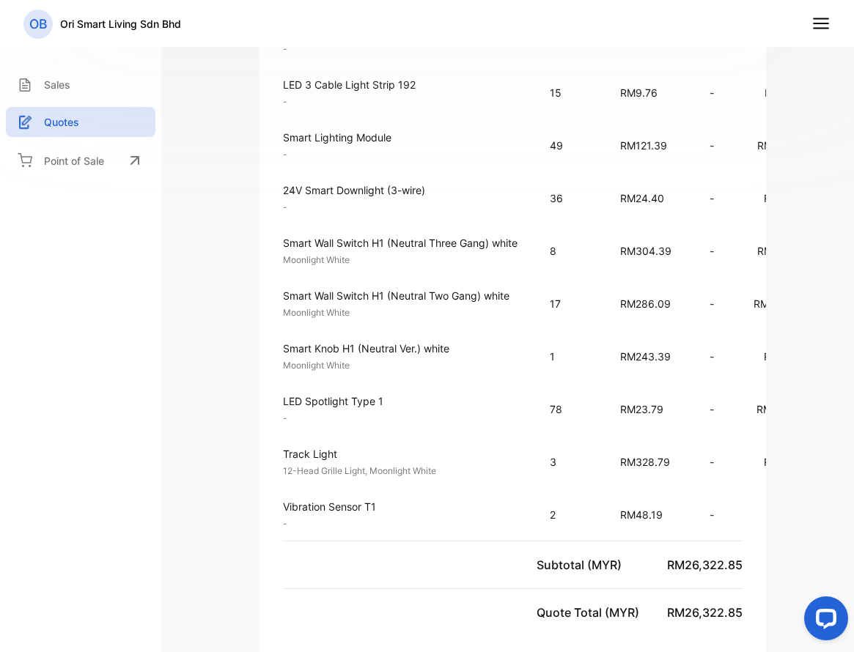
click at [346, 454] on p "Track Light" at bounding box center [408, 453] width 251 height 15
drag, startPoint x: 640, startPoint y: 462, endPoint x: 676, endPoint y: 460, distance: 35.9
click at [676, 460] on p "RM328.79" at bounding box center [650, 461] width 60 height 15
click at [298, 446] on p "Track Light" at bounding box center [408, 453] width 251 height 15
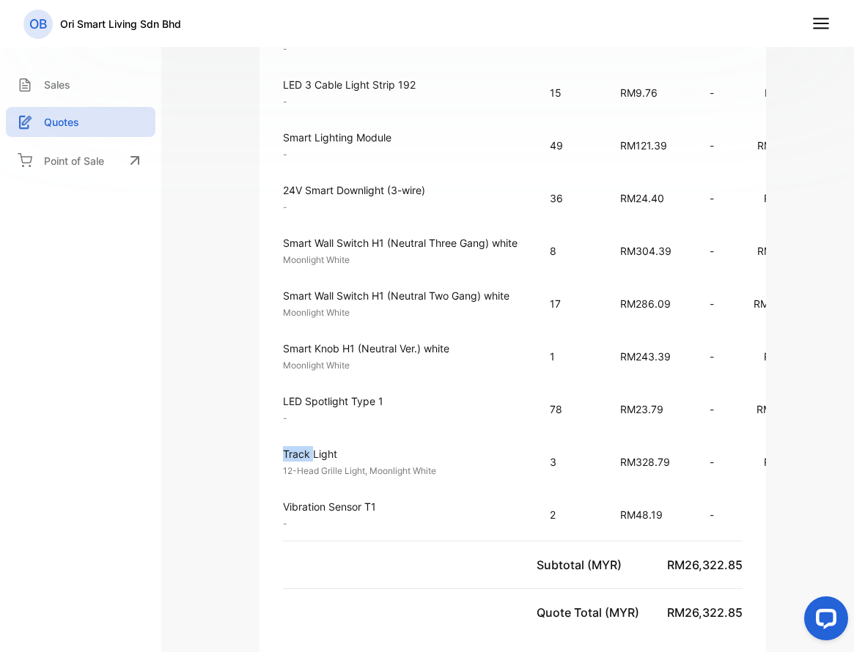
click at [298, 446] on p "Track Light" at bounding box center [408, 453] width 251 height 15
click at [298, 451] on p "Track Light" at bounding box center [408, 453] width 251 height 15
drag, startPoint x: 443, startPoint y: 472, endPoint x: 270, endPoint y: 473, distance: 173.0
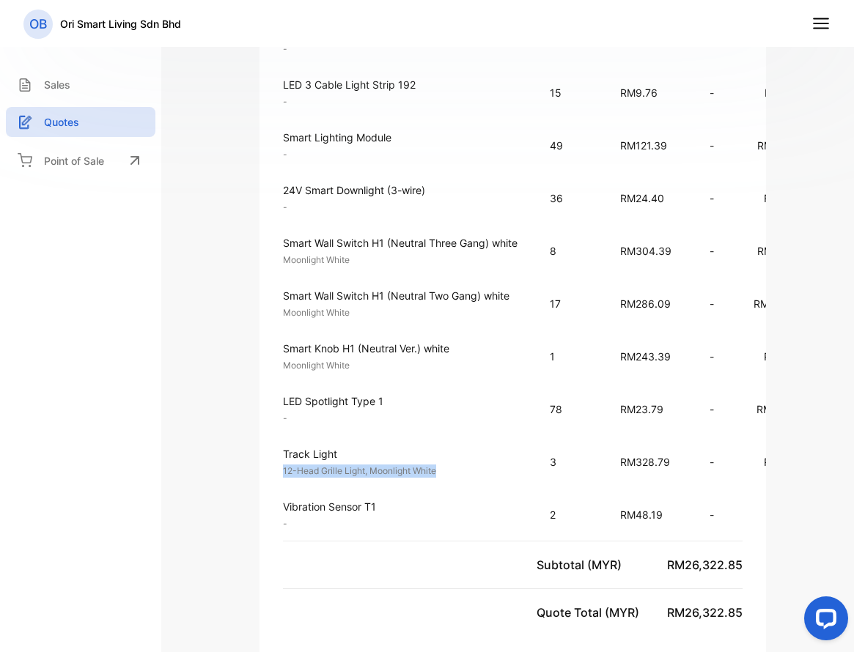
click at [270, 473] on td "Track Light 12-Head Grille Light, Moonlight White Unit price: RM328.79" at bounding box center [397, 461] width 276 height 53
click at [570, 370] on td "1" at bounding box center [570, 356] width 70 height 53
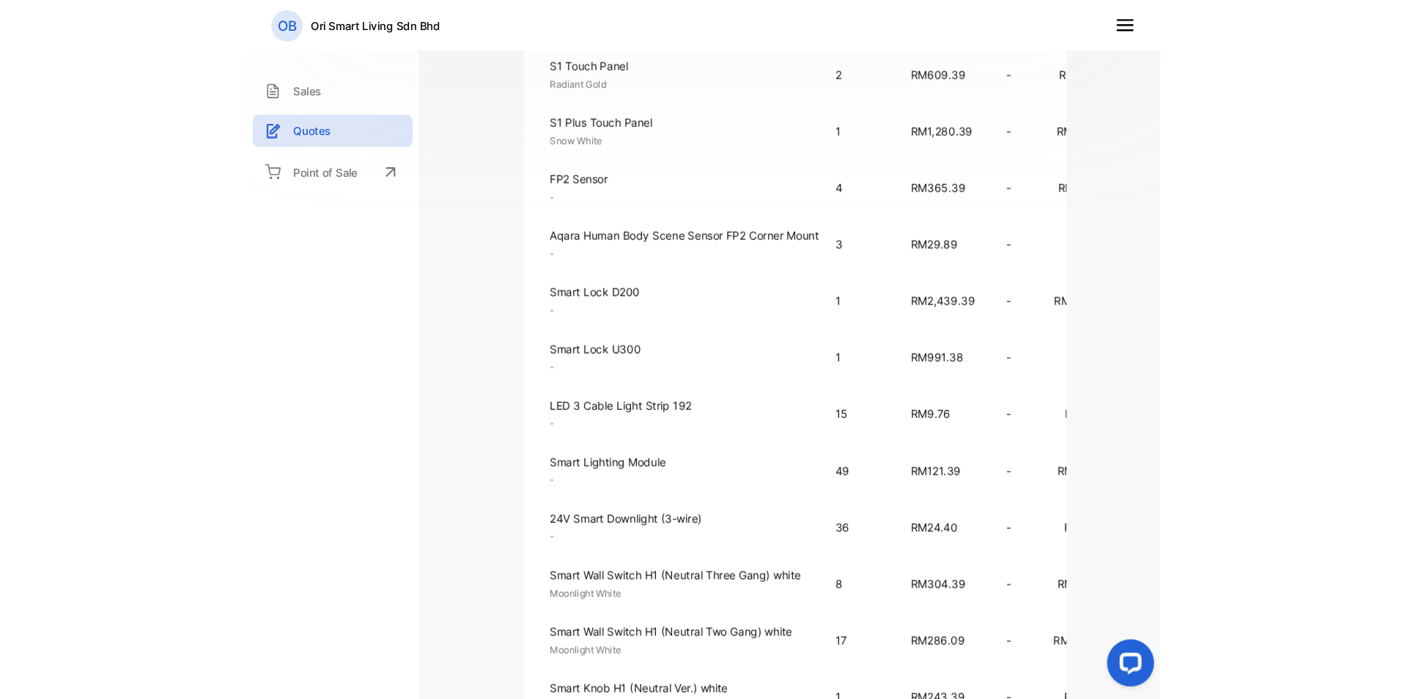
scroll to position [220, 0]
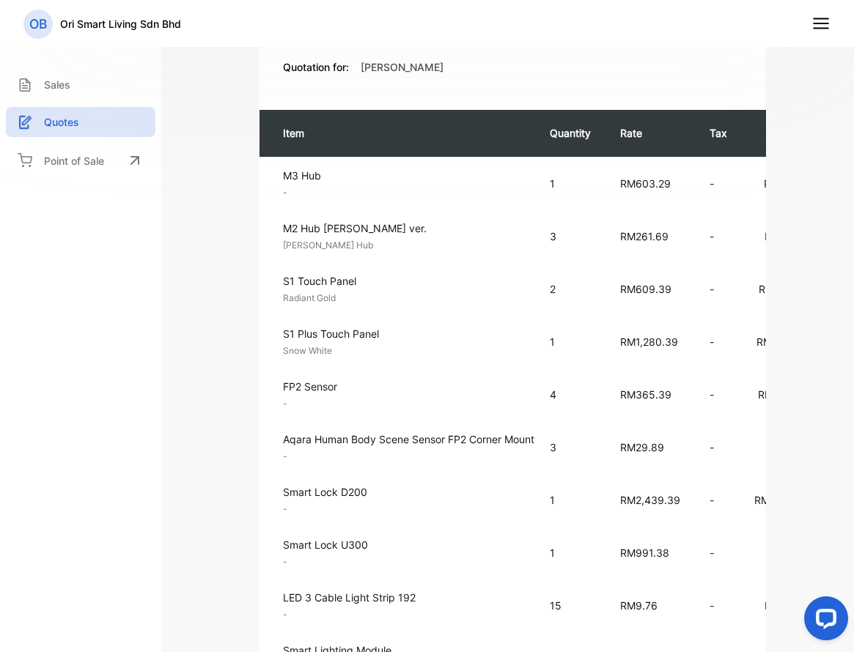
click at [773, 317] on div "Quote #0001002 Quotes Edit quote Actions Ori Smart Living Sdn Bhd 1J, medan tem…" at bounding box center [513, 590] width 638 height 1503
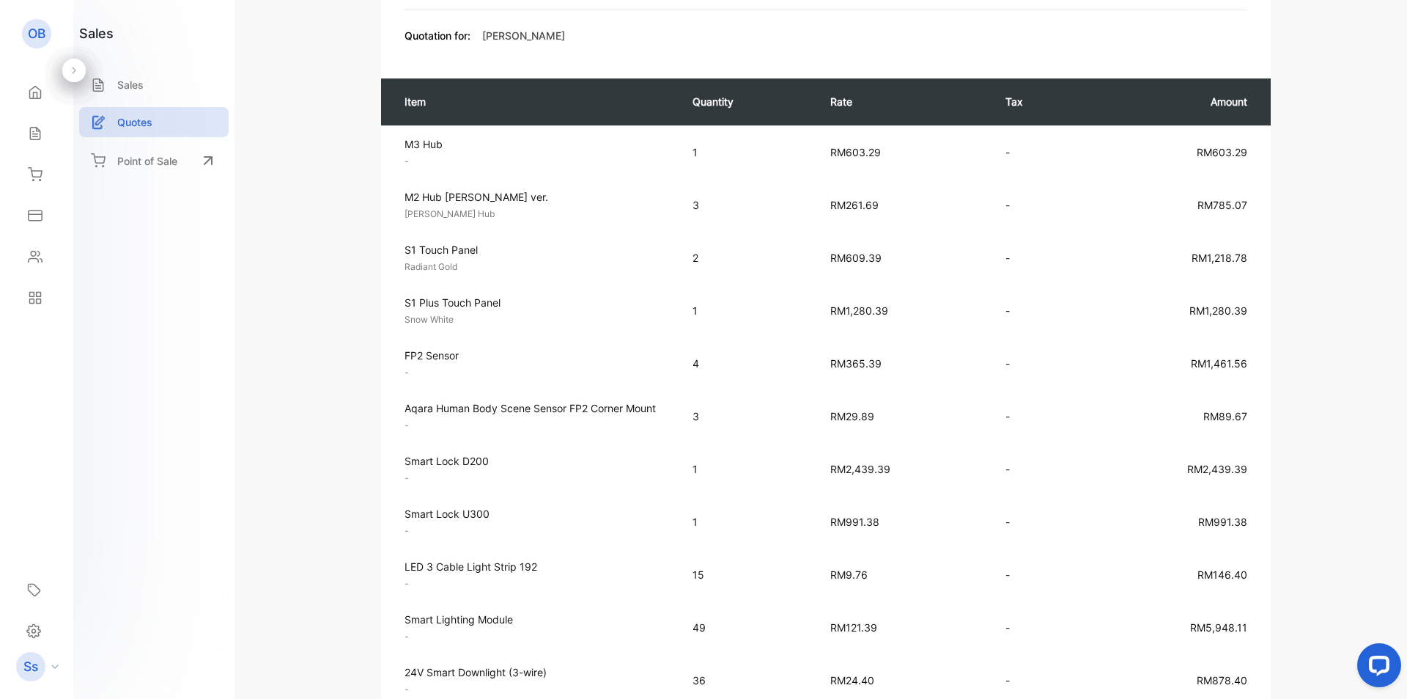
scroll to position [0, 0]
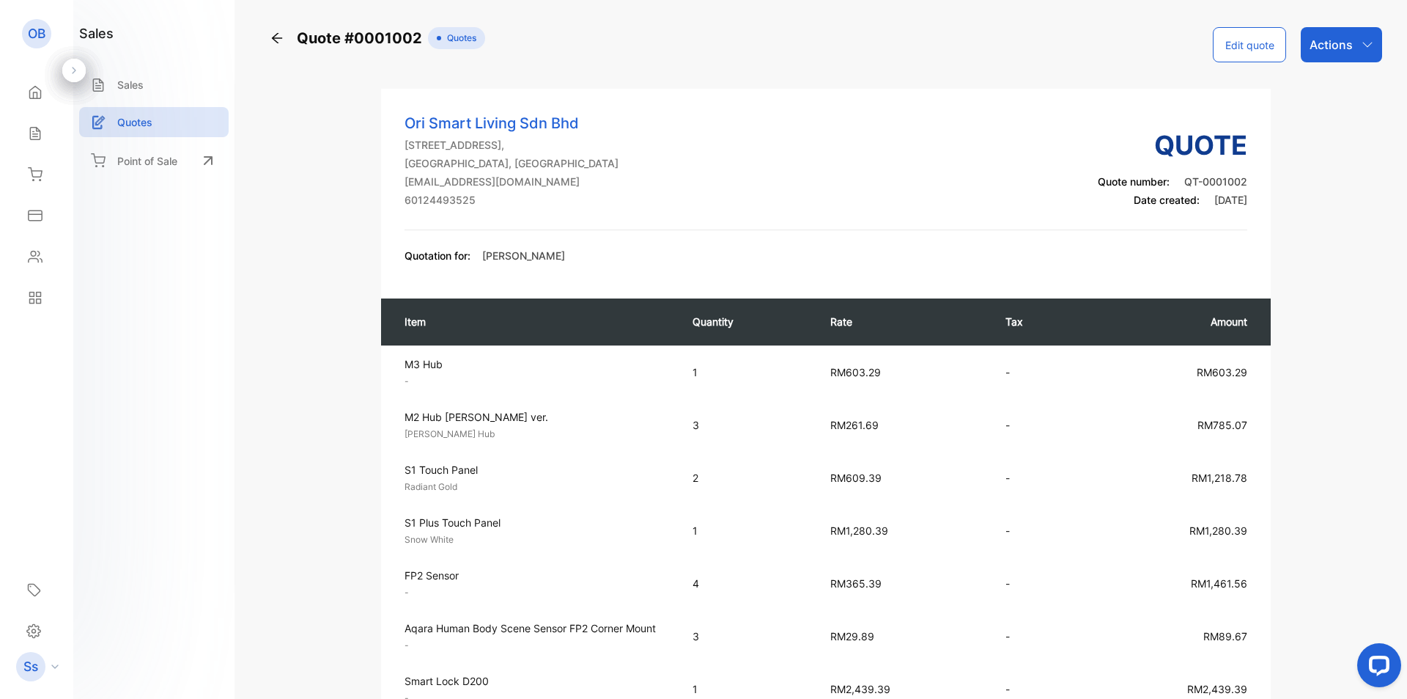
click at [1223, 55] on button "Edit quote" at bounding box center [1249, 44] width 73 height 35
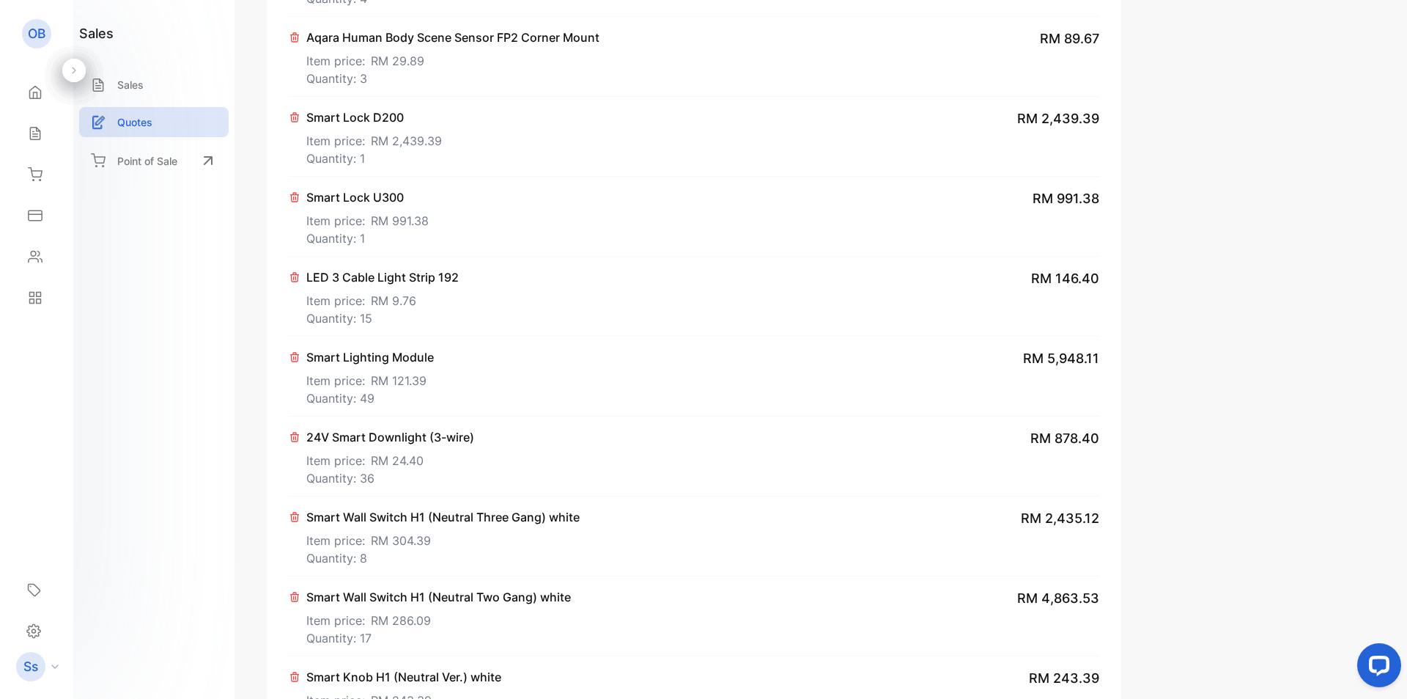
type input "**********"
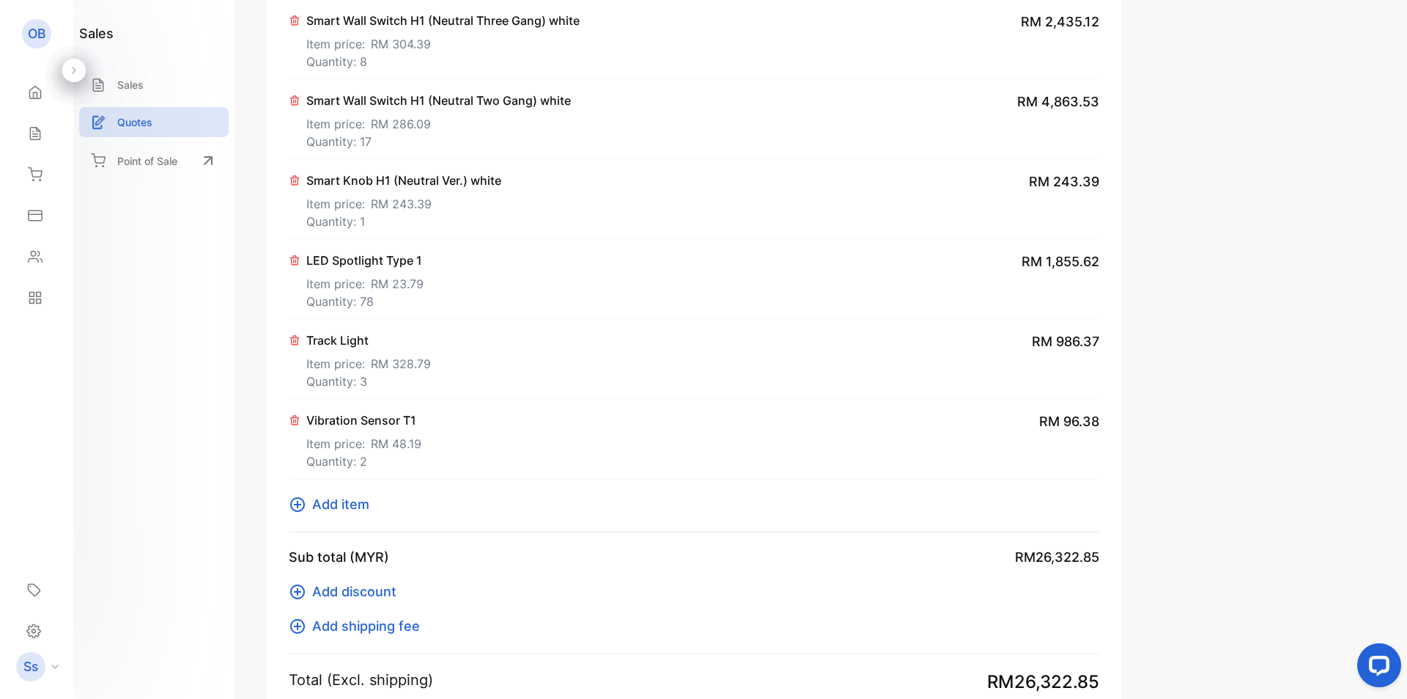
scroll to position [1100, 0]
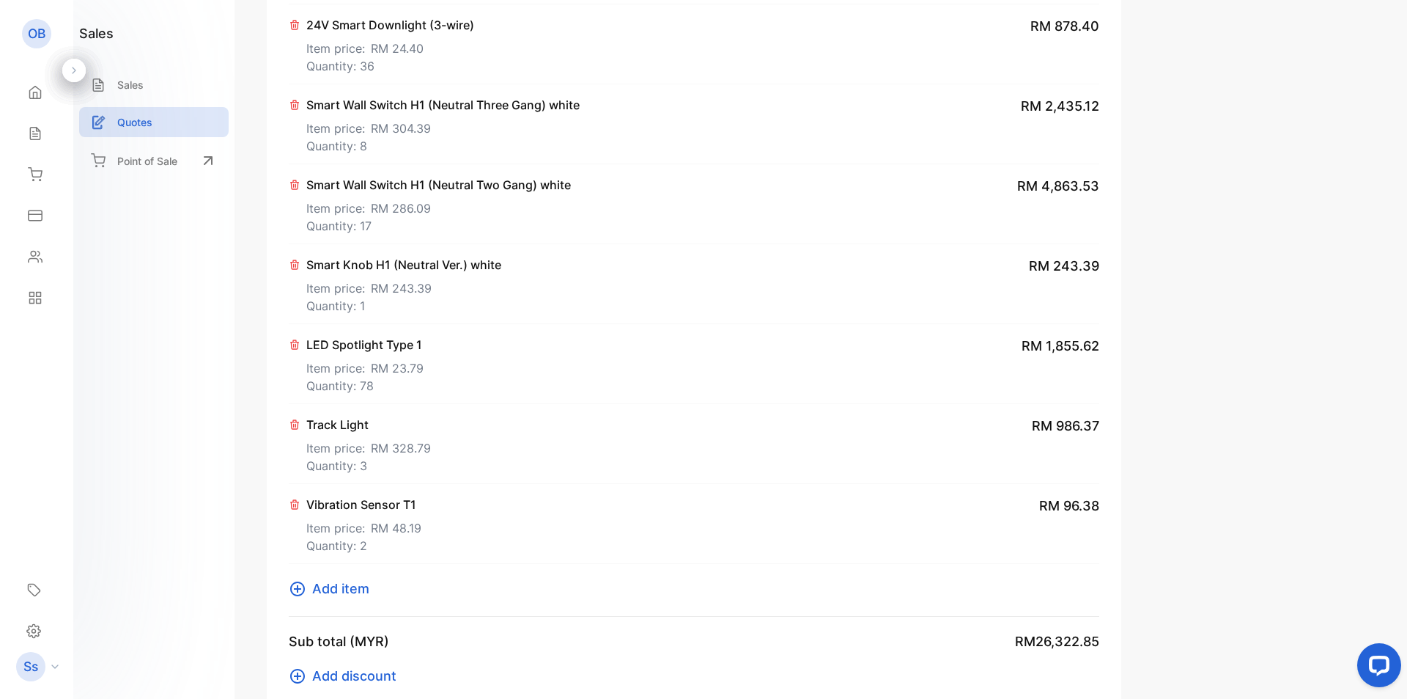
click at [396, 350] on p "LED Spotlight Type 1" at bounding box center [364, 345] width 117 height 18
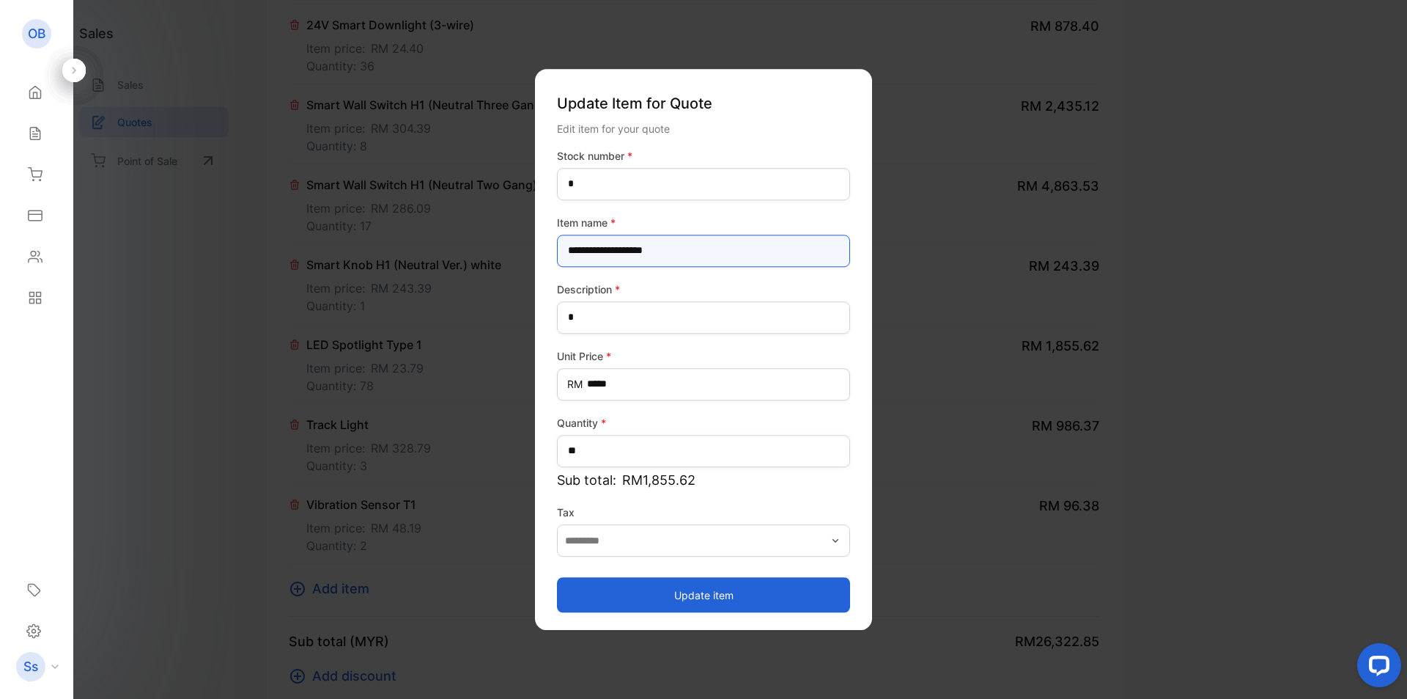
click at [709, 253] on name-inputItem_Name "**********" at bounding box center [703, 251] width 293 height 32
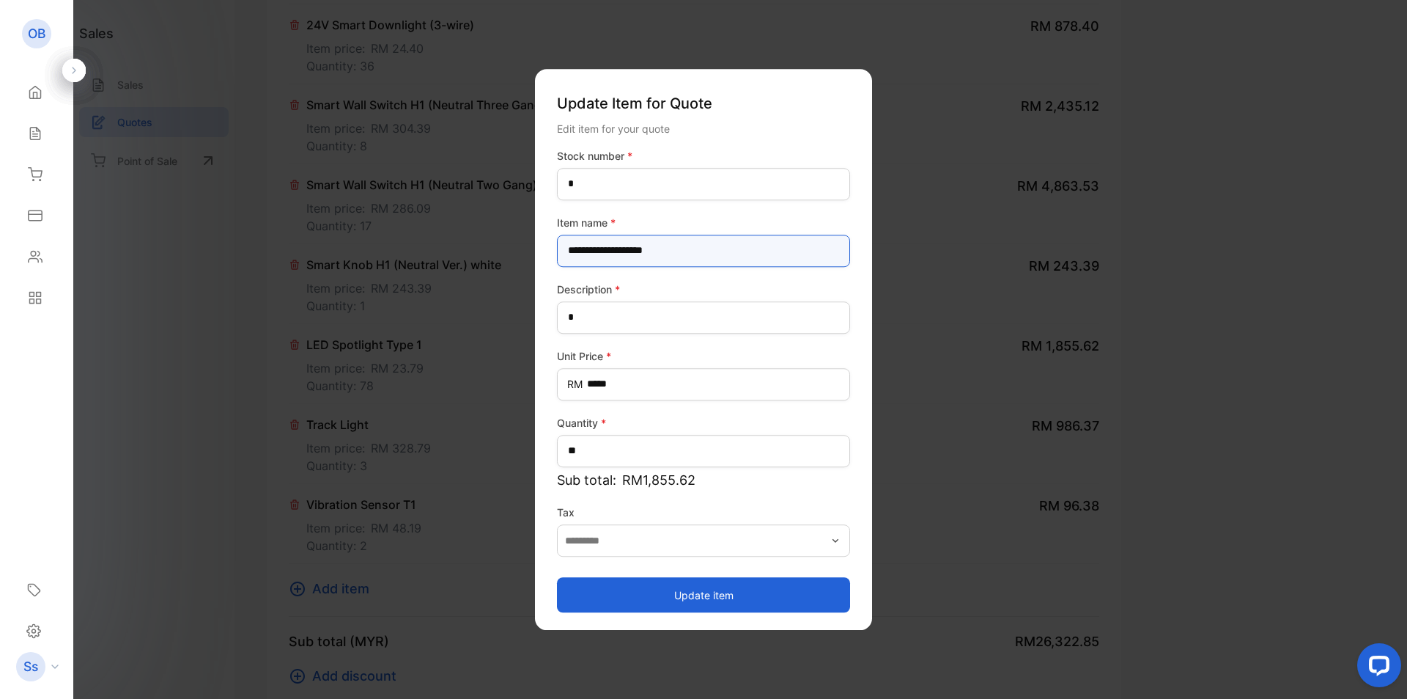
click at [709, 253] on name-inputItem_Name "**********" at bounding box center [703, 251] width 293 height 32
type name-inputItem_Name "**********"
click at [697, 590] on button "Update item" at bounding box center [703, 594] width 293 height 35
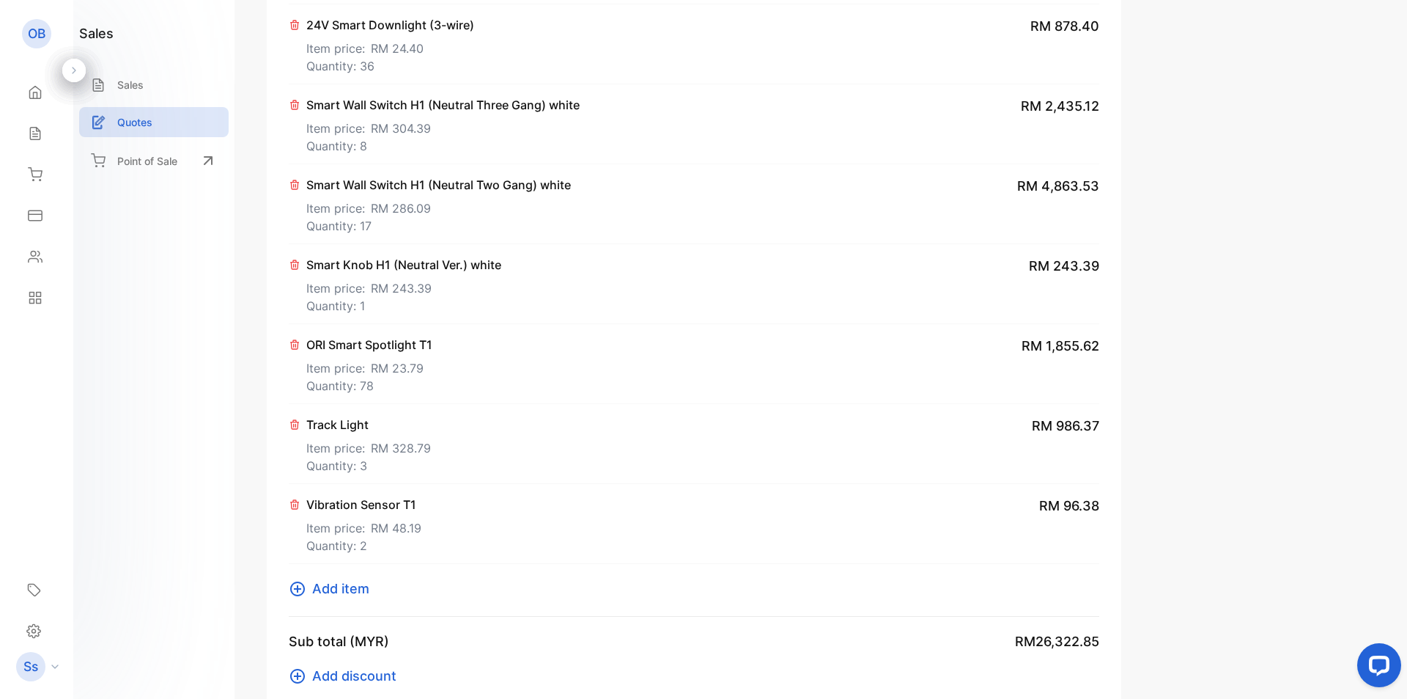
click at [290, 424] on icon at bounding box center [295, 425] width 12 height 12
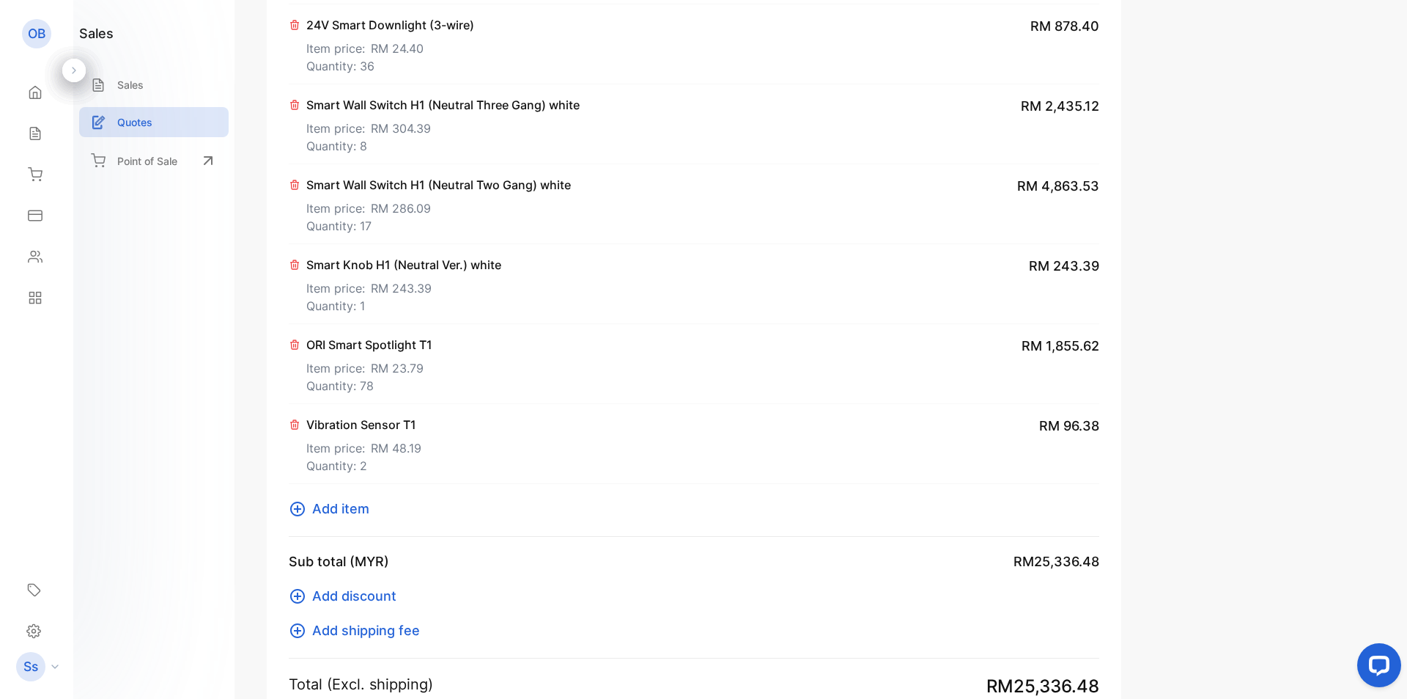
click at [292, 509] on icon at bounding box center [298, 509] width 18 height 18
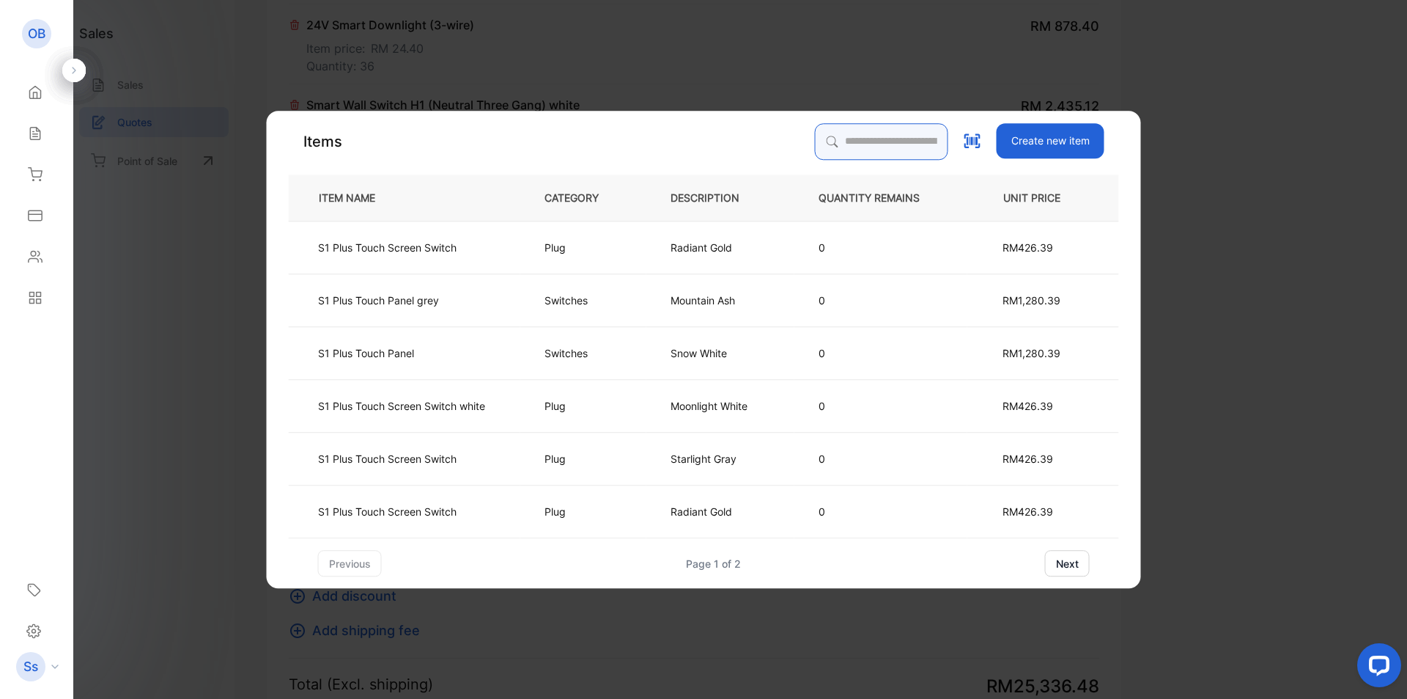
click at [827, 142] on input "search" at bounding box center [881, 141] width 133 height 37
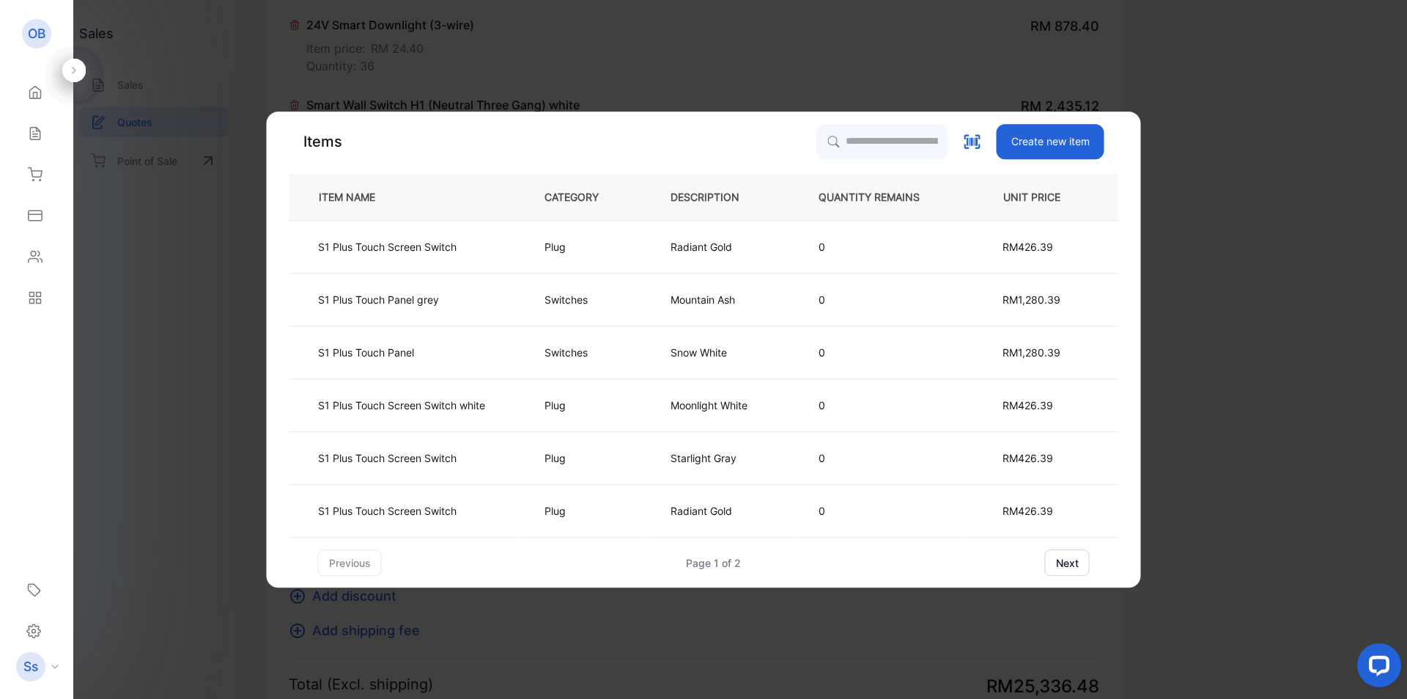
click at [548, 169] on div "Items Create new item ITEM NAME CATEGORY DESCRIPTION QUANTITY REMAINS UNIT PRIC…" at bounding box center [704, 350] width 831 height 452
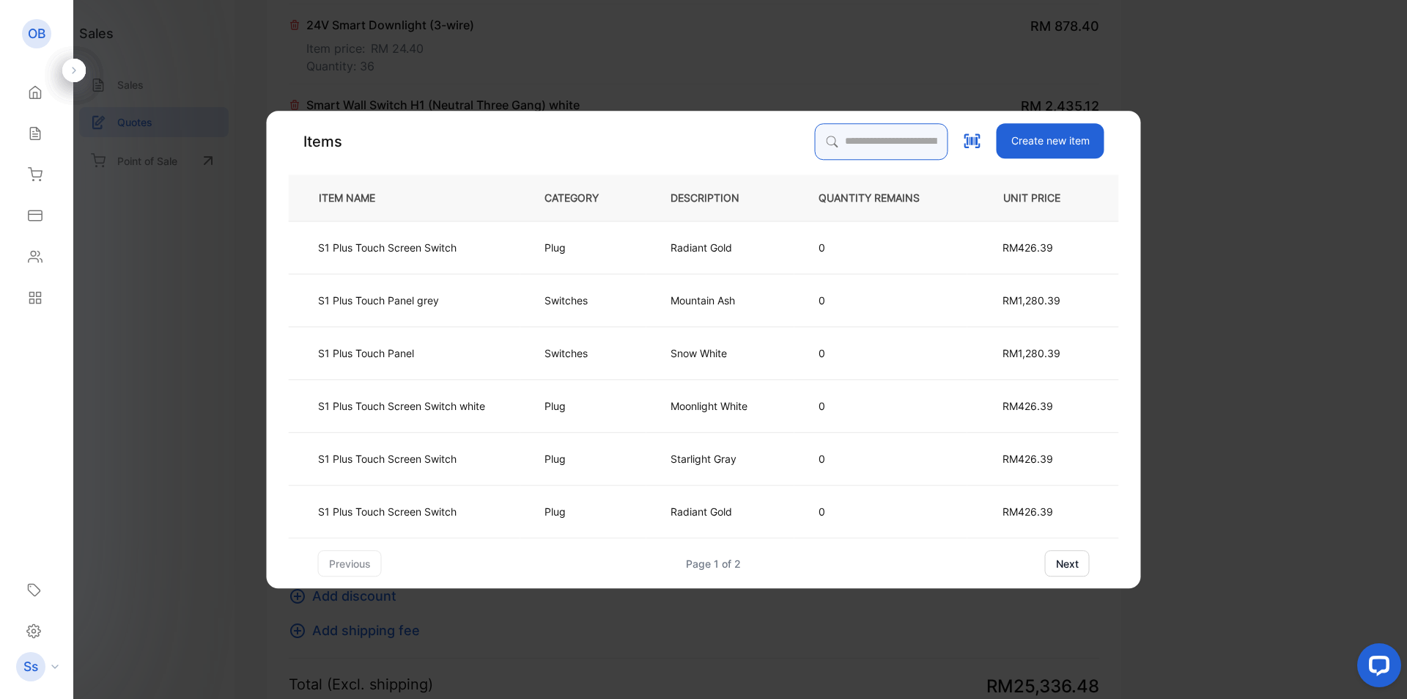
click at [831, 142] on input "search" at bounding box center [881, 141] width 133 height 37
paste input "**********"
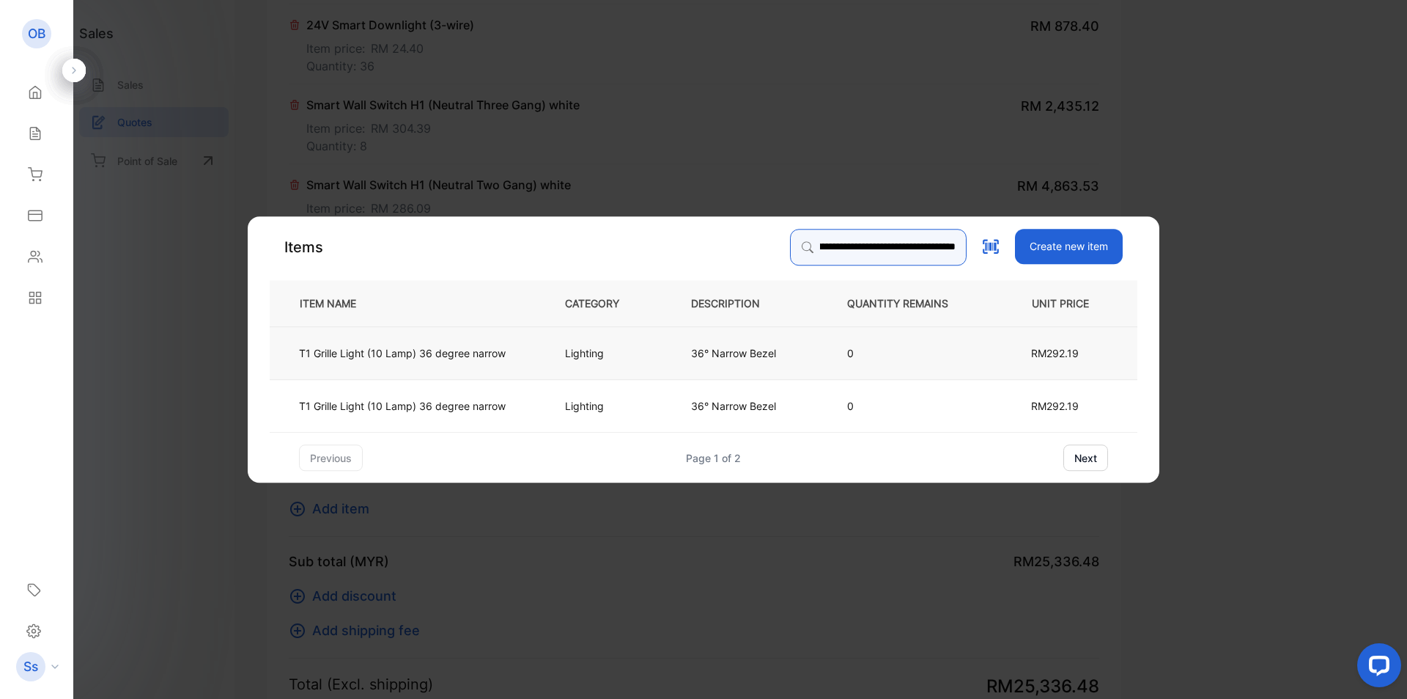
type input "**********"
click at [767, 351] on p "36° Narrow Bezel" at bounding box center [733, 352] width 85 height 15
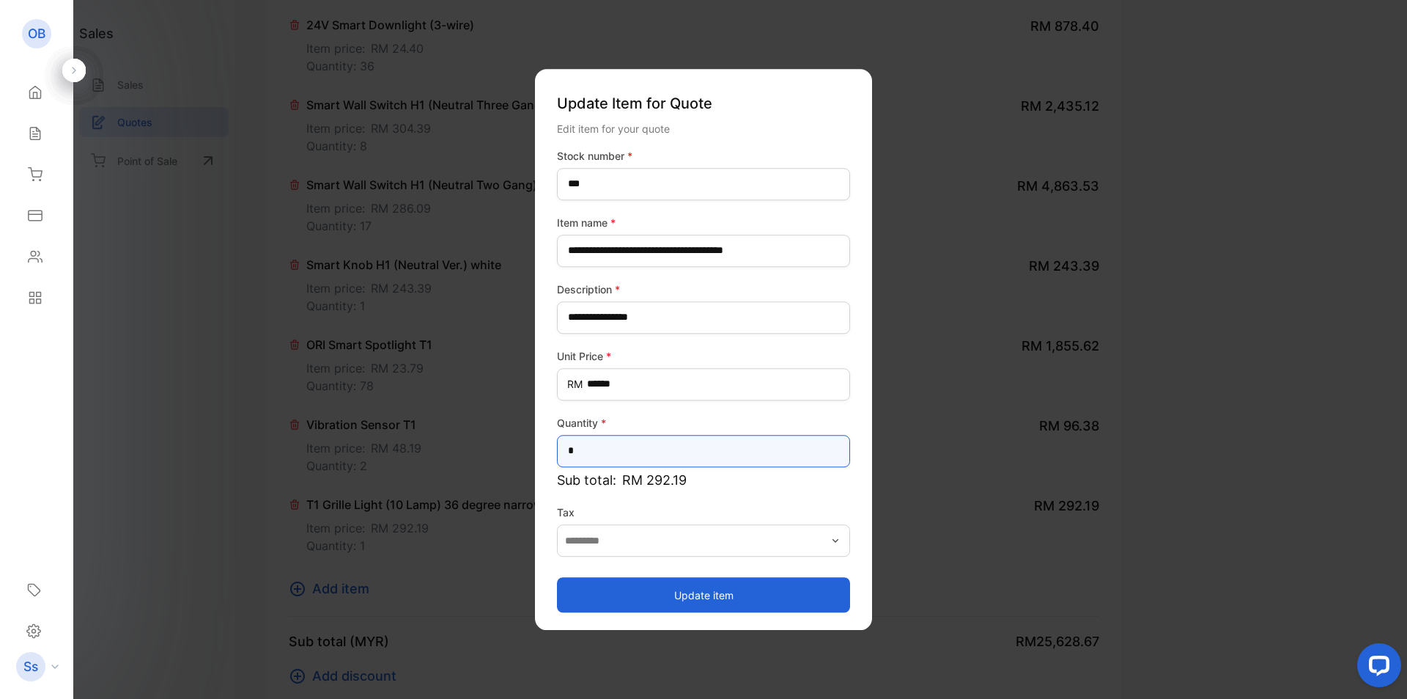
drag, startPoint x: 626, startPoint y: 444, endPoint x: 512, endPoint y: 447, distance: 113.7
type input "*"
click at [662, 595] on button "Update item" at bounding box center [703, 594] width 293 height 35
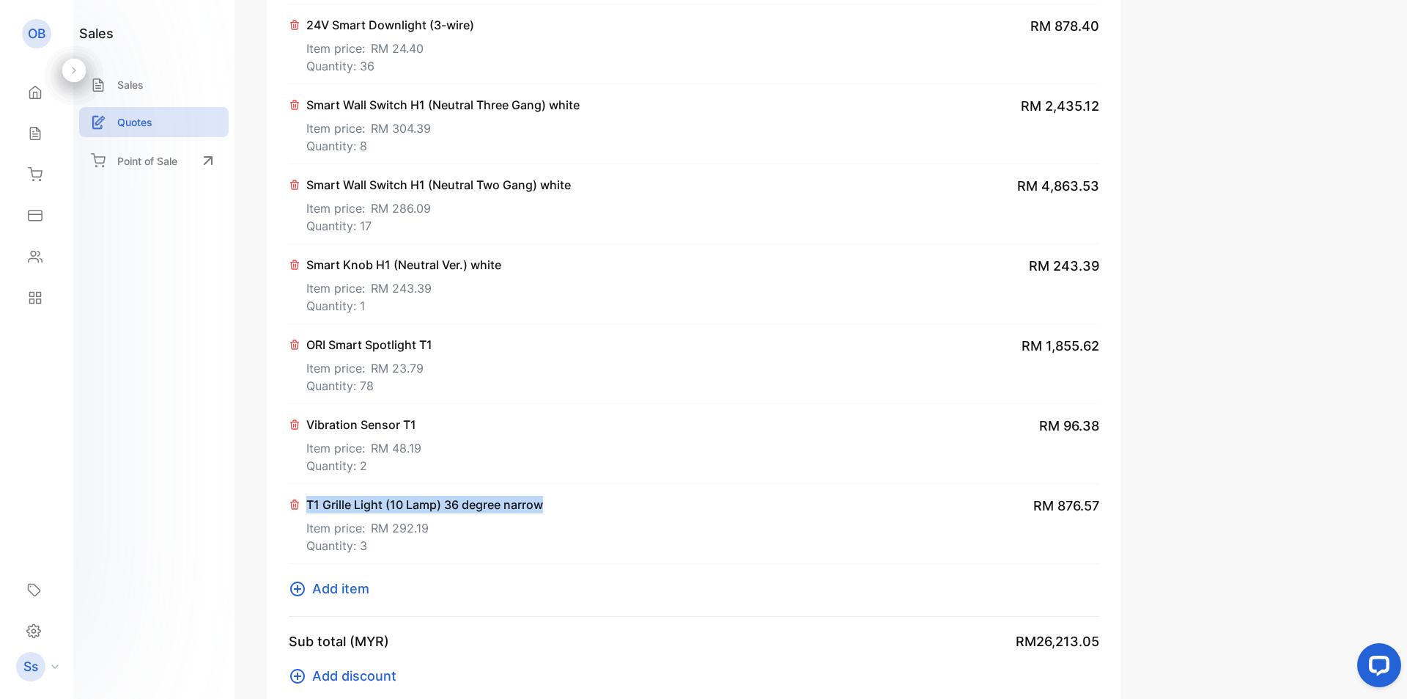
drag, startPoint x: 528, startPoint y: 511, endPoint x: 290, endPoint y: 499, distance: 238.5
click at [290, 499] on div "T1 Grille Light (10 Lamp) 36 degree narrow Item price: RM 292.19 Quantity: 3 RM…" at bounding box center [694, 524] width 811 height 80
click at [245, 499] on div "Edit Quote Add or modify business logo, address, and contact details here Save …" at bounding box center [826, 349] width 1163 height 699
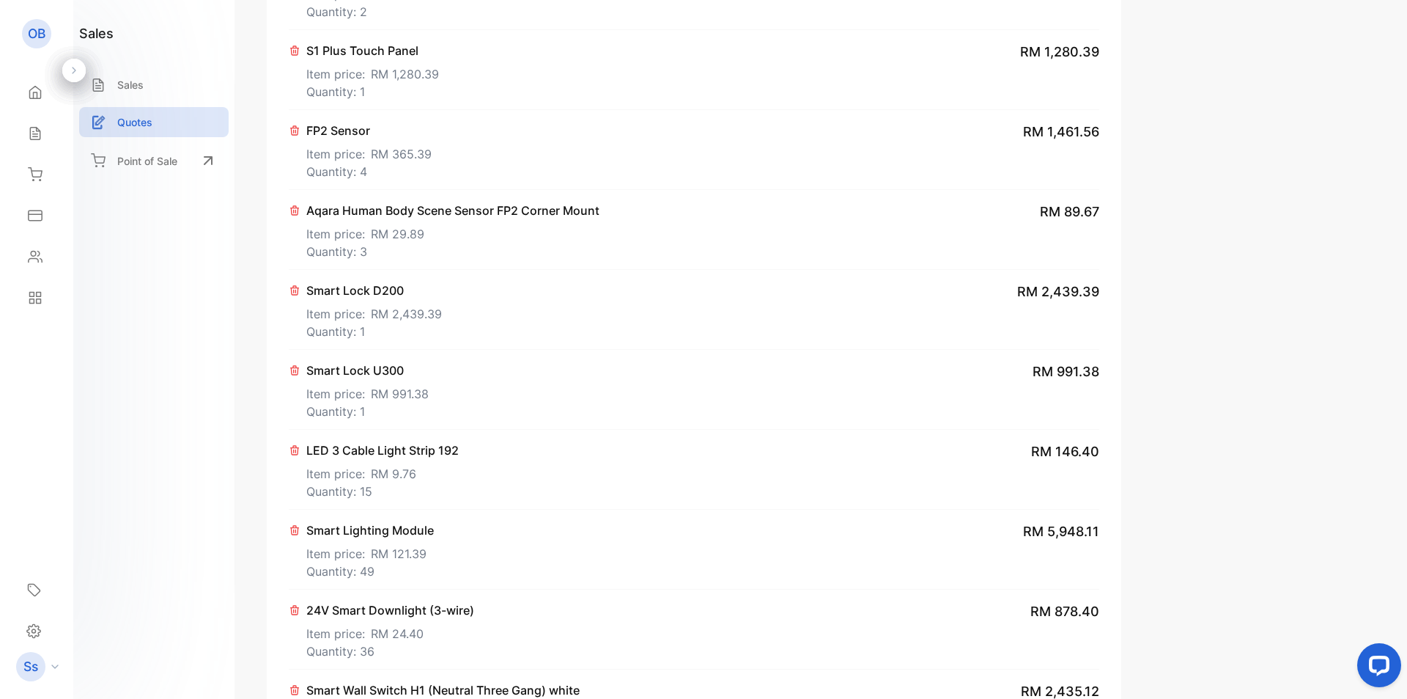
scroll to position [513, 0]
click at [224, 369] on div "sales Sales Quotes Point of Sale" at bounding box center [153, 349] width 161 height 699
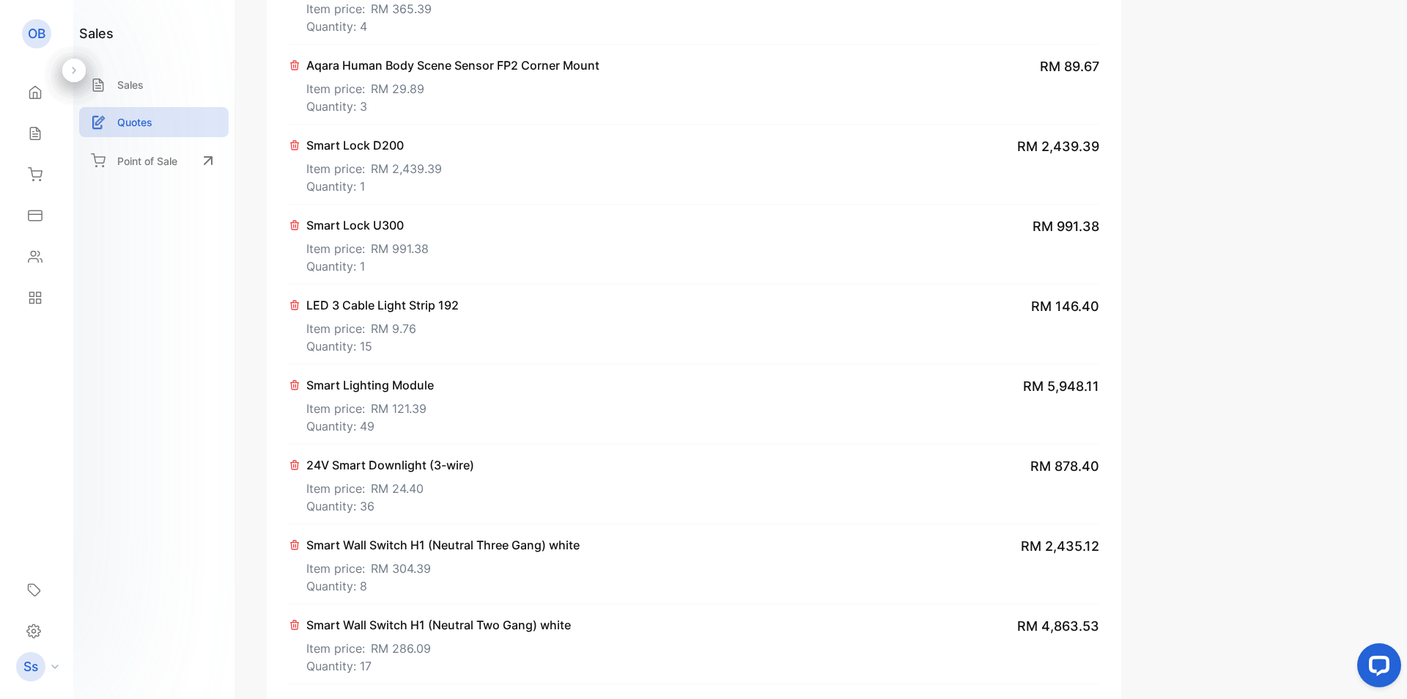
scroll to position [733, 0]
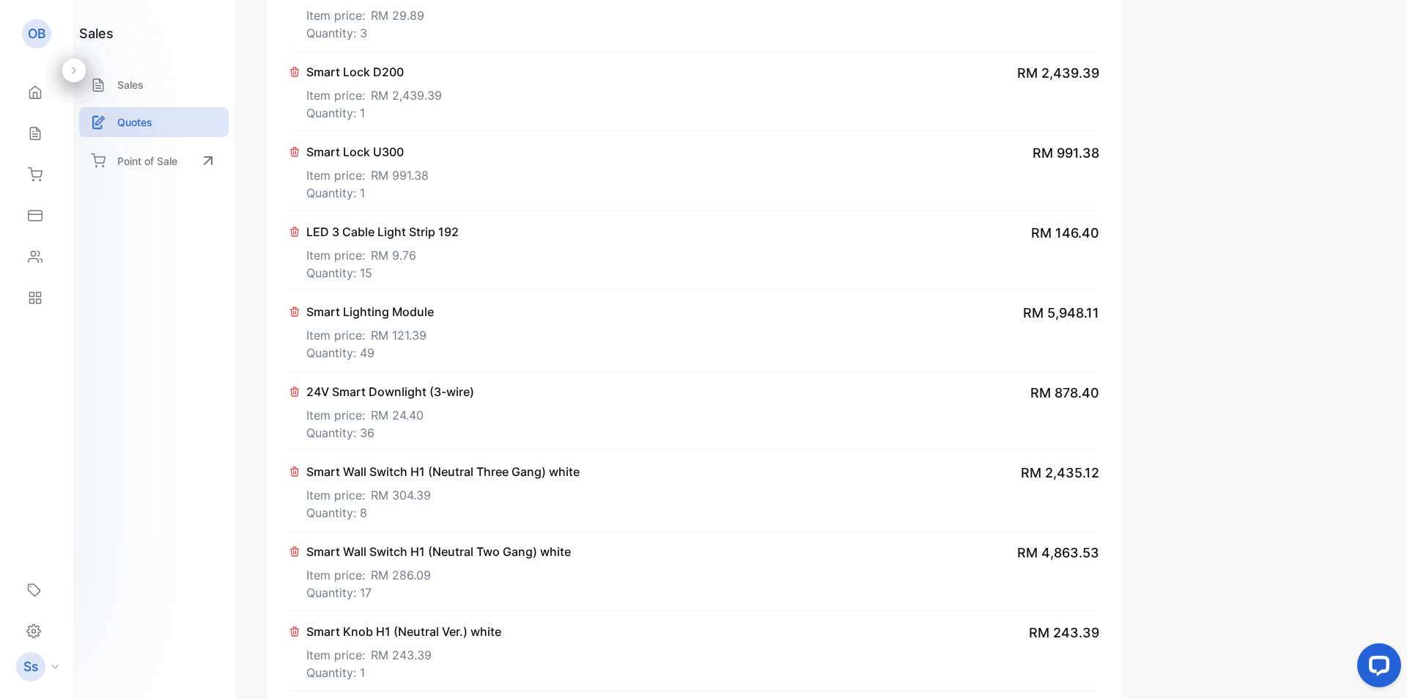
click at [422, 399] on p "24V Smart Downlight (3-wire)" at bounding box center [390, 392] width 168 height 18
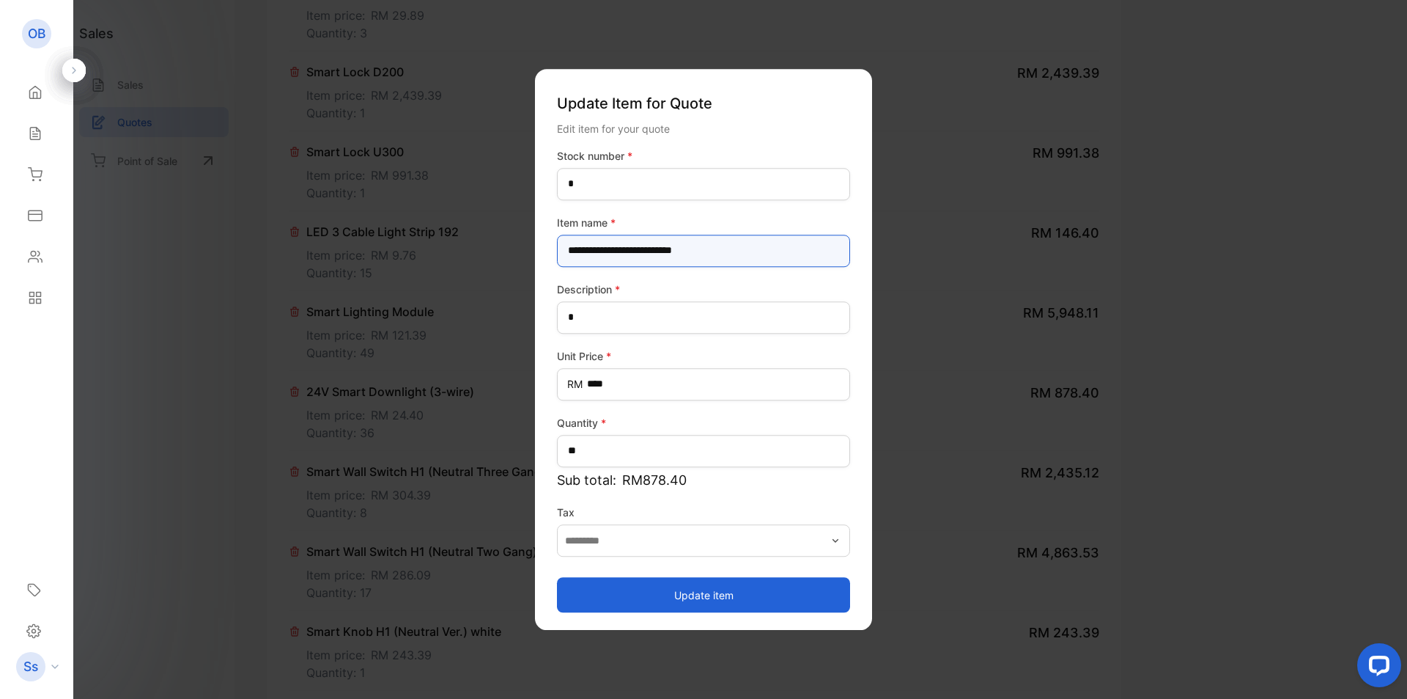
click at [712, 257] on name-inputItem_Name "**********" at bounding box center [703, 251] width 293 height 32
type name-inputItem_Name "**********"
click at [747, 594] on button "Update item" at bounding box center [703, 594] width 293 height 35
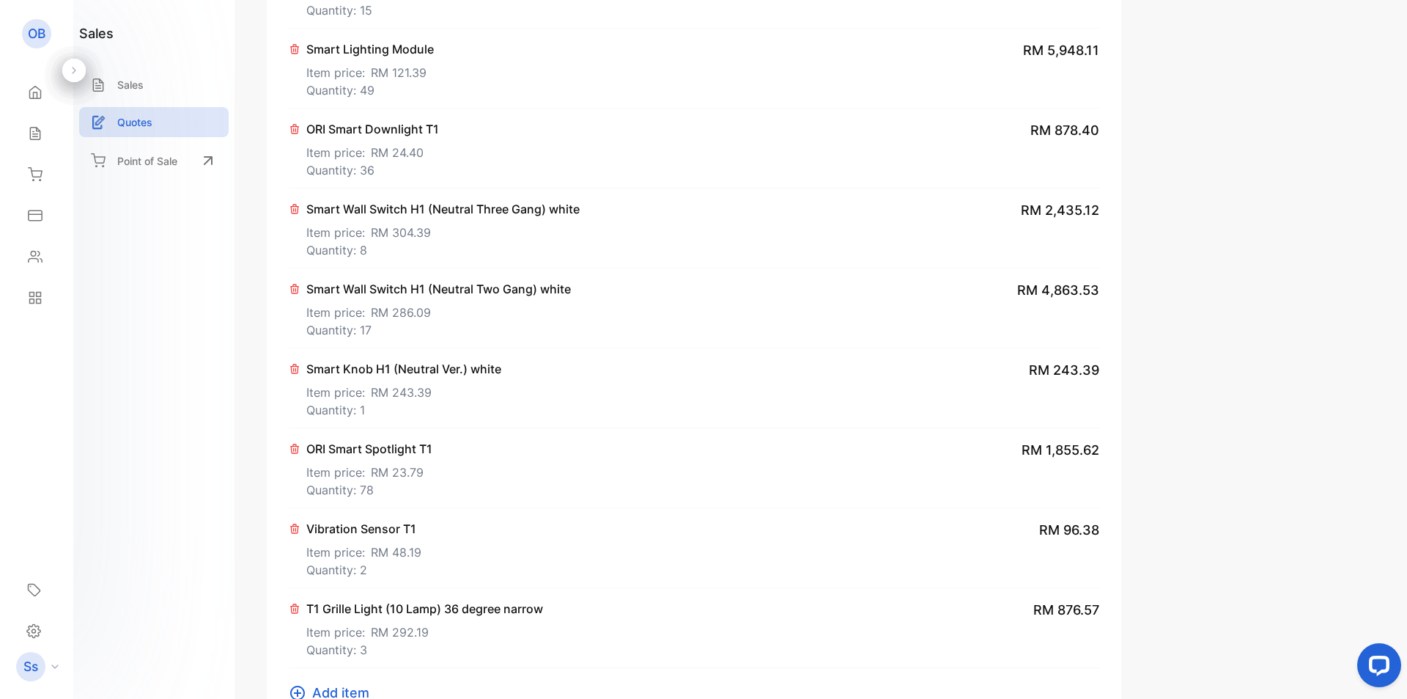
scroll to position [1100, 0]
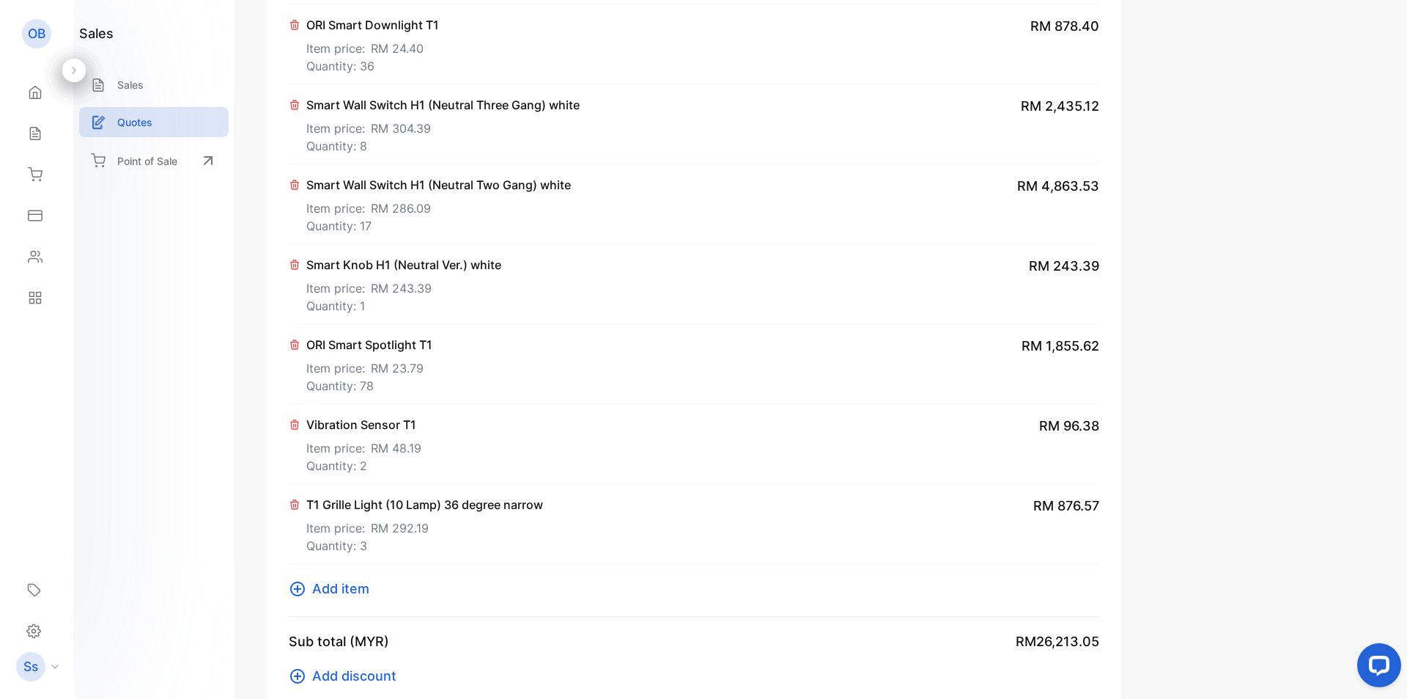
drag, startPoint x: 163, startPoint y: 369, endPoint x: 173, endPoint y: 365, distance: 10.9
click at [163, 369] on div "sales Sales Quotes Point of Sale" at bounding box center [153, 349] width 161 height 699
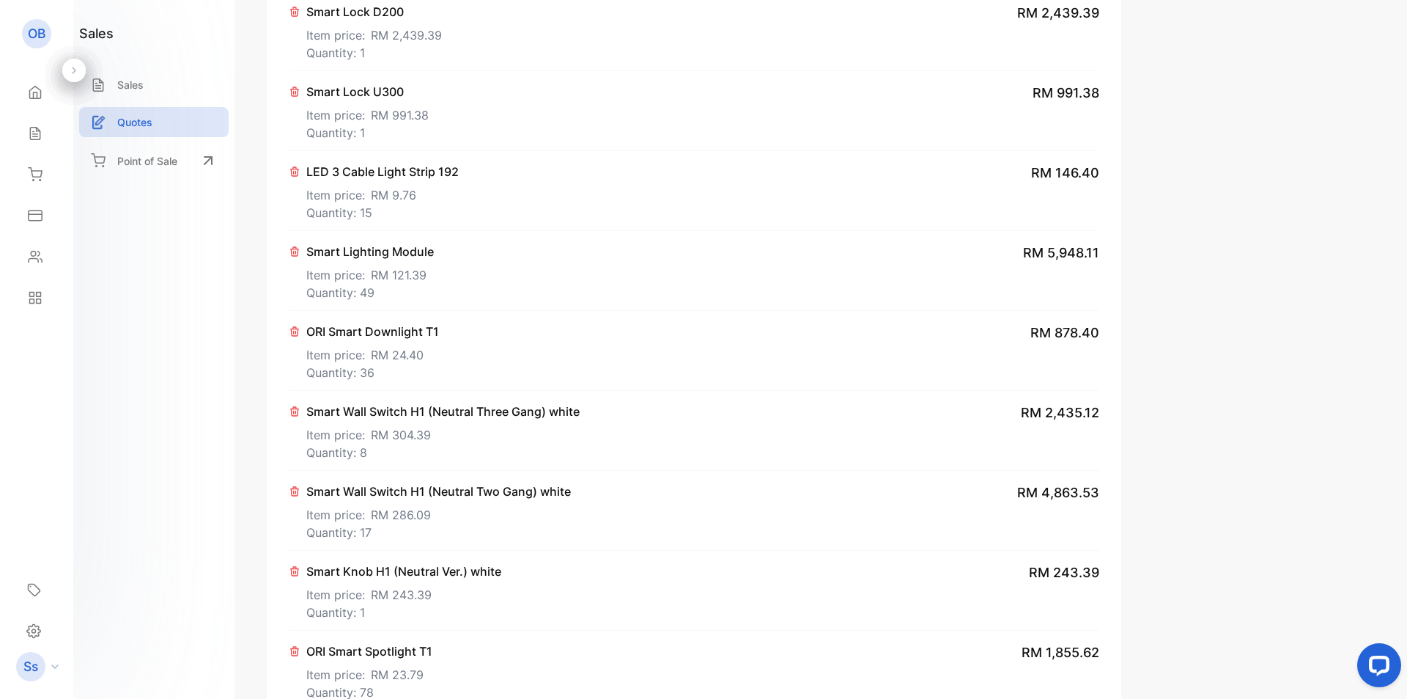
scroll to position [806, 0]
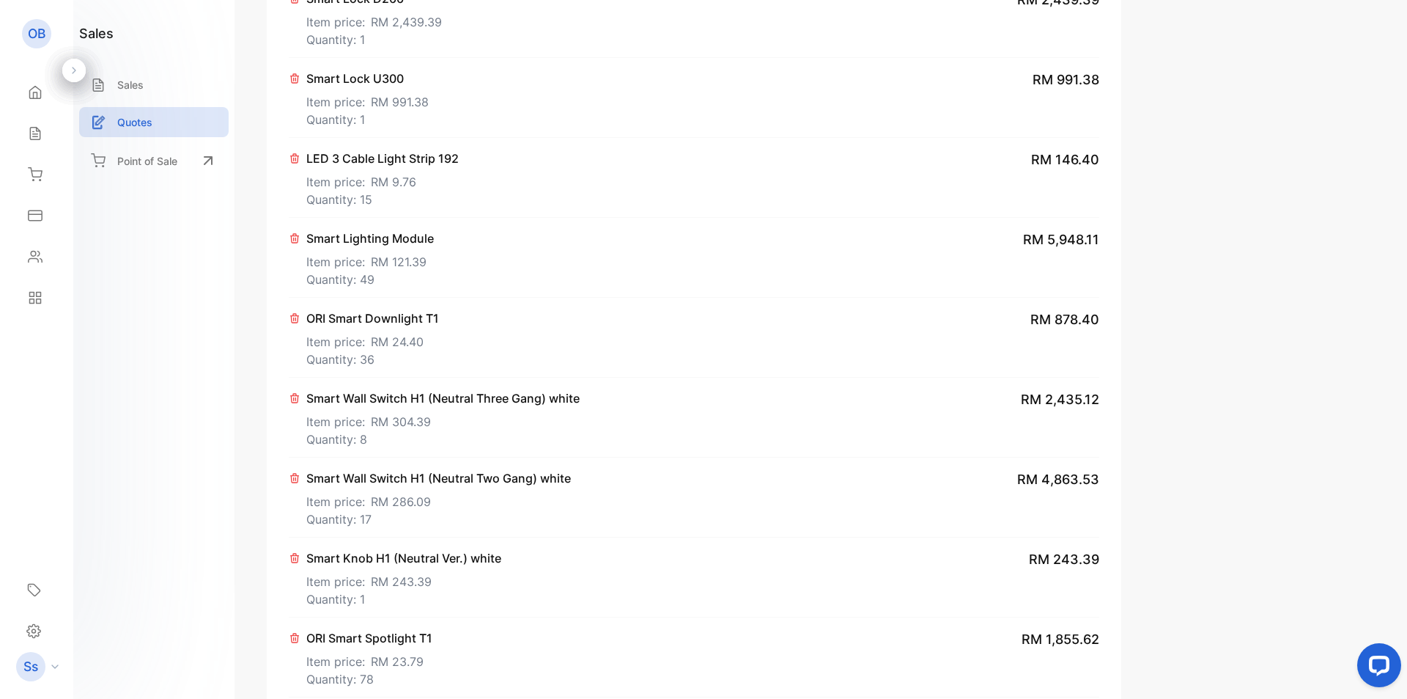
click at [177, 370] on div "sales Sales Quotes Point of Sale" at bounding box center [153, 349] width 161 height 699
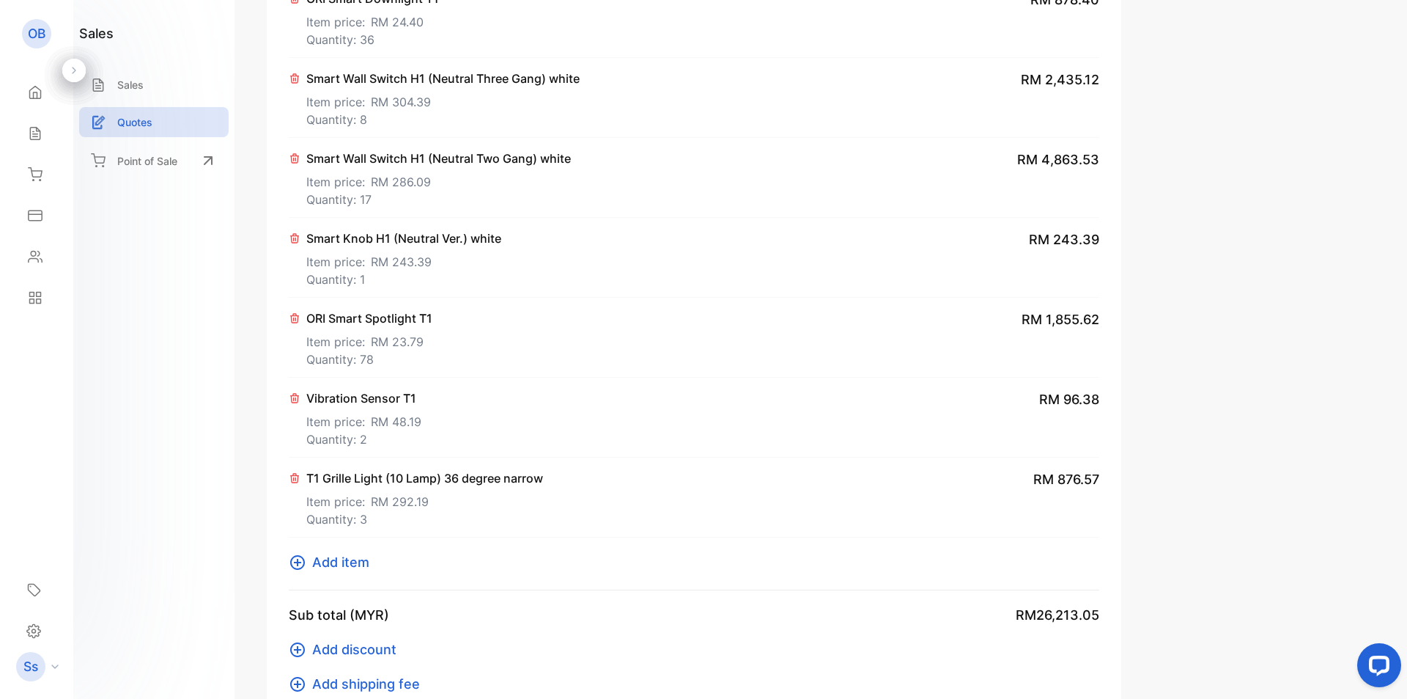
scroll to position [1100, 0]
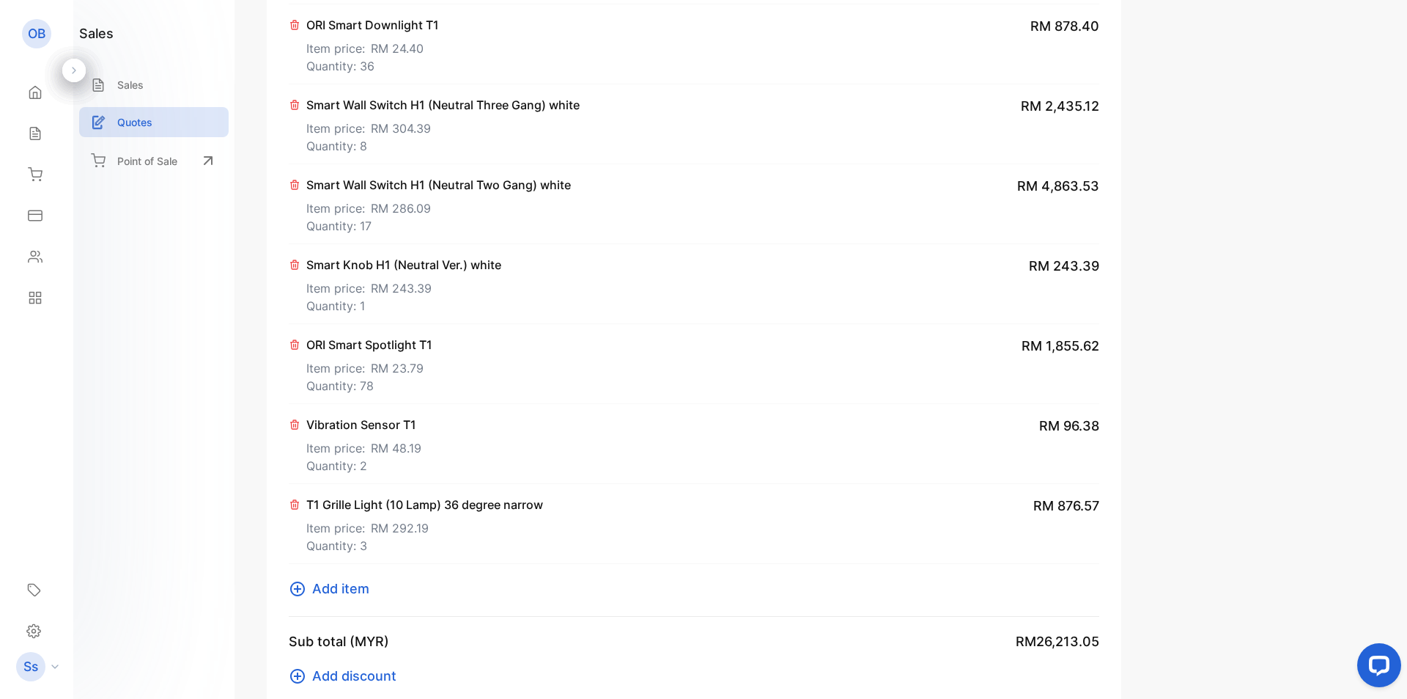
click at [150, 341] on div "sales Sales Quotes Point of Sale" at bounding box center [153, 349] width 161 height 699
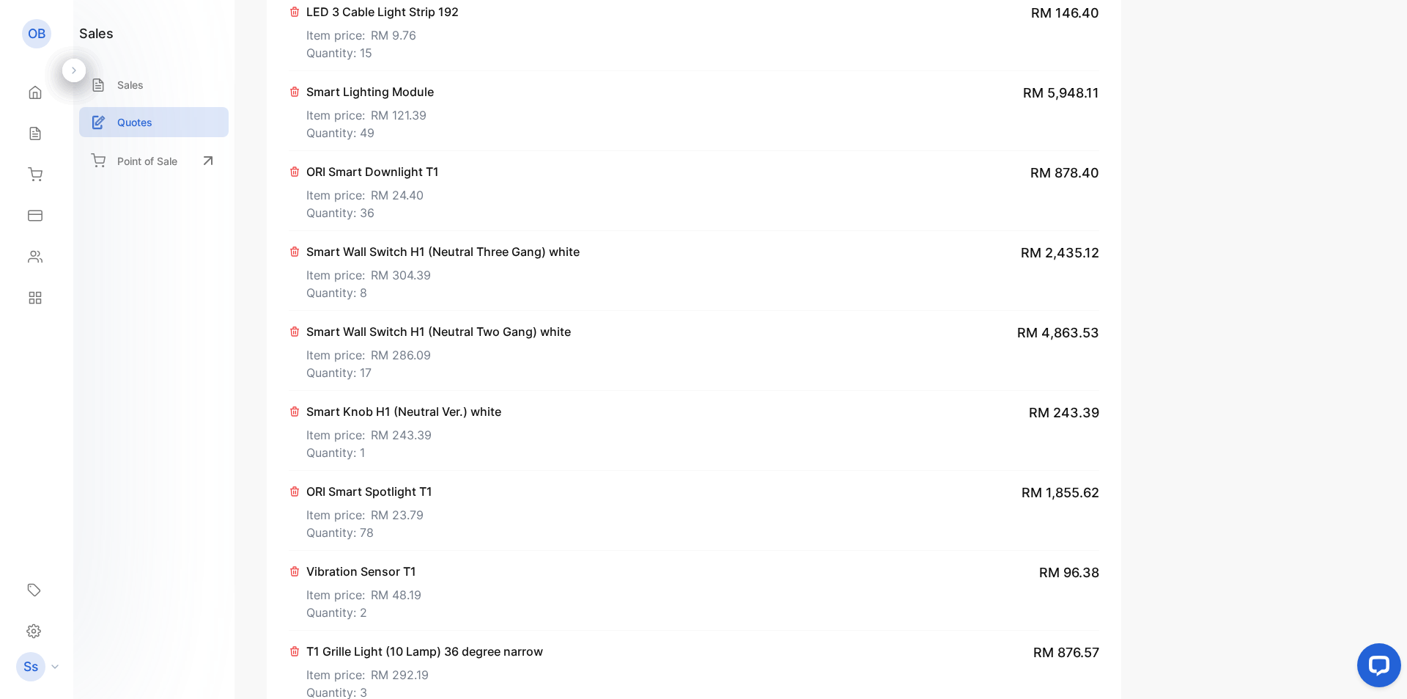
scroll to position [880, 0]
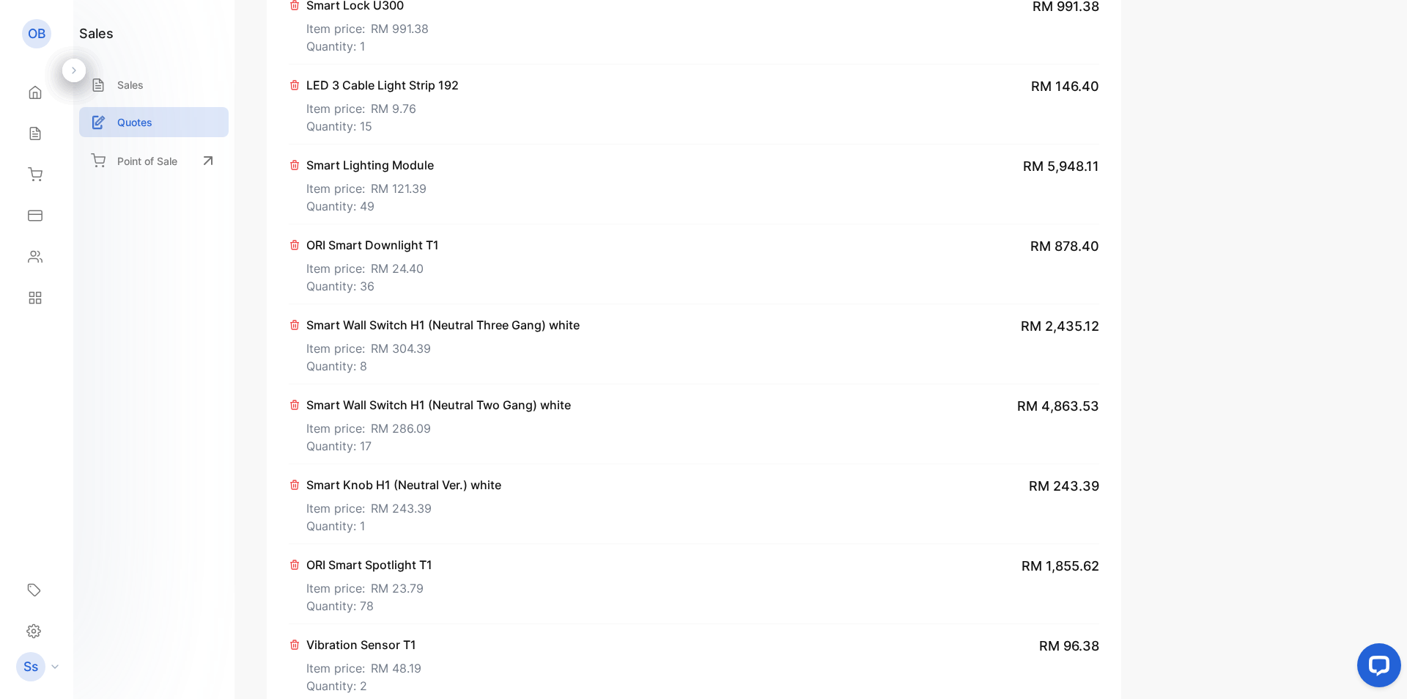
click at [166, 303] on div "sales Sales Quotes Point of Sale" at bounding box center [153, 349] width 161 height 699
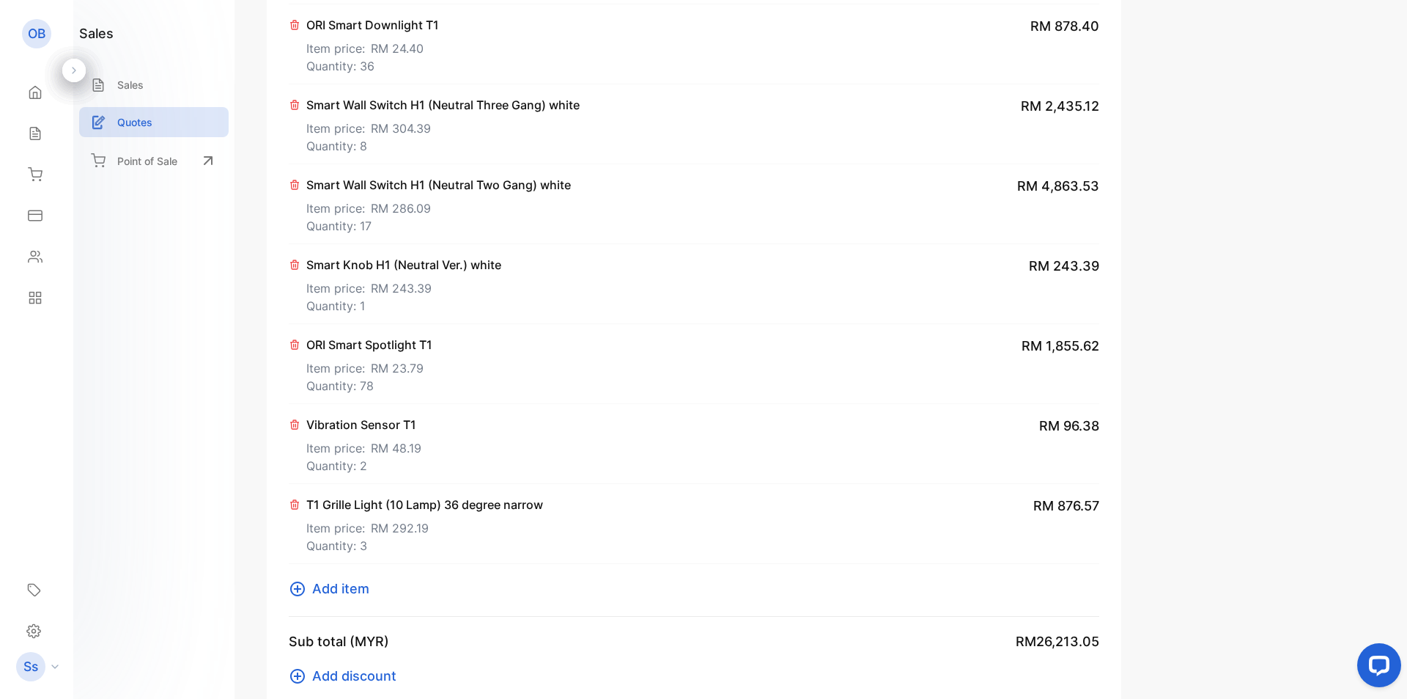
scroll to position [1173, 0]
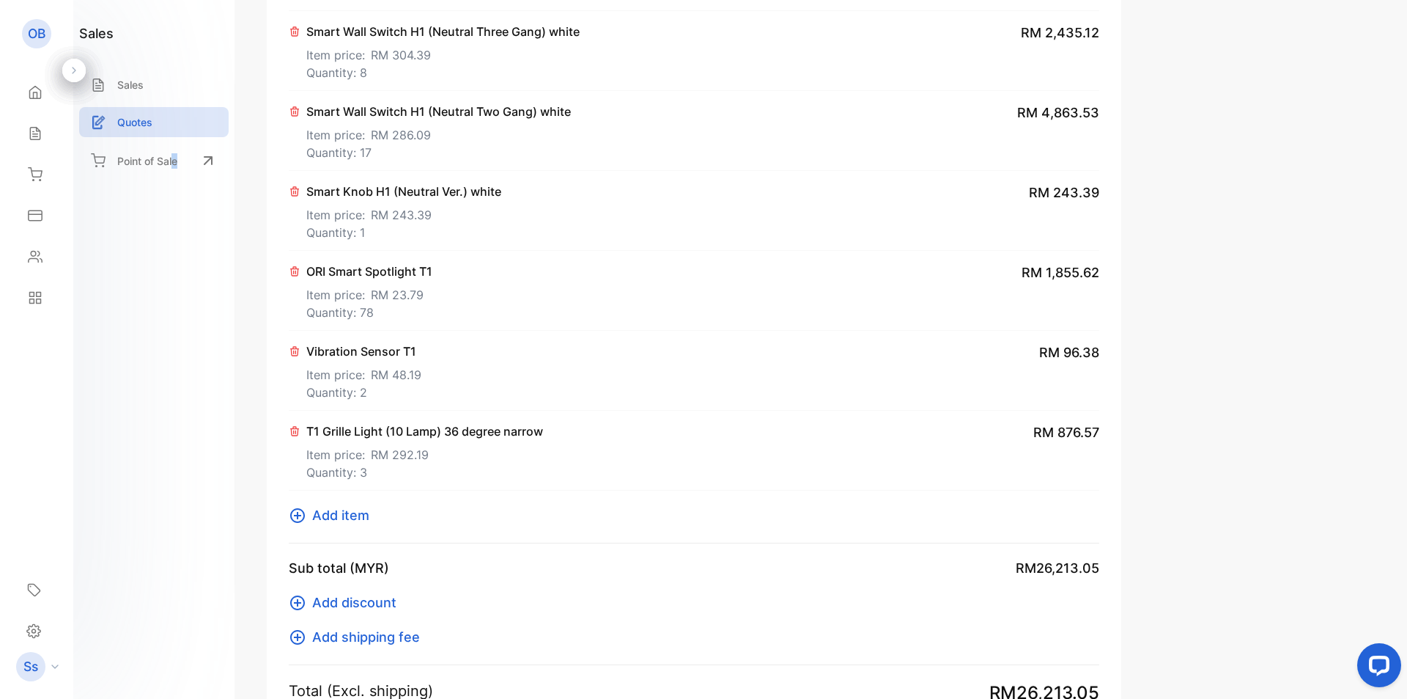
click at [174, 419] on div "sales Sales Quotes Point of Sale" at bounding box center [153, 349] width 161 height 699
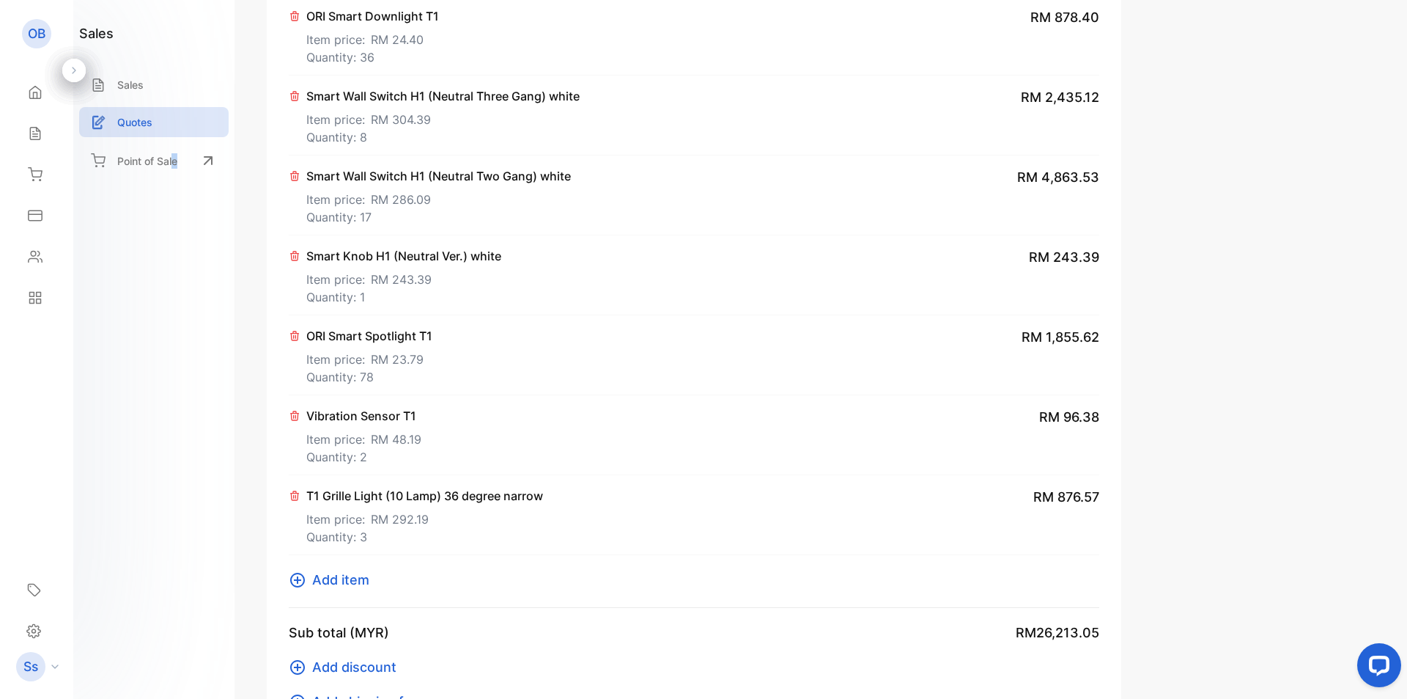
scroll to position [1100, 0]
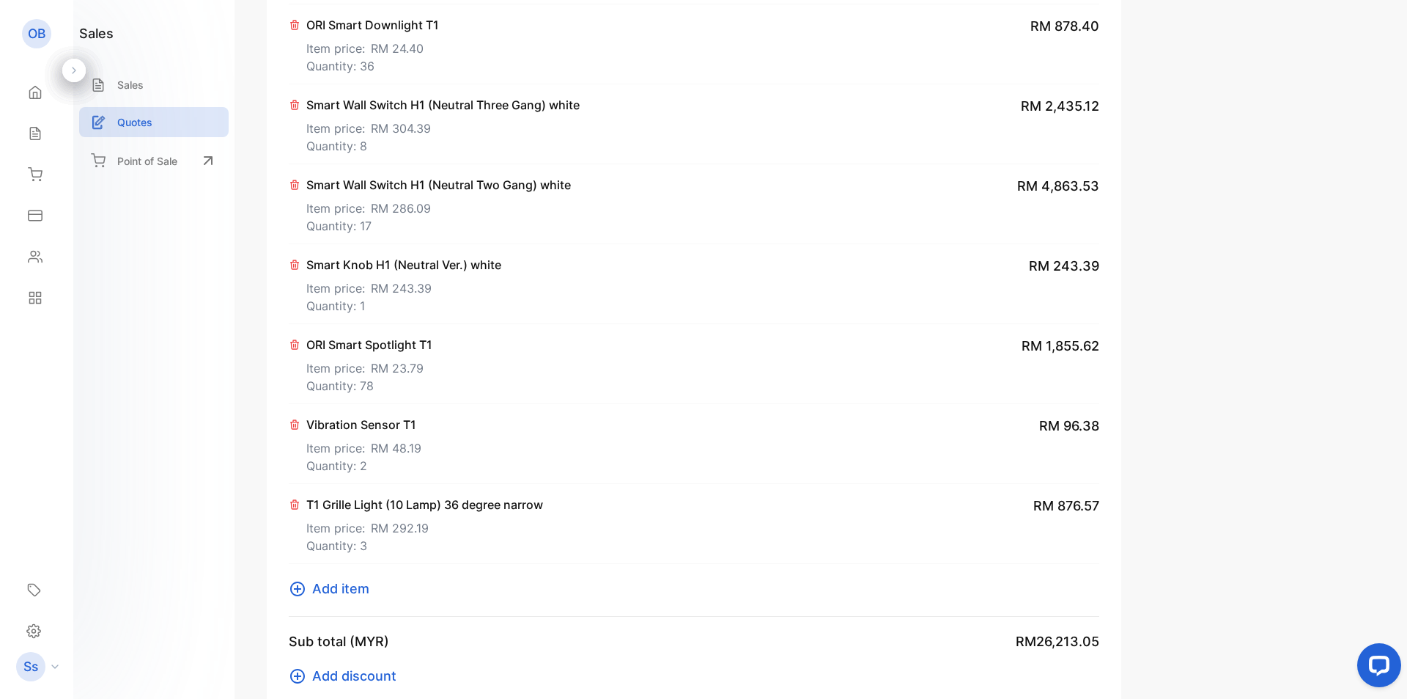
click at [380, 423] on p "Vibration Sensor T1" at bounding box center [363, 425] width 115 height 18
drag, startPoint x: 483, startPoint y: 427, endPoint x: 306, endPoint y: 432, distance: 177.4
click at [306, 432] on div "Vibration Sensor T1 Item price: RM 48.19 Quantity: 2 RM 96.38" at bounding box center [694, 444] width 811 height 80
click at [224, 334] on div "sales Sales Quotes Point of Sale" at bounding box center [153, 349] width 161 height 699
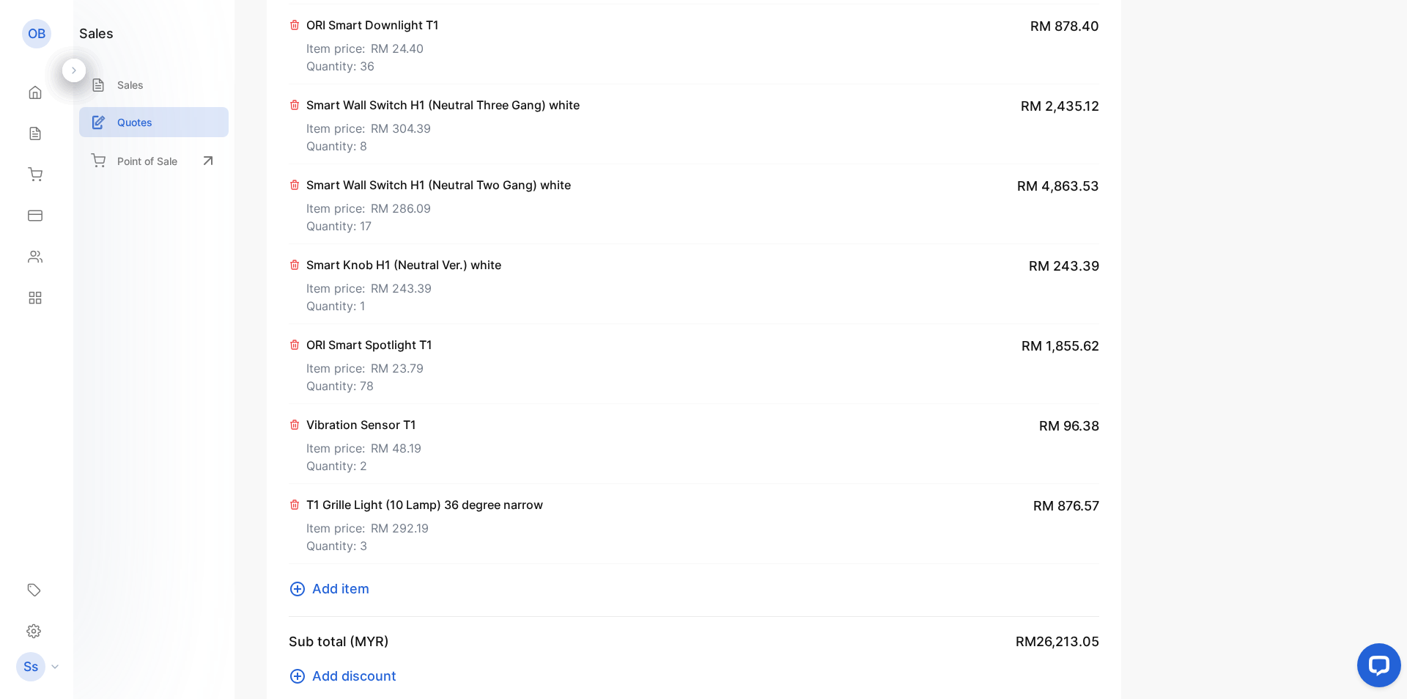
click at [329, 590] on span "Add item" at bounding box center [340, 588] width 57 height 20
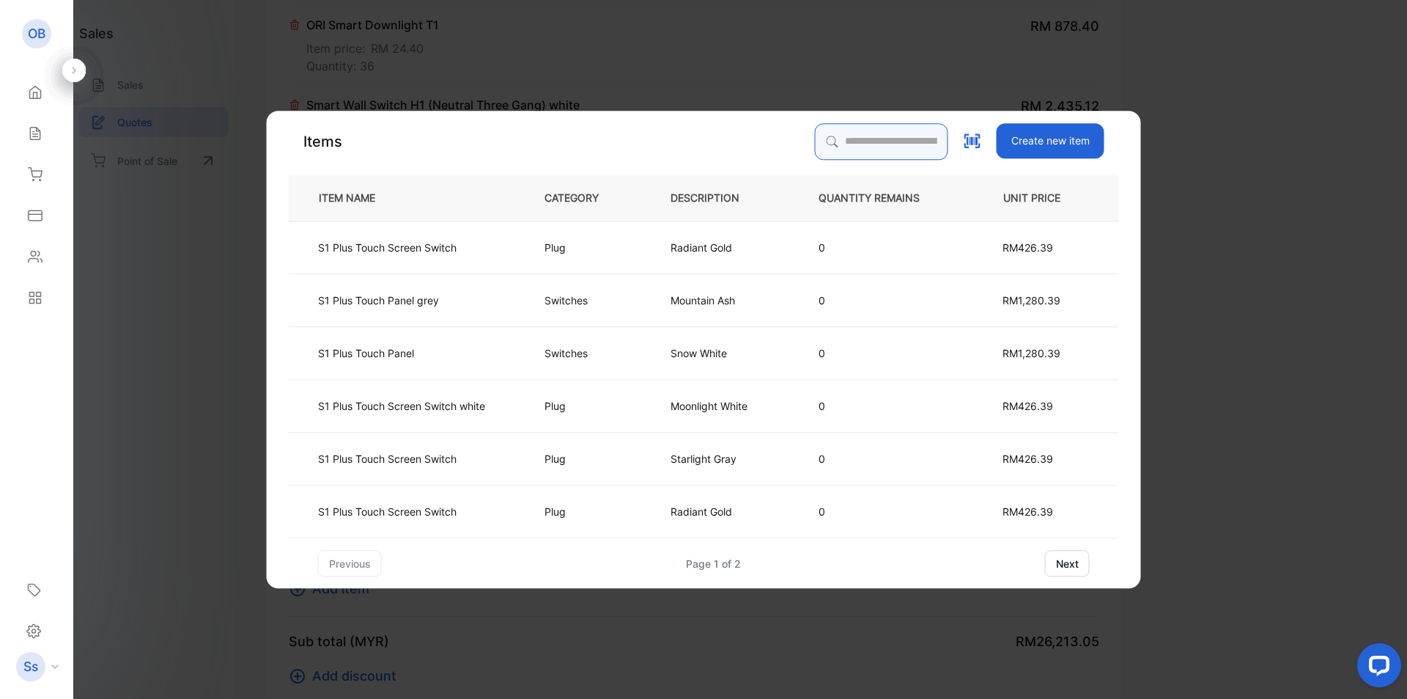
click at [848, 144] on input "search" at bounding box center [881, 141] width 133 height 37
type input "**********"
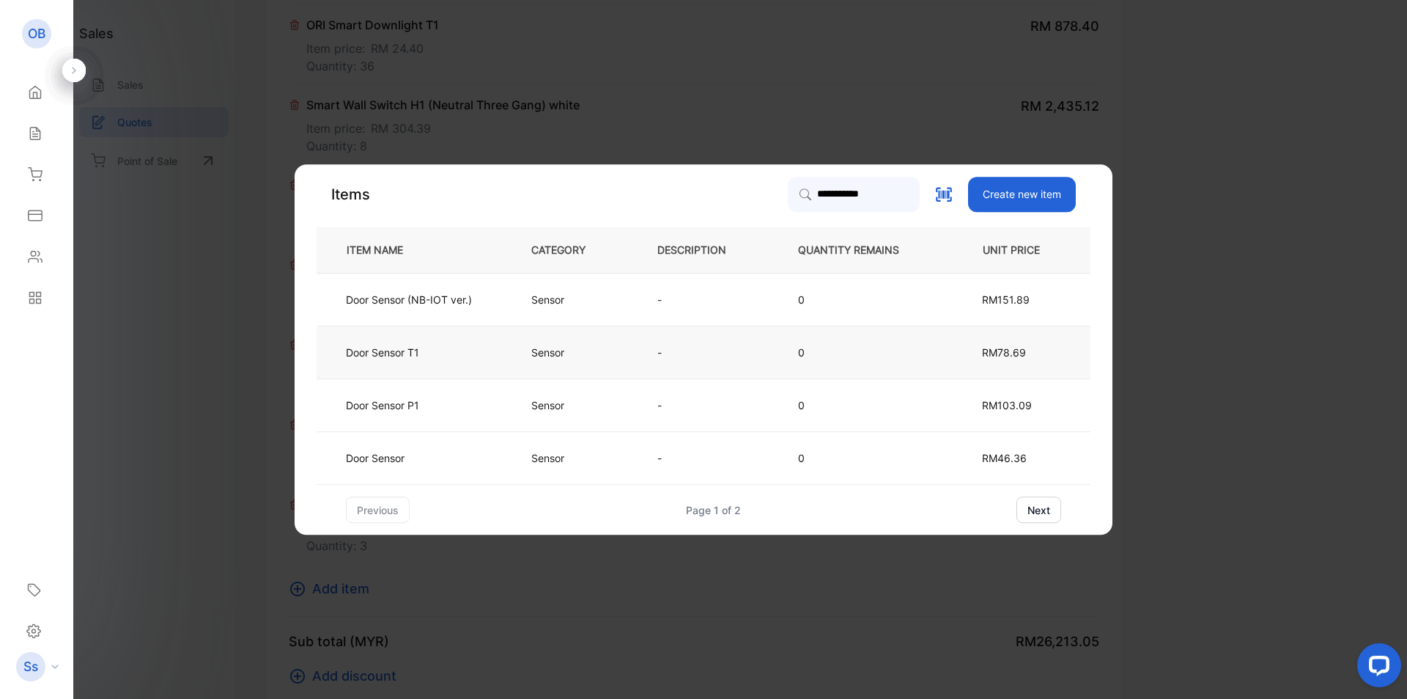
click at [691, 347] on p "-" at bounding box center [677, 352] width 39 height 15
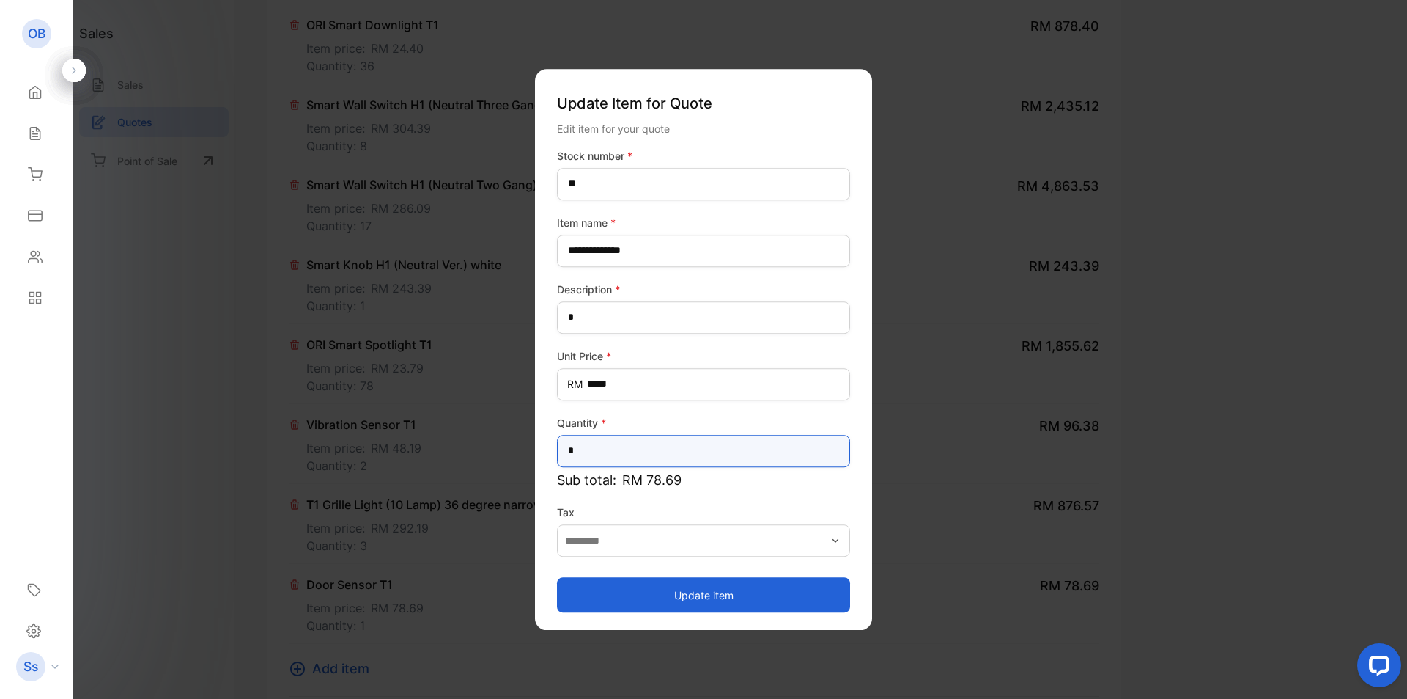
drag, startPoint x: 636, startPoint y: 443, endPoint x: 505, endPoint y: 452, distance: 131.6
type input "*"
click at [654, 581] on button "Update item" at bounding box center [703, 594] width 293 height 35
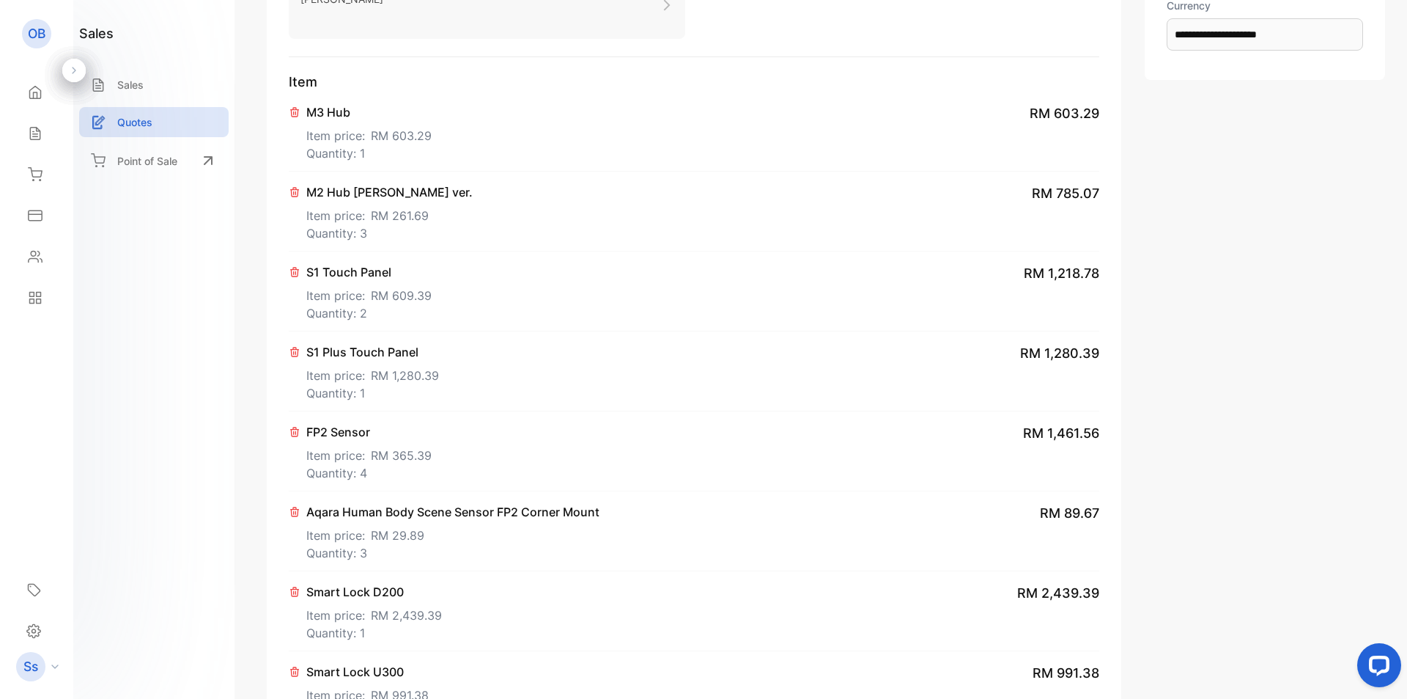
scroll to position [220, 0]
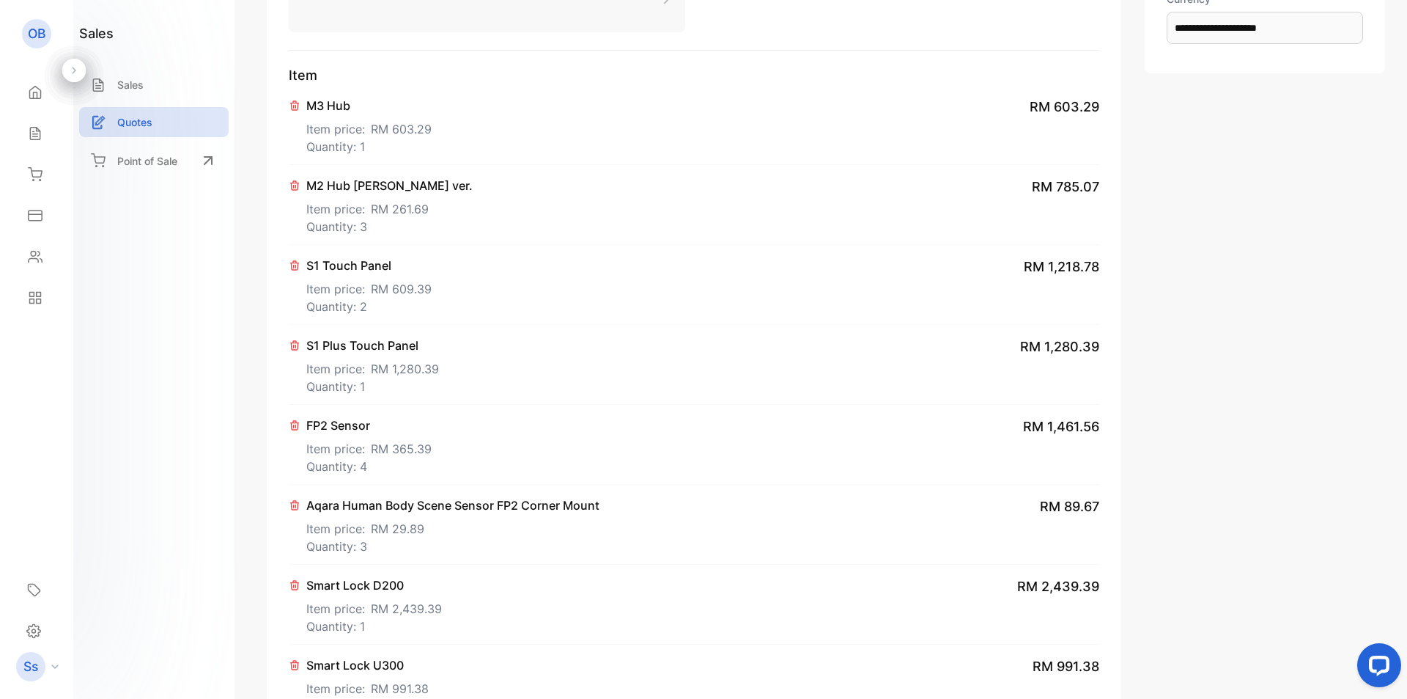
click at [213, 299] on div "sales Sales Quotes Point of Sale" at bounding box center [153, 349] width 161 height 699
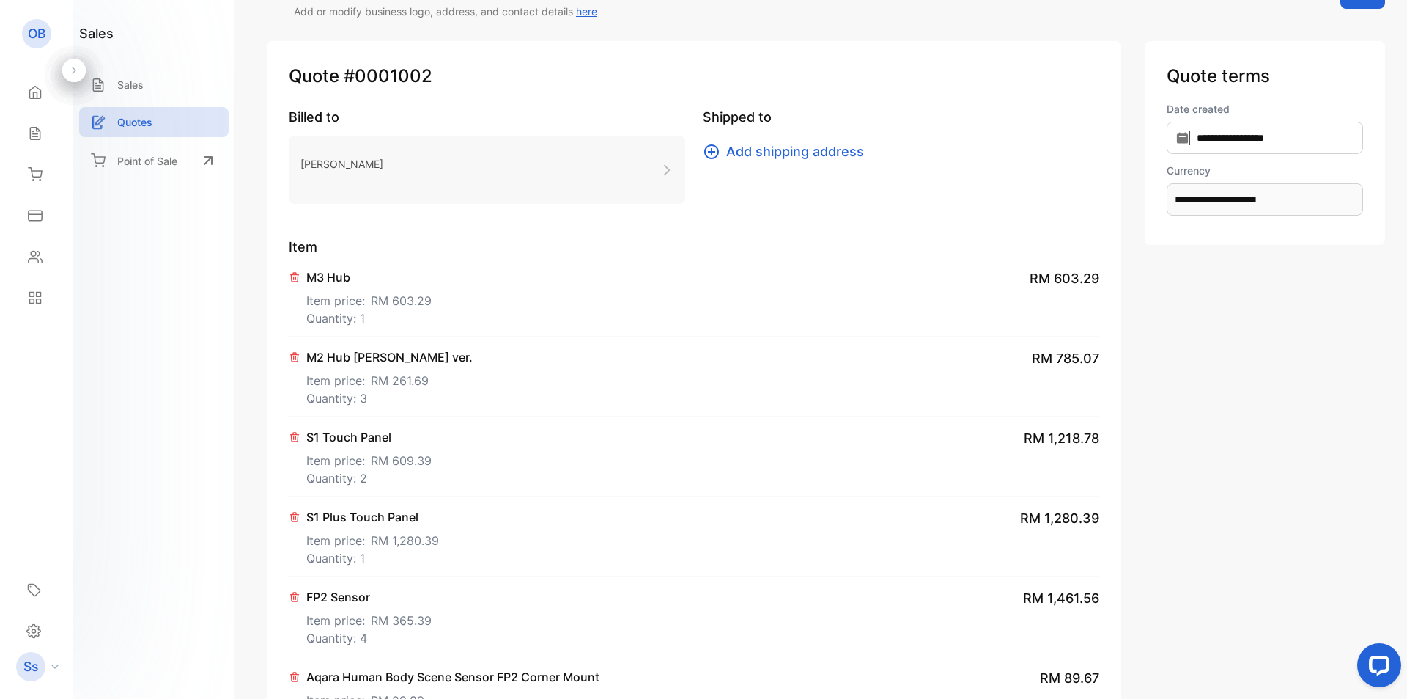
scroll to position [0, 0]
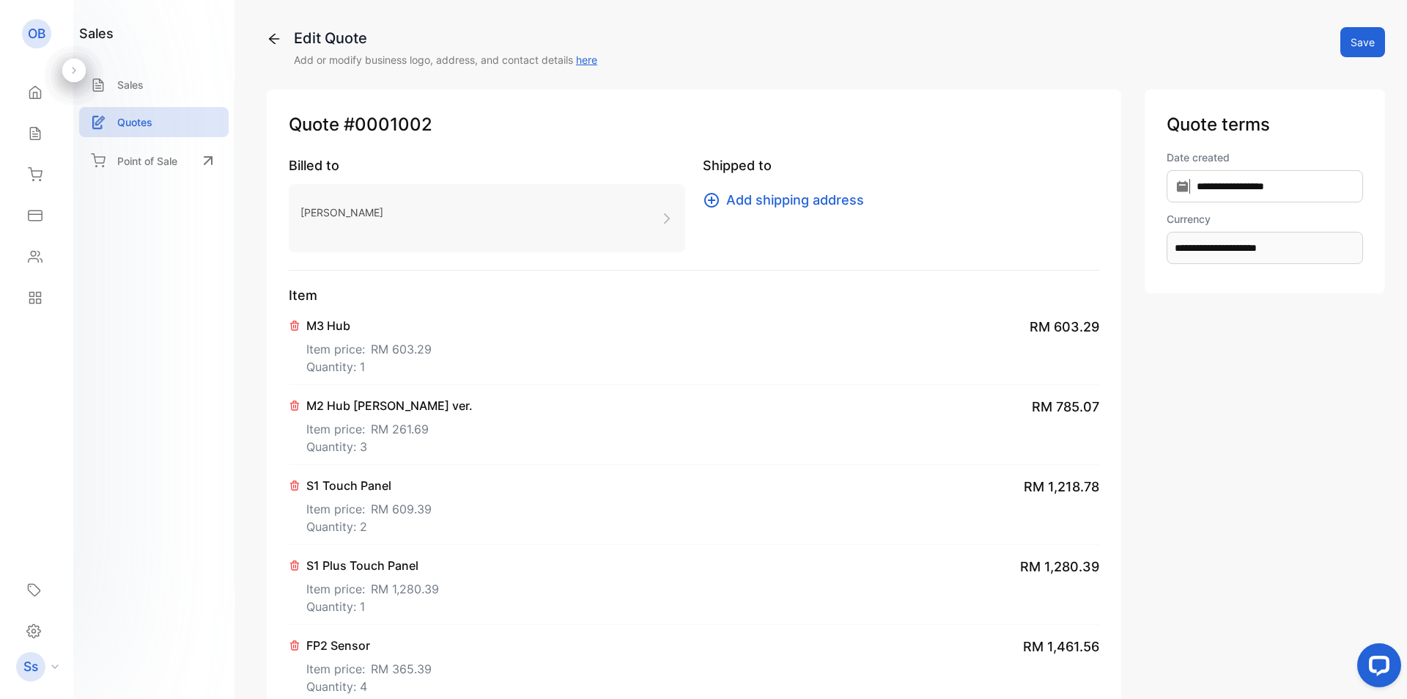
click at [1353, 44] on button "Save" at bounding box center [1363, 42] width 45 height 30
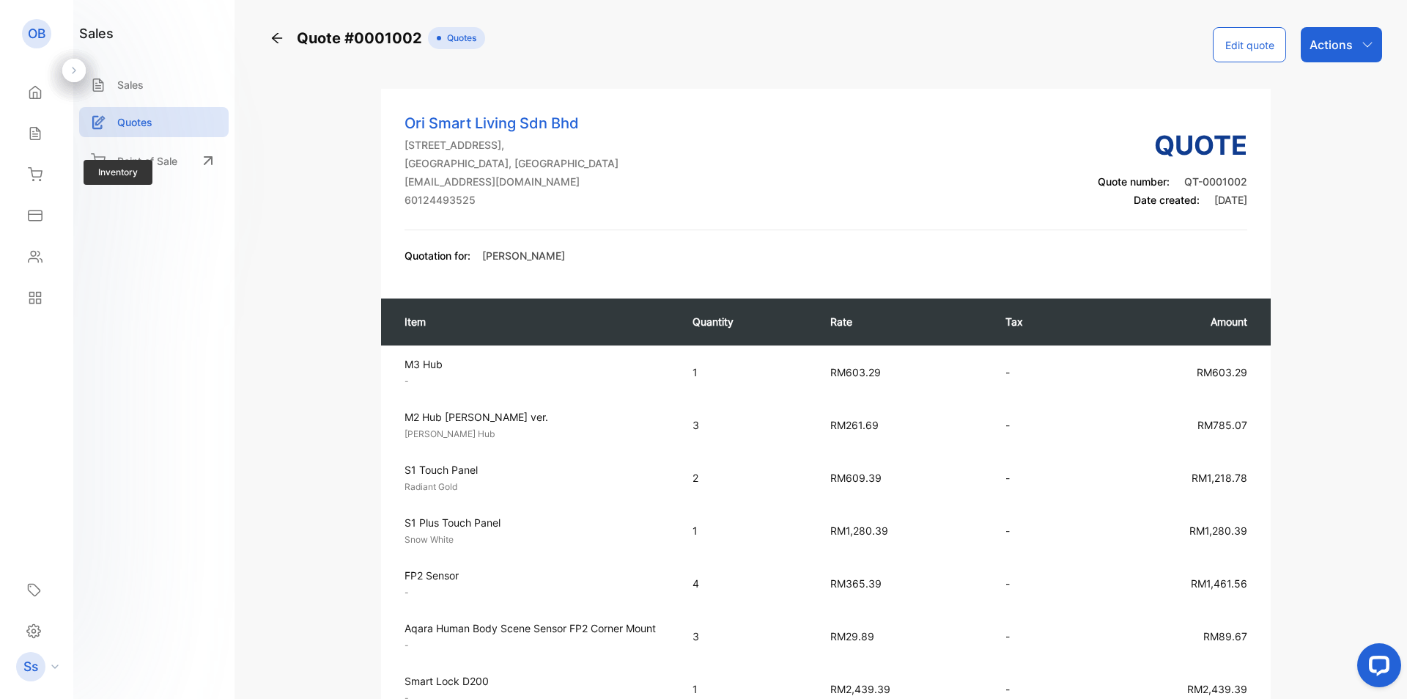
drag, startPoint x: 32, startPoint y: 176, endPoint x: 125, endPoint y: 171, distance: 93.2
click at [32, 177] on icon at bounding box center [35, 174] width 15 height 15
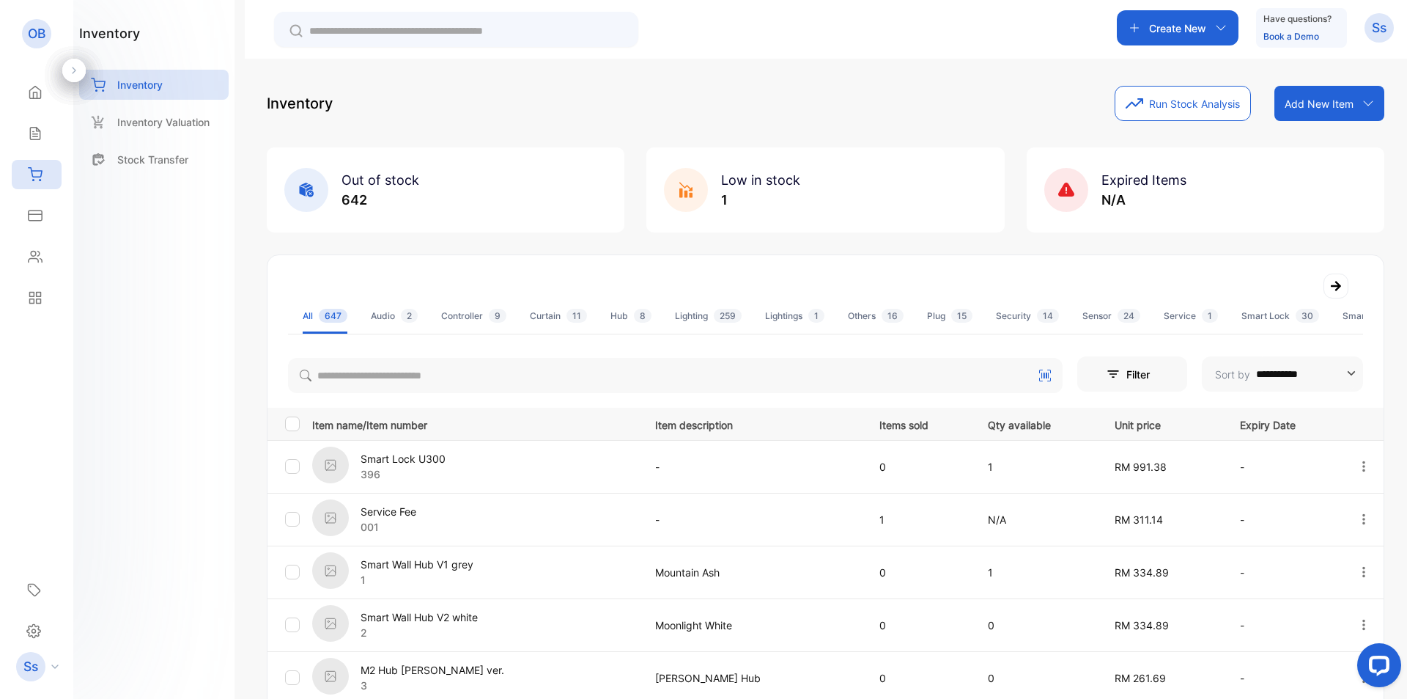
click at [1361, 71] on div "**********" at bounding box center [826, 408] width 1163 height 699
click at [46, 133] on div "Sales" at bounding box center [37, 133] width 50 height 29
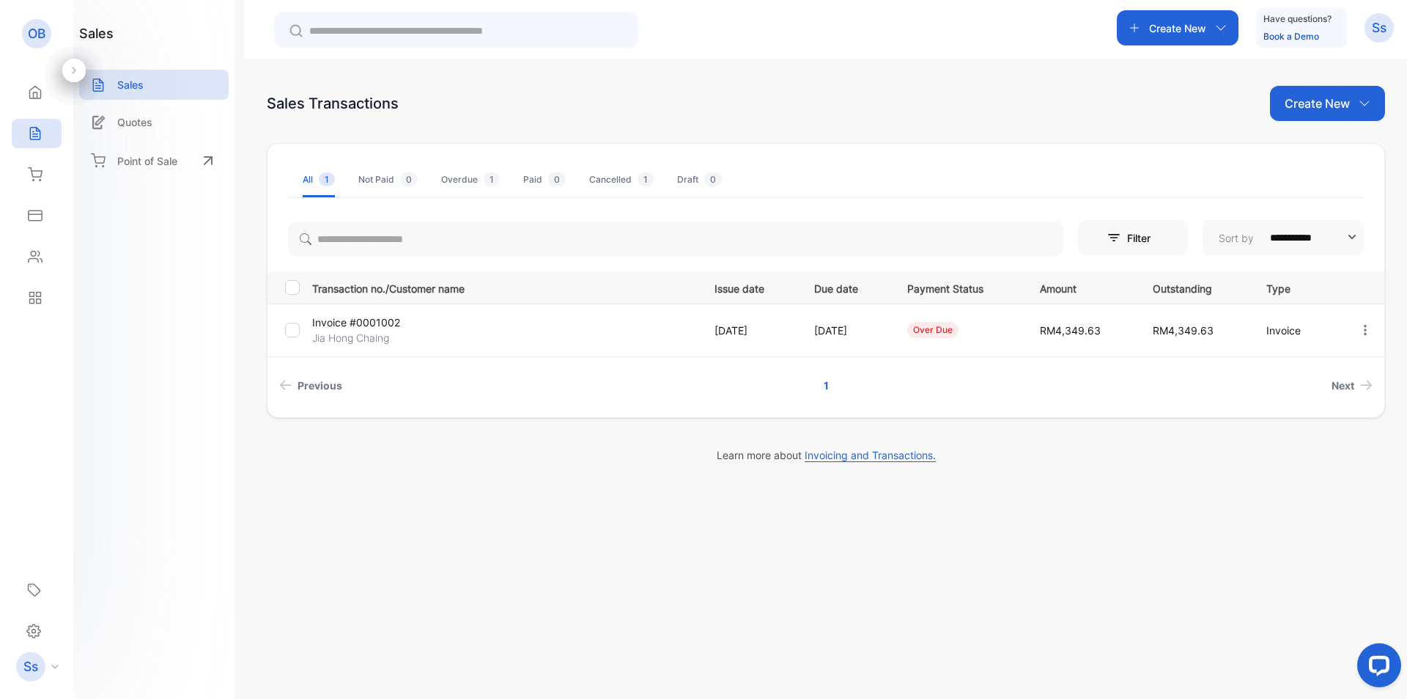
click at [389, 317] on p "Invoice #0001002" at bounding box center [376, 321] width 128 height 15
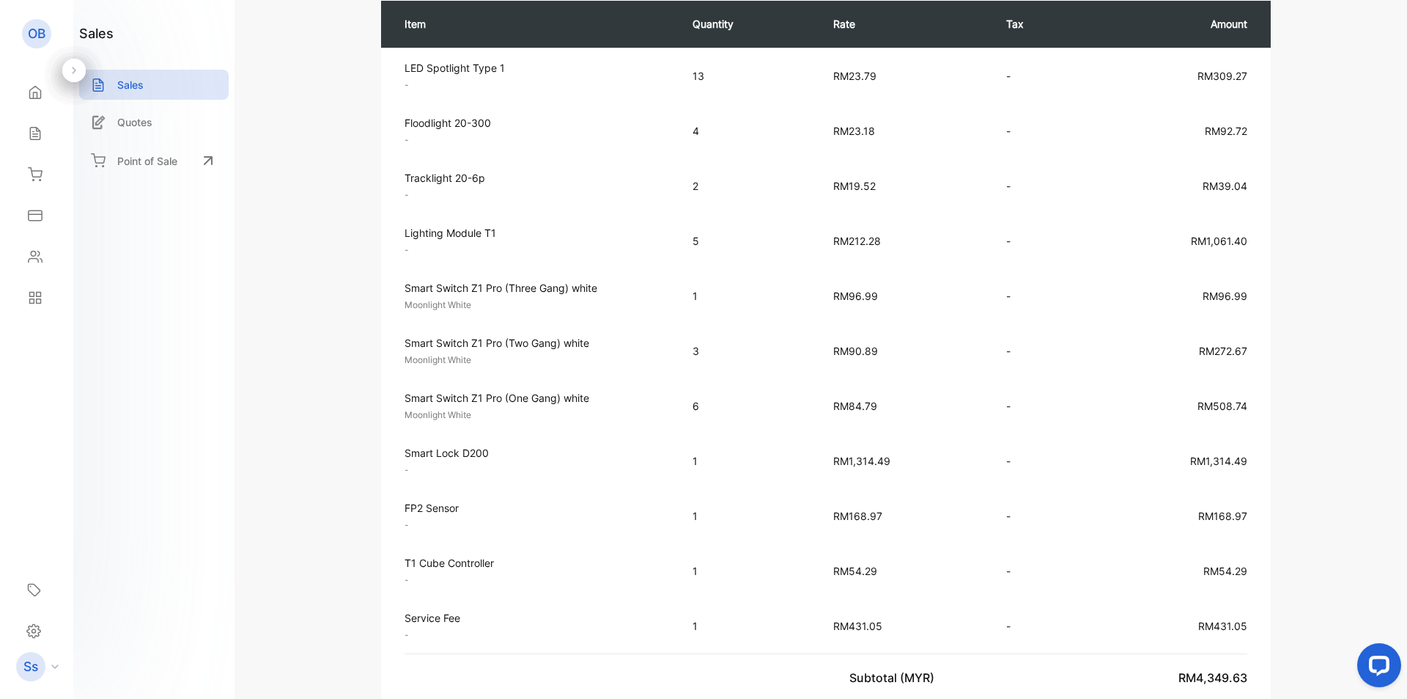
scroll to position [367, 0]
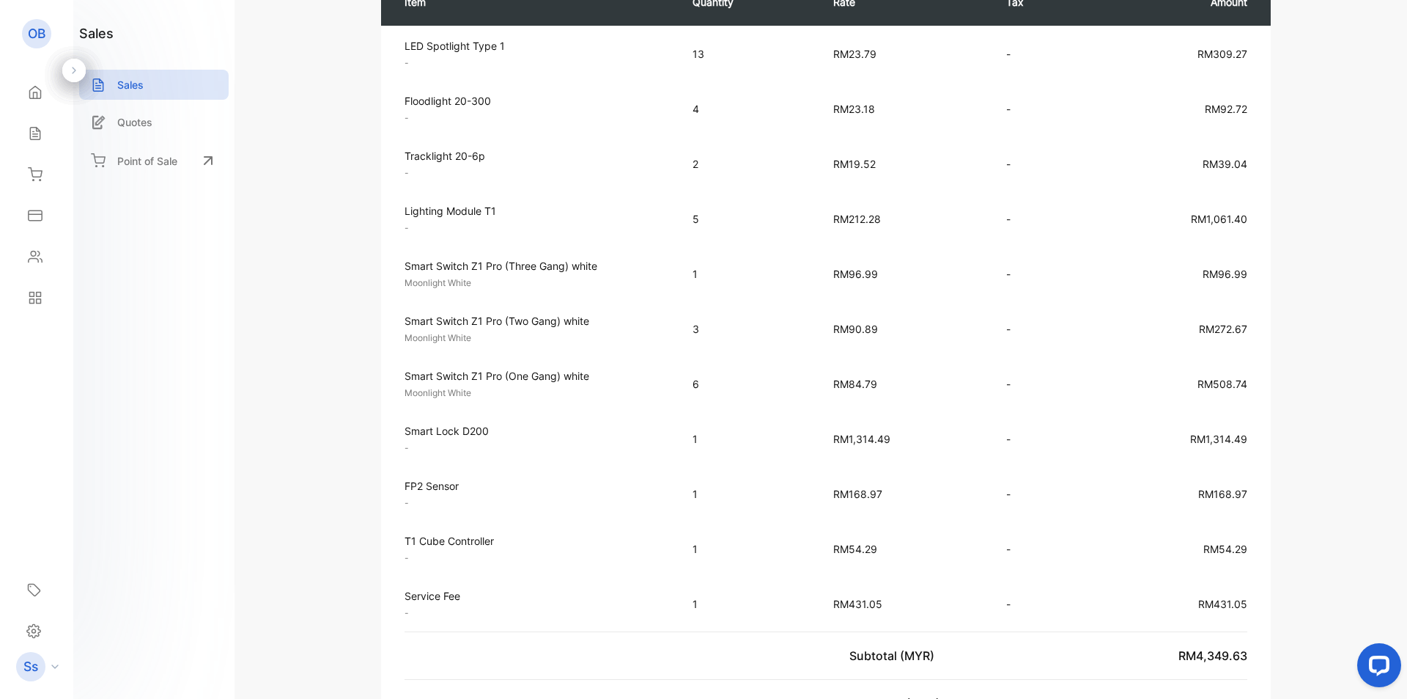
click at [838, 218] on span "RM212.28" at bounding box center [857, 219] width 48 height 12
drag, startPoint x: 403, startPoint y: 263, endPoint x: 600, endPoint y: 269, distance: 197.3
click at [600, 269] on td "Smart Switch Z1 Pro (Three Gang) white Moonlight White Unit price: RM96.99" at bounding box center [529, 273] width 297 height 55
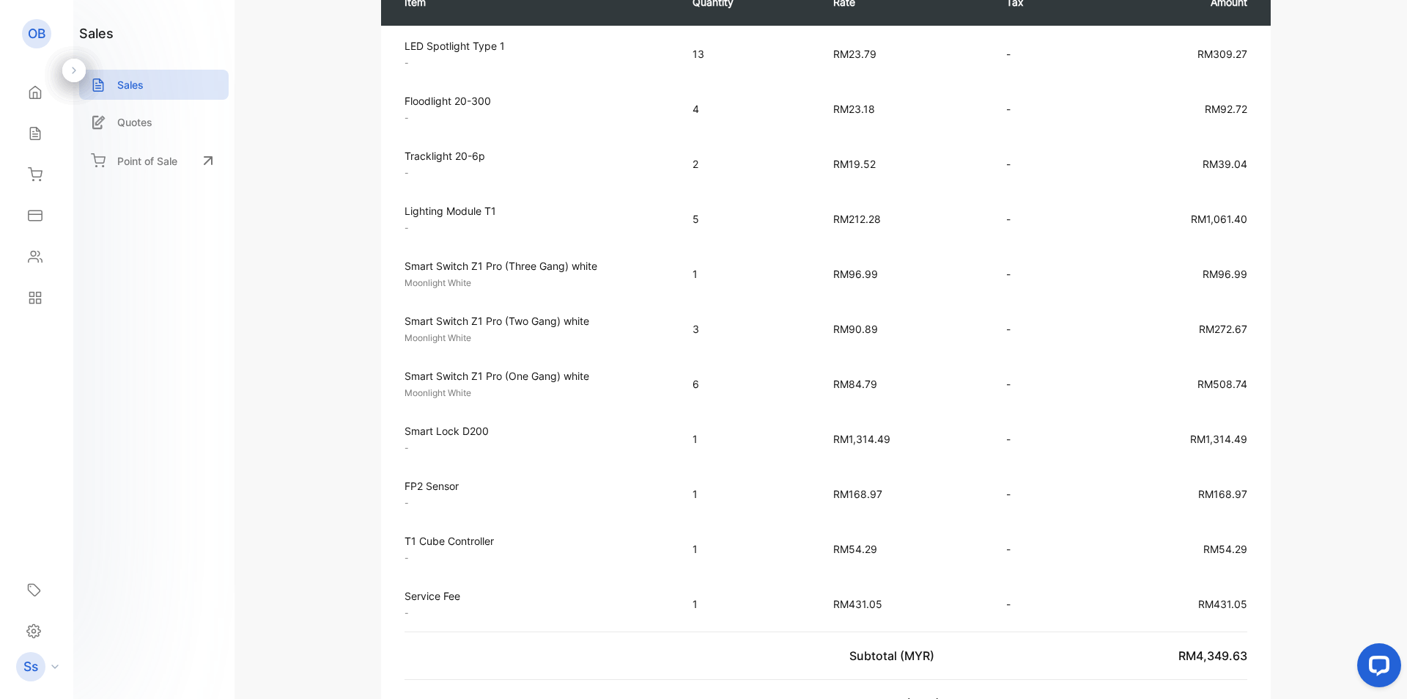
click at [841, 265] on td "RM96.99" at bounding box center [905, 273] width 173 height 55
click at [844, 268] on span "RM96.99" at bounding box center [855, 274] width 45 height 12
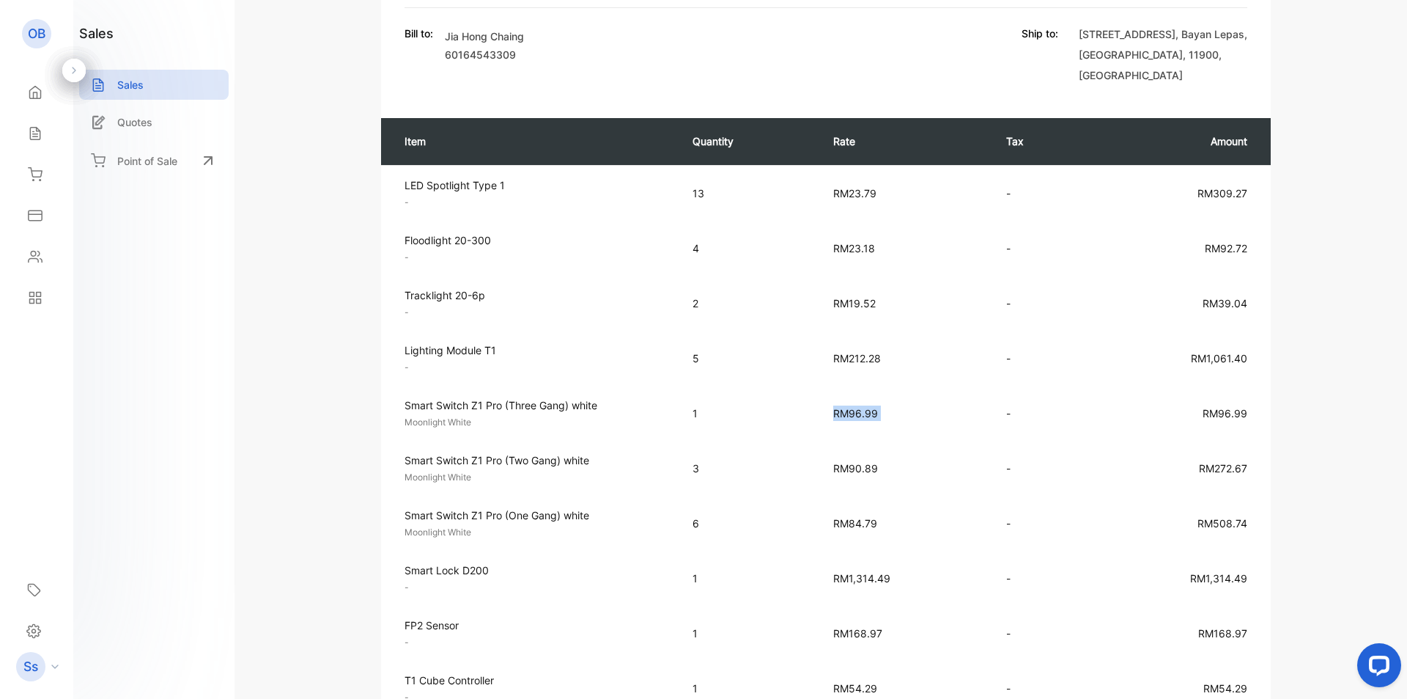
scroll to position [0, 0]
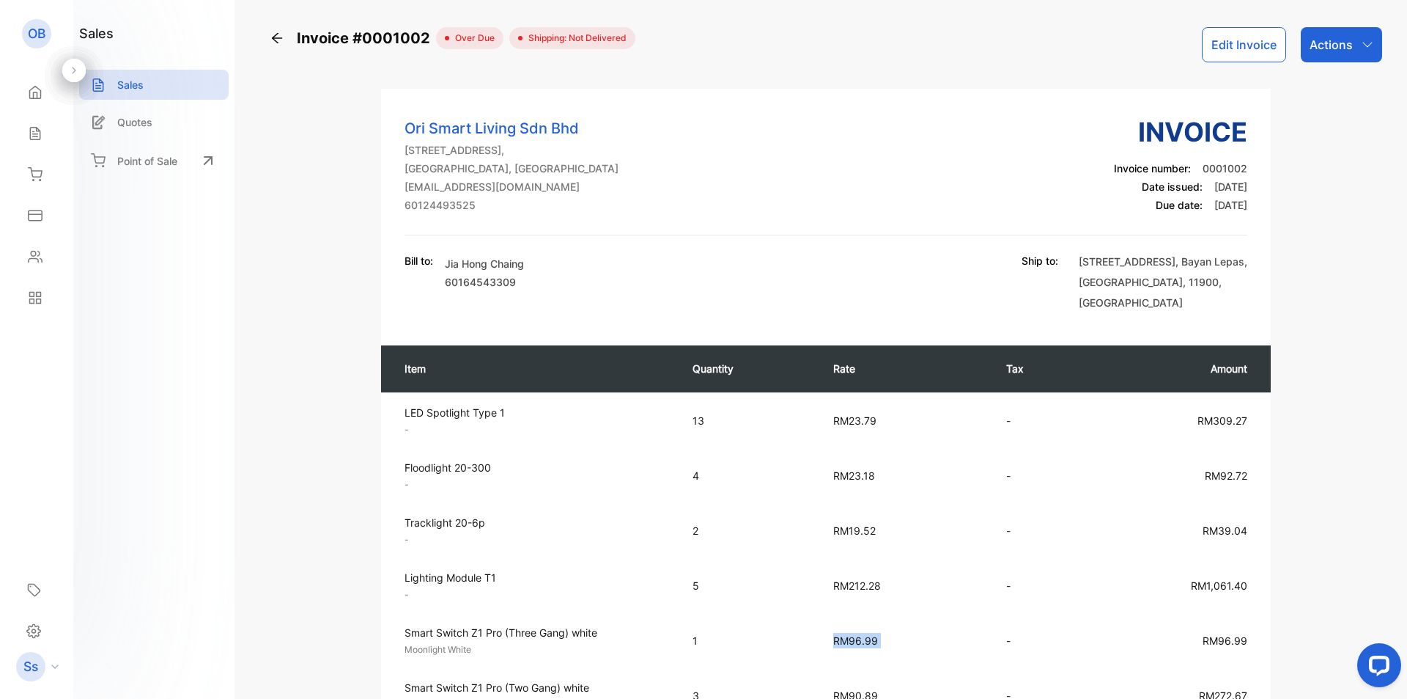
click at [1369, 48] on div "Actions" at bounding box center [1341, 44] width 81 height 35
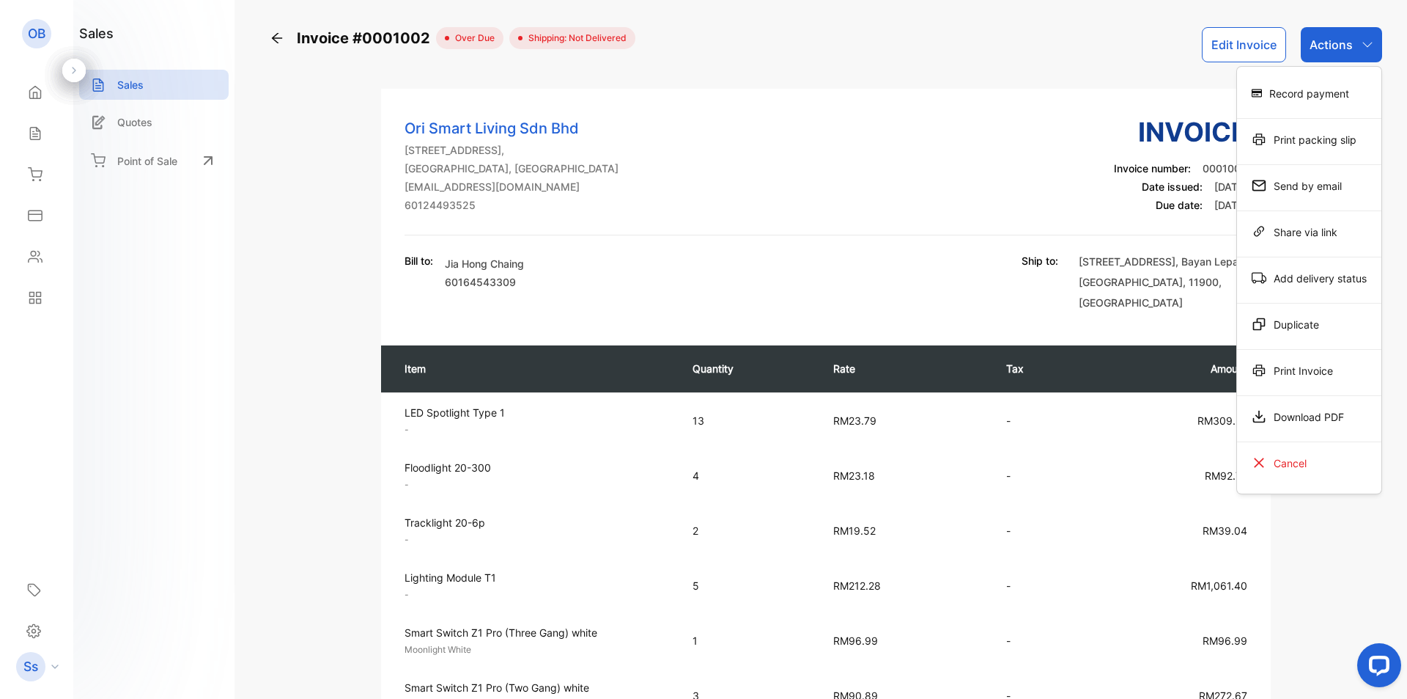
drag, startPoint x: 281, startPoint y: 242, endPoint x: 149, endPoint y: 186, distance: 143.2
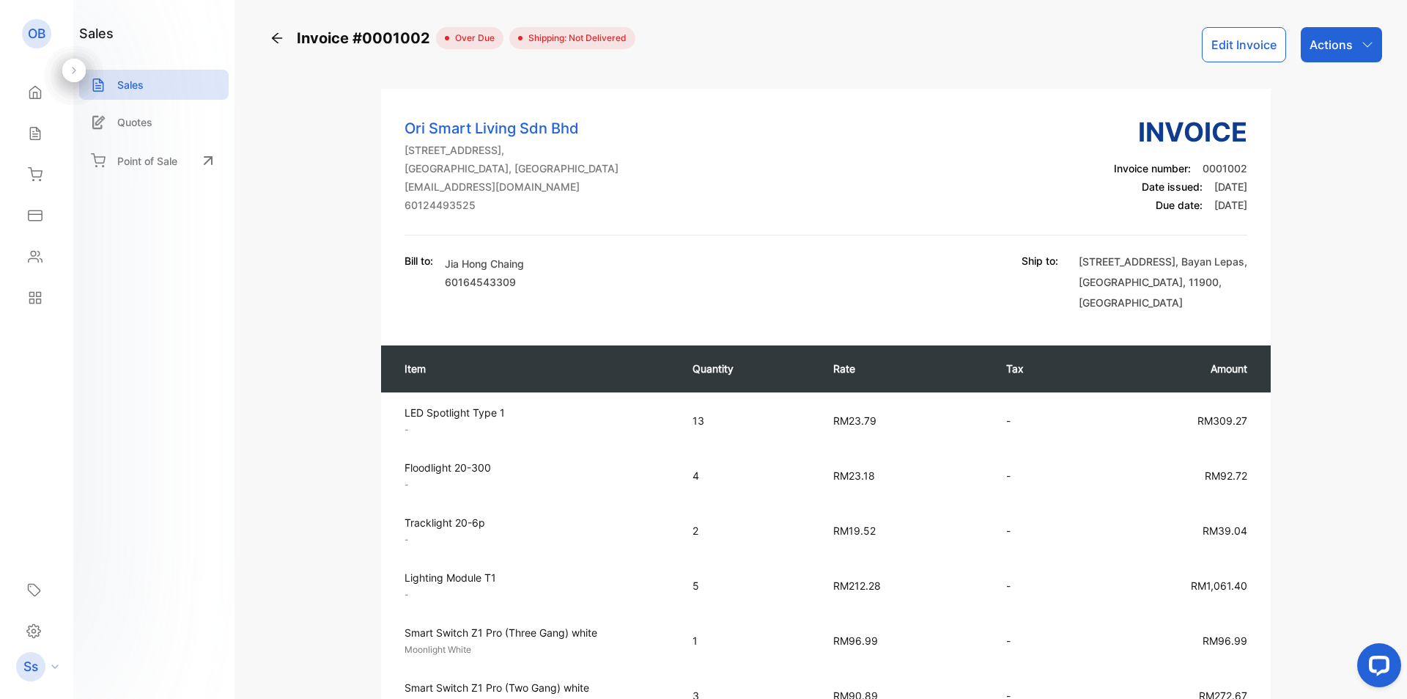
click at [276, 41] on icon at bounding box center [277, 38] width 10 height 10
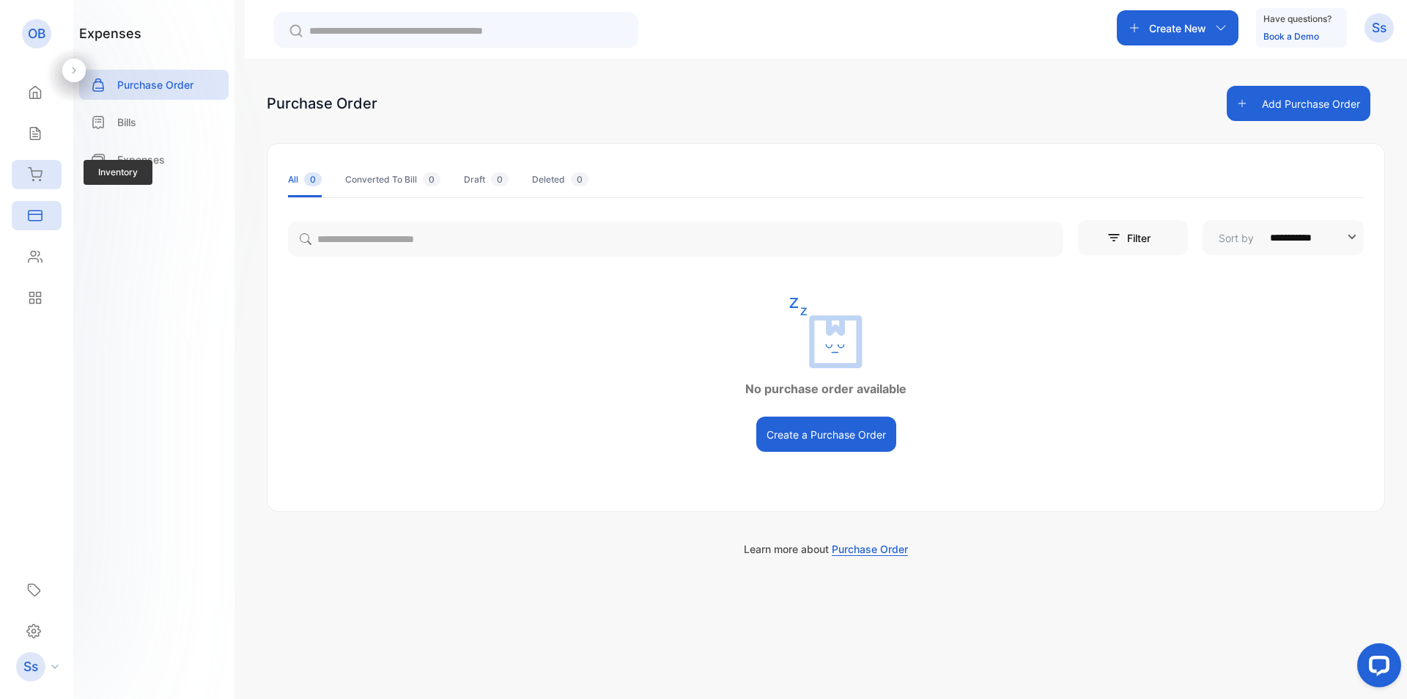
click at [36, 170] on icon at bounding box center [35, 174] width 15 height 15
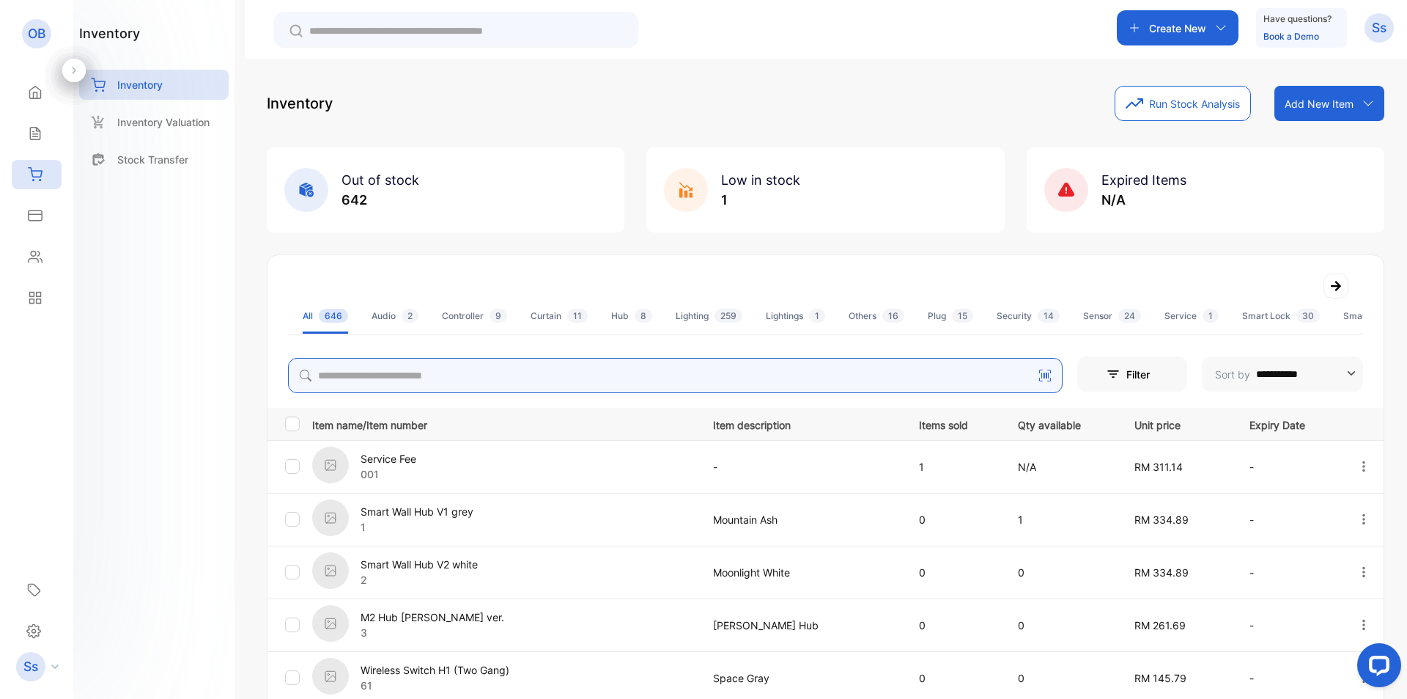
click at [453, 378] on input "search" at bounding box center [675, 375] width 775 height 35
type input "*"
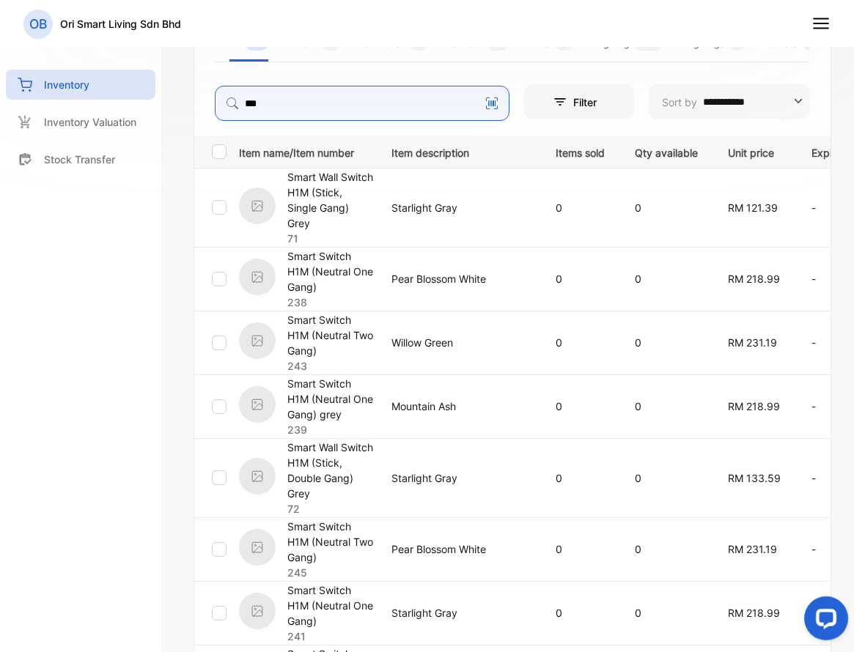
scroll to position [718, 0]
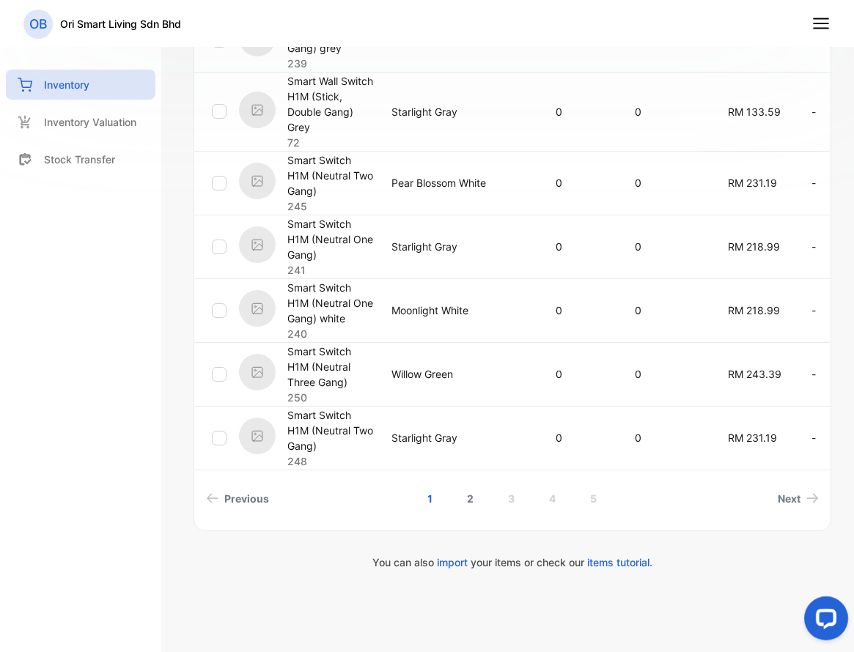
click at [460, 499] on link "2" at bounding box center [470, 498] width 42 height 27
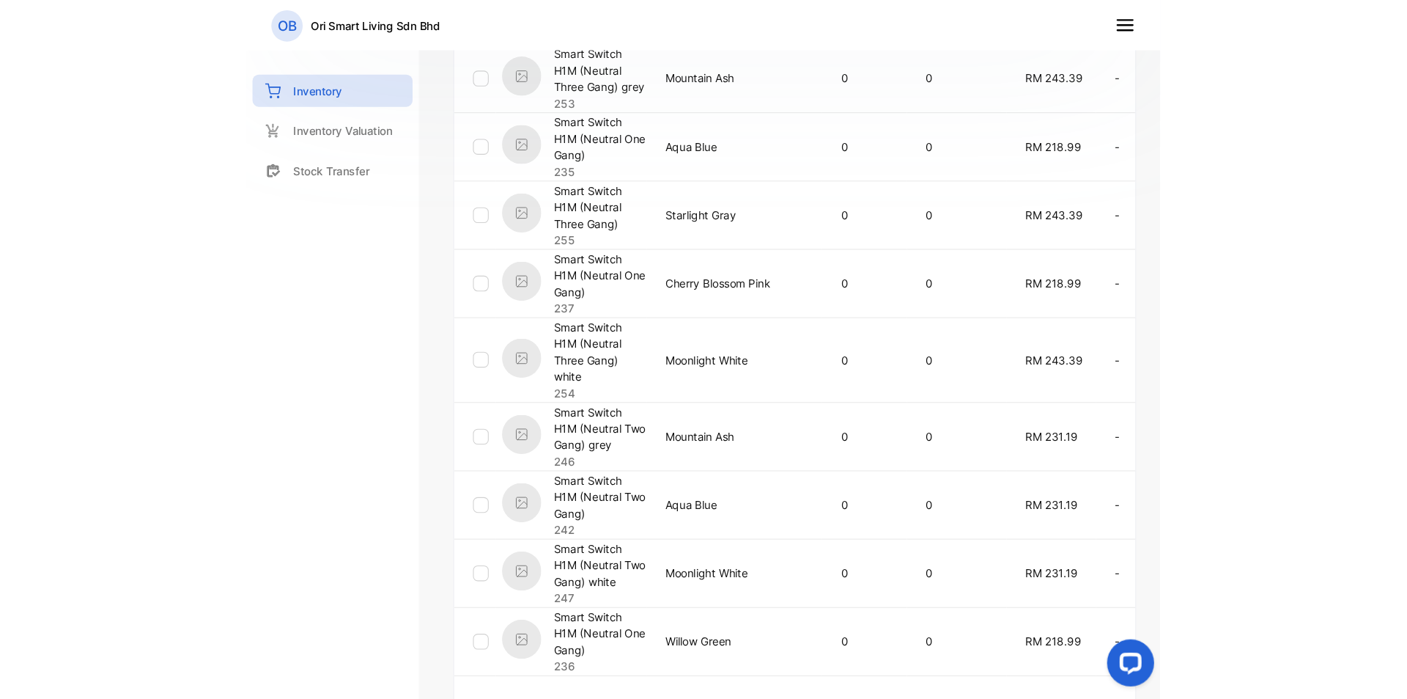
scroll to position [545, 0]
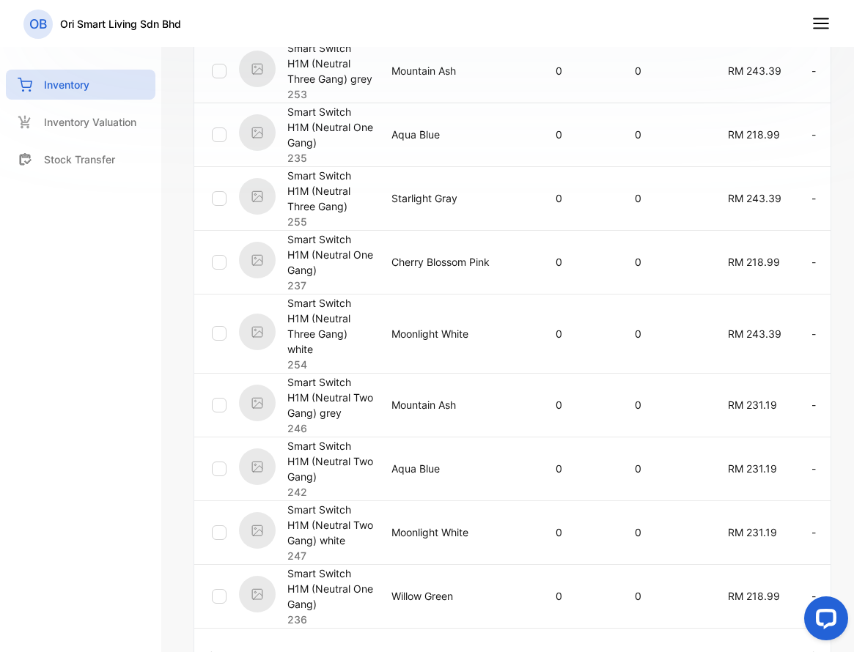
click at [637, 15] on nav "OB Ori Smart Living Sdn Bhd" at bounding box center [427, 23] width 854 height 47
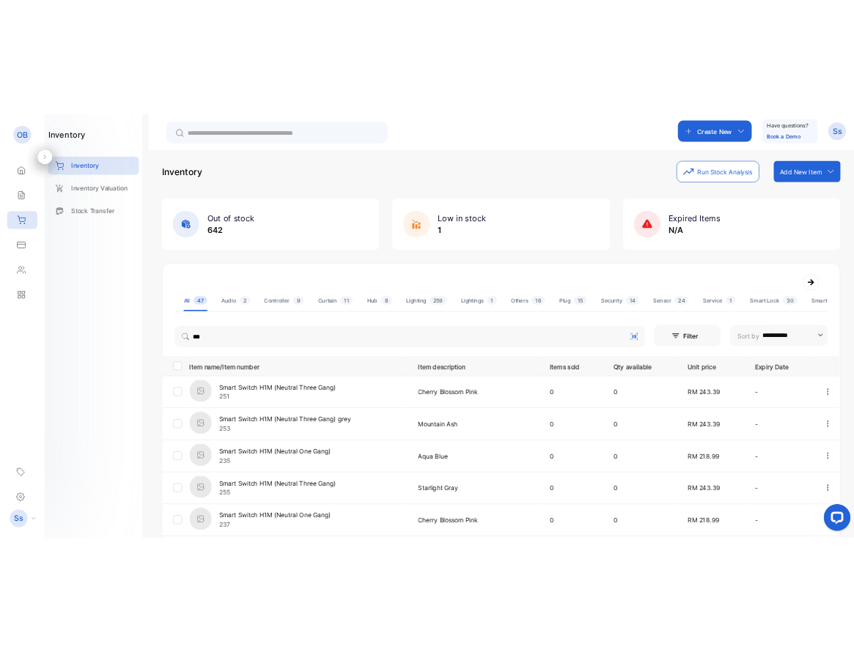
scroll to position [0, 0]
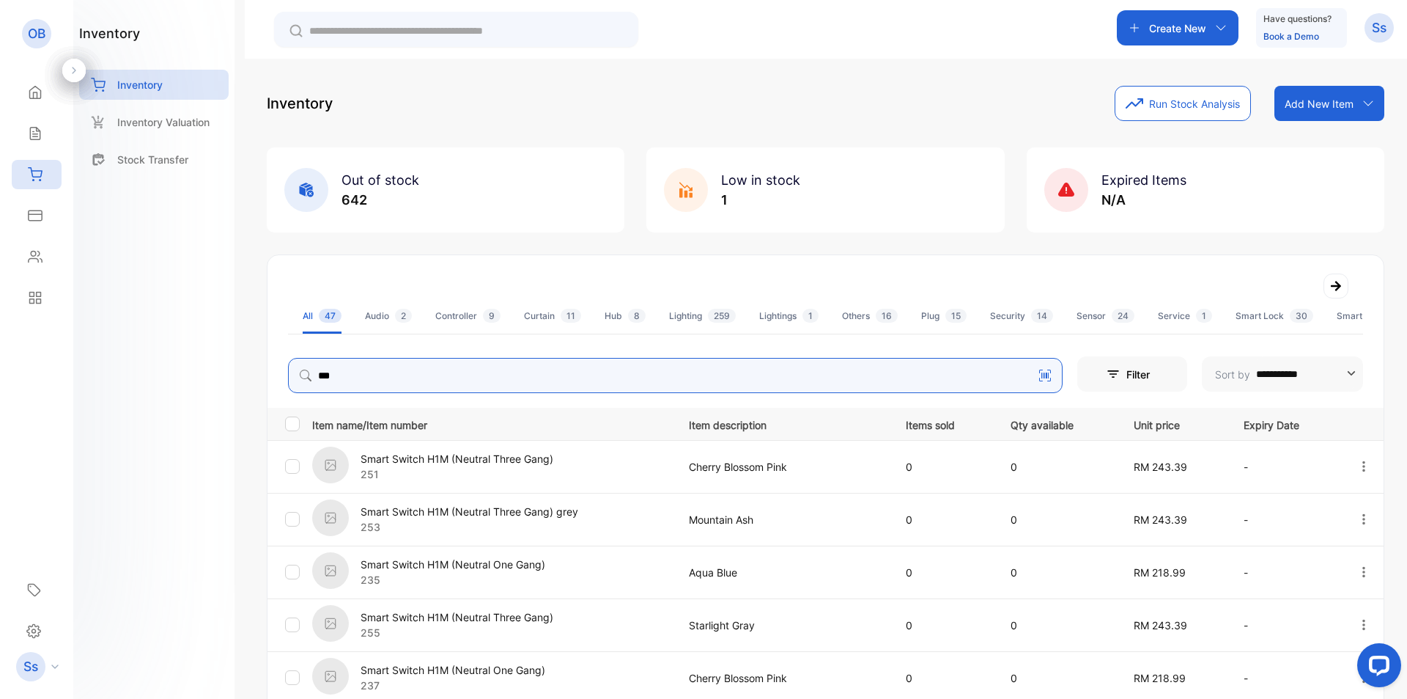
drag, startPoint x: 384, startPoint y: 380, endPoint x: 281, endPoint y: 372, distance: 103.7
click at [281, 372] on div "**********" at bounding box center [826, 372] width 1116 height 41
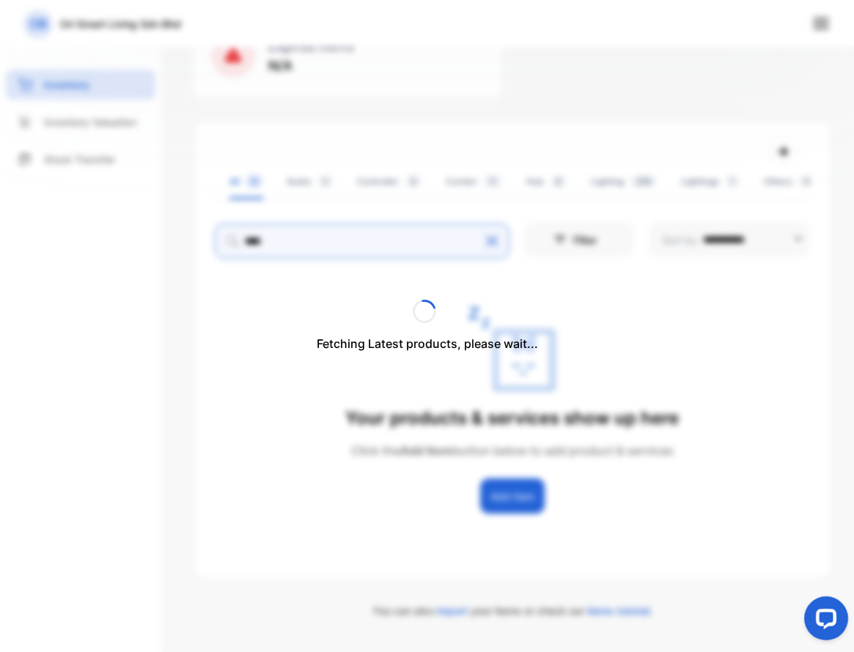
scroll to position [220, 0]
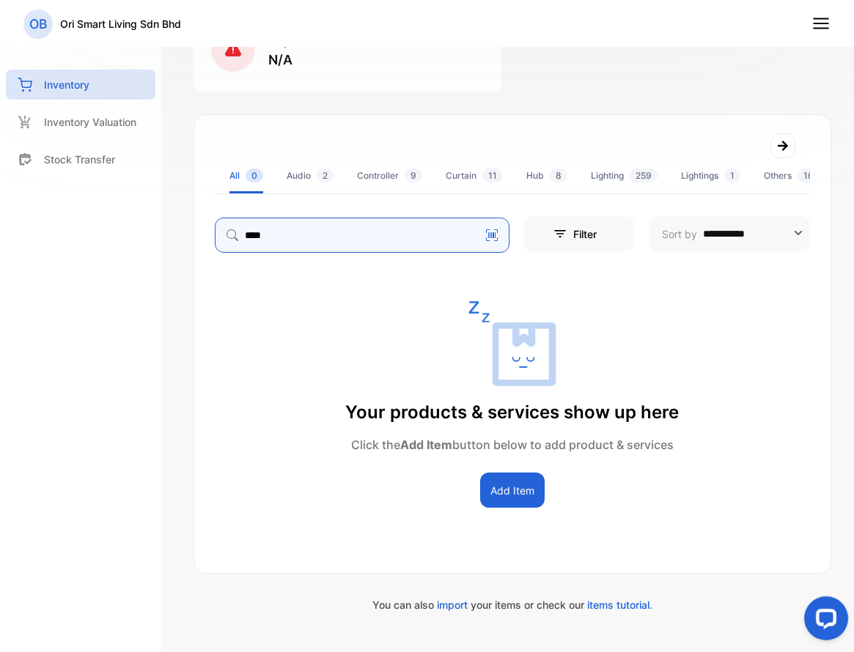
drag, startPoint x: 336, startPoint y: 229, endPoint x: 186, endPoint y: 226, distance: 149.6
click at [187, 226] on div "**********" at bounding box center [513, 326] width 682 height 652
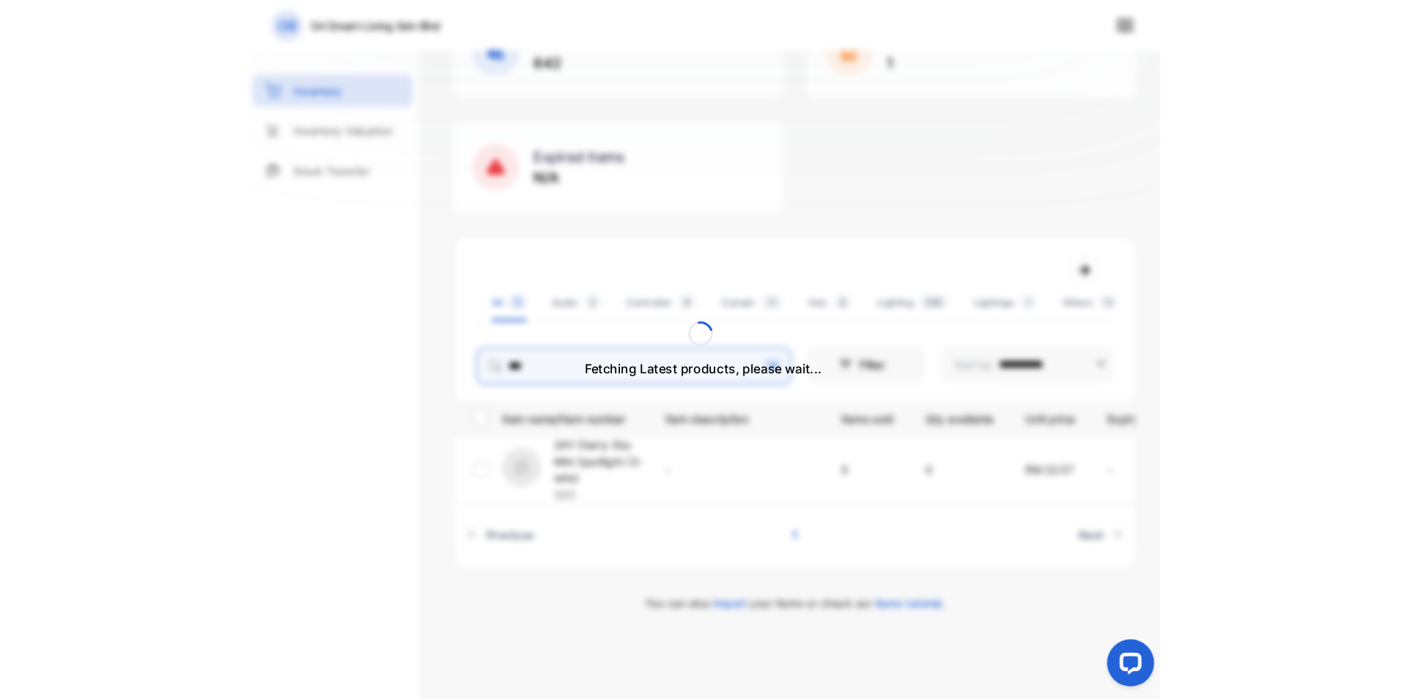
scroll to position [103, 0]
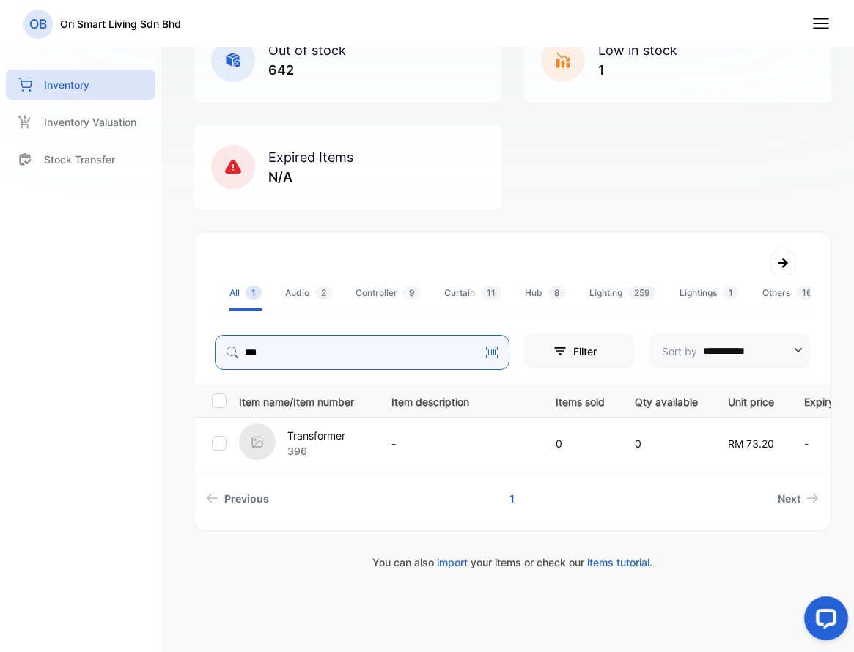
drag, startPoint x: 328, startPoint y: 344, endPoint x: 221, endPoint y: 336, distance: 108.1
click at [225, 337] on input "***" at bounding box center [362, 352] width 295 height 35
type input "***"
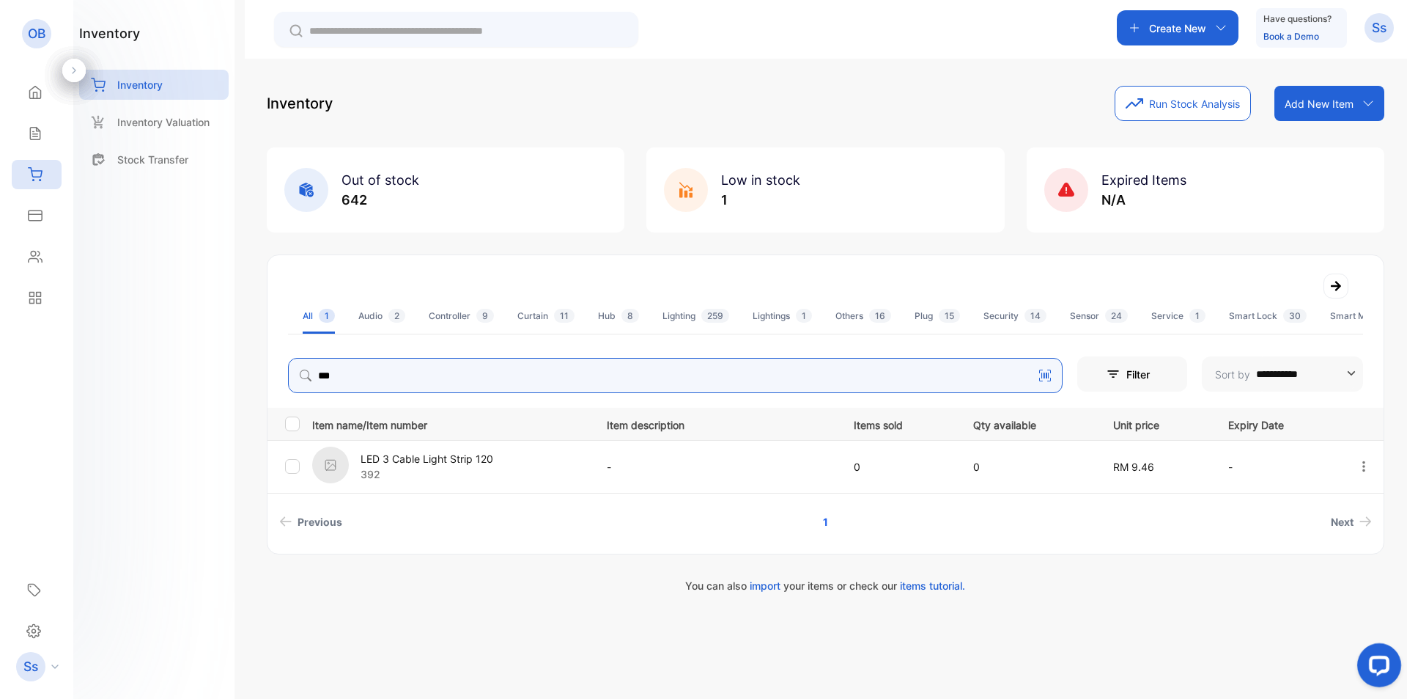
scroll to position [0, 0]
click at [399, 364] on input "***" at bounding box center [675, 375] width 775 height 35
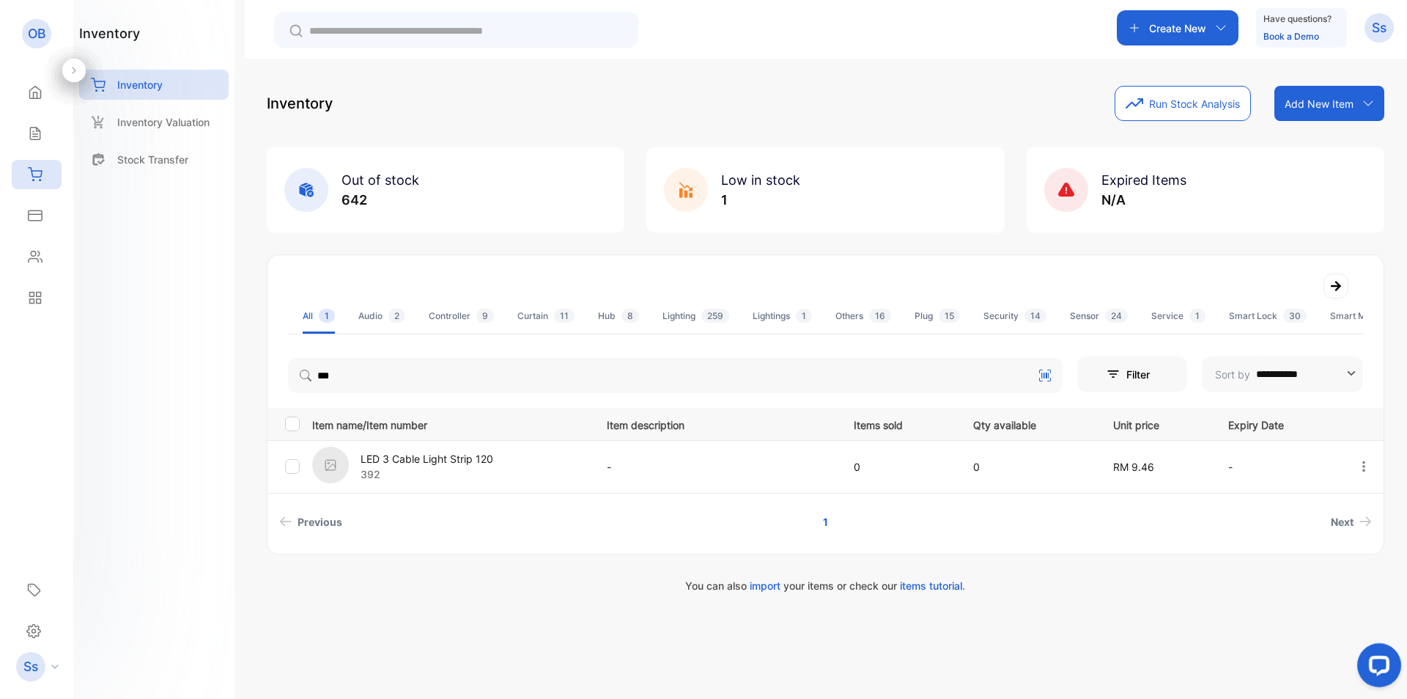
click at [710, 319] on span "259" at bounding box center [715, 316] width 28 height 14
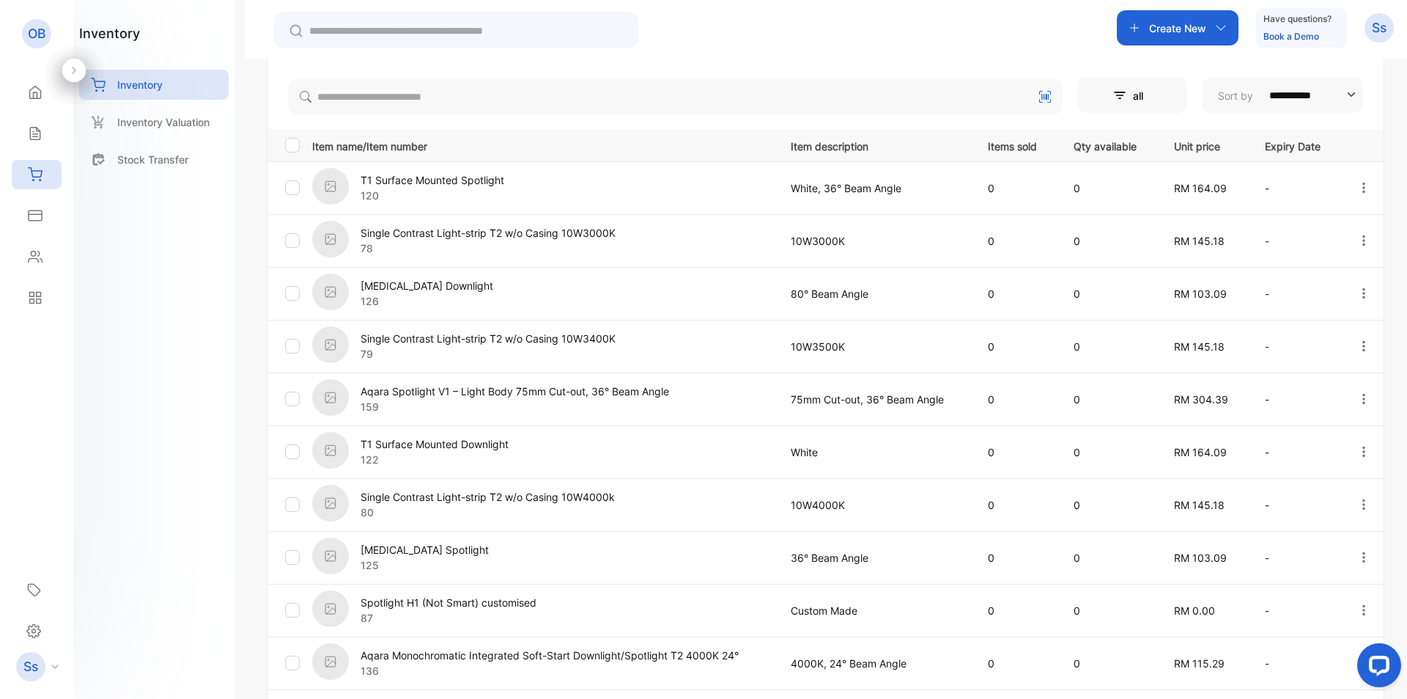
scroll to position [393, 0]
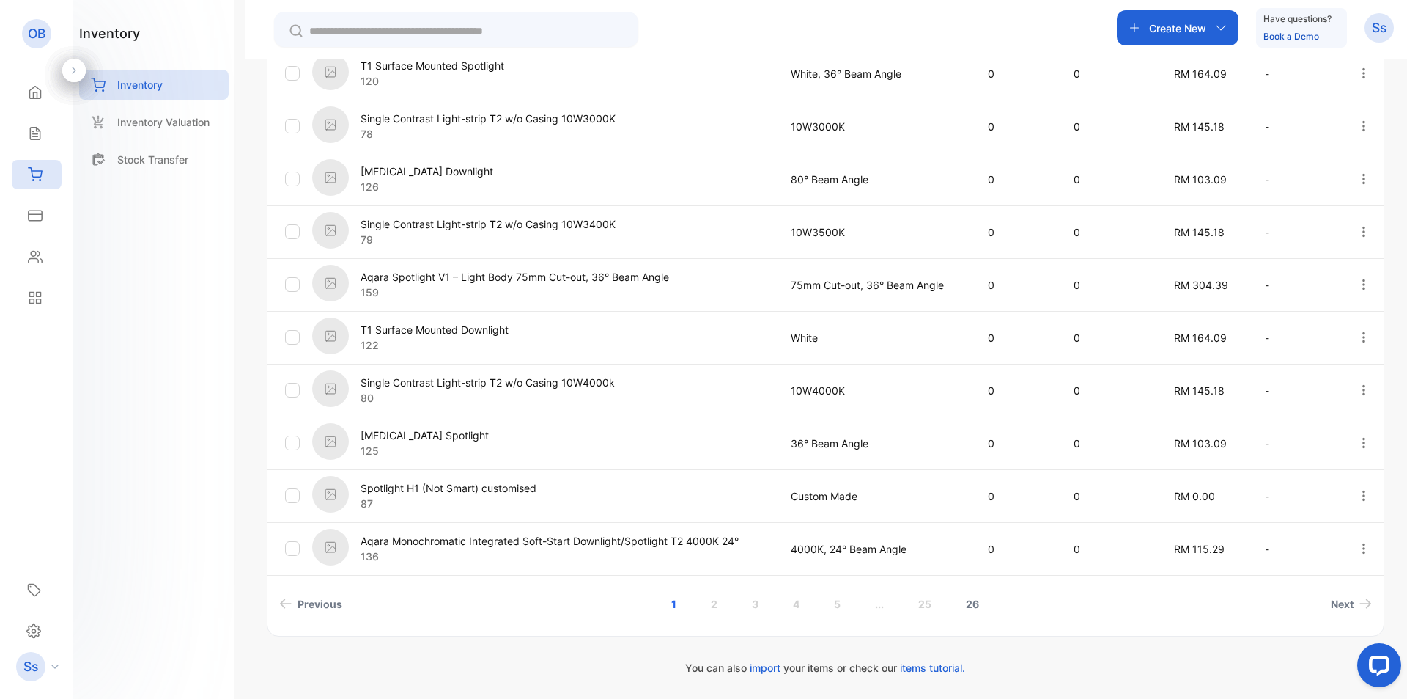
click at [971, 605] on link "26" at bounding box center [973, 603] width 48 height 27
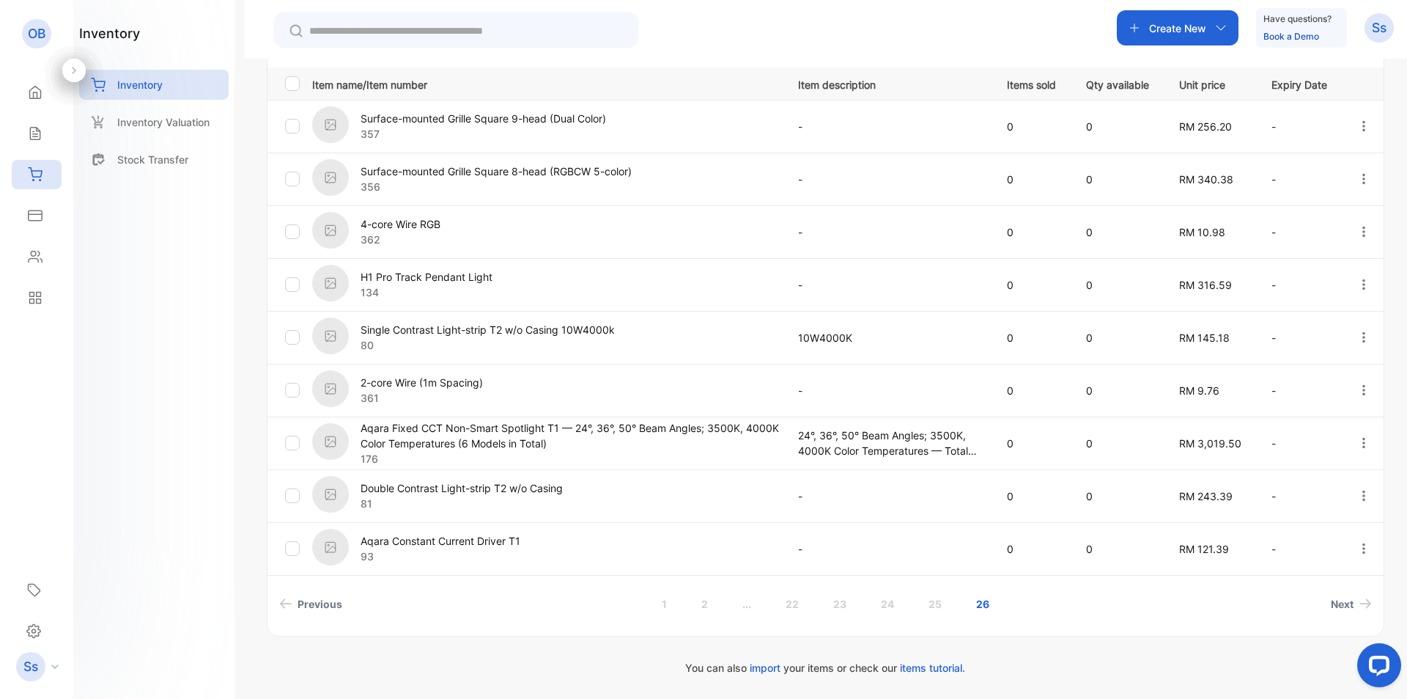
scroll to position [340, 0]
click at [948, 602] on link "25" at bounding box center [935, 603] width 48 height 27
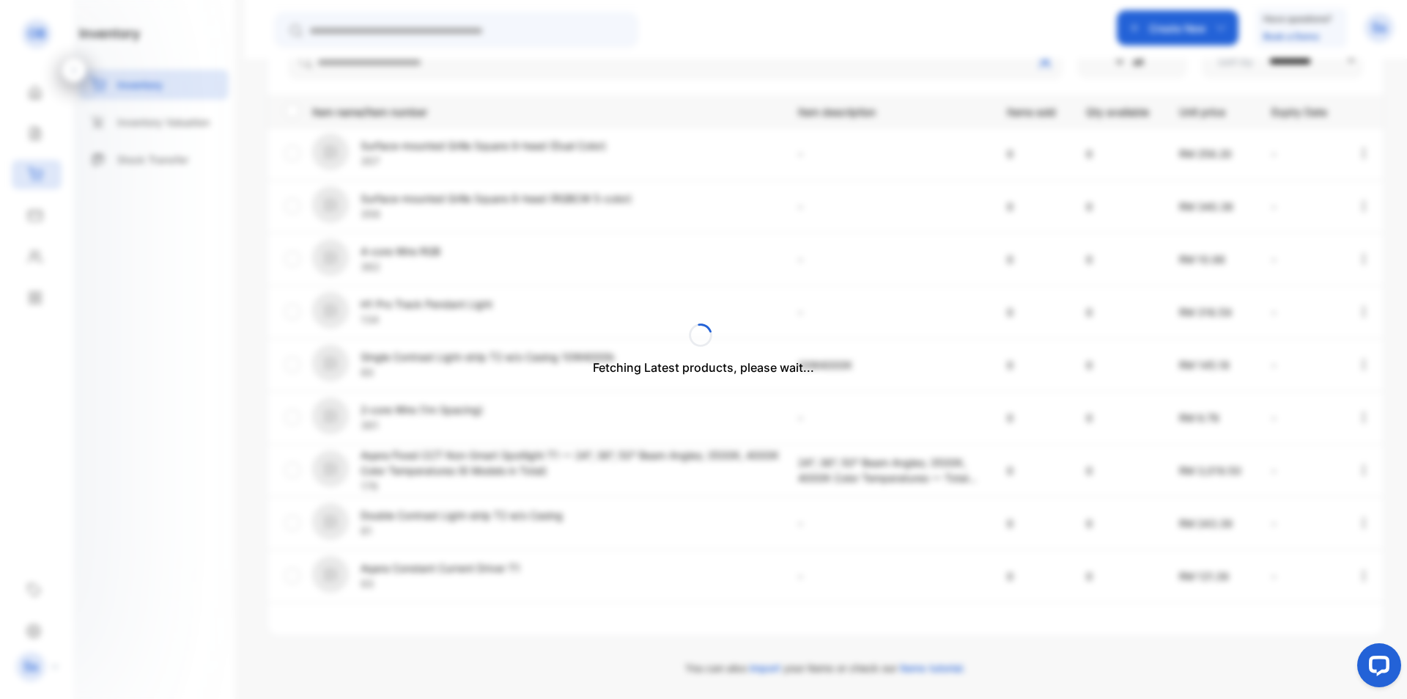
scroll to position [313, 0]
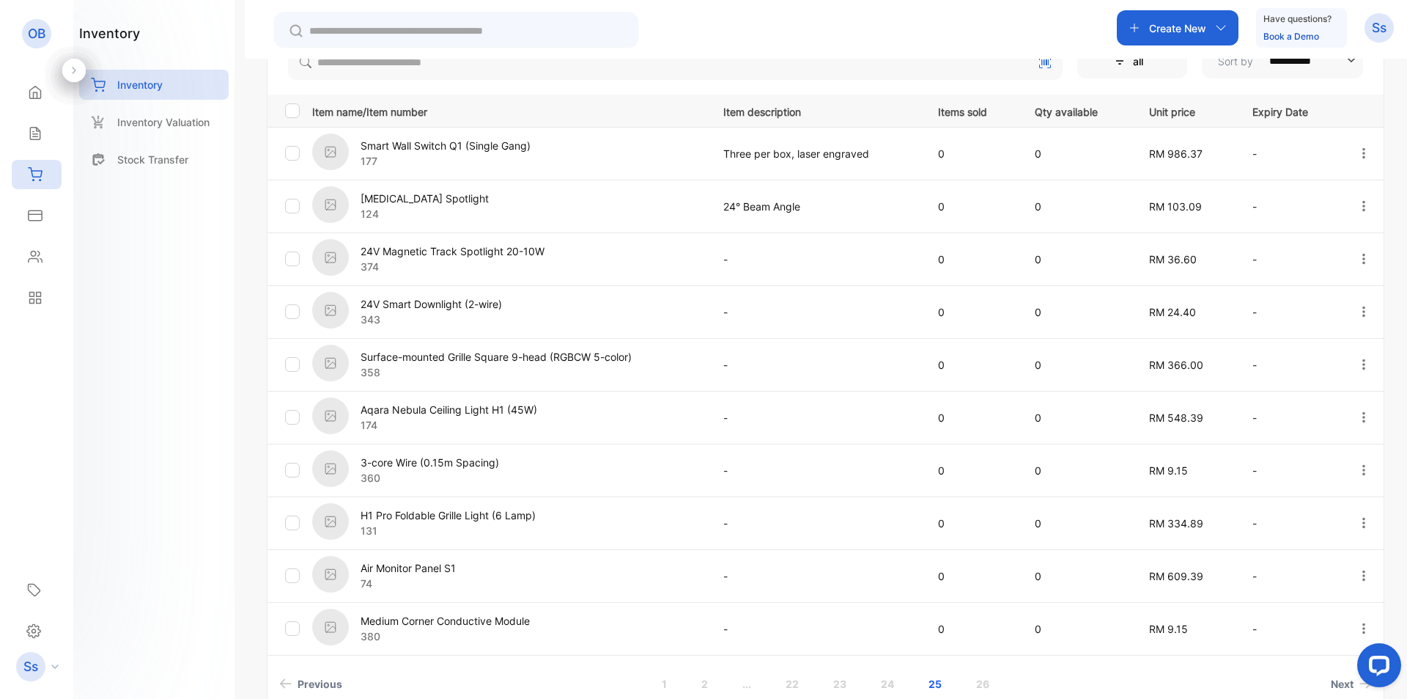
click at [402, 111] on p "Item name/Item number" at bounding box center [508, 110] width 393 height 18
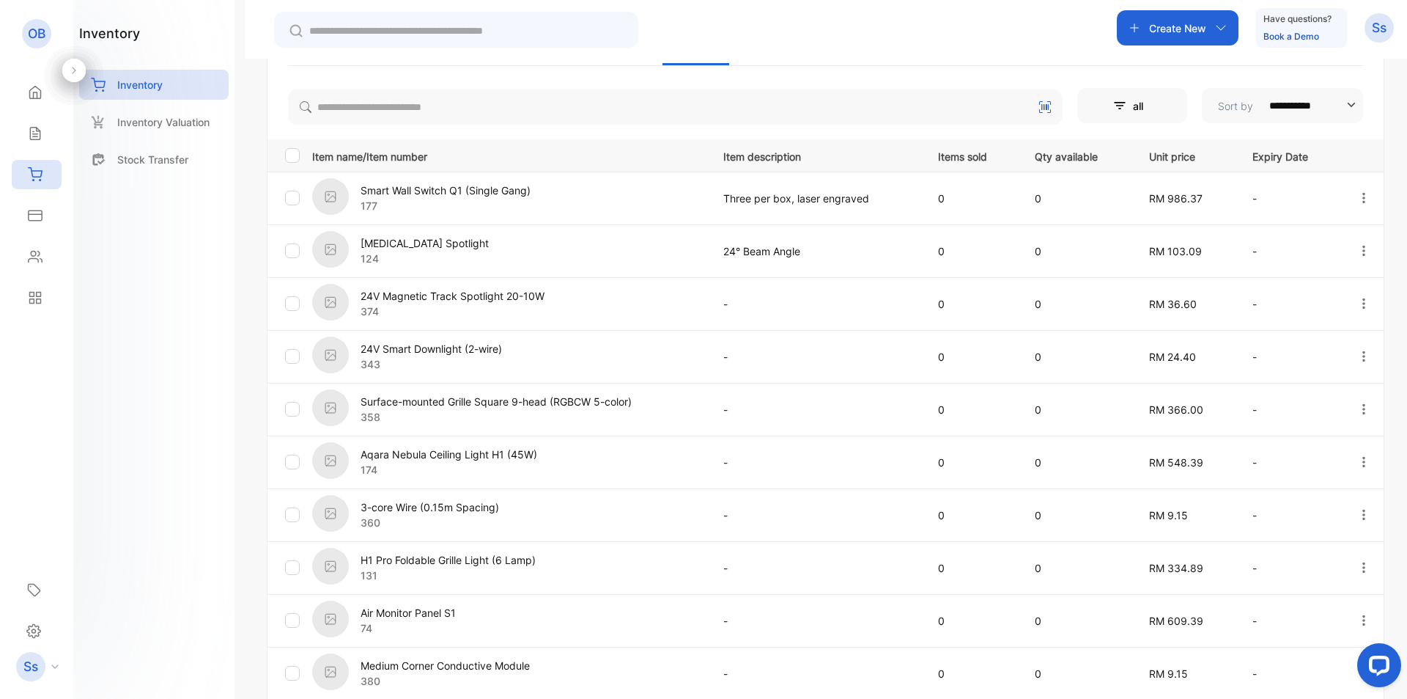
scroll to position [166, 0]
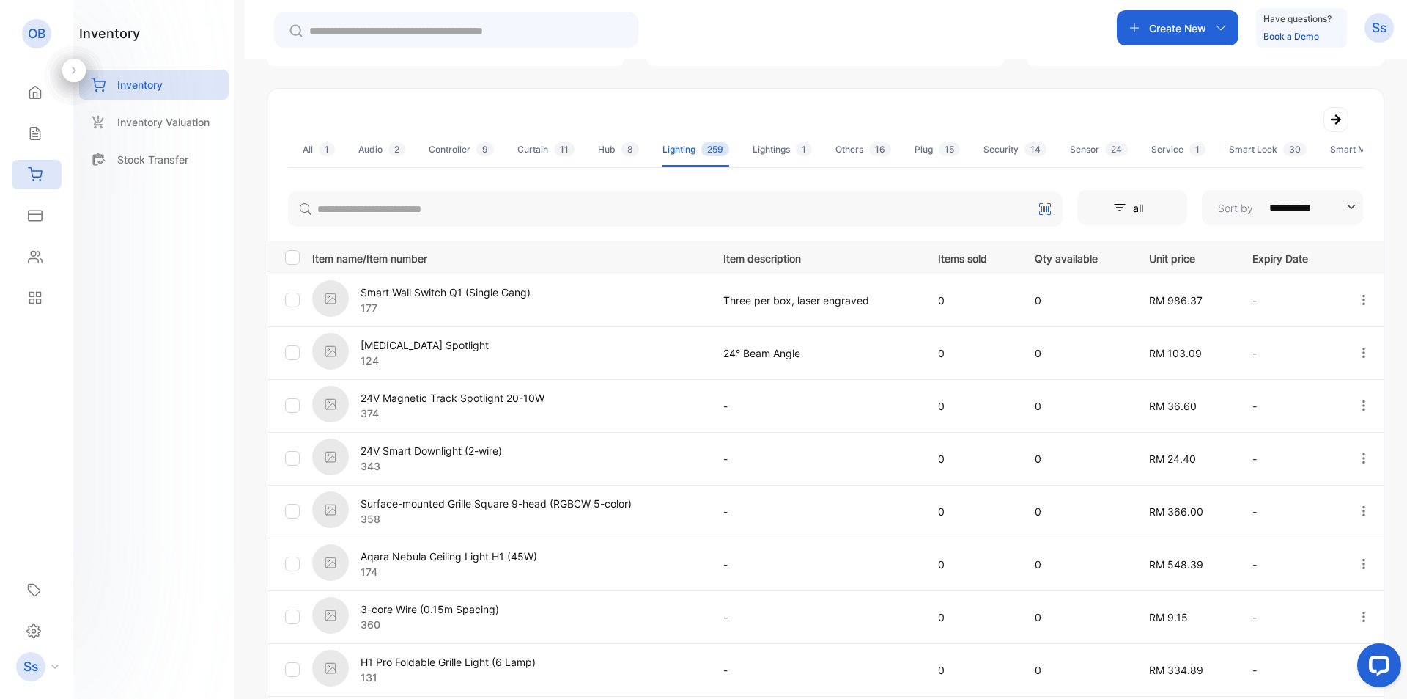
click at [1293, 210] on input "**********" at bounding box center [1306, 207] width 94 height 35
click at [1267, 245] on p "Most Recent" at bounding box center [1286, 246] width 144 height 13
click at [1149, 207] on button "all" at bounding box center [1133, 207] width 110 height 35
click at [1301, 235] on div "**********" at bounding box center [826, 514] width 1116 height 658
click at [1311, 206] on input "**********" at bounding box center [1306, 207] width 94 height 35
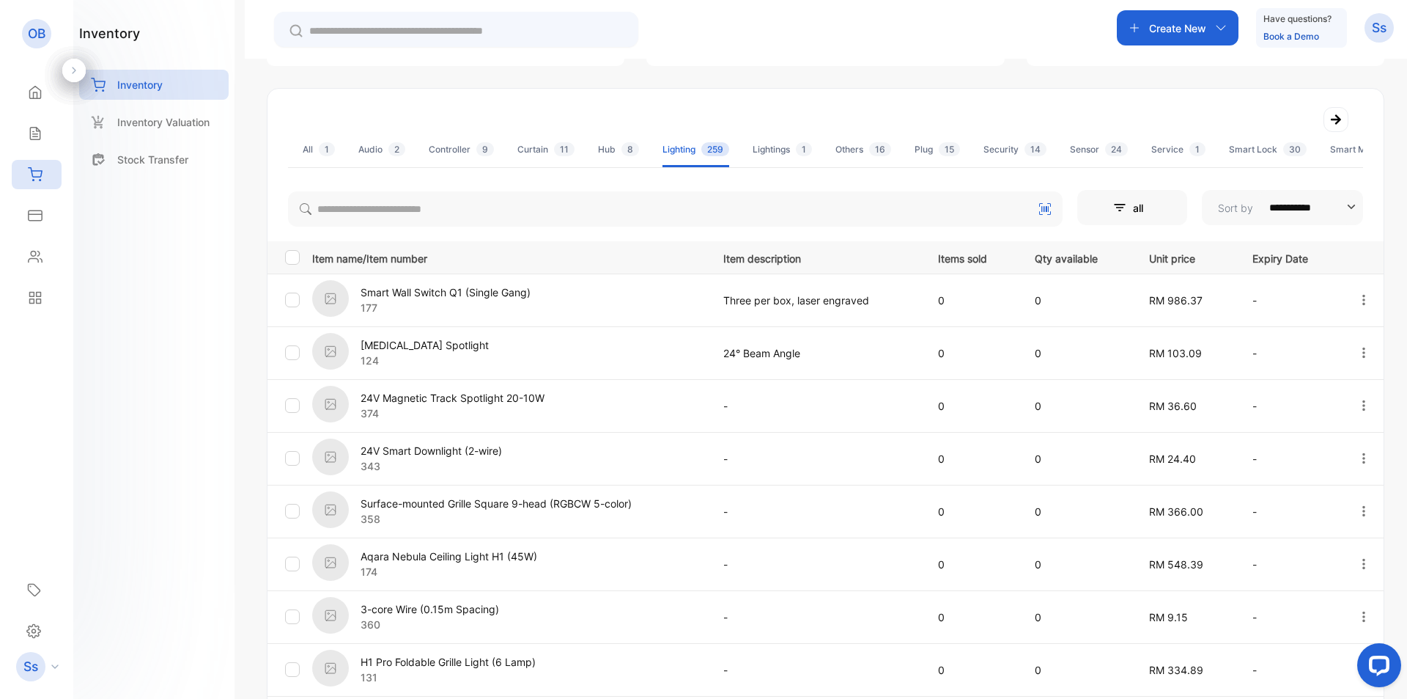
type input "**********"
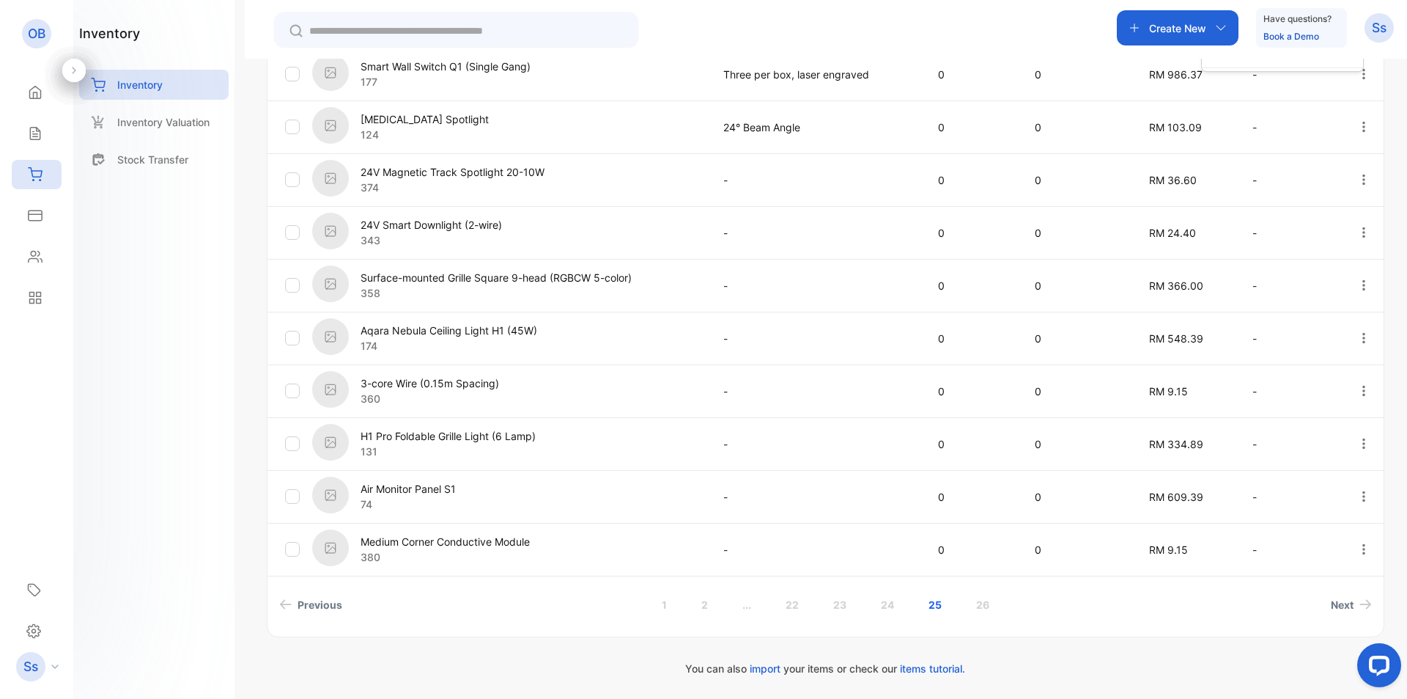
scroll to position [393, 0]
click at [167, 317] on div "inventory Inventory Inventory Valuation Stock Transfer" at bounding box center [153, 349] width 161 height 699
click at [896, 604] on link "24" at bounding box center [887, 603] width 48 height 27
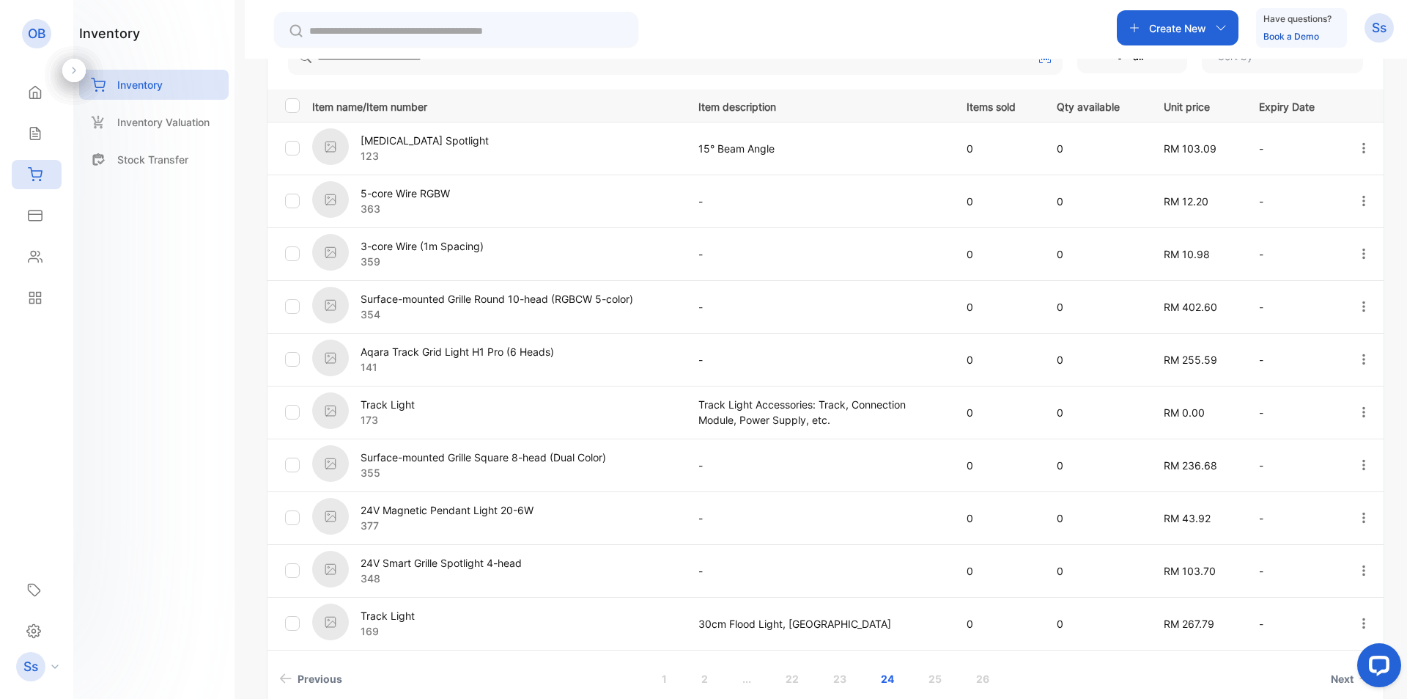
scroll to position [292, 0]
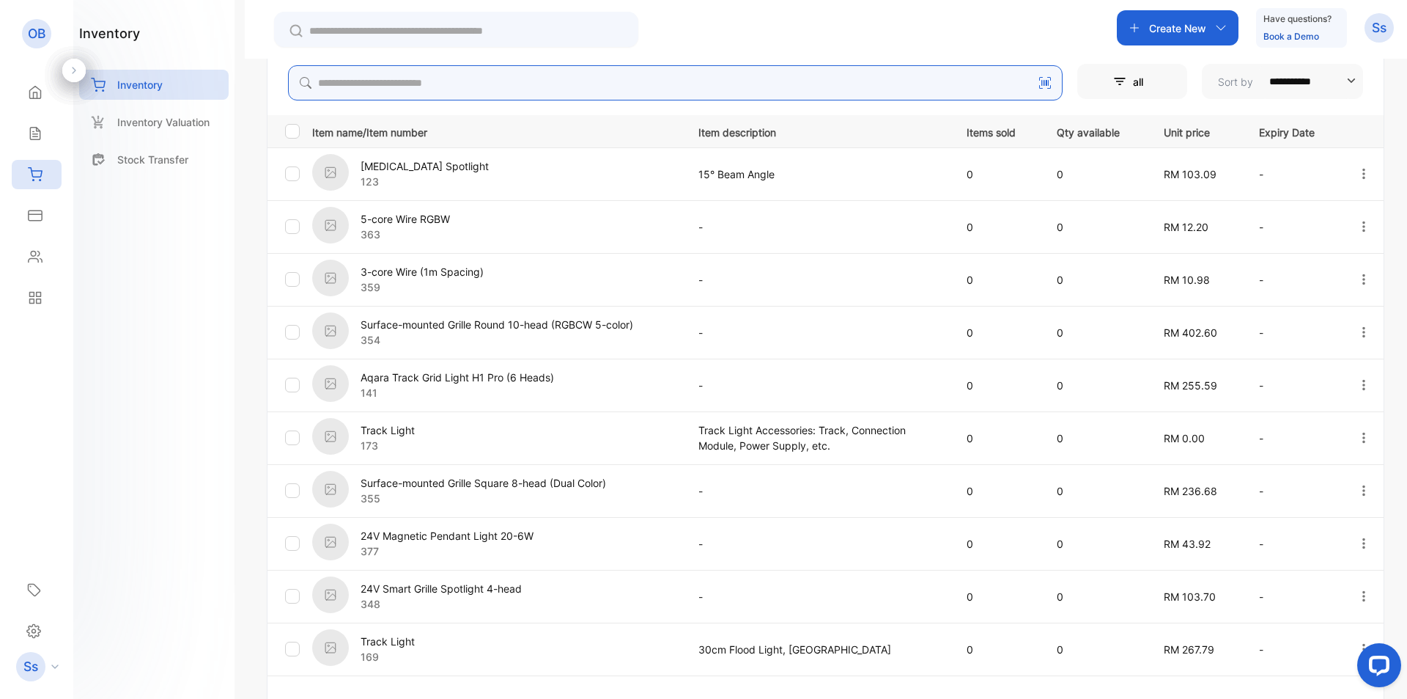
click at [480, 97] on input "search" at bounding box center [675, 82] width 775 height 35
click at [1223, 23] on icon "button" at bounding box center [1221, 28] width 12 height 12
drag, startPoint x: 174, startPoint y: 185, endPoint x: 168, endPoint y: 161, distance: 24.2
click at [172, 185] on div "inventory Inventory Inventory Valuation Stock Transfer" at bounding box center [153, 349] width 161 height 699
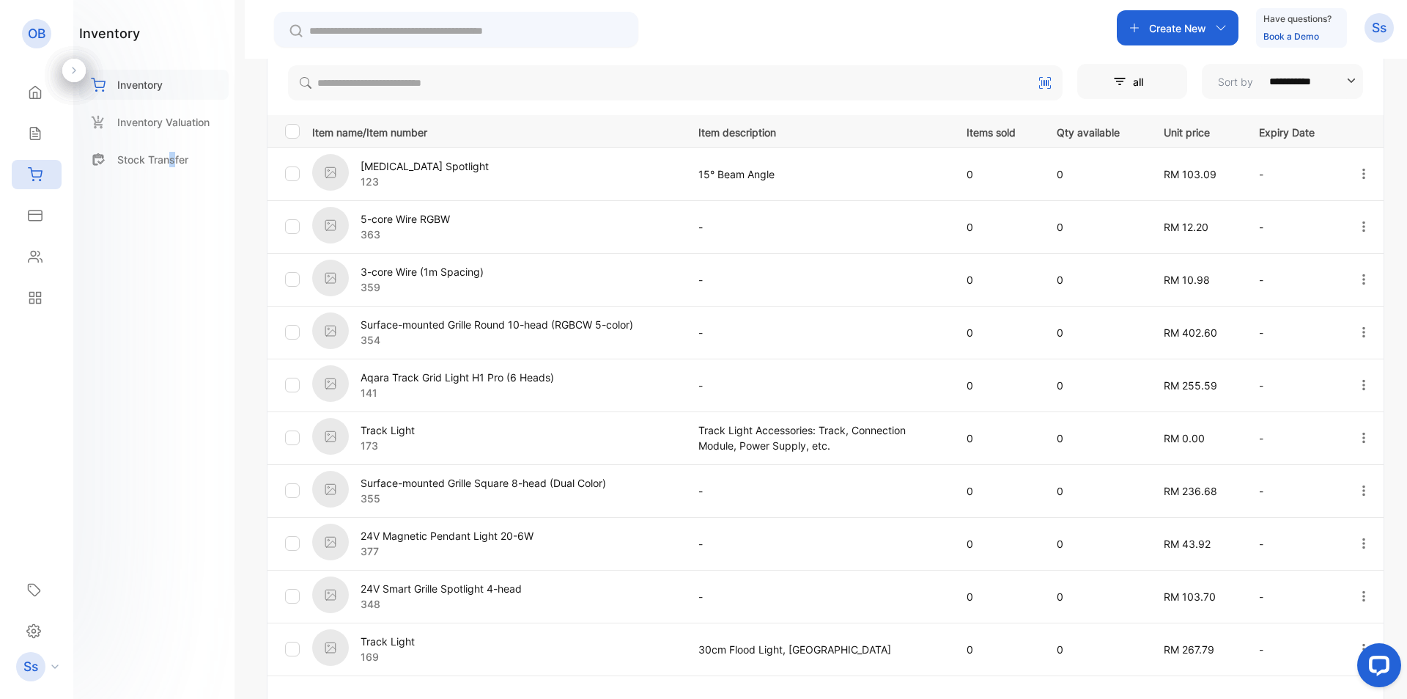
click at [181, 86] on div "Inventory" at bounding box center [154, 85] width 150 height 30
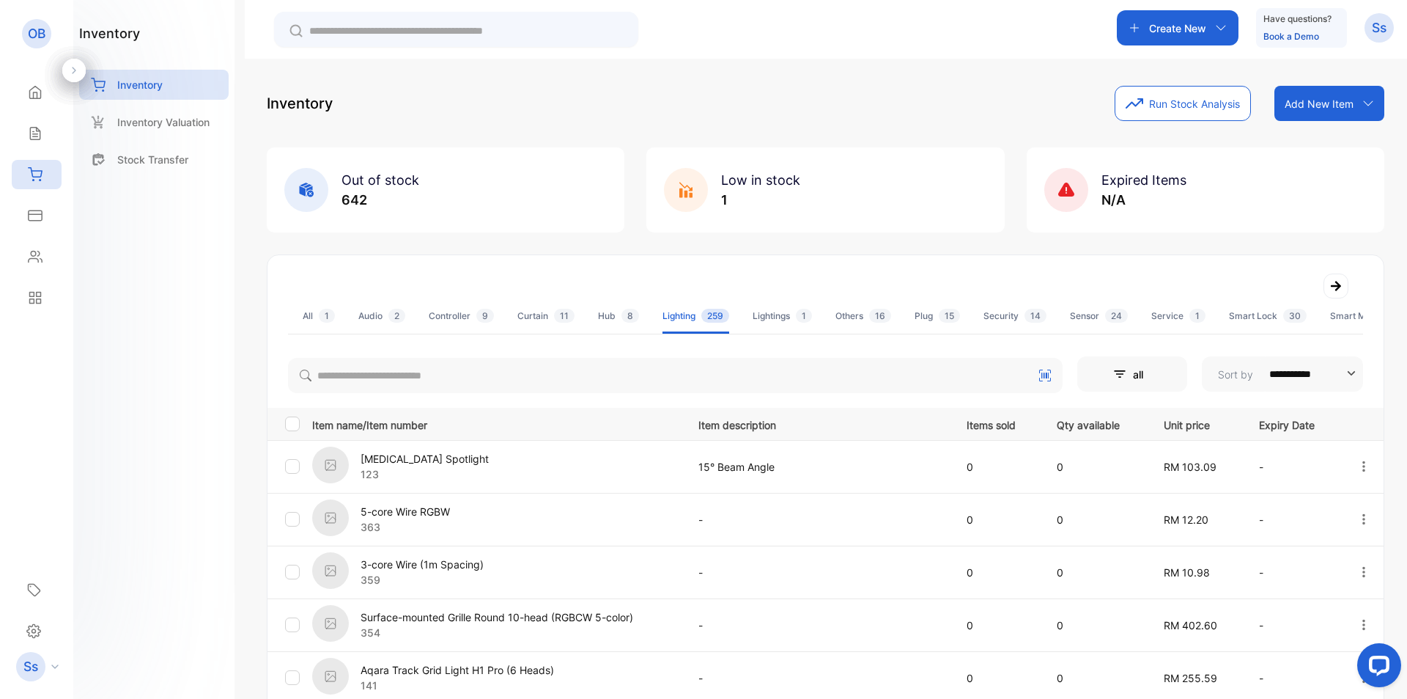
click at [1354, 103] on div "Add New Item" at bounding box center [1330, 103] width 110 height 35
click at [1351, 158] on div "Import item" at bounding box center [1332, 164] width 106 height 29
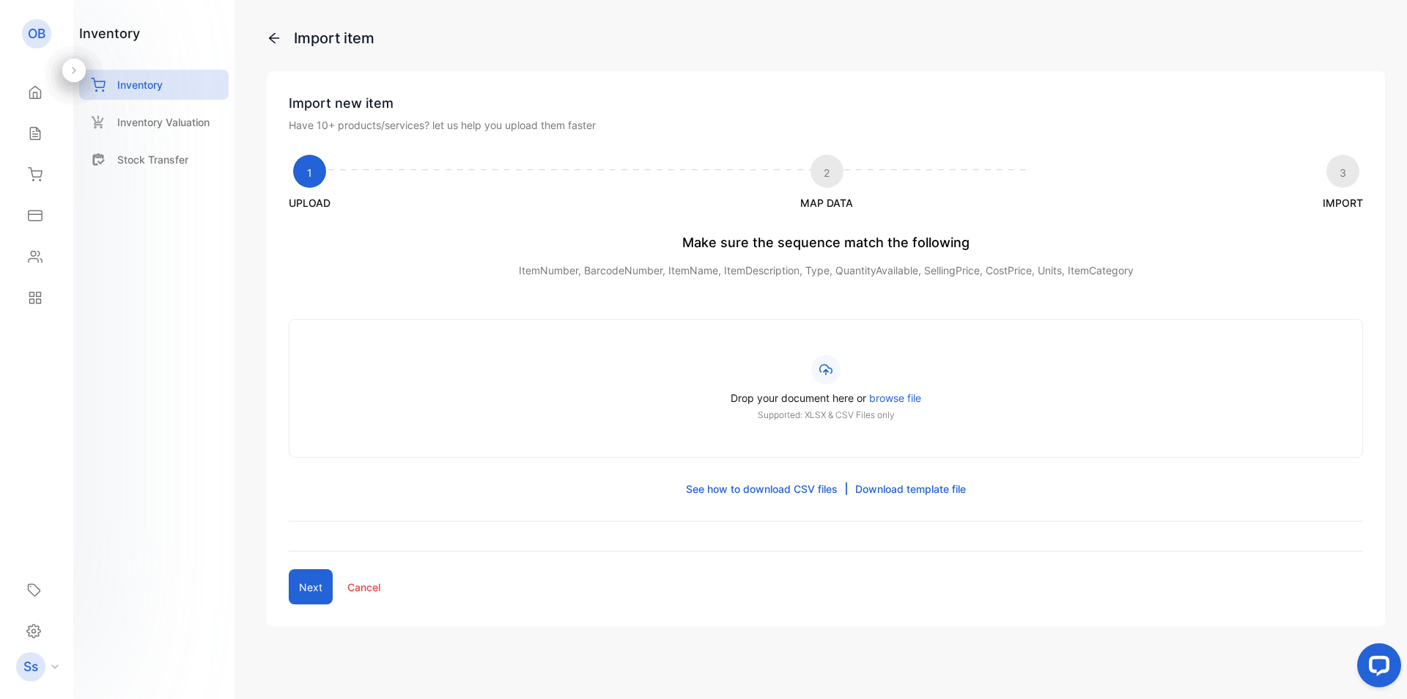
click at [892, 399] on span "browse file" at bounding box center [895, 397] width 52 height 12
click at [0, 0] on input "Drop your document here or browse file Supported: XLSX & CSV Files only" at bounding box center [0, 0] width 0 height 0
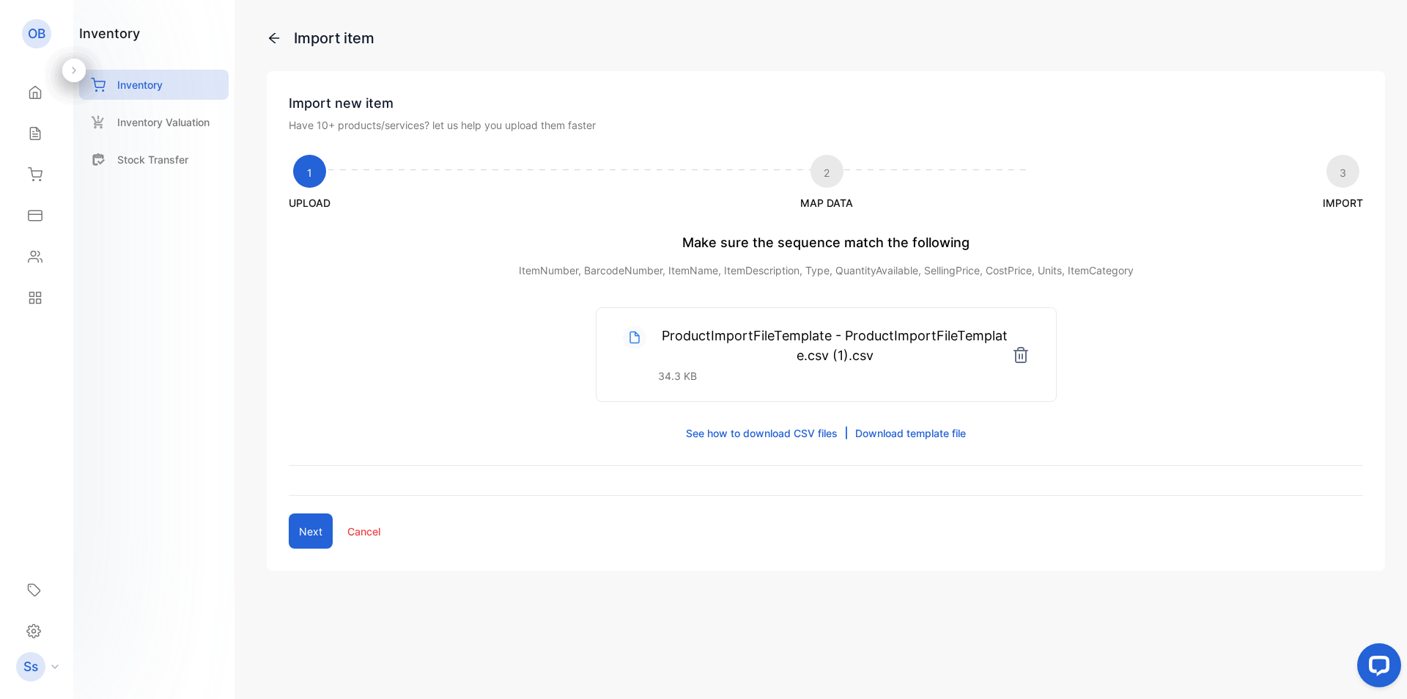
click at [300, 532] on button "Next" at bounding box center [311, 530] width 44 height 35
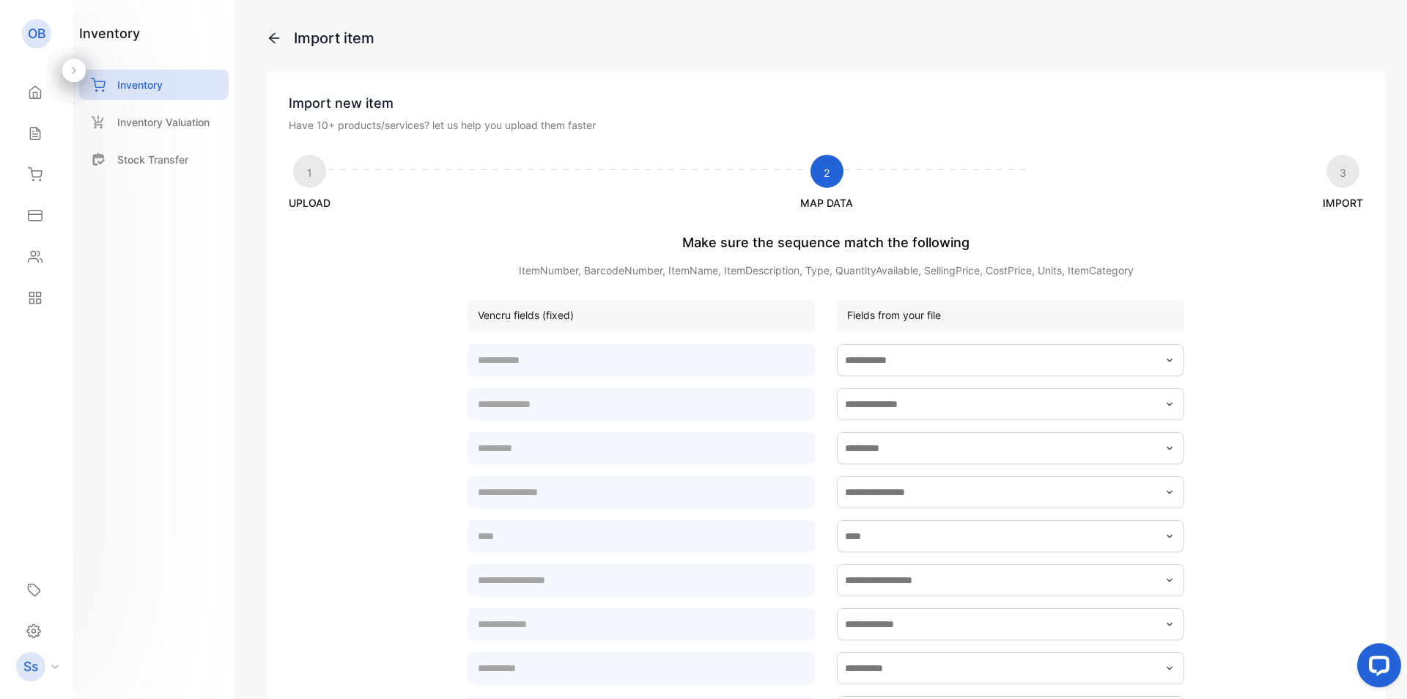
click at [936, 342] on div at bounding box center [1010, 358] width 347 height 35
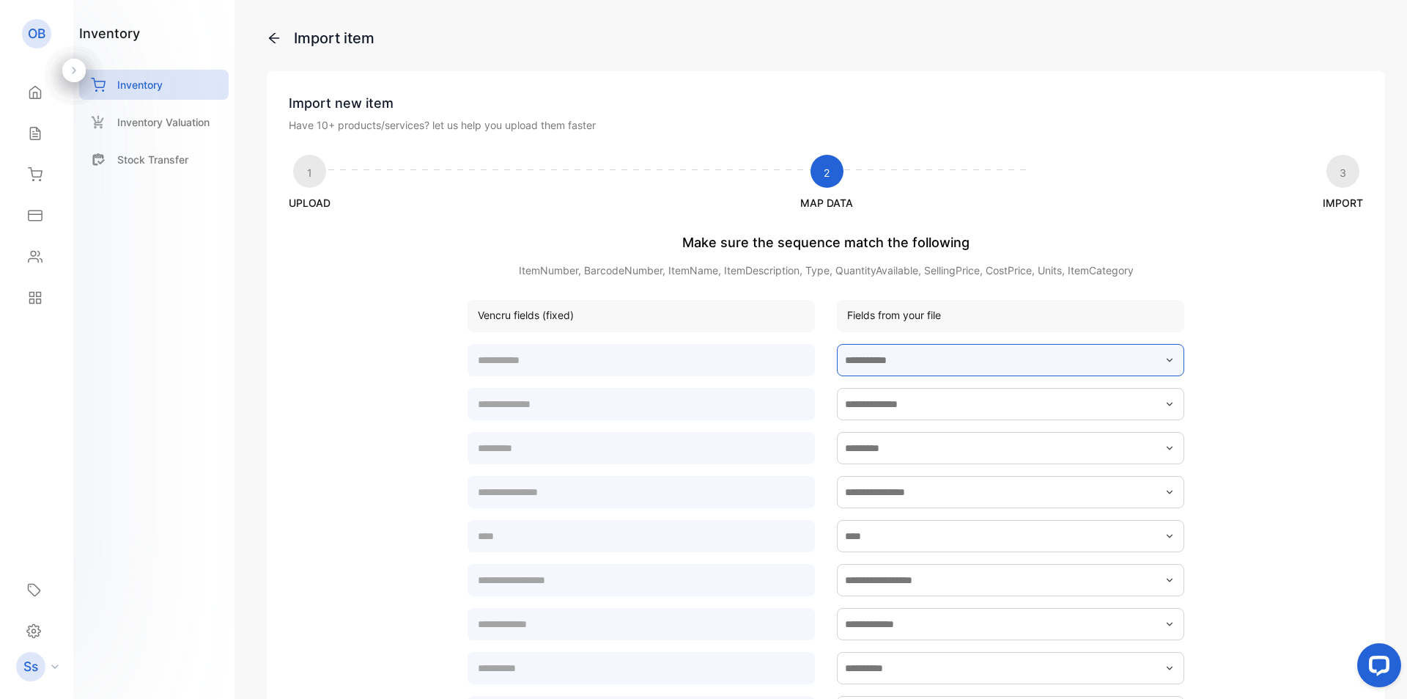
click at [937, 355] on input "text" at bounding box center [1010, 360] width 347 height 32
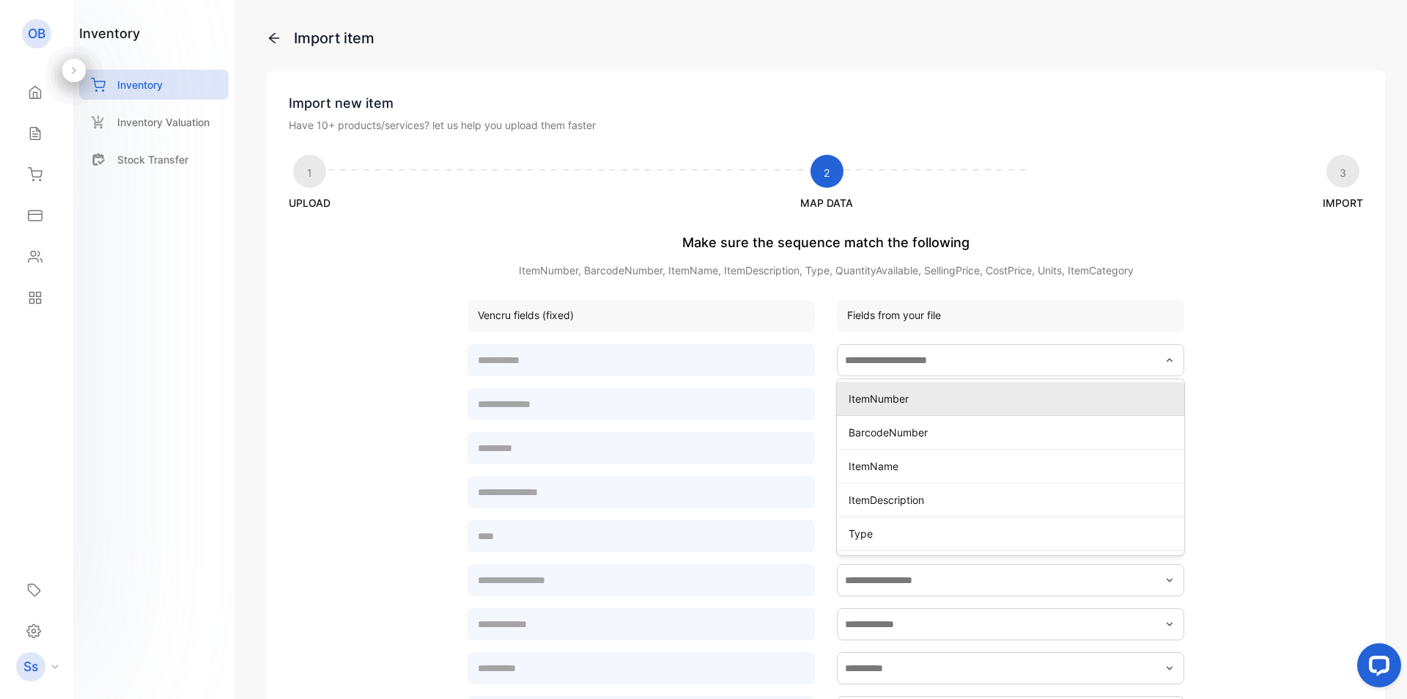
click at [928, 407] on div "ItemNumber" at bounding box center [1010, 398] width 347 height 21
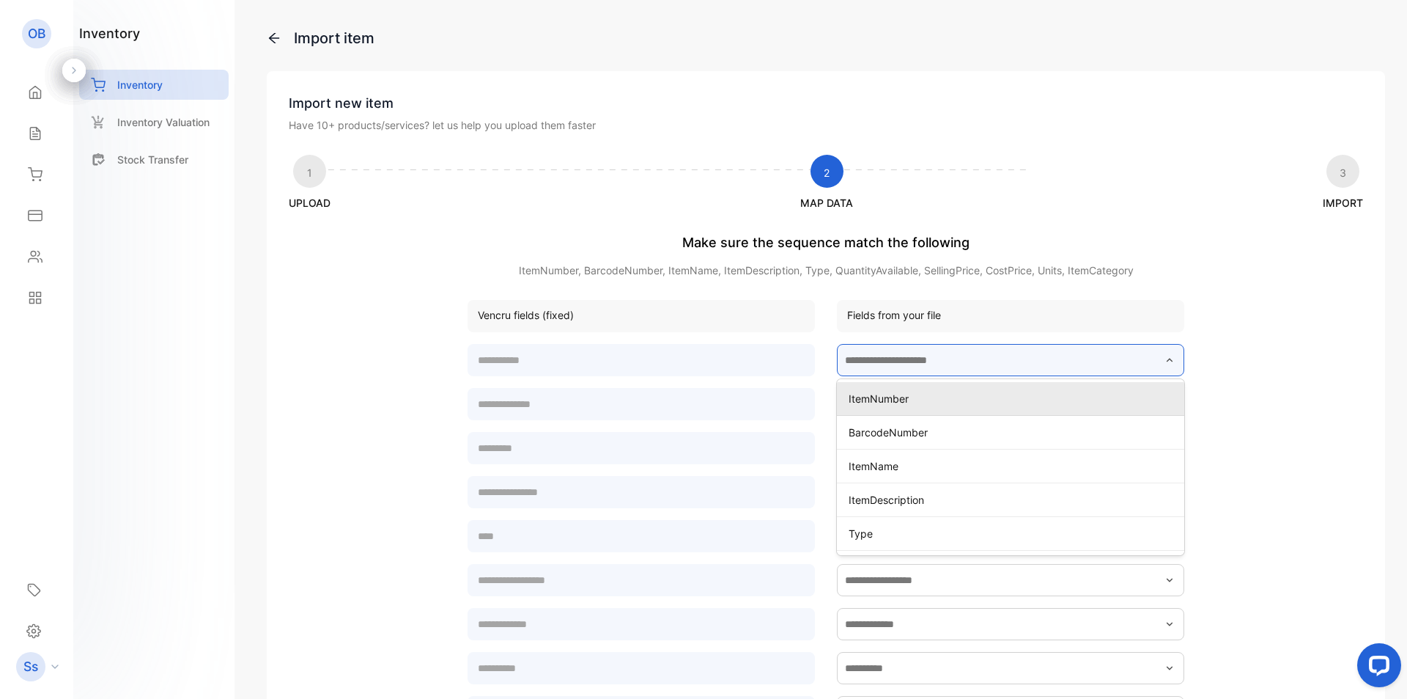
type input "**********"
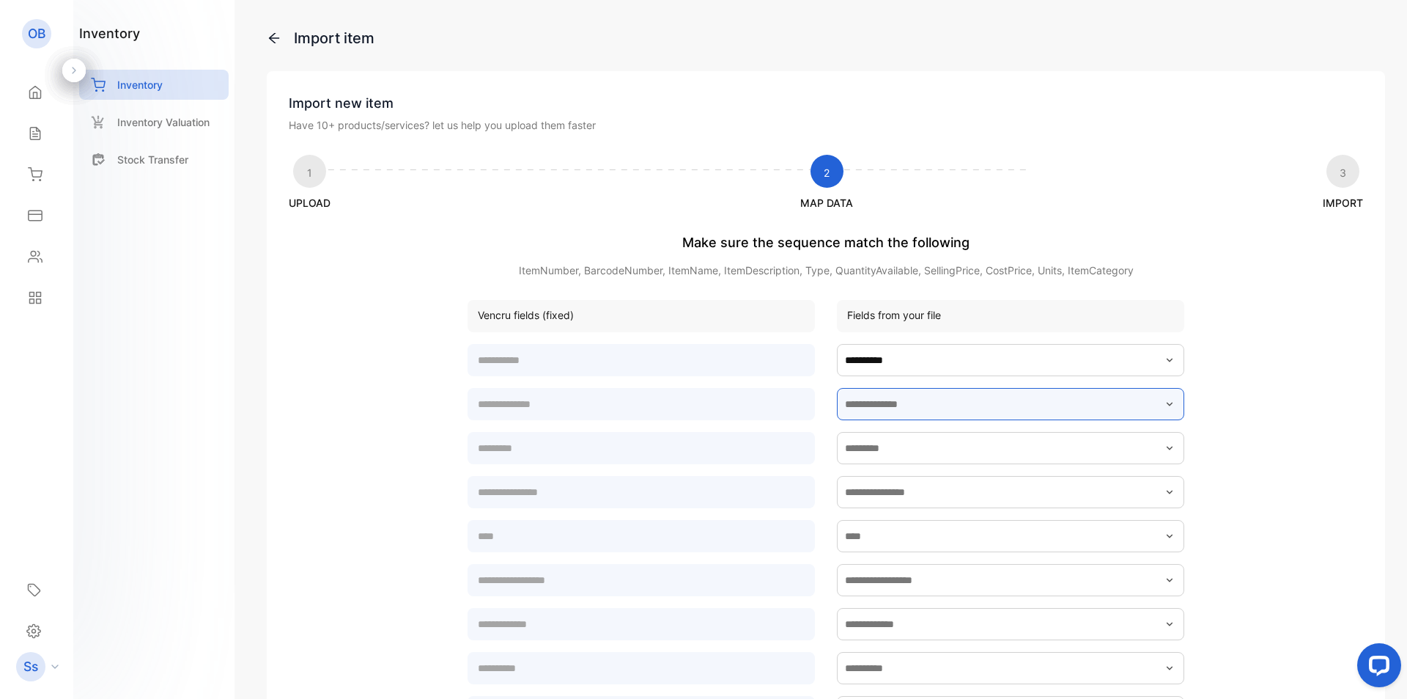
click at [919, 406] on input "text" at bounding box center [1010, 404] width 347 height 32
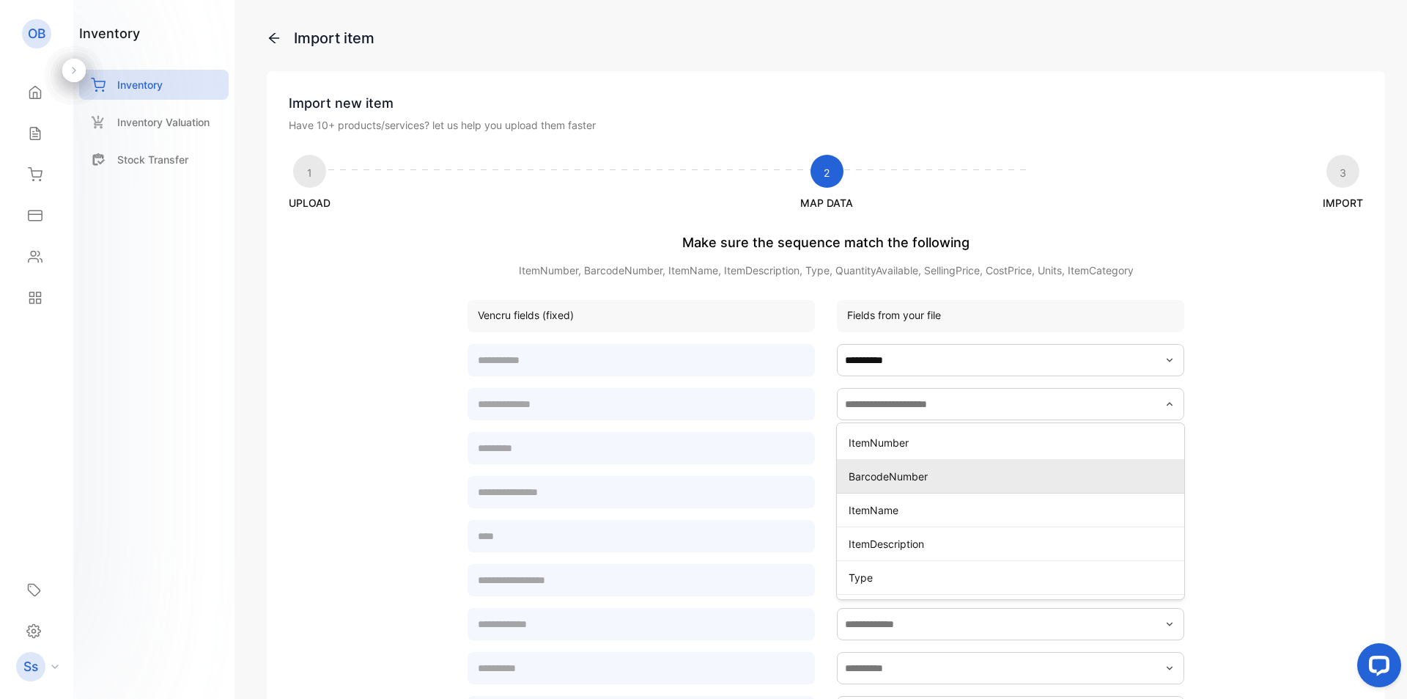
click at [913, 480] on p "BarcodeNumber" at bounding box center [1014, 475] width 330 height 15
type input "**********"
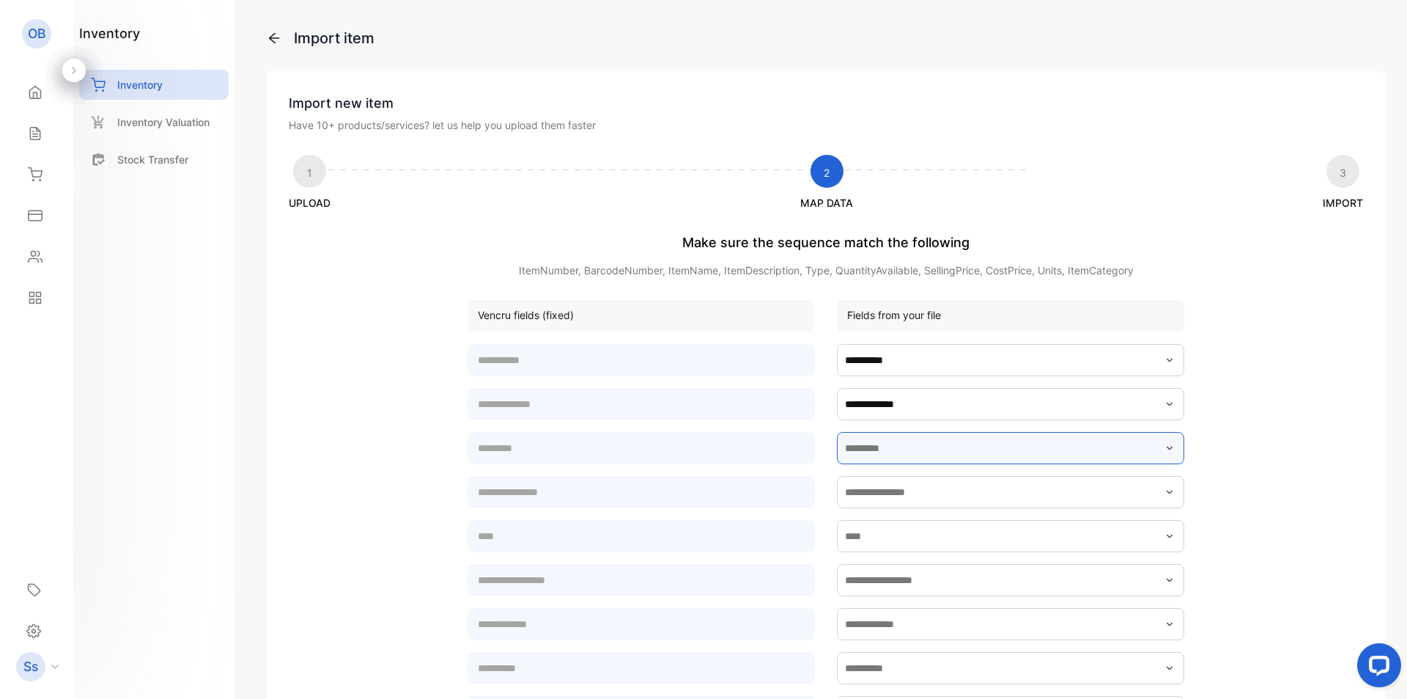
click at [903, 439] on input "text" at bounding box center [1010, 448] width 347 height 32
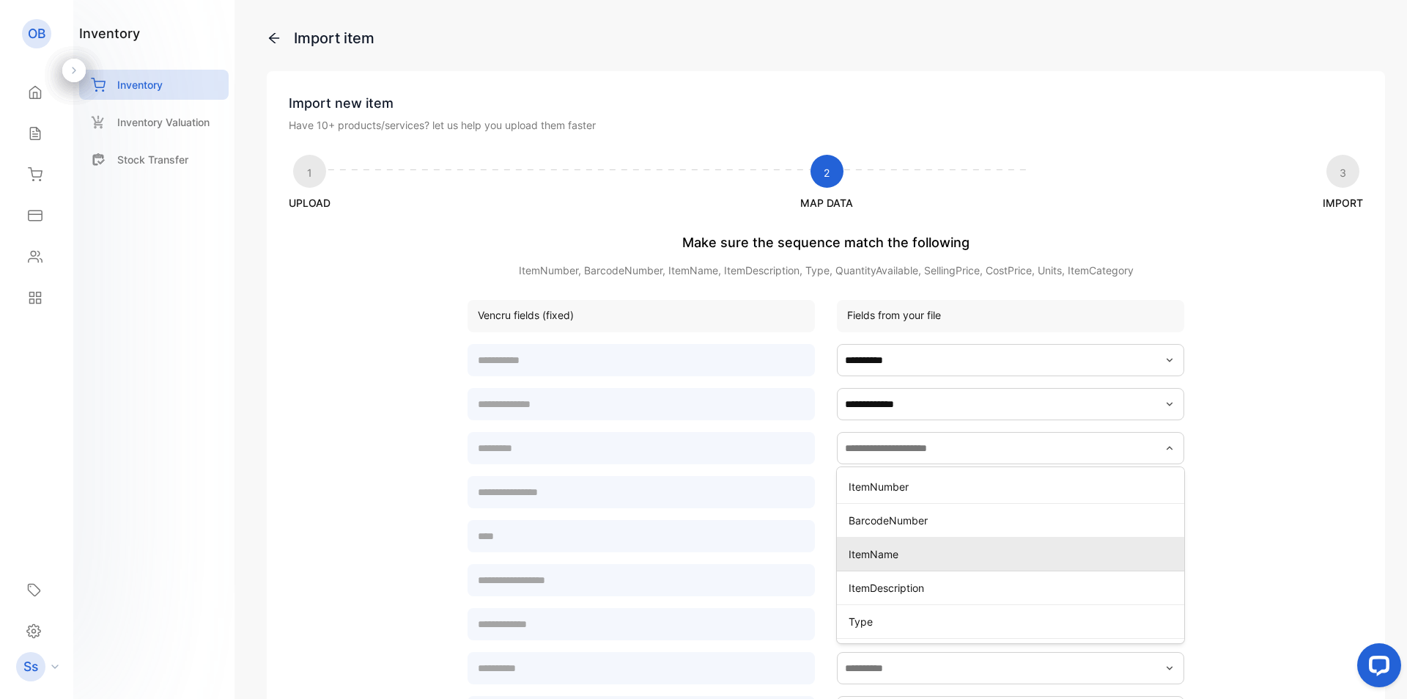
click at [913, 552] on p "ItemName" at bounding box center [1014, 553] width 330 height 15
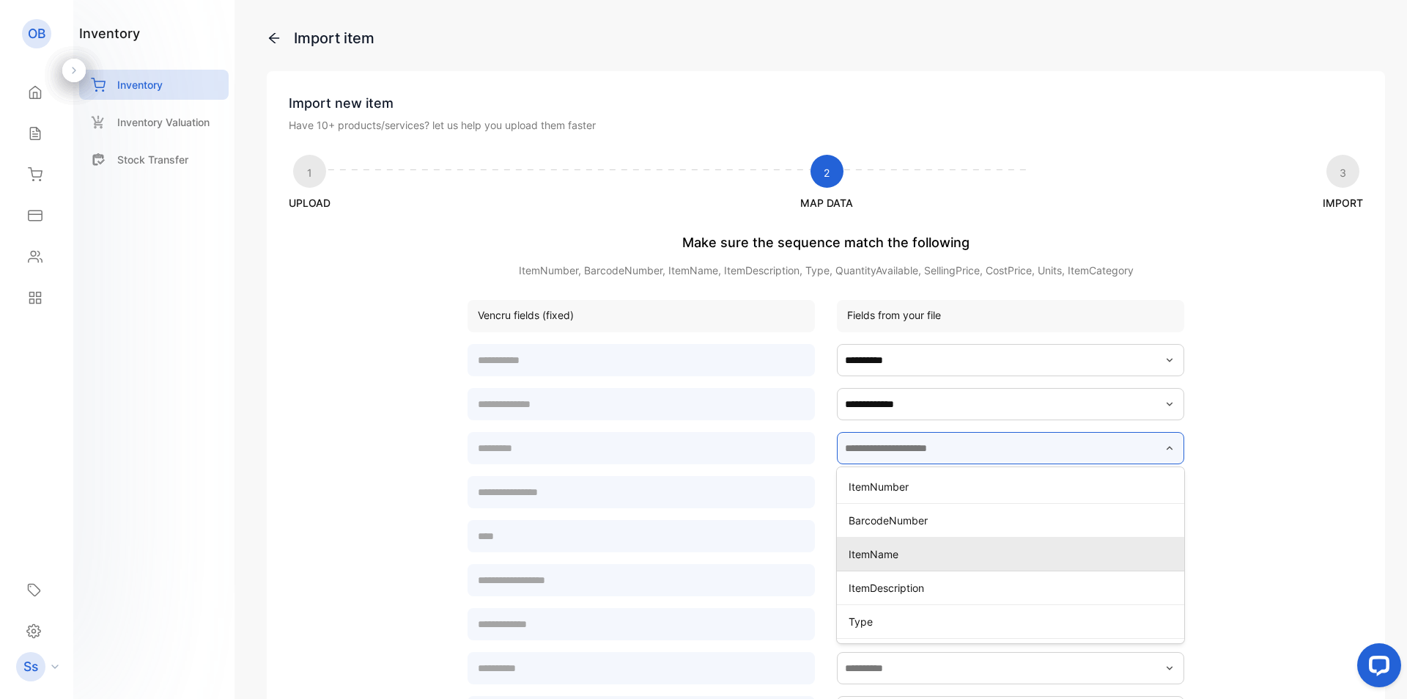
type input "********"
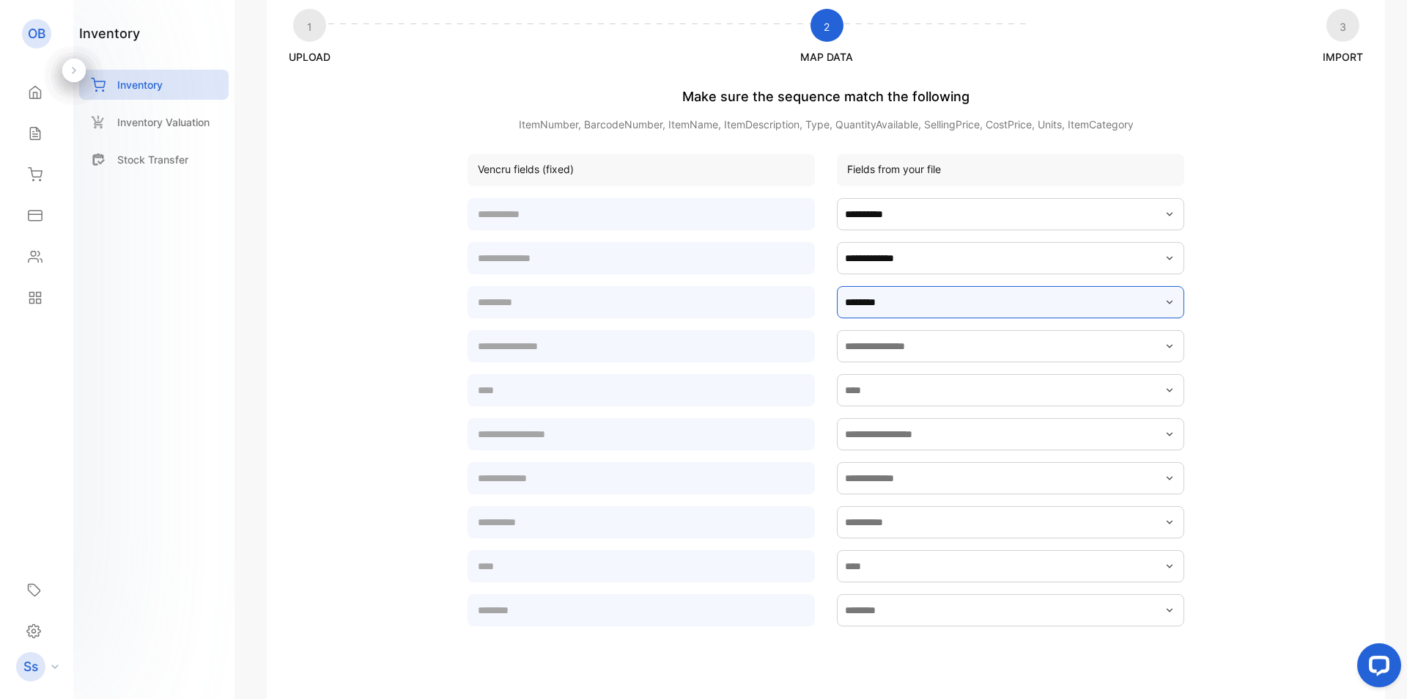
scroll to position [147, 0]
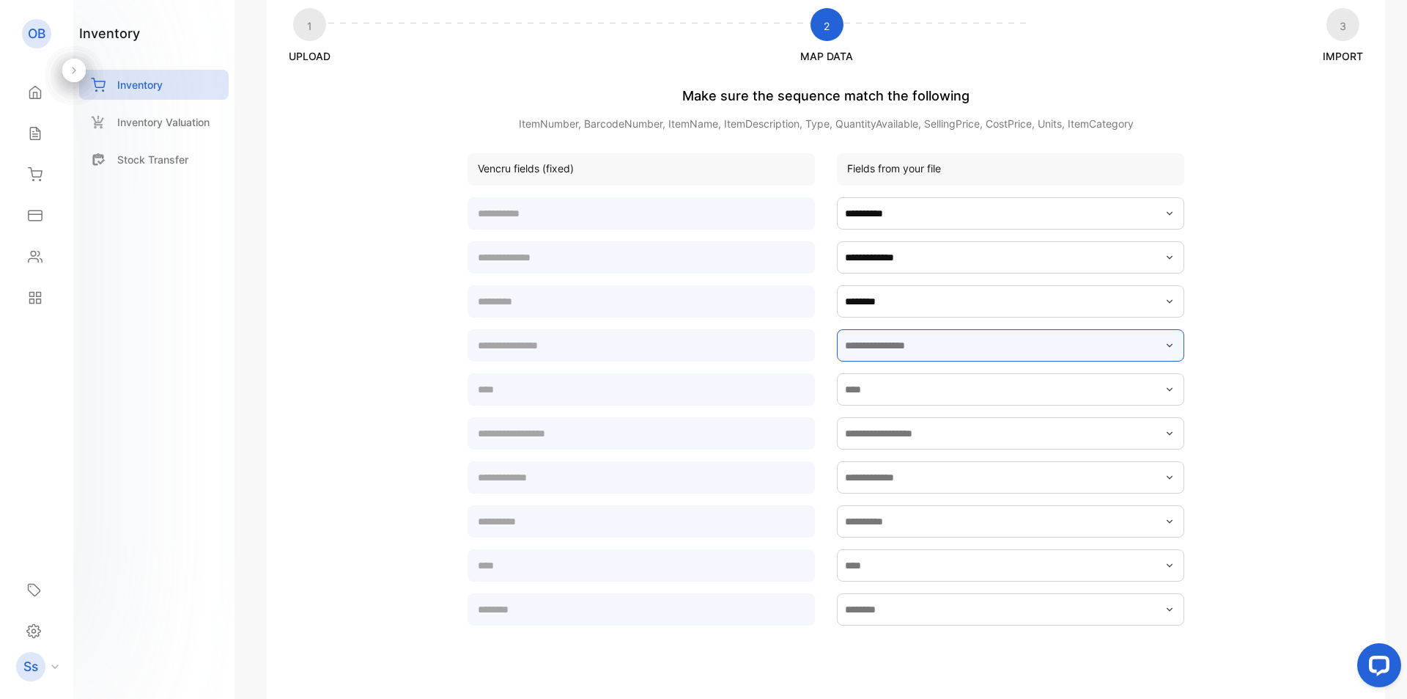
click at [906, 356] on input "text" at bounding box center [1010, 345] width 347 height 32
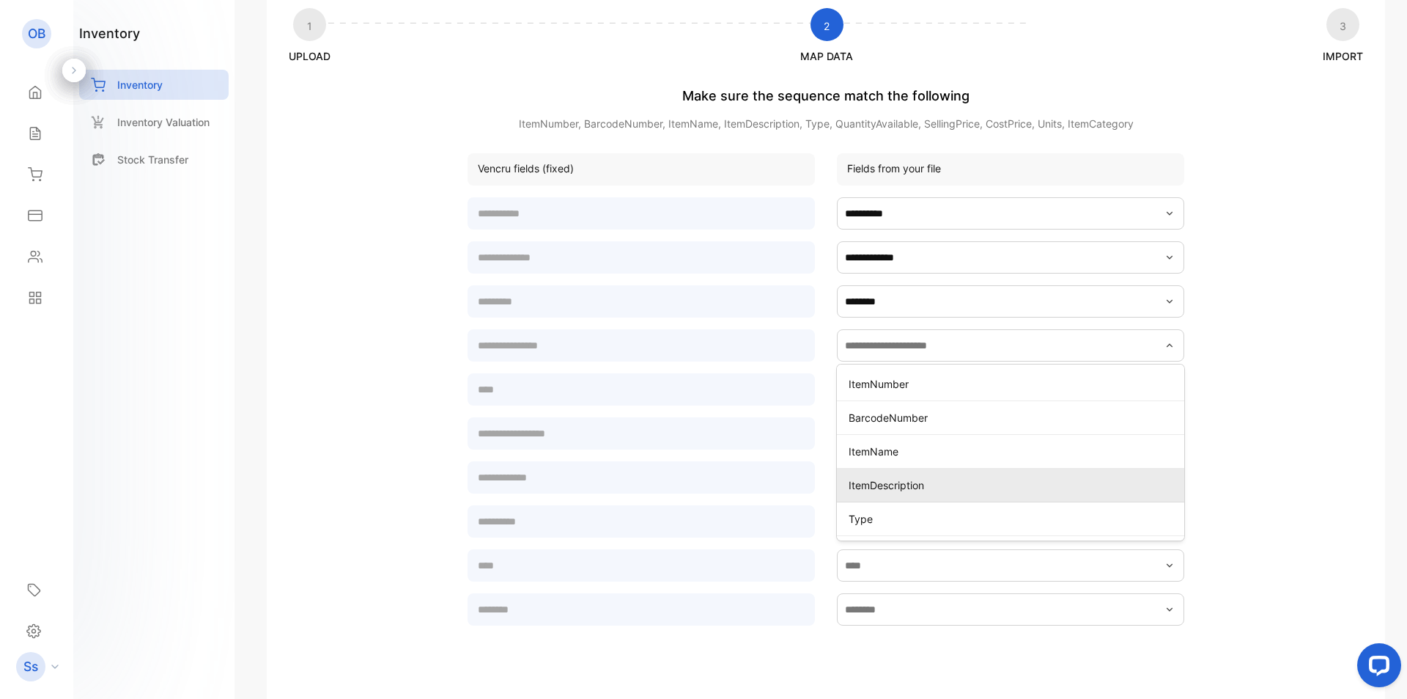
drag, startPoint x: 916, startPoint y: 491, endPoint x: 913, endPoint y: 479, distance: 12.7
click at [916, 492] on p "ItemDescription" at bounding box center [1014, 484] width 330 height 15
type input "**********"
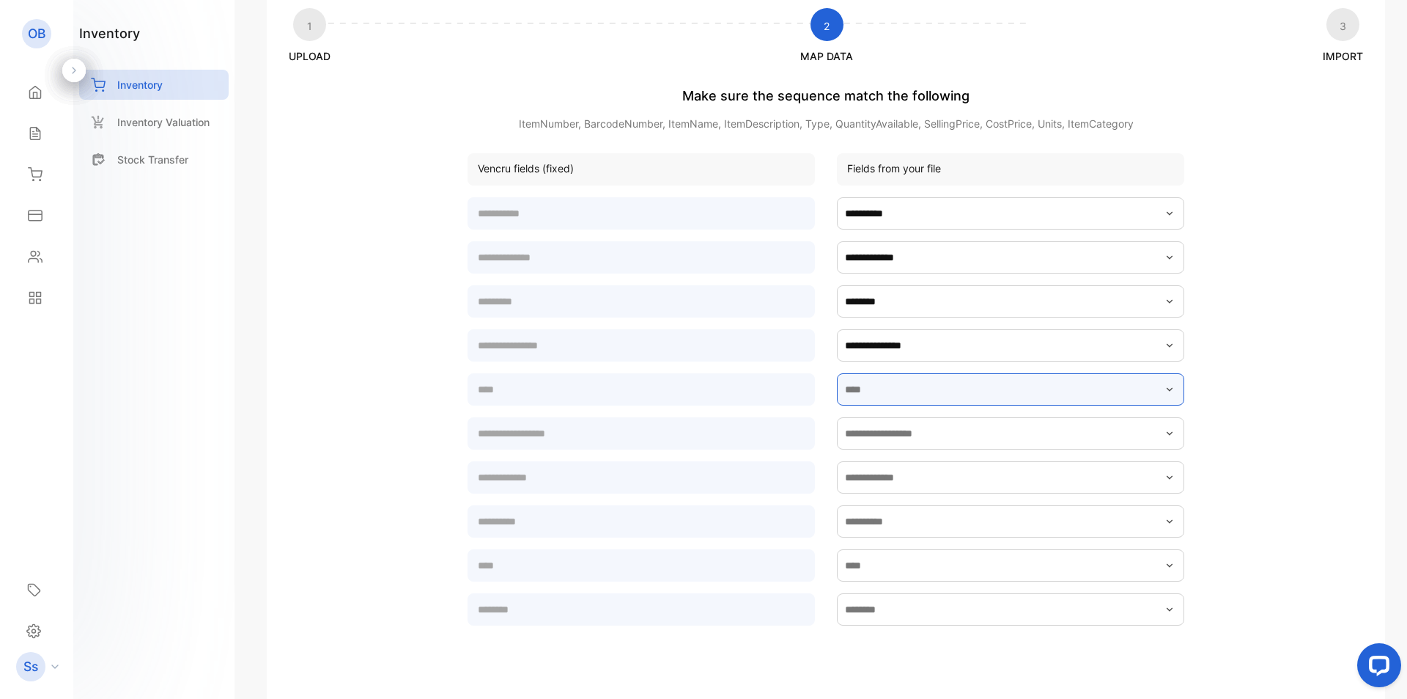
click at [914, 393] on input "text" at bounding box center [1010, 389] width 347 height 32
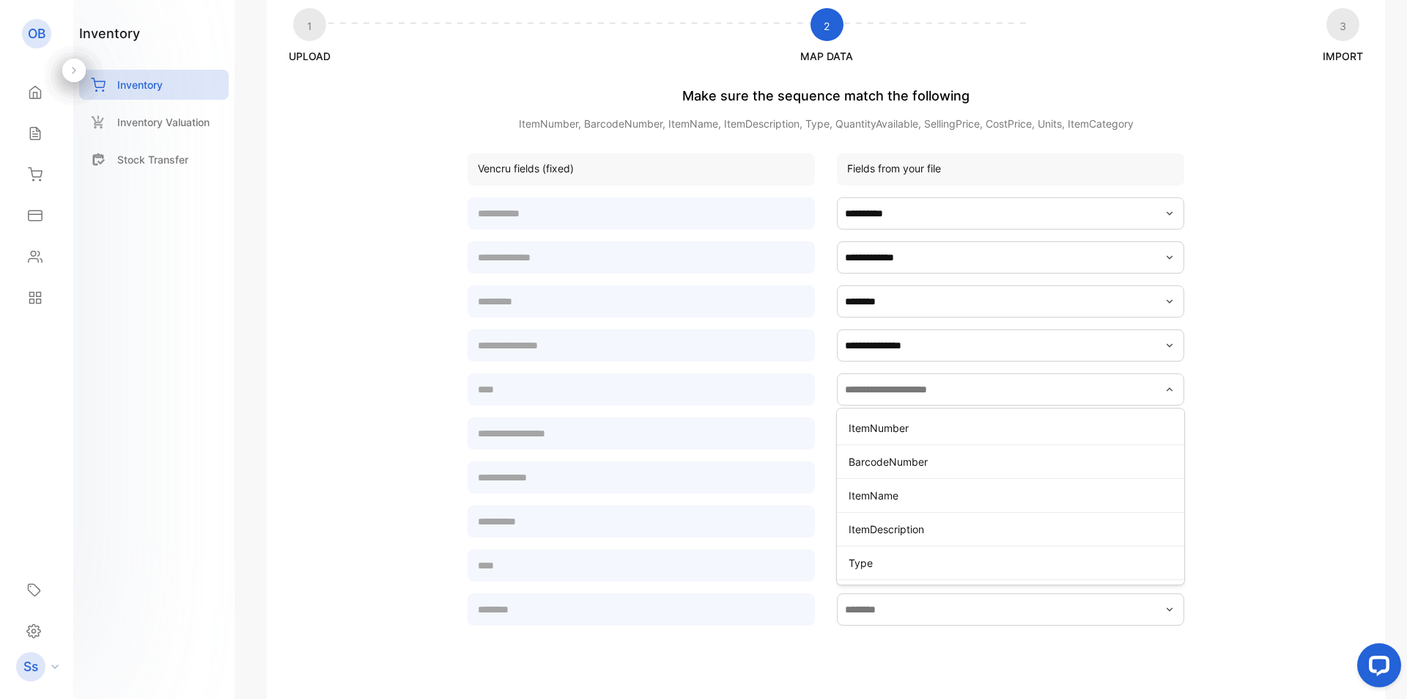
click at [899, 570] on p "Type" at bounding box center [1014, 562] width 330 height 15
type input "****"
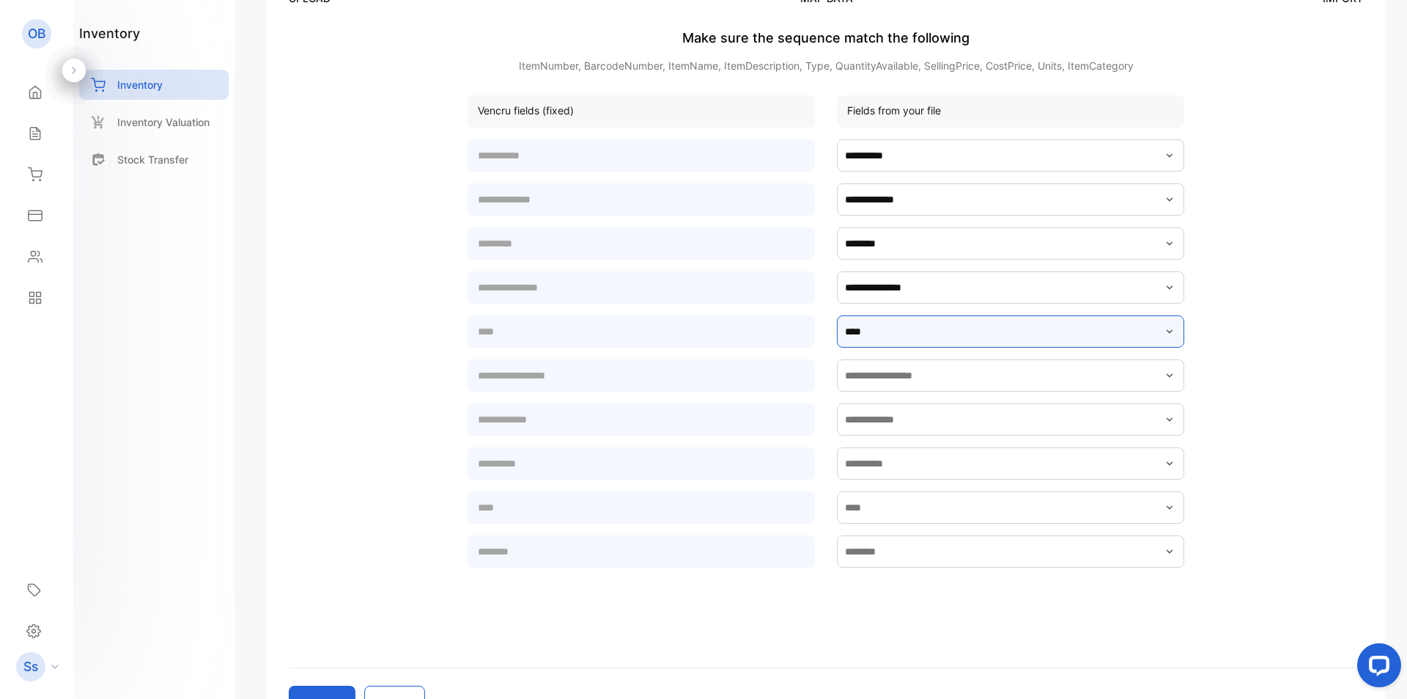
scroll to position [293, 0]
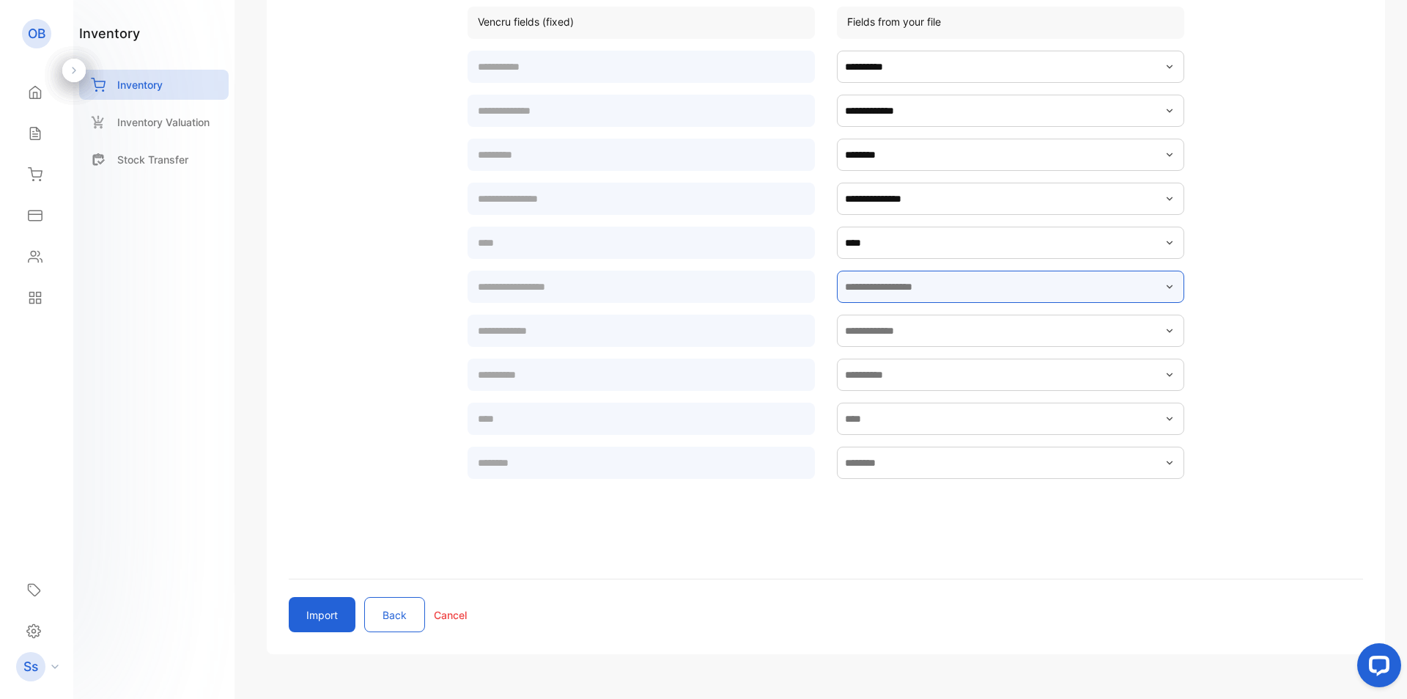
click at [906, 293] on input "text" at bounding box center [1010, 286] width 347 height 32
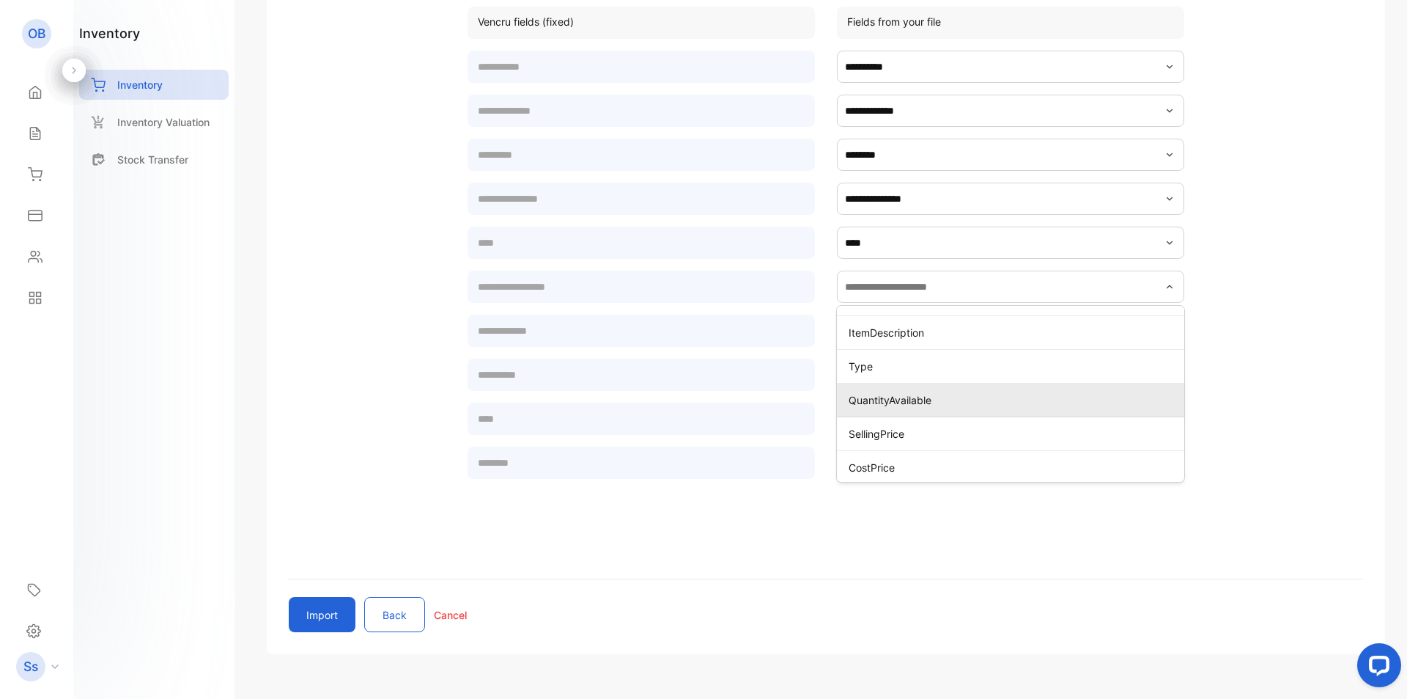
click at [913, 399] on p "QuantityAvailable" at bounding box center [1014, 399] width 330 height 15
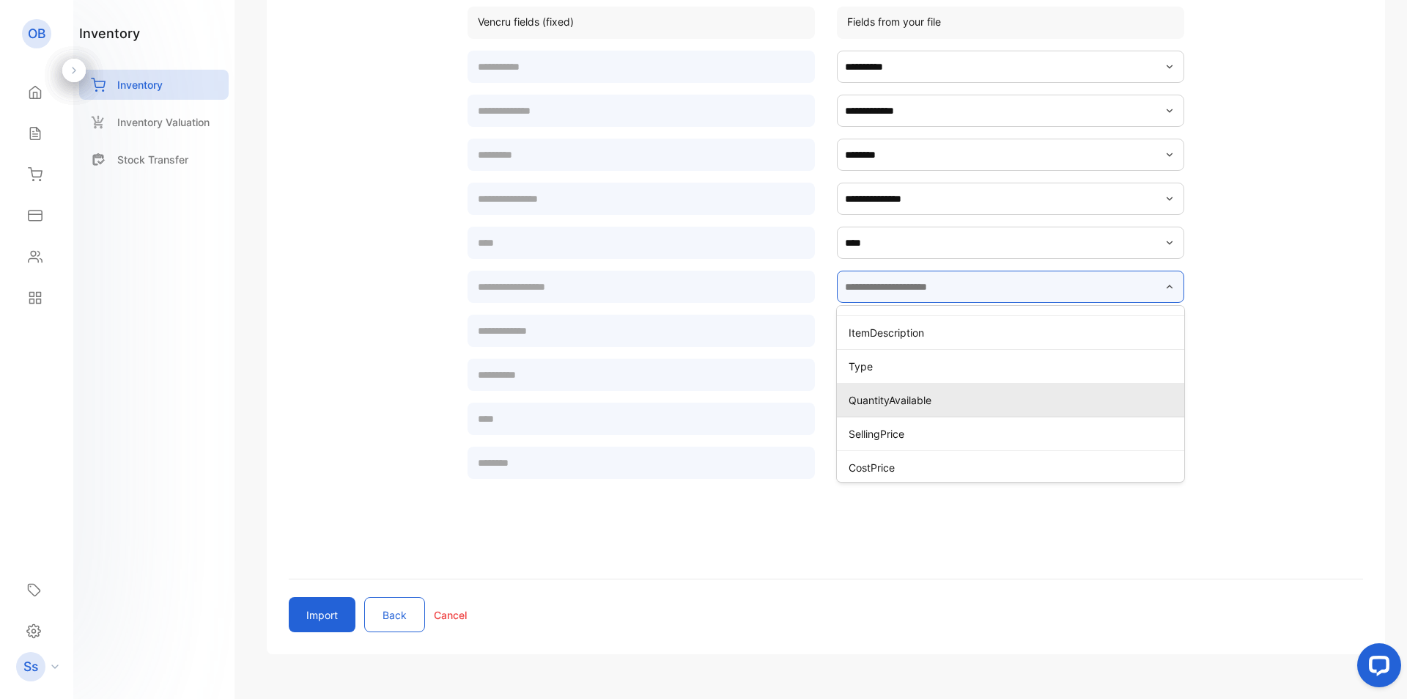
type input "**********"
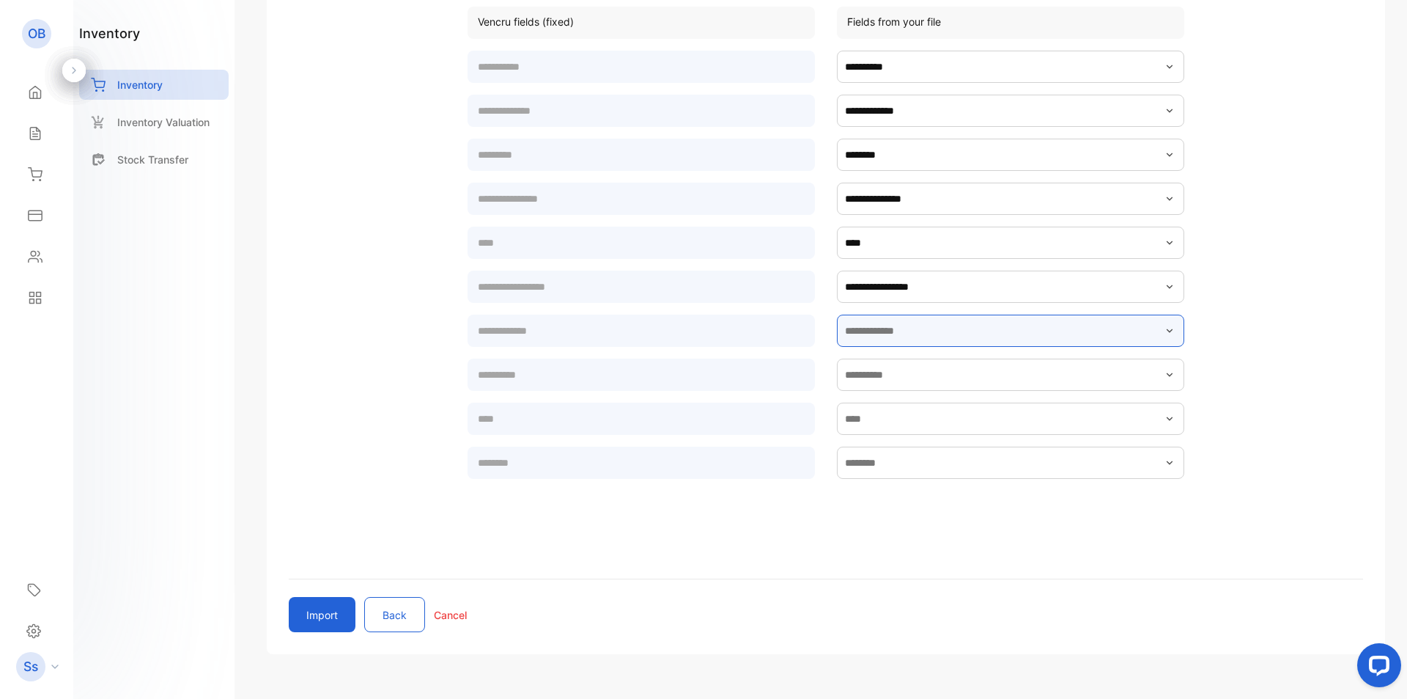
click at [910, 334] on input "text" at bounding box center [1010, 330] width 347 height 32
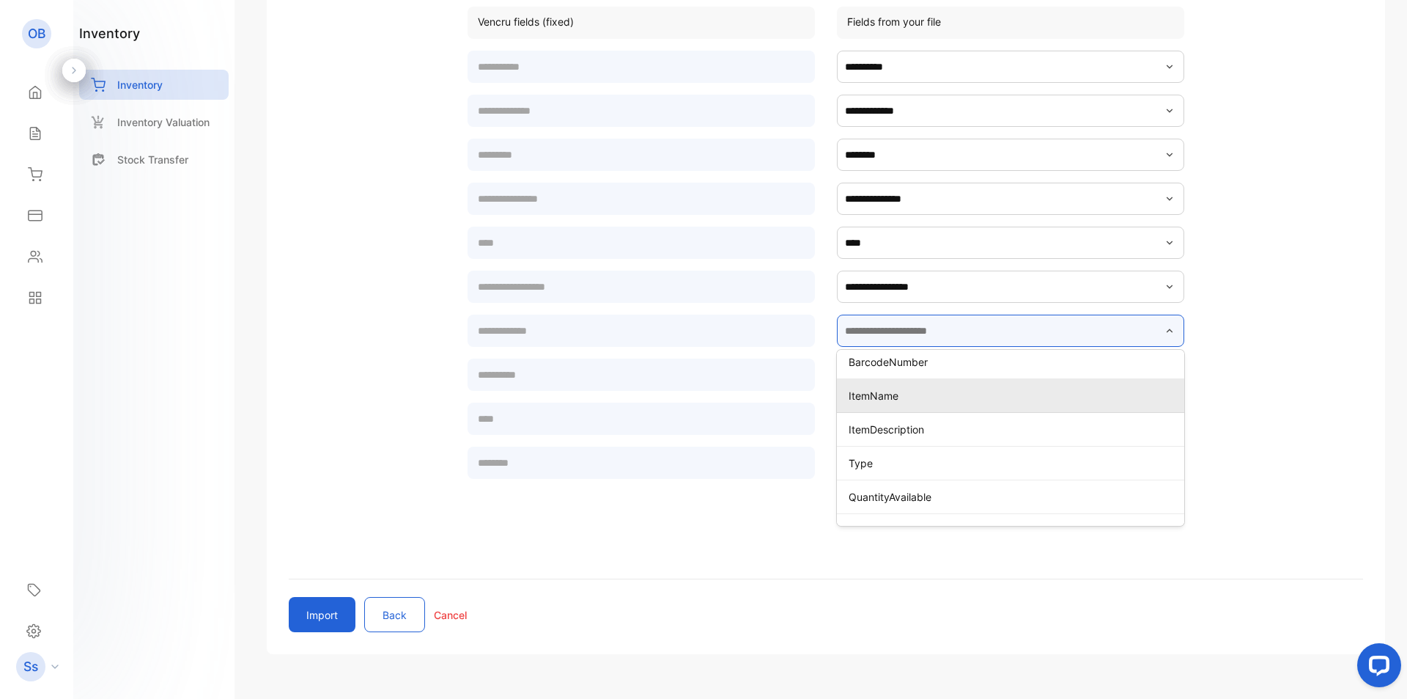
scroll to position [147, 0]
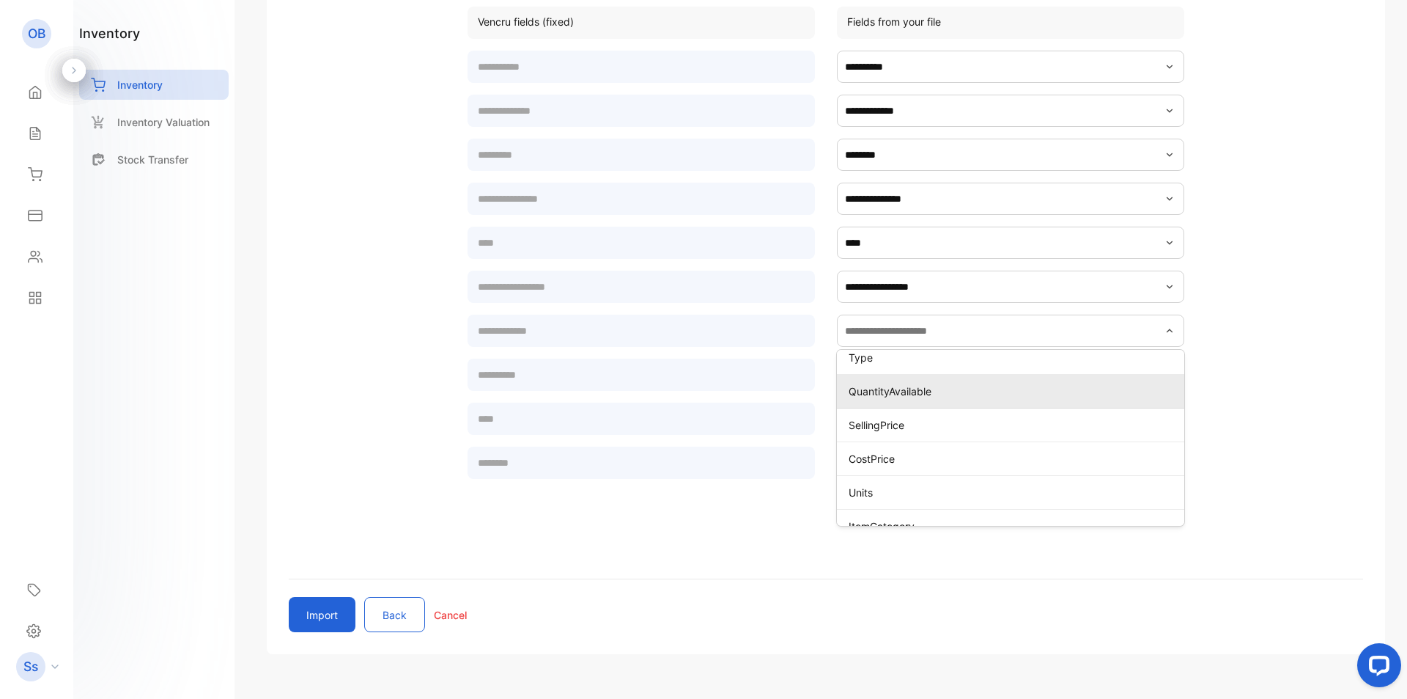
click at [908, 431] on p "SellingPrice" at bounding box center [1014, 424] width 330 height 15
type input "**********"
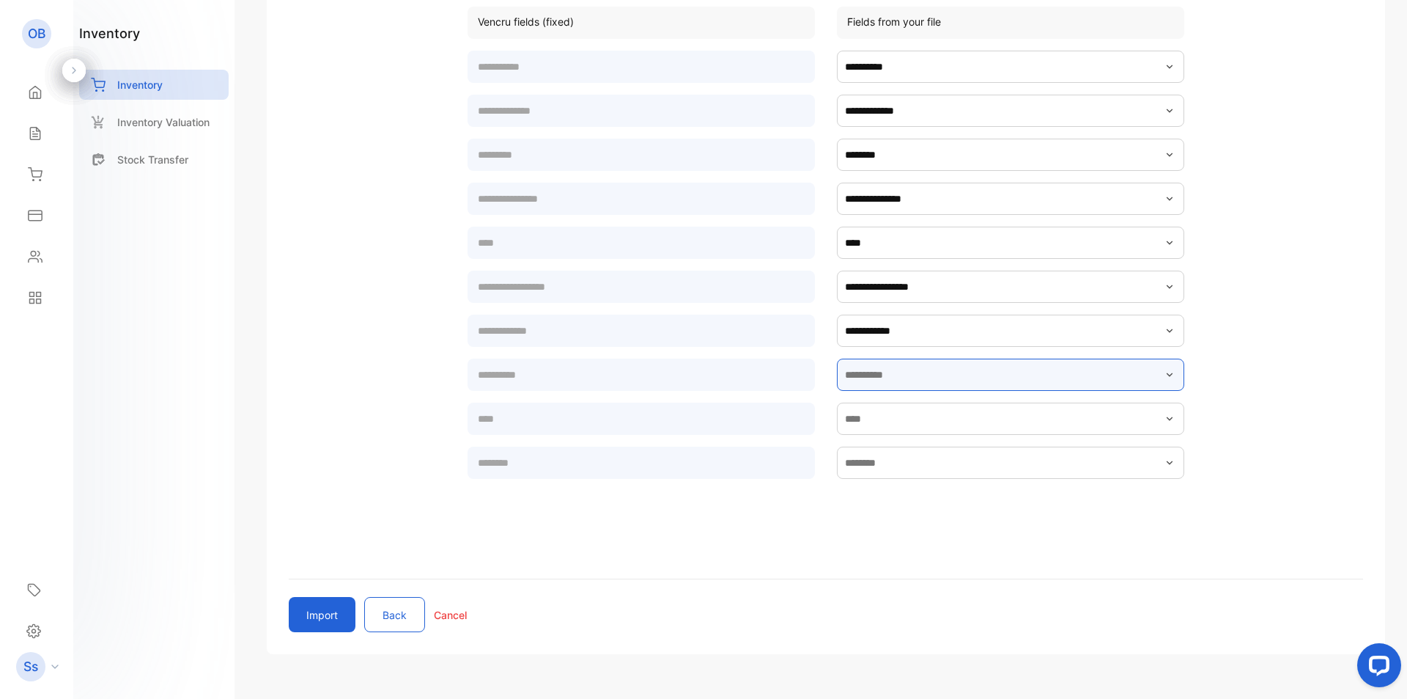
click at [909, 383] on input "text" at bounding box center [1010, 374] width 347 height 32
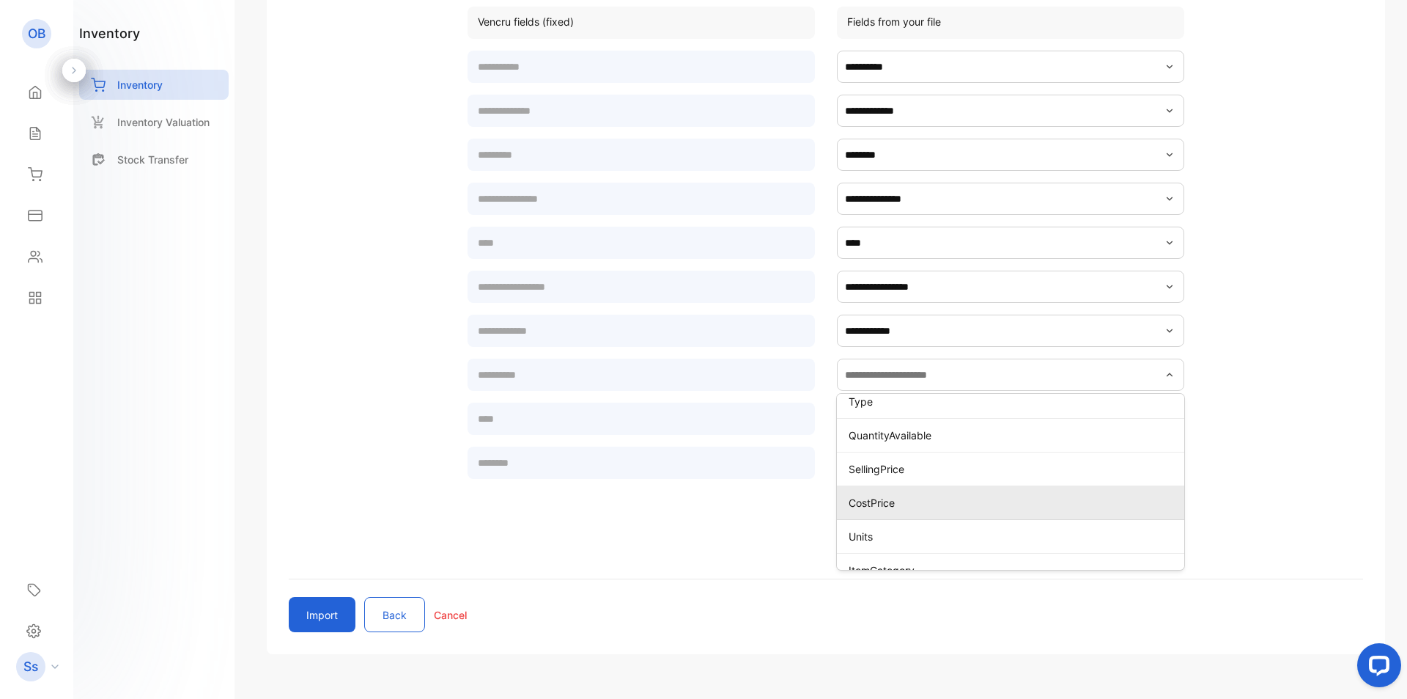
click at [901, 505] on p "CostPrice" at bounding box center [1014, 502] width 330 height 15
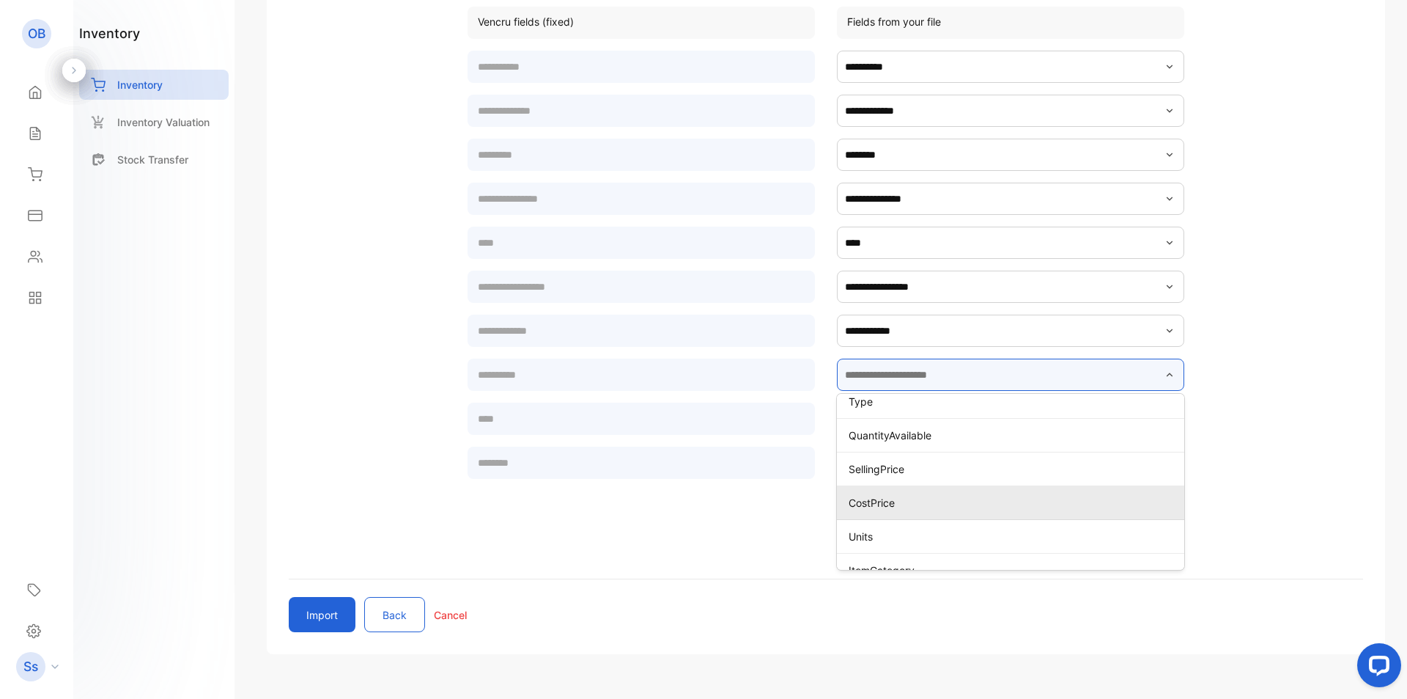
type input "*********"
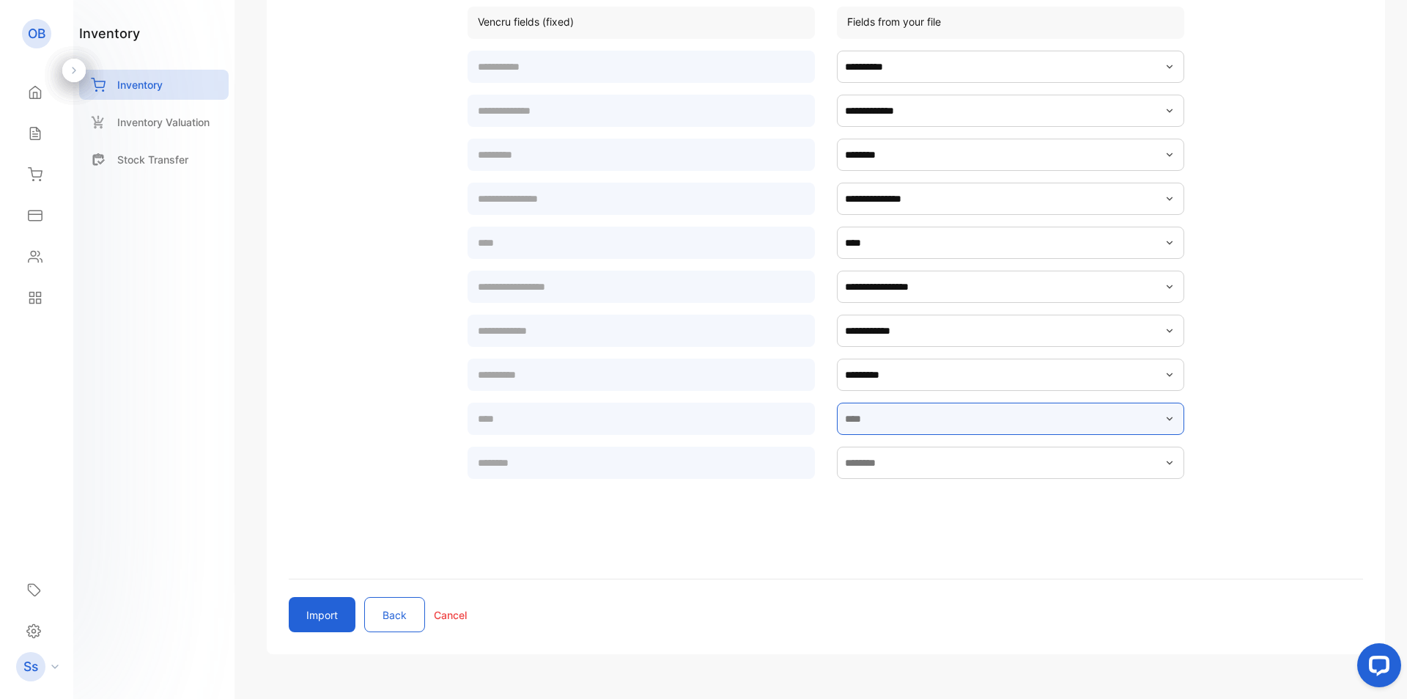
click at [910, 420] on input "text" at bounding box center [1010, 418] width 347 height 32
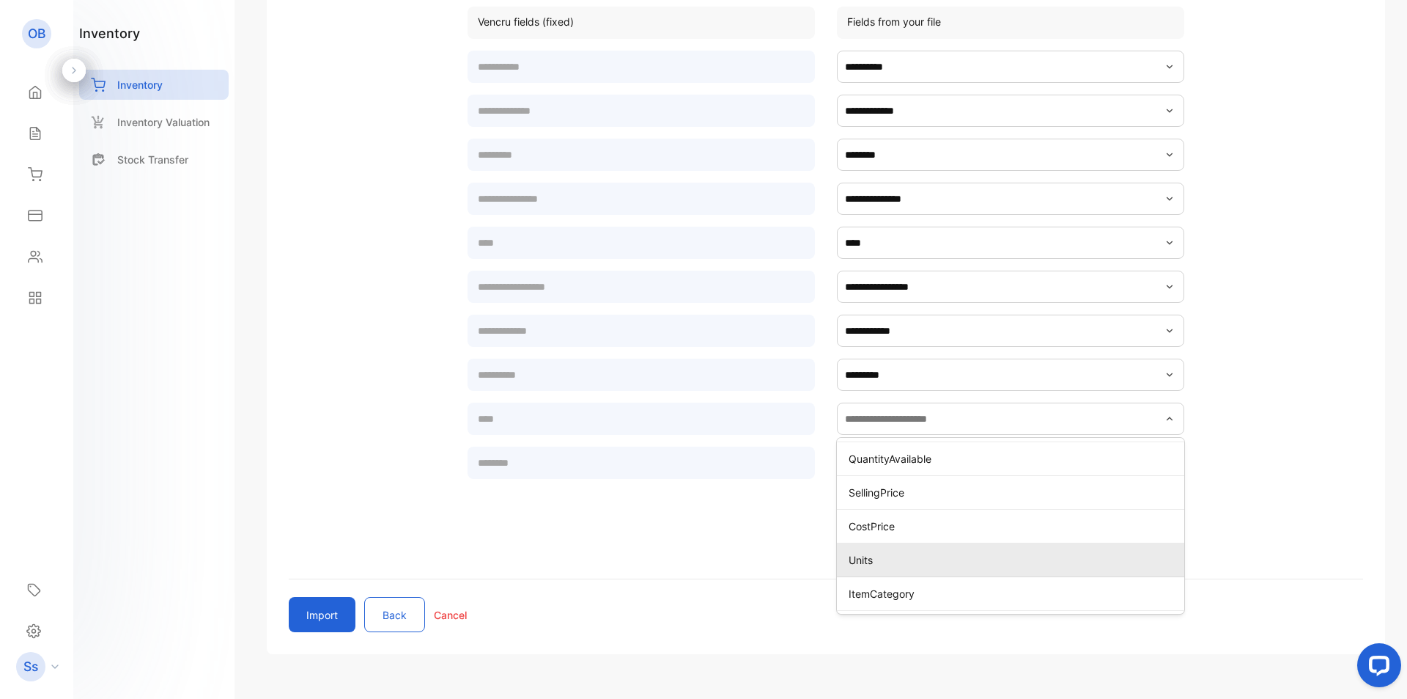
click at [900, 555] on p "Units" at bounding box center [1014, 559] width 330 height 15
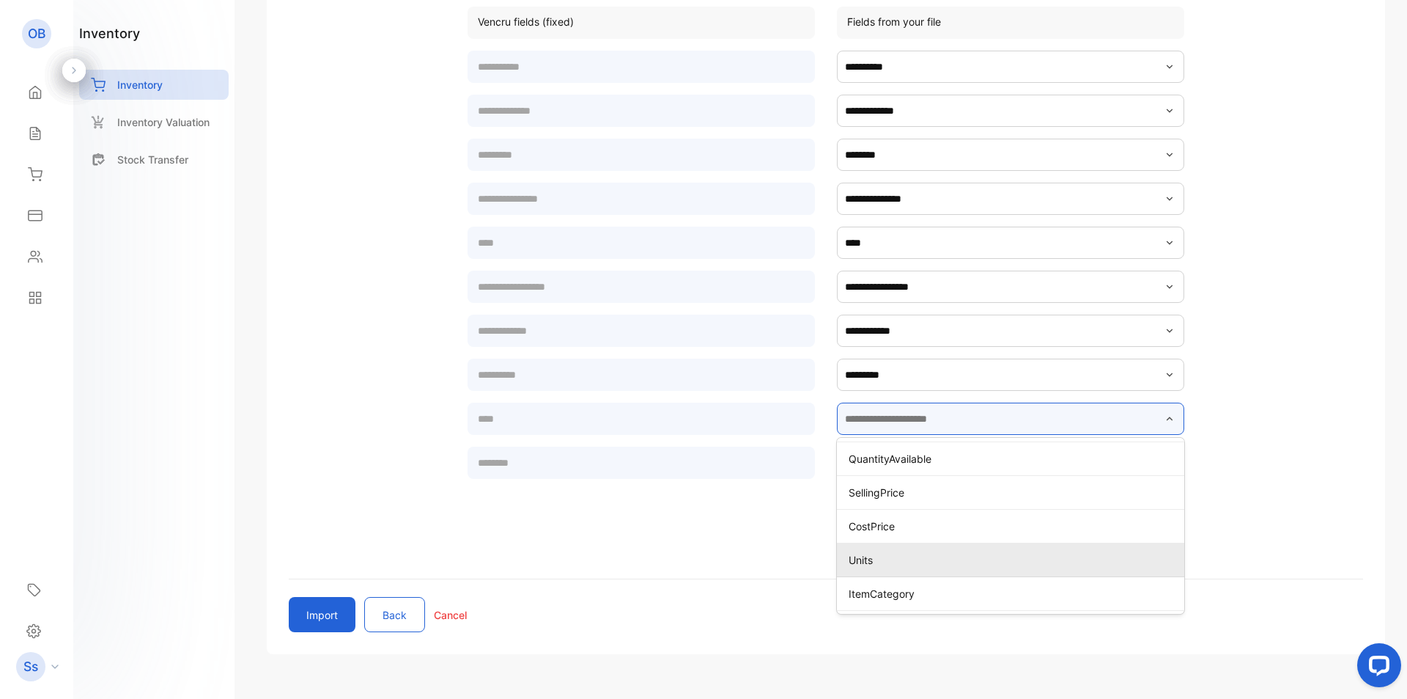
type input "*****"
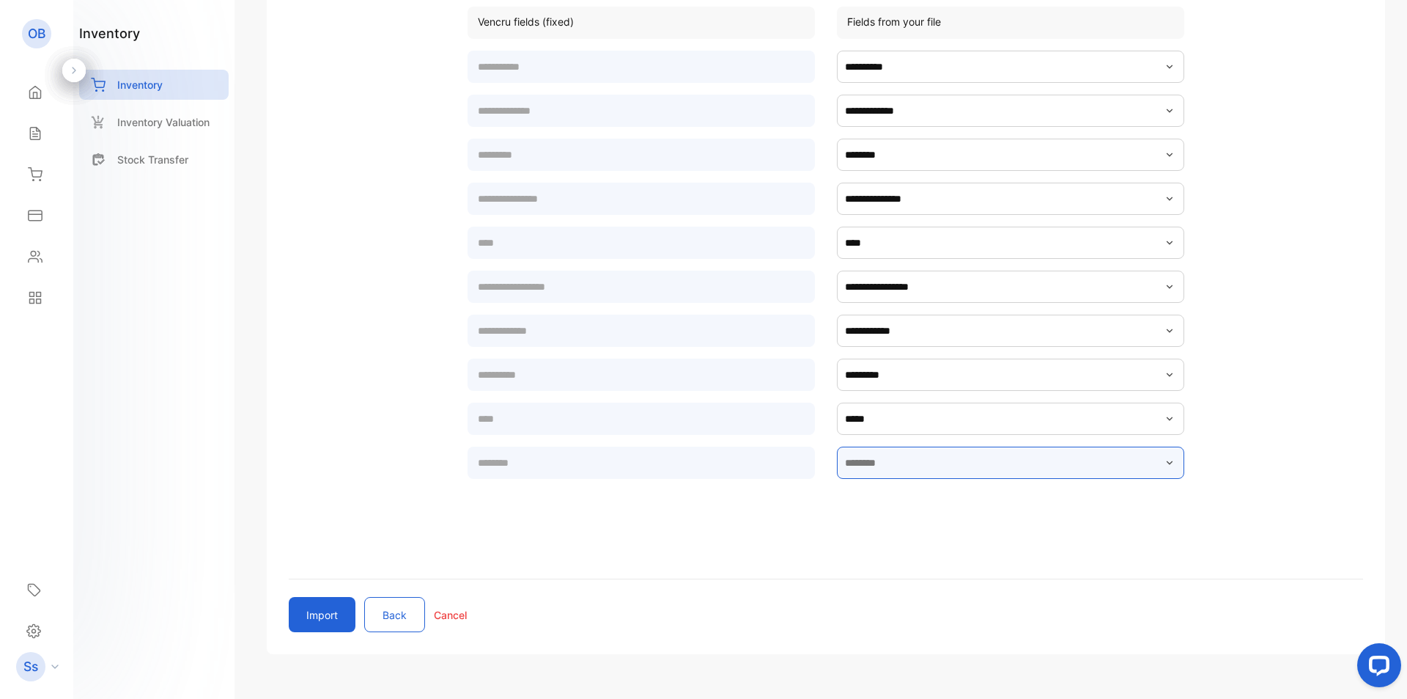
click at [899, 463] on input "text" at bounding box center [1010, 462] width 347 height 32
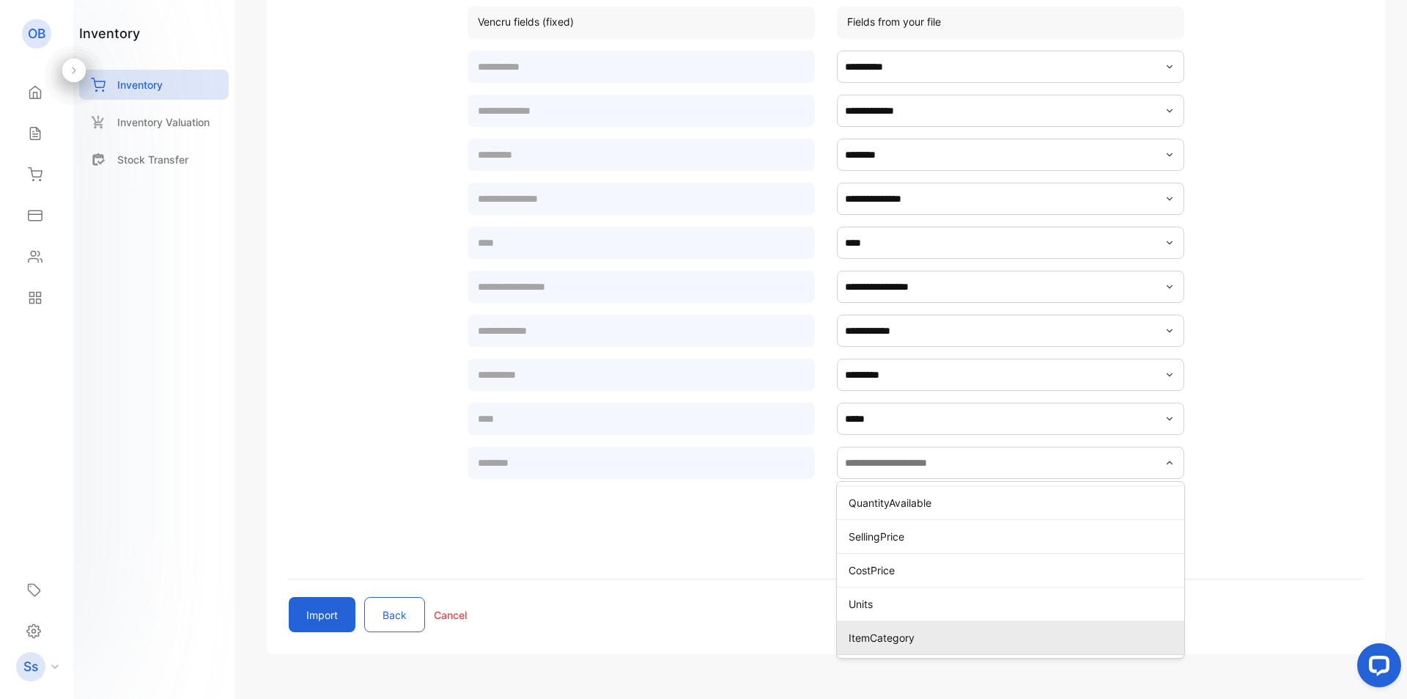
click at [905, 644] on p "ItemCategory" at bounding box center [1014, 637] width 330 height 15
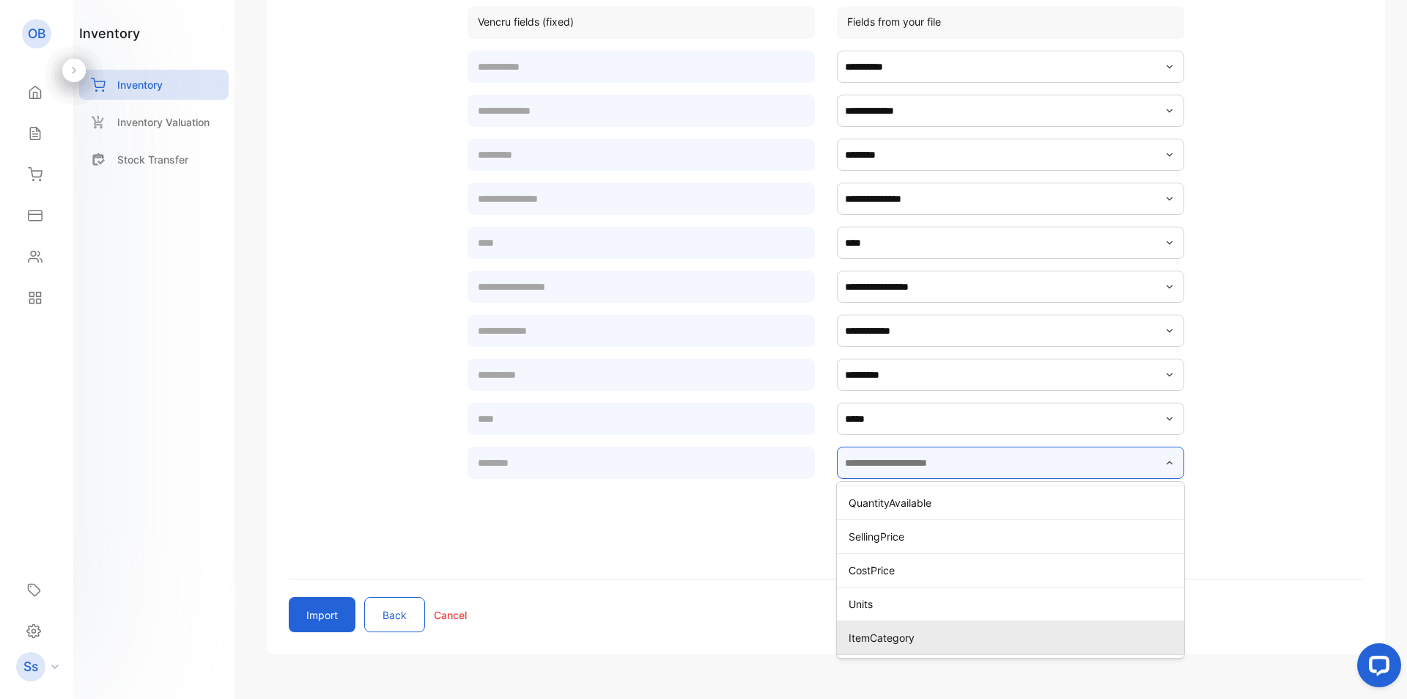
type input "**********"
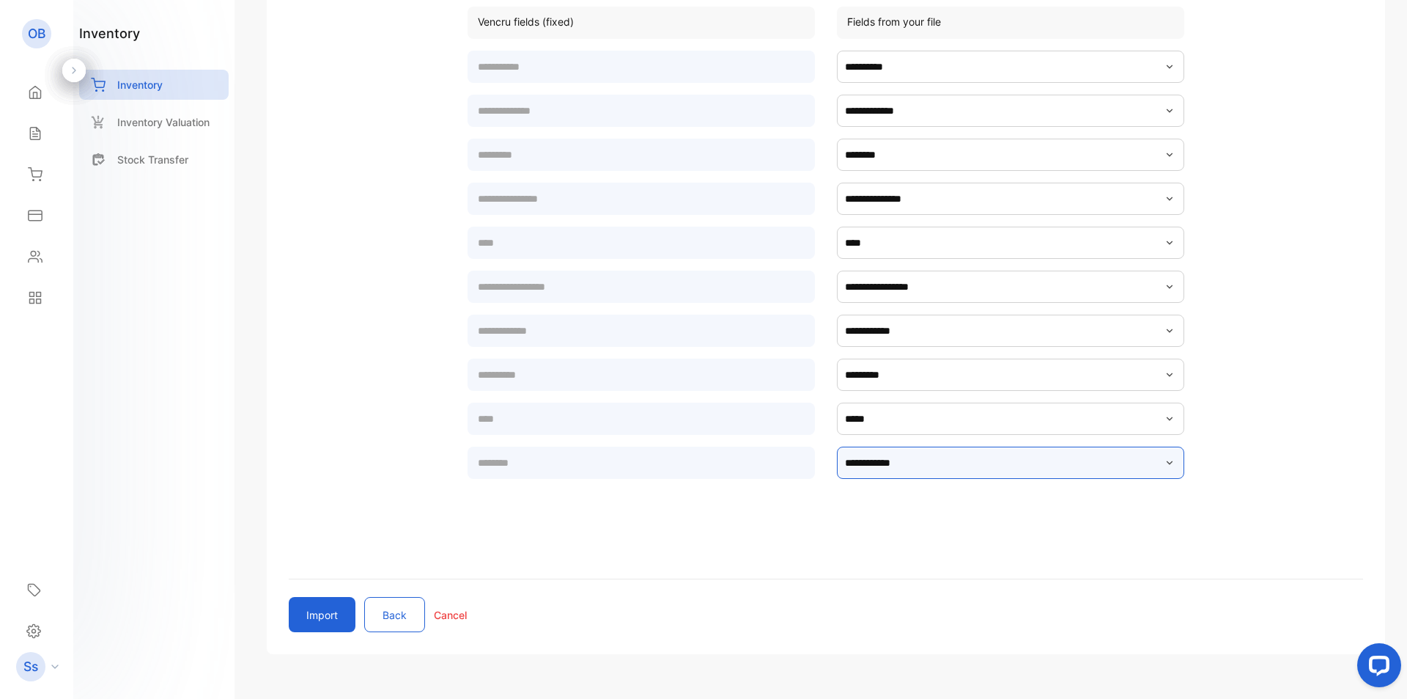
scroll to position [331, 0]
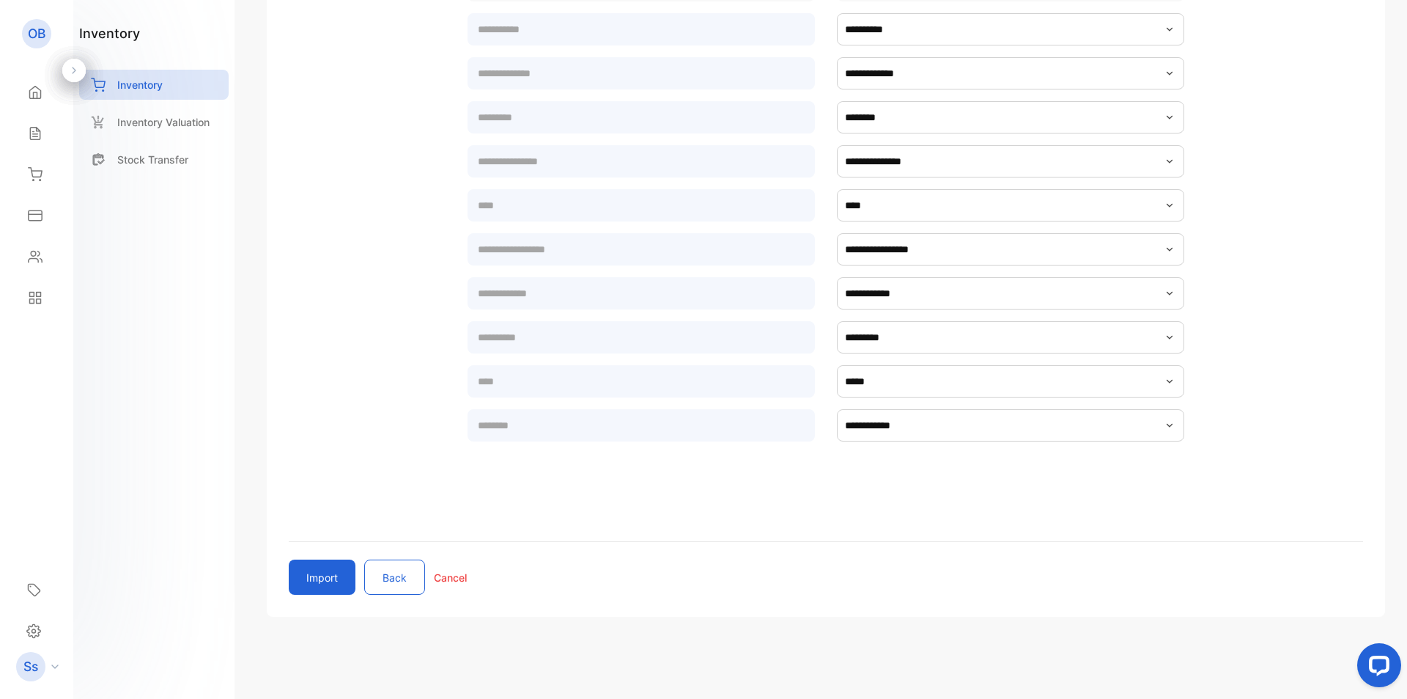
click at [326, 567] on button "Import" at bounding box center [322, 576] width 67 height 35
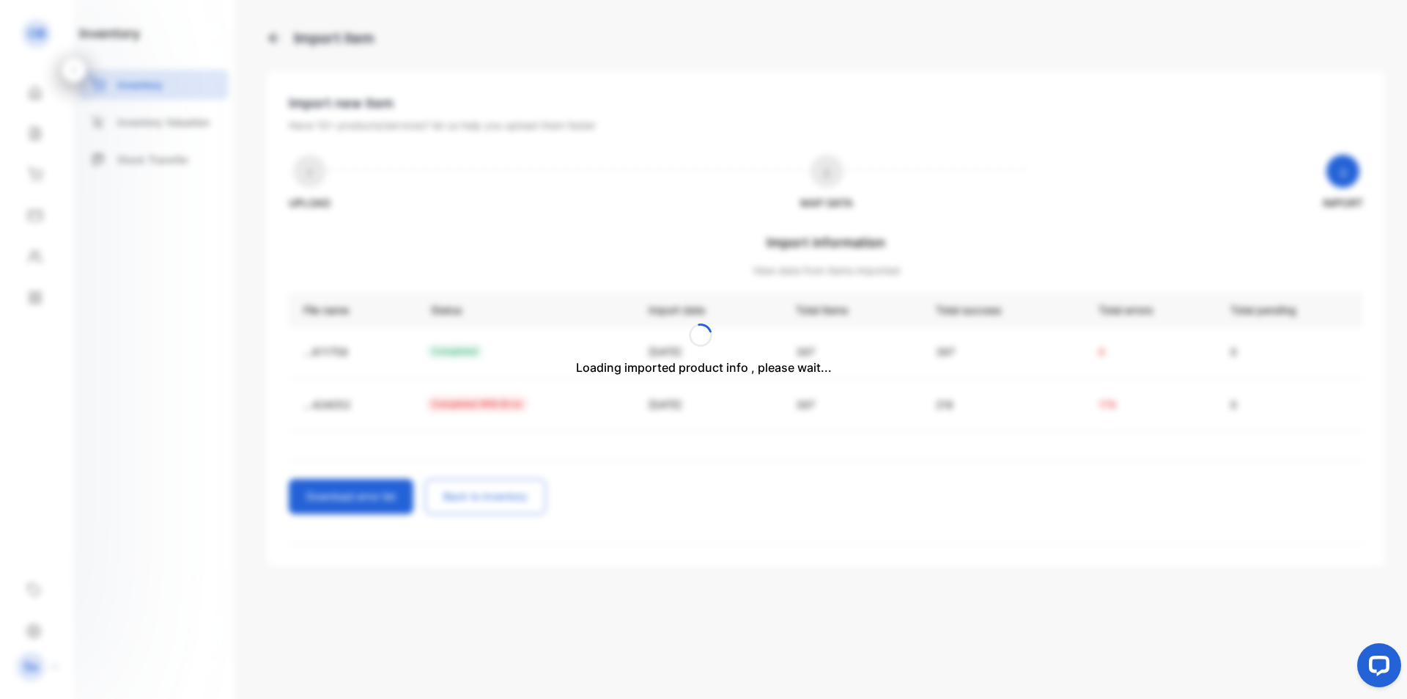
scroll to position [0, 0]
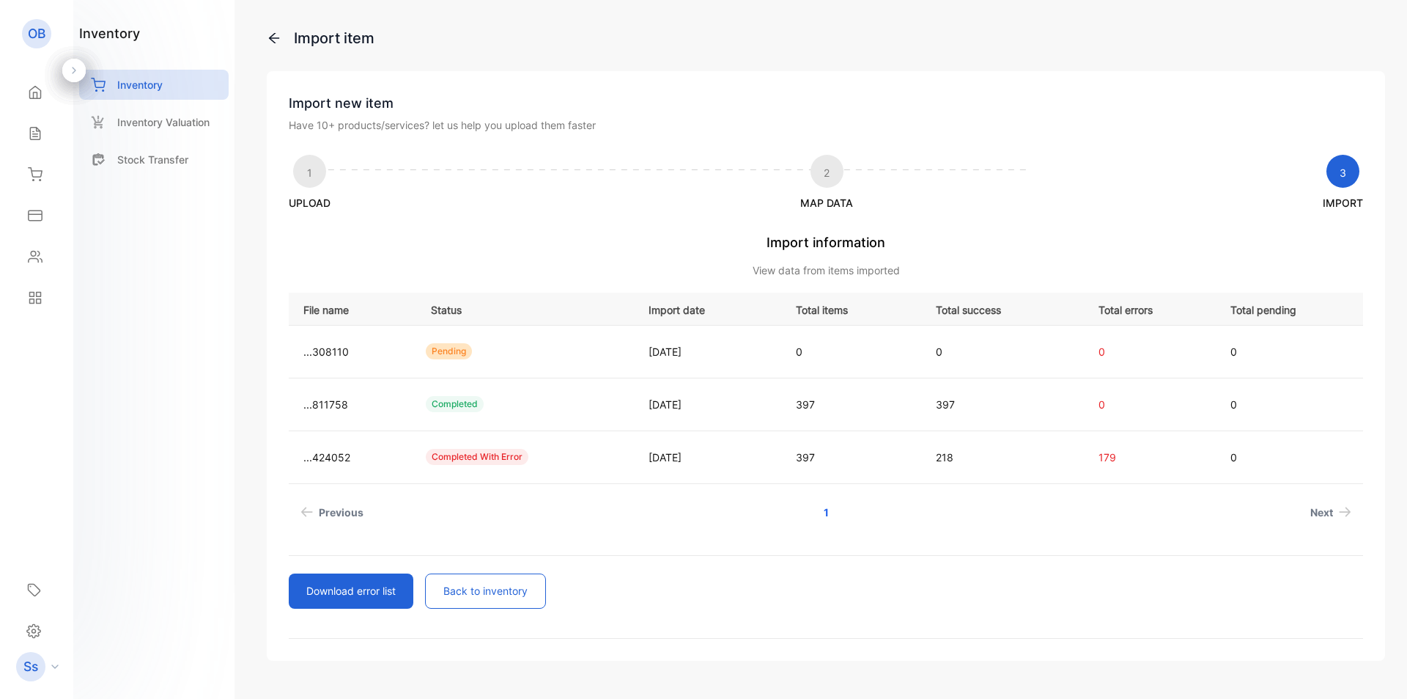
click at [839, 572] on div "Import information View data from items imported File name Status Import date T…" at bounding box center [826, 420] width 1075 height 376
click at [1345, 118] on p "Have 10+ products/services? let us help you upload them faster" at bounding box center [826, 124] width 1075 height 15
click at [186, 235] on div "inventory Inventory Inventory Valuation Stock Transfer" at bounding box center [153, 349] width 161 height 699
click at [25, 134] on div "Sales" at bounding box center [32, 133] width 19 height 15
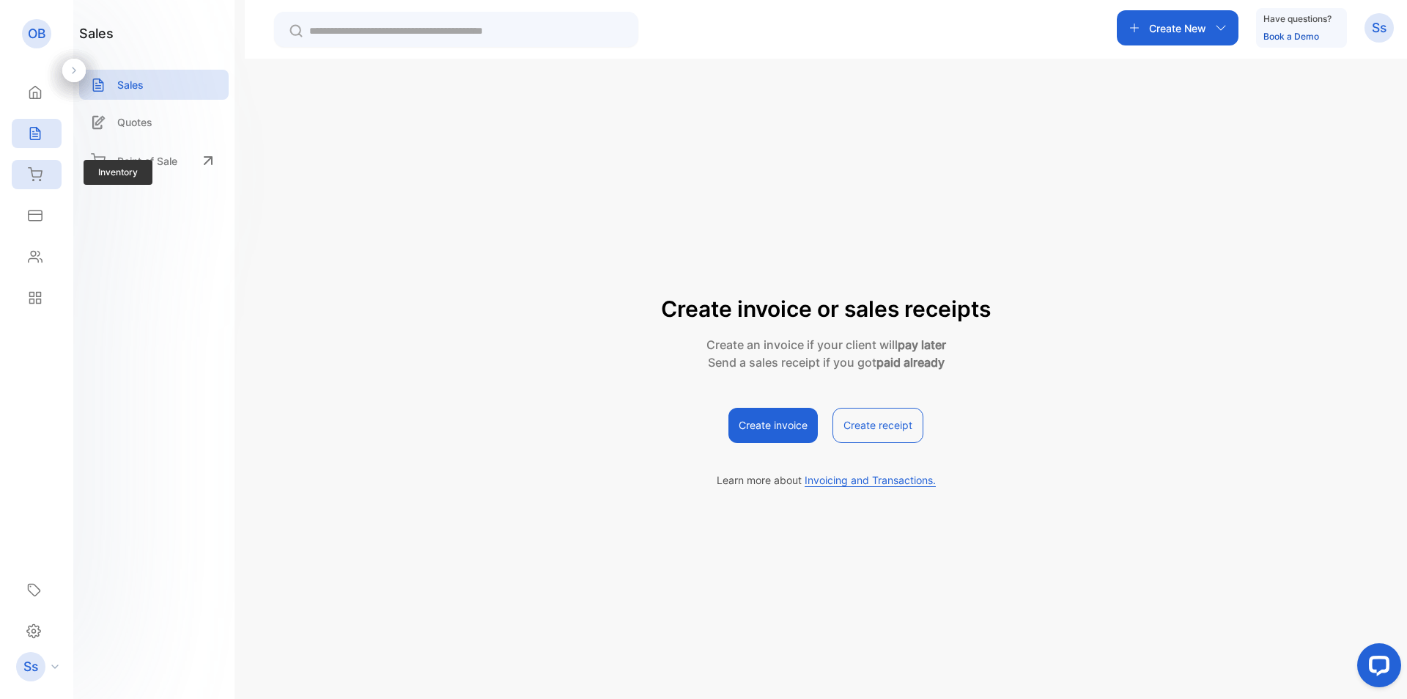
click at [12, 167] on div "Inventory" at bounding box center [37, 174] width 50 height 29
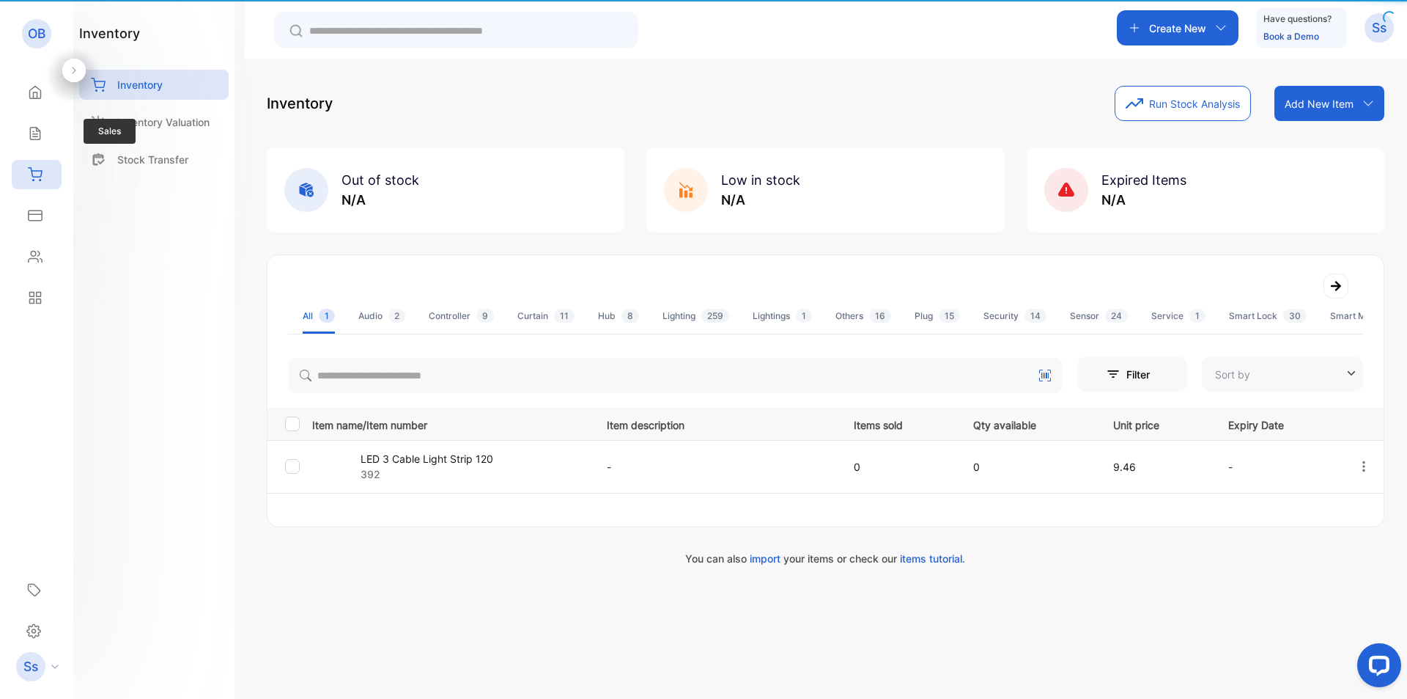
type input "**********"
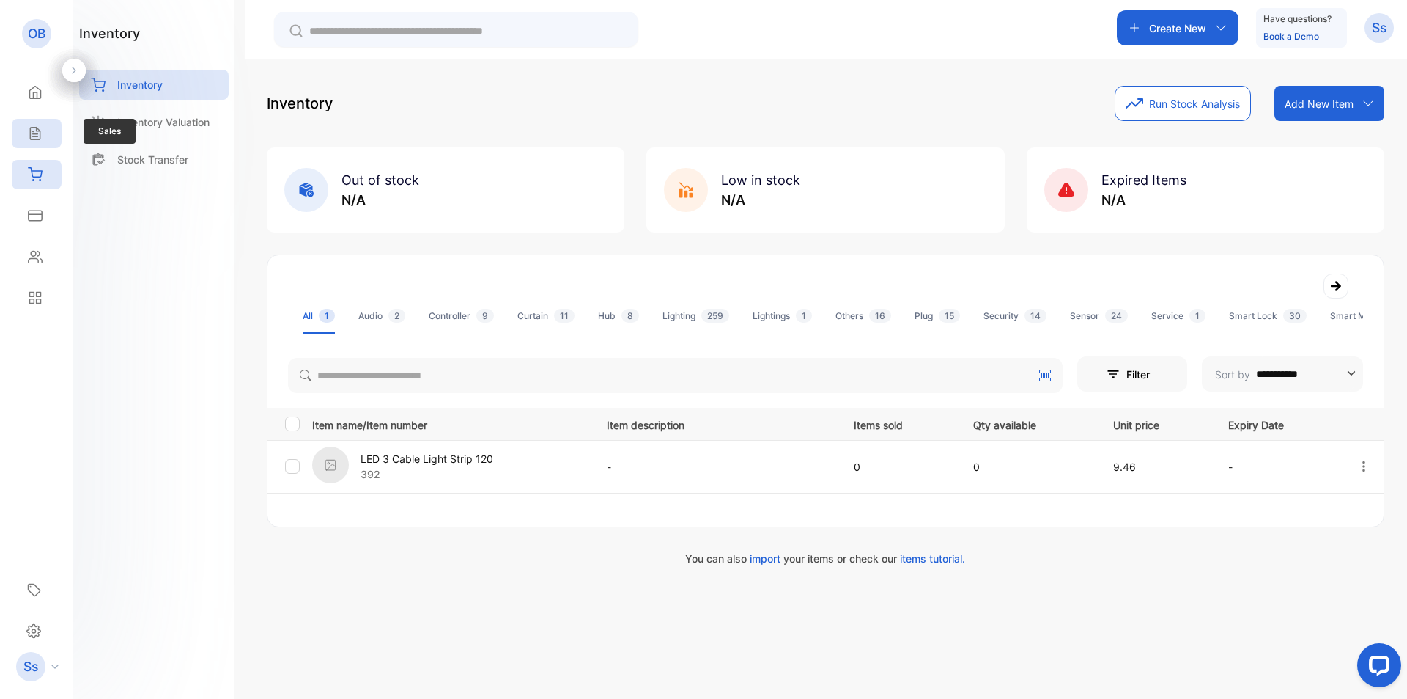
click at [38, 134] on icon at bounding box center [35, 134] width 10 height 12
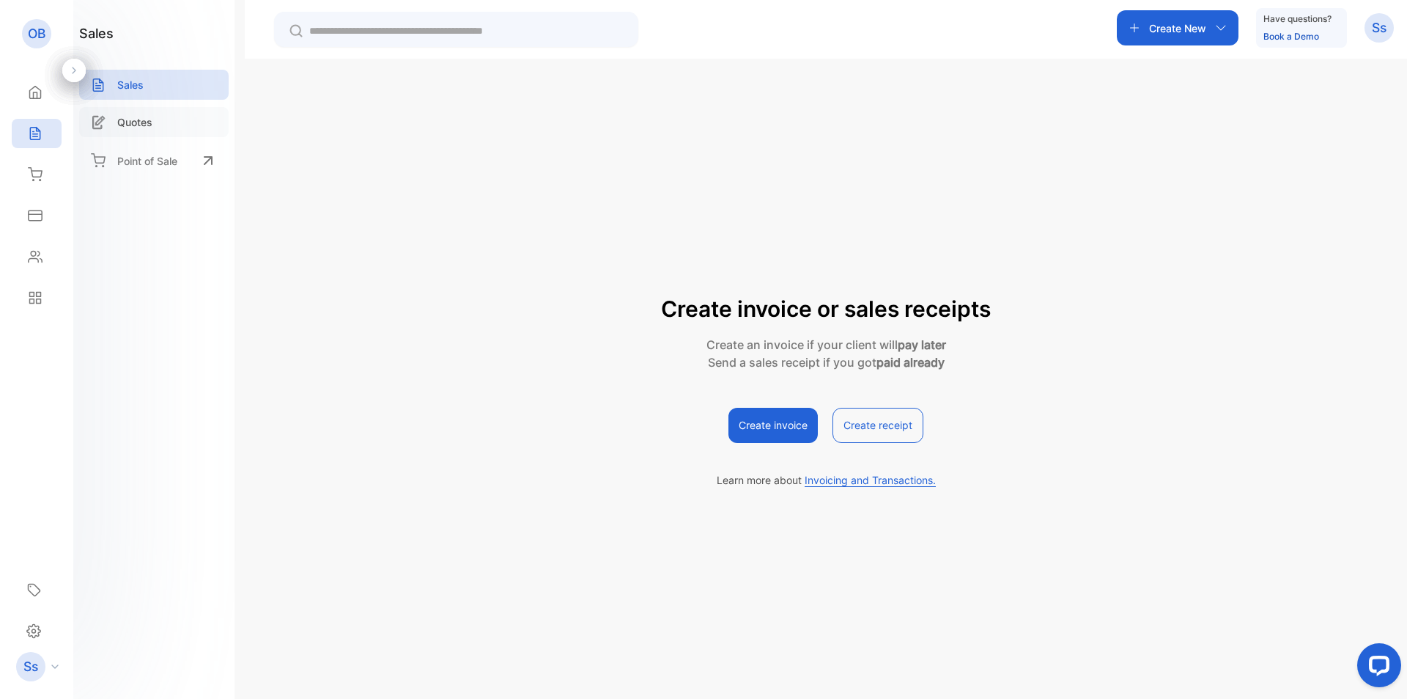
click at [145, 125] on p "Quotes" at bounding box center [134, 121] width 35 height 15
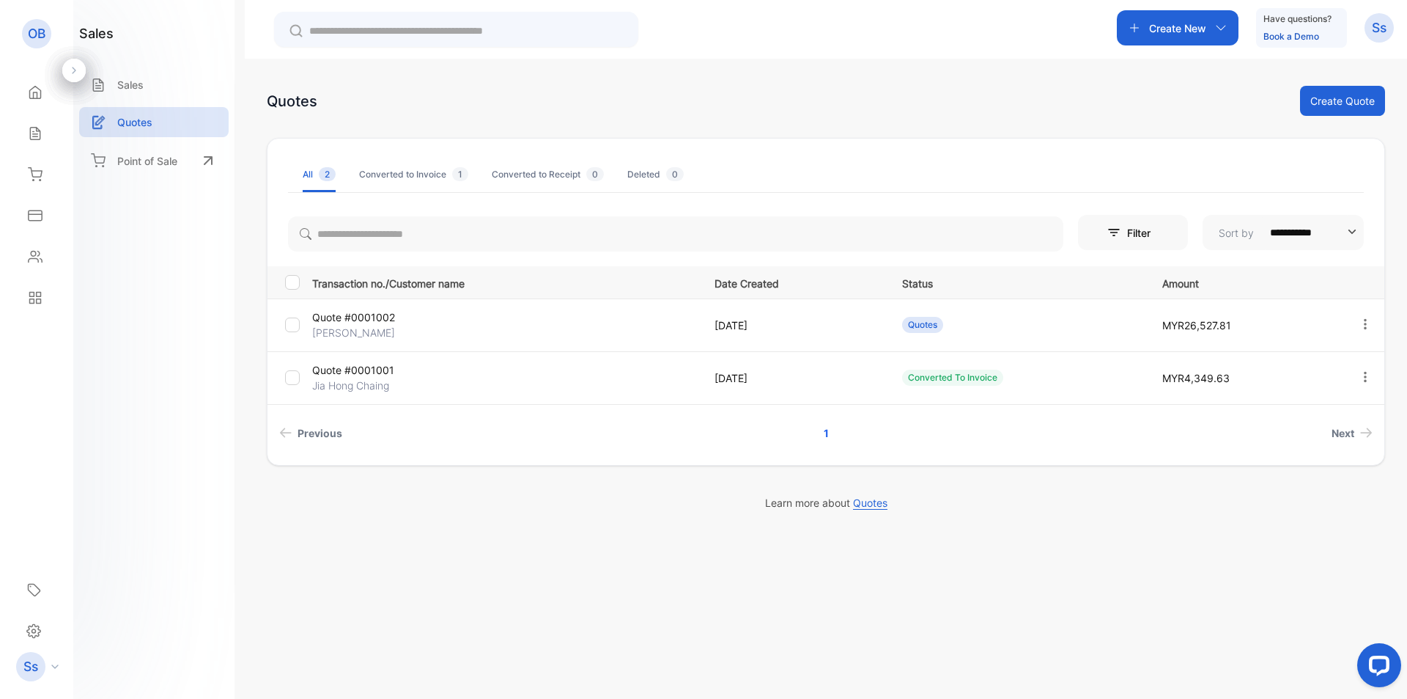
click at [844, 323] on p "[DATE]" at bounding box center [794, 324] width 158 height 15
click at [1198, 322] on span "MYR26,527.81" at bounding box center [1197, 325] width 69 height 12
click at [328, 317] on p "Quote #0001002" at bounding box center [376, 316] width 128 height 15
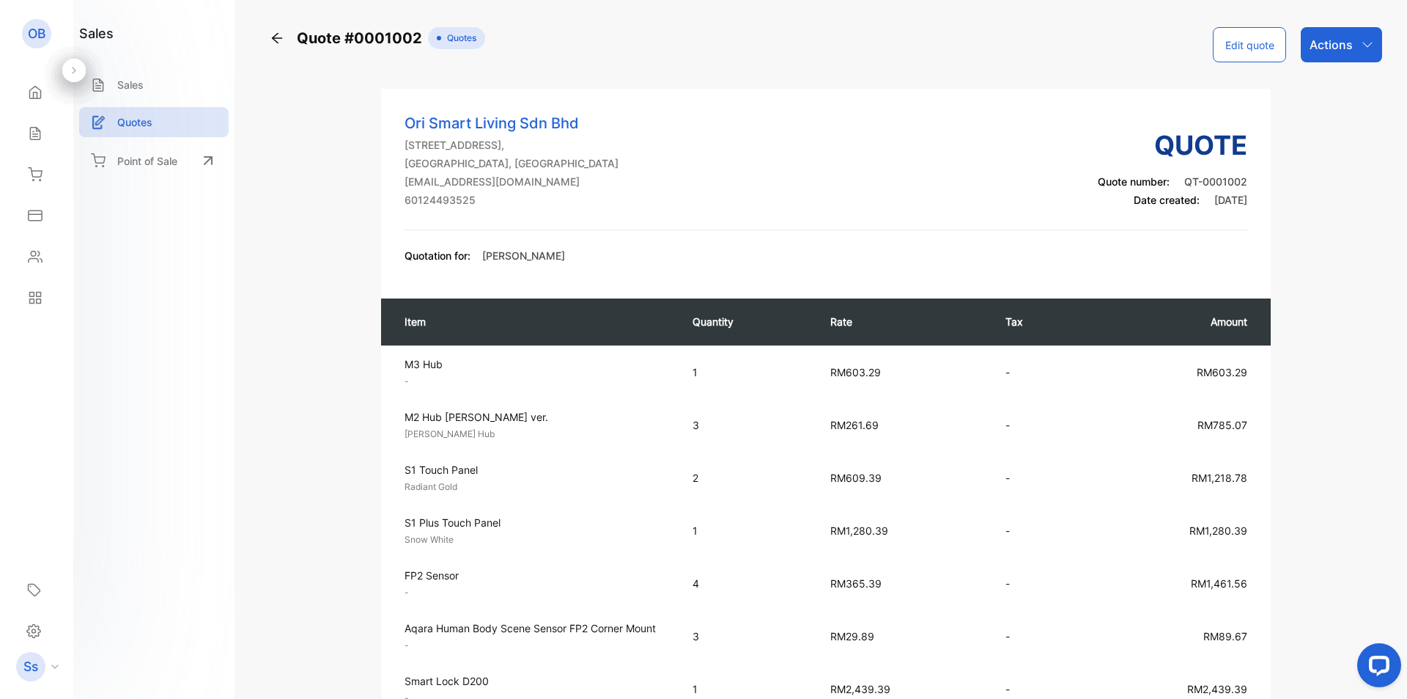
click at [1259, 50] on button "Edit quote" at bounding box center [1249, 44] width 73 height 35
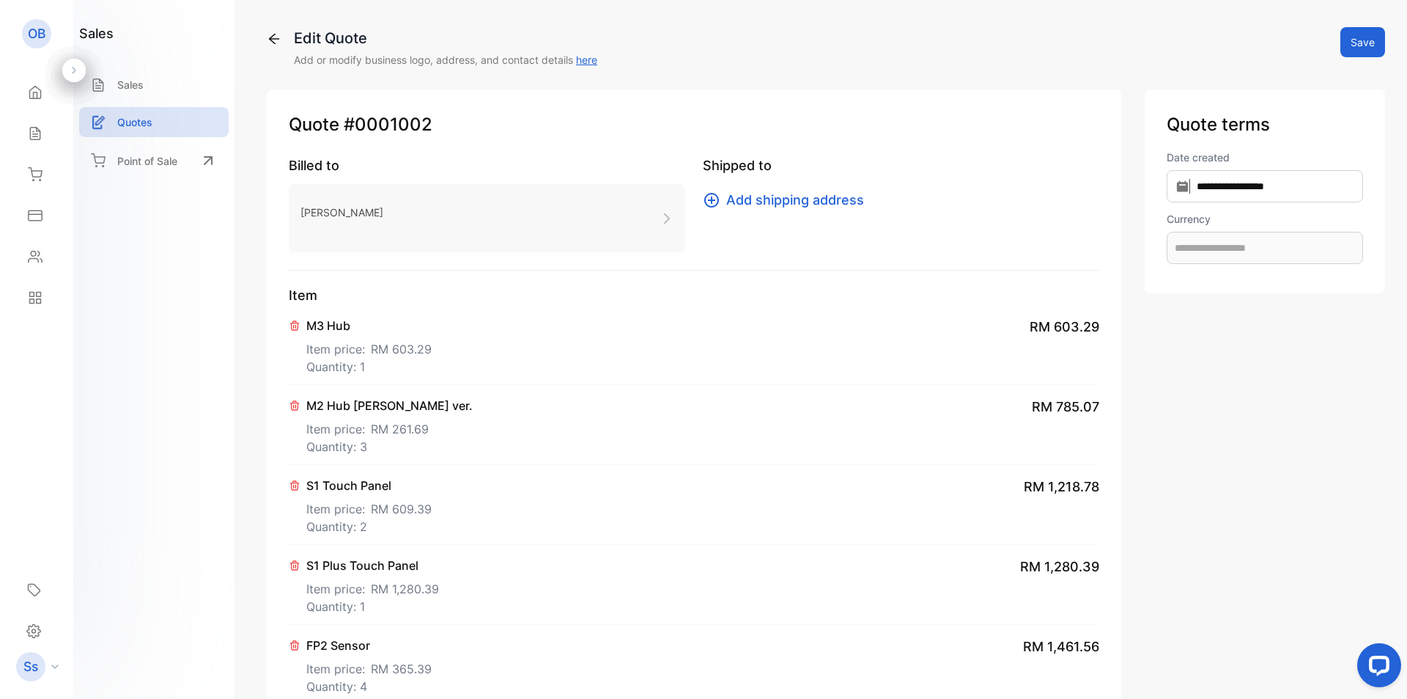
type input "**********"
click at [537, 301] on p "Item" at bounding box center [694, 295] width 811 height 20
click at [414, 355] on span "RM 603.29" at bounding box center [401, 349] width 61 height 18
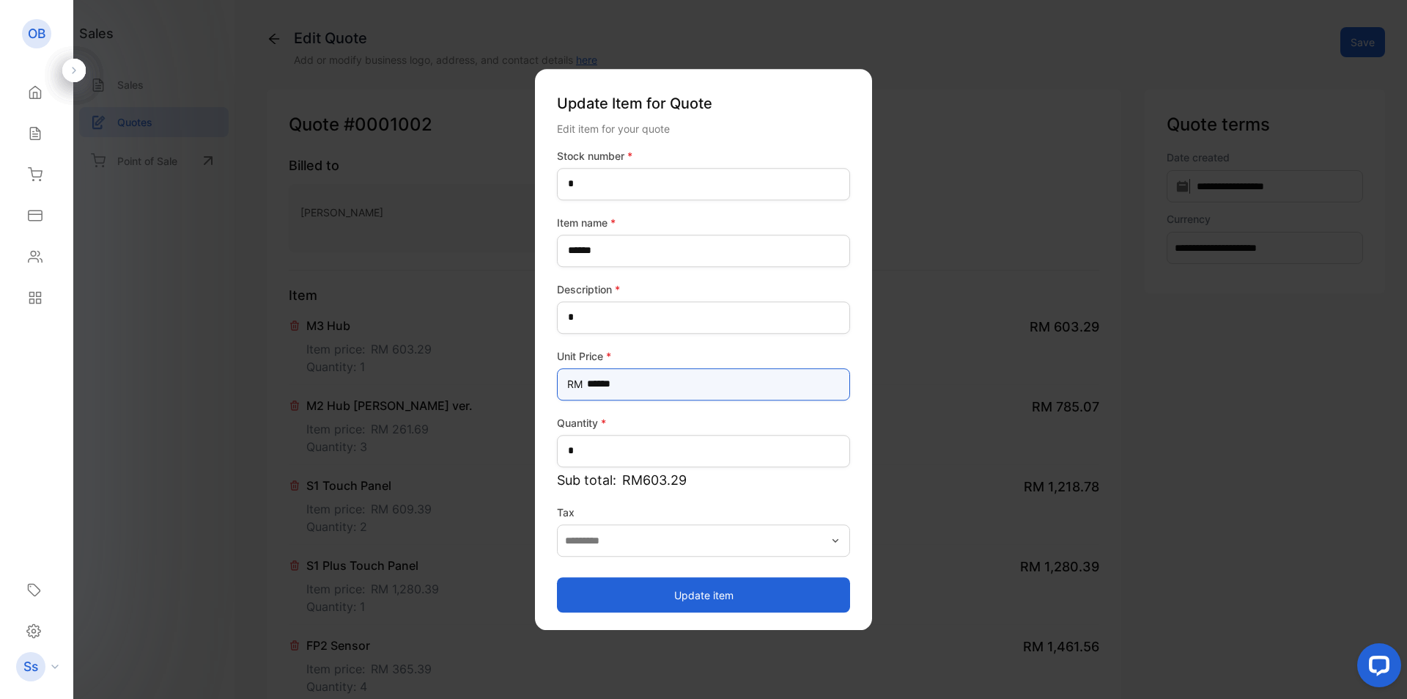
click at [592, 385] on Price-inputprice "******" at bounding box center [703, 384] width 293 height 32
type Price-inputprice "******"
click at [677, 594] on button "Update item" at bounding box center [703, 594] width 293 height 35
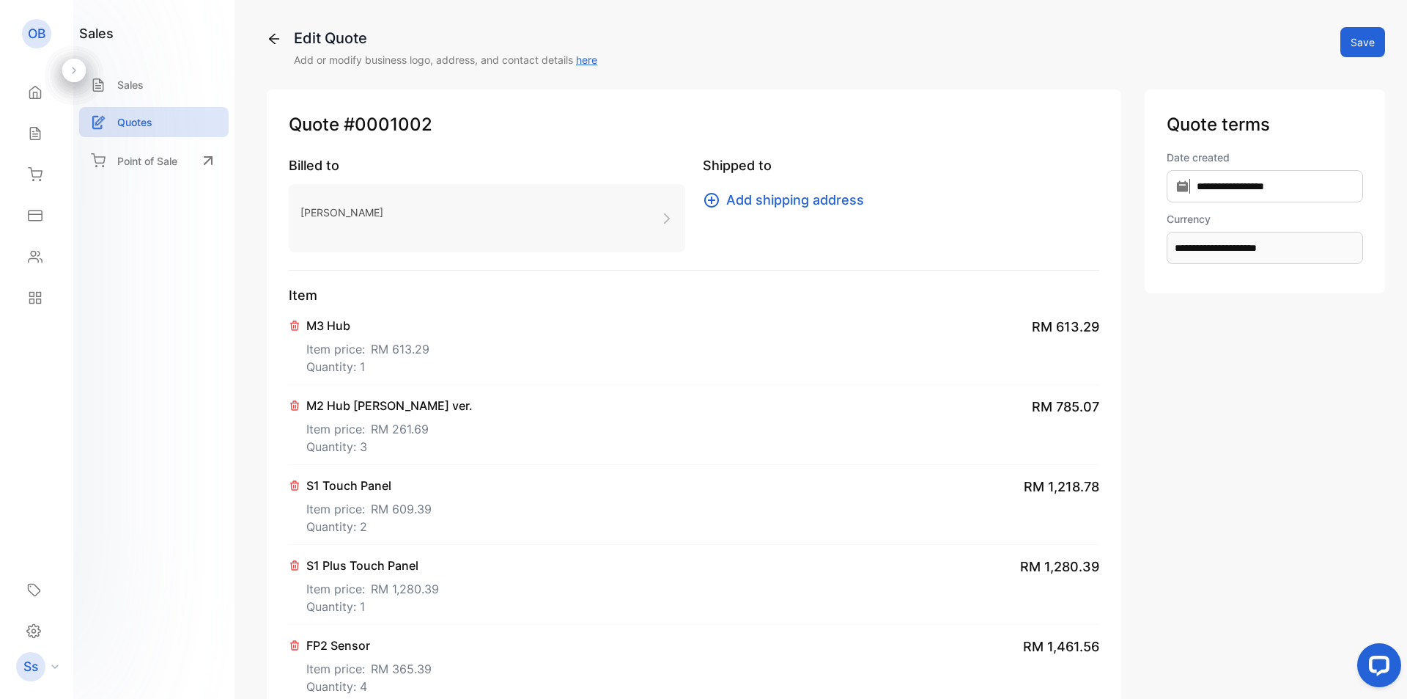
click at [418, 356] on span "RM 613.29" at bounding box center [400, 349] width 59 height 18
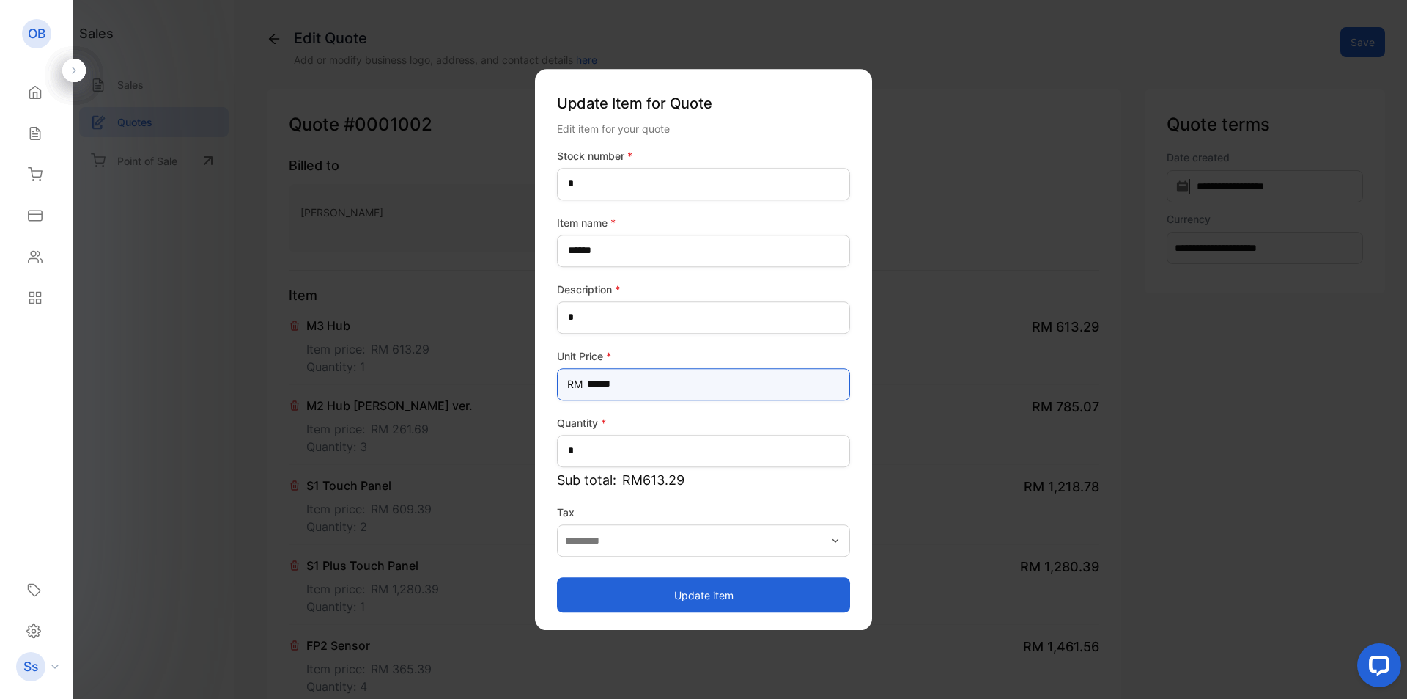
click at [636, 384] on Price-inputprice "******" at bounding box center [703, 384] width 293 height 32
type Price-inputprice "******"
click at [676, 597] on button "Update item" at bounding box center [703, 594] width 293 height 35
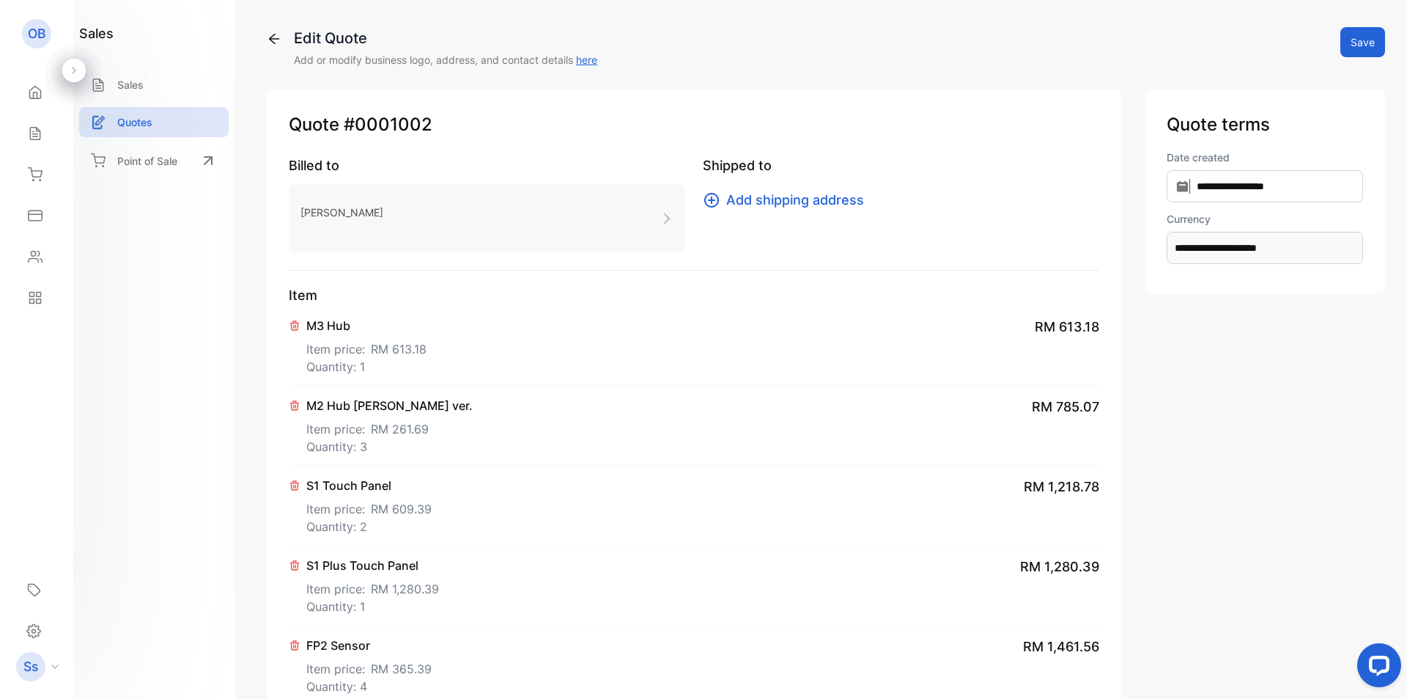
click at [119, 343] on div "sales Sales Quotes Point of Sale" at bounding box center [153, 349] width 161 height 699
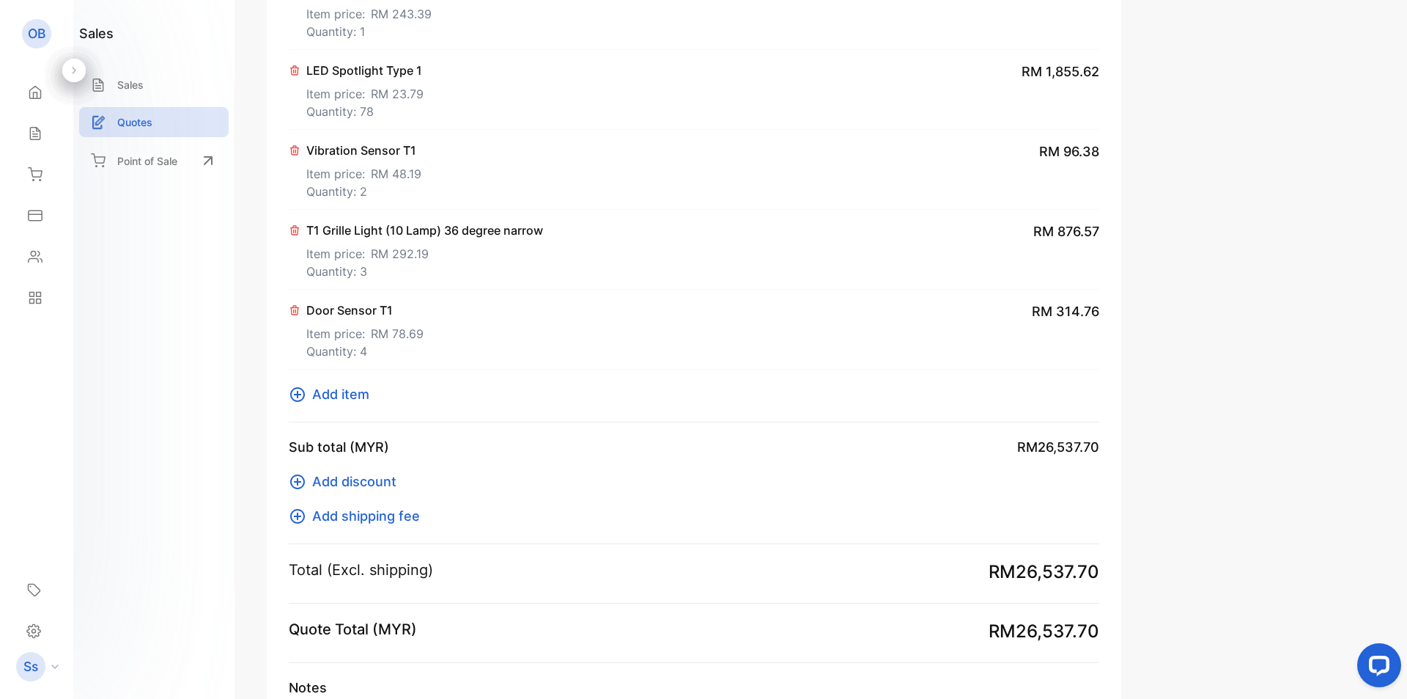
scroll to position [1506, 0]
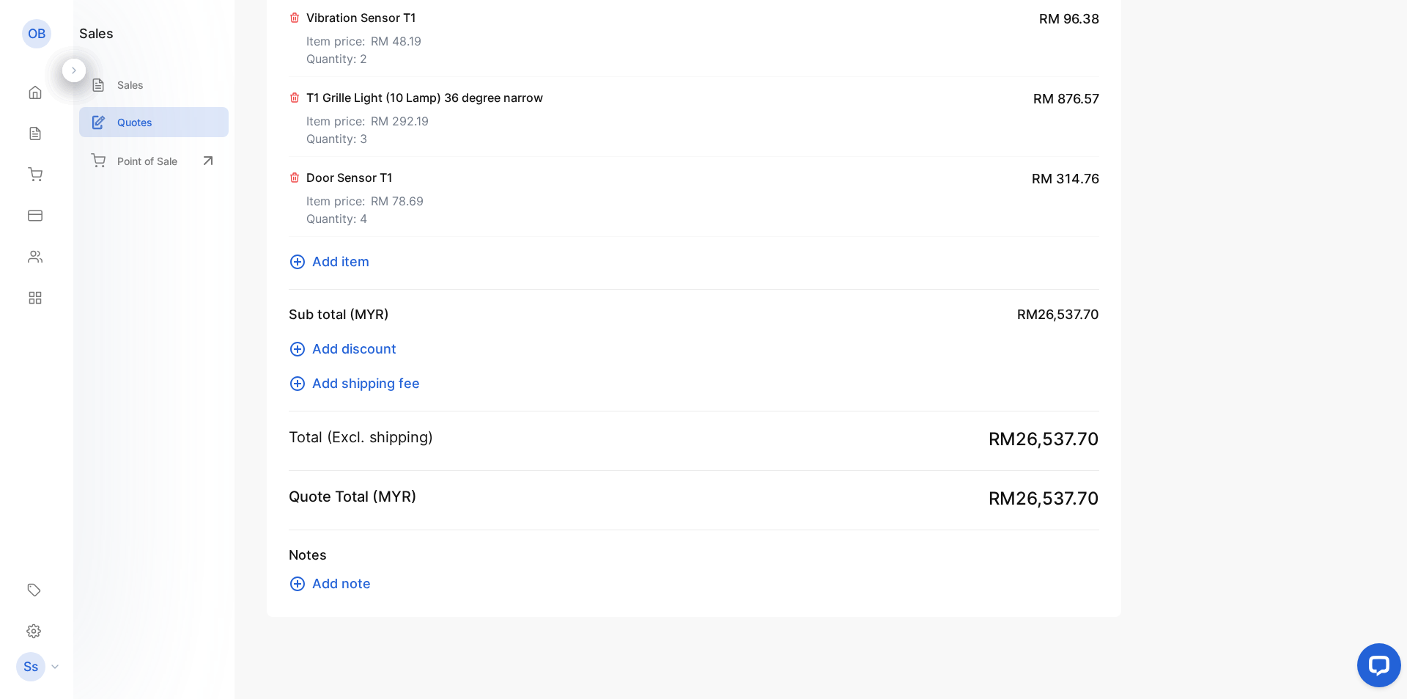
click at [350, 257] on span "Add item" at bounding box center [340, 261] width 57 height 20
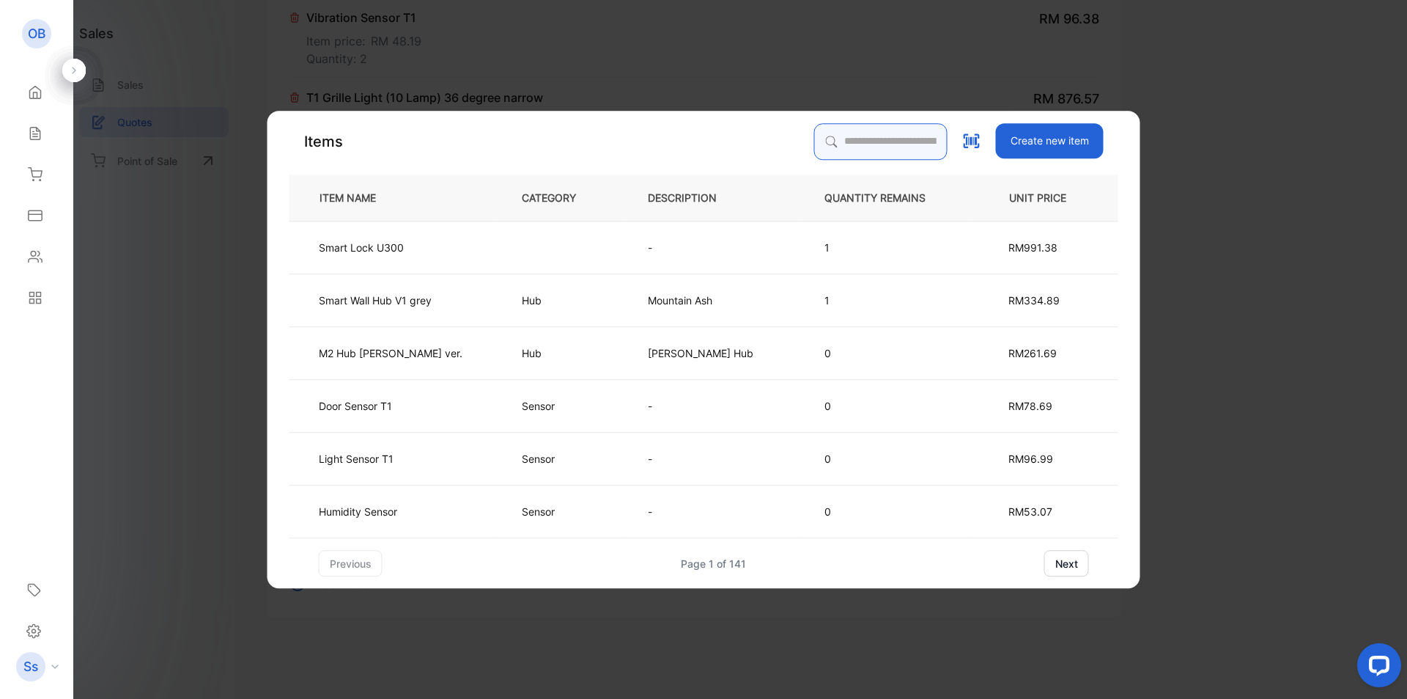
click at [857, 146] on input "search" at bounding box center [880, 141] width 133 height 37
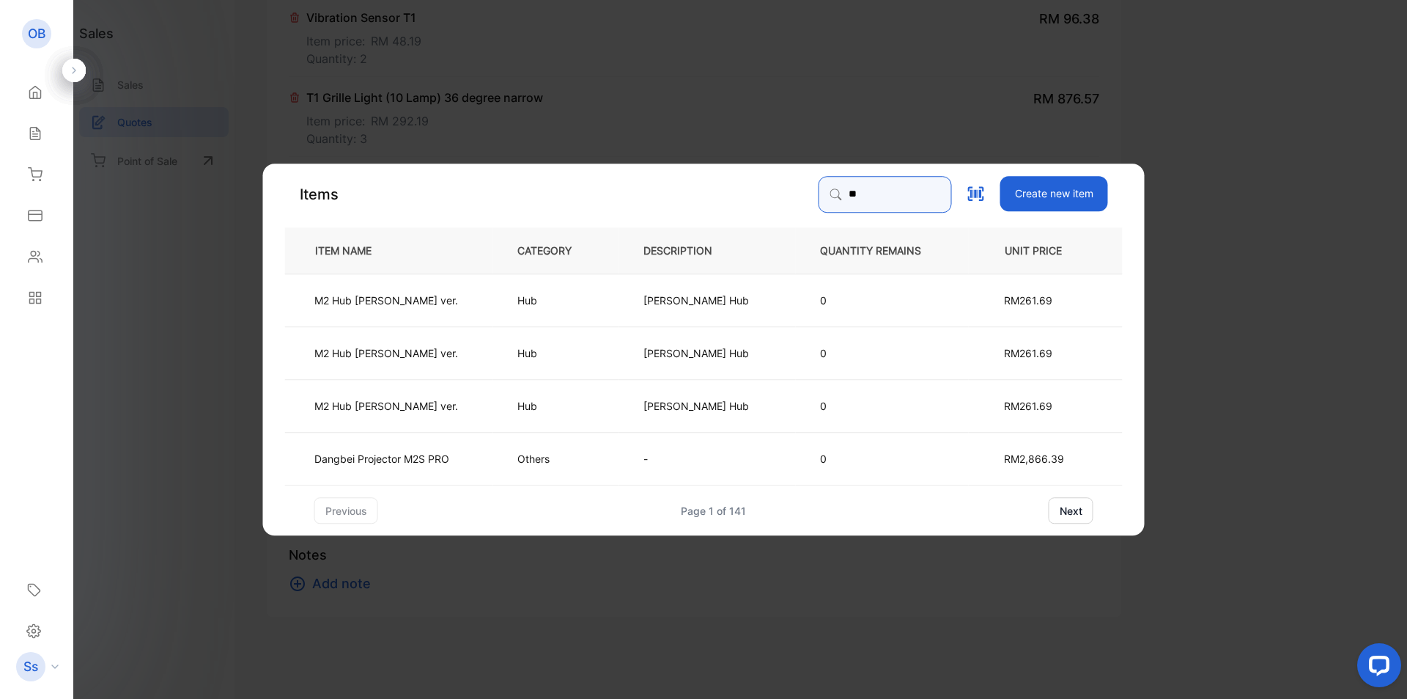
type input "**"
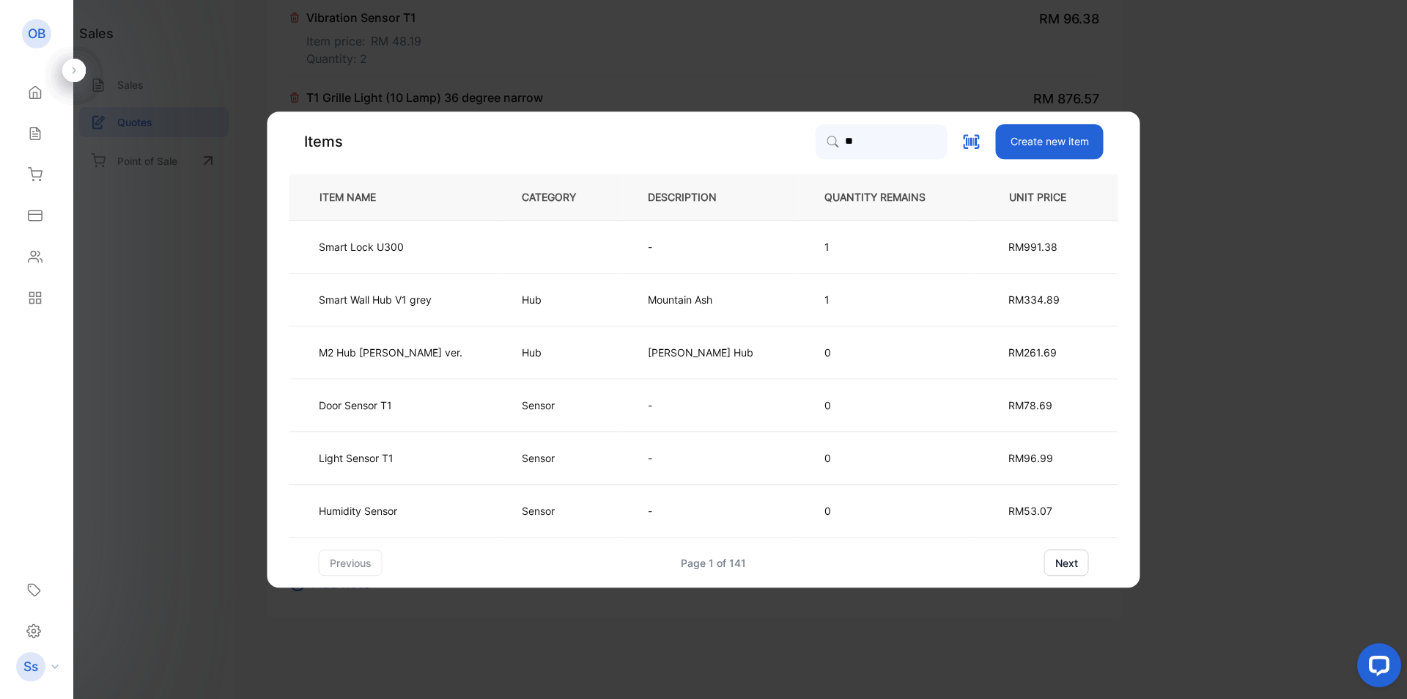
drag, startPoint x: 1358, startPoint y: 51, endPoint x: 1320, endPoint y: 15, distance: 51.8
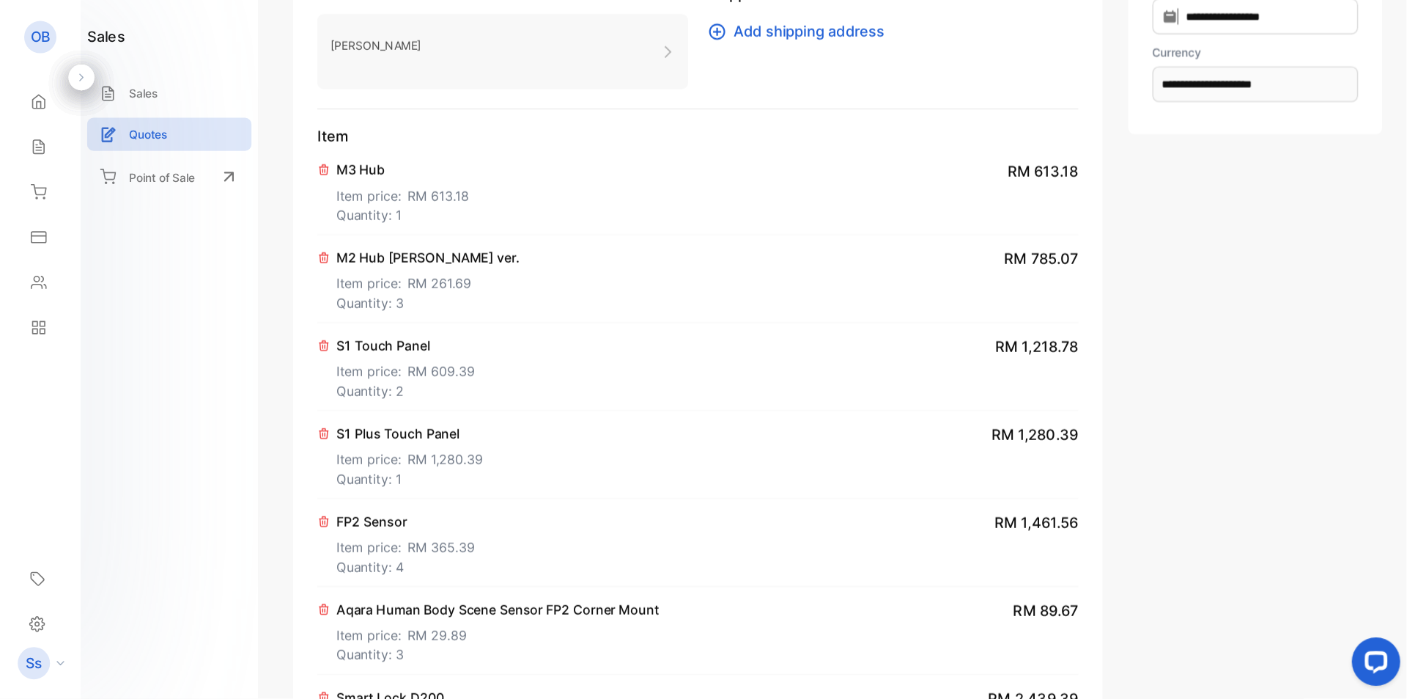
scroll to position [0, 0]
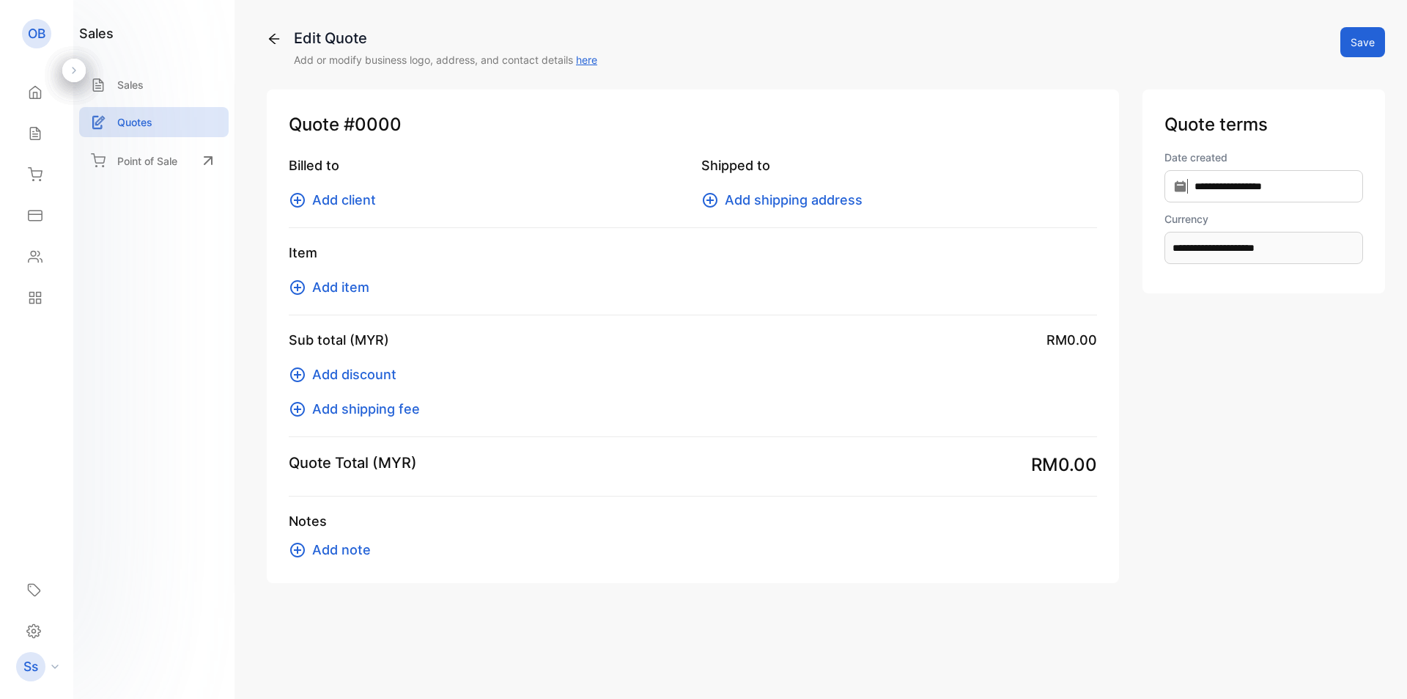
type input "**********"
click at [270, 38] on icon at bounding box center [274, 39] width 10 height 10
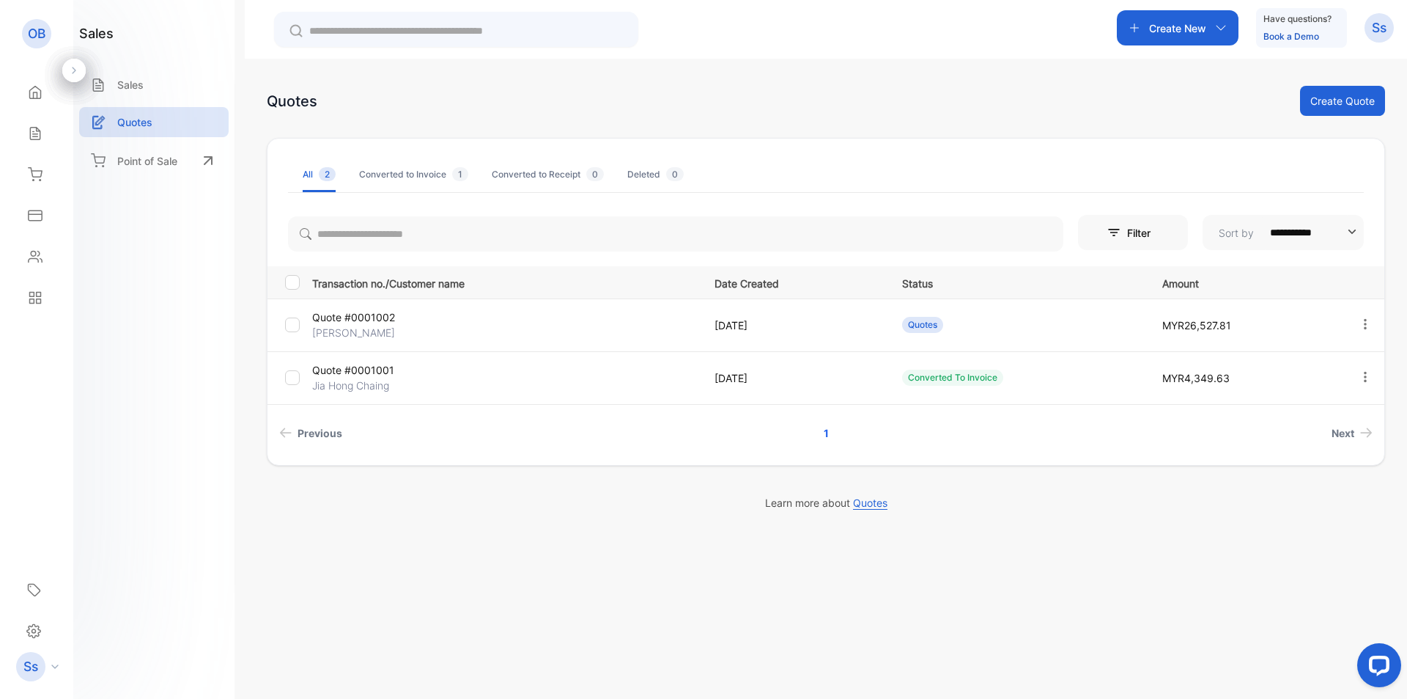
click at [1054, 324] on div "Quotes" at bounding box center [1017, 325] width 230 height 16
click at [1206, 328] on span "MYR26,527.81" at bounding box center [1197, 325] width 69 height 12
click at [364, 318] on p "Quote #0001002" at bounding box center [376, 316] width 128 height 15
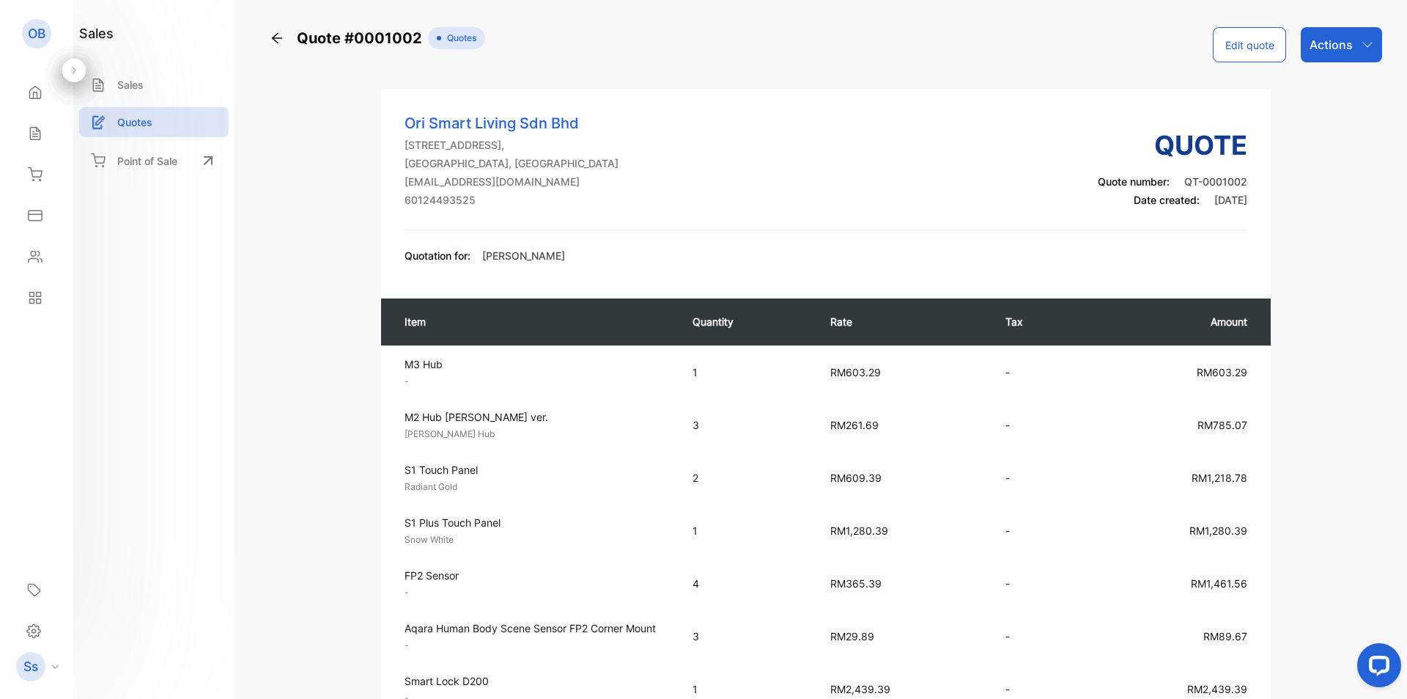
click at [1346, 45] on p "Actions" at bounding box center [1331, 45] width 43 height 18
click at [1274, 46] on button "Edit quote" at bounding box center [1249, 44] width 73 height 35
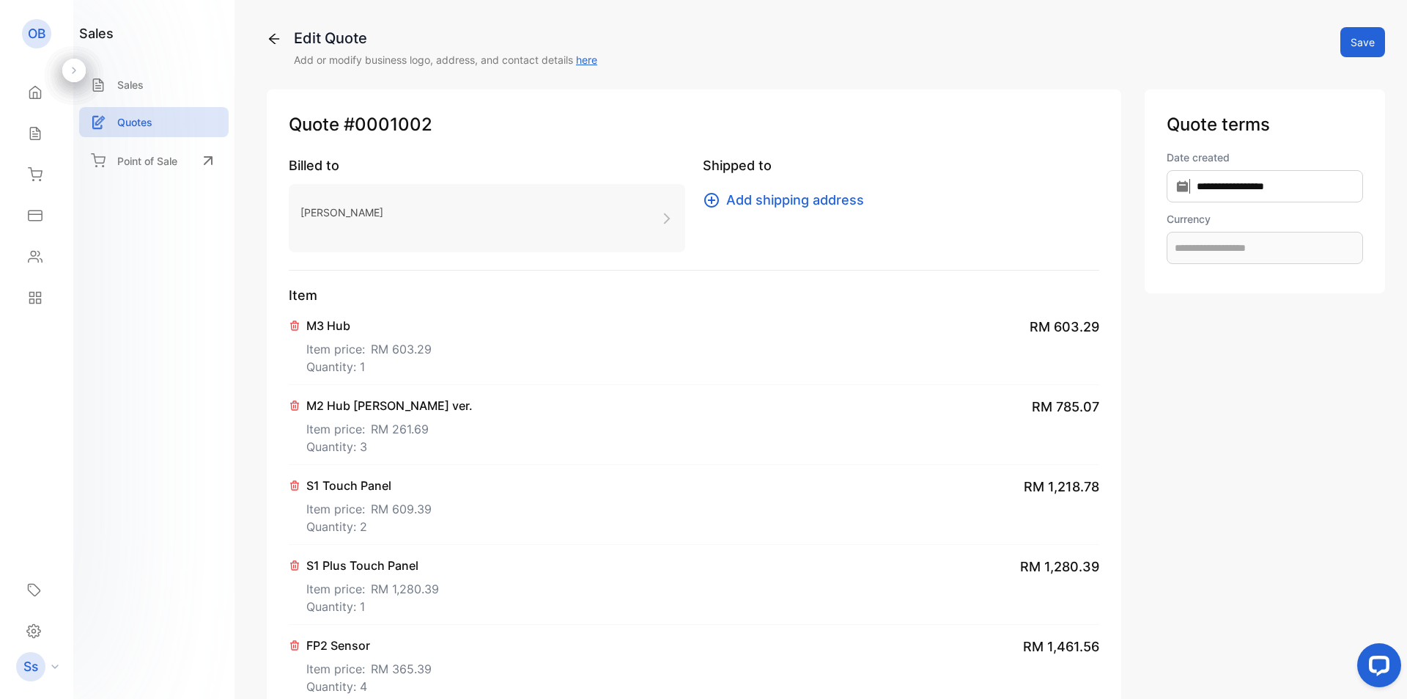
type input "**********"
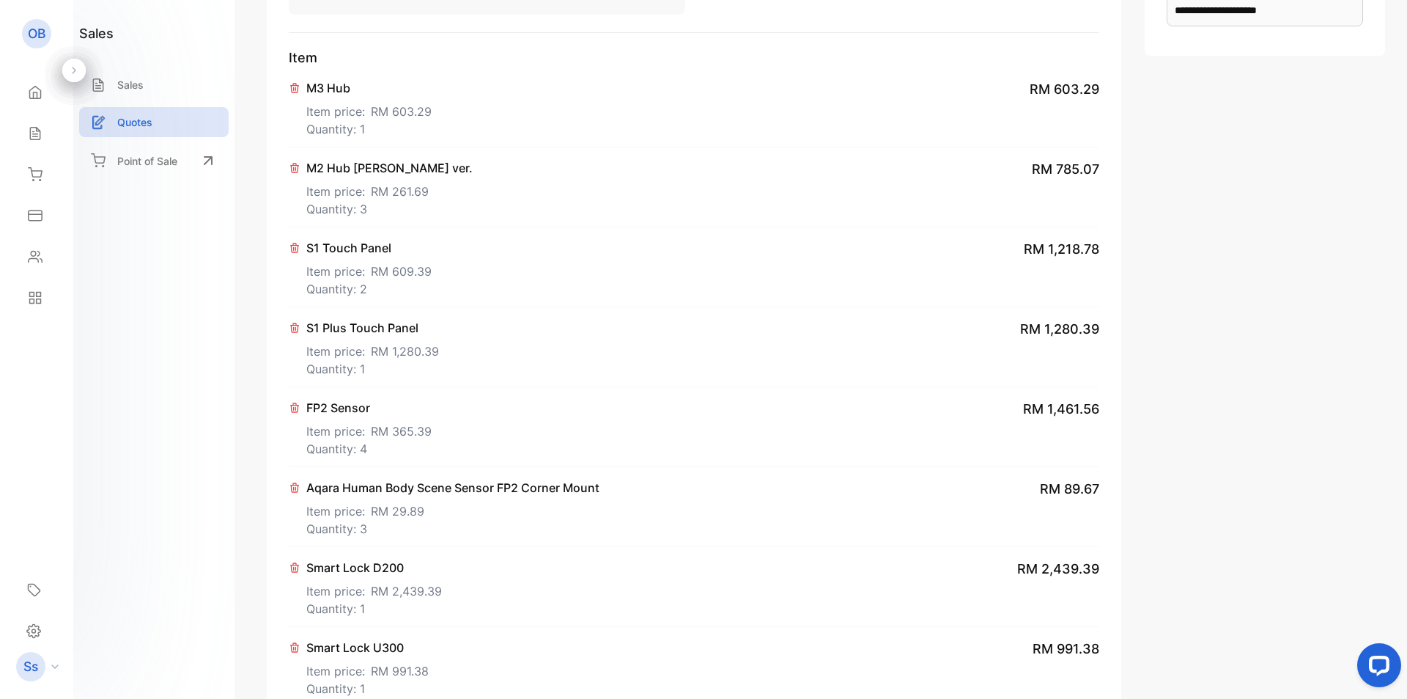
scroll to position [73, 0]
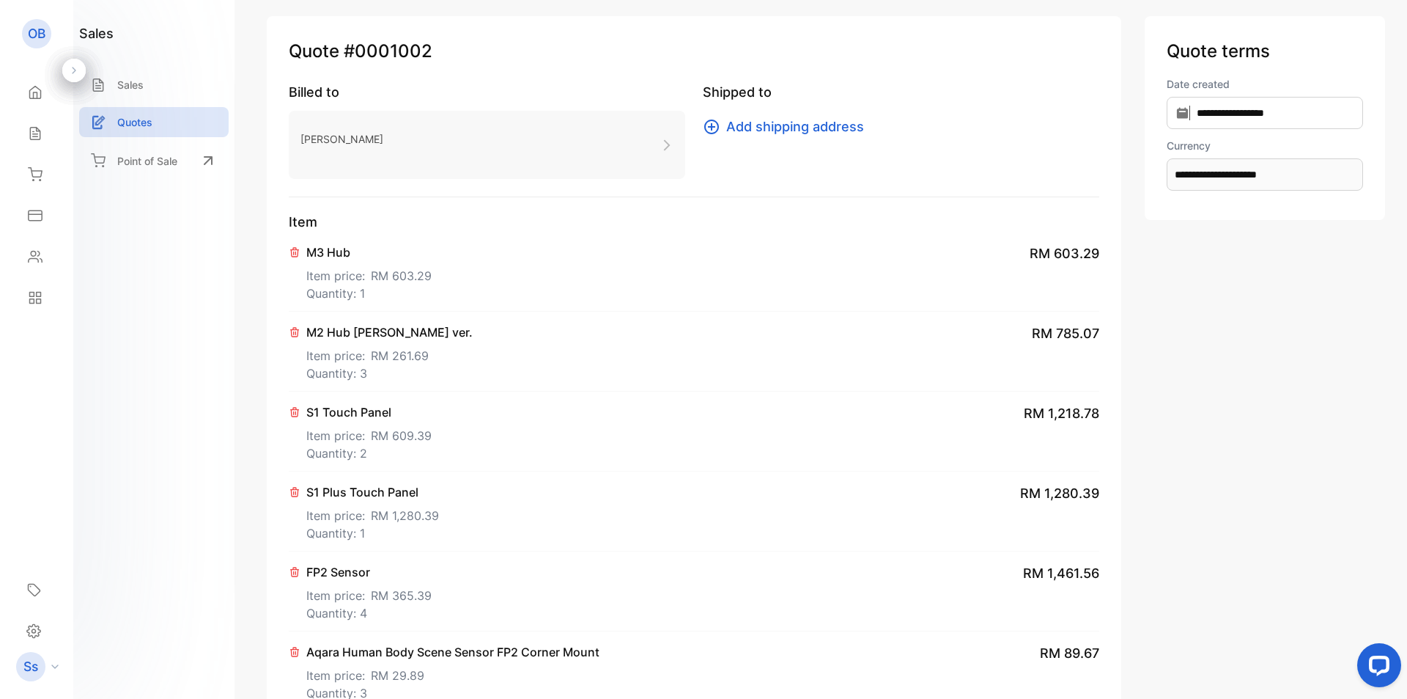
click at [301, 250] on button at bounding box center [296, 250] width 15 height 15
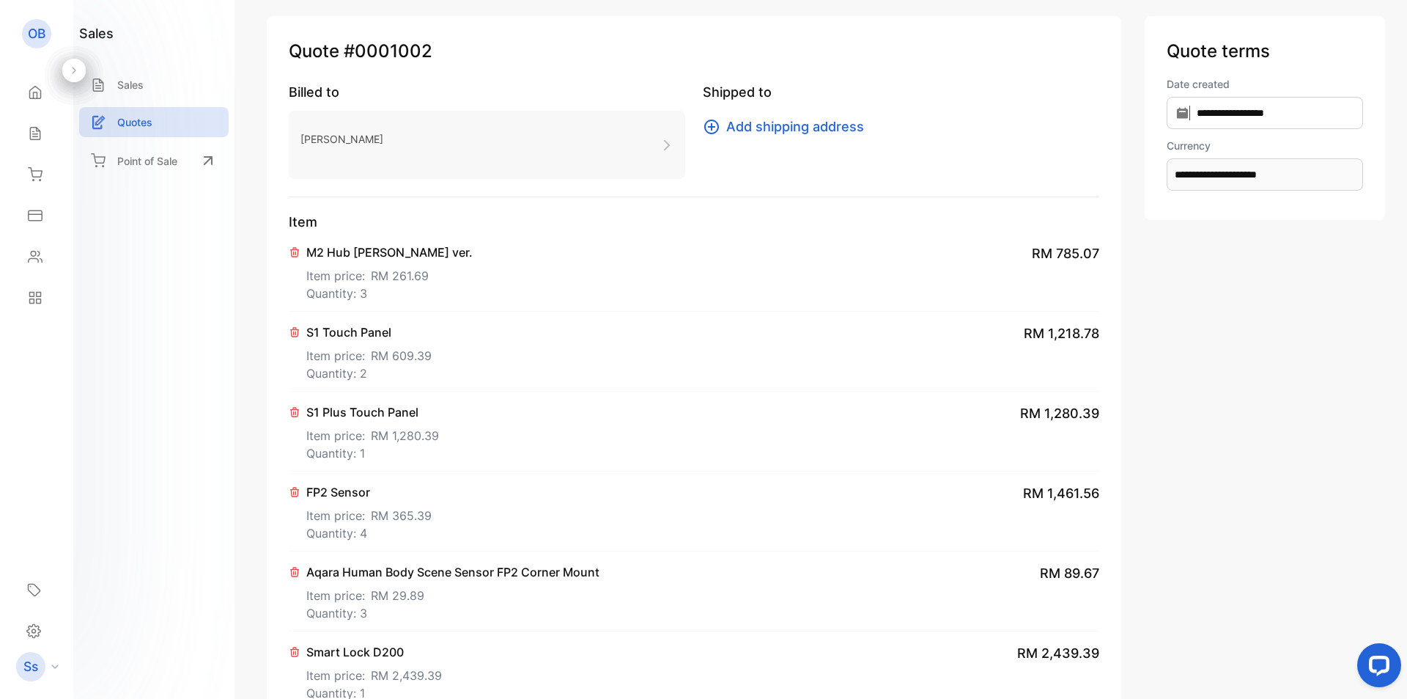
click at [301, 250] on button at bounding box center [296, 250] width 15 height 15
click at [301, 323] on button at bounding box center [296, 330] width 15 height 15
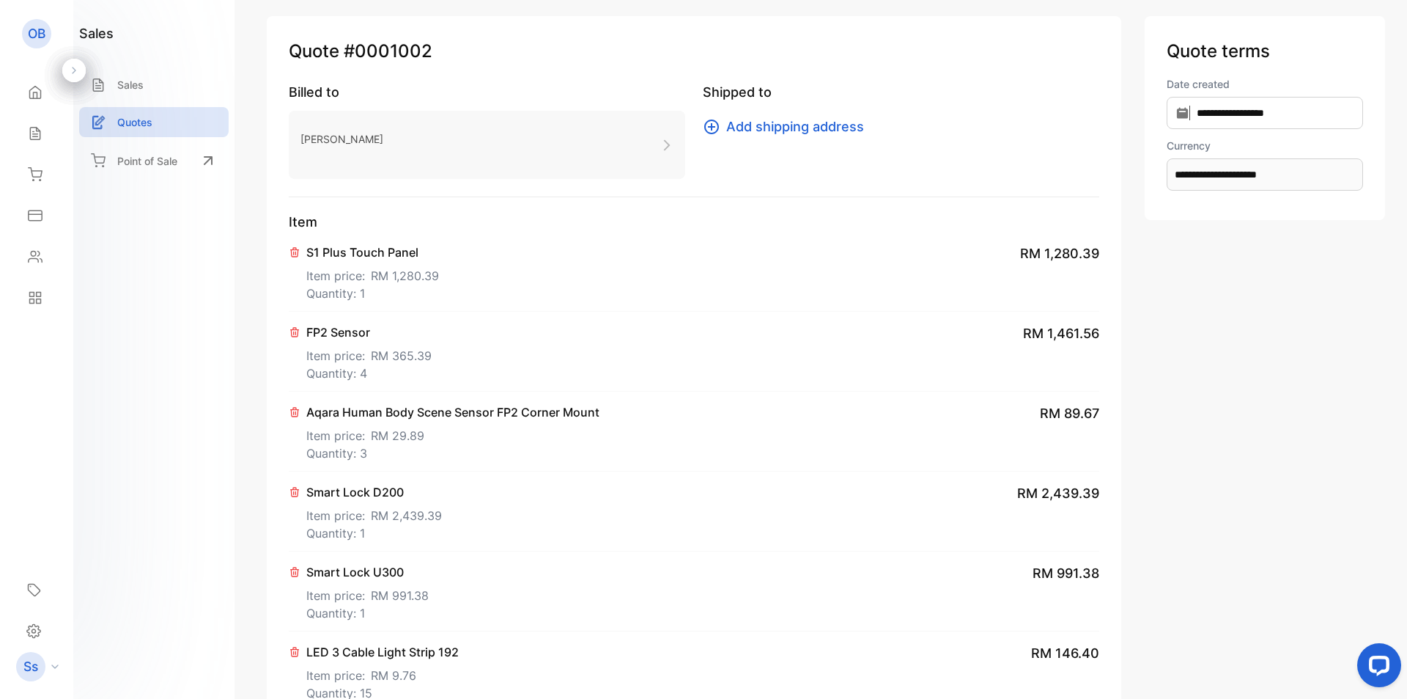
click at [301, 250] on button at bounding box center [296, 250] width 15 height 15
click at [301, 323] on button at bounding box center [296, 330] width 15 height 15
click at [301, 250] on button at bounding box center [296, 250] width 15 height 15
click at [301, 323] on button at bounding box center [296, 330] width 15 height 15
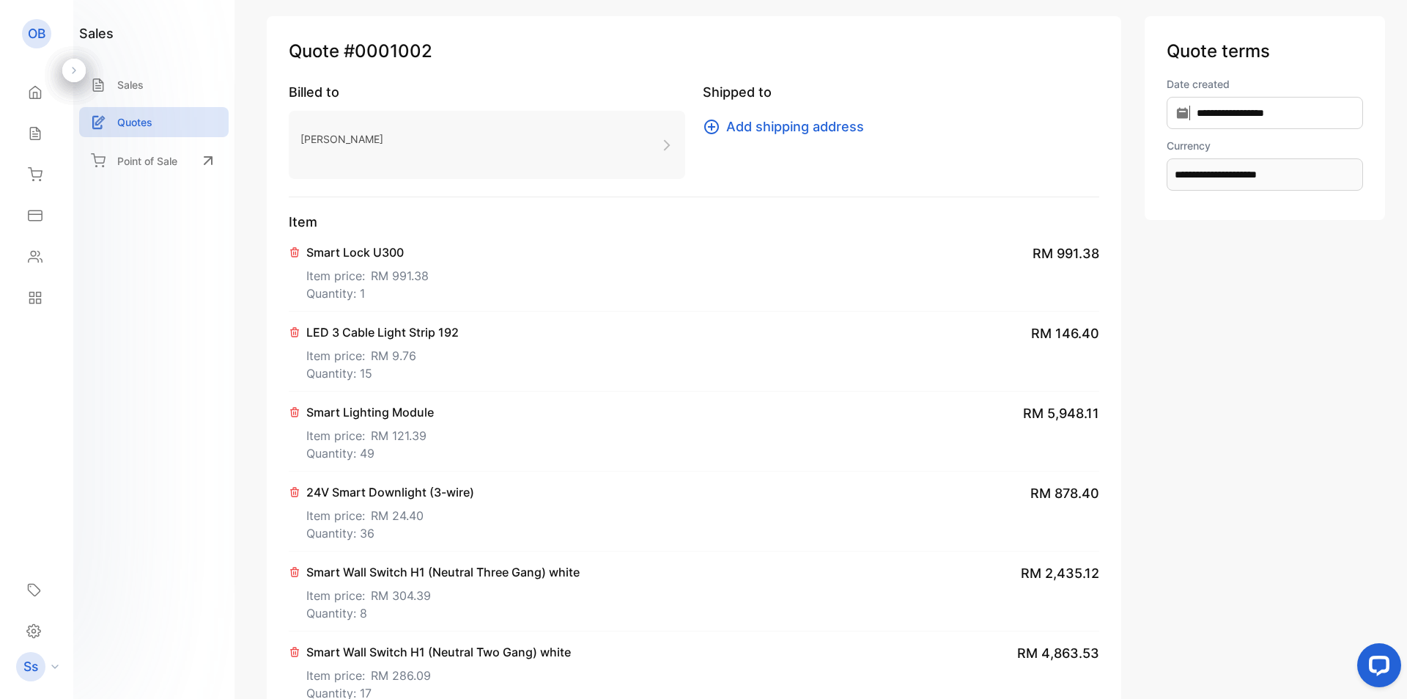
click at [301, 250] on button at bounding box center [296, 250] width 15 height 15
click at [301, 323] on button at bounding box center [296, 330] width 15 height 15
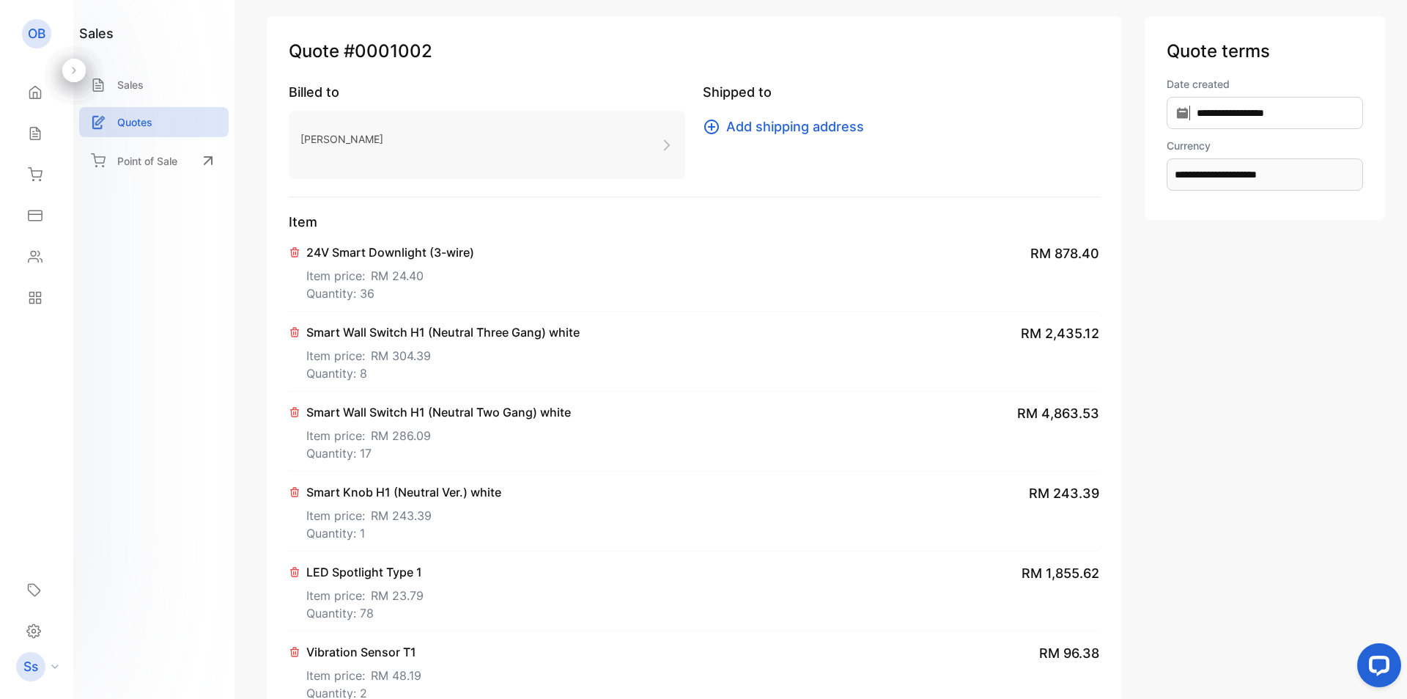
click at [301, 250] on button at bounding box center [296, 250] width 15 height 15
click at [301, 323] on button at bounding box center [296, 330] width 15 height 15
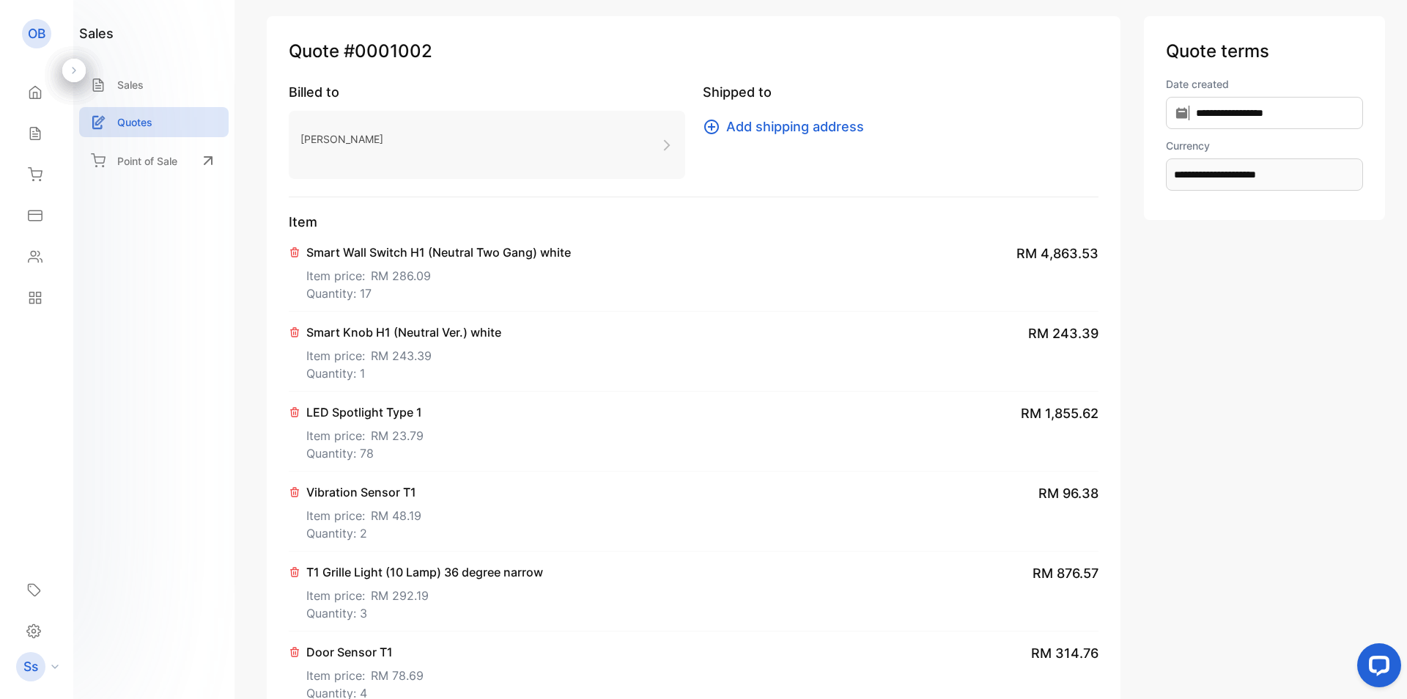
click at [301, 250] on button at bounding box center [296, 250] width 15 height 15
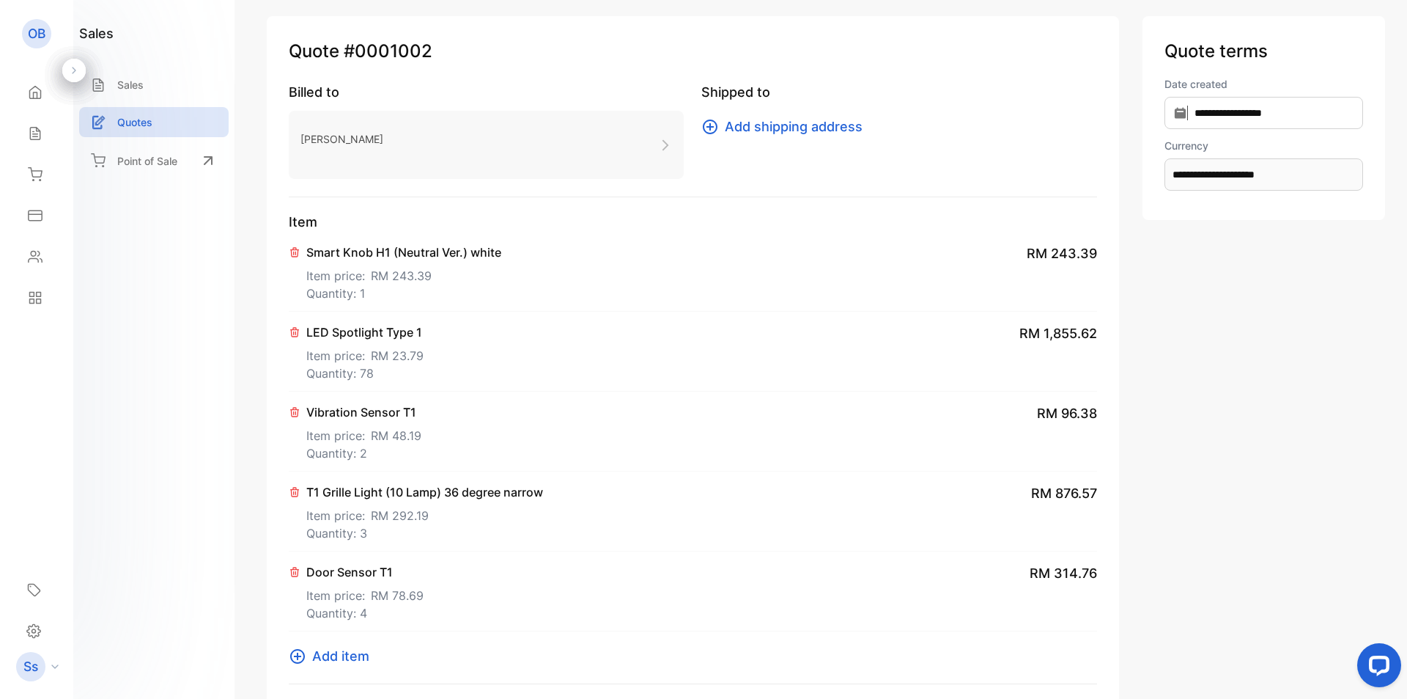
click at [301, 250] on button at bounding box center [296, 250] width 15 height 15
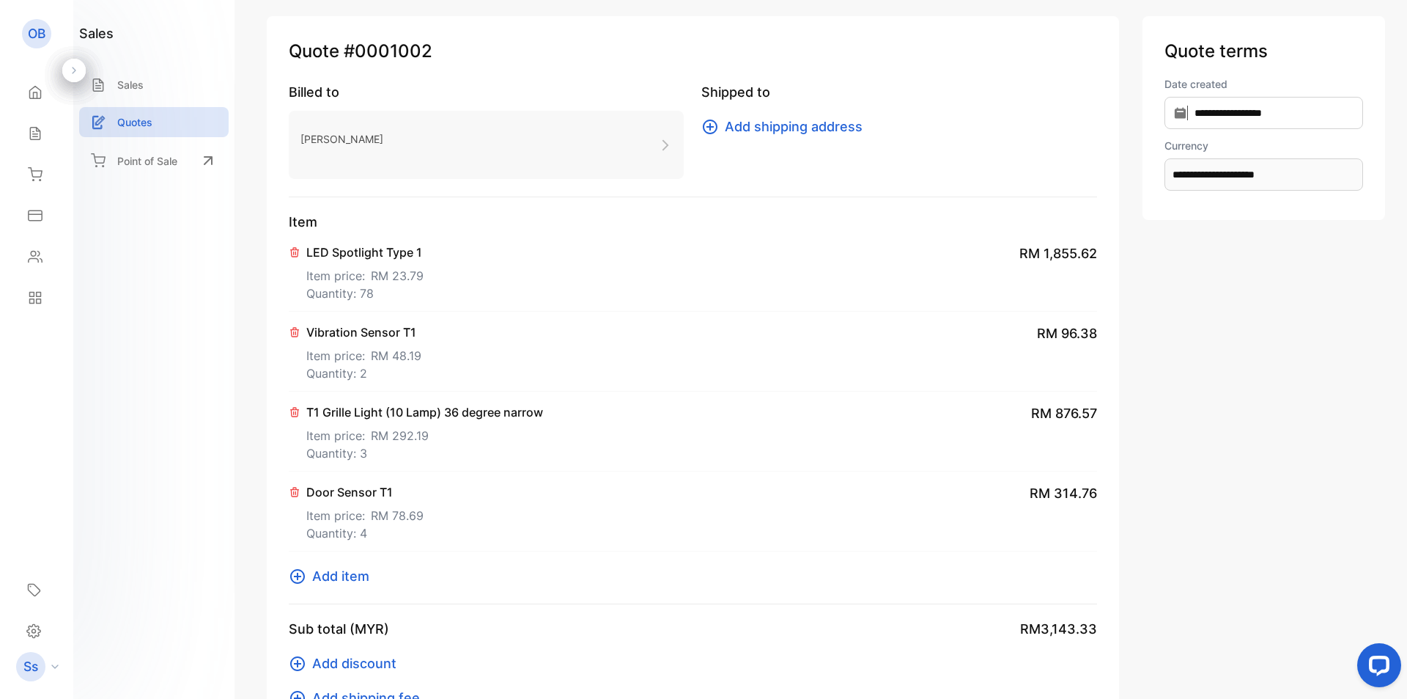
click at [301, 250] on button at bounding box center [296, 250] width 15 height 15
click at [301, 323] on button at bounding box center [296, 330] width 15 height 15
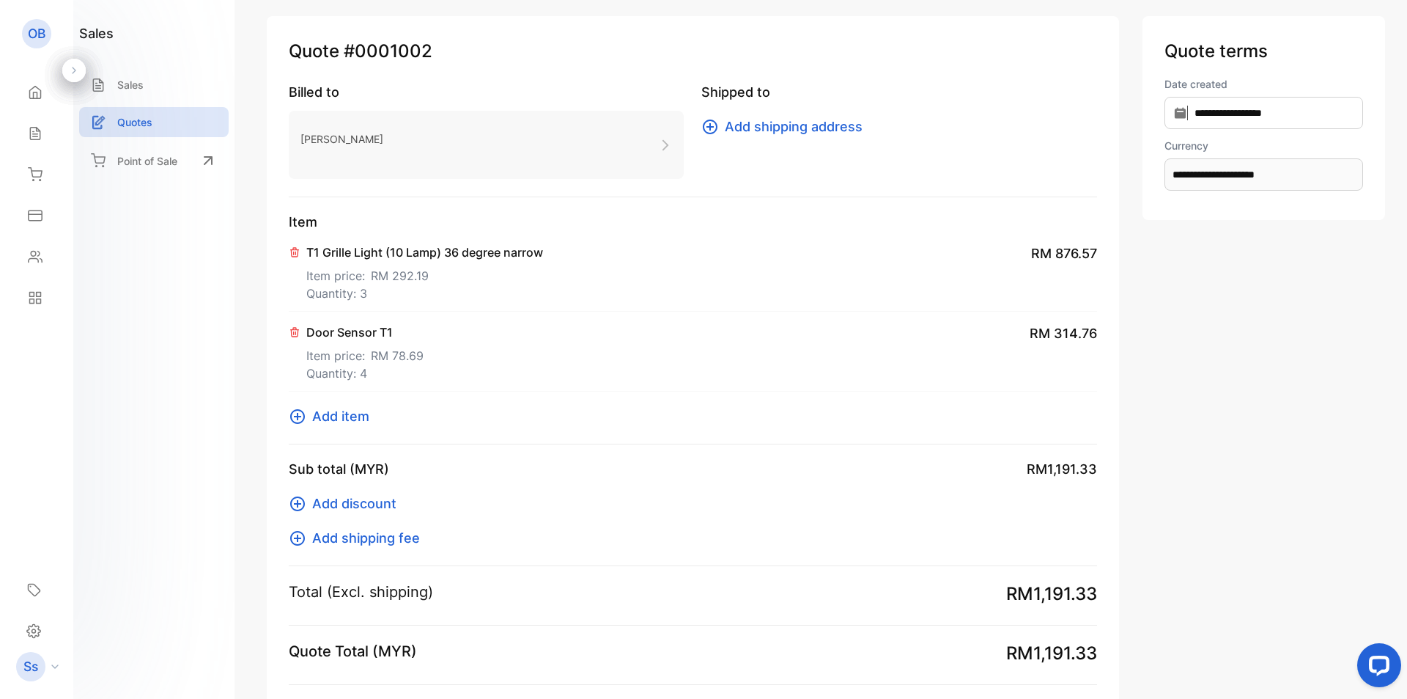
click at [301, 250] on button at bounding box center [296, 250] width 15 height 15
click at [301, 323] on button at bounding box center [296, 330] width 15 height 15
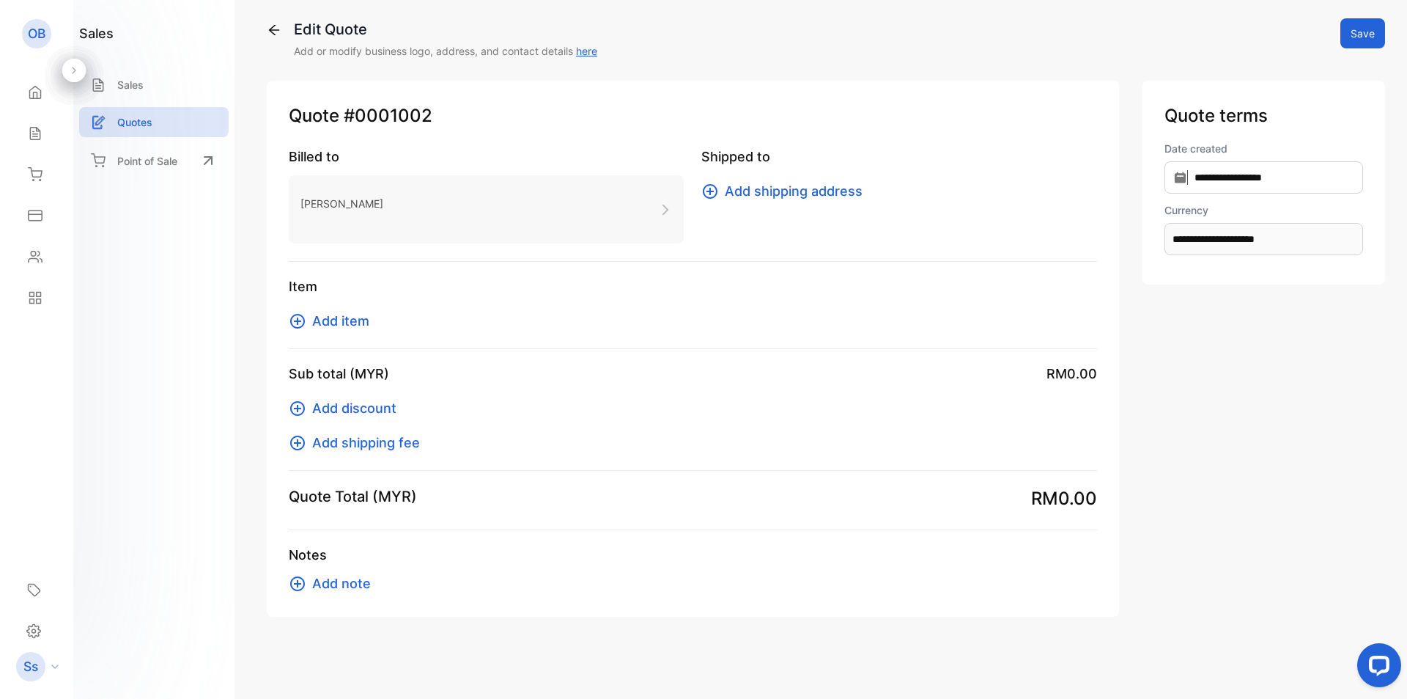
scroll to position [9, 0]
click at [301, 250] on div "Billed to [PERSON_NAME] Shipped to Add shipping address" at bounding box center [693, 204] width 809 height 115
click at [331, 332] on div "Item M3 Hub Item price: RM 603.29 Quantity: 1 RM 603.29 M2 Hub [PERSON_NAME] ve…" at bounding box center [693, 312] width 809 height 73
click at [341, 320] on span "Add item" at bounding box center [340, 321] width 57 height 20
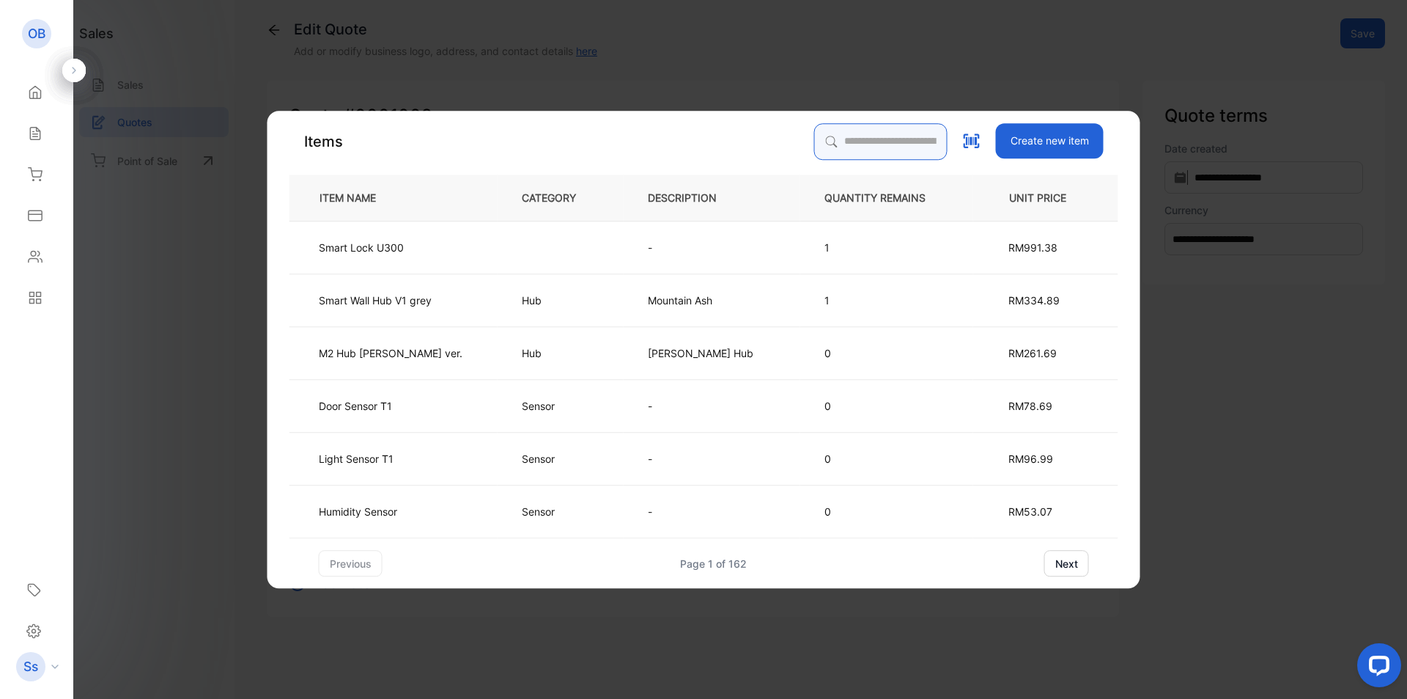
click at [822, 150] on input "search" at bounding box center [880, 141] width 133 height 37
type input "**"
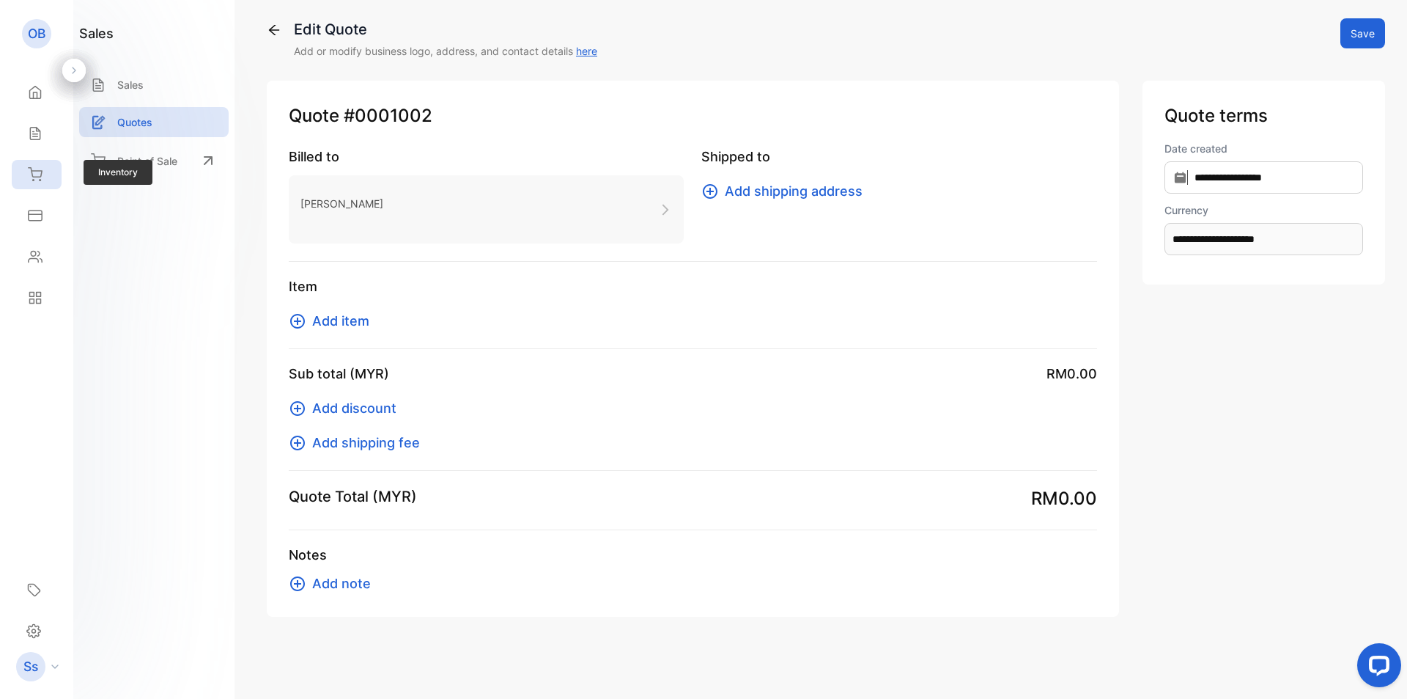
click at [37, 161] on div "Inventory" at bounding box center [37, 174] width 50 height 29
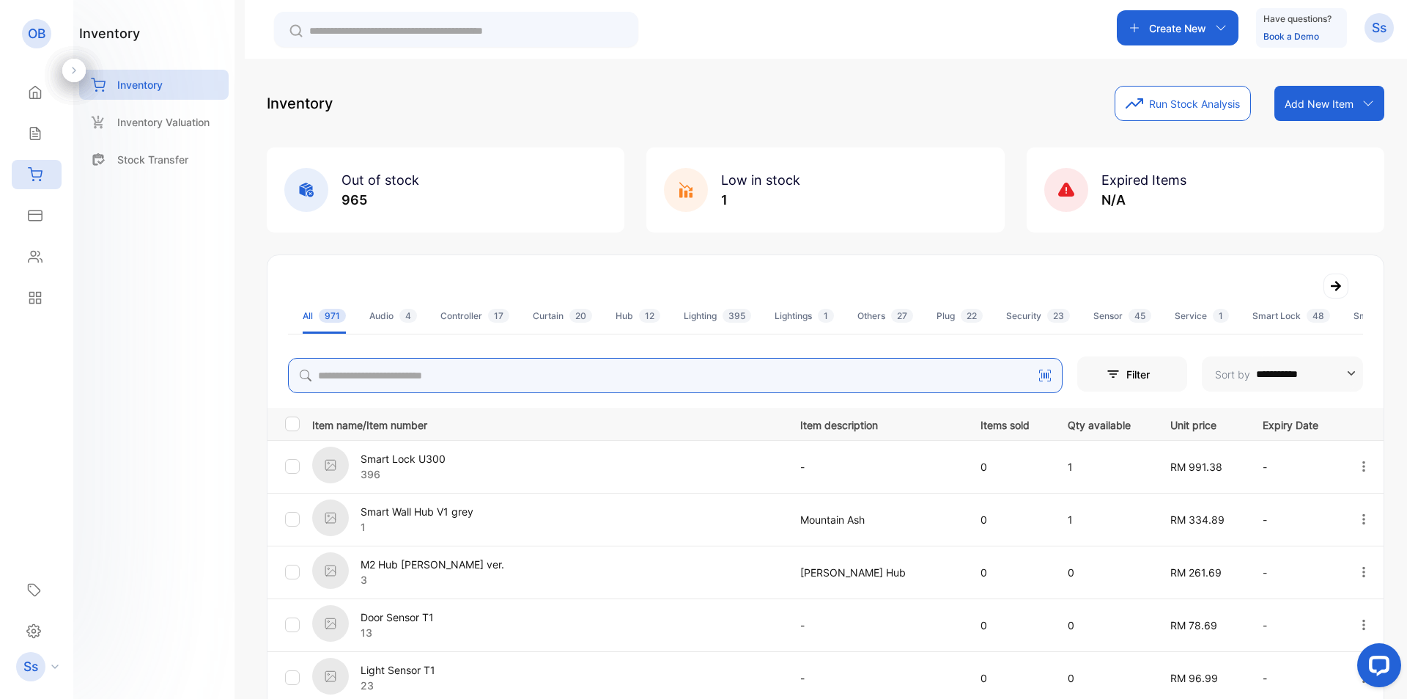
click at [545, 386] on input "search" at bounding box center [675, 375] width 775 height 35
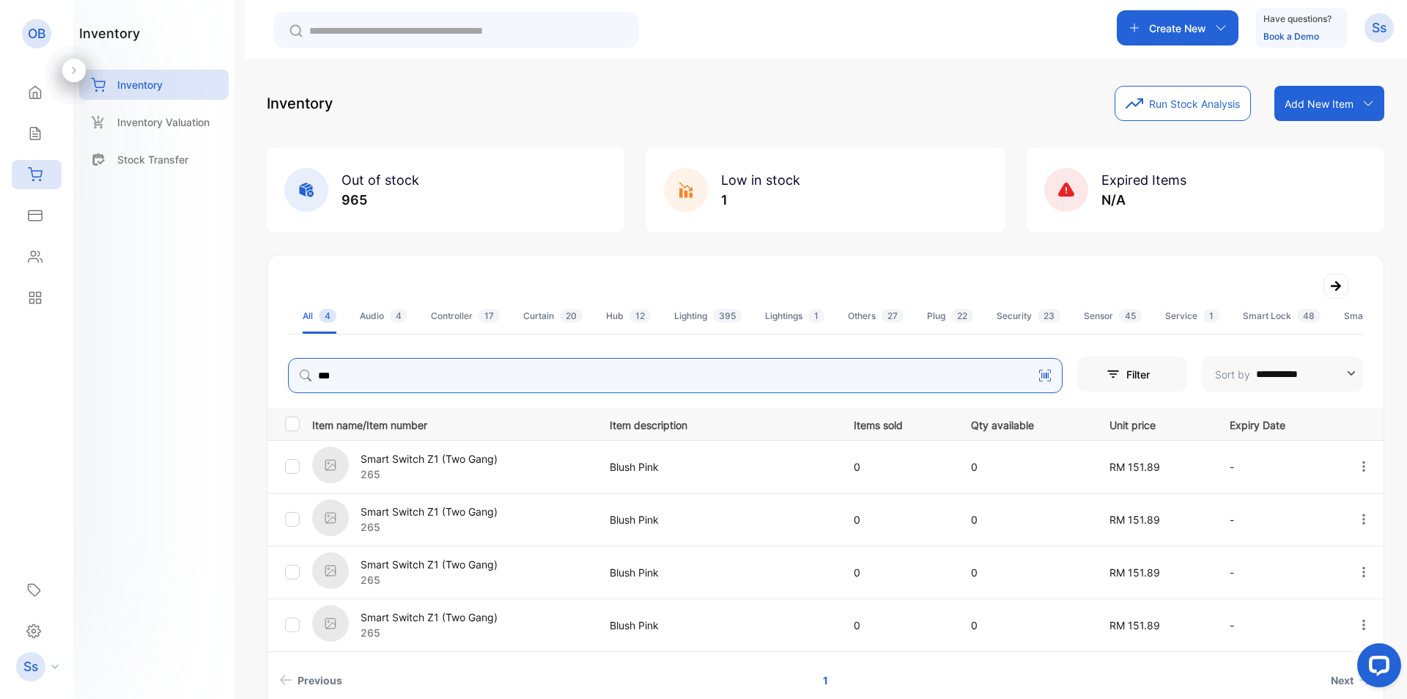
click at [540, 376] on input "***" at bounding box center [675, 375] width 775 height 35
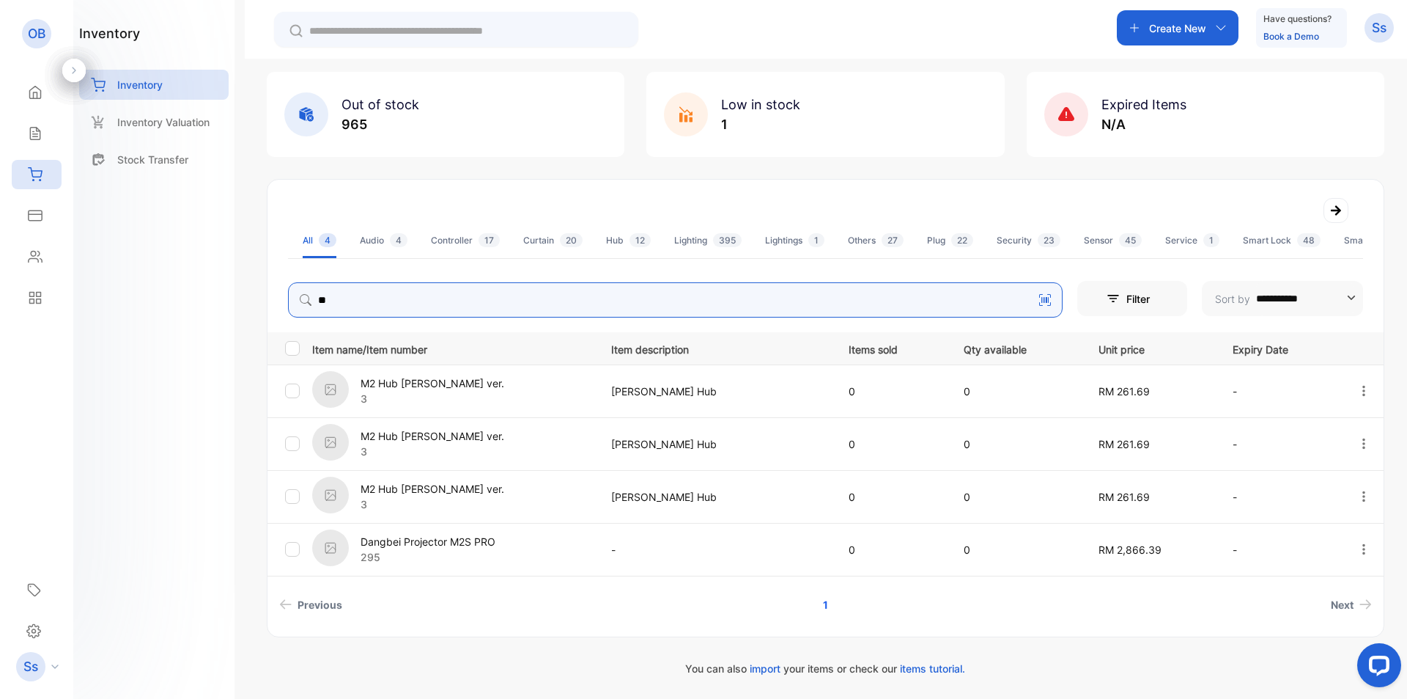
scroll to position [76, 0]
type input "**"
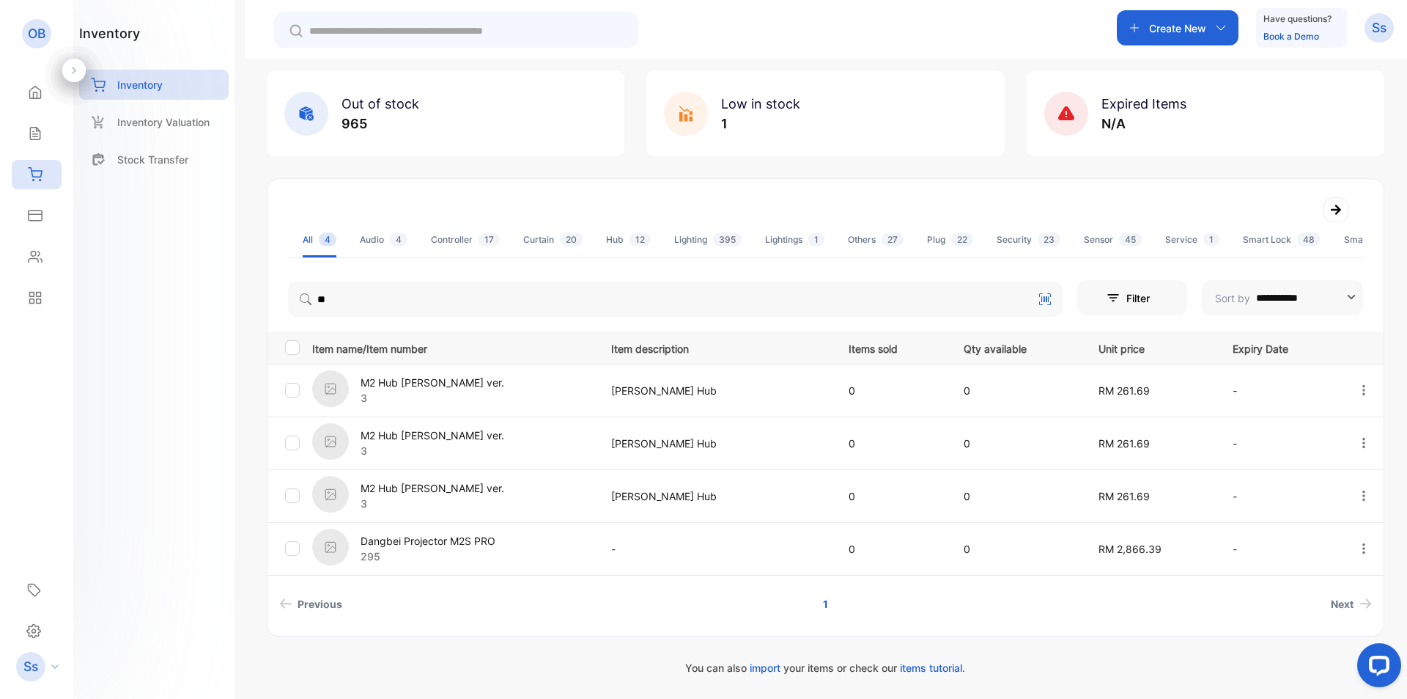
click at [596, 578] on div "Item name/Item number Item description Items sold Qty available Unit price Expi…" at bounding box center [826, 474] width 1116 height 286
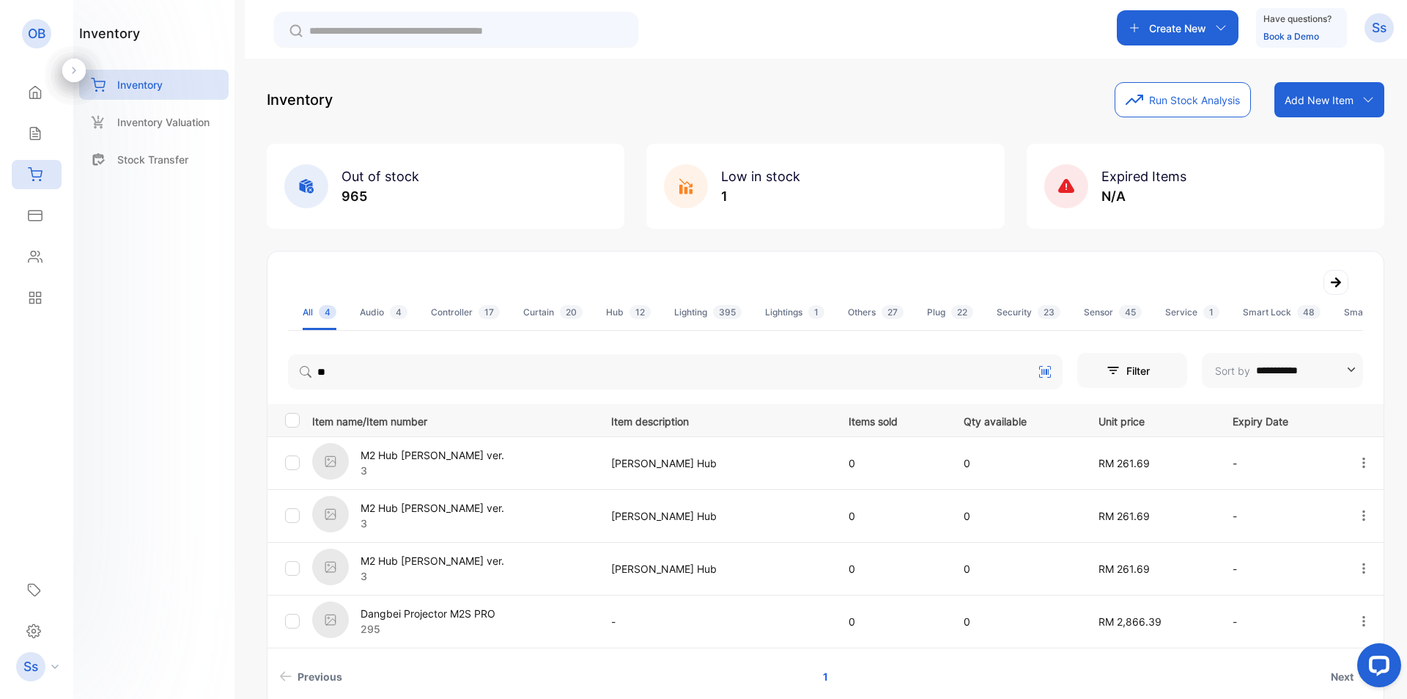
scroll to position [0, 0]
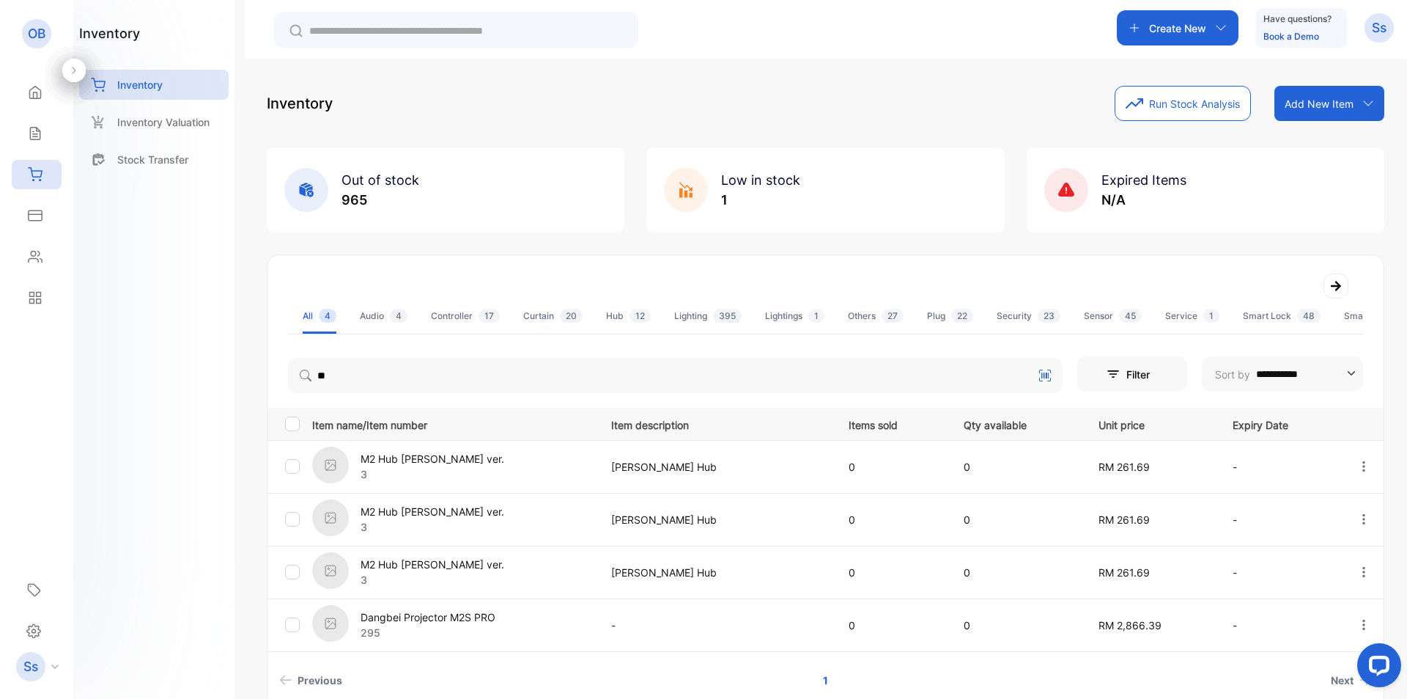
click at [1366, 102] on icon at bounding box center [1369, 103] width 12 height 12
click at [1214, 177] on div "Expired Items N/A" at bounding box center [1206, 189] width 358 height 85
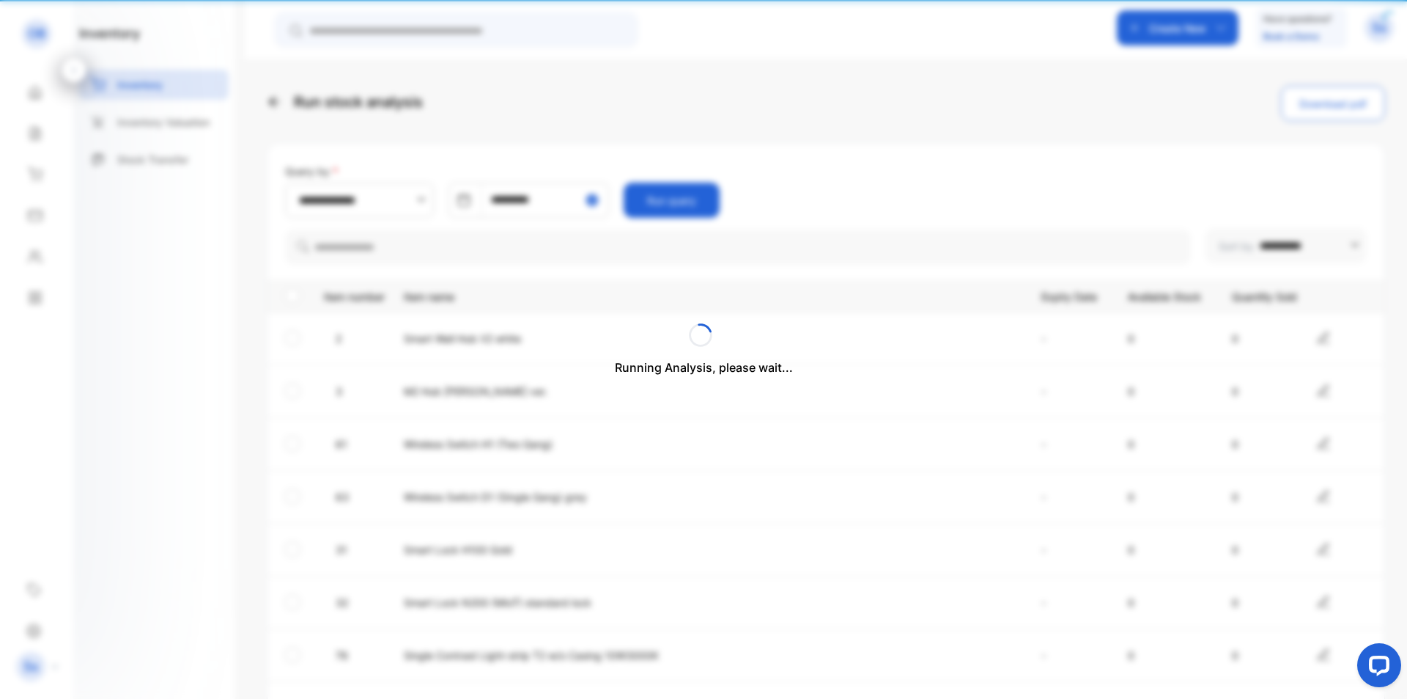
type input "**********"
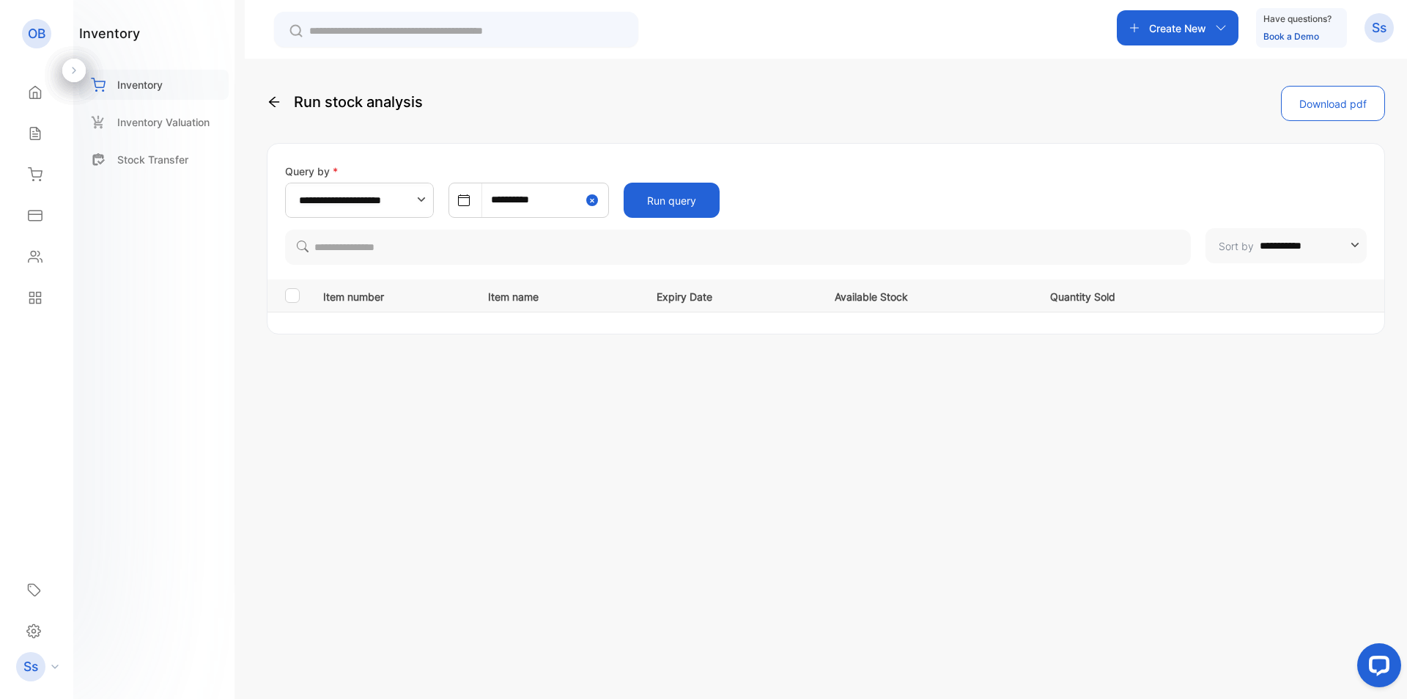
click at [183, 86] on div "Inventory" at bounding box center [154, 85] width 150 height 30
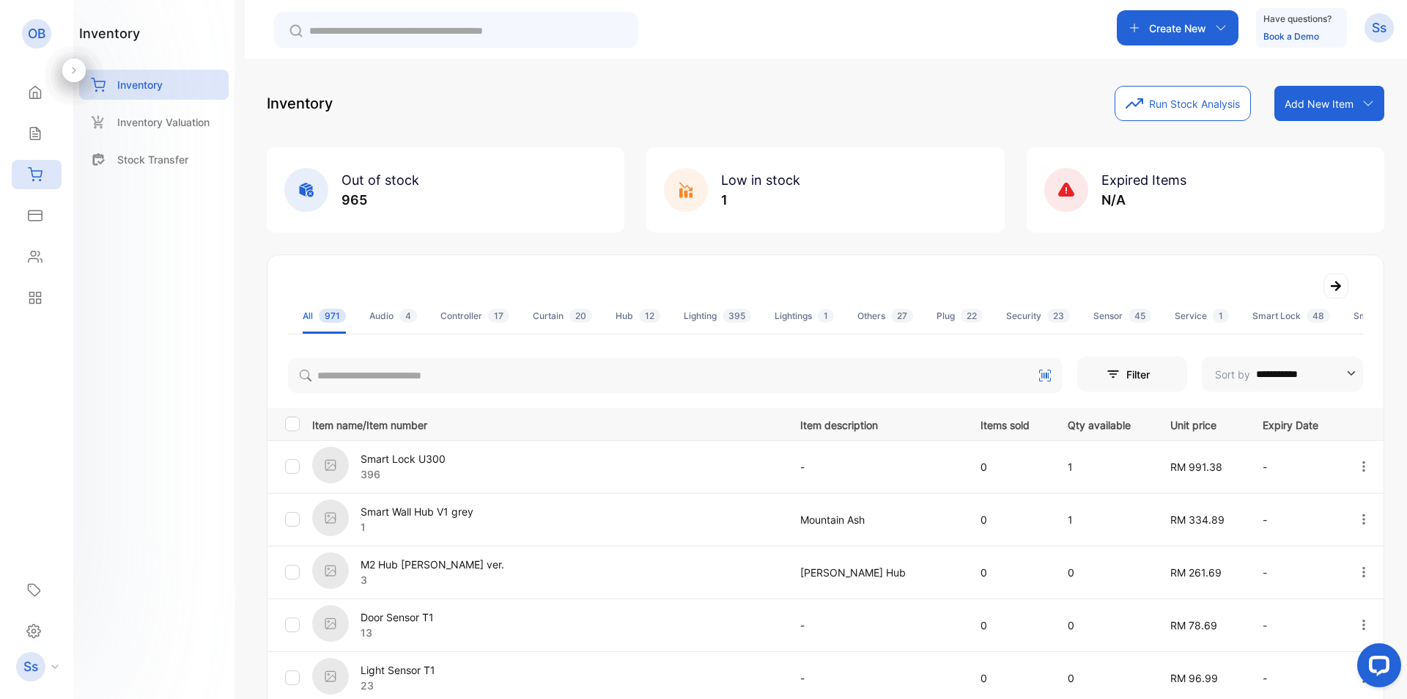
click at [1215, 43] on div "Create New" at bounding box center [1178, 27] width 122 height 35
click at [1368, 185] on div "Expired Items N/A" at bounding box center [1206, 189] width 358 height 85
click at [1371, 113] on div "Add New Item" at bounding box center [1330, 103] width 110 height 35
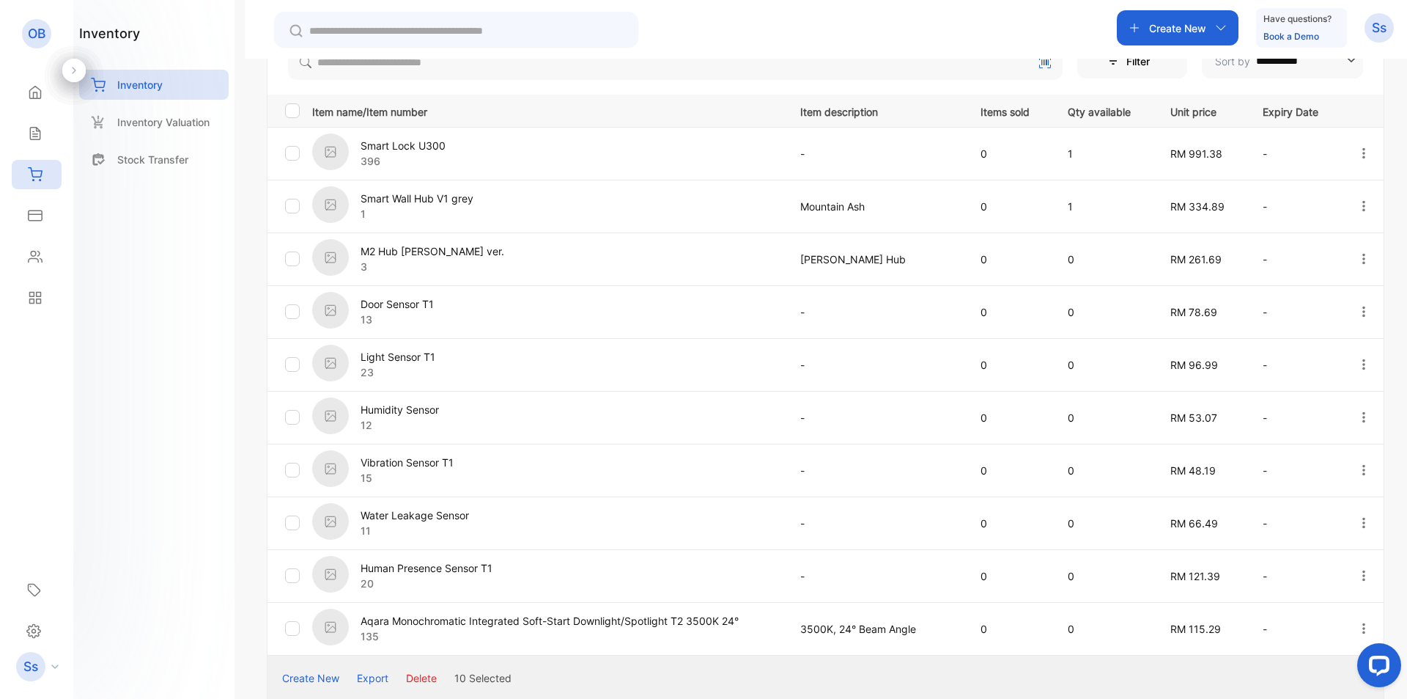
scroll to position [438, 0]
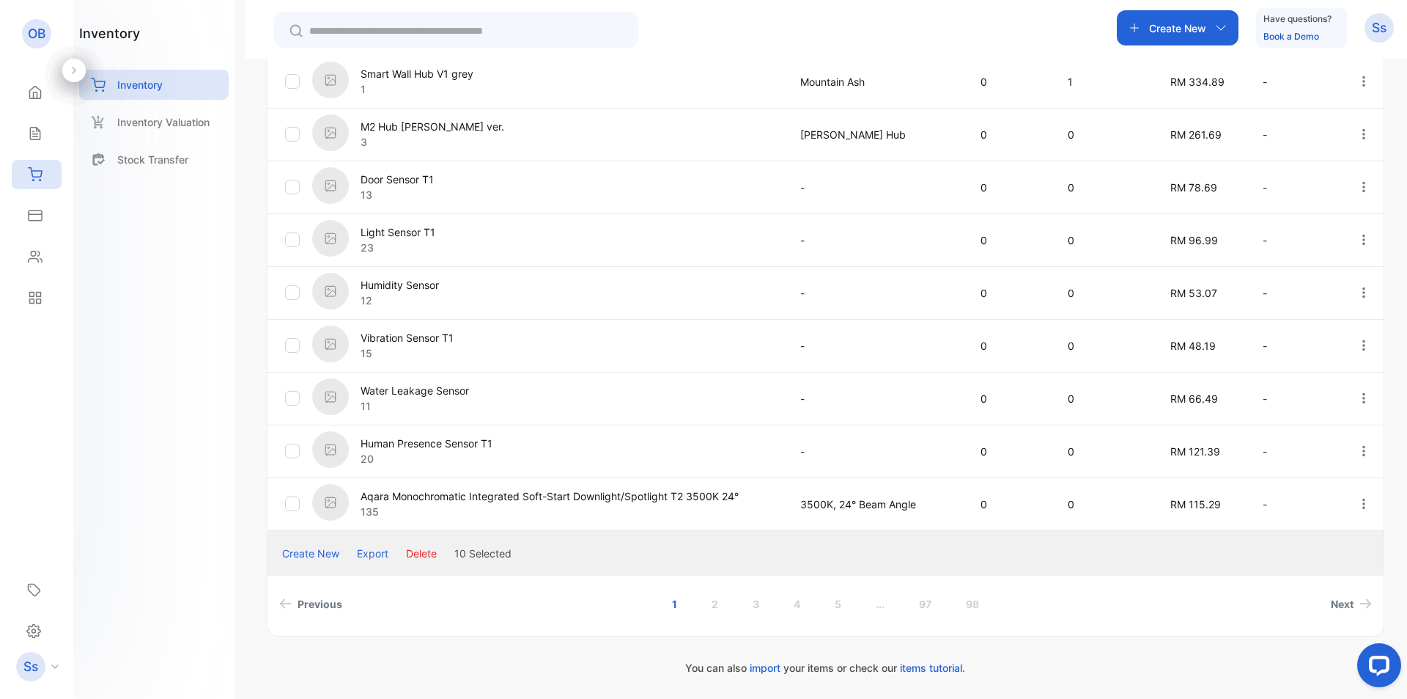
click at [421, 553] on button "Delete" at bounding box center [421, 552] width 31 height 15
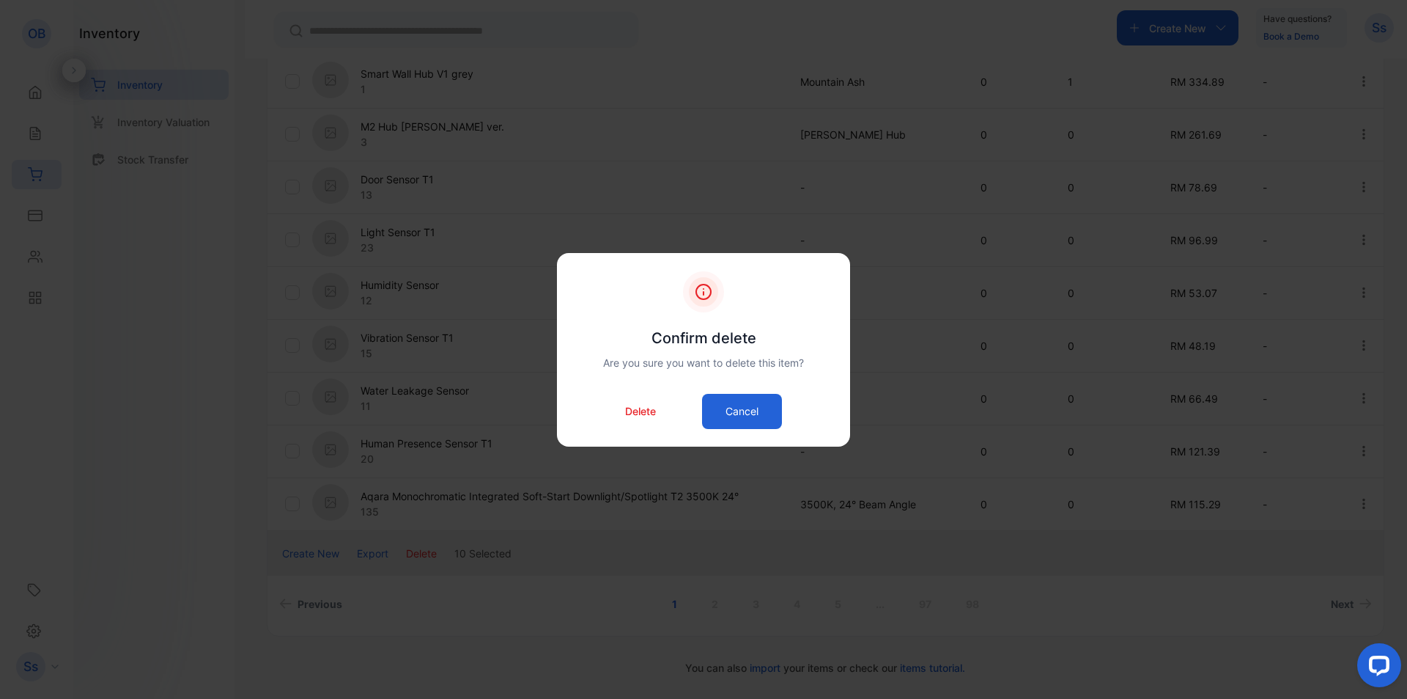
click at [647, 406] on p "Delete" at bounding box center [640, 410] width 31 height 15
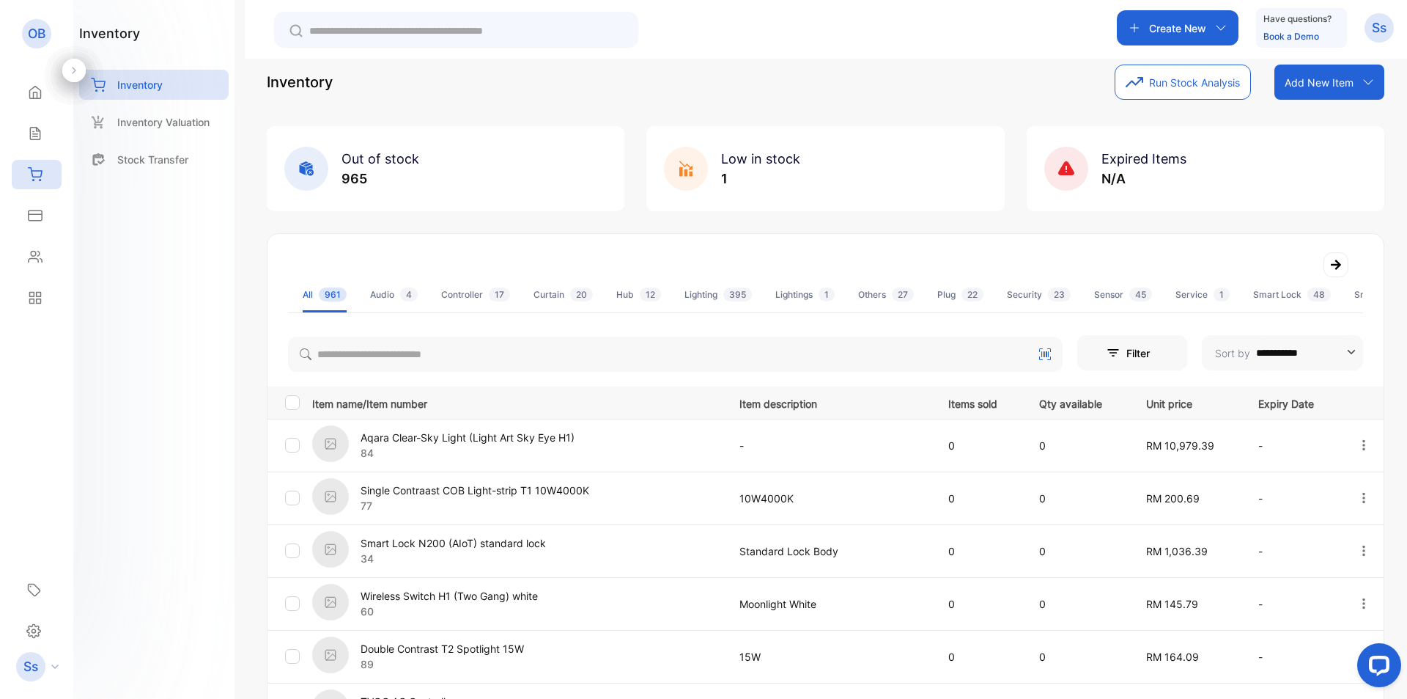
scroll to position [0, 0]
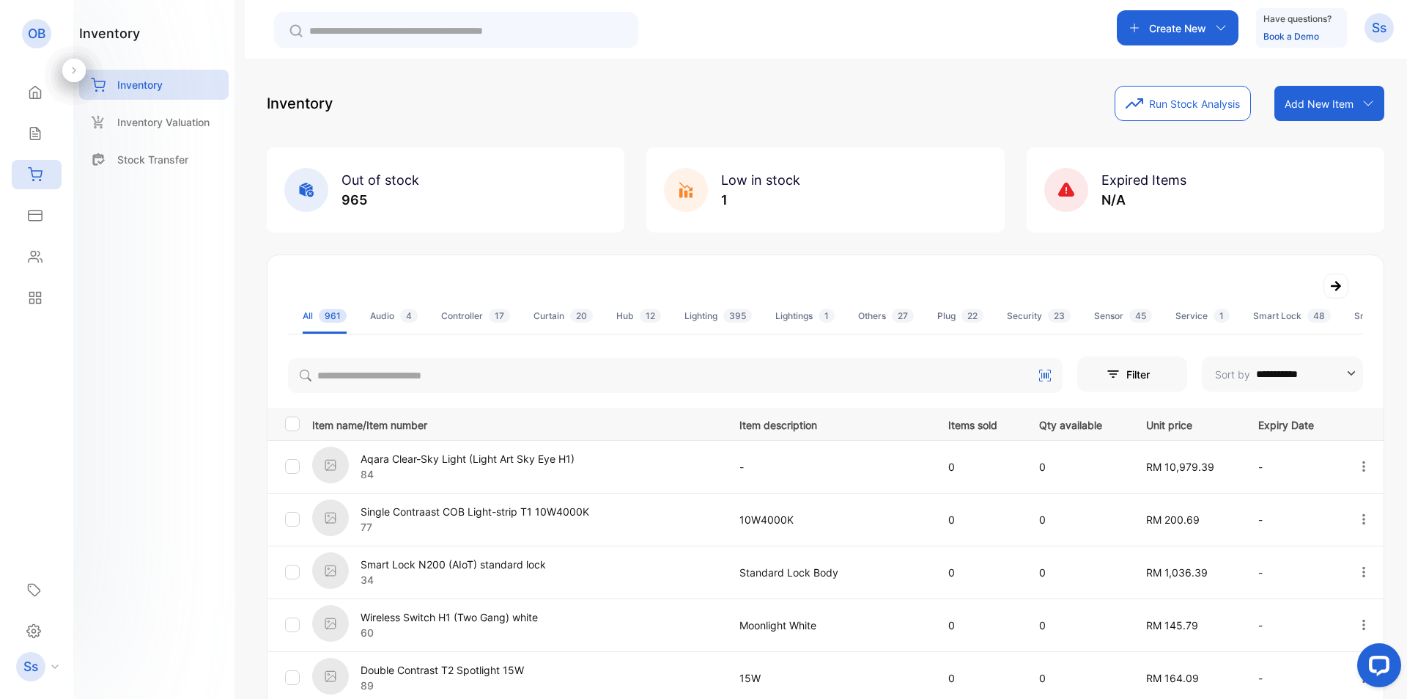
click at [1133, 372] on button "Filter" at bounding box center [1133, 373] width 110 height 35
click at [330, 317] on span "961" at bounding box center [333, 316] width 28 height 14
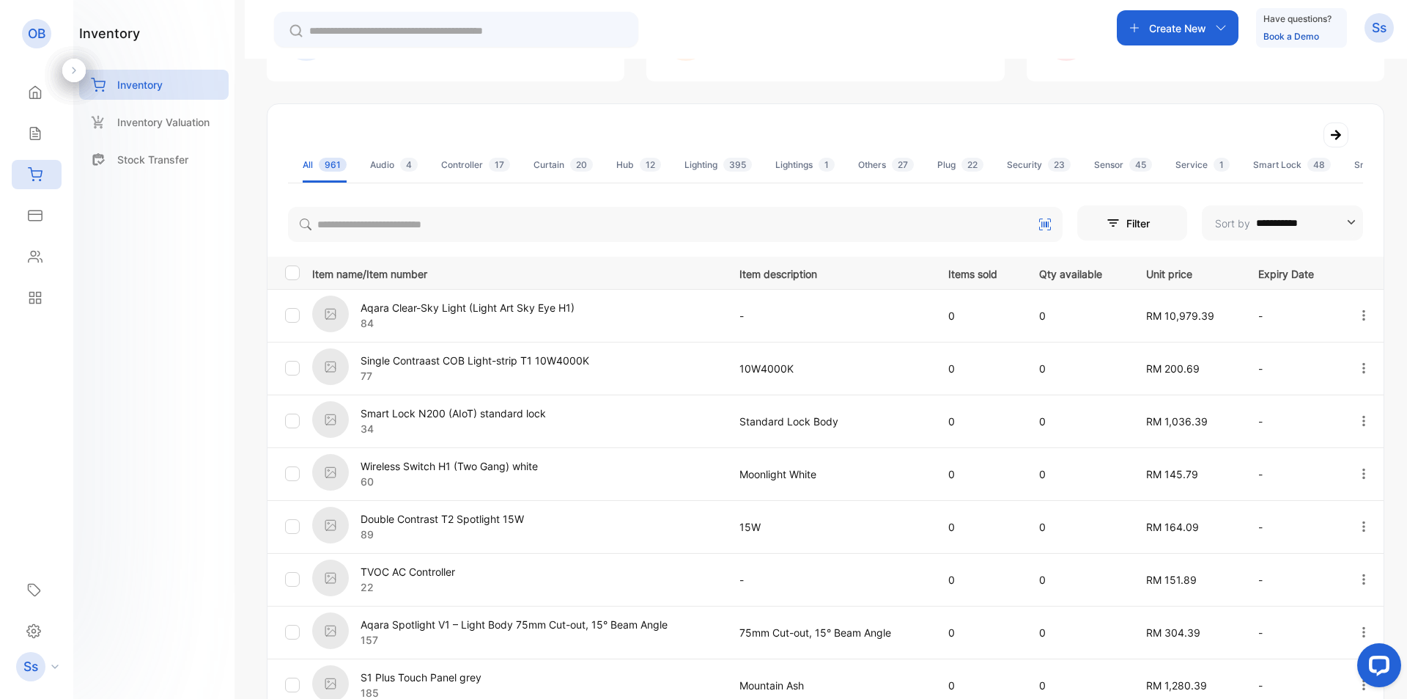
scroll to position [438, 0]
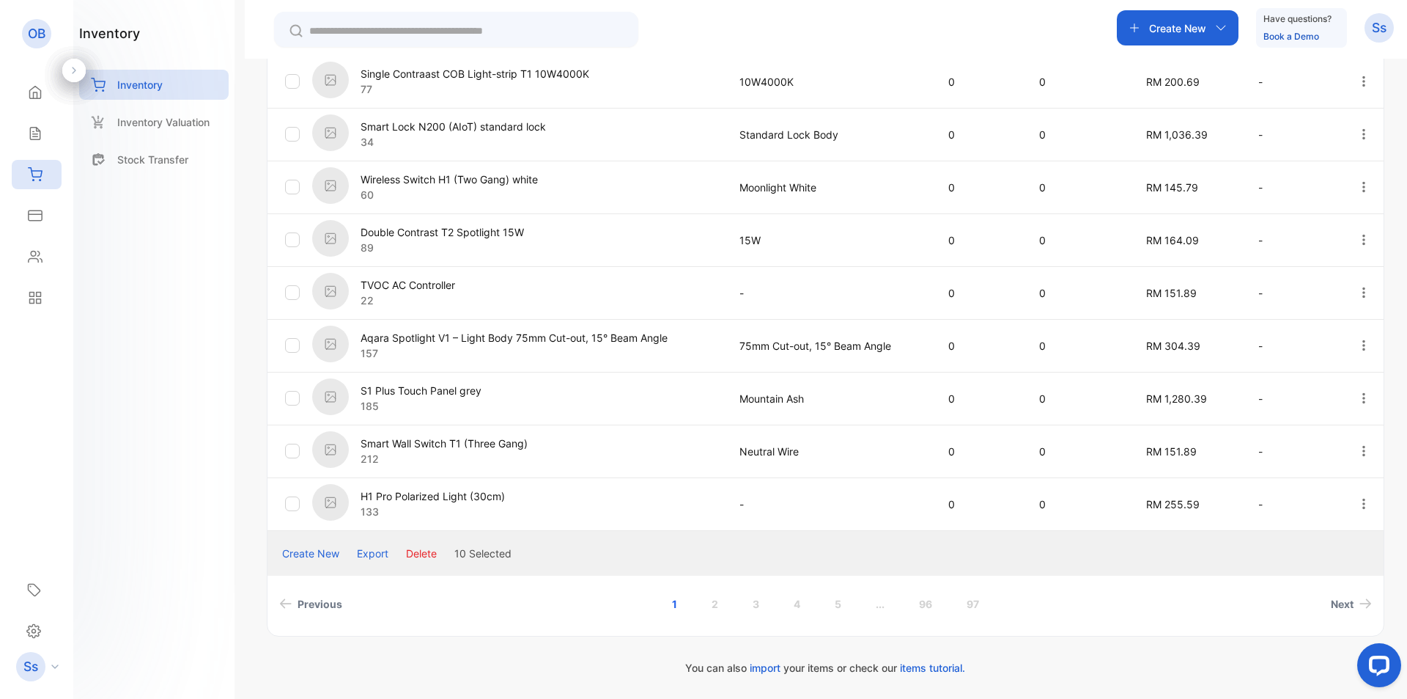
click at [420, 548] on button "Delete" at bounding box center [421, 552] width 31 height 15
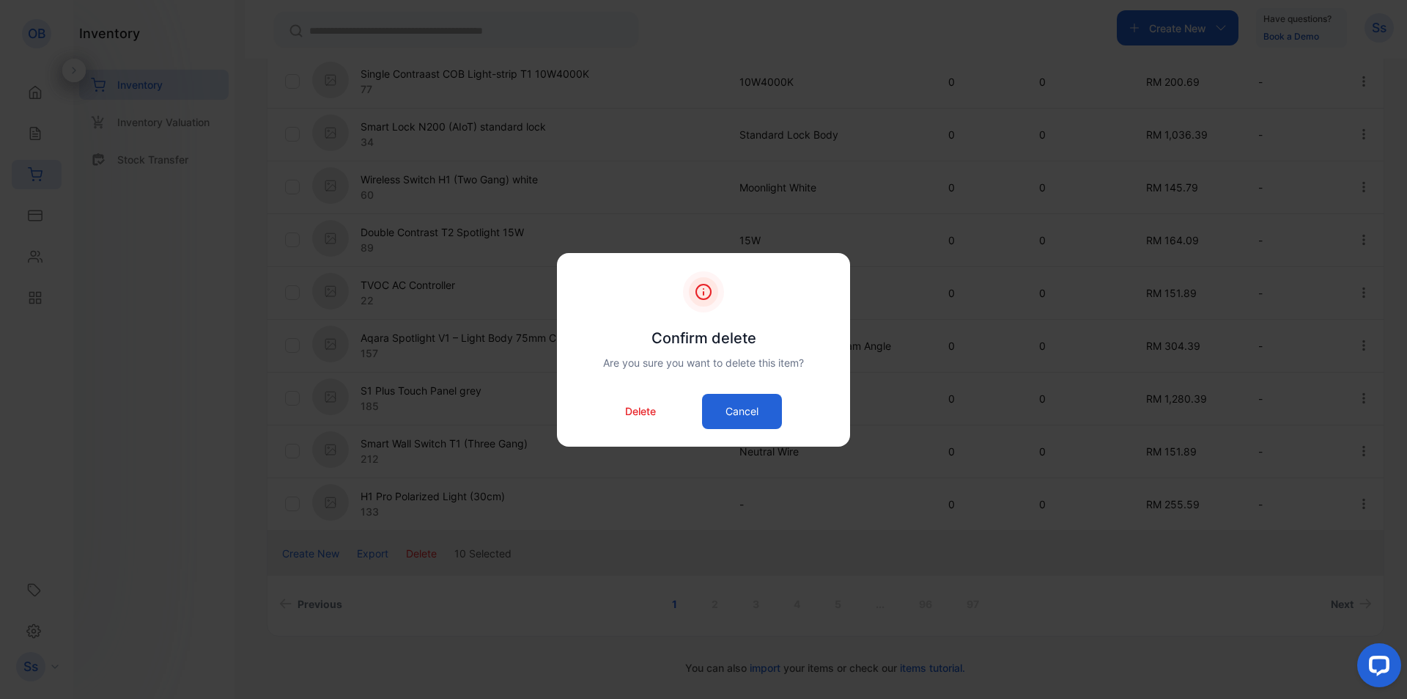
click at [636, 410] on p "Delete" at bounding box center [640, 410] width 31 height 15
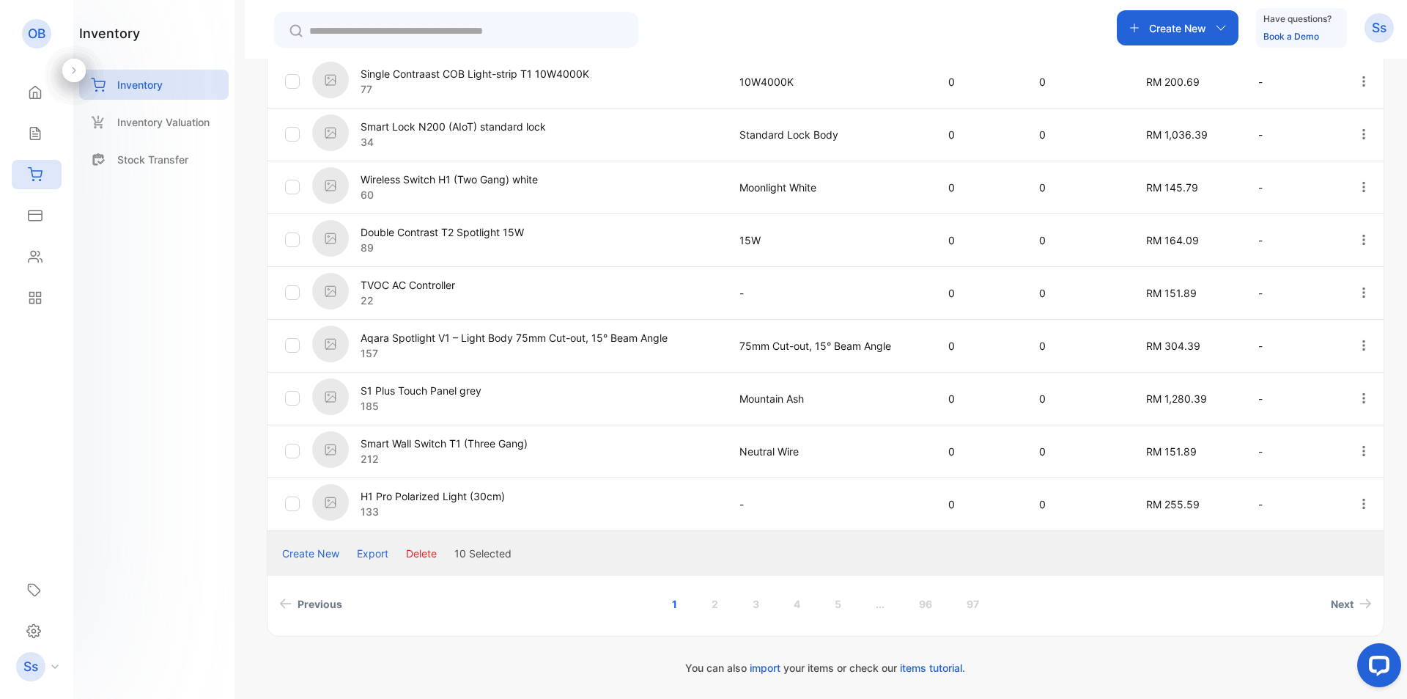
click at [335, 556] on button "Create New" at bounding box center [310, 552] width 57 height 15
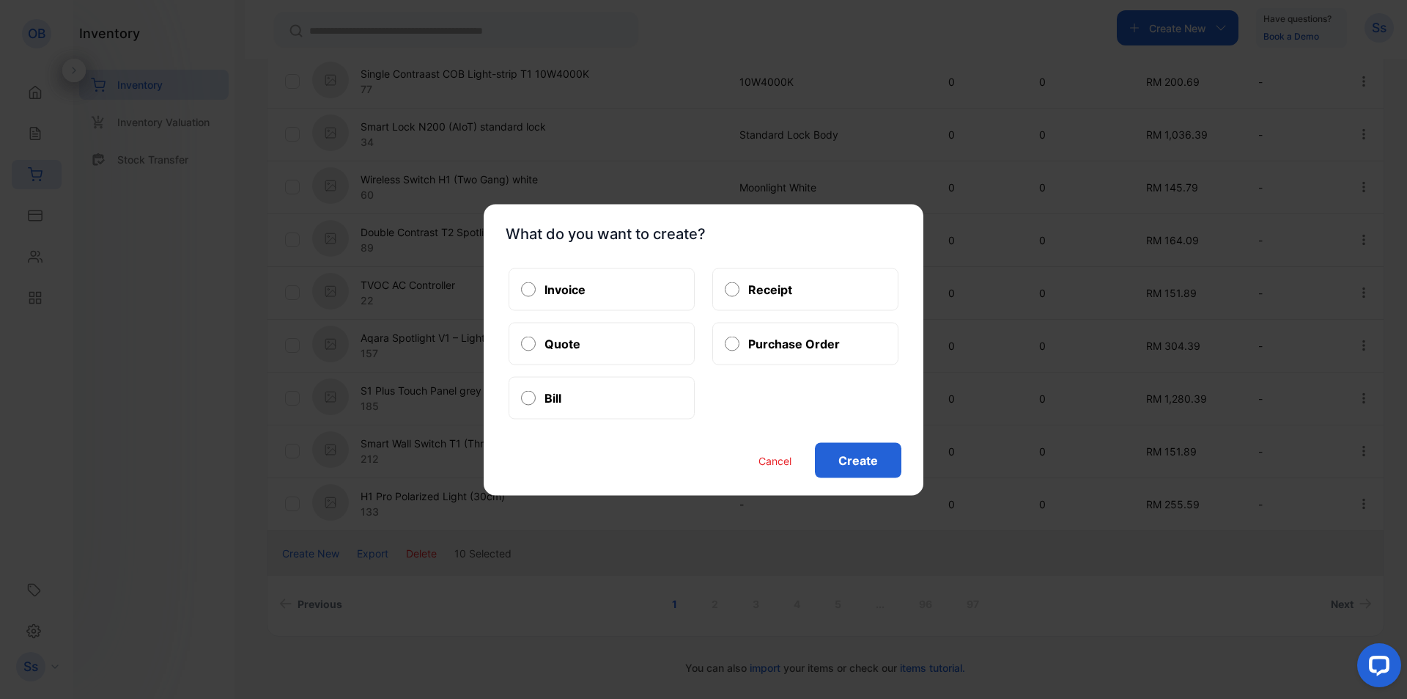
drag, startPoint x: 778, startPoint y: 457, endPoint x: 449, endPoint y: 507, distance: 332.0
click at [776, 458] on button "Cancel" at bounding box center [775, 459] width 33 height 15
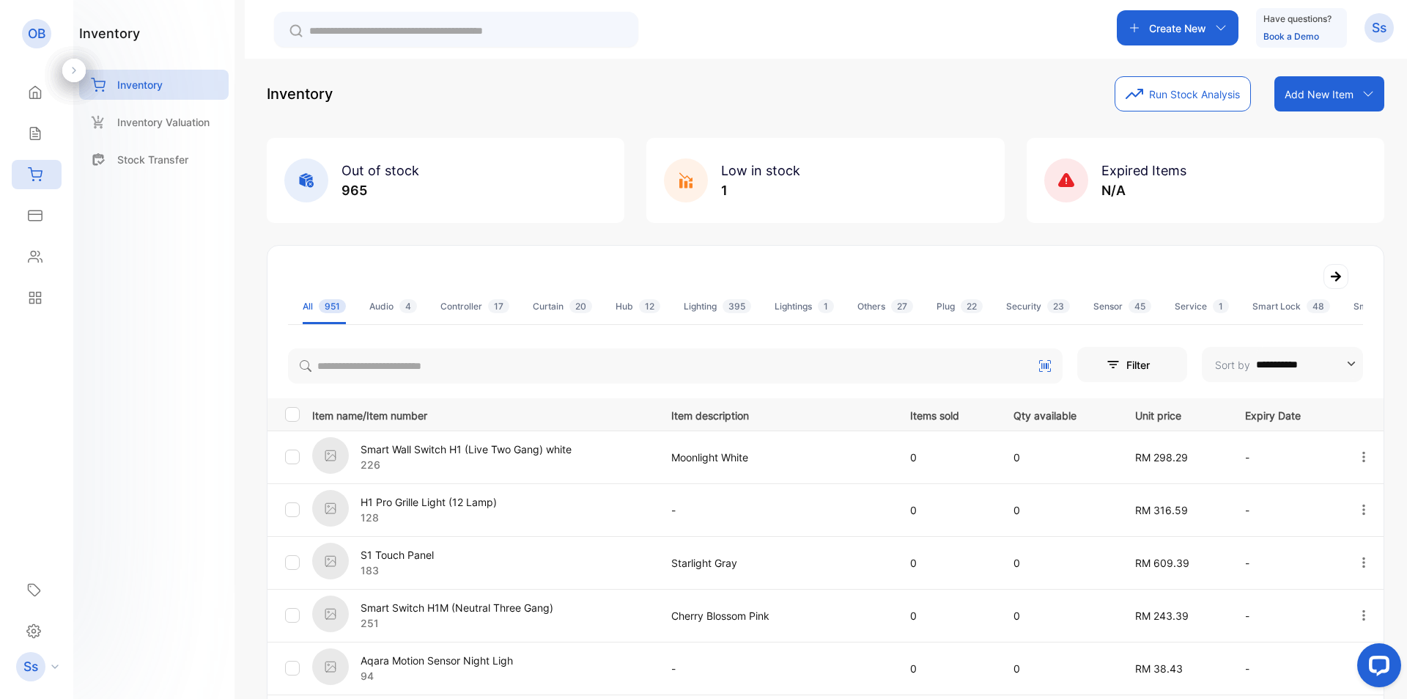
scroll to position [0, 0]
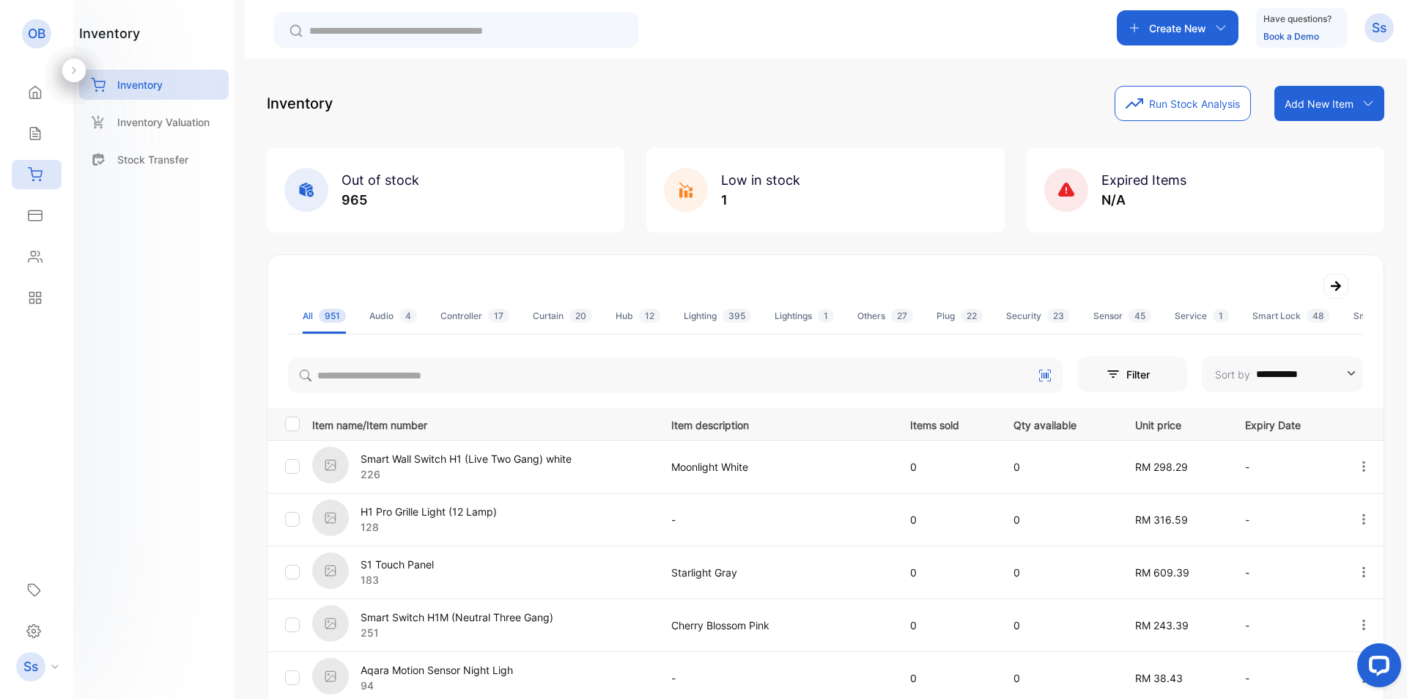
click at [1112, 367] on div "Filter" at bounding box center [1100, 373] width 44 height 35
click at [1116, 474] on span "All Items" at bounding box center [1109, 475] width 40 height 15
click at [297, 424] on div at bounding box center [292, 423] width 15 height 15
click at [1367, 105] on icon at bounding box center [1369, 103] width 12 height 12
drag, startPoint x: 236, startPoint y: 314, endPoint x: 320, endPoint y: 321, distance: 83.8
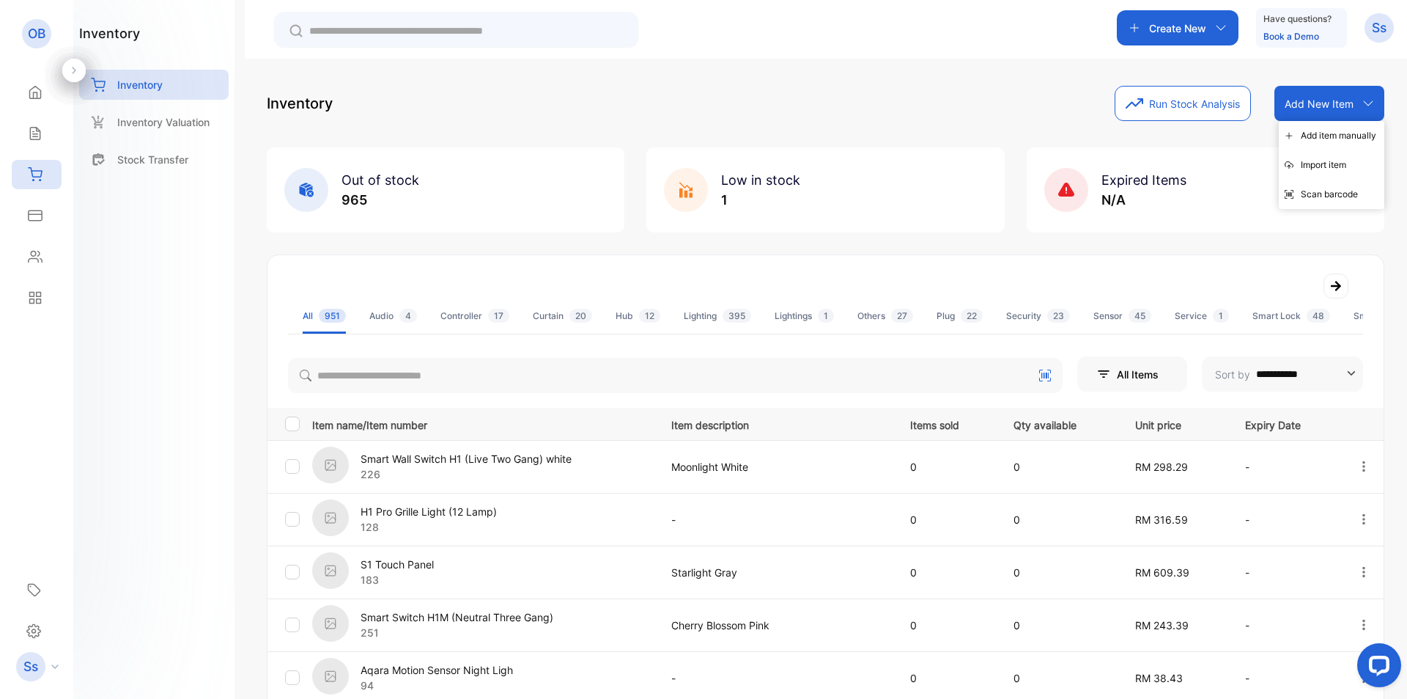
click at [238, 315] on div "**********" at bounding box center [703, 393] width 1407 height 787
click at [298, 423] on div at bounding box center [292, 423] width 15 height 15
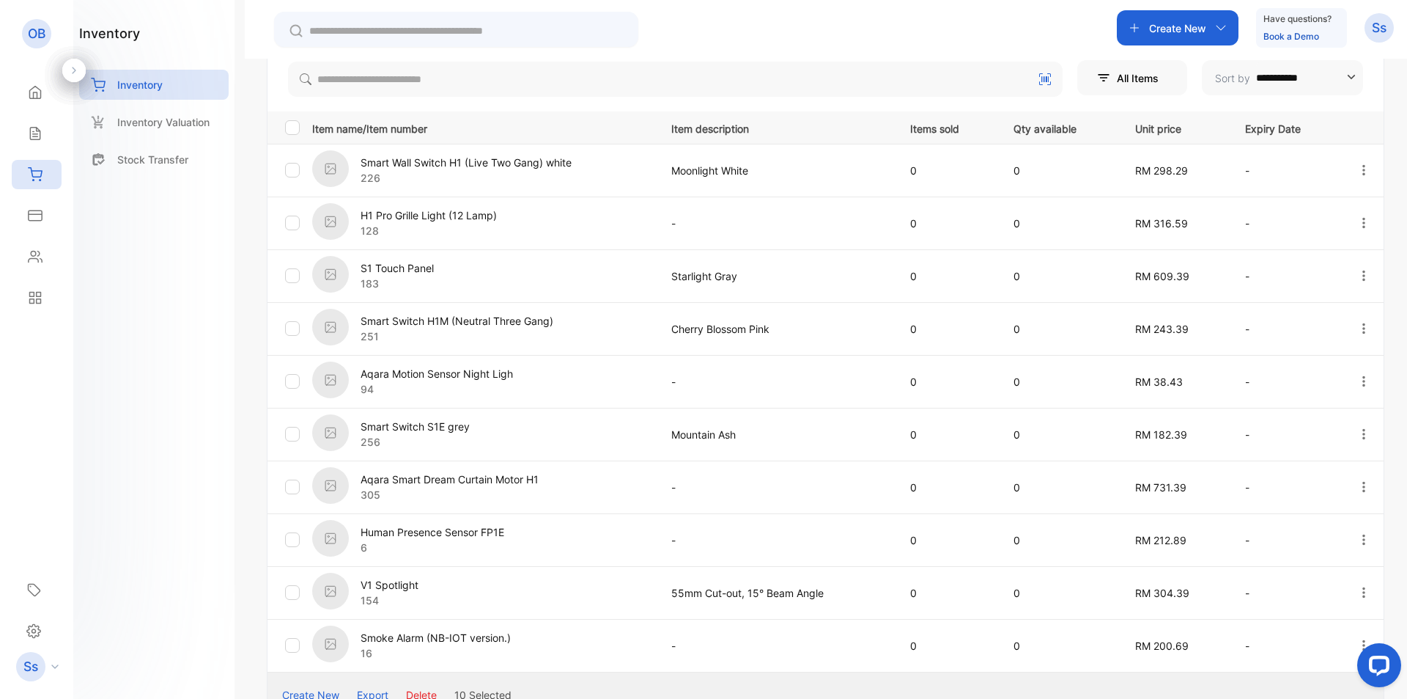
scroll to position [438, 0]
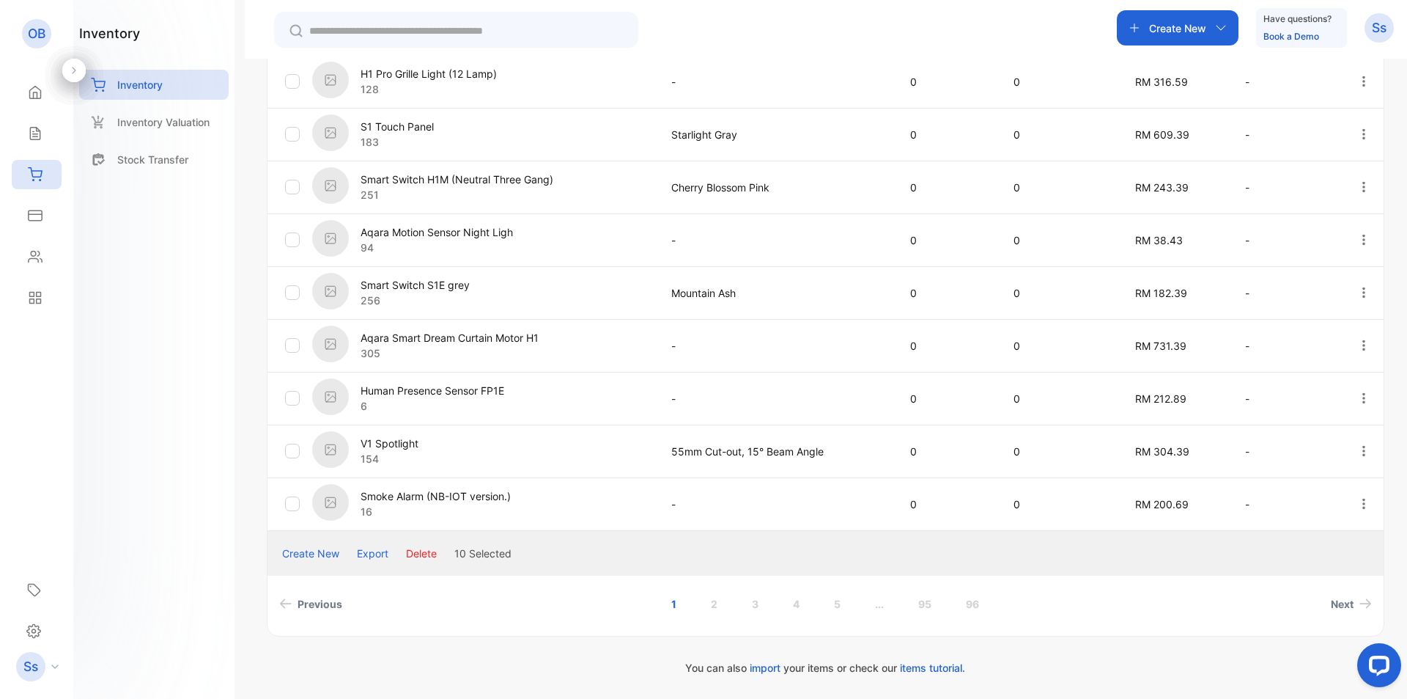
click at [422, 553] on button "Delete" at bounding box center [421, 552] width 31 height 15
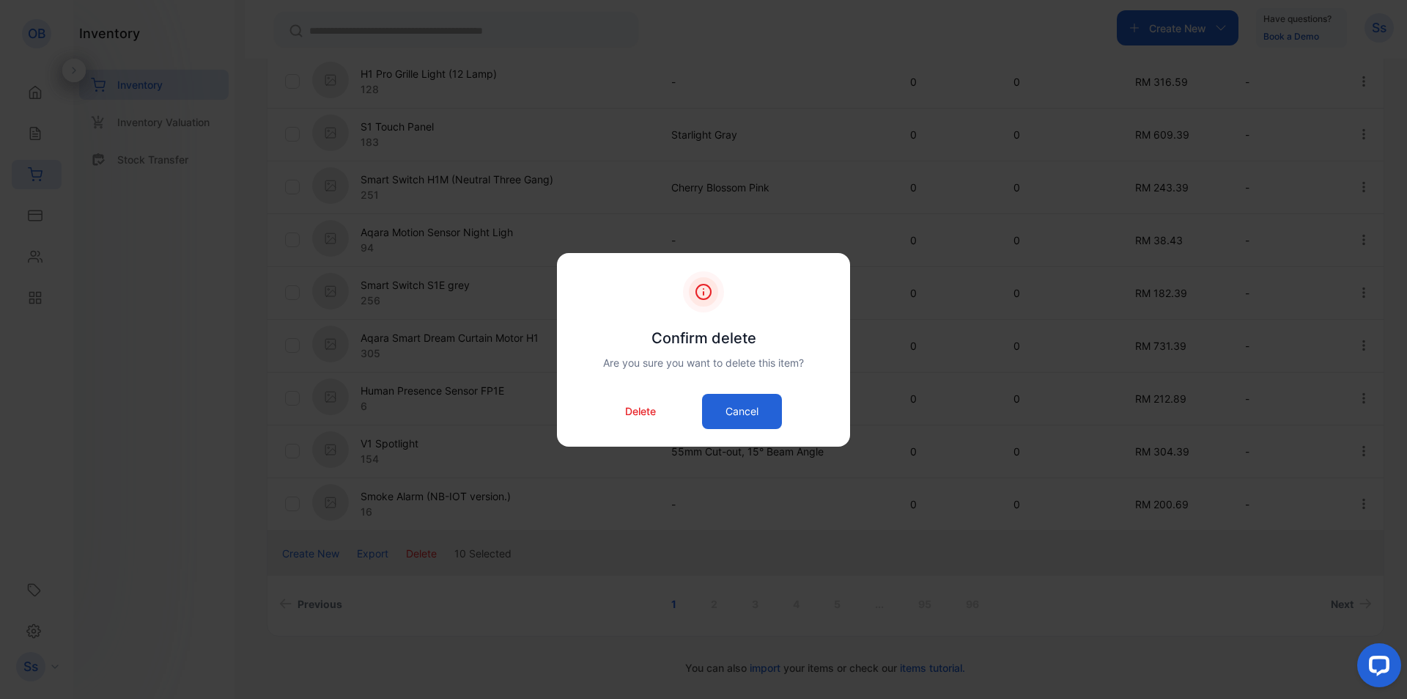
click at [643, 408] on p "Delete" at bounding box center [640, 410] width 31 height 15
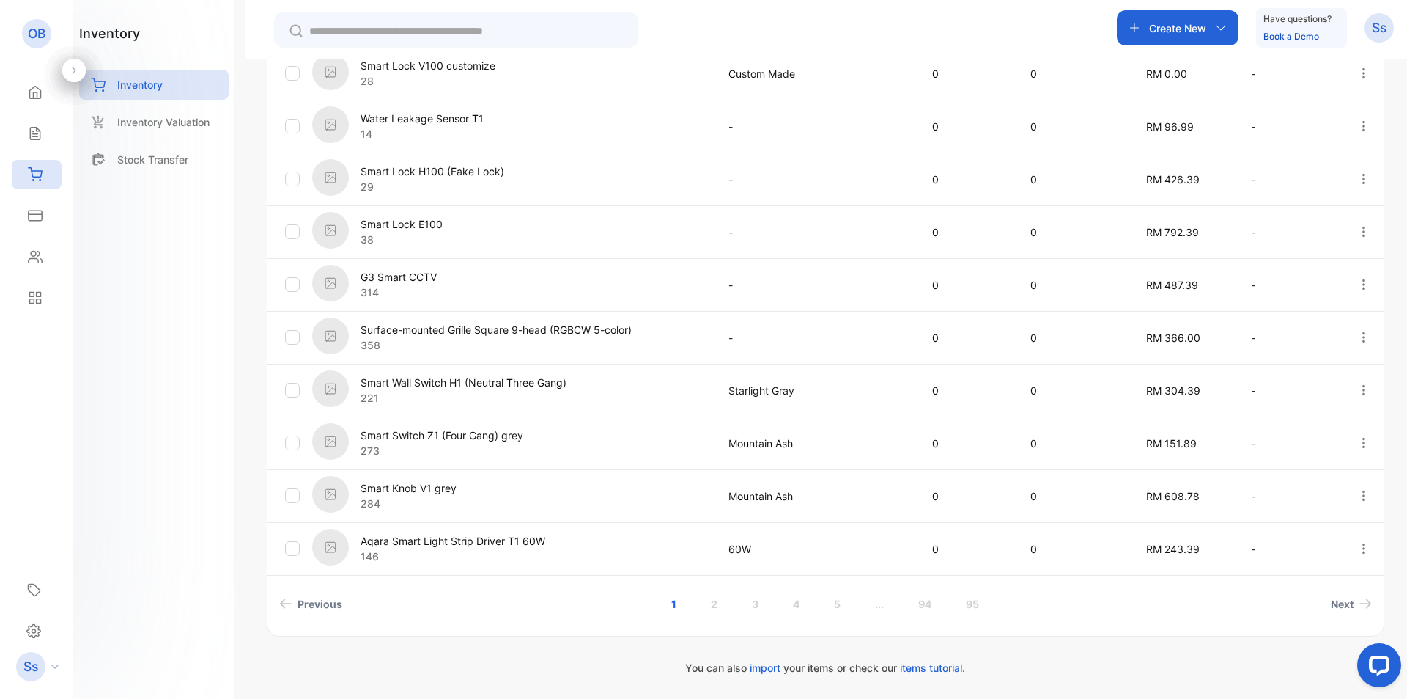
scroll to position [393, 0]
click at [214, 334] on div "inventory Inventory Inventory Valuation Stock Transfer" at bounding box center [153, 349] width 161 height 699
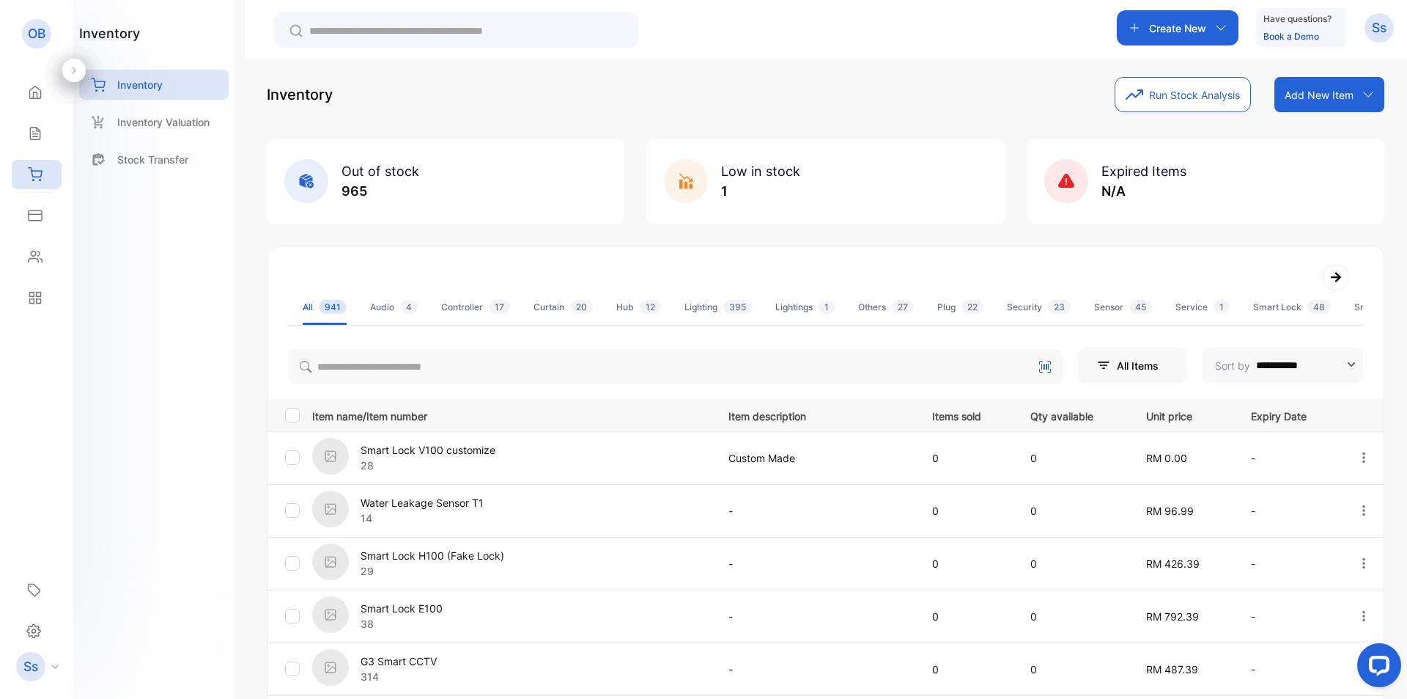
scroll to position [0, 0]
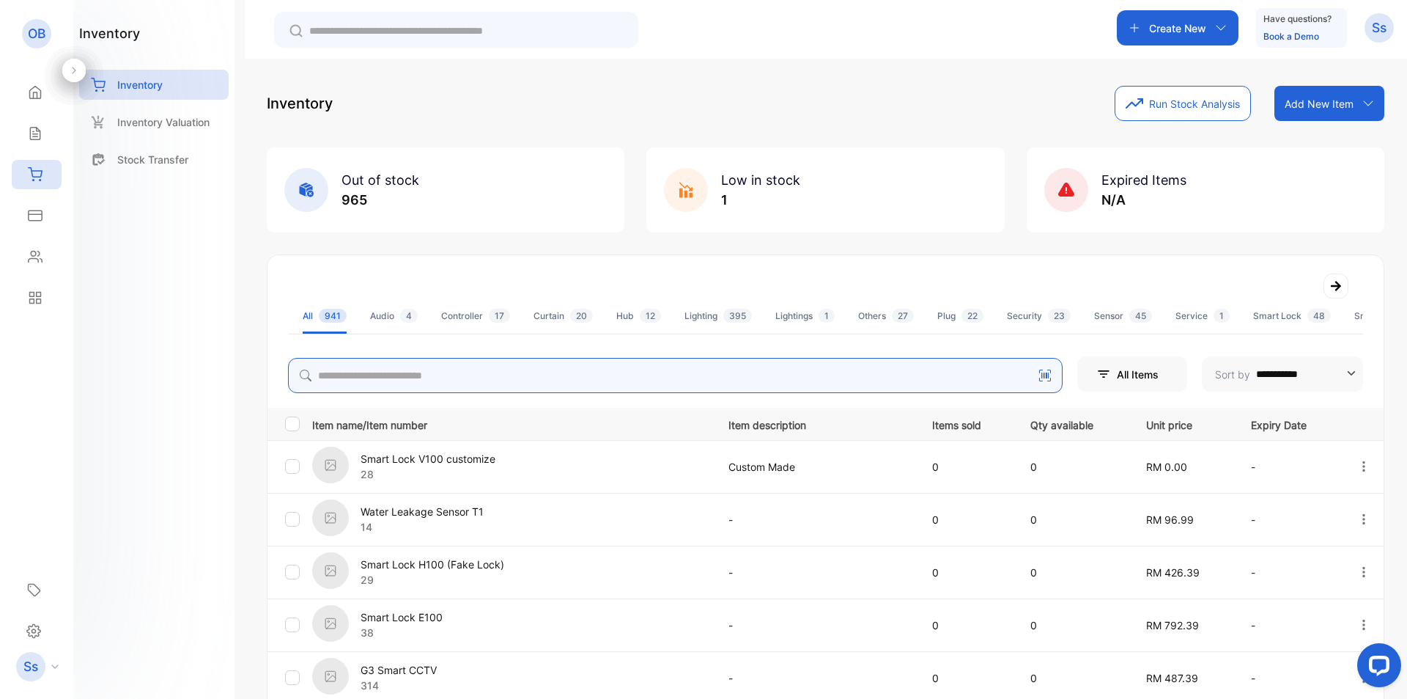
click at [976, 364] on input "search" at bounding box center [675, 375] width 775 height 35
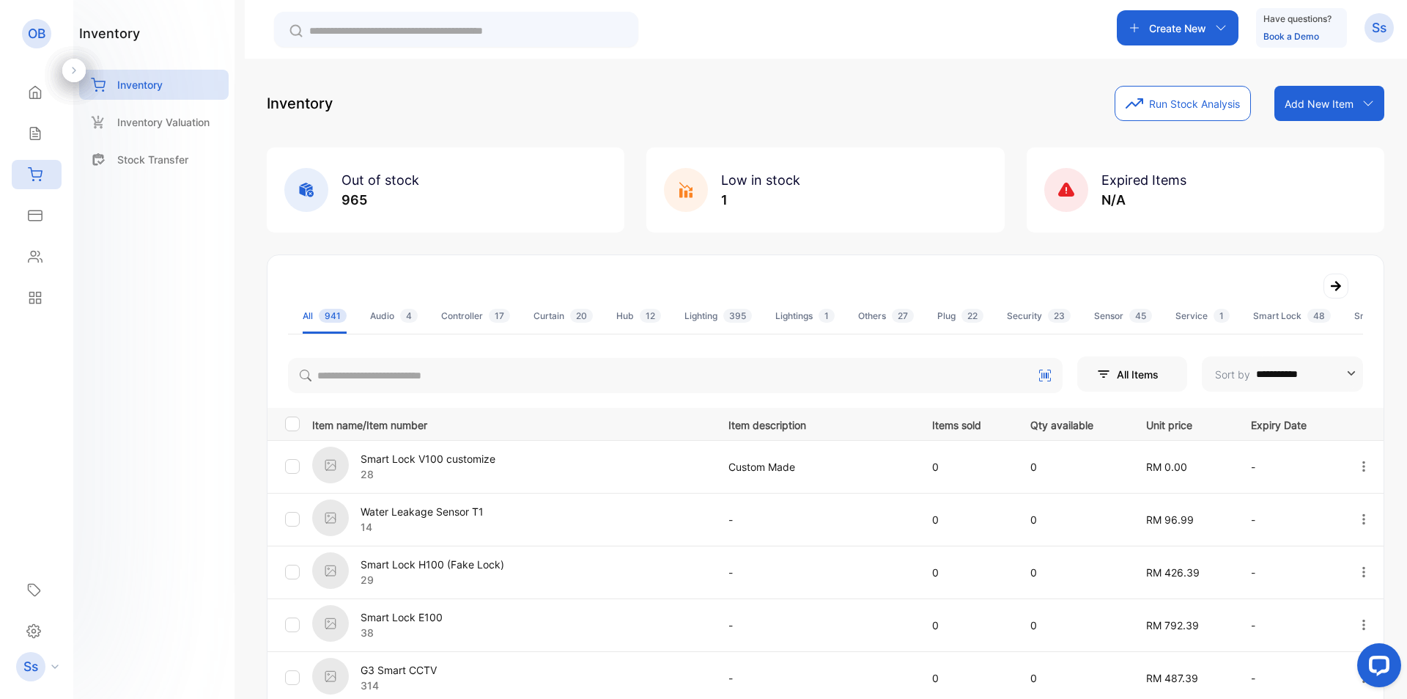
click at [212, 330] on div "inventory Inventory Inventory Valuation Stock Transfer" at bounding box center [153, 349] width 161 height 699
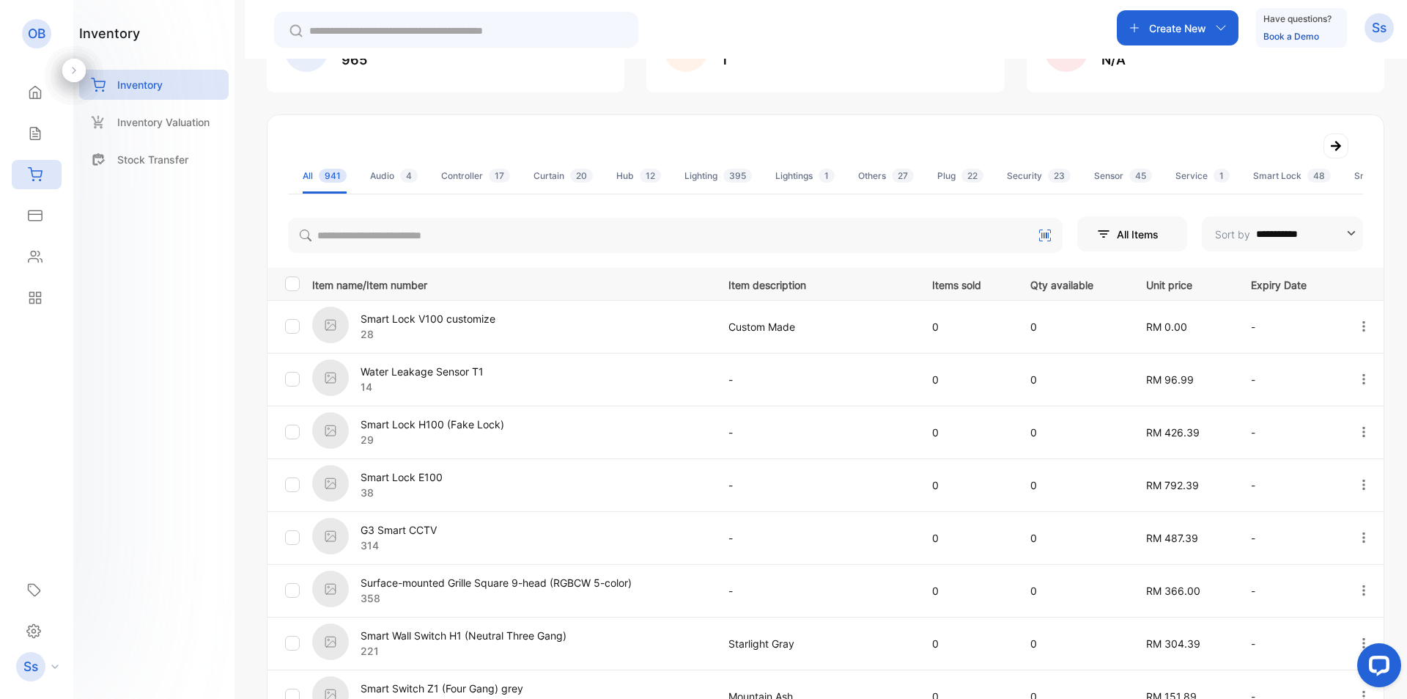
scroll to position [438, 0]
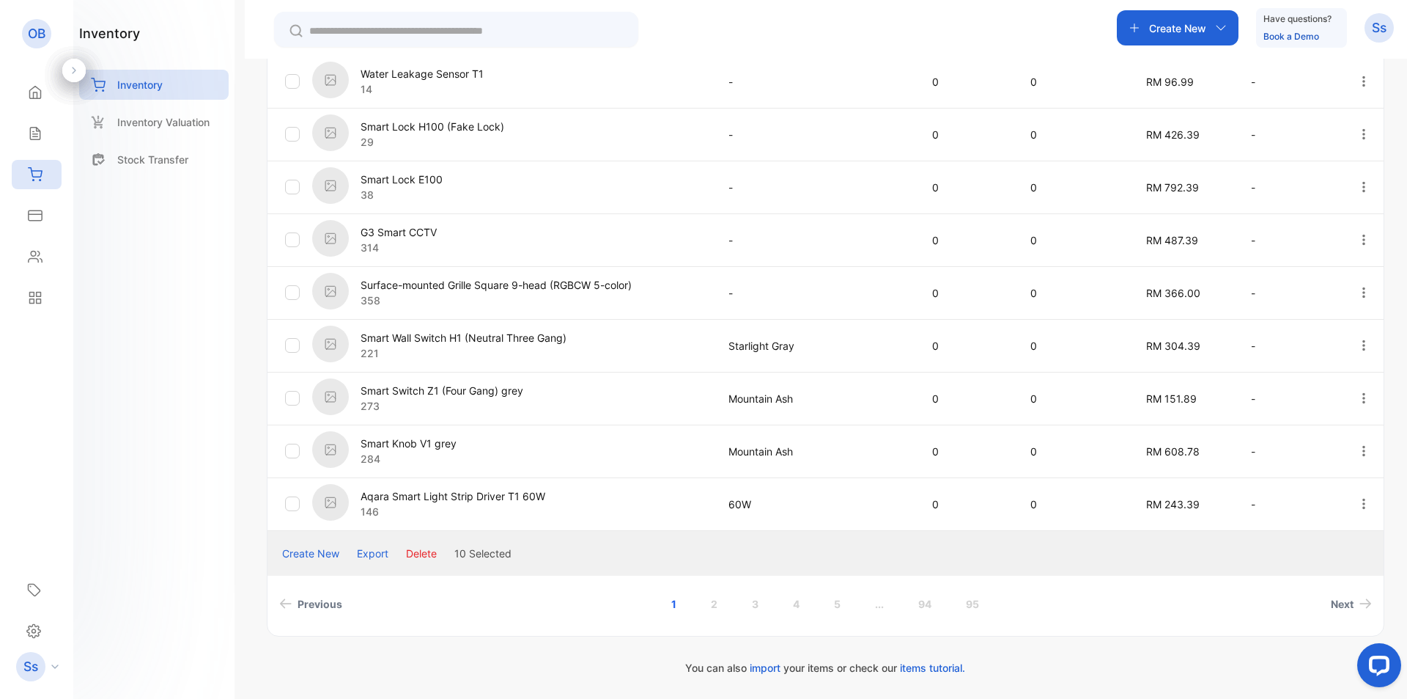
click at [431, 551] on button "Delete" at bounding box center [421, 552] width 31 height 15
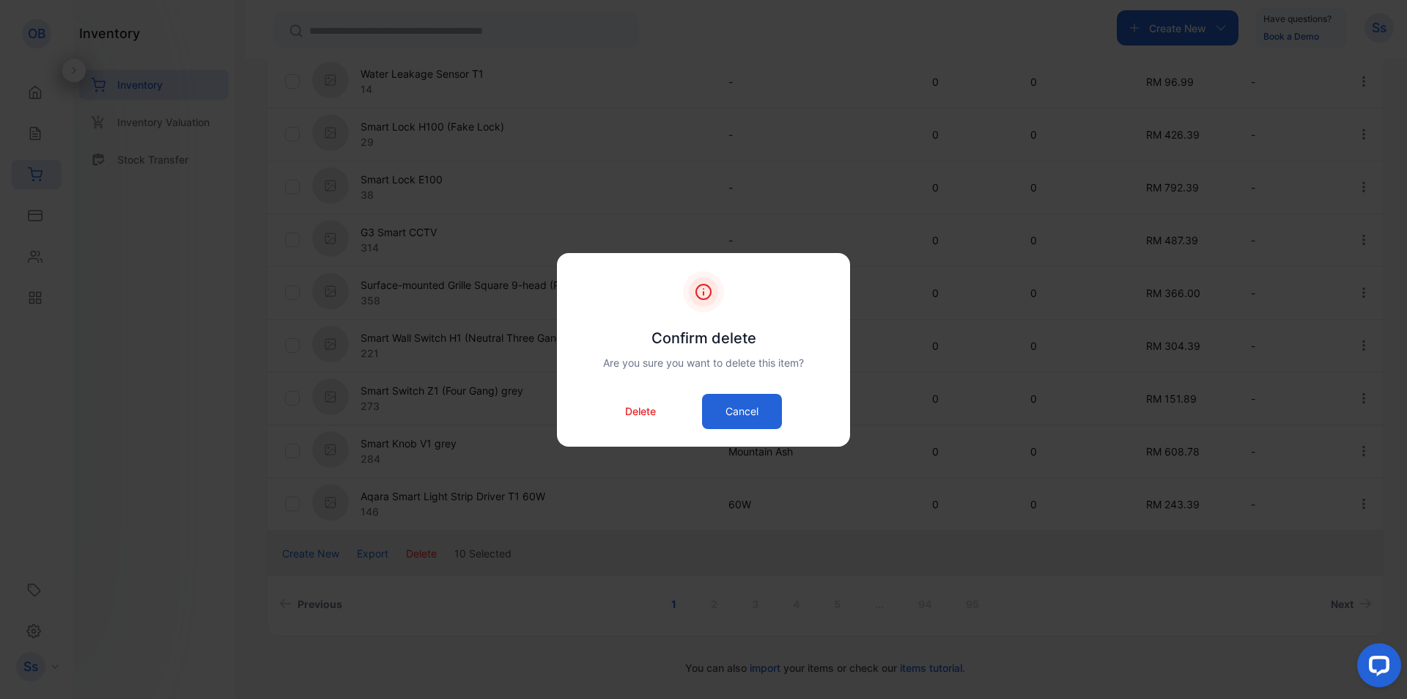
click at [658, 409] on div "Delete Cancel" at bounding box center [703, 411] width 249 height 35
click at [649, 410] on p "Delete" at bounding box center [640, 410] width 31 height 15
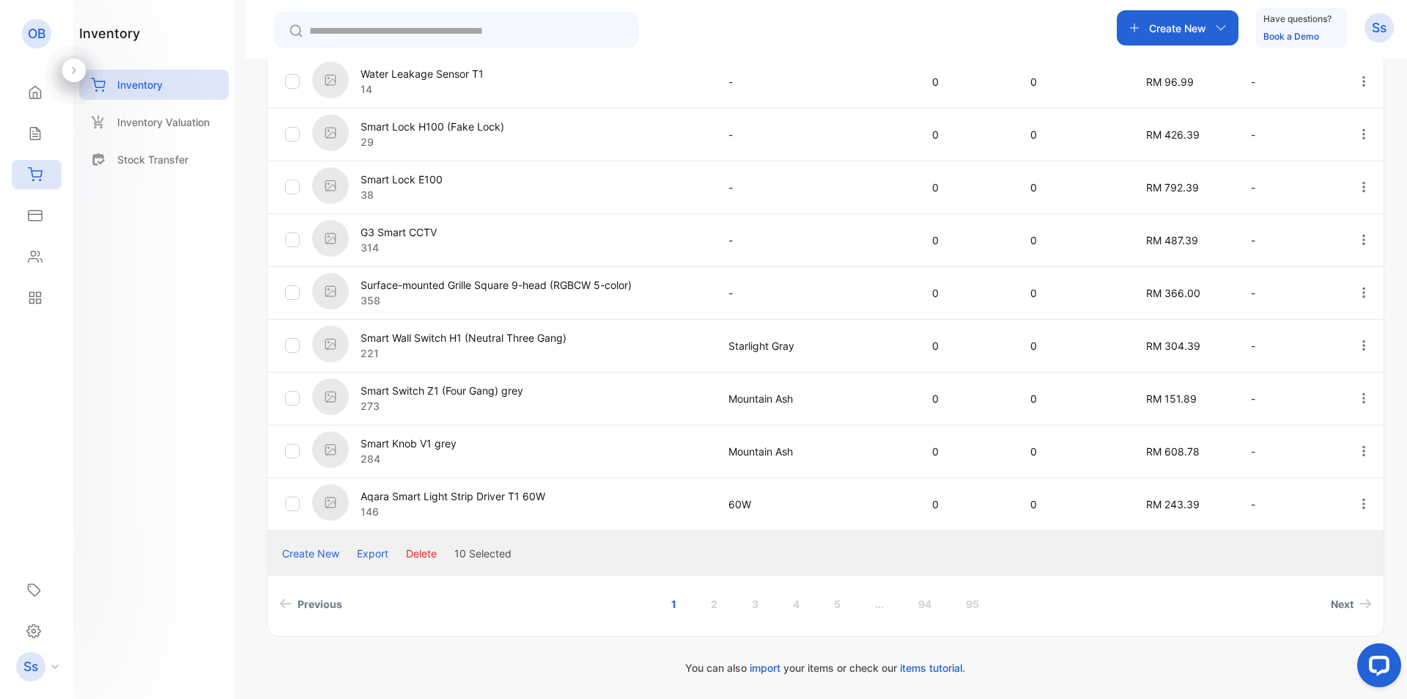
click at [420, 556] on button "Delete" at bounding box center [421, 552] width 31 height 15
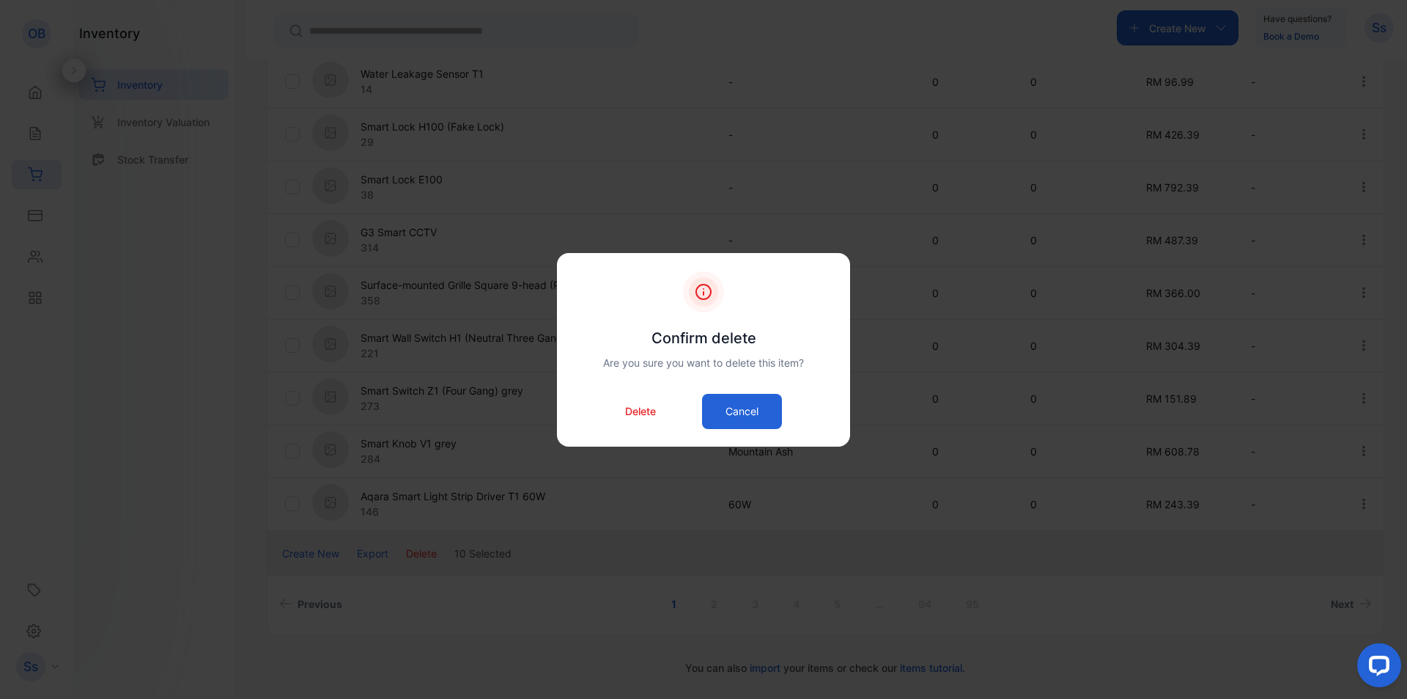
click at [633, 407] on p "Delete" at bounding box center [640, 410] width 31 height 15
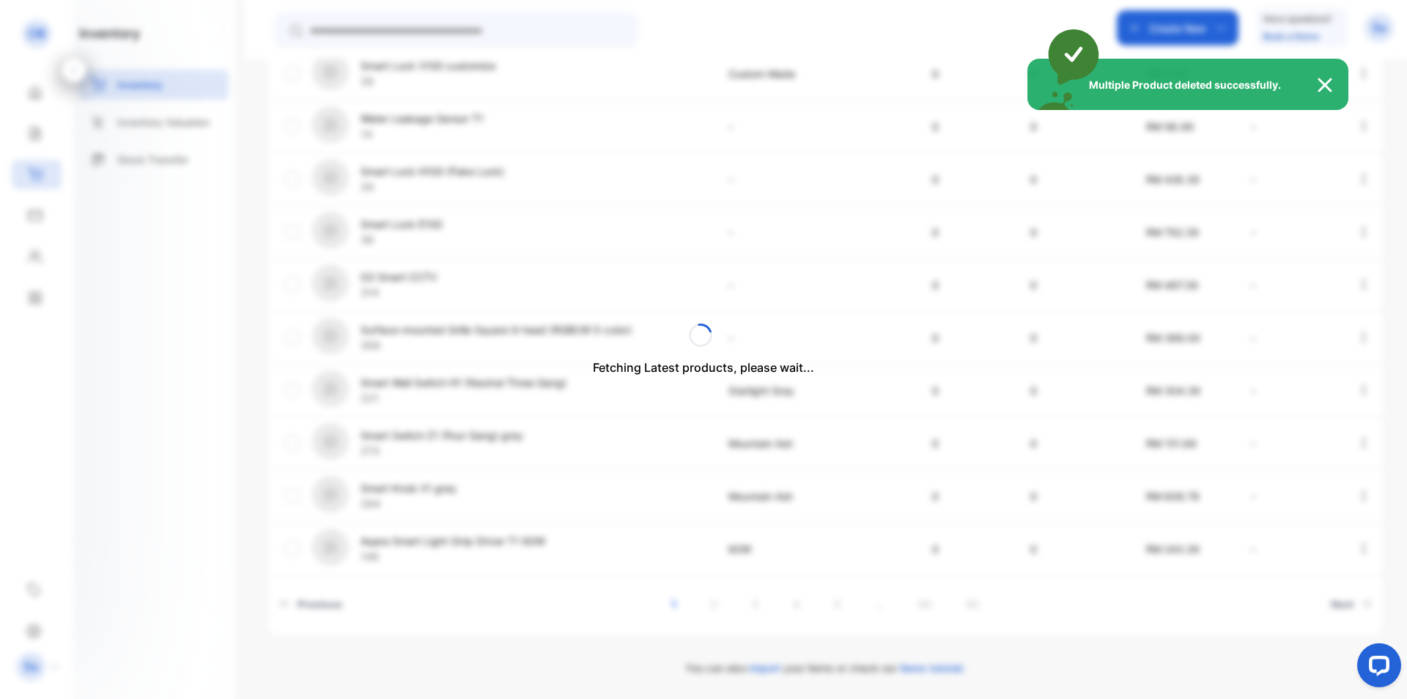
scroll to position [393, 0]
click at [1330, 83] on img at bounding box center [1332, 85] width 32 height 18
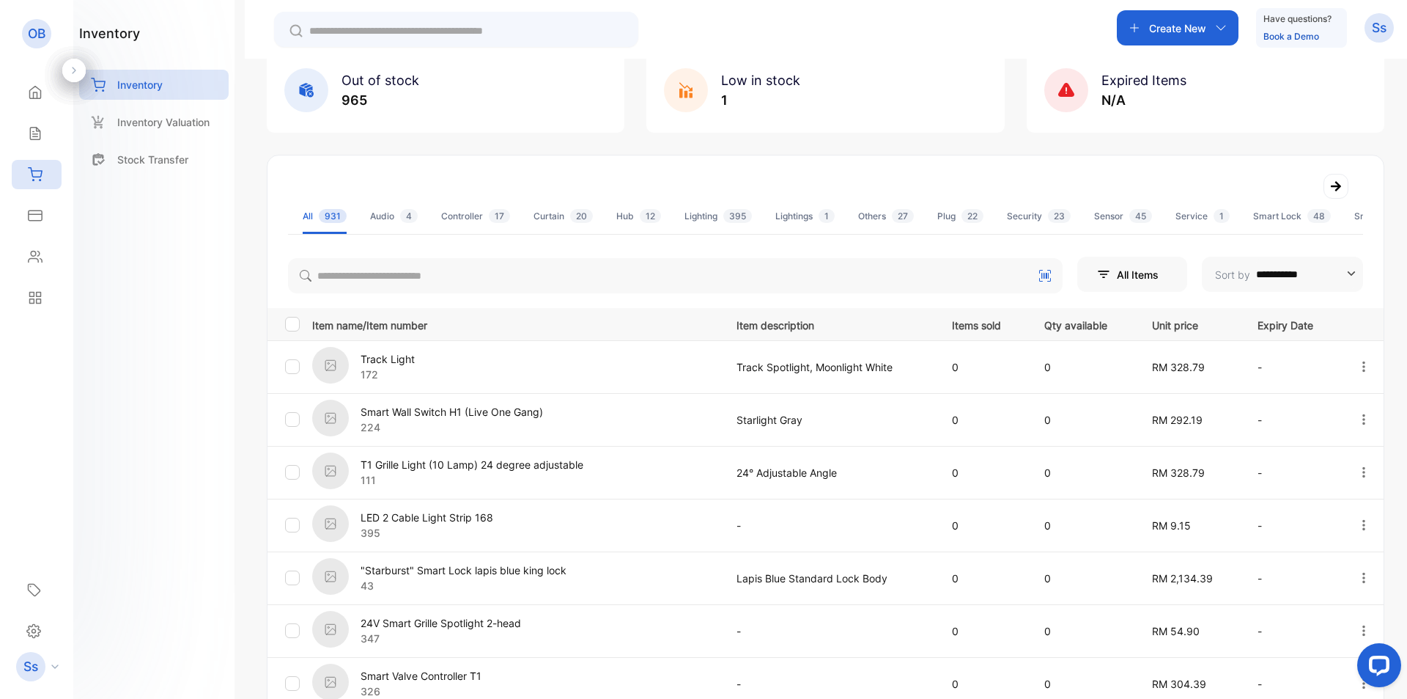
scroll to position [0, 0]
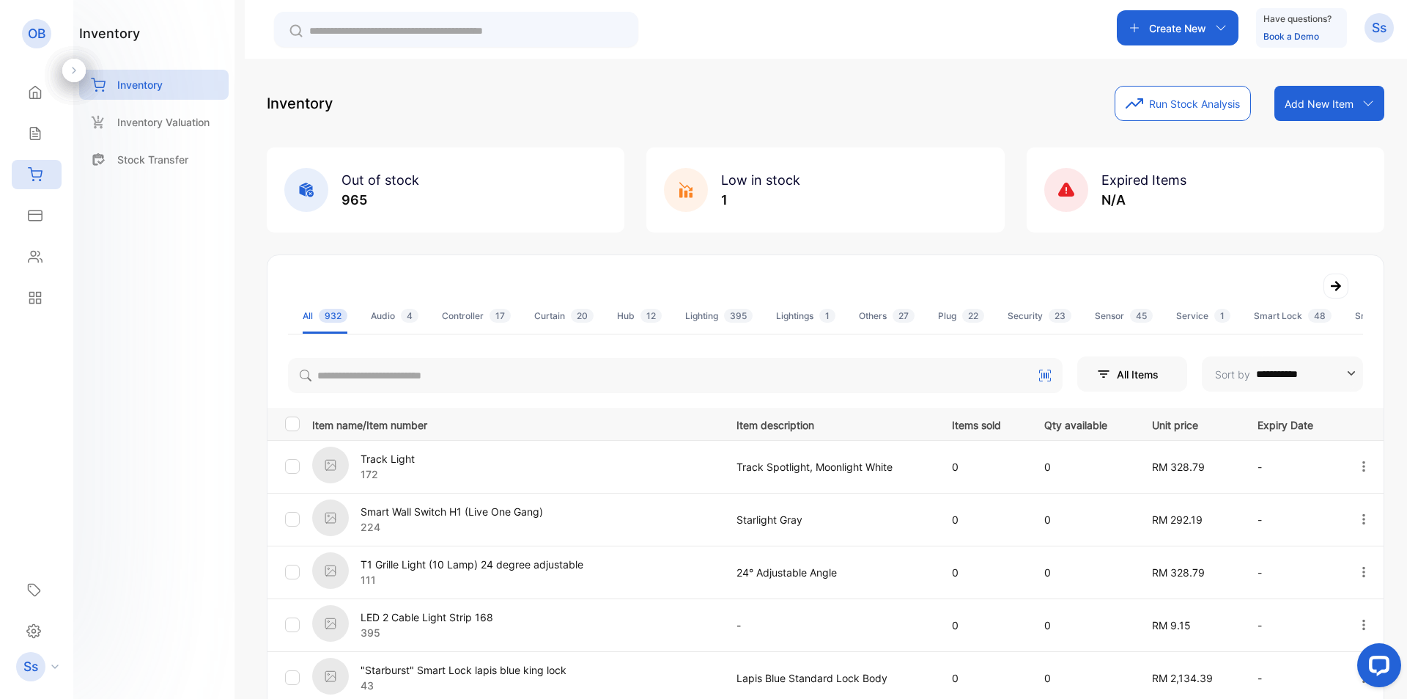
click at [1332, 287] on icon at bounding box center [1336, 286] width 10 height 10
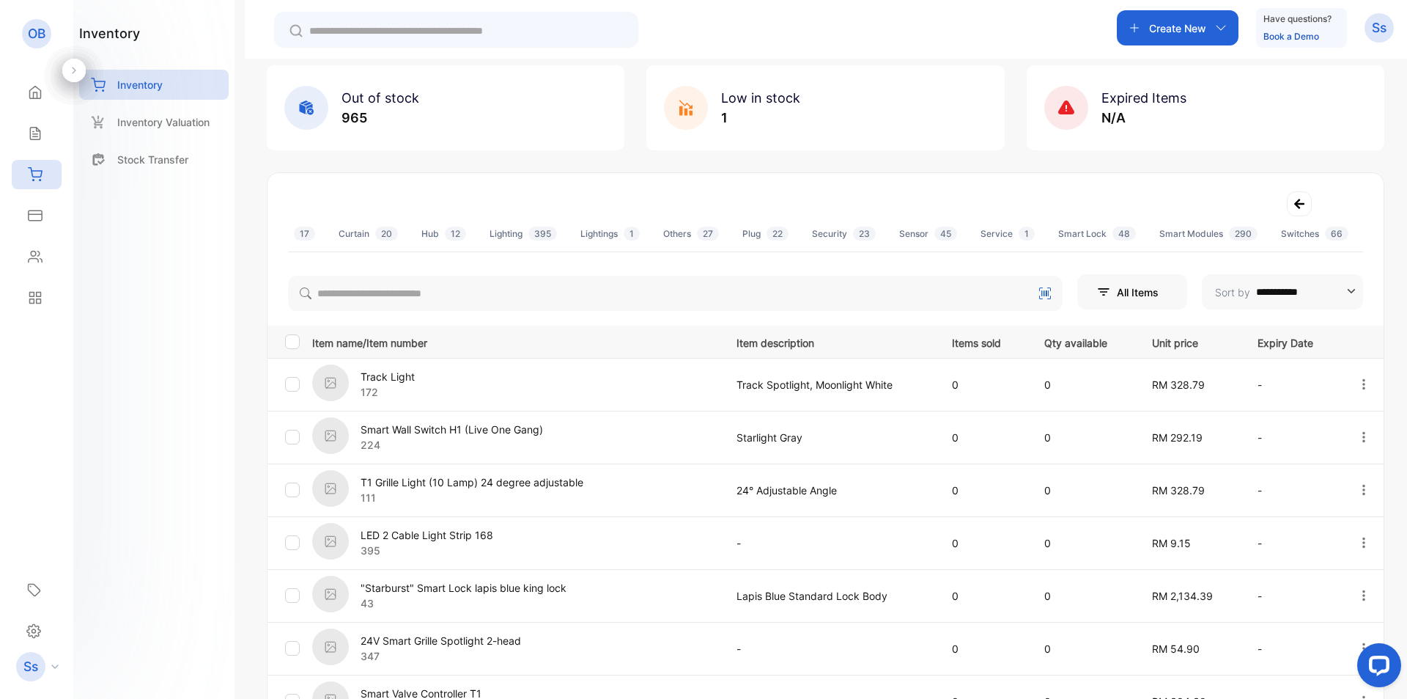
scroll to position [367, 0]
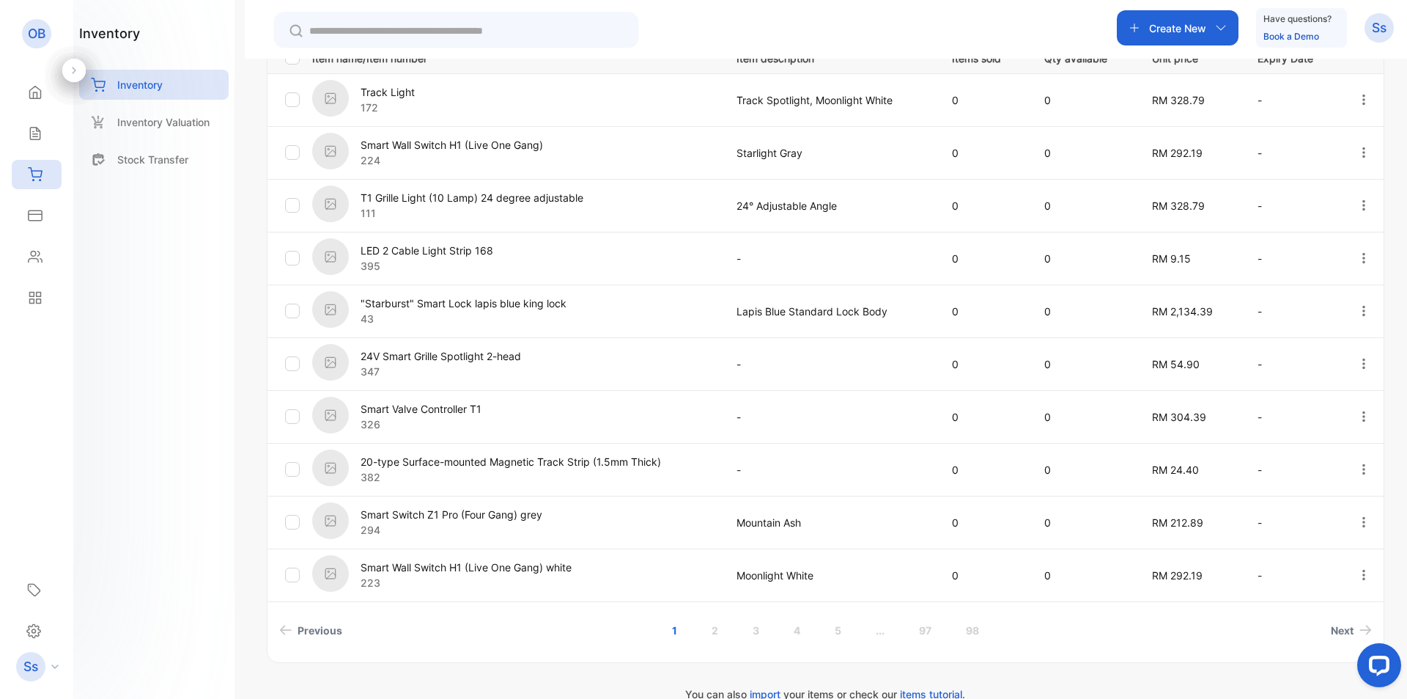
click at [1400, 339] on div "**********" at bounding box center [826, 408] width 1163 height 699
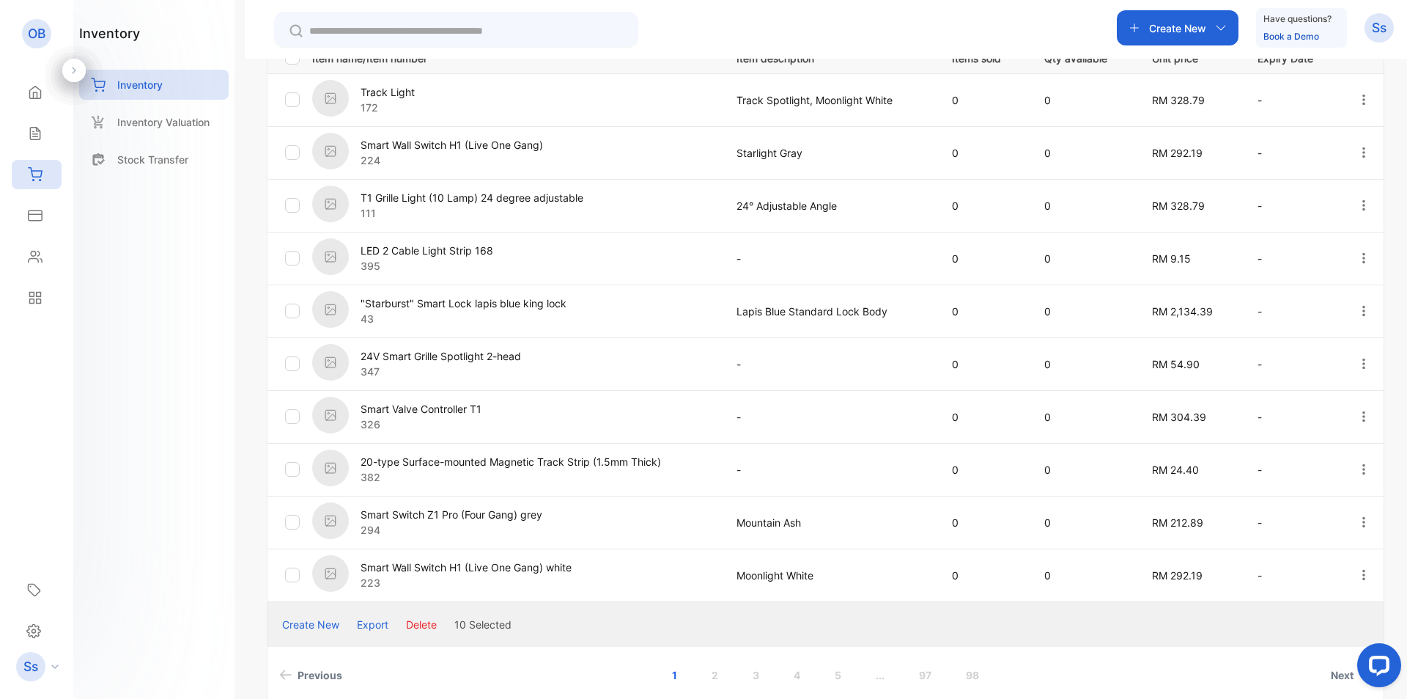
click at [437, 621] on button "Delete" at bounding box center [421, 623] width 31 height 15
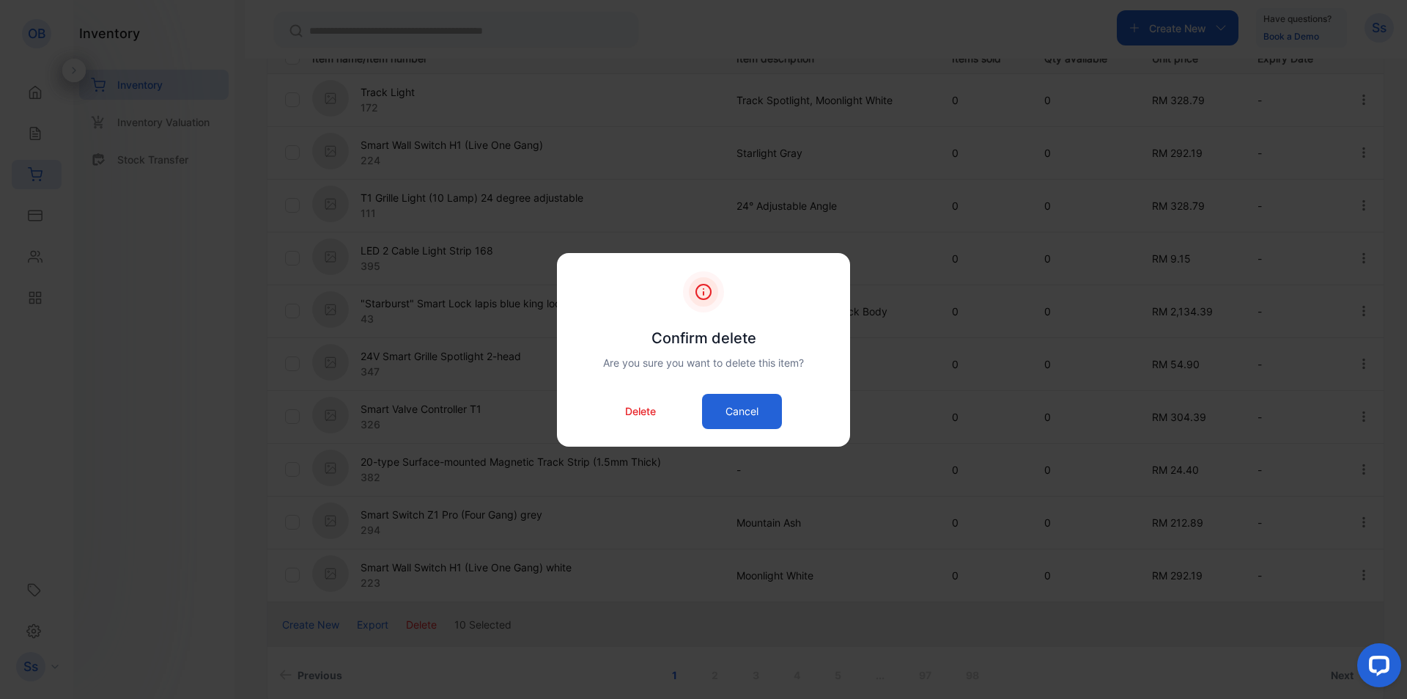
click at [651, 412] on p "Delete" at bounding box center [640, 410] width 31 height 15
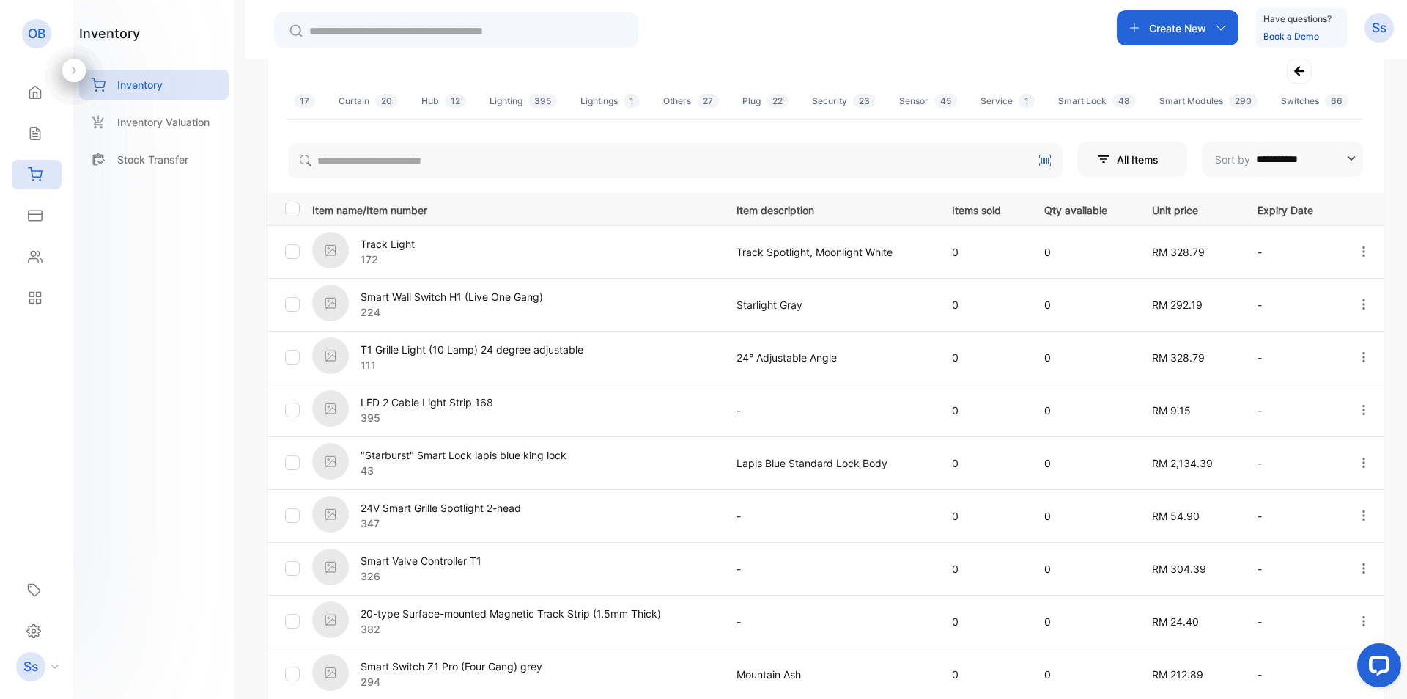
scroll to position [73, 0]
